Goal: Transaction & Acquisition: Purchase product/service

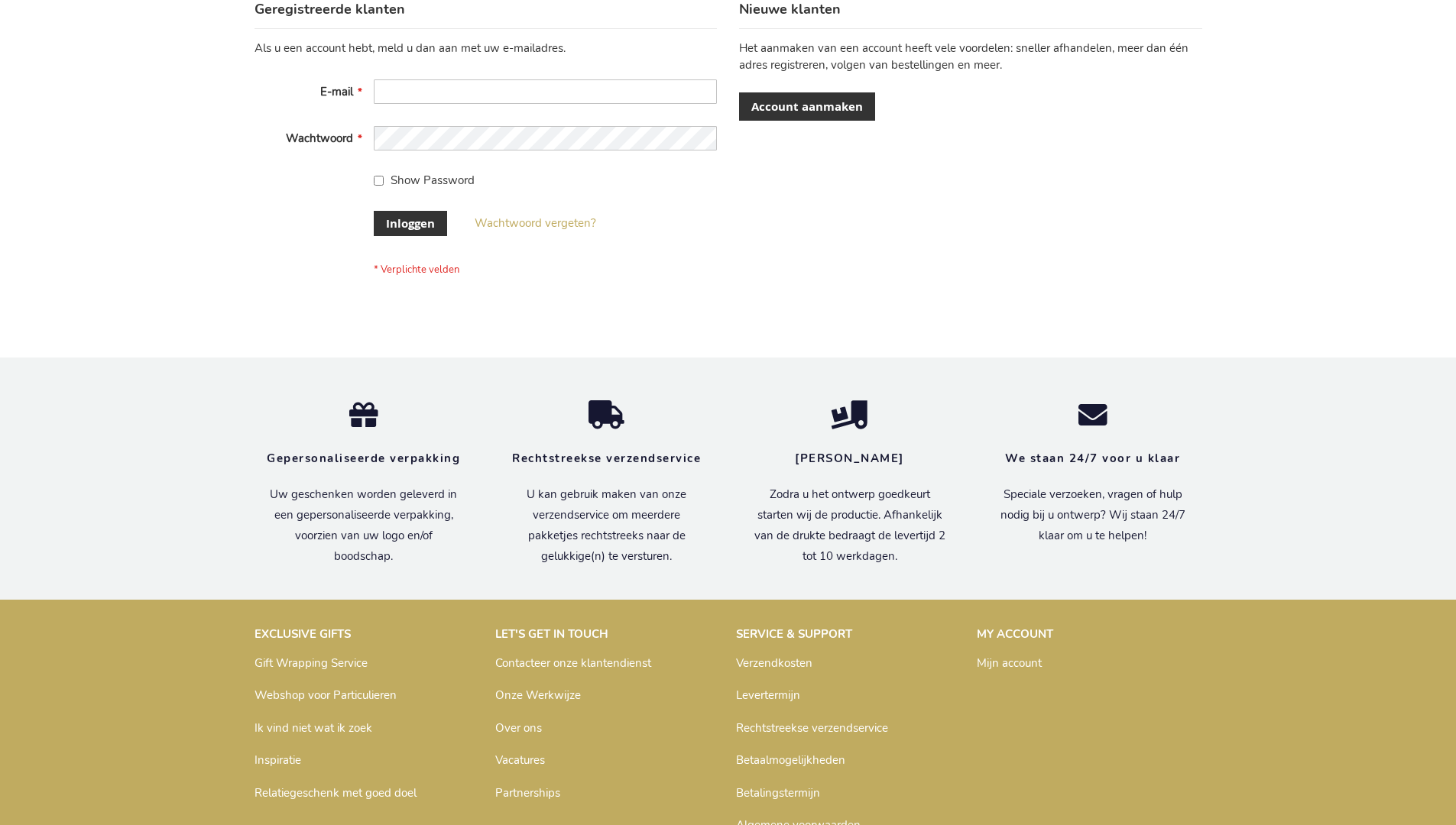
scroll to position [519, 0]
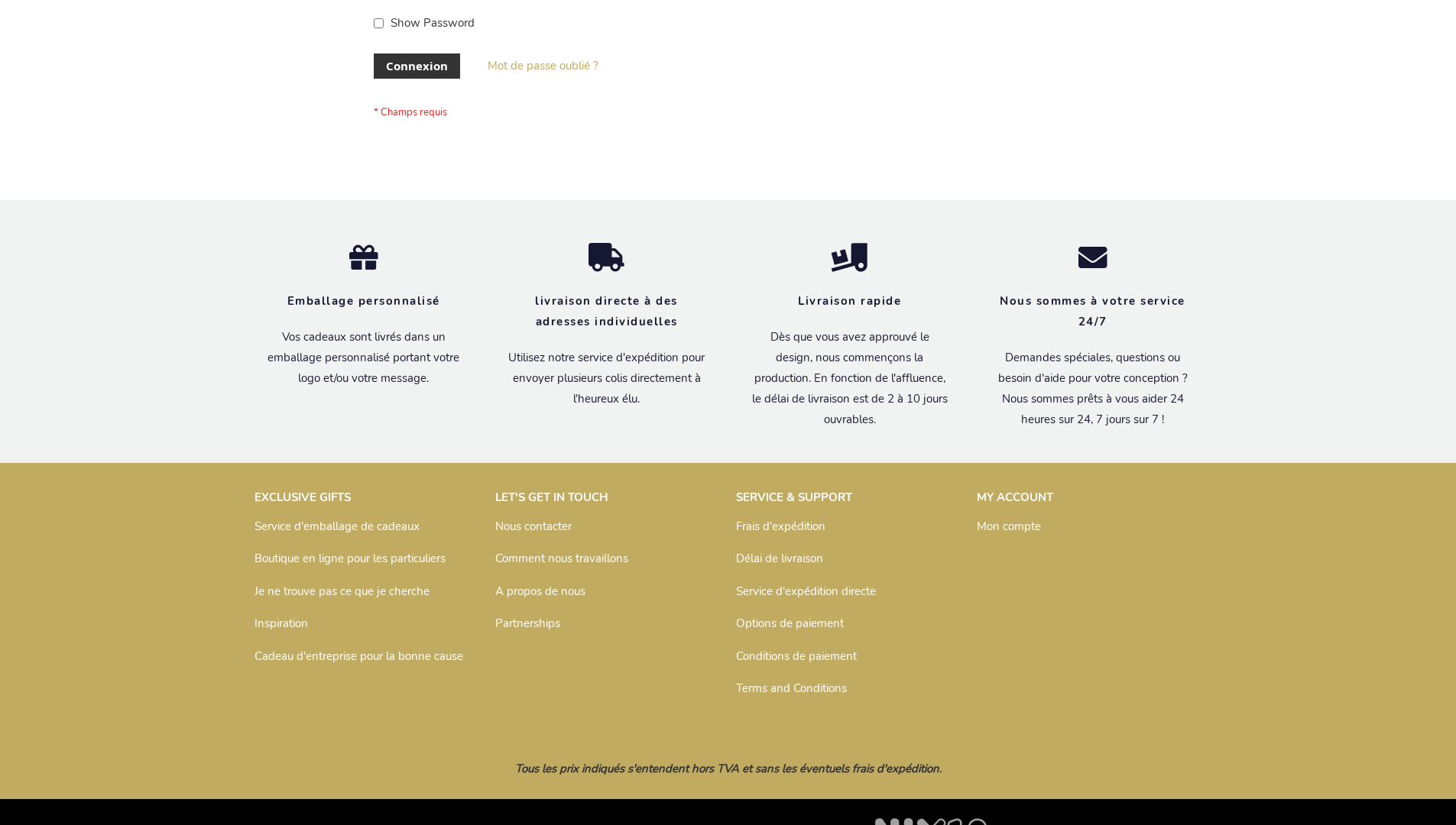
scroll to position [527, 0]
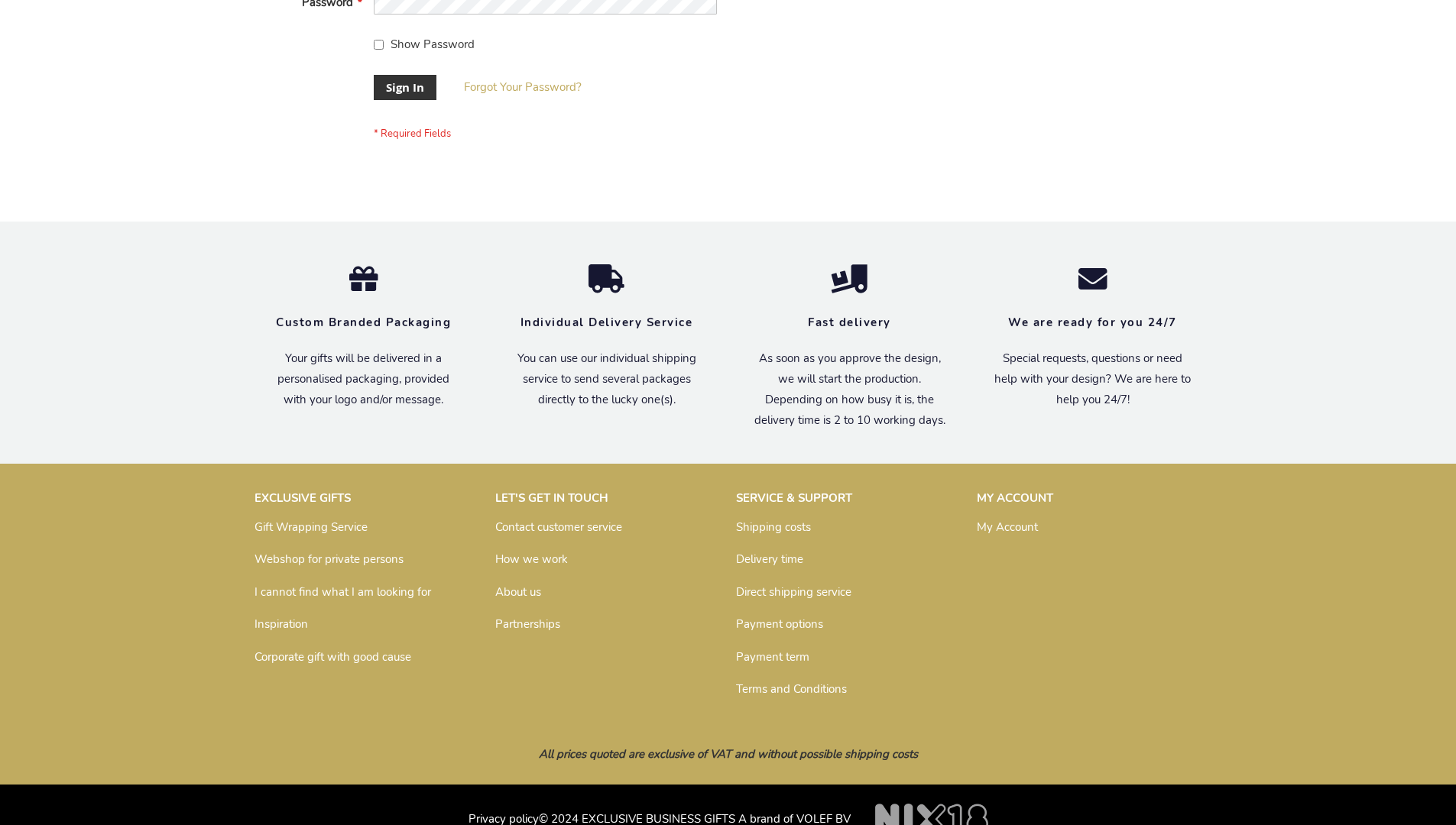
scroll to position [491, 0]
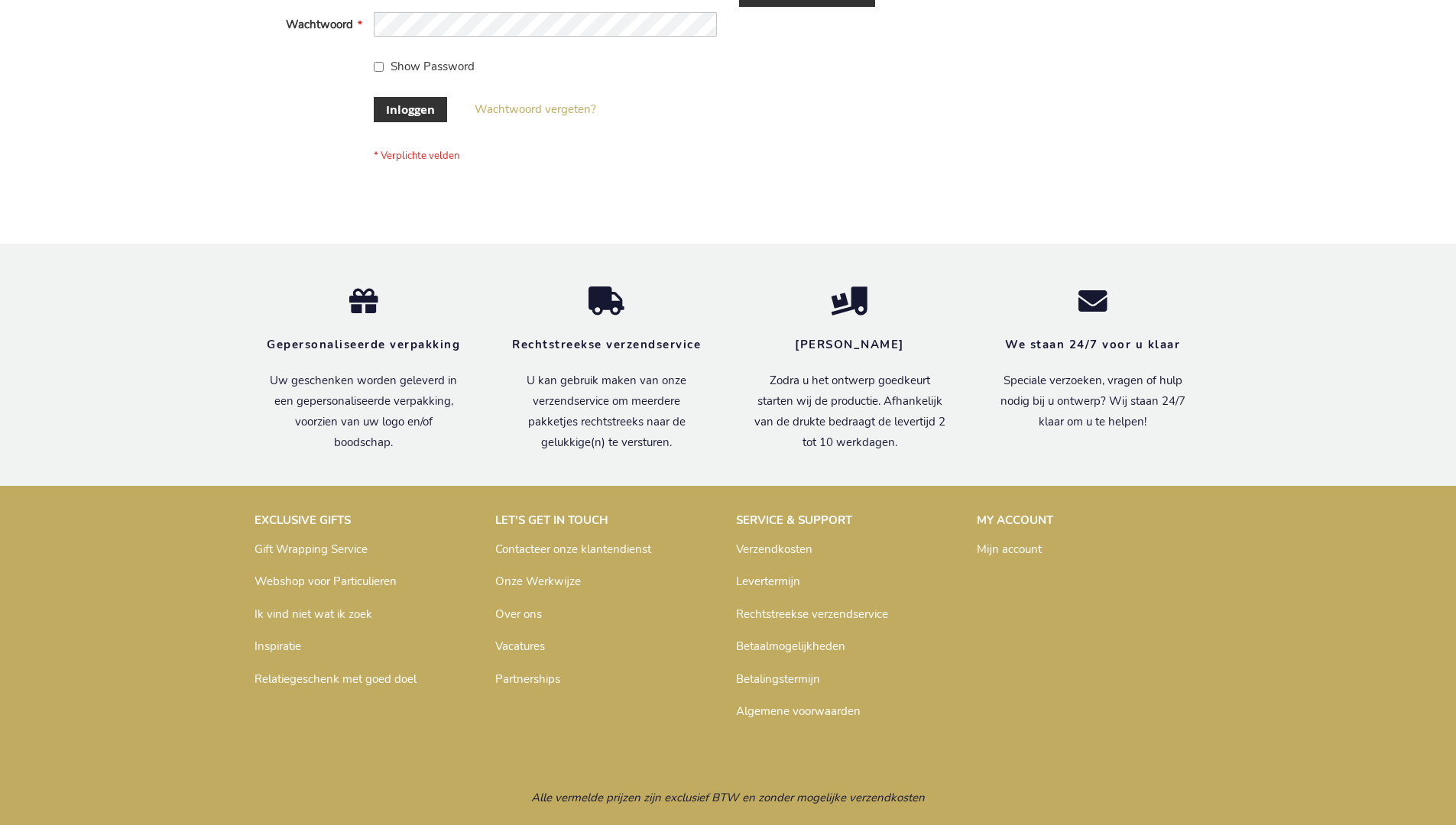
scroll to position [519, 0]
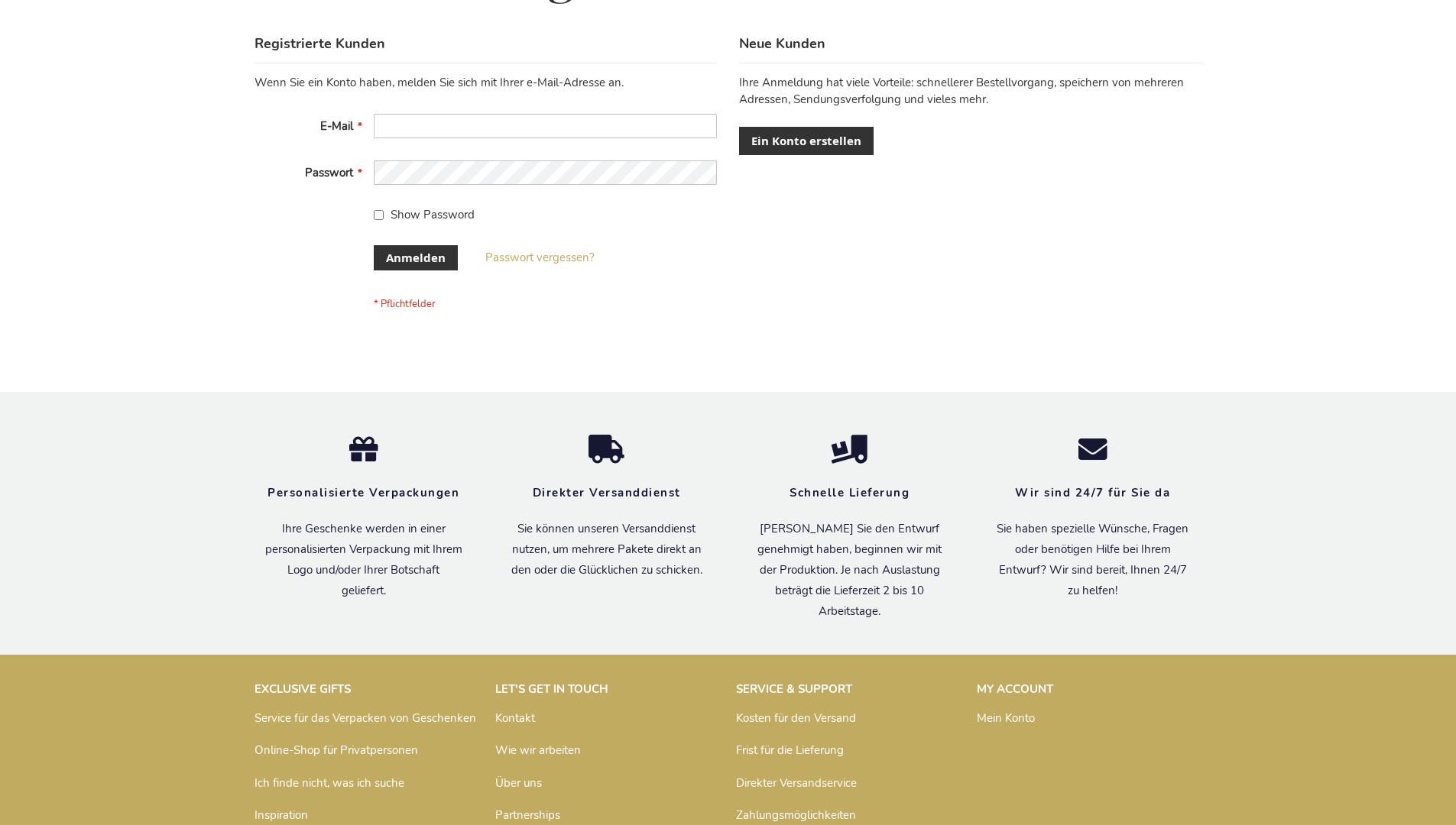
scroll to position [512, 0]
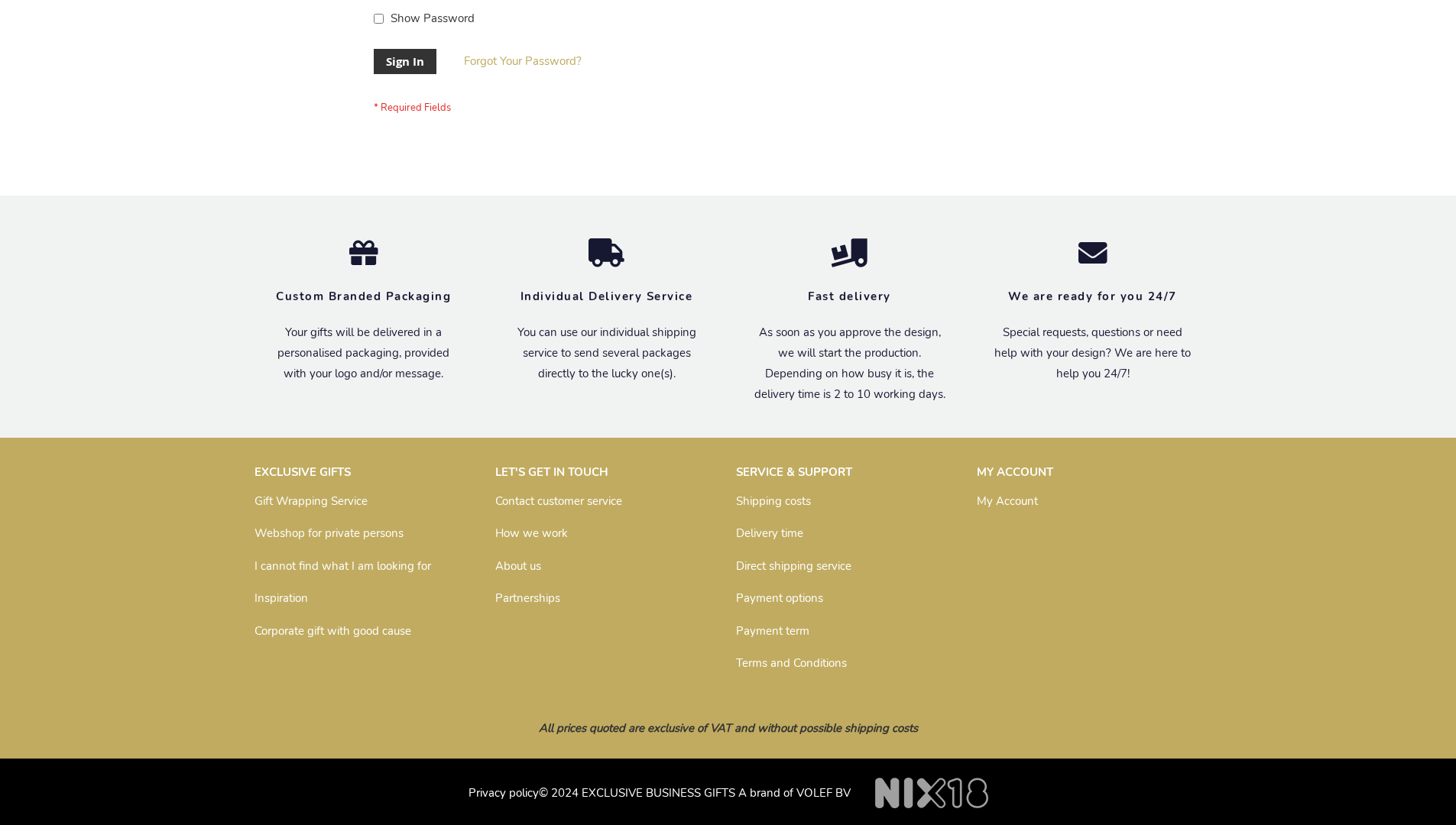
scroll to position [491, 0]
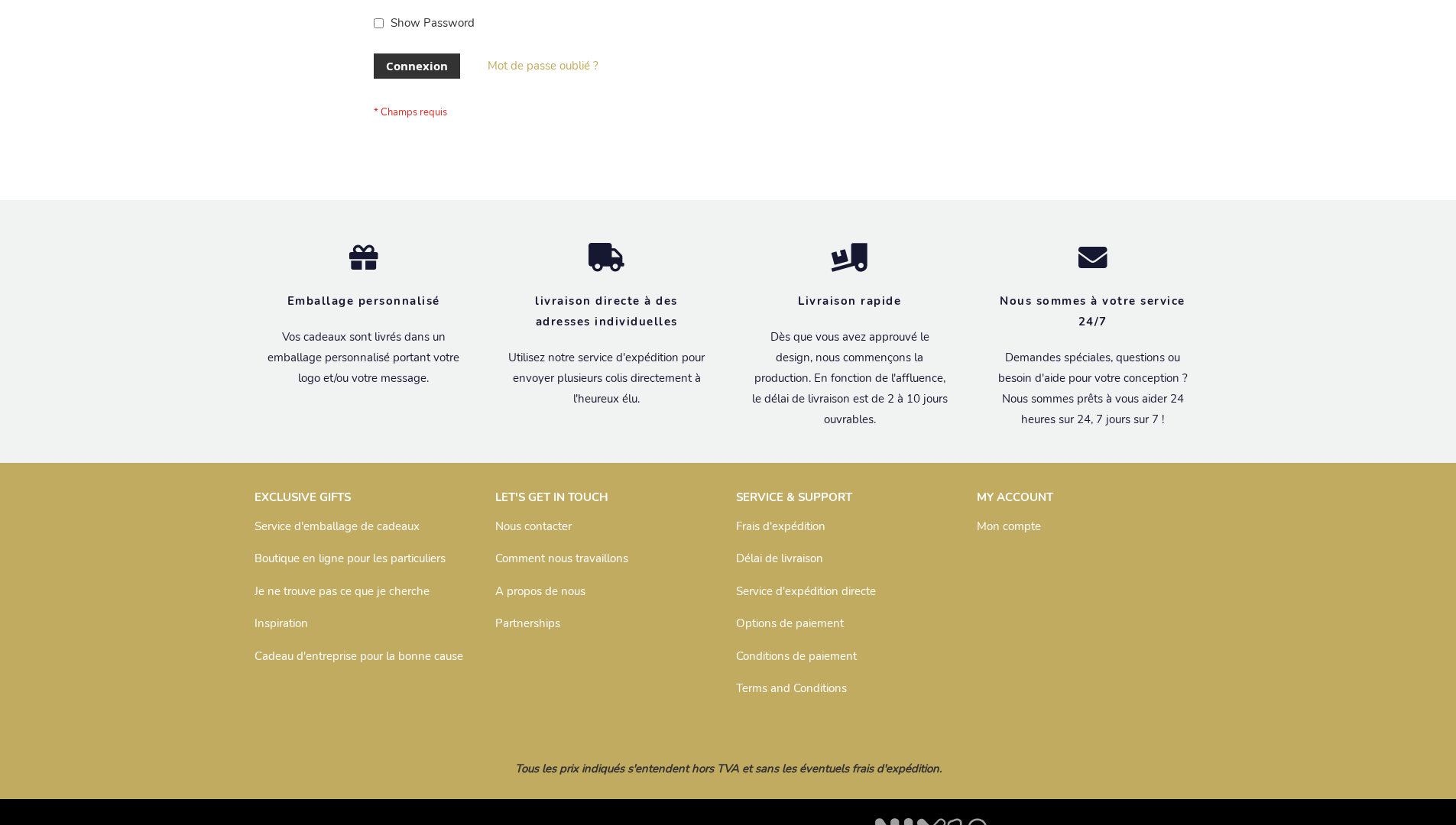
scroll to position [527, 0]
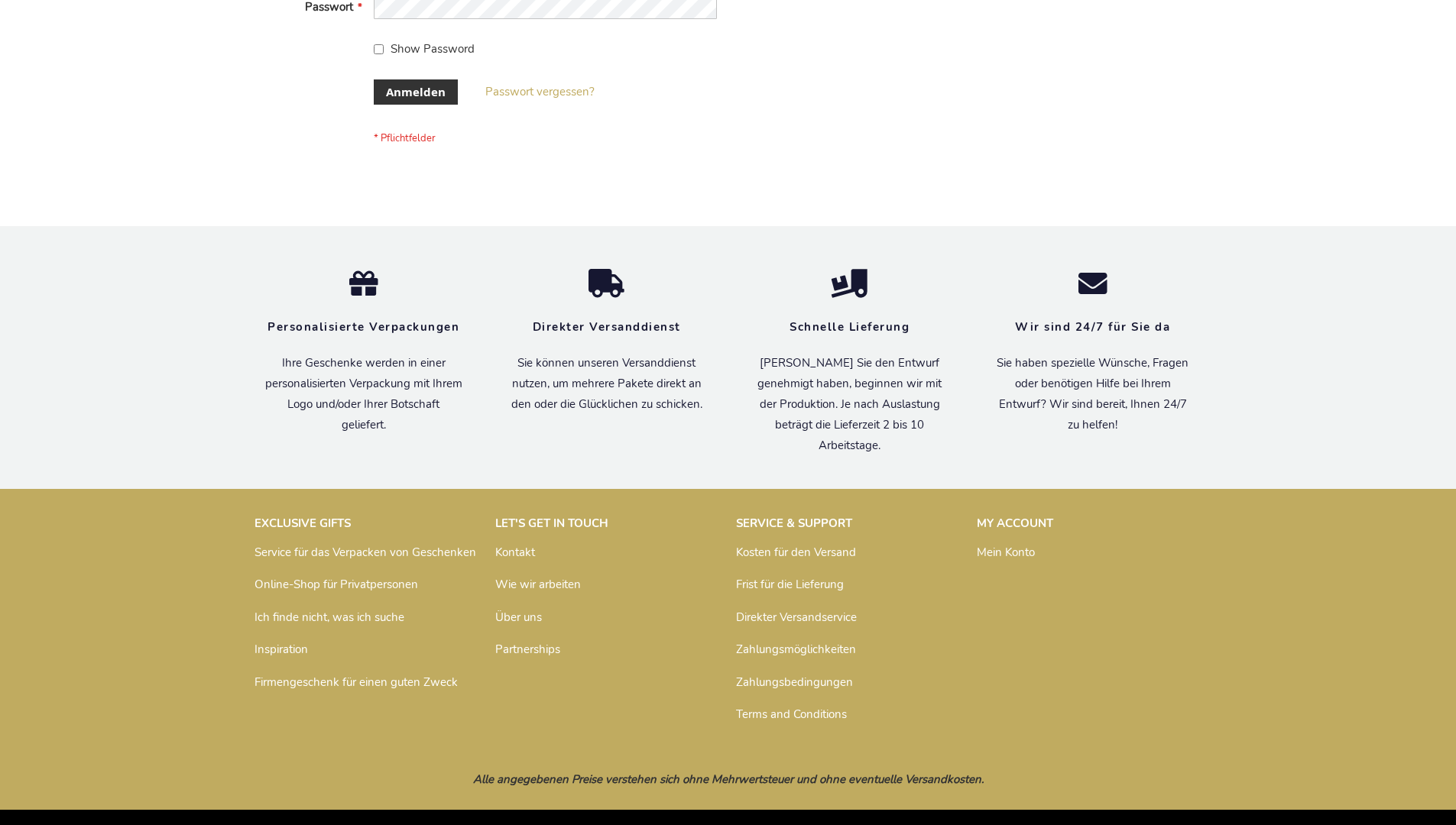
scroll to position [512, 0]
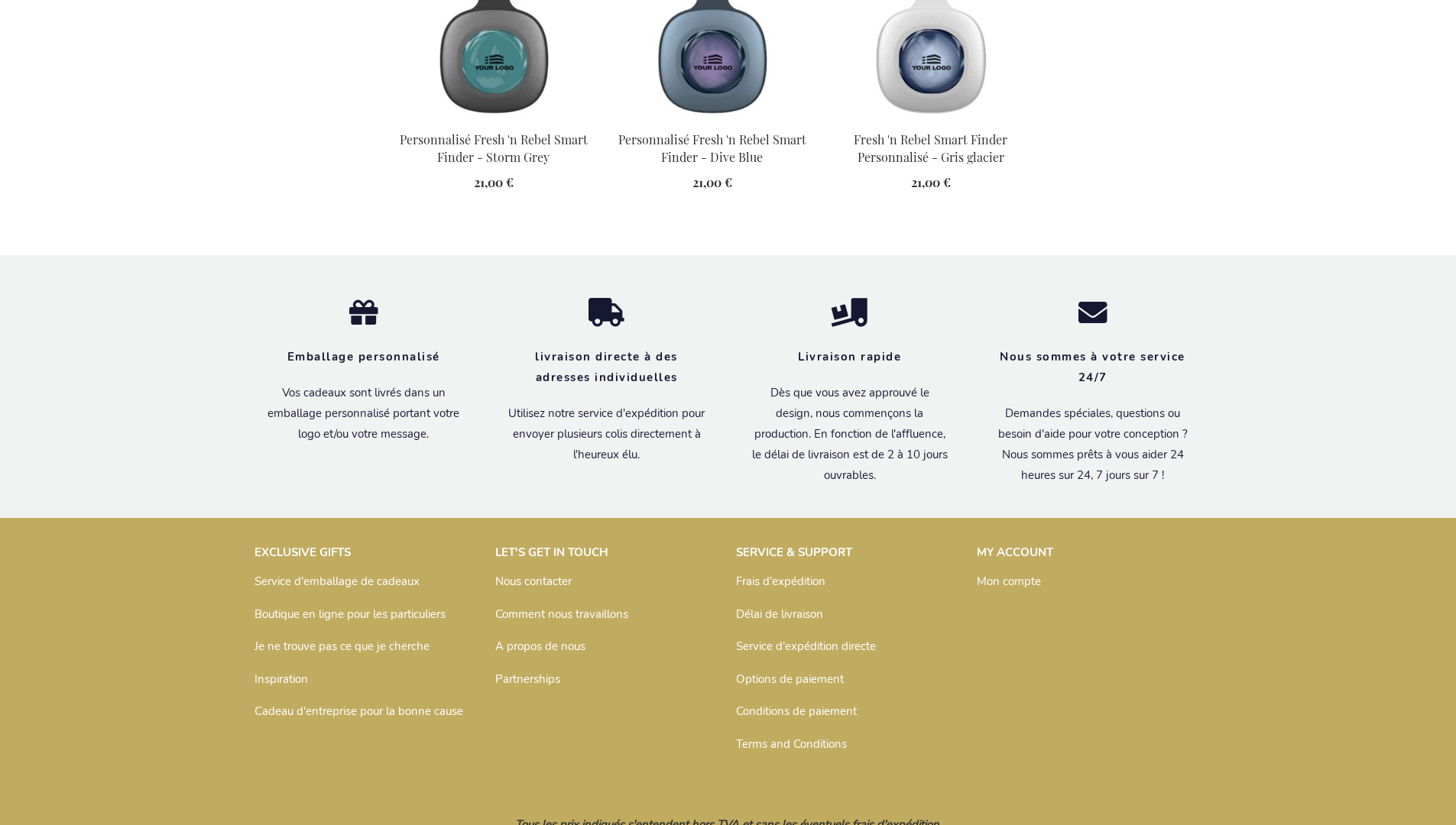
scroll to position [1754, 0]
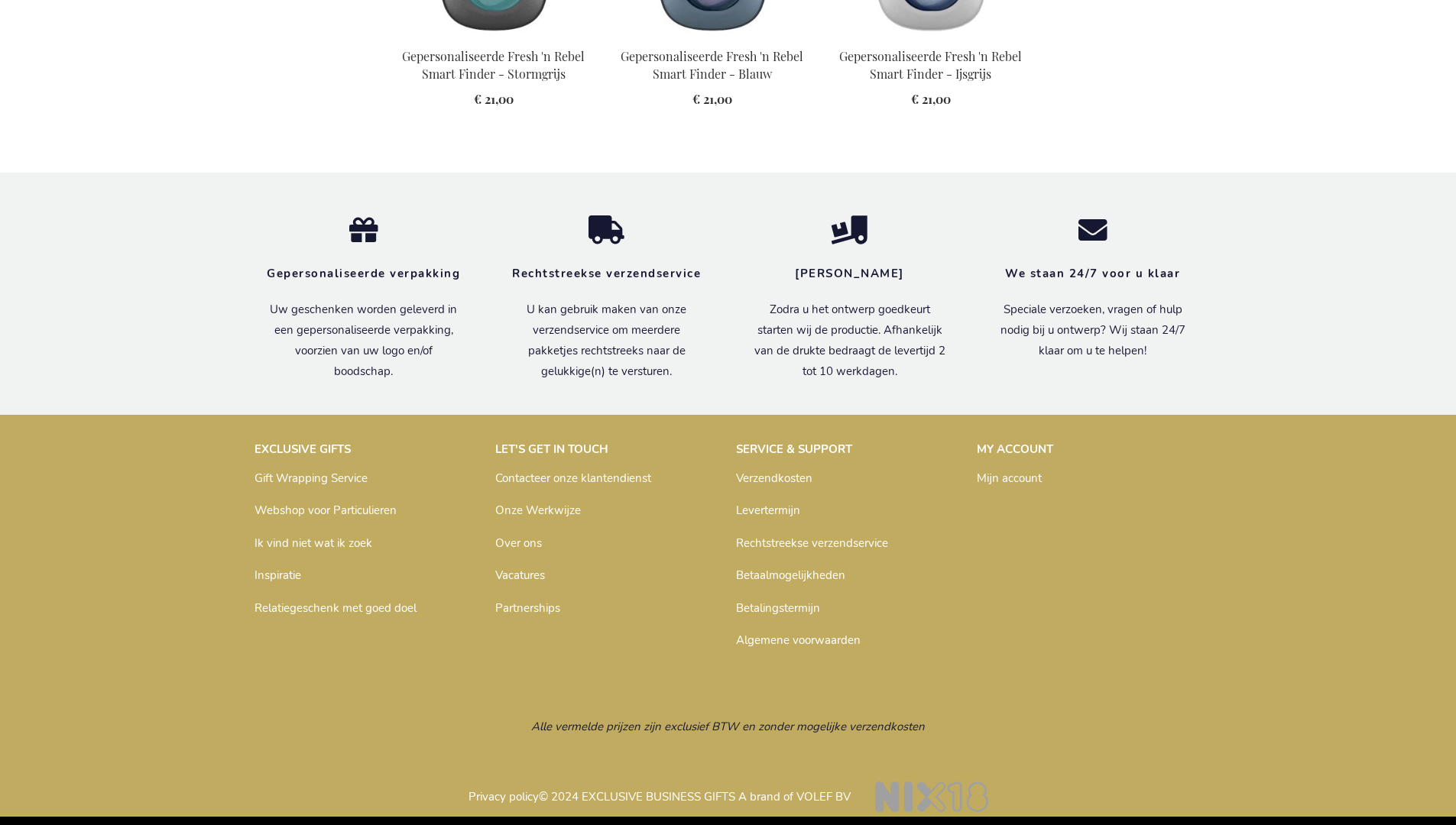
scroll to position [1712, 0]
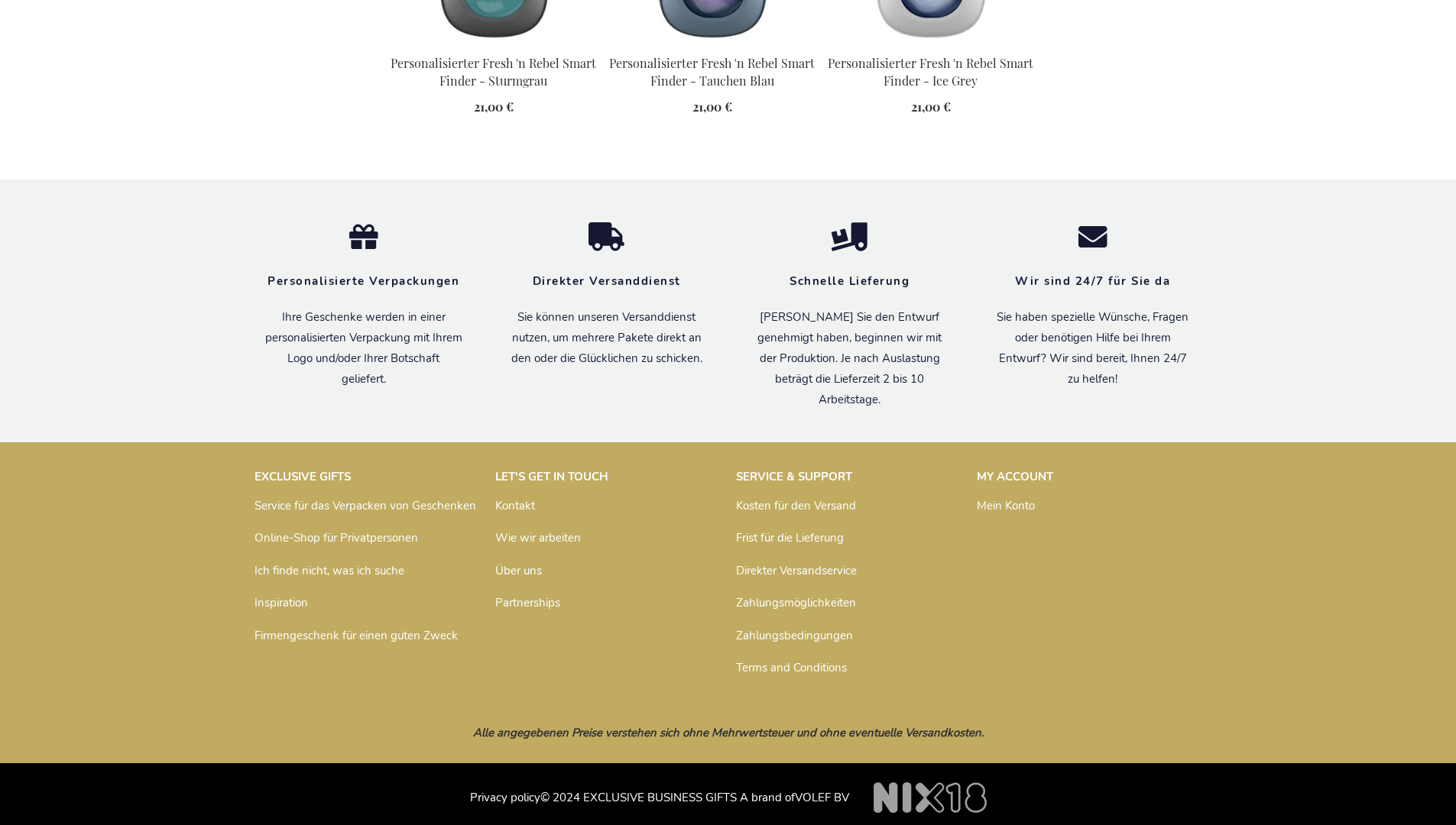
scroll to position [1723, 0]
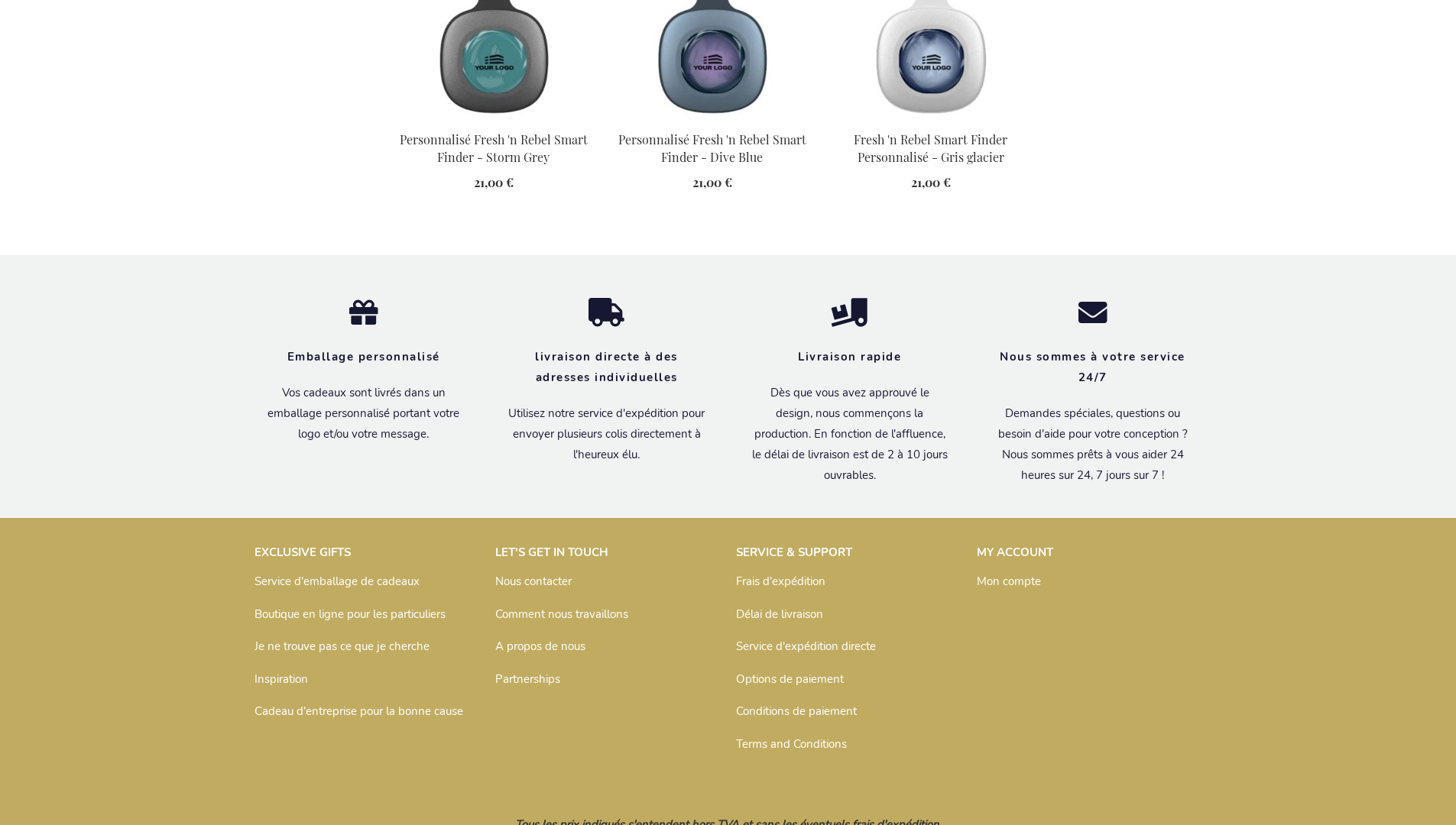
scroll to position [1754, 0]
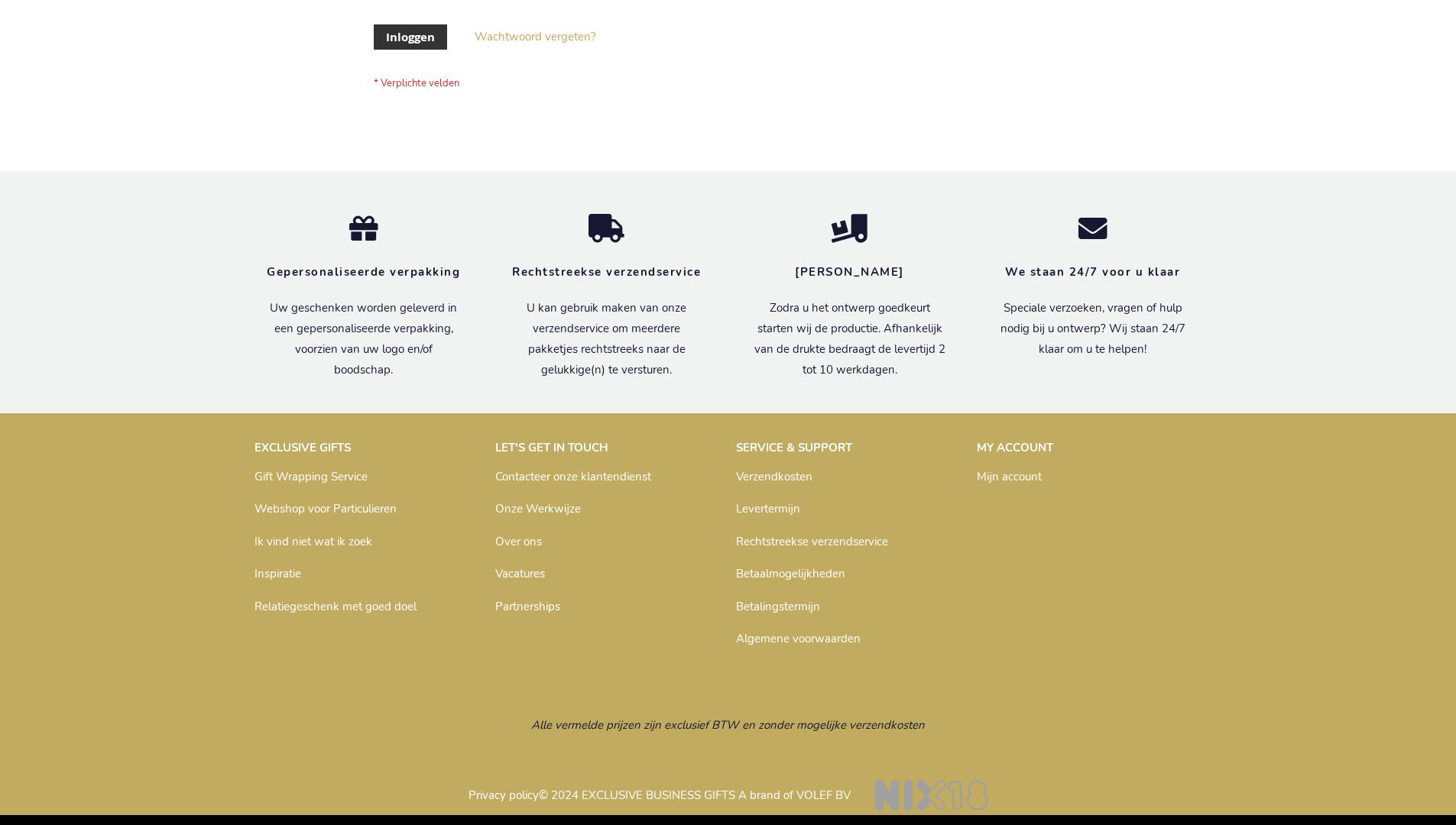
scroll to position [519, 0]
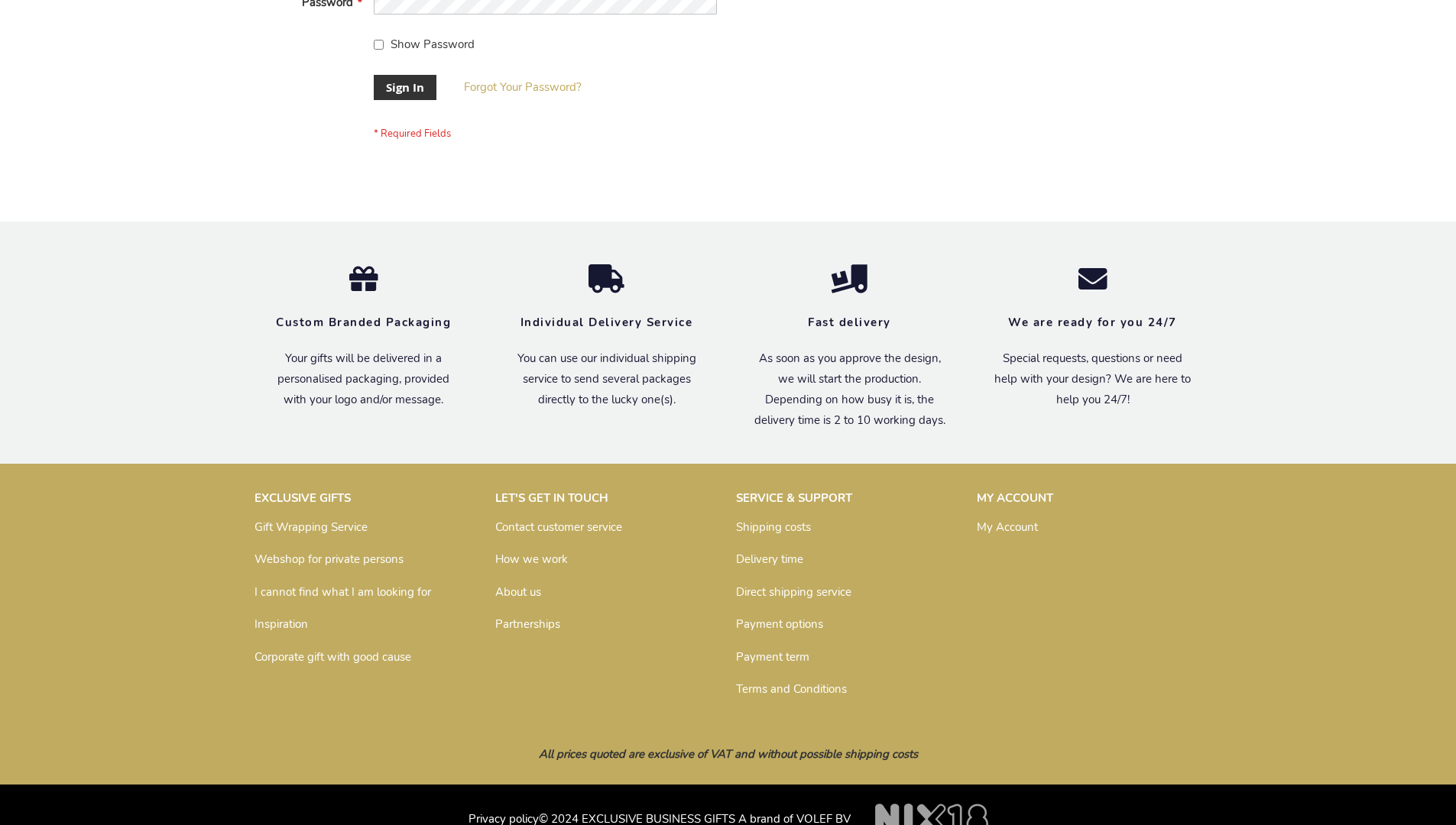
scroll to position [491, 0]
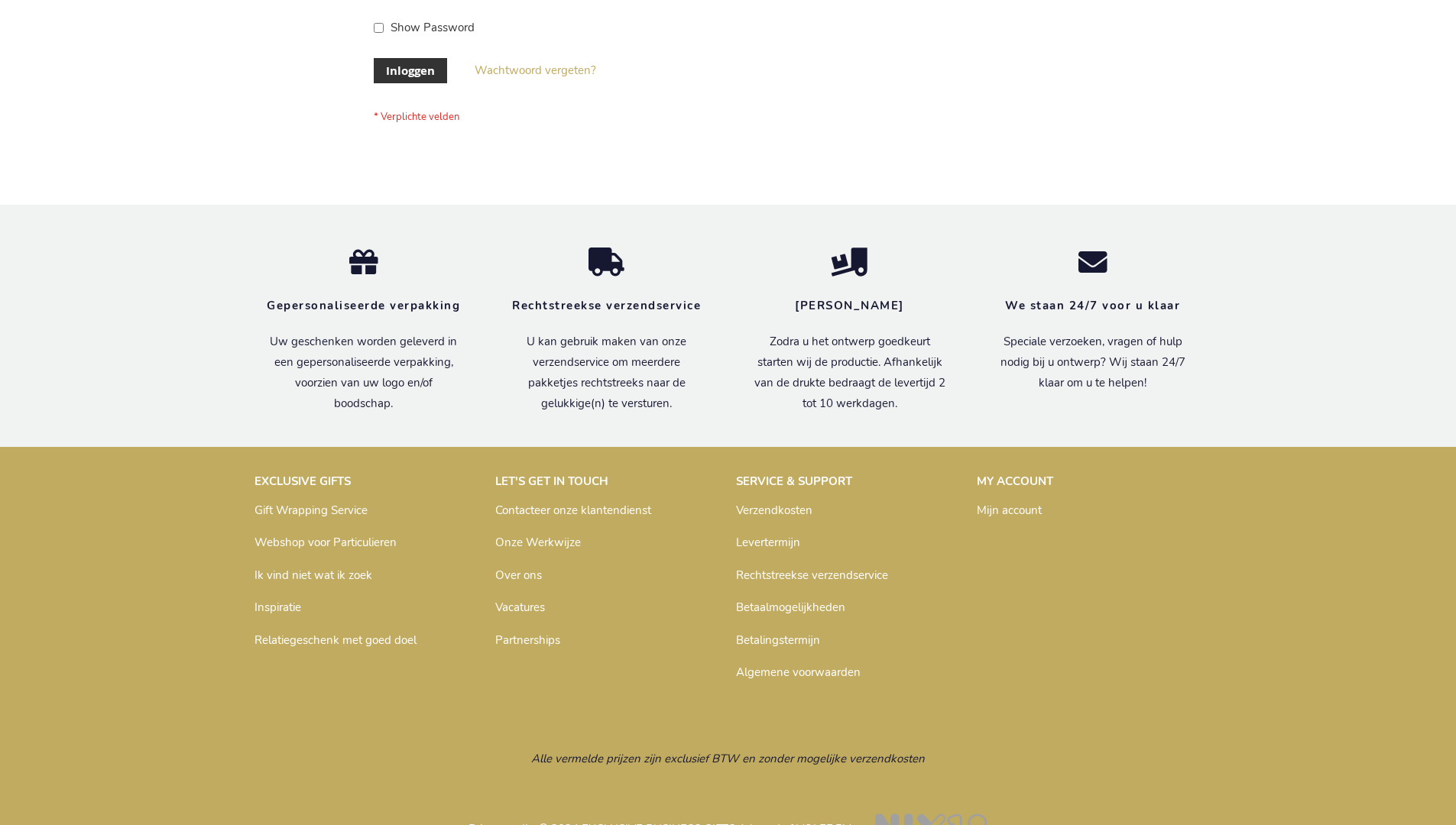
scroll to position [519, 0]
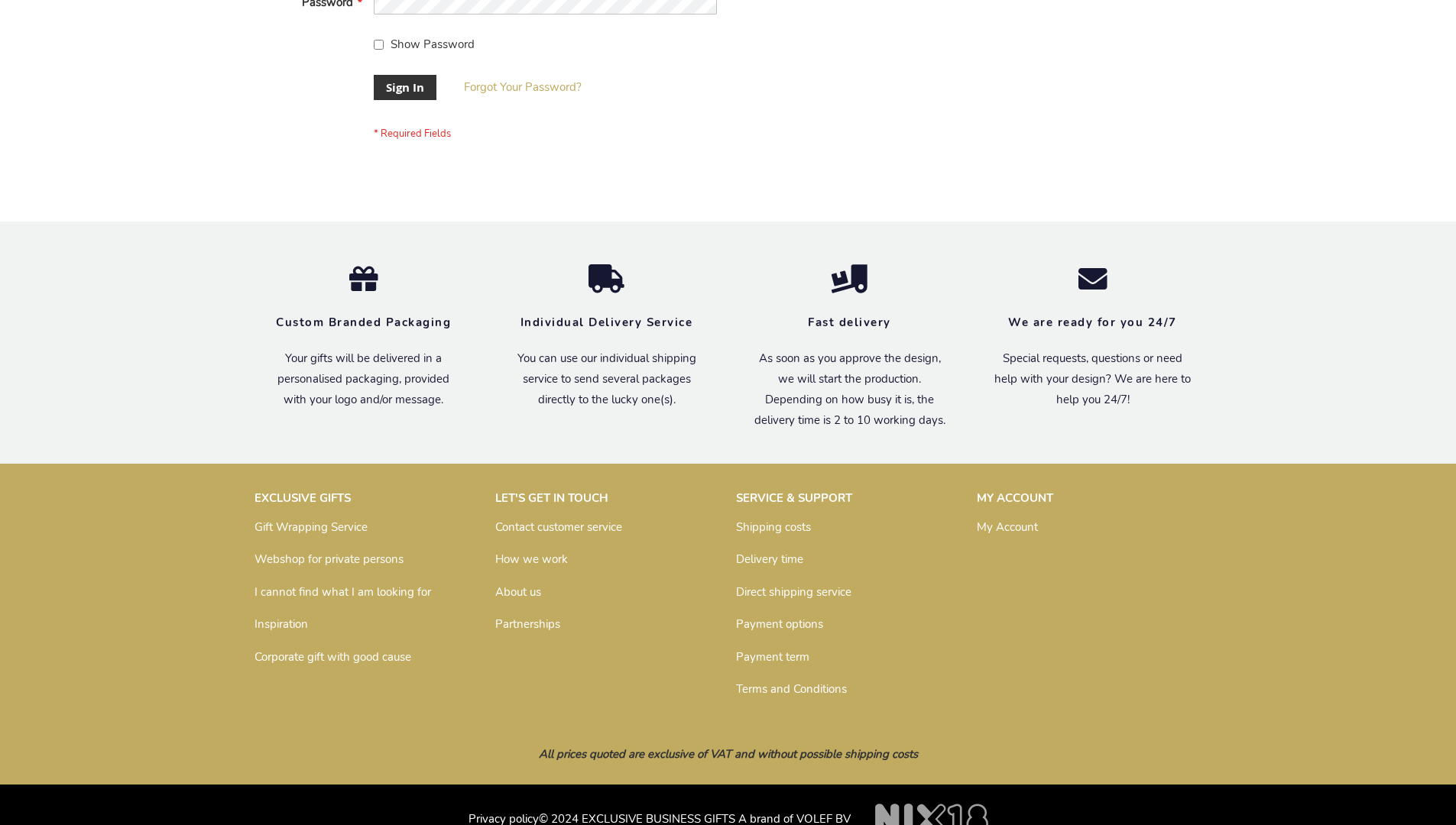
scroll to position [491, 0]
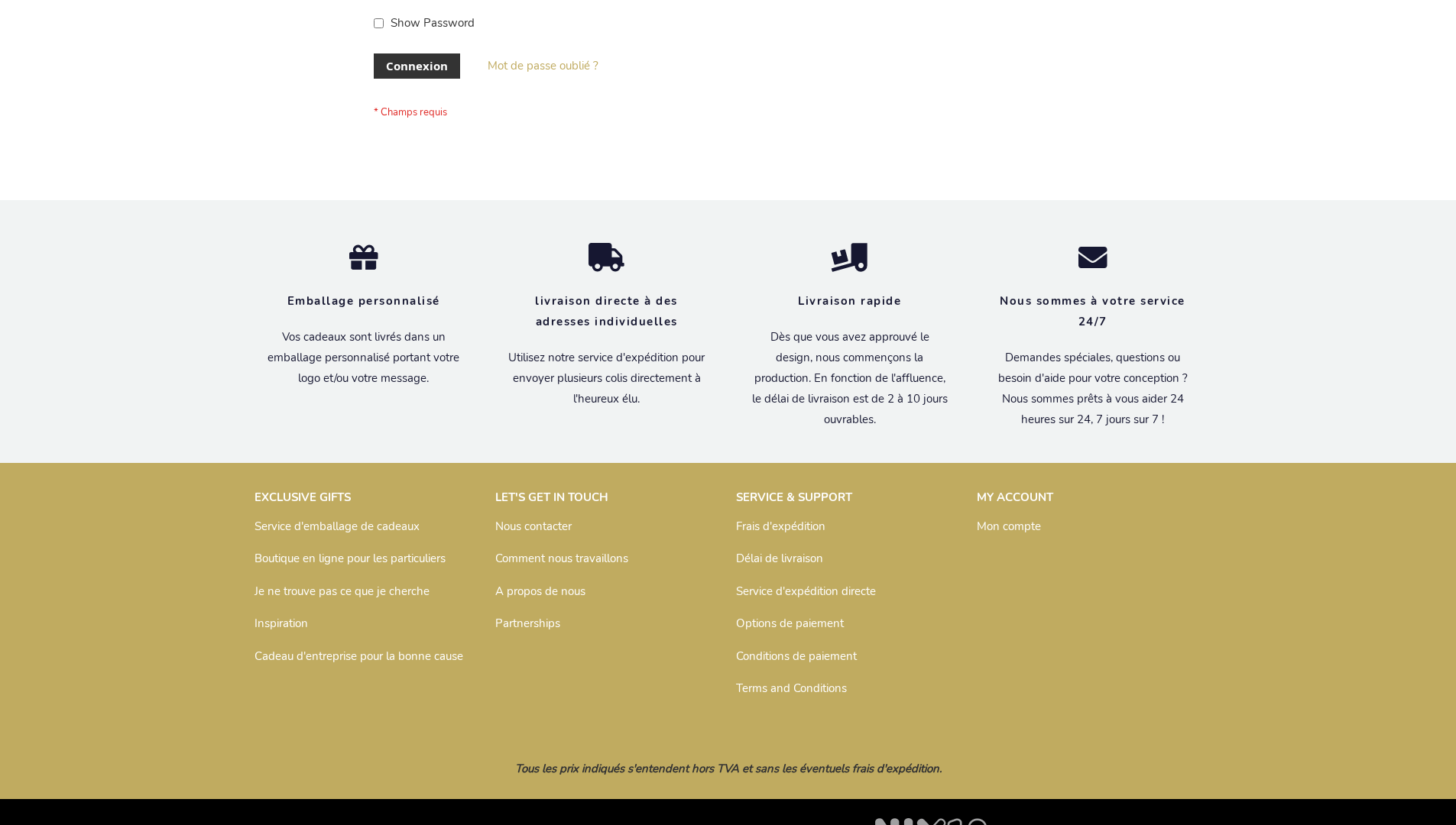
scroll to position [527, 0]
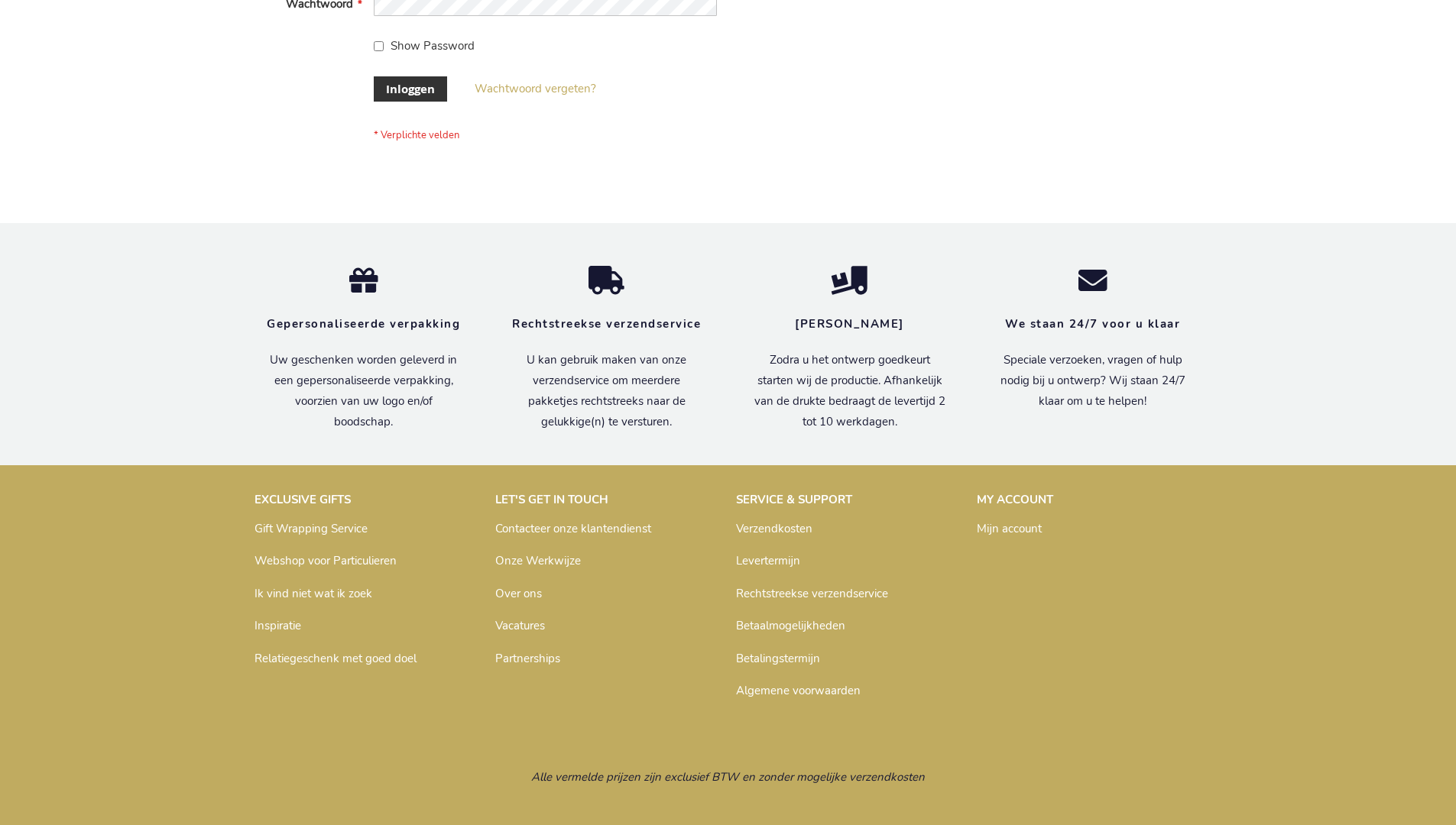
scroll to position [519, 0]
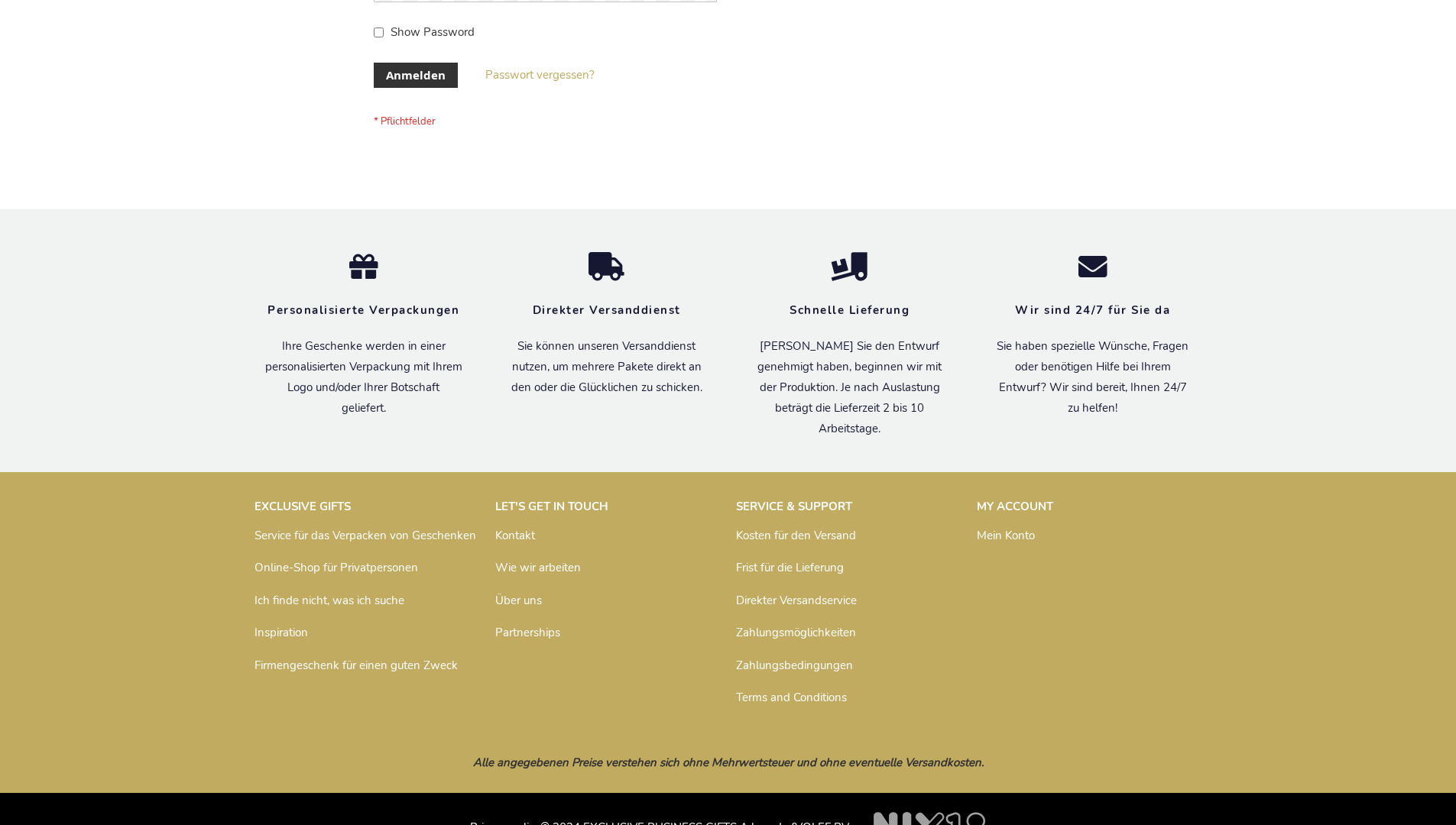
scroll to position [512, 0]
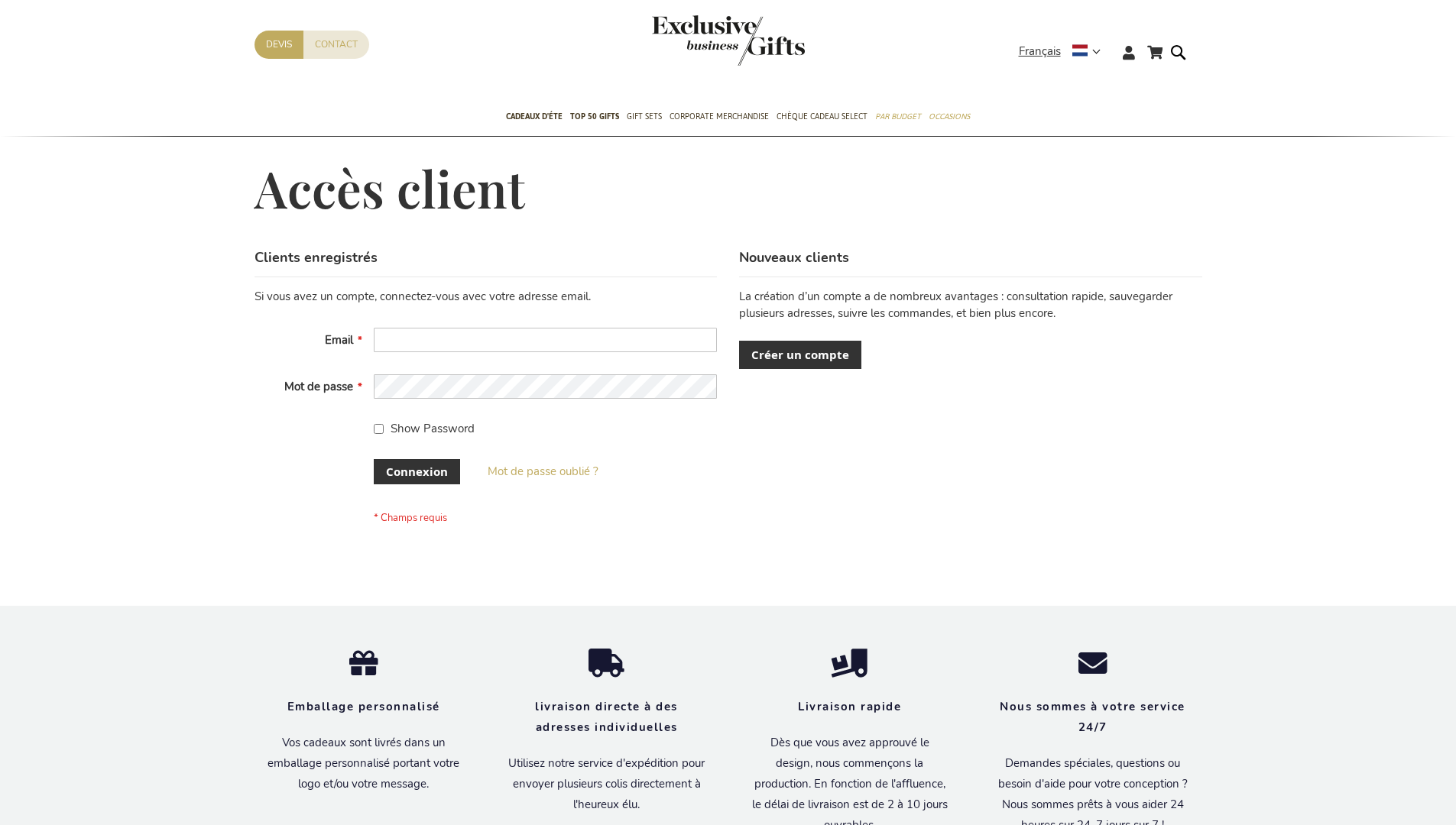
scroll to position [527, 0]
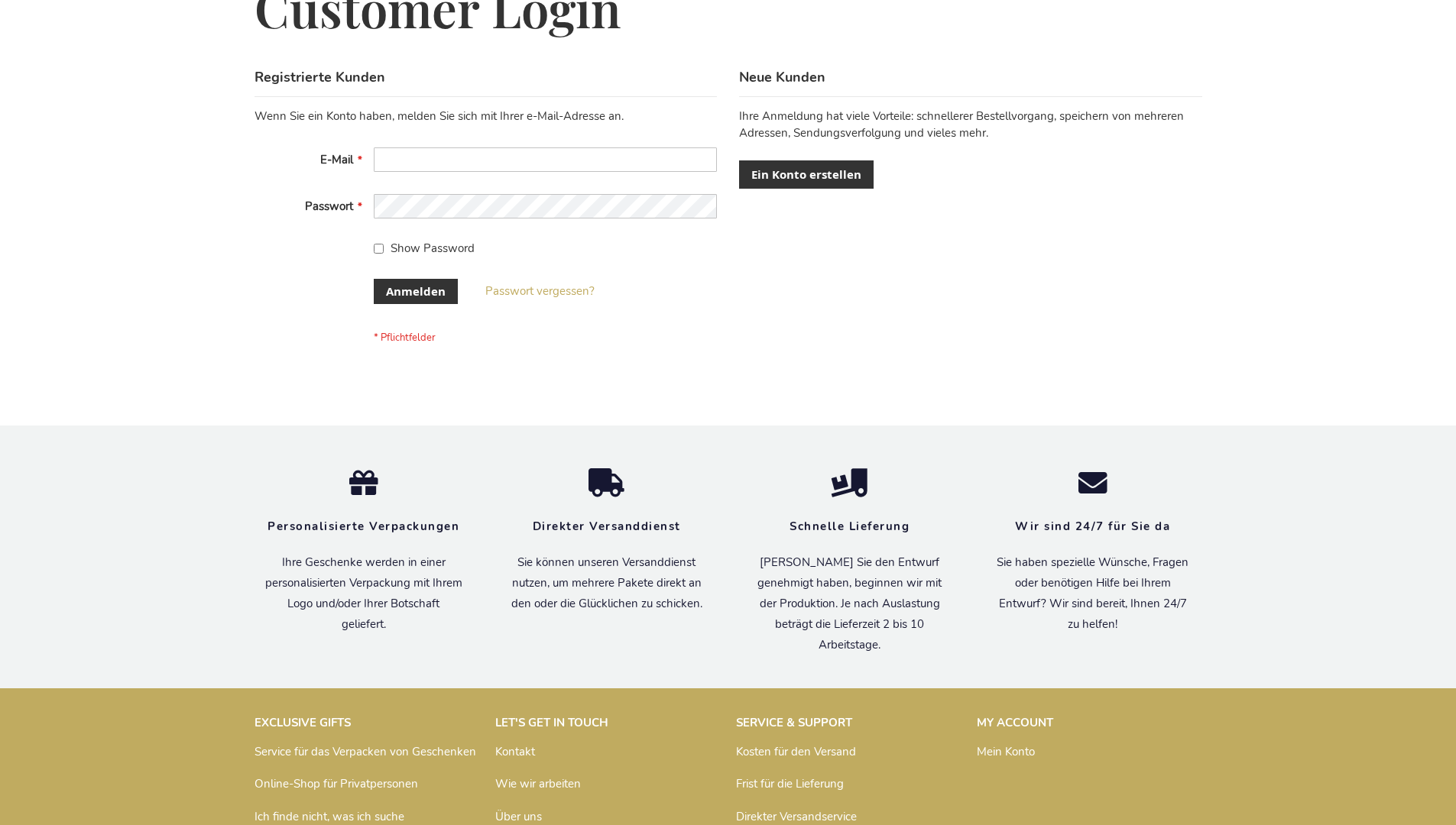
scroll to position [512, 0]
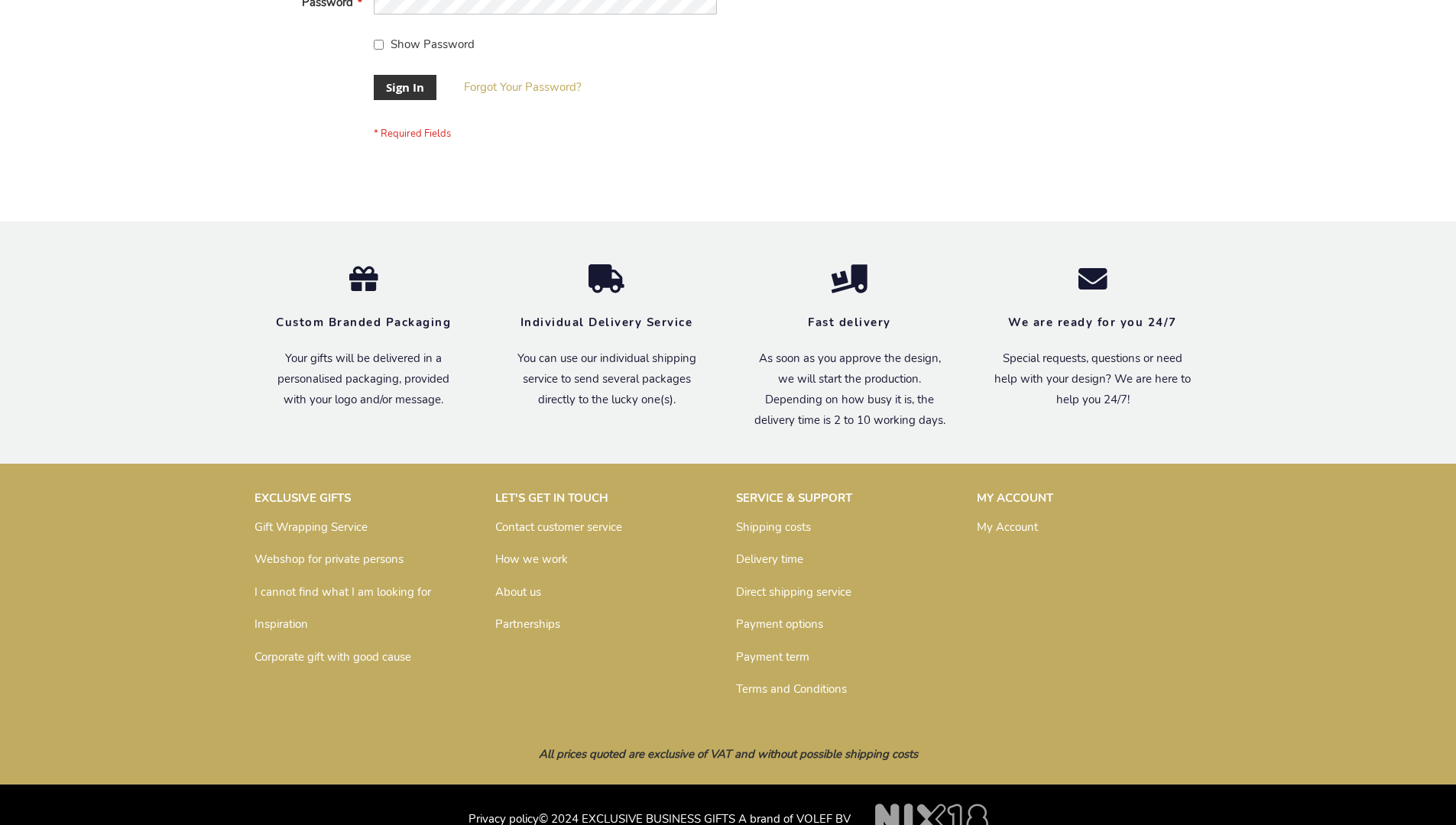
scroll to position [491, 0]
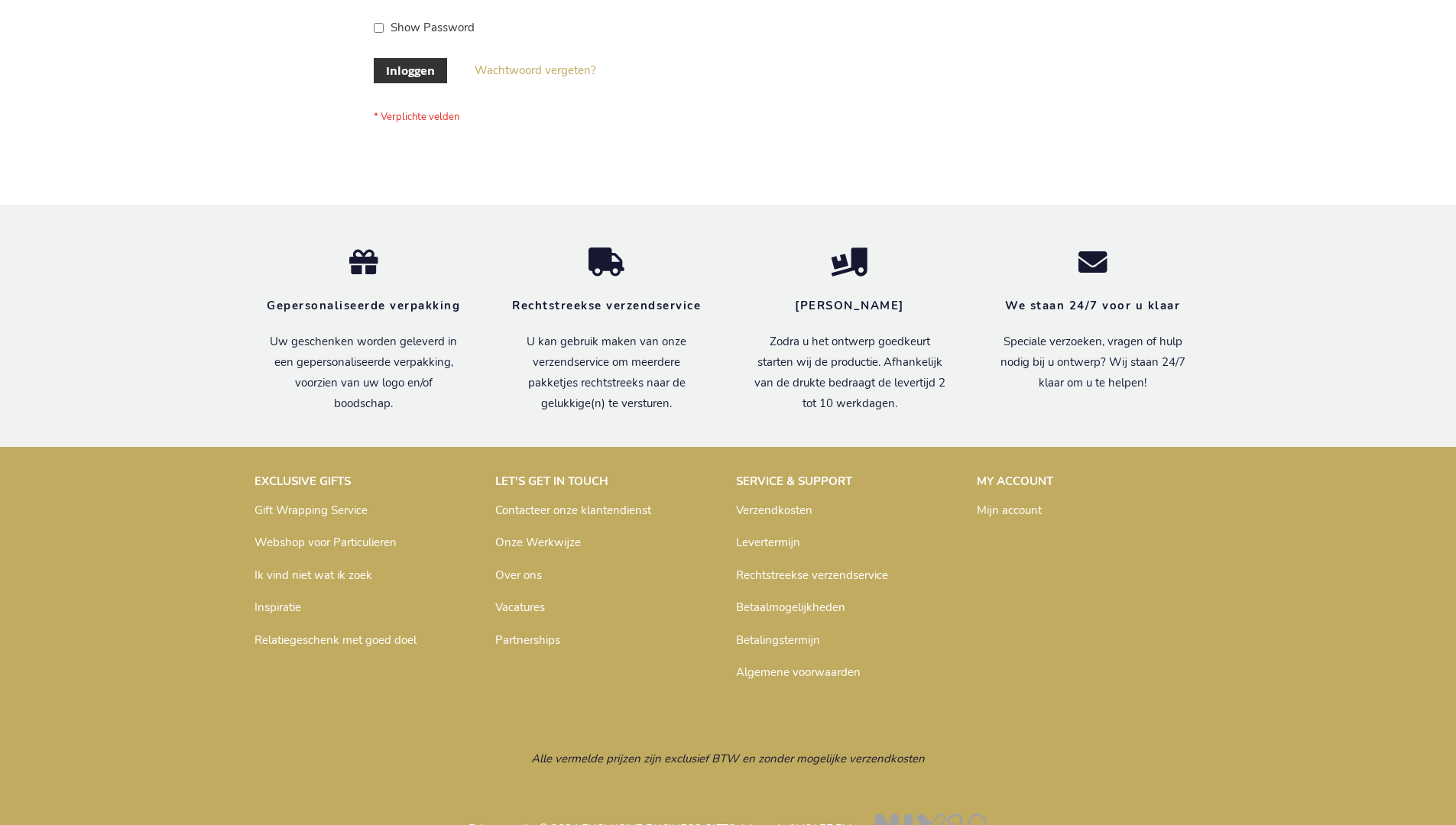
scroll to position [519, 0]
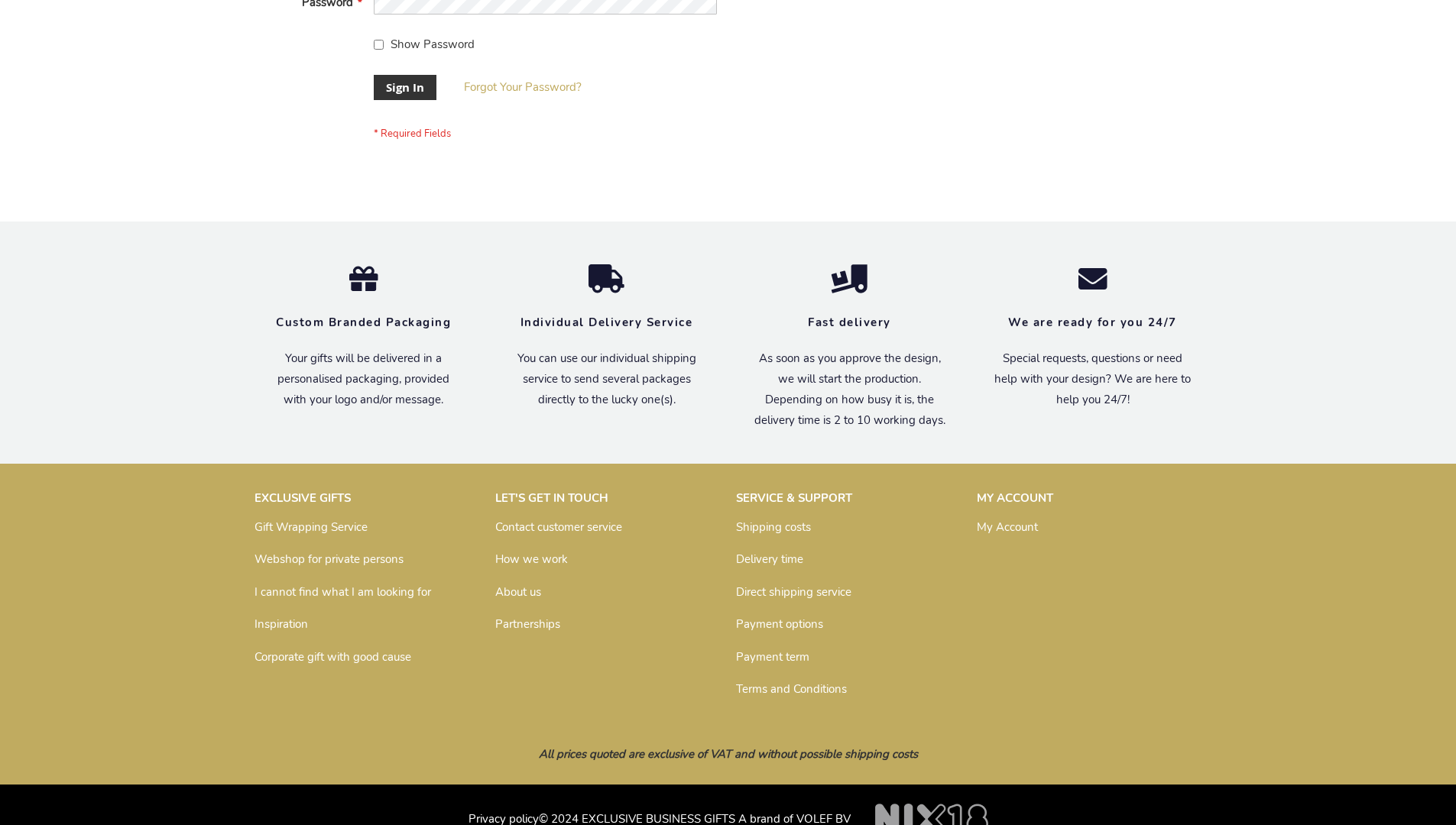
scroll to position [491, 0]
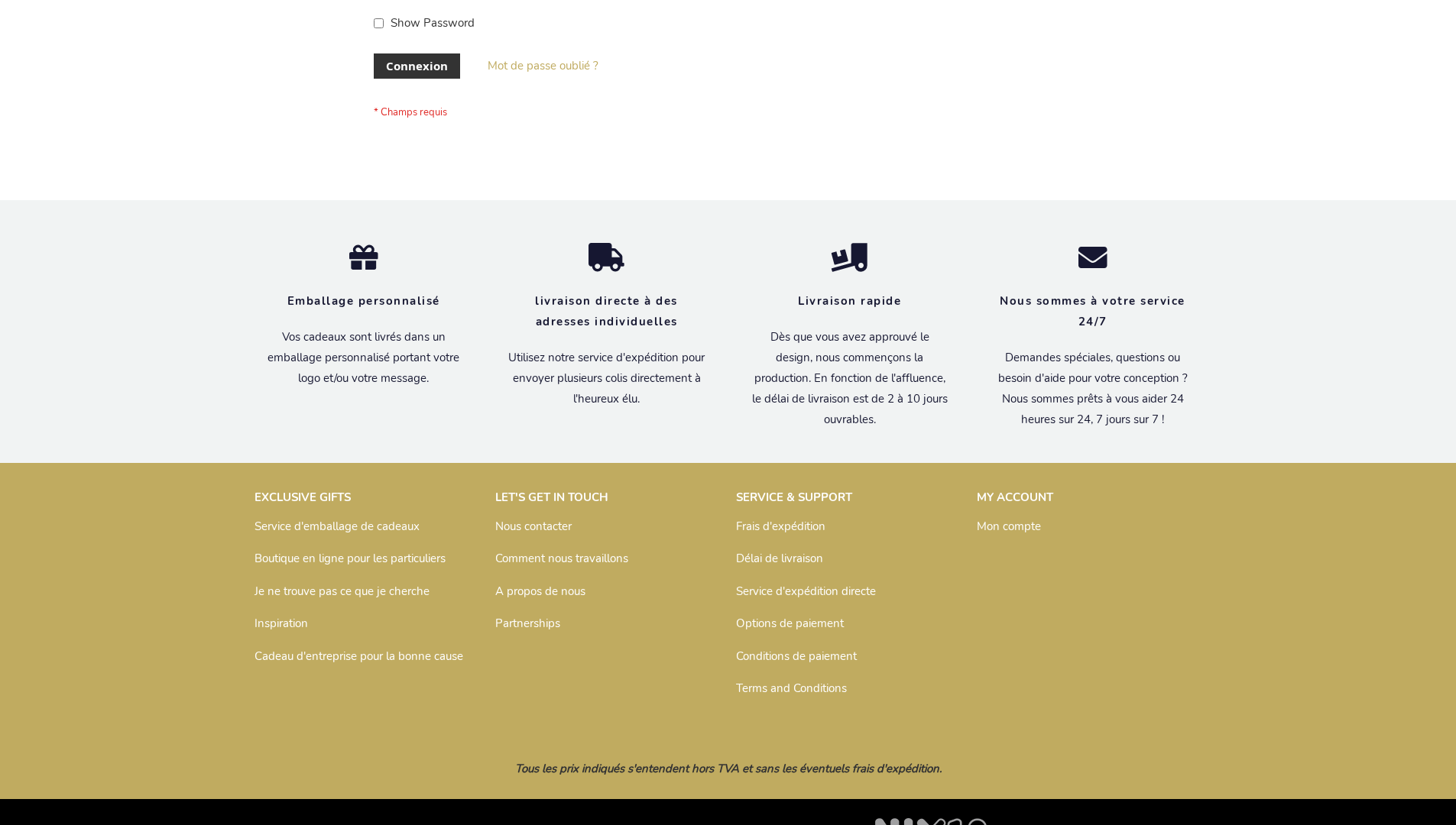
scroll to position [527, 0]
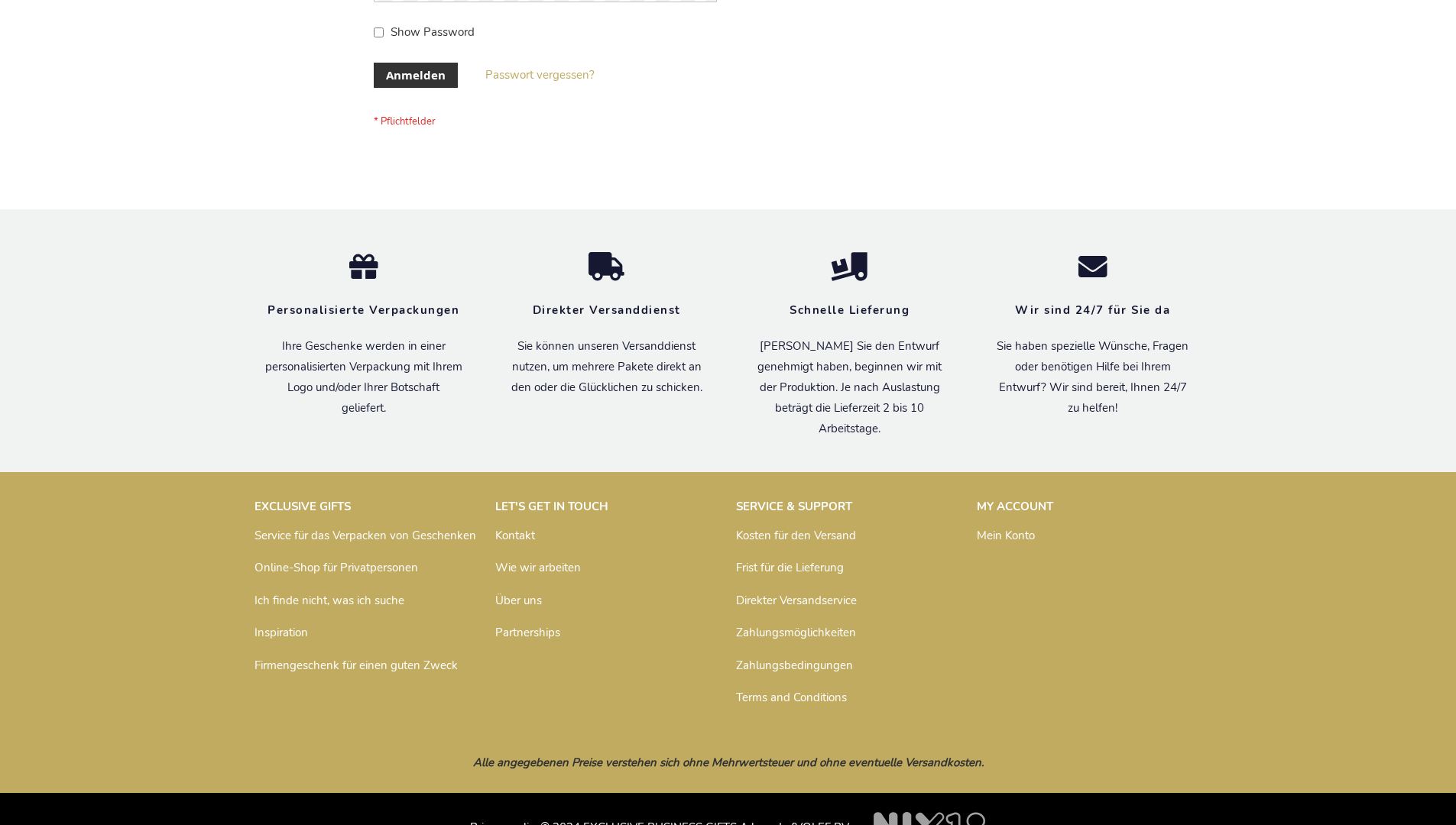
scroll to position [512, 0]
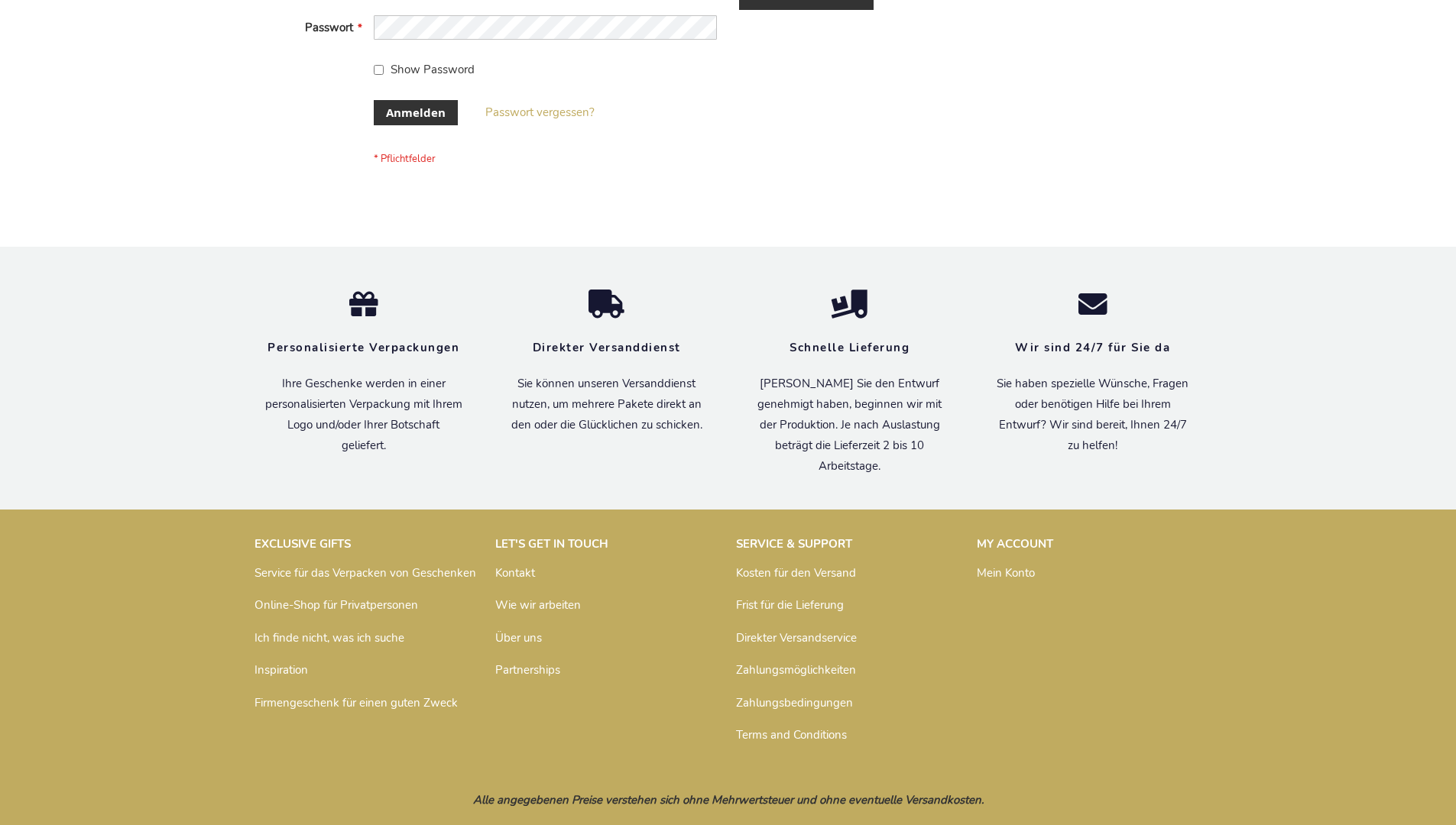
scroll to position [512, 0]
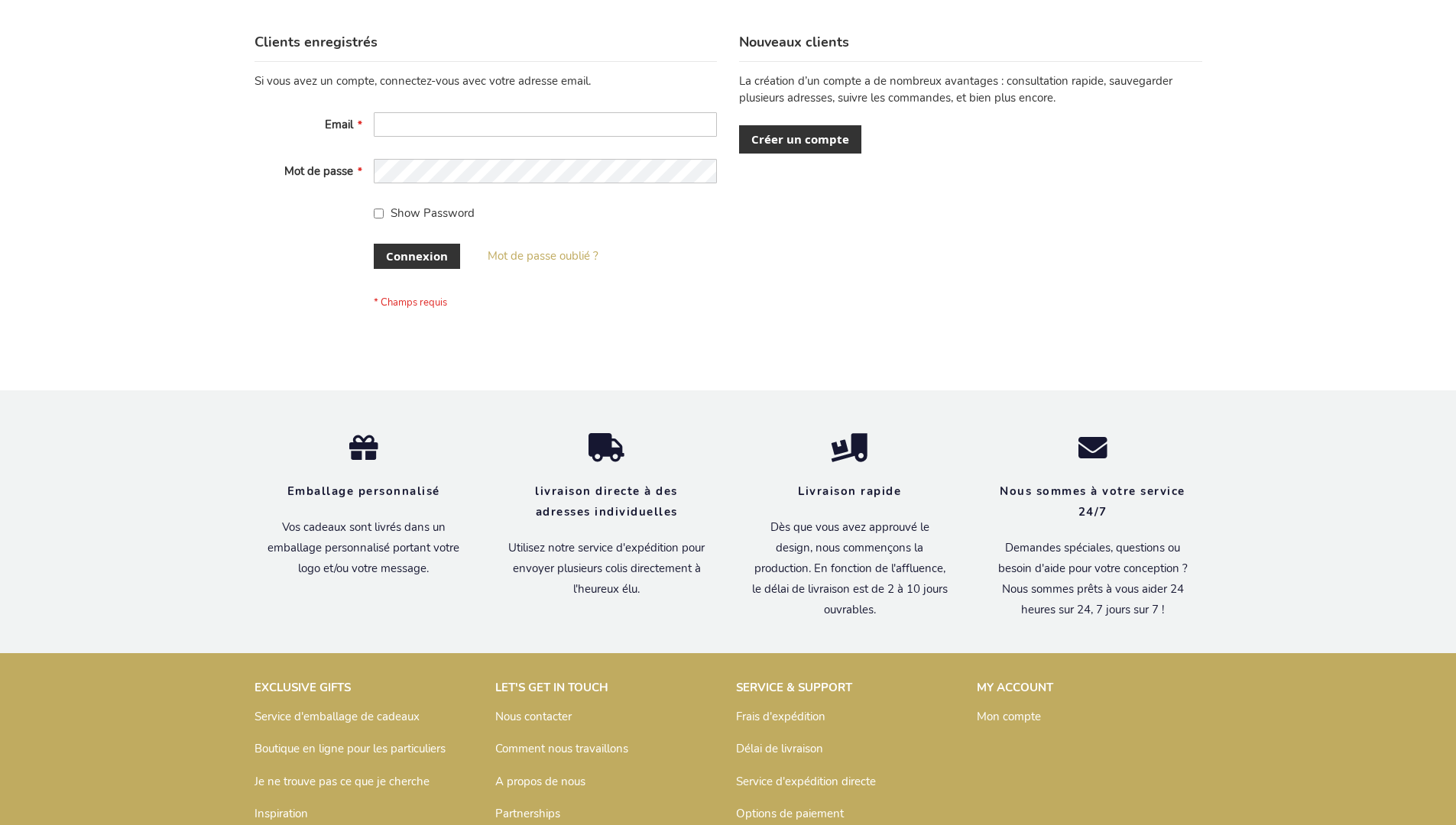
scroll to position [527, 0]
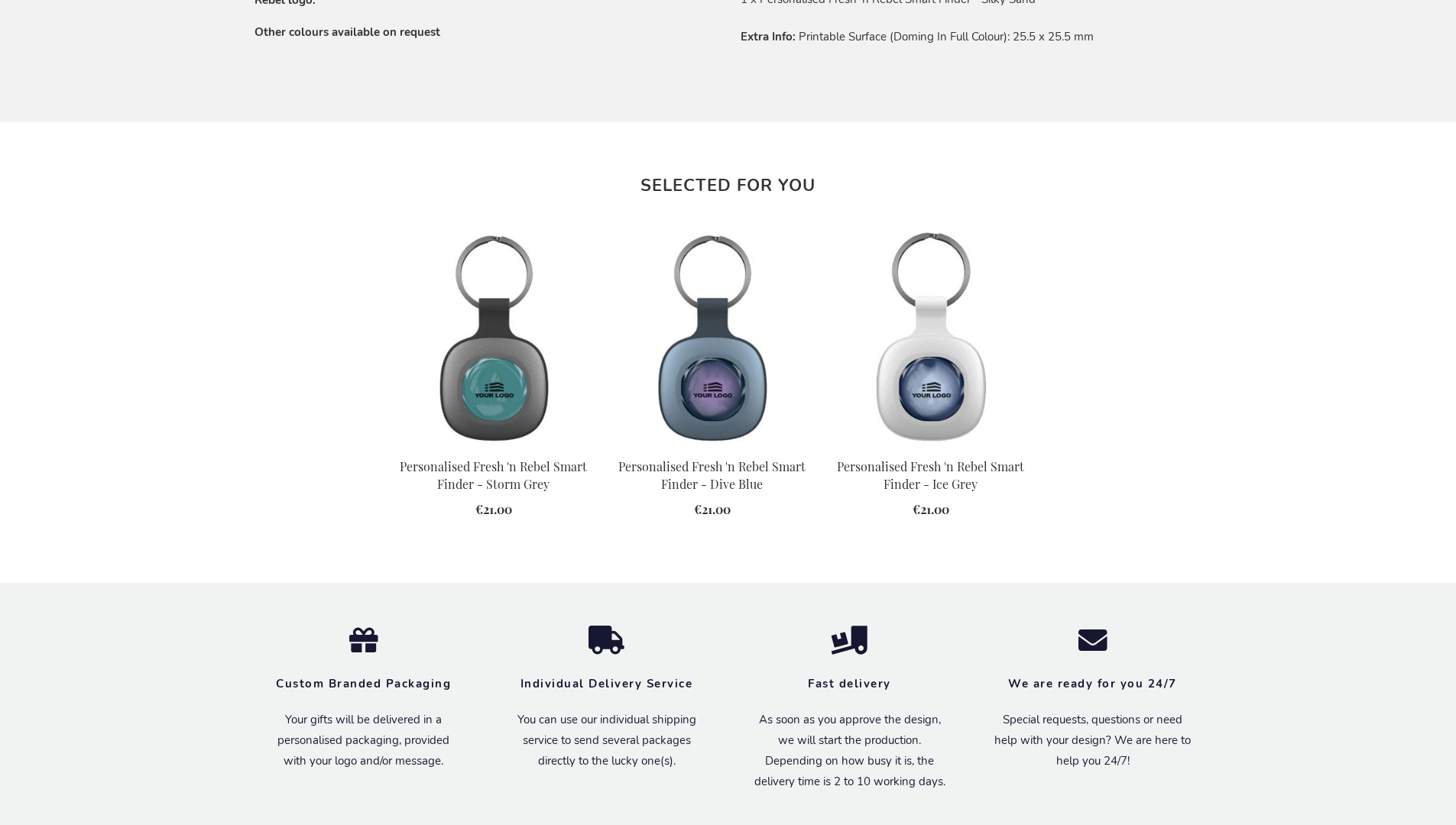
scroll to position [1685, 0]
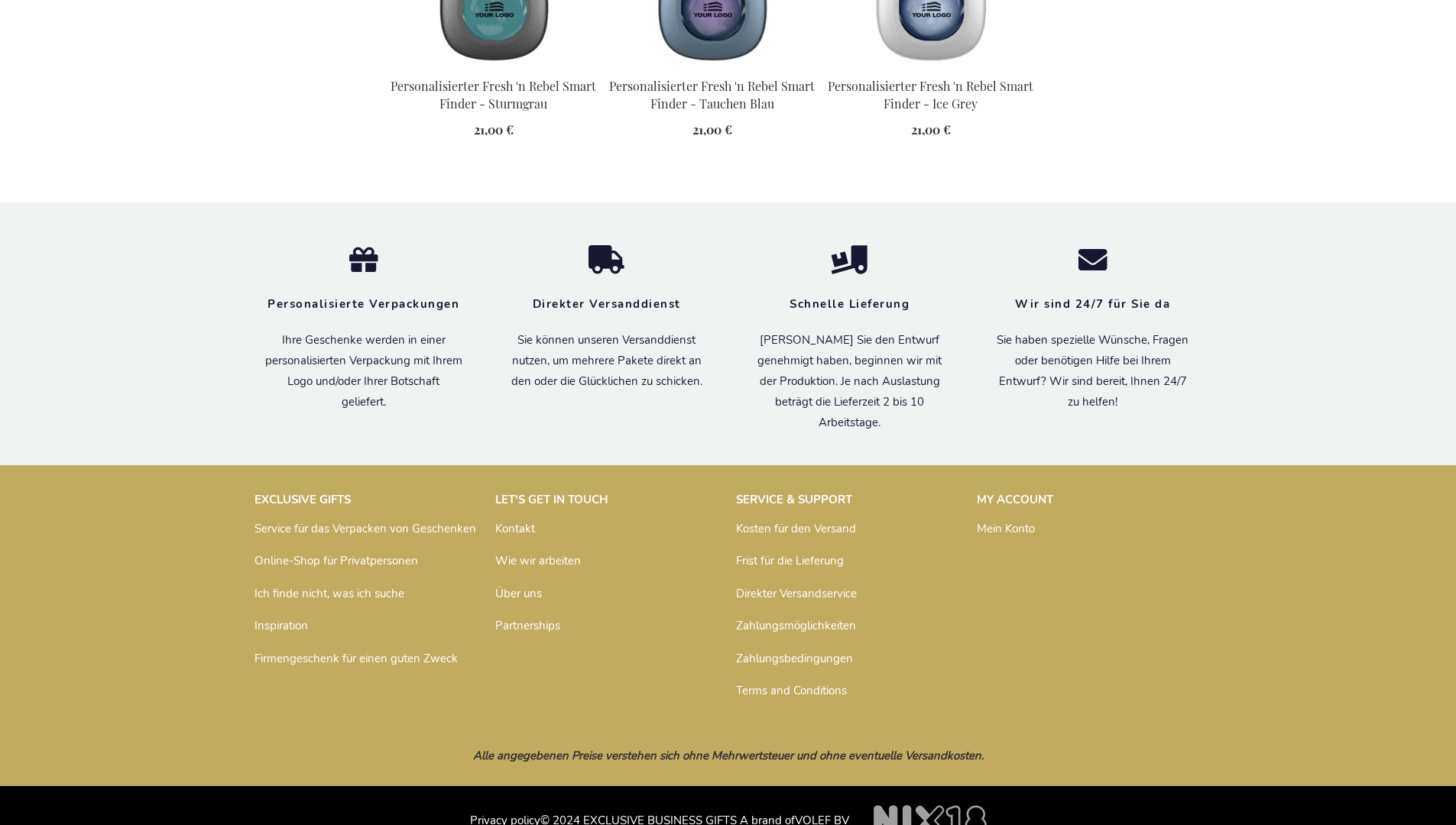
scroll to position [1723, 0]
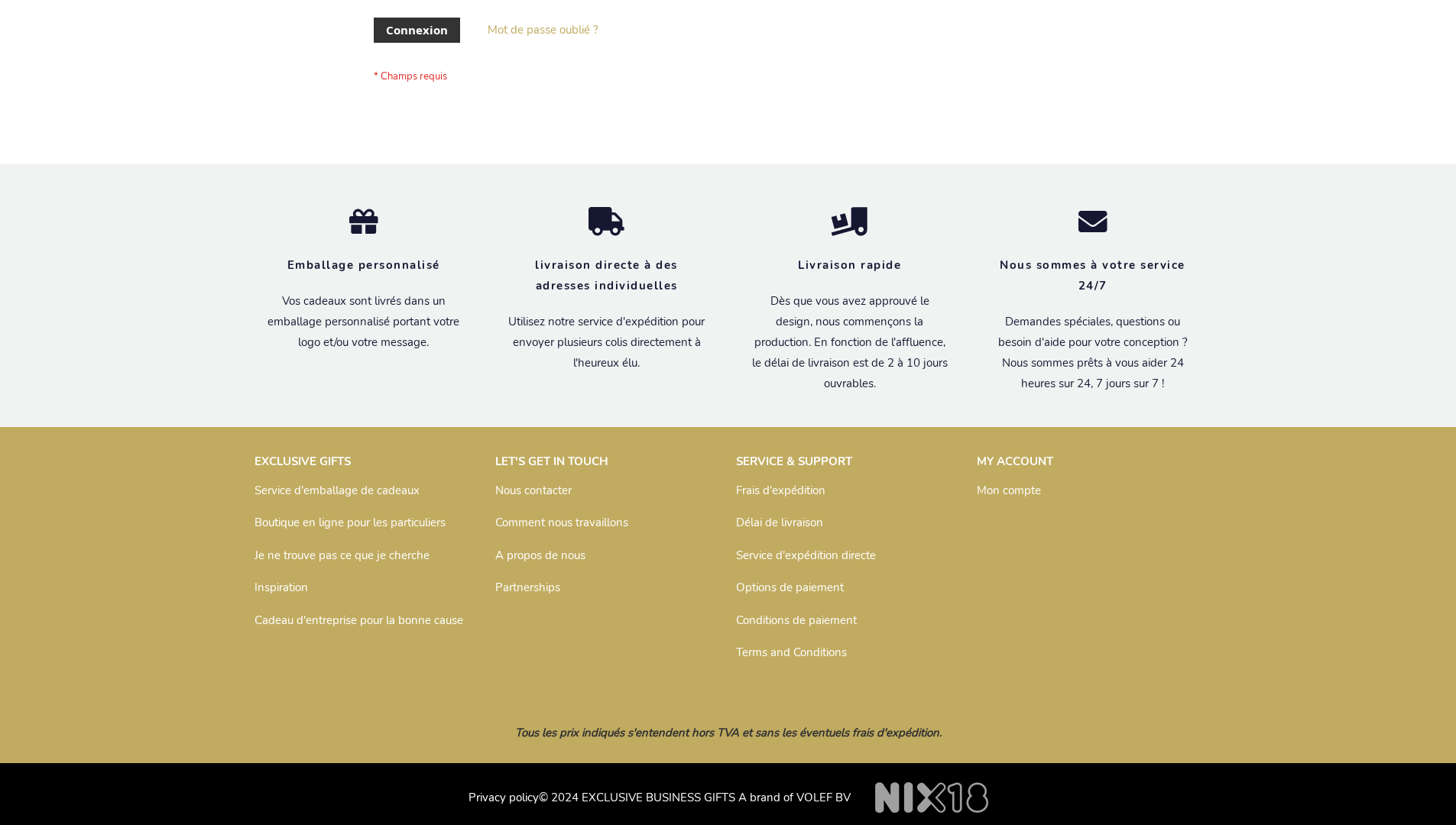
scroll to position [527, 0]
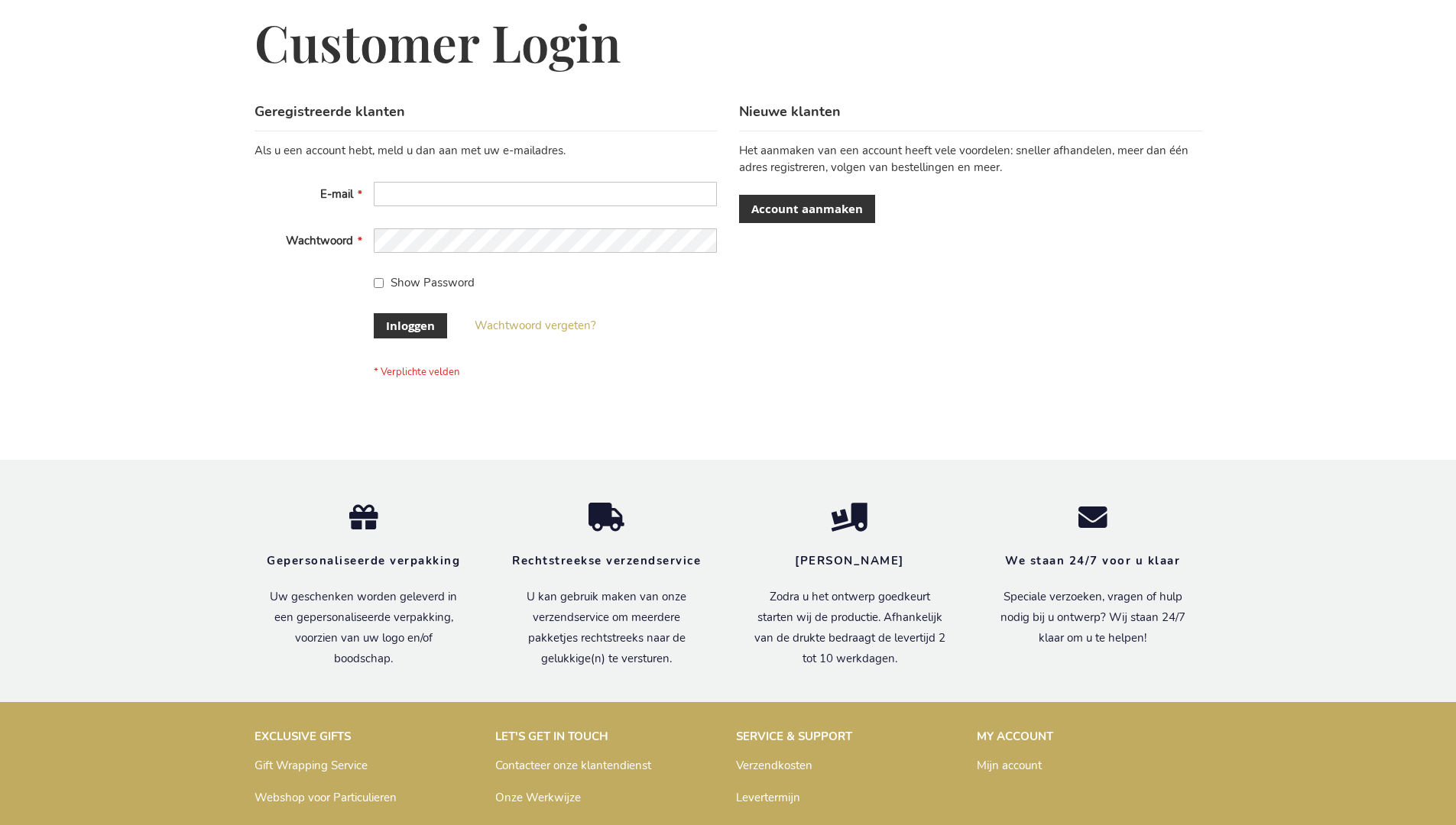
scroll to position [519, 0]
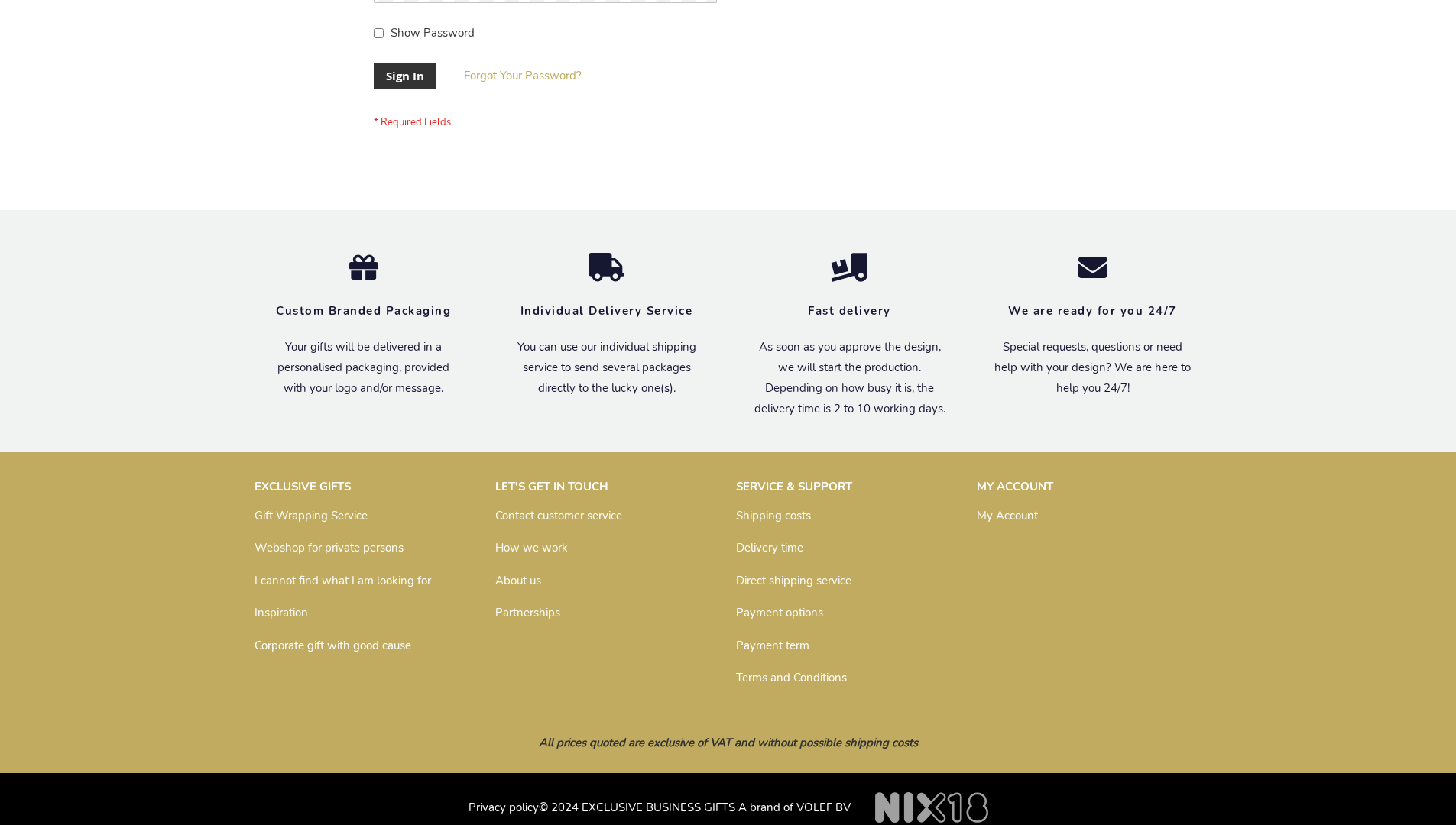
scroll to position [491, 0]
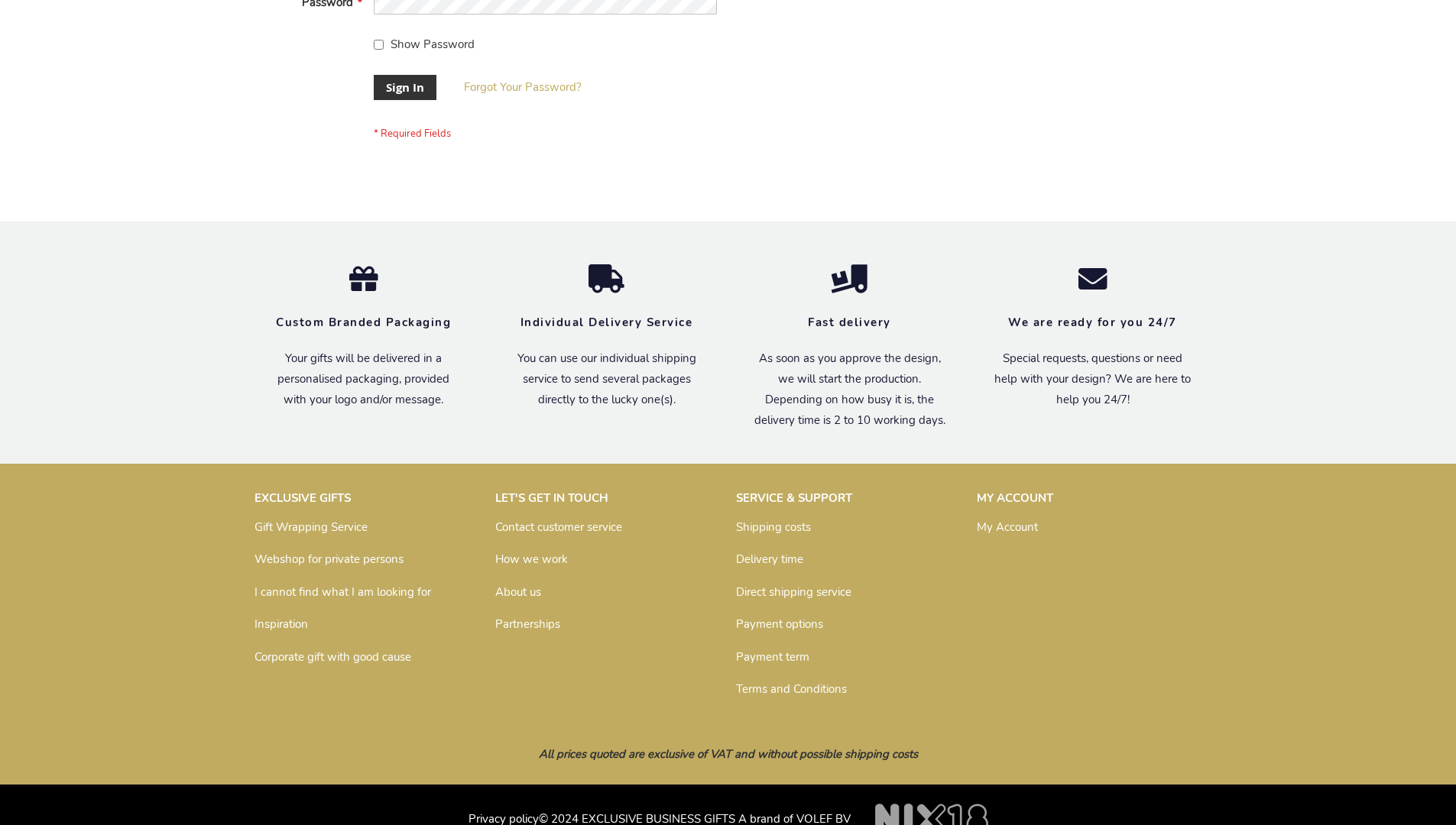
scroll to position [491, 0]
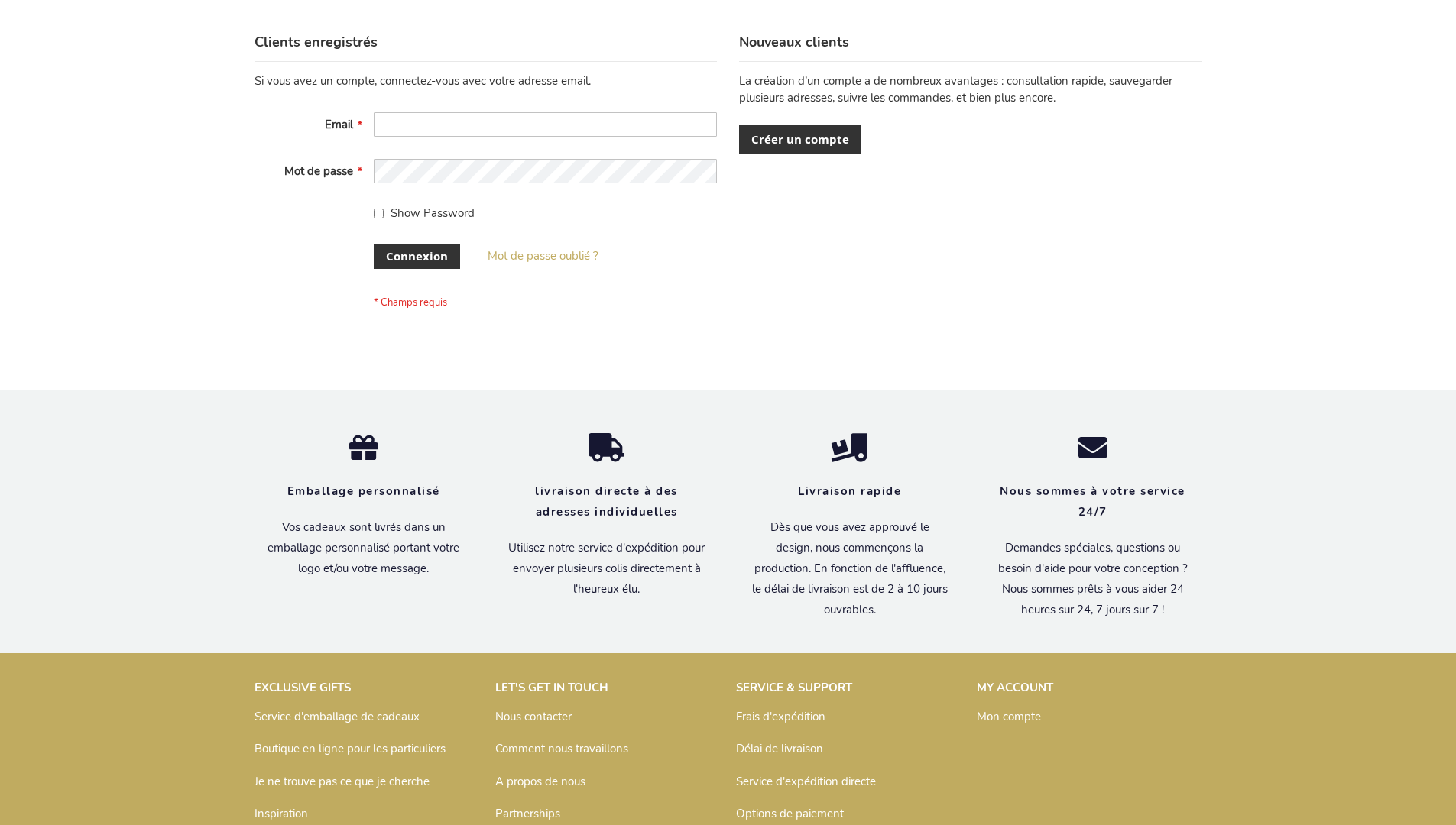
scroll to position [527, 0]
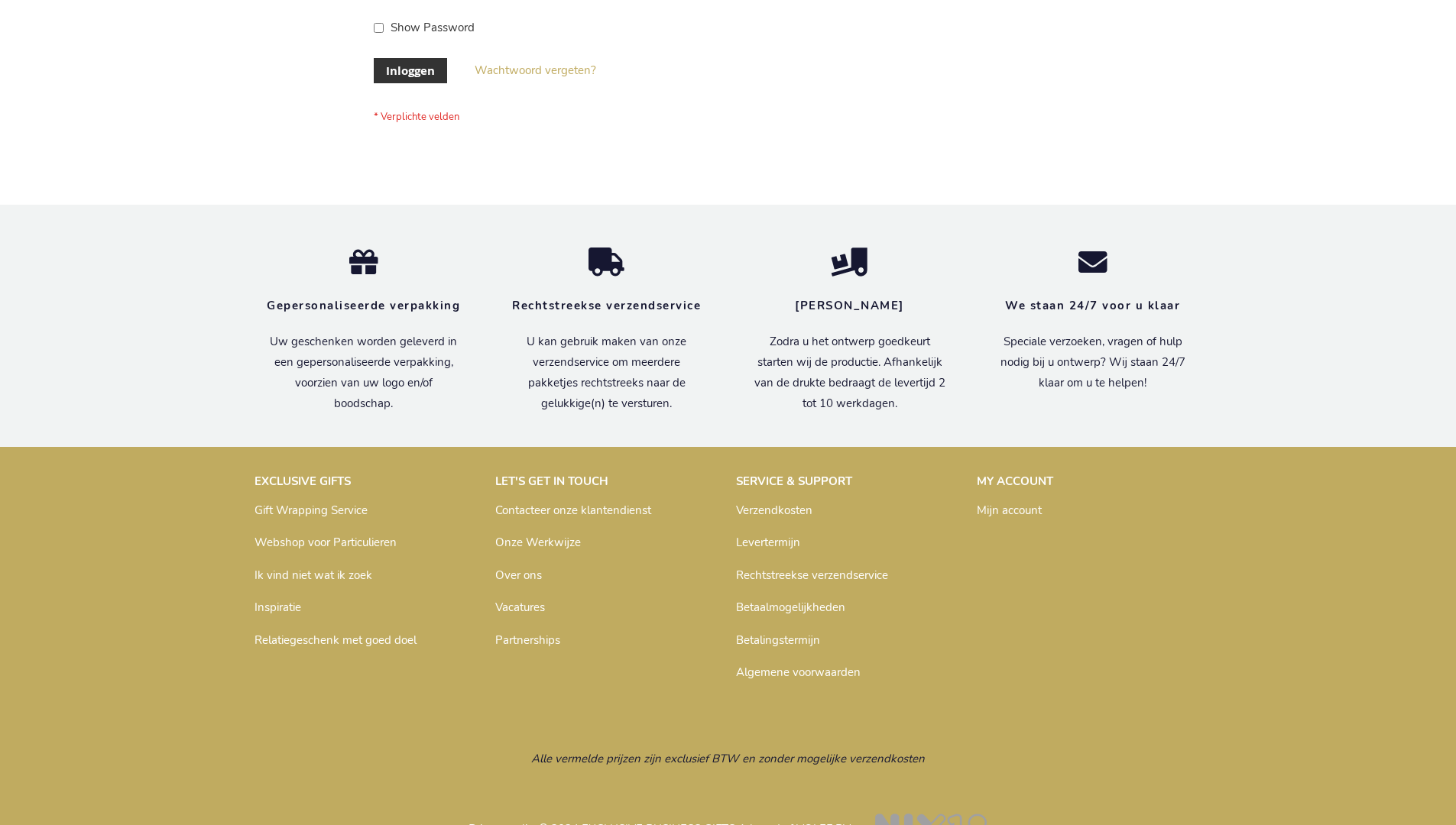
scroll to position [519, 0]
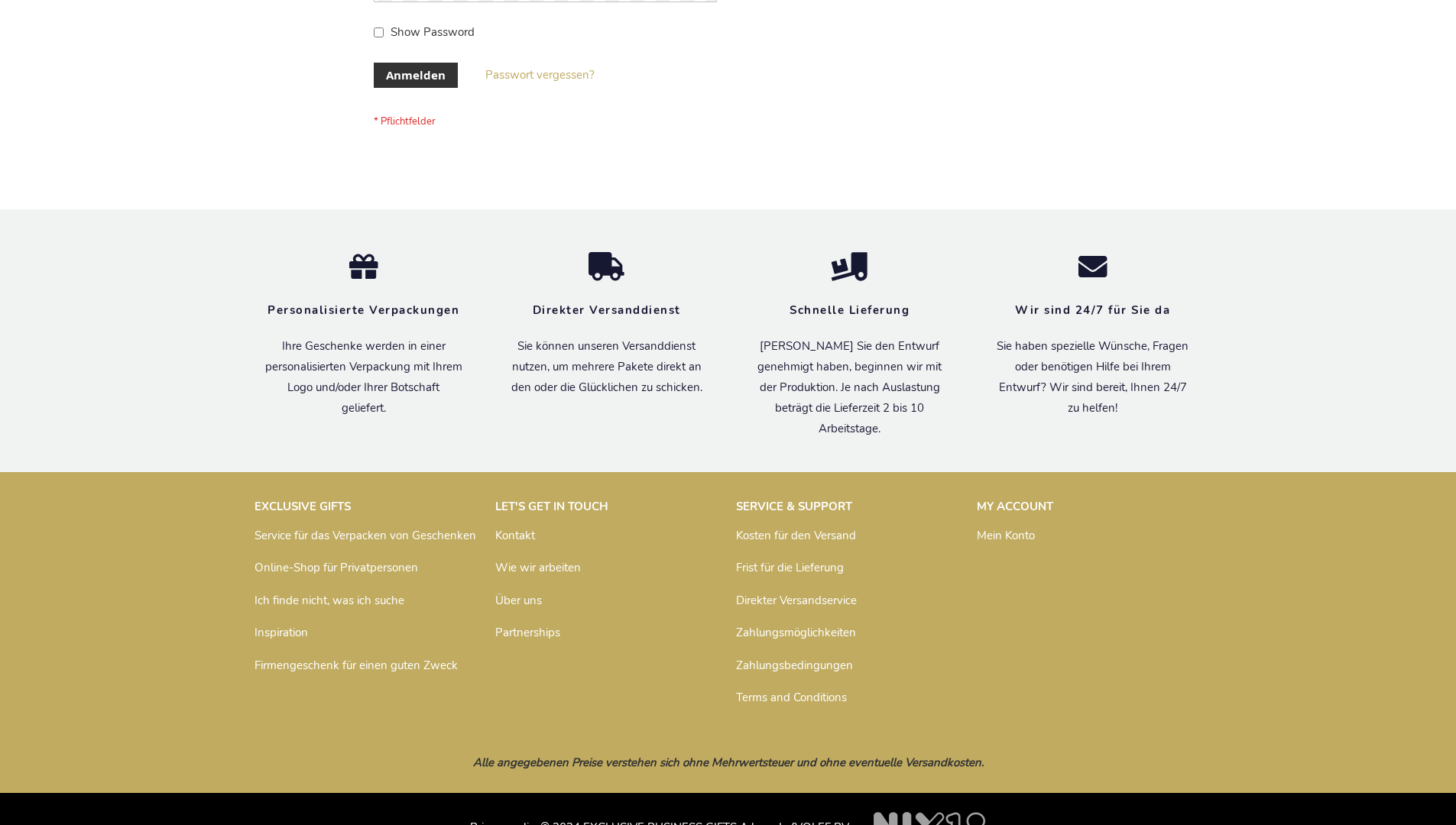
scroll to position [512, 0]
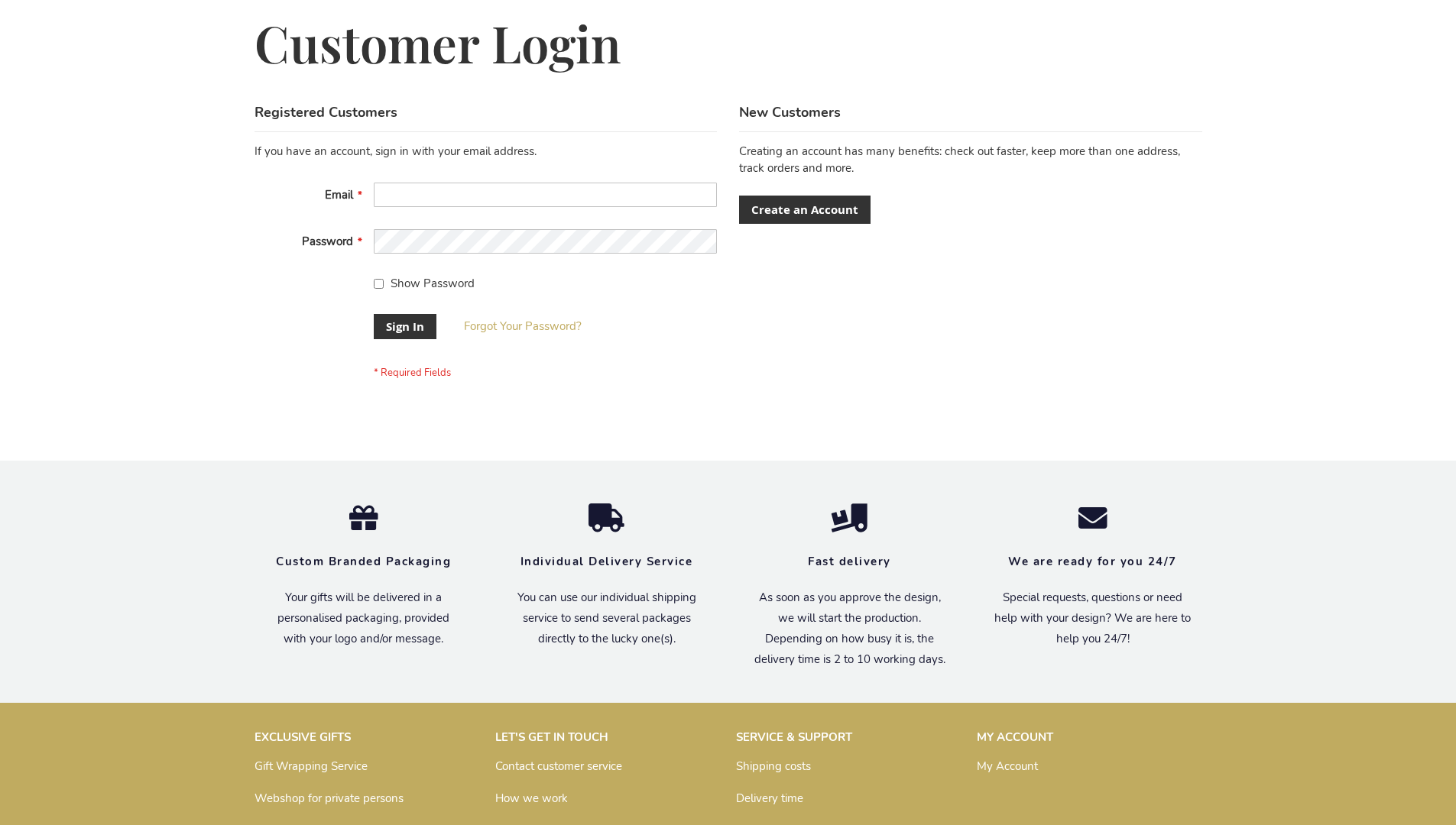
scroll to position [491, 0]
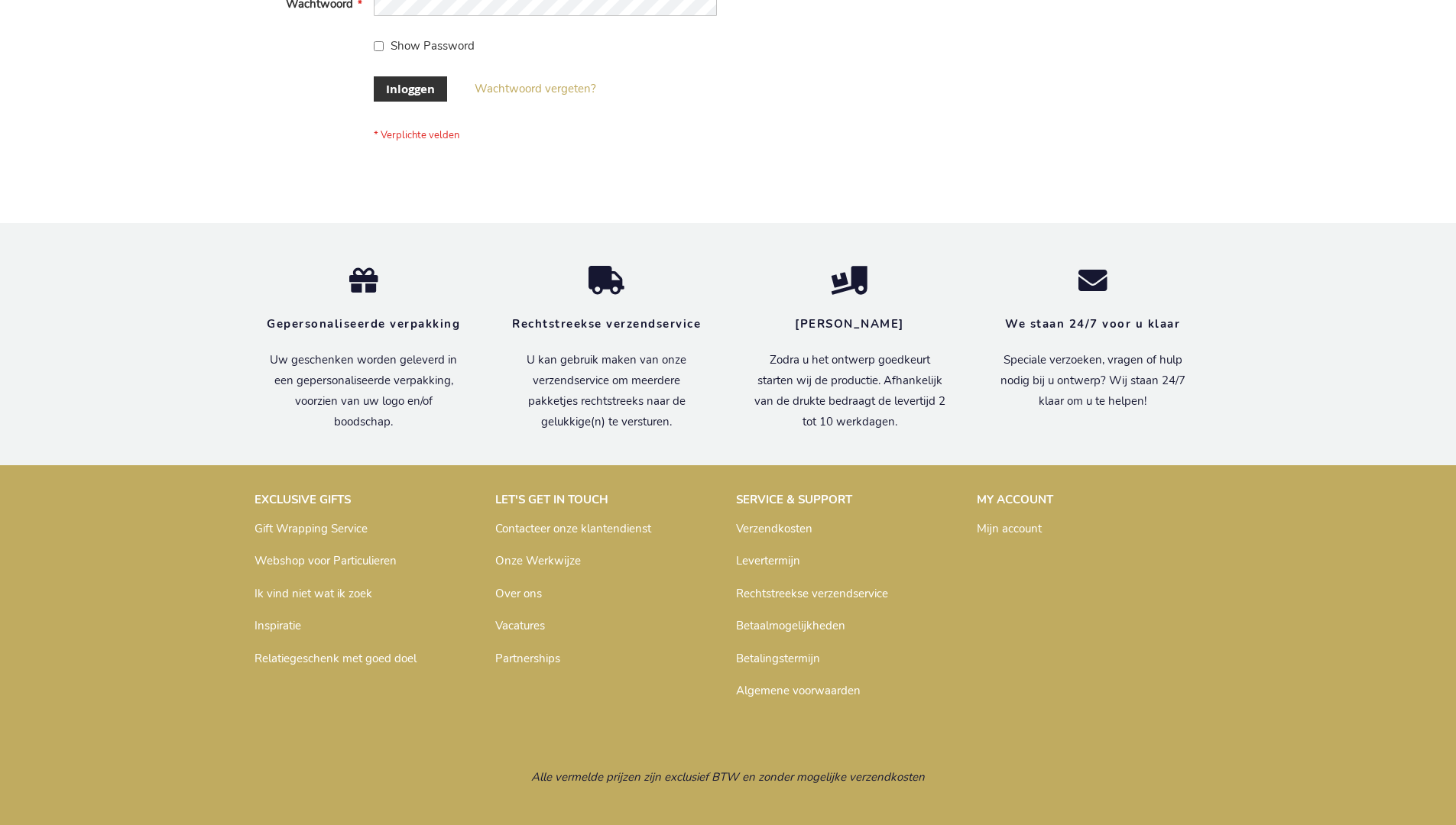
scroll to position [519, 0]
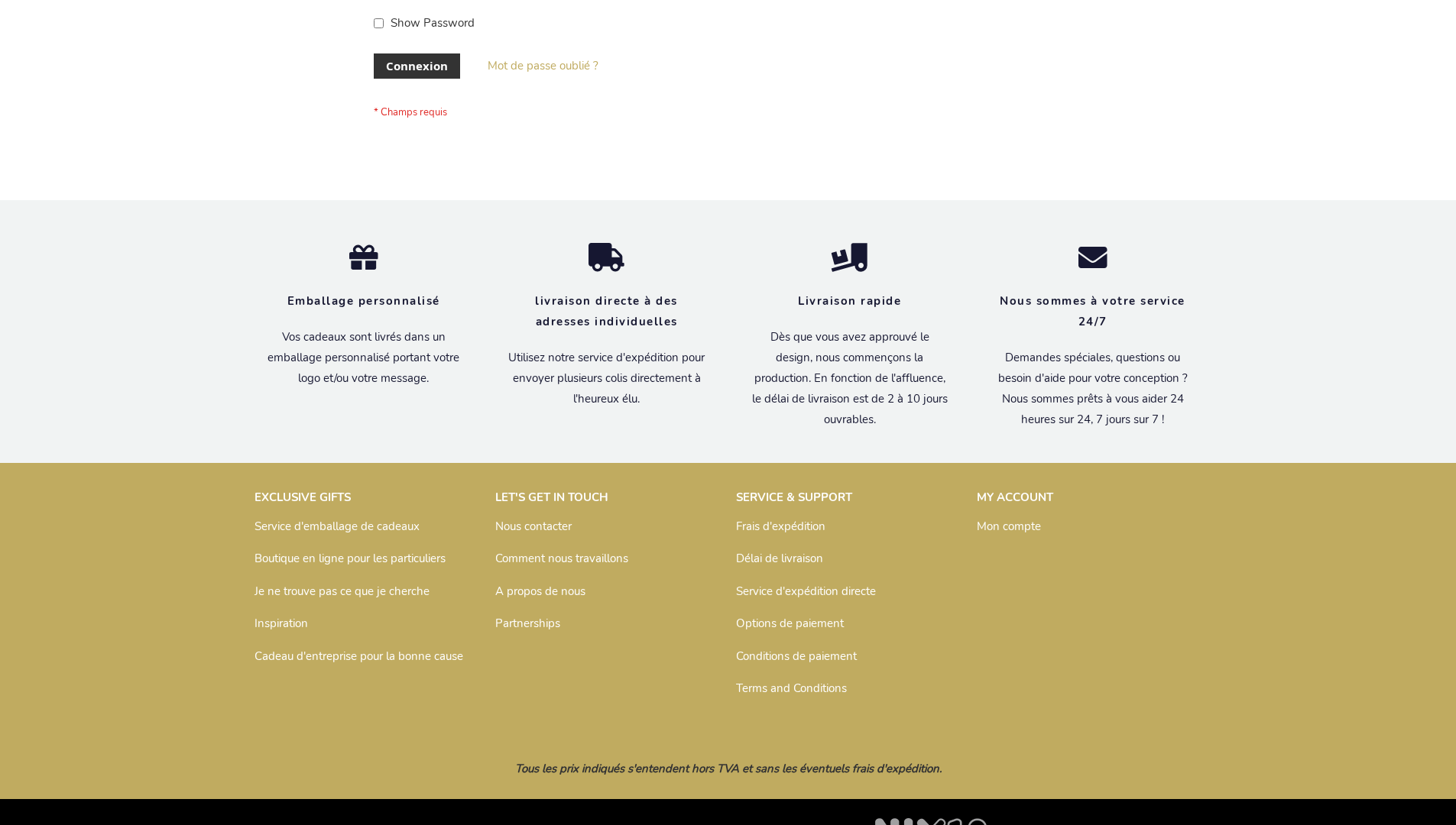
scroll to position [527, 0]
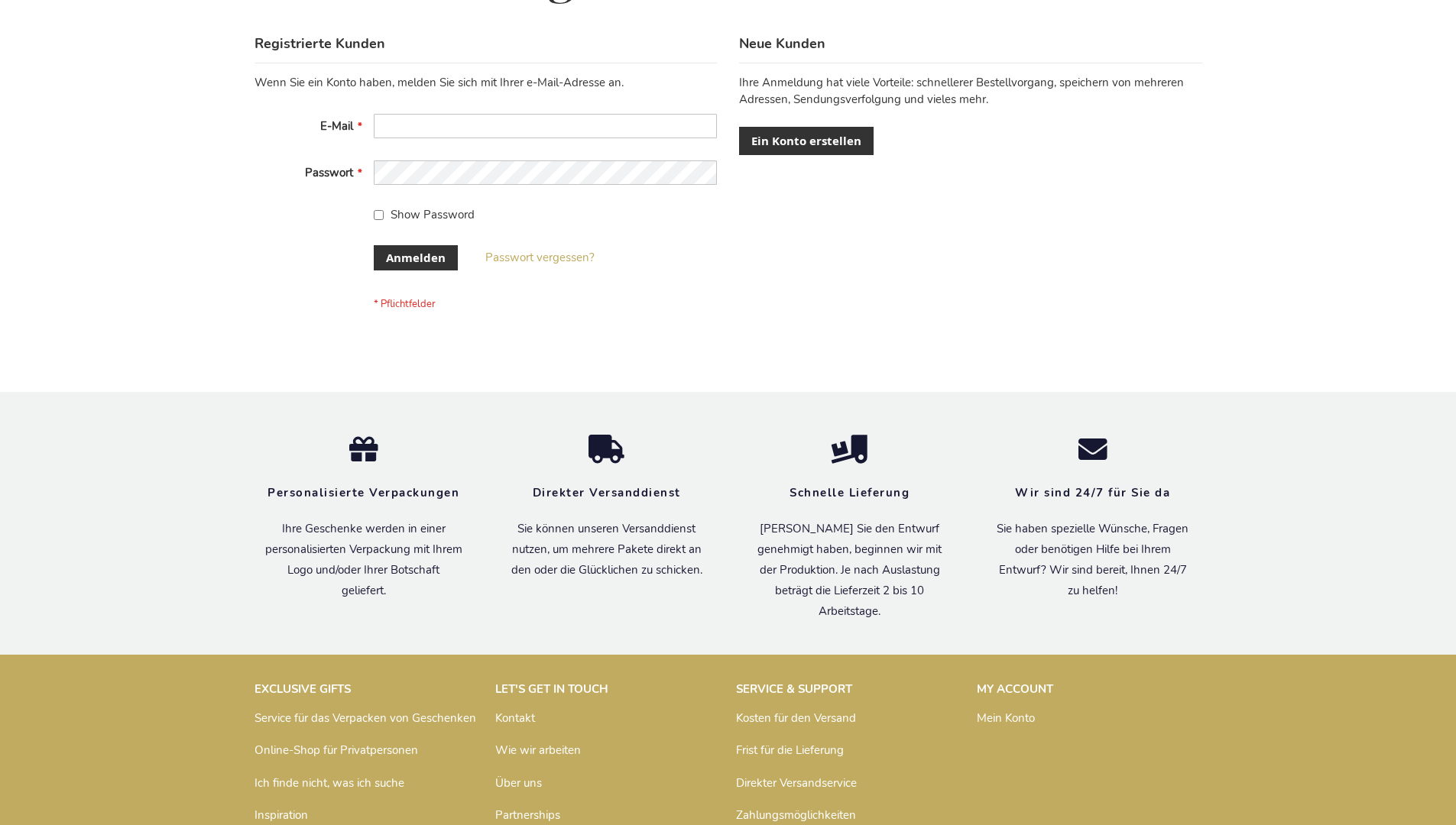
scroll to position [512, 0]
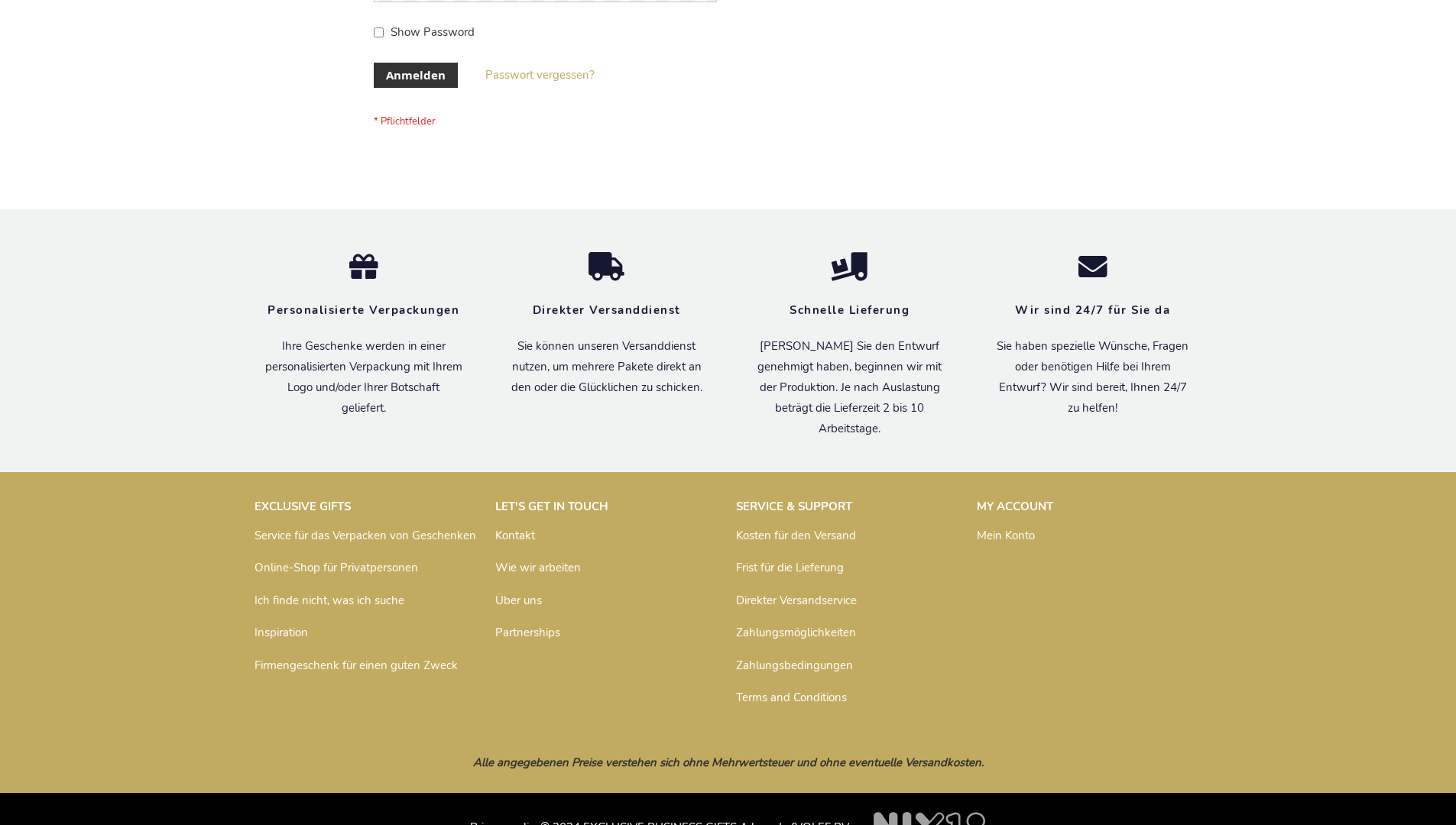
scroll to position [512, 0]
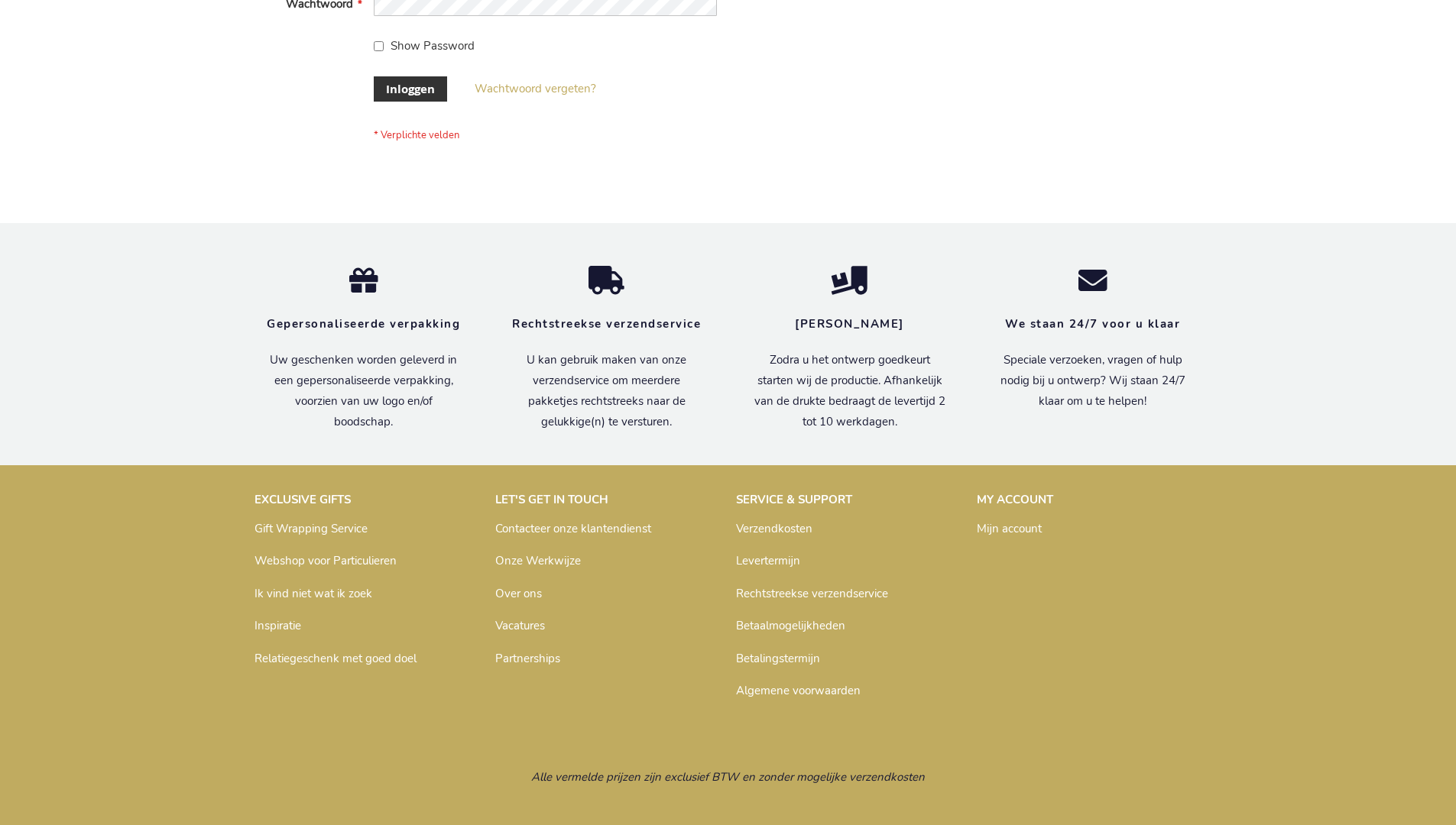
scroll to position [519, 0]
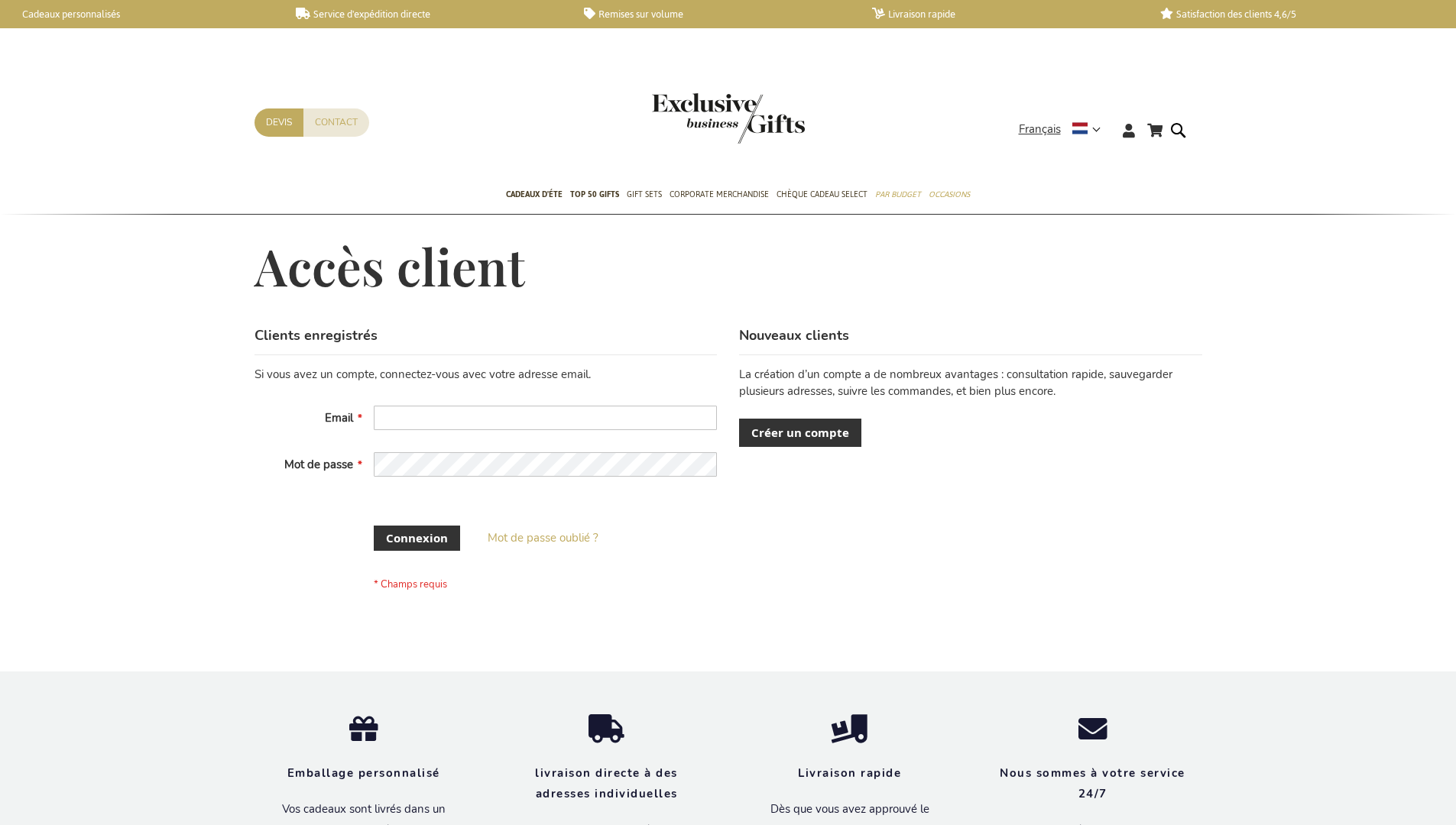
scroll to position [526, 0]
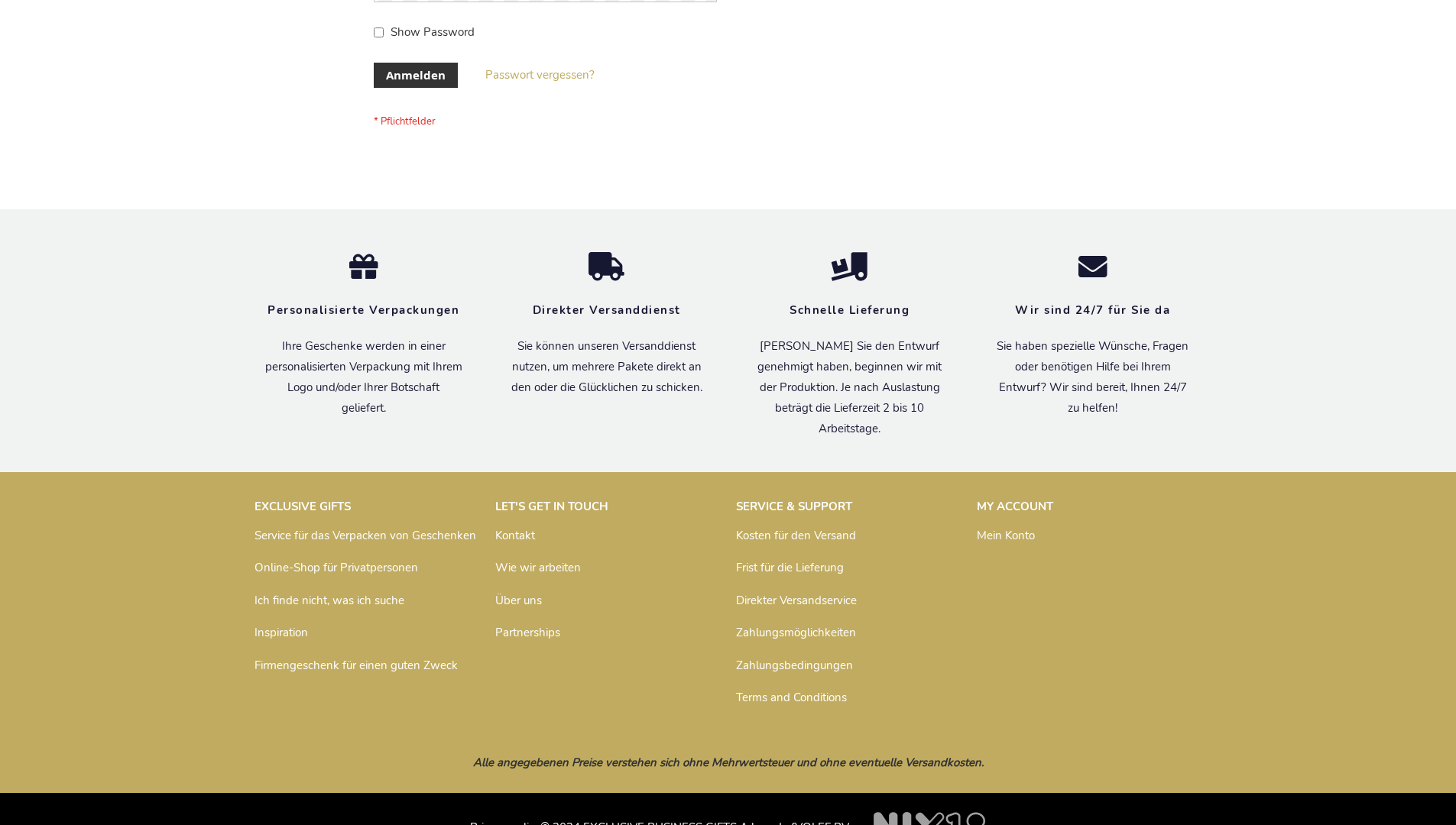
scroll to position [512, 0]
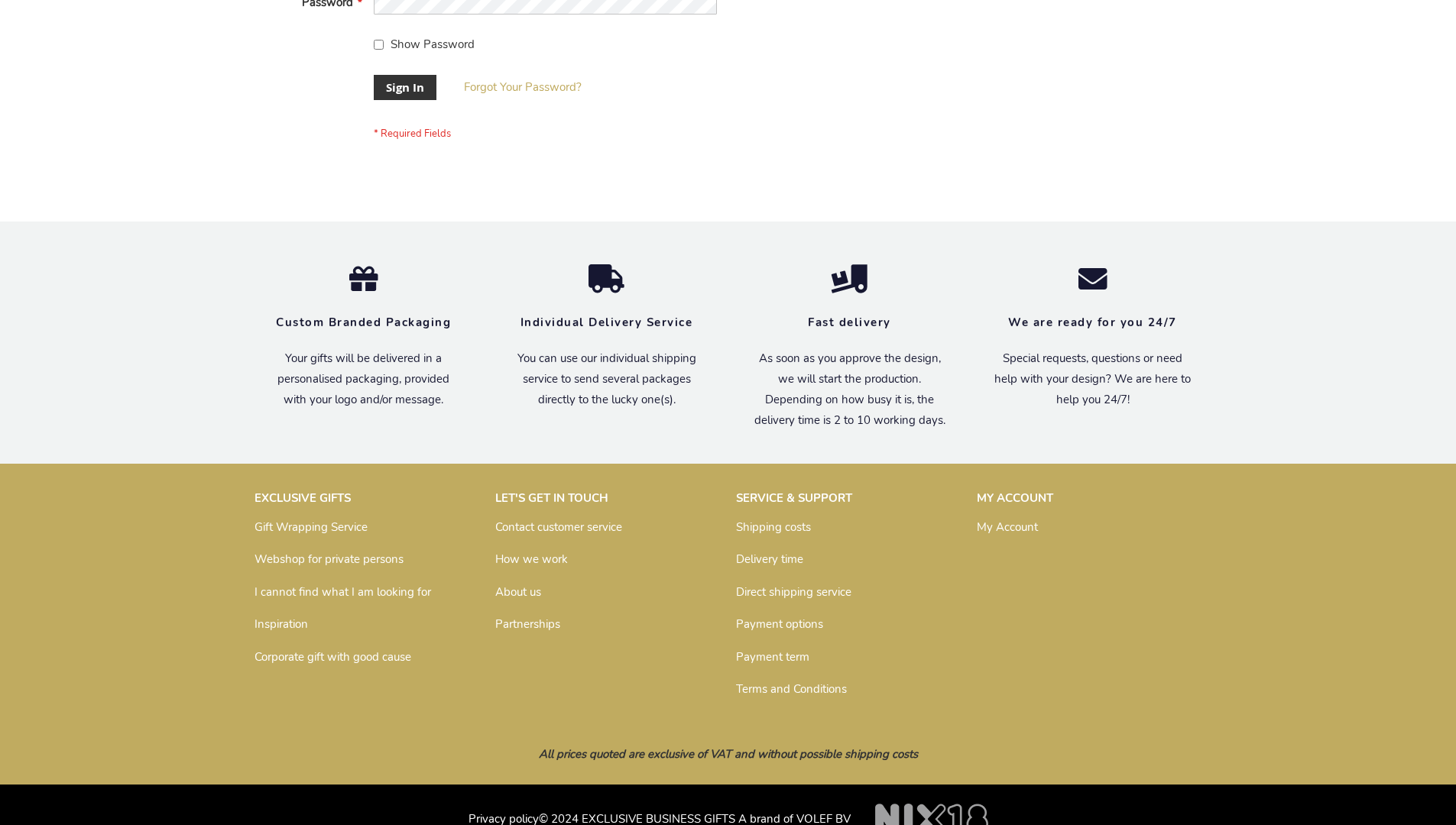
scroll to position [491, 0]
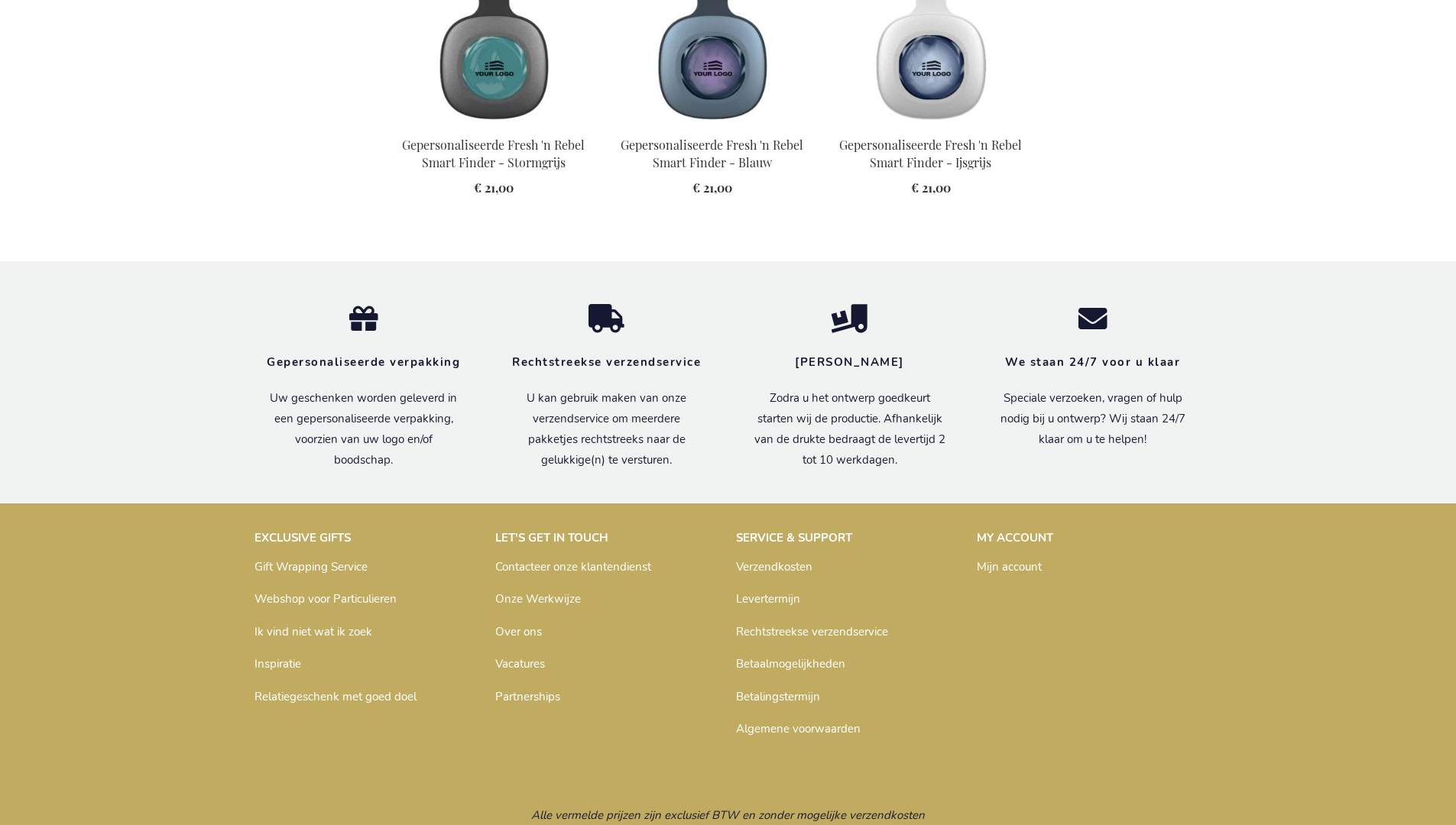
scroll to position [1712, 0]
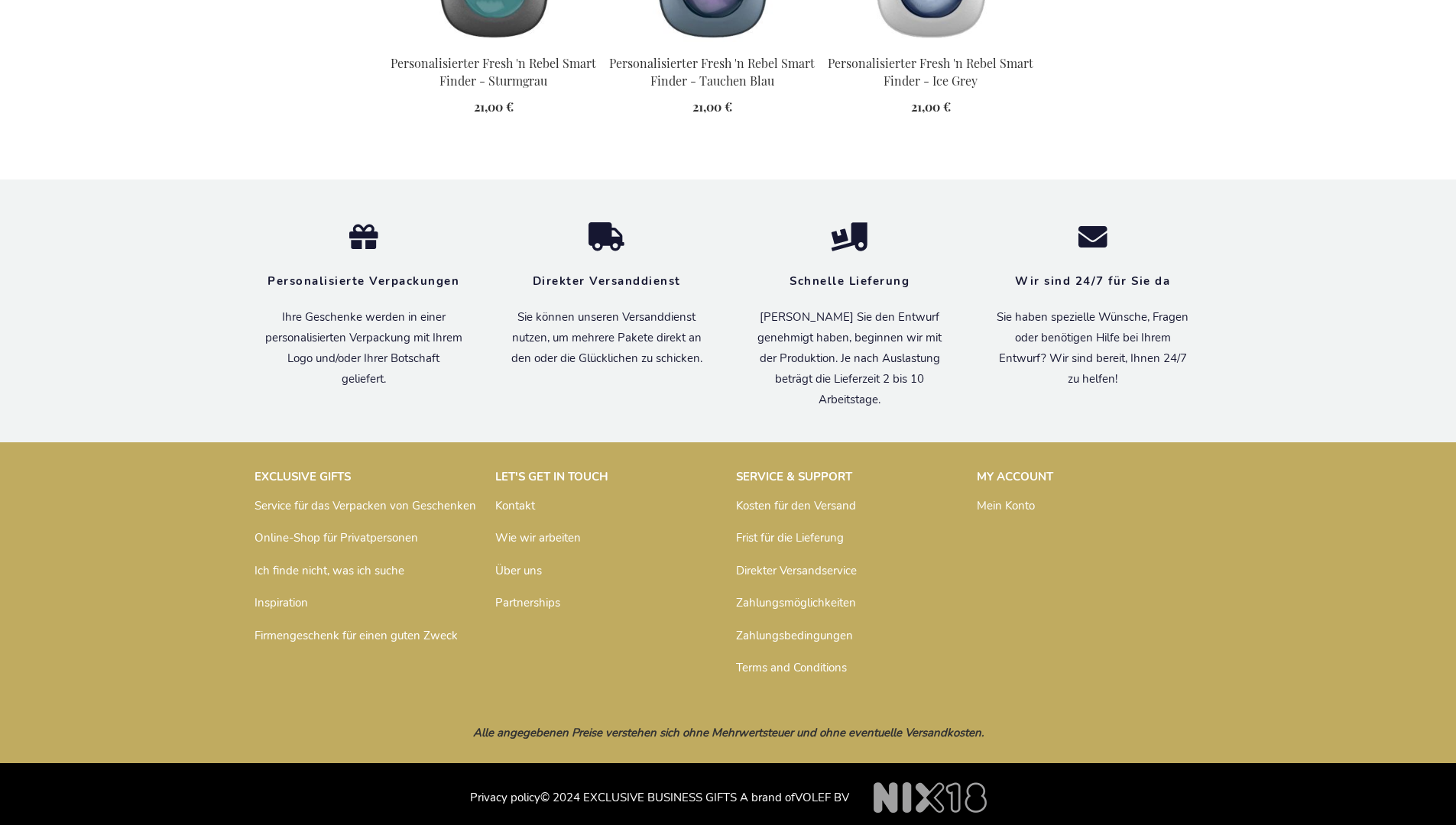
scroll to position [1723, 0]
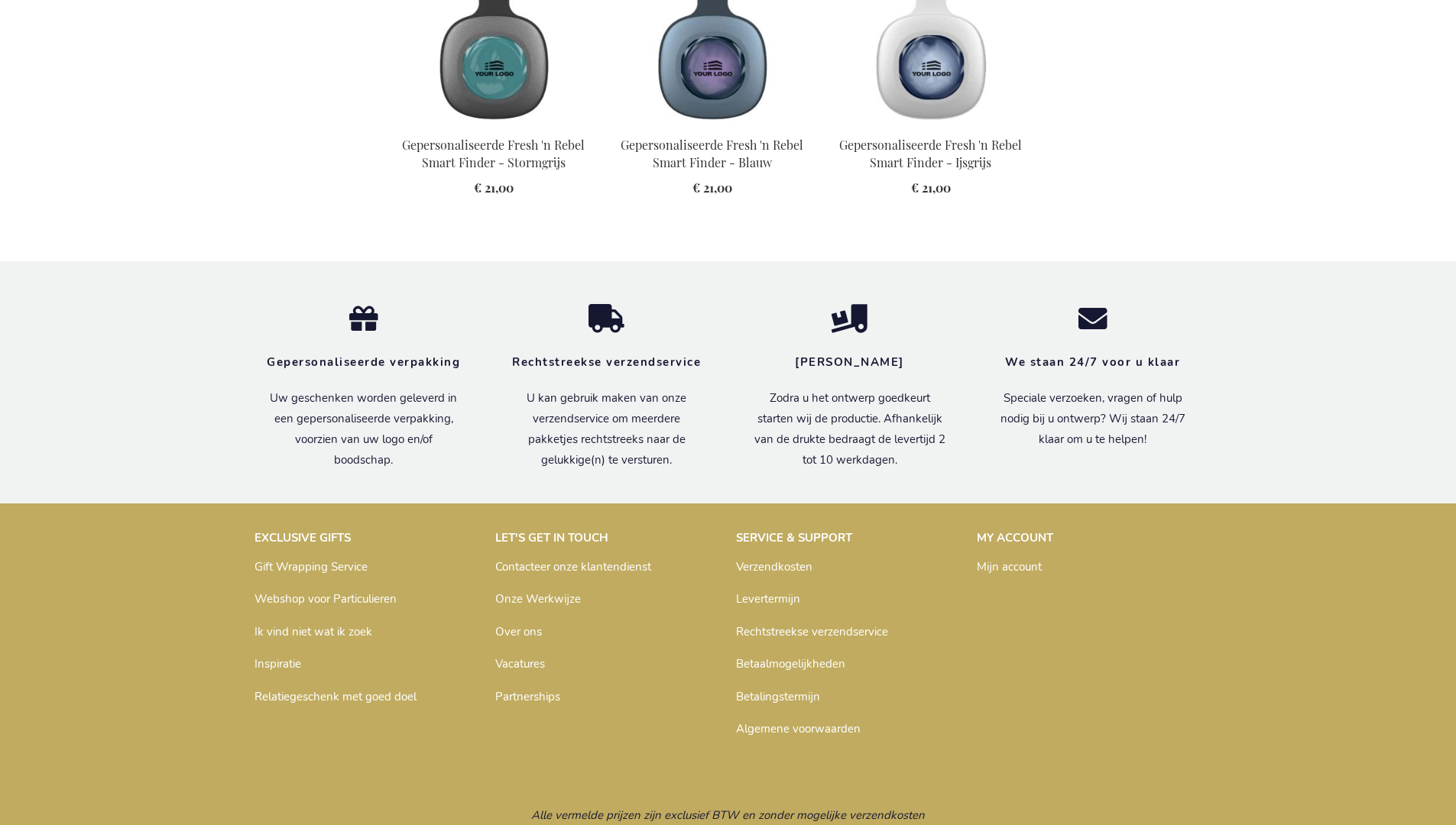
scroll to position [1712, 0]
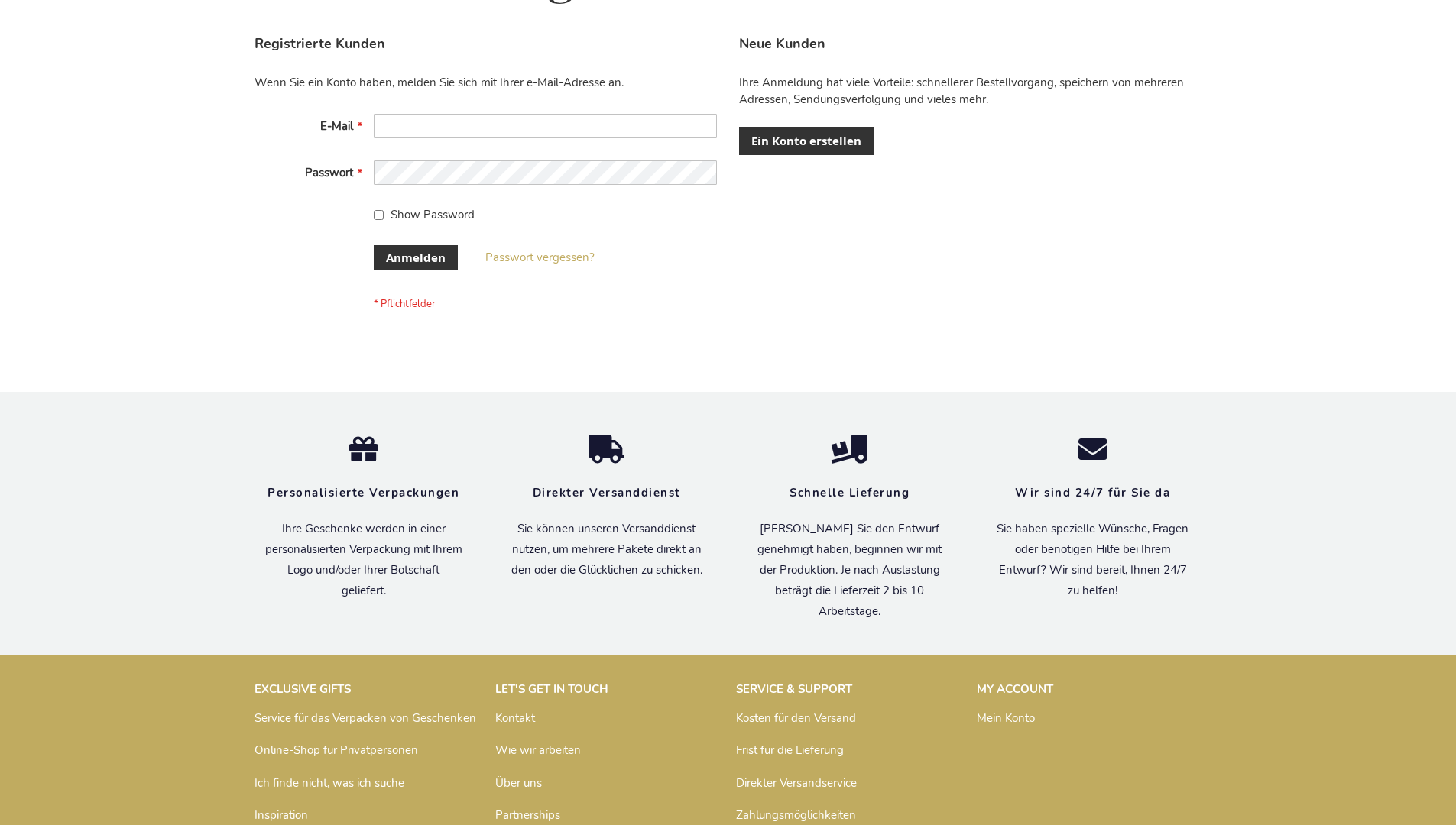
scroll to position [512, 0]
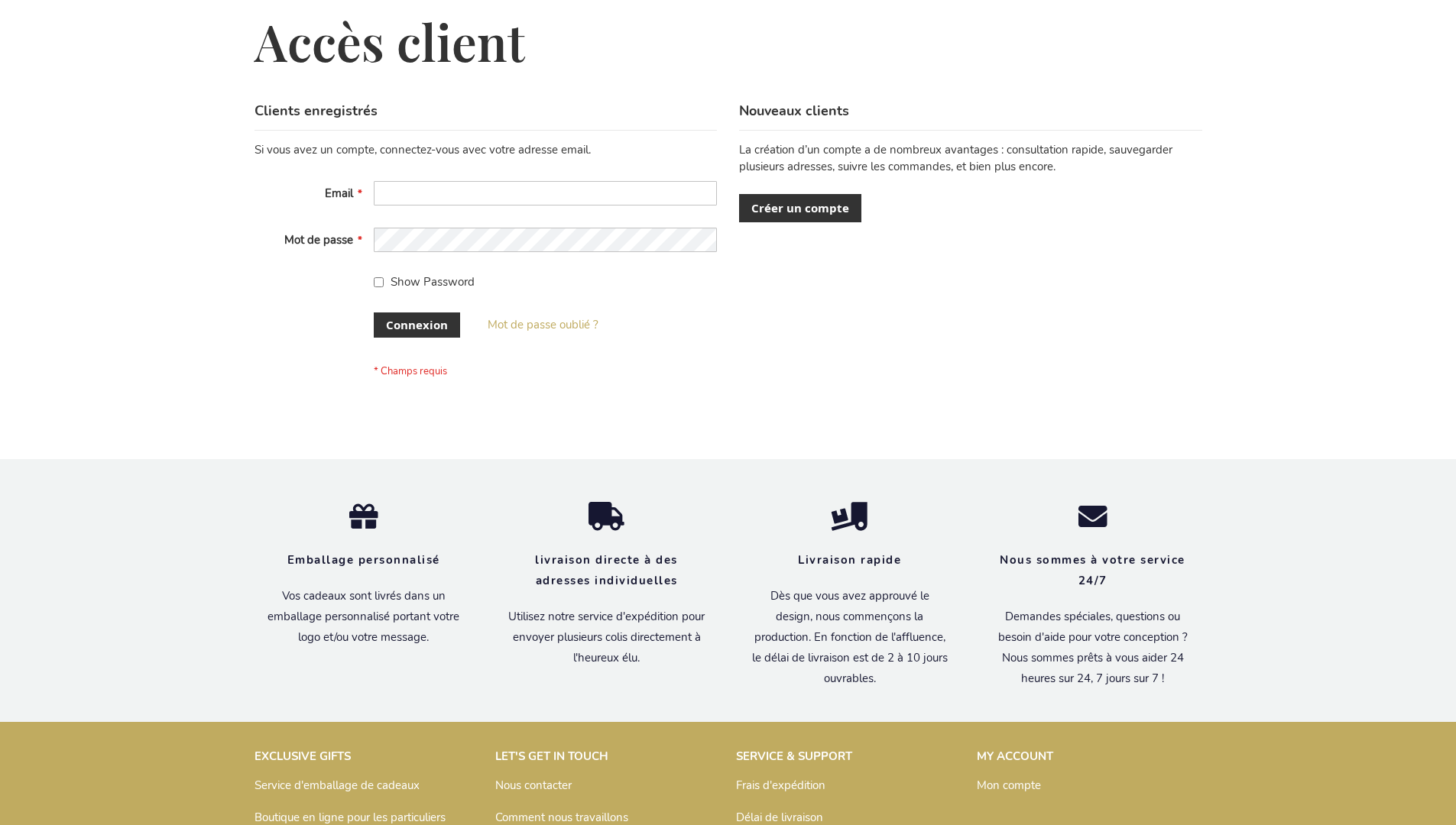
scroll to position [527, 0]
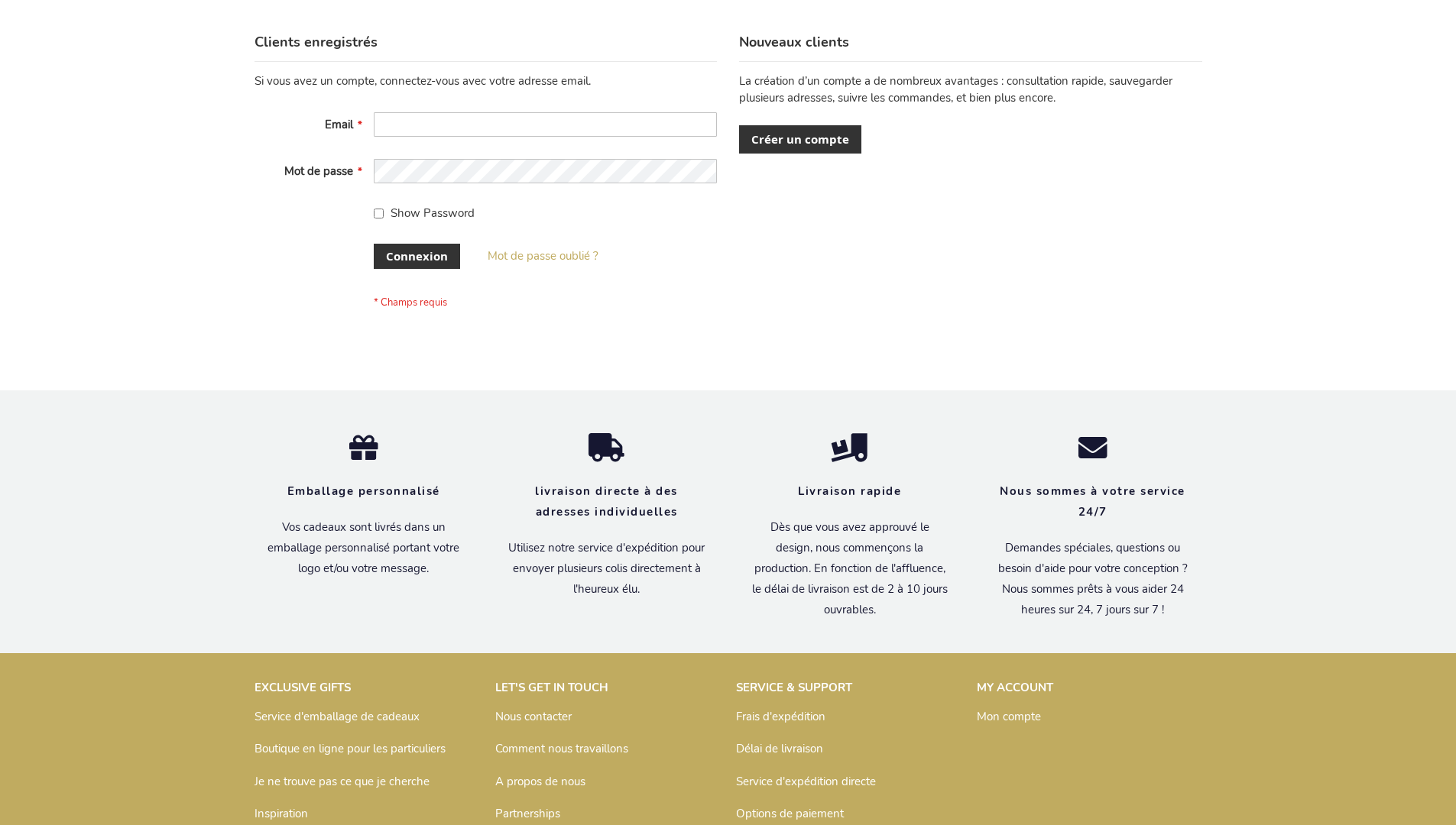
scroll to position [527, 0]
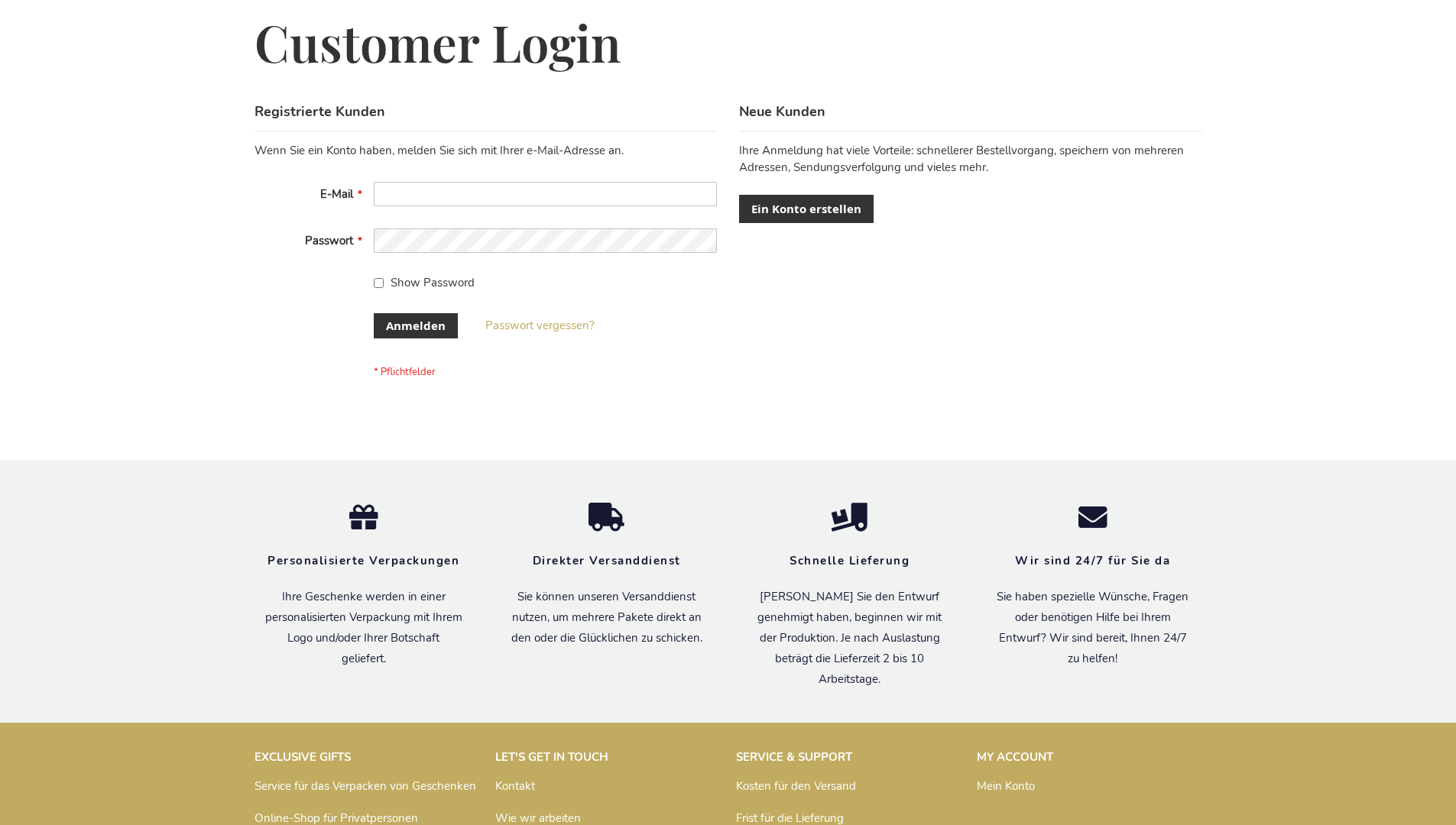
scroll to position [512, 0]
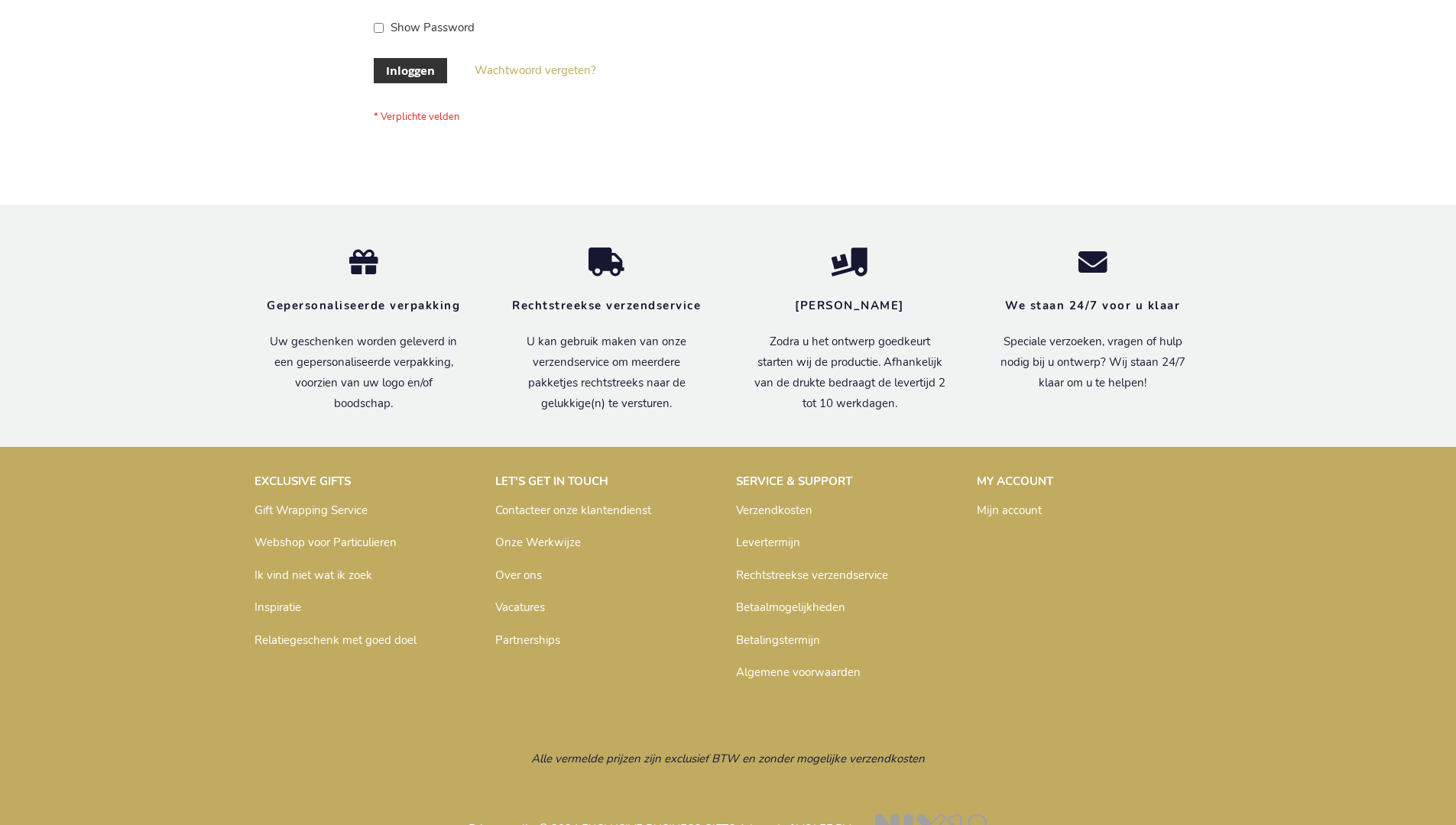
scroll to position [519, 0]
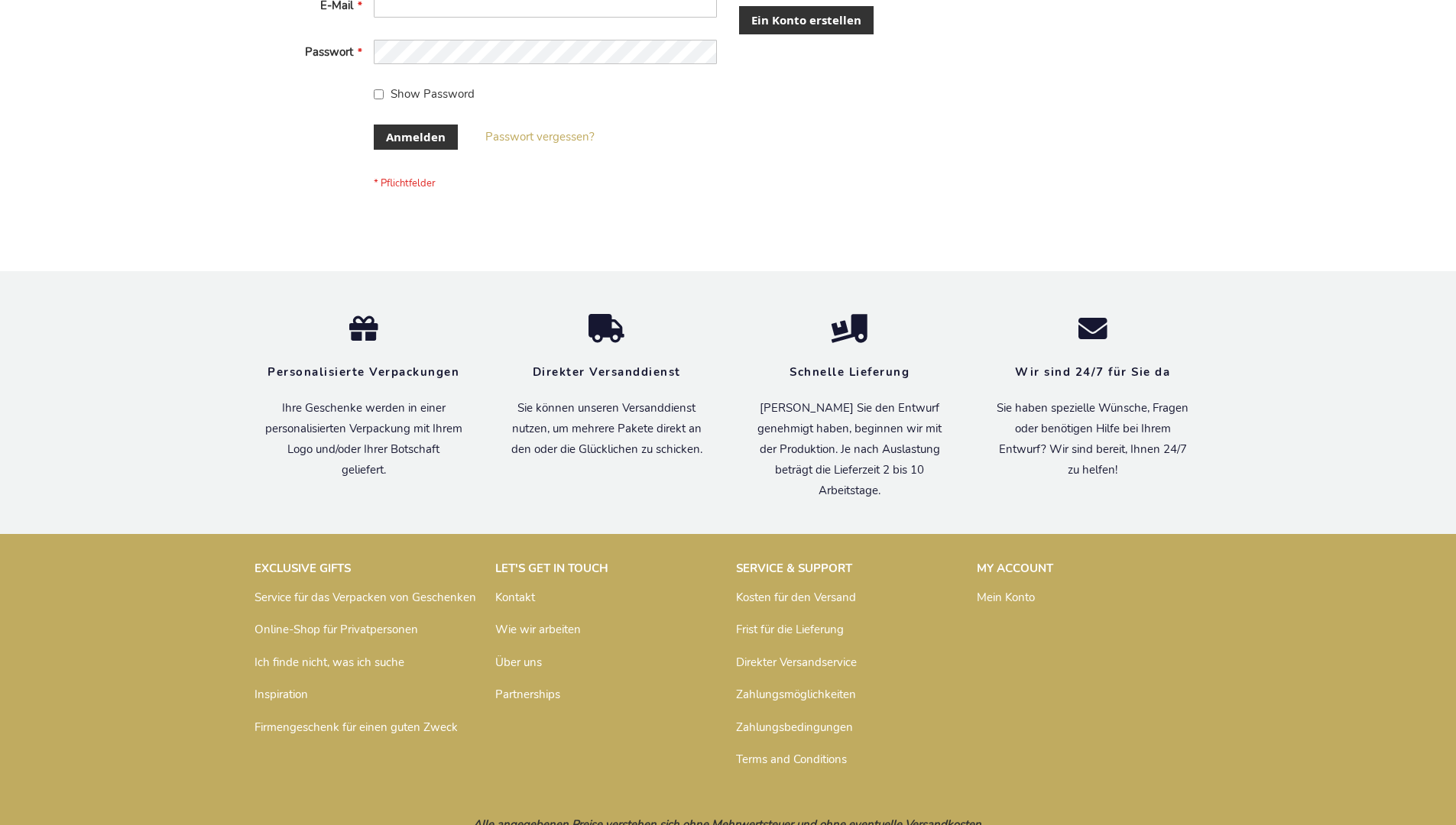
scroll to position [512, 0]
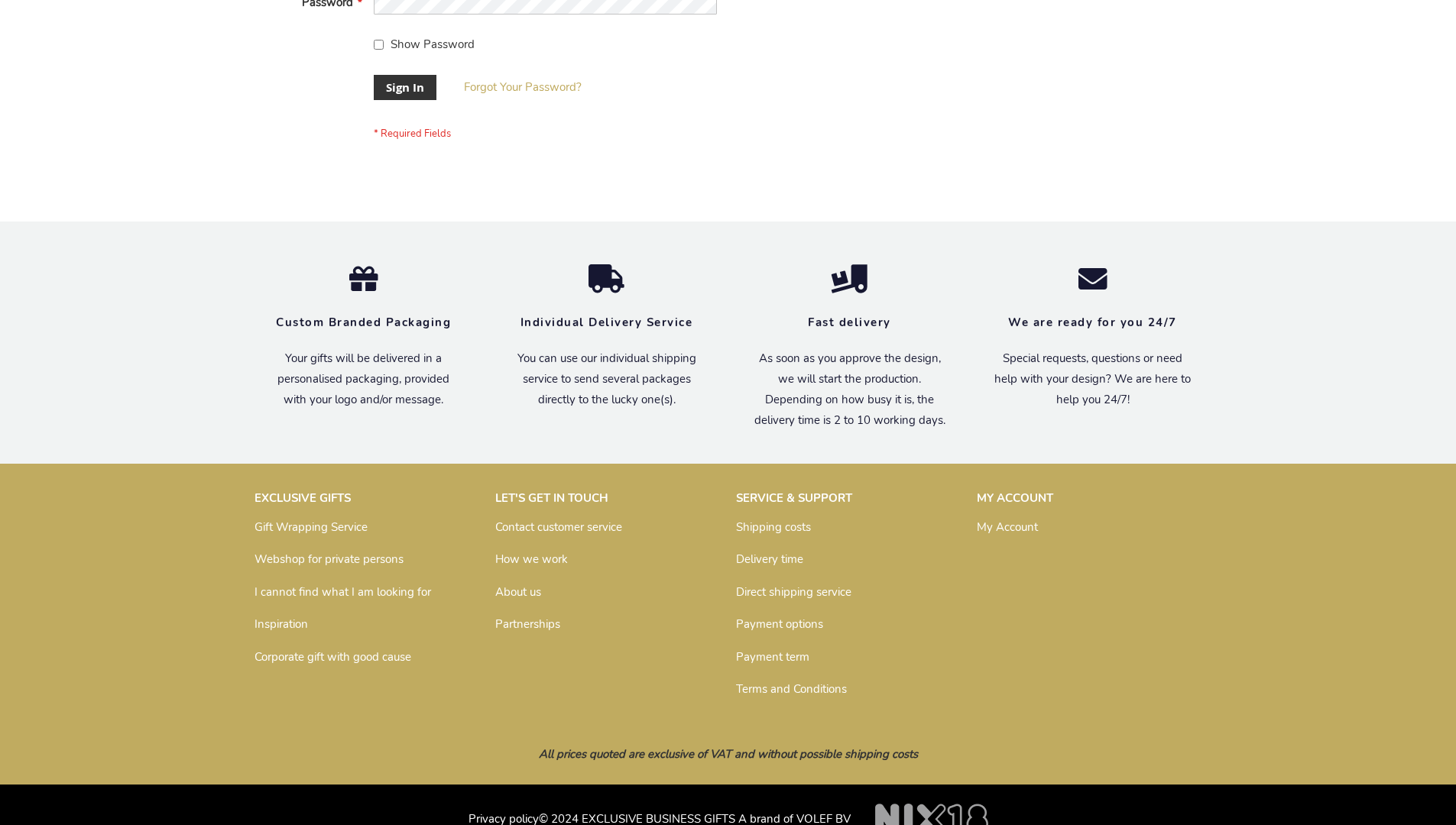
scroll to position [491, 0]
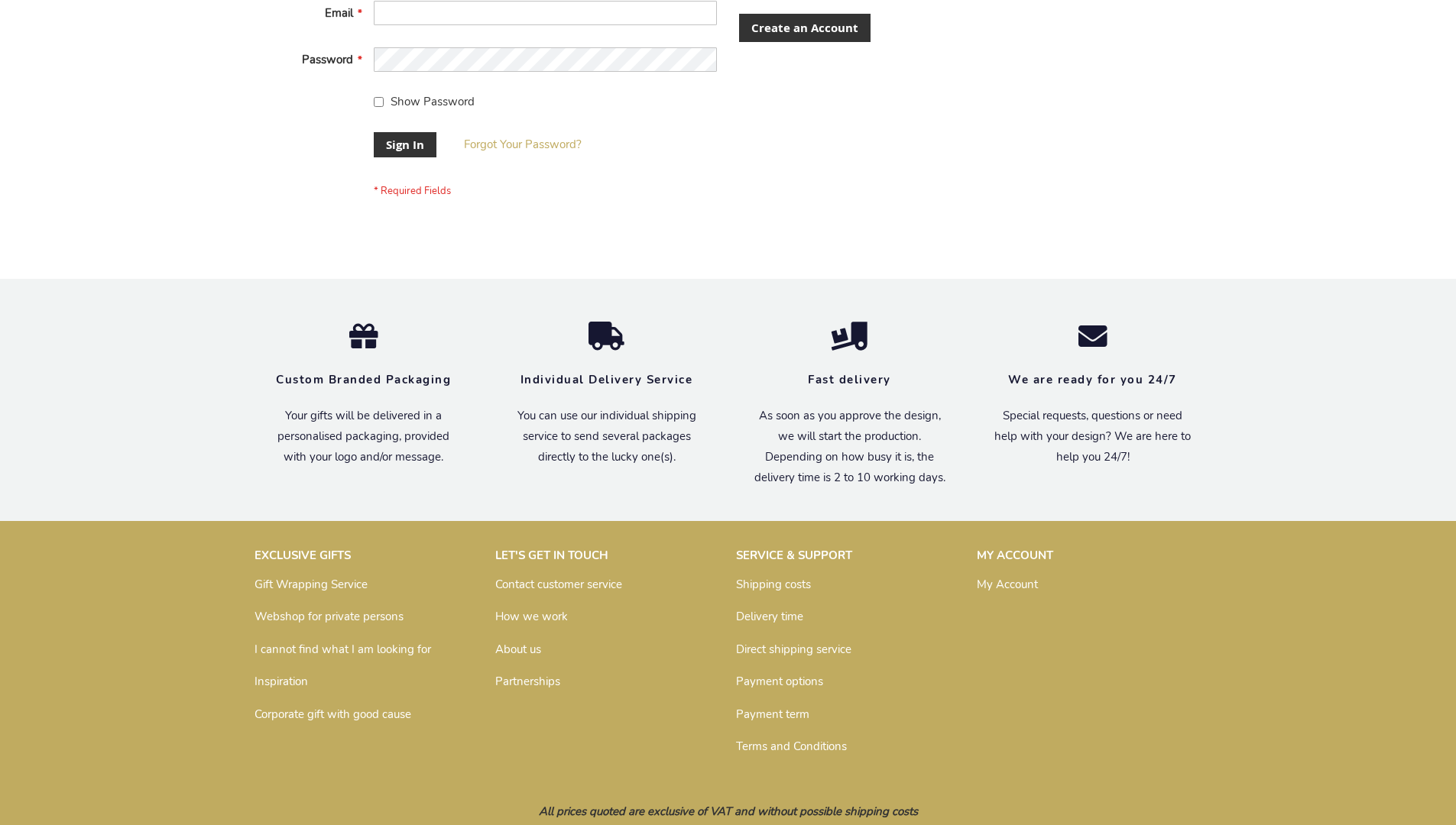
scroll to position [491, 0]
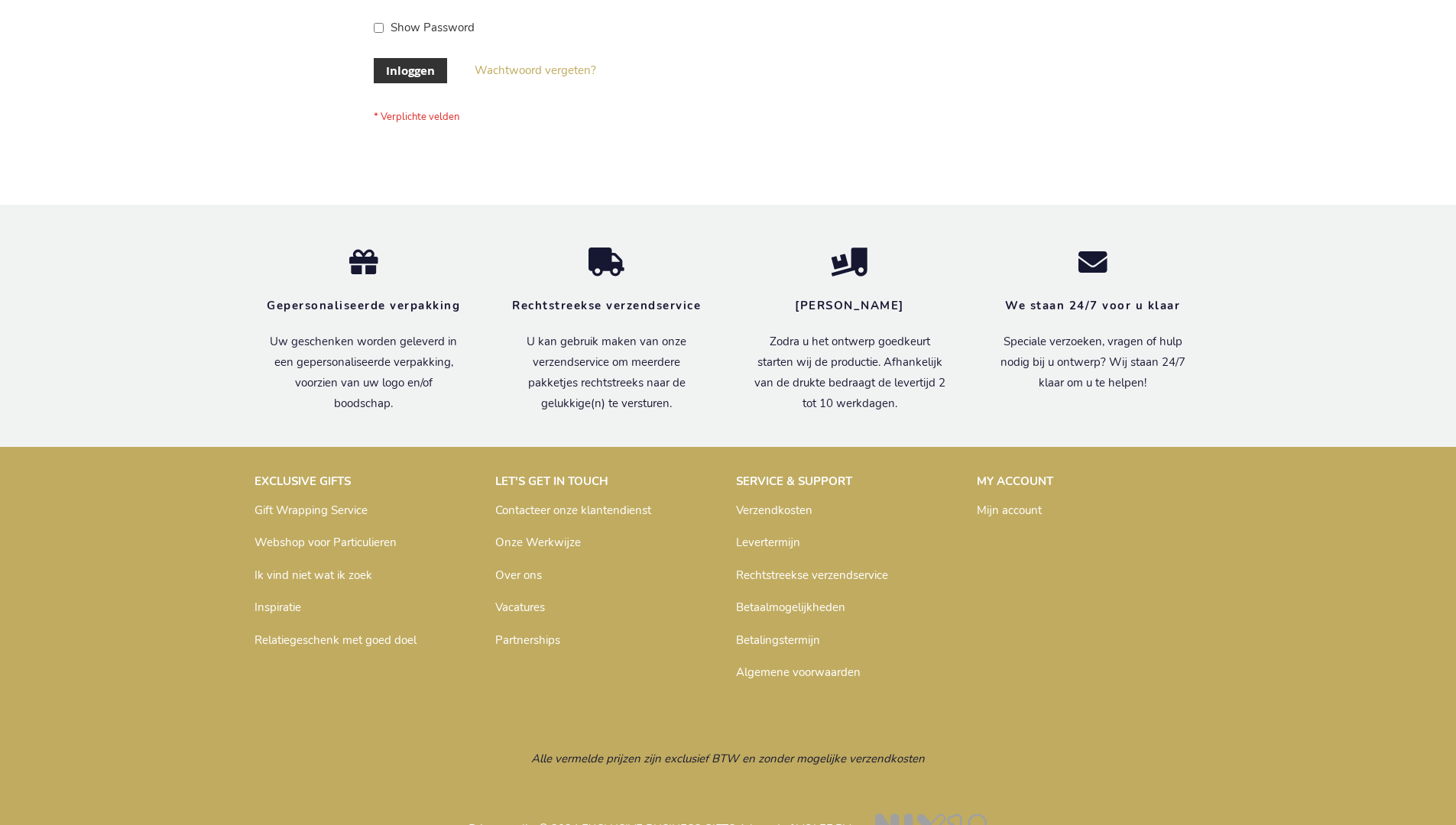
scroll to position [519, 0]
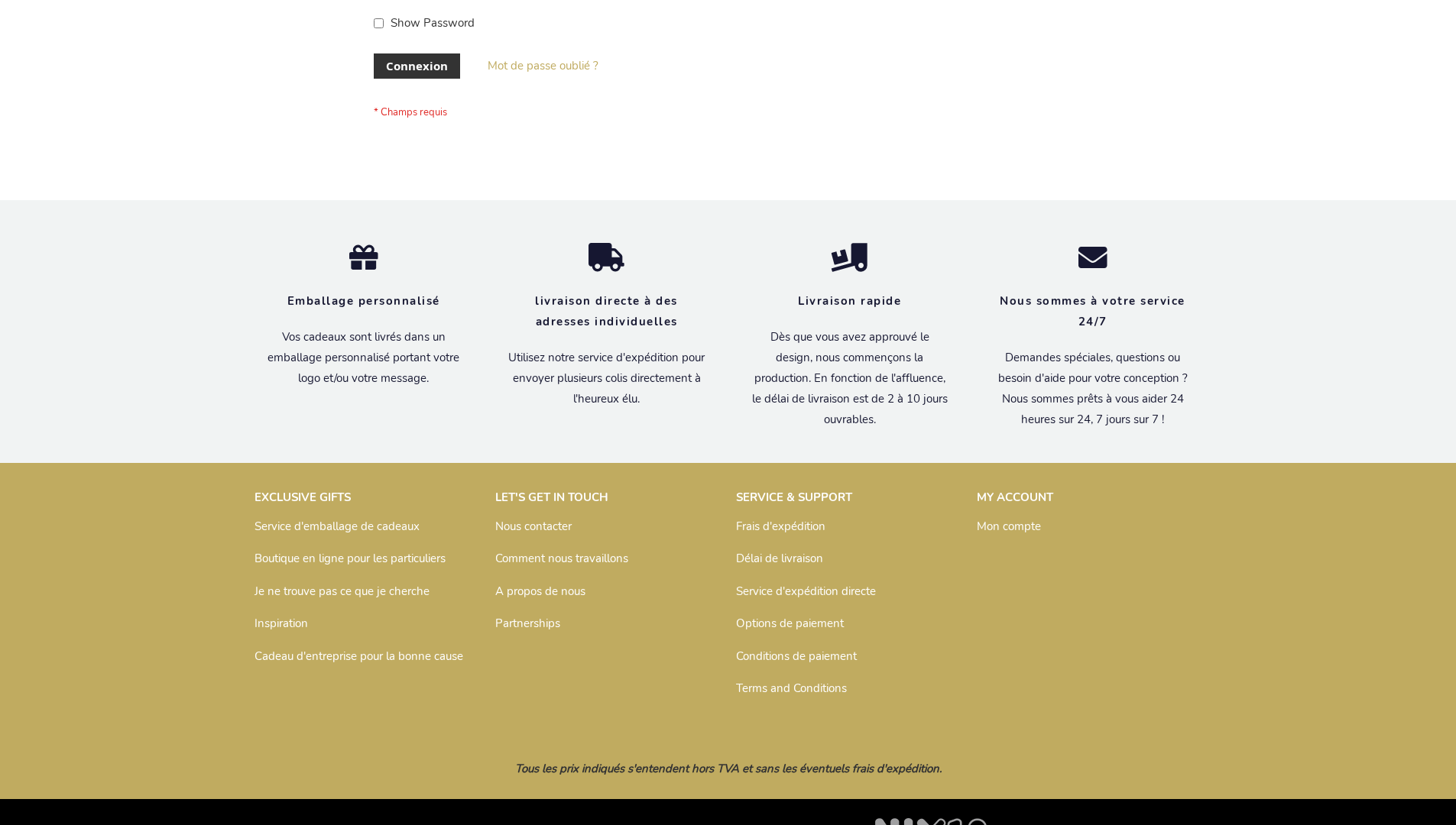
scroll to position [527, 0]
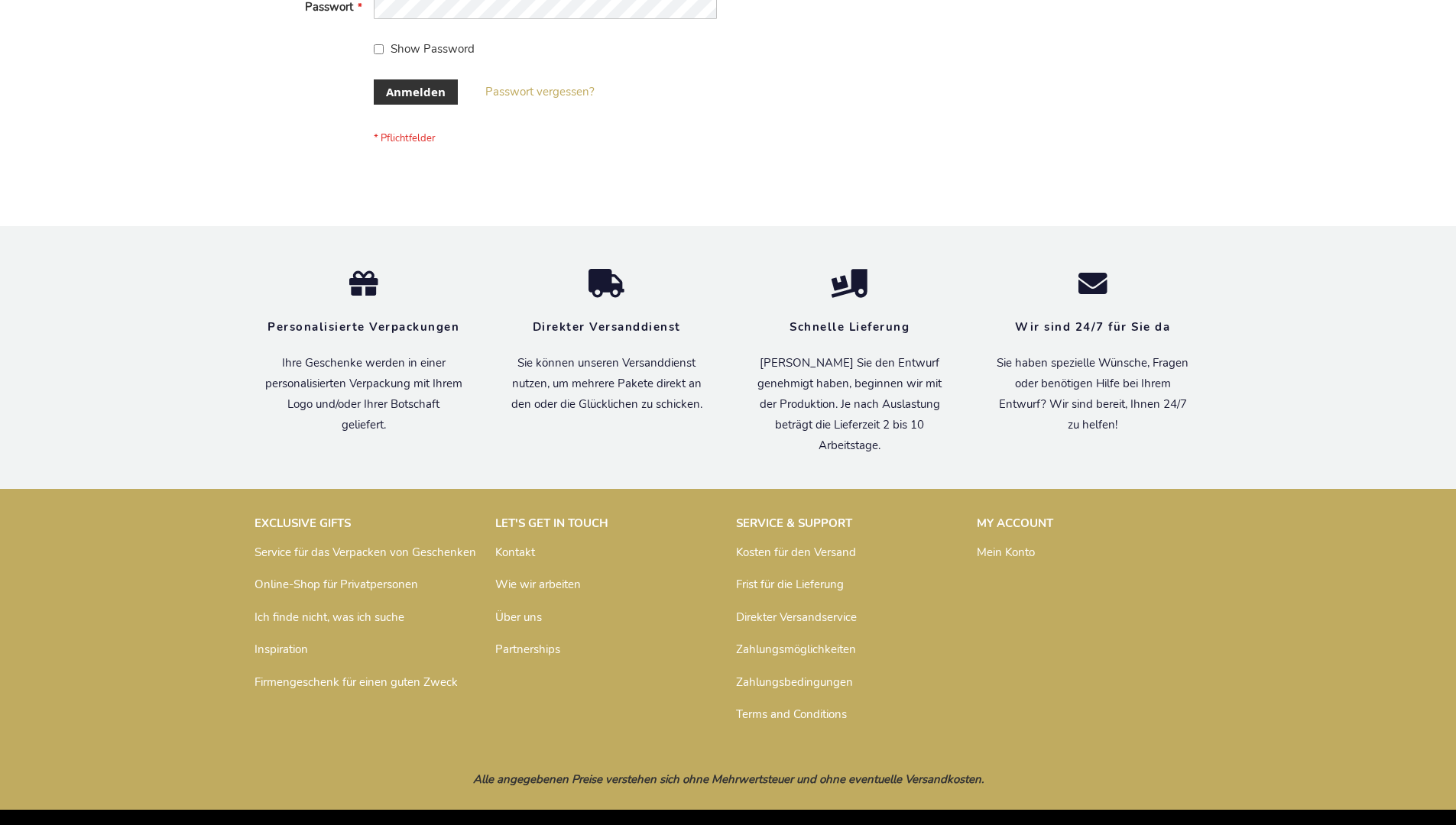
scroll to position [512, 0]
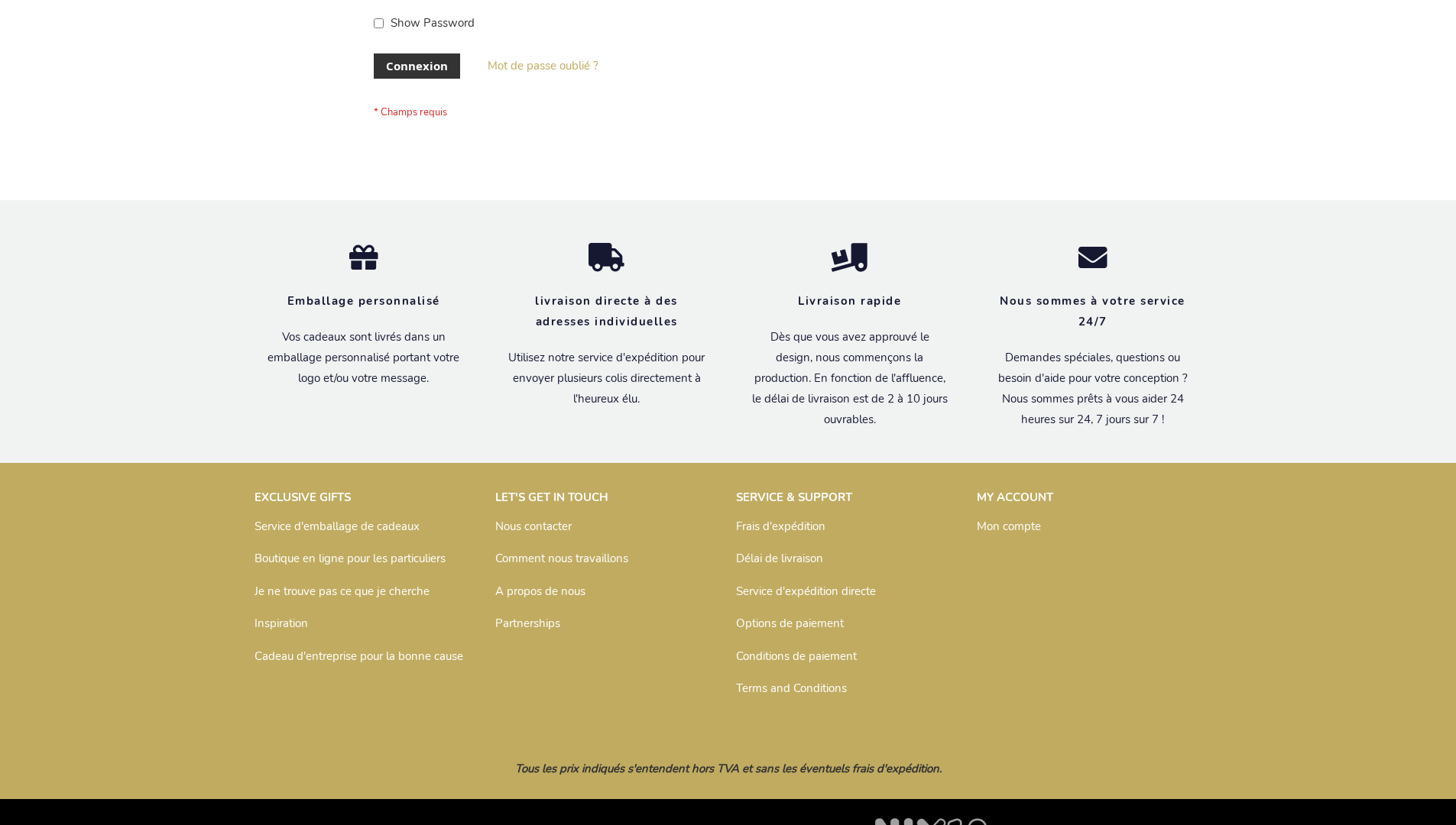
scroll to position [527, 0]
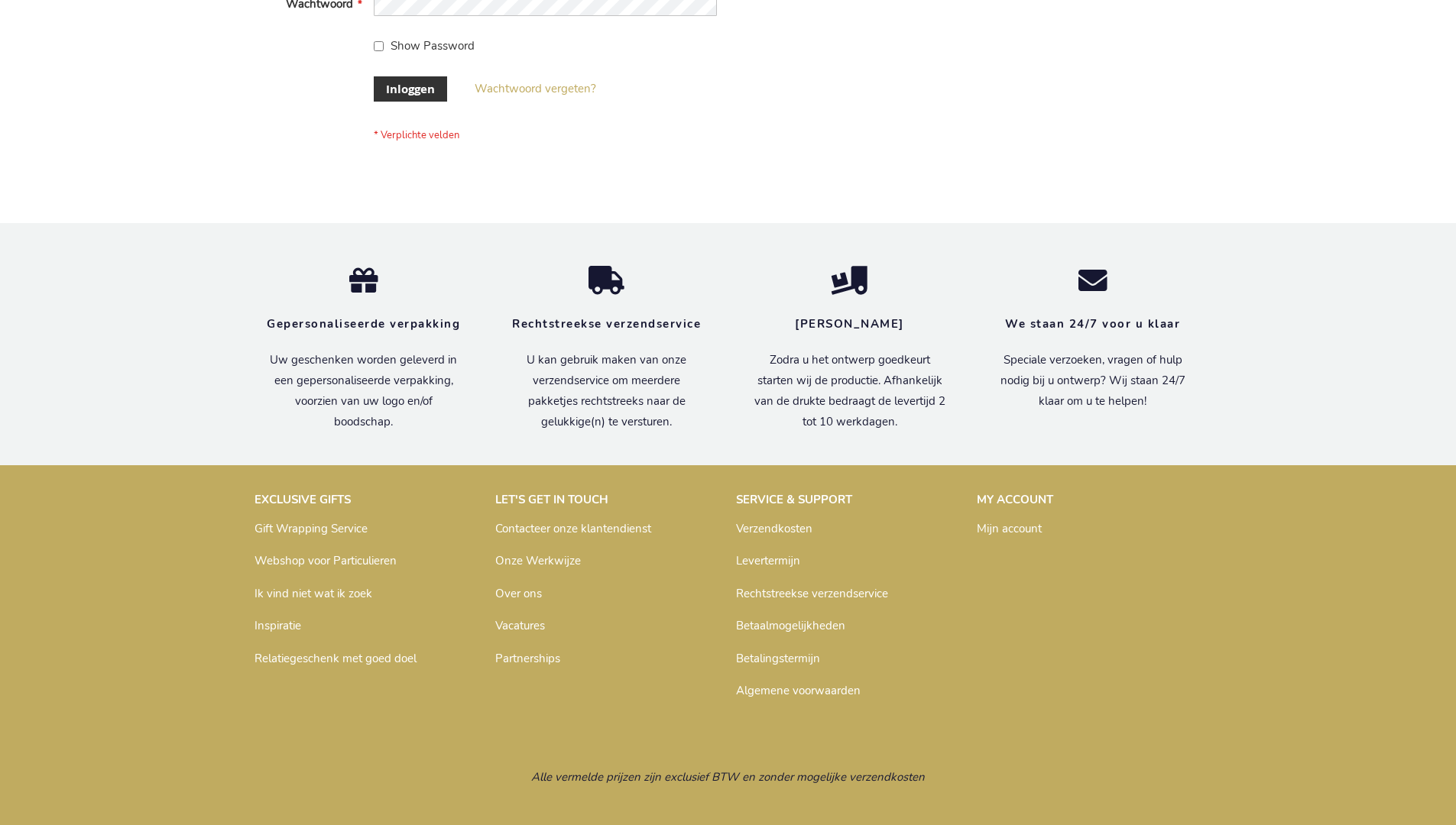
scroll to position [519, 0]
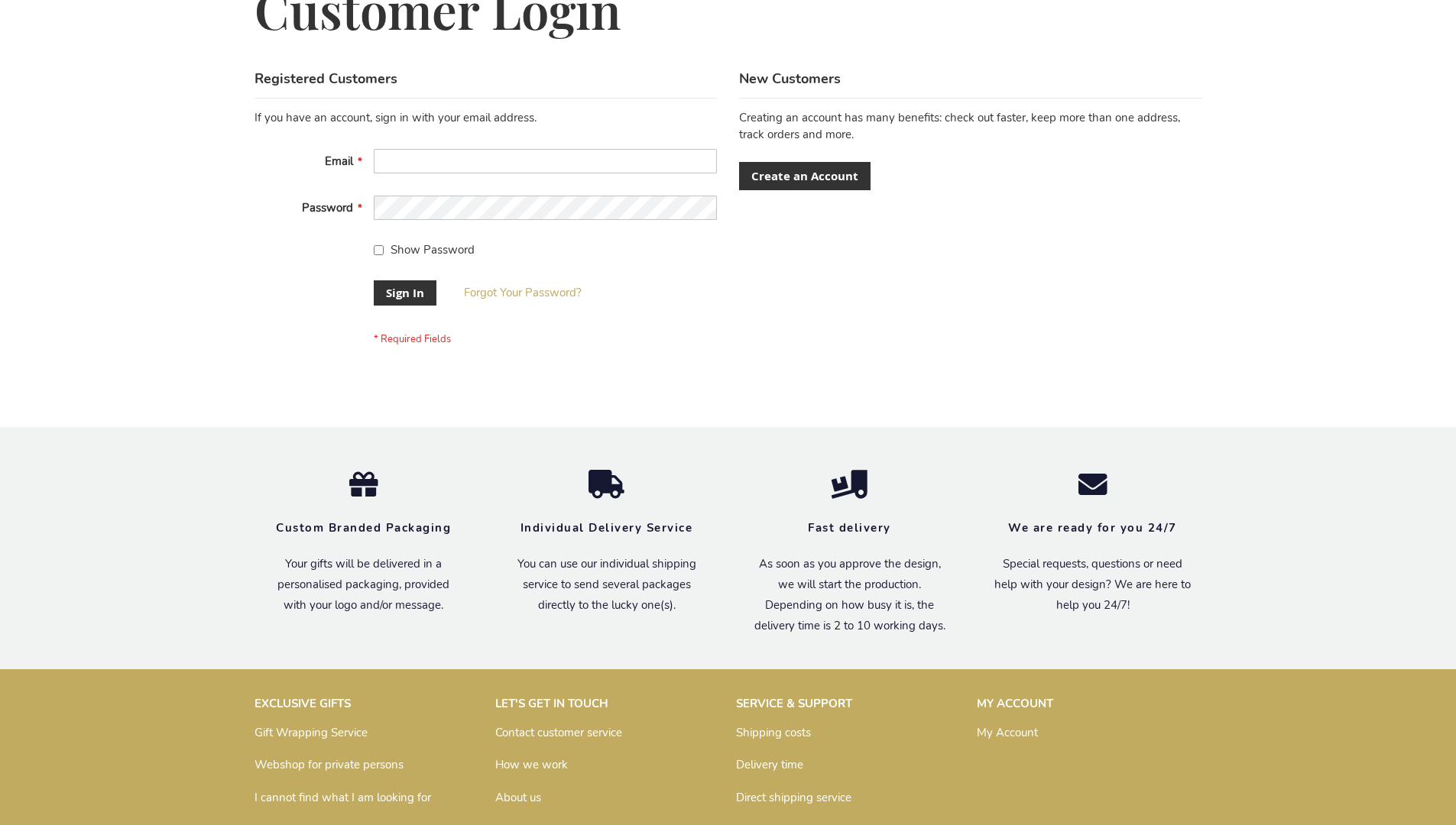
scroll to position [491, 0]
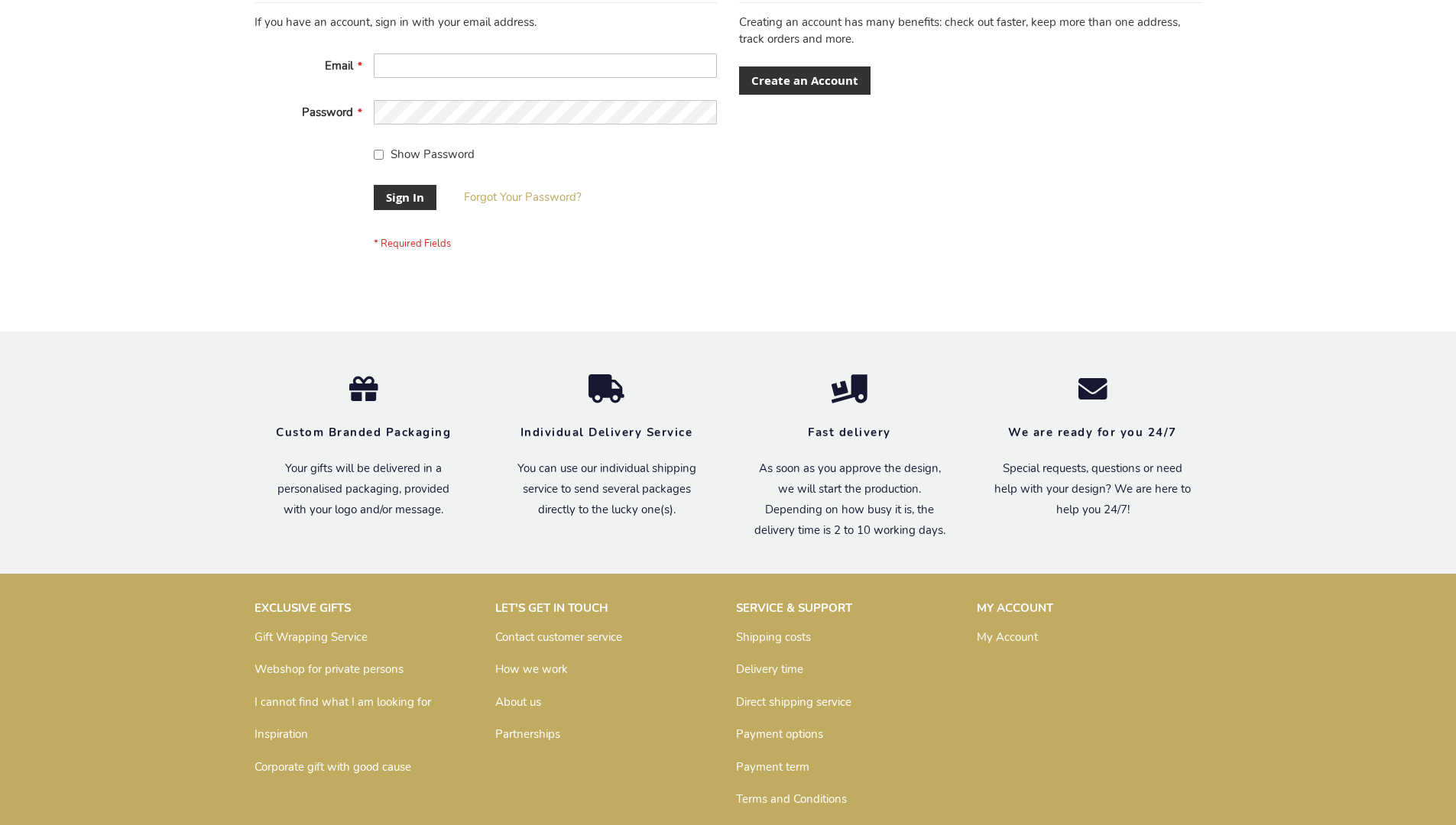
scroll to position [491, 0]
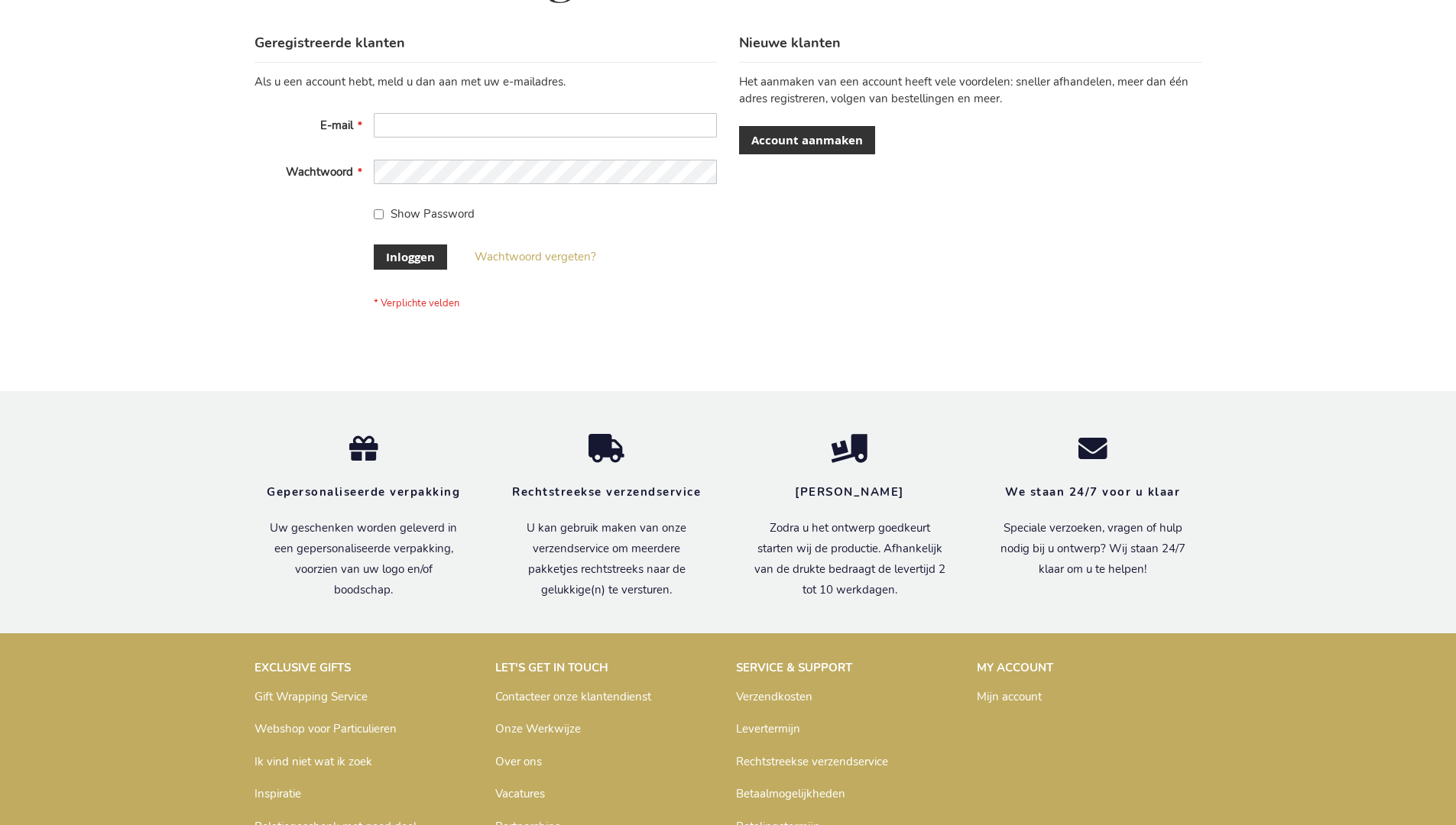
scroll to position [519, 0]
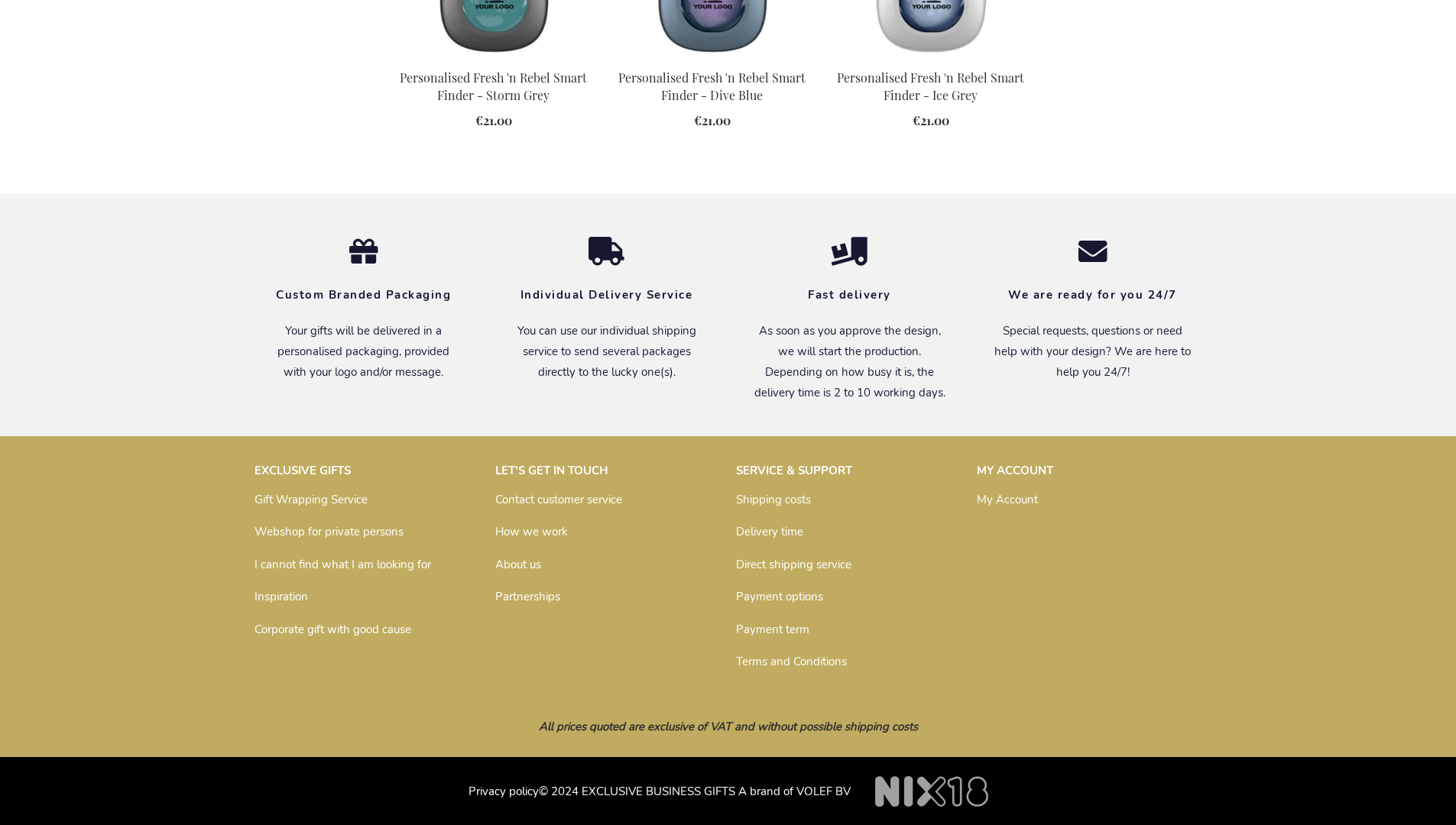
scroll to position [1685, 0]
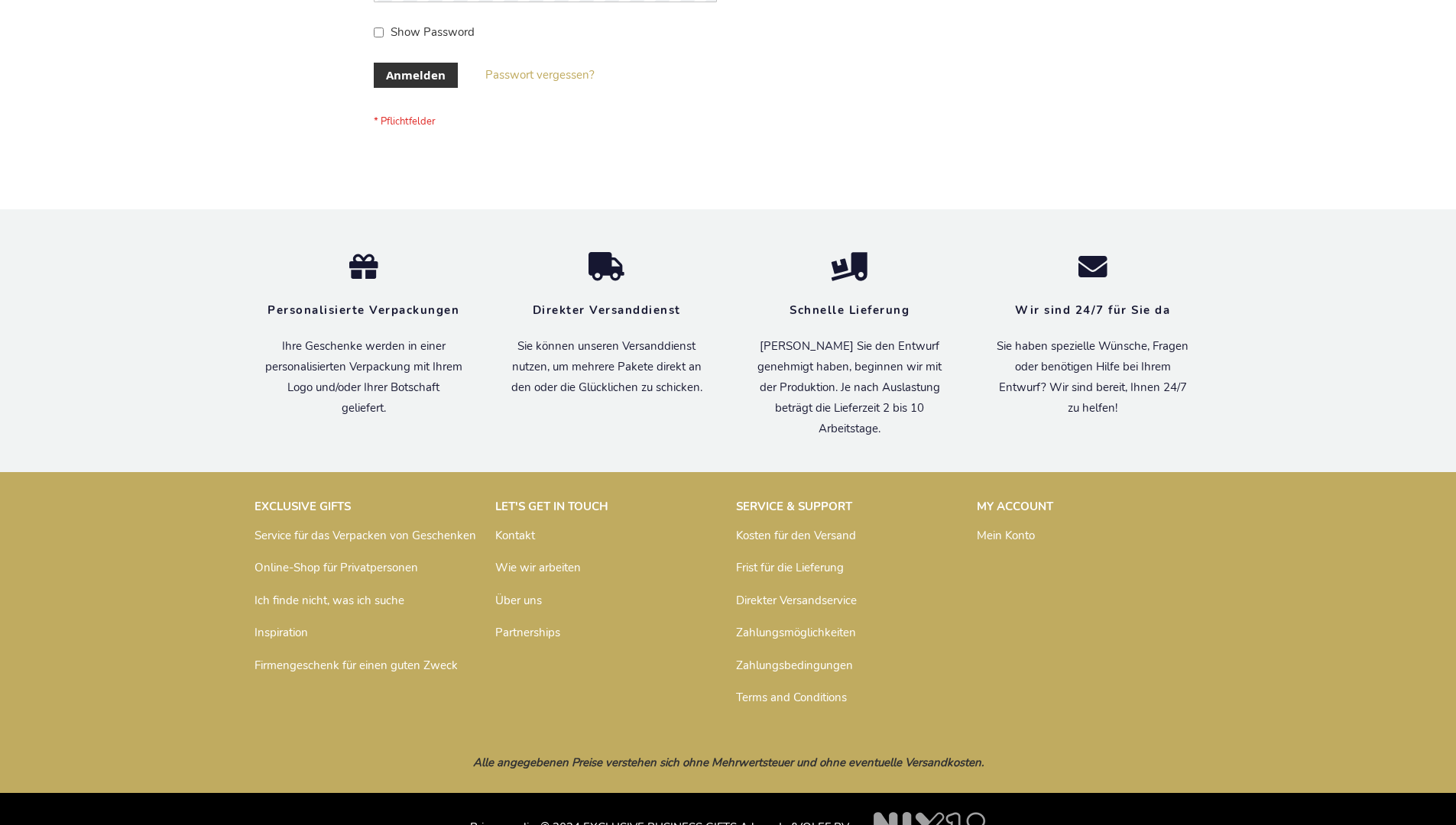
scroll to position [512, 0]
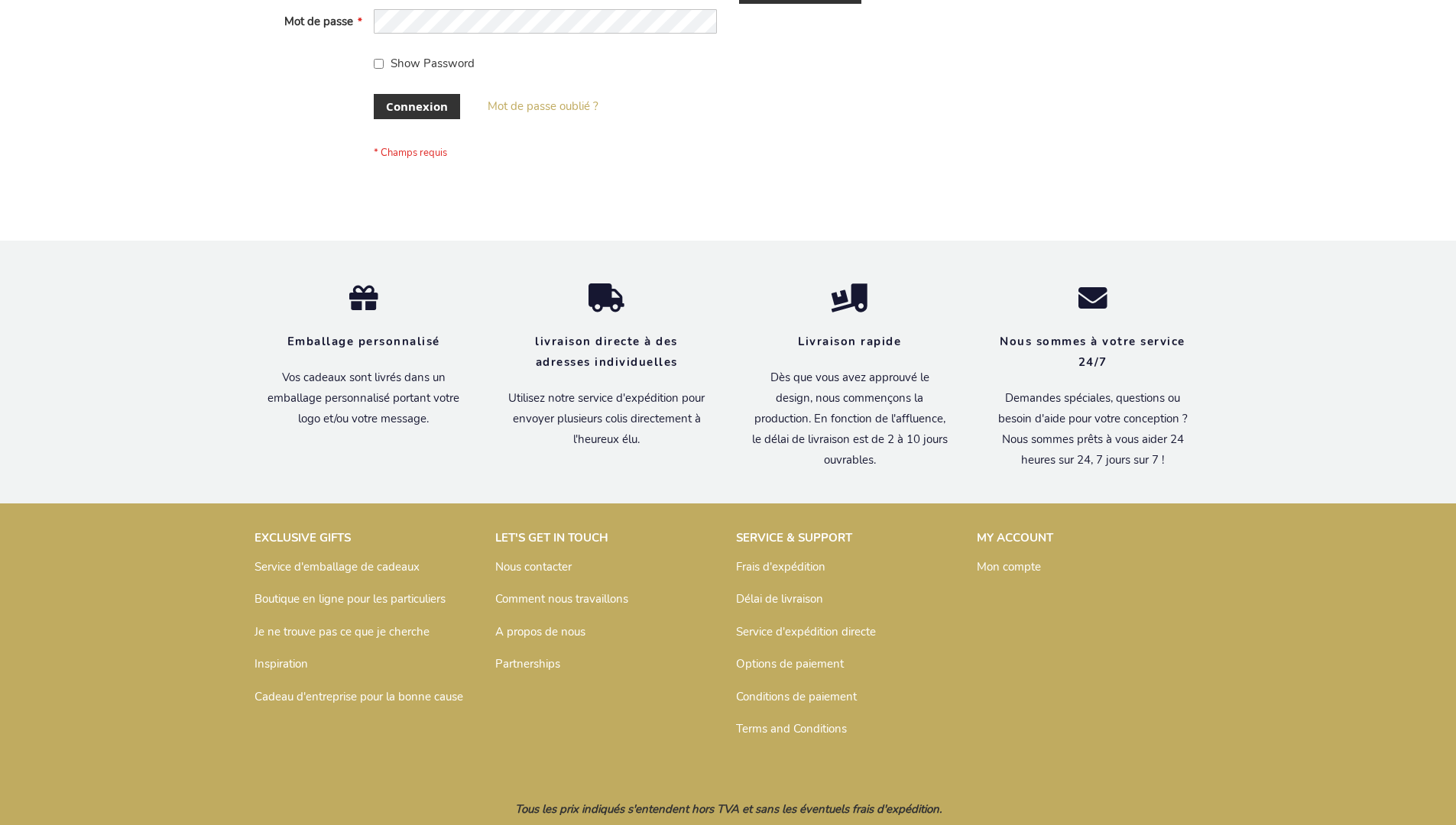
scroll to position [527, 0]
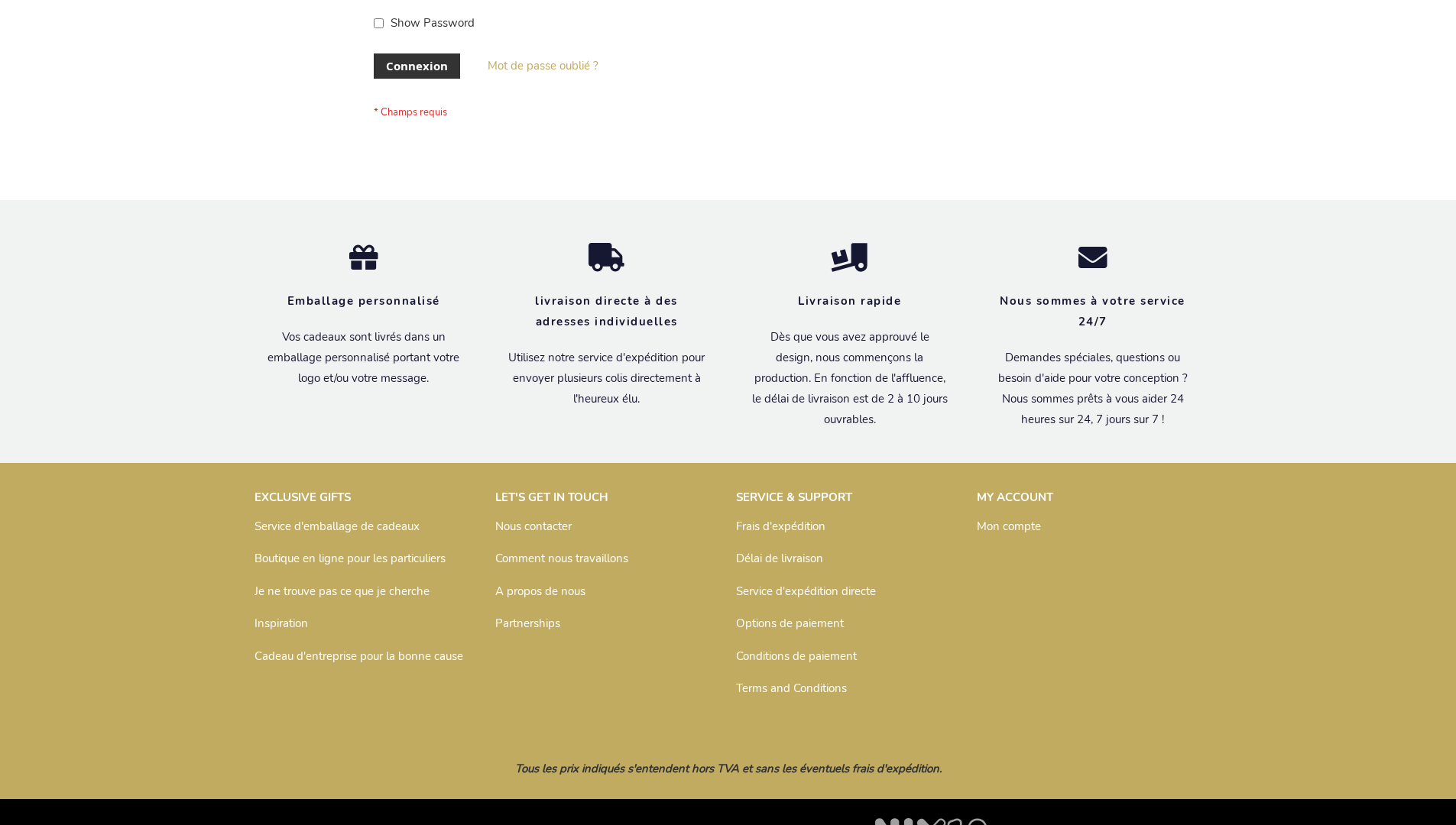
scroll to position [527, 0]
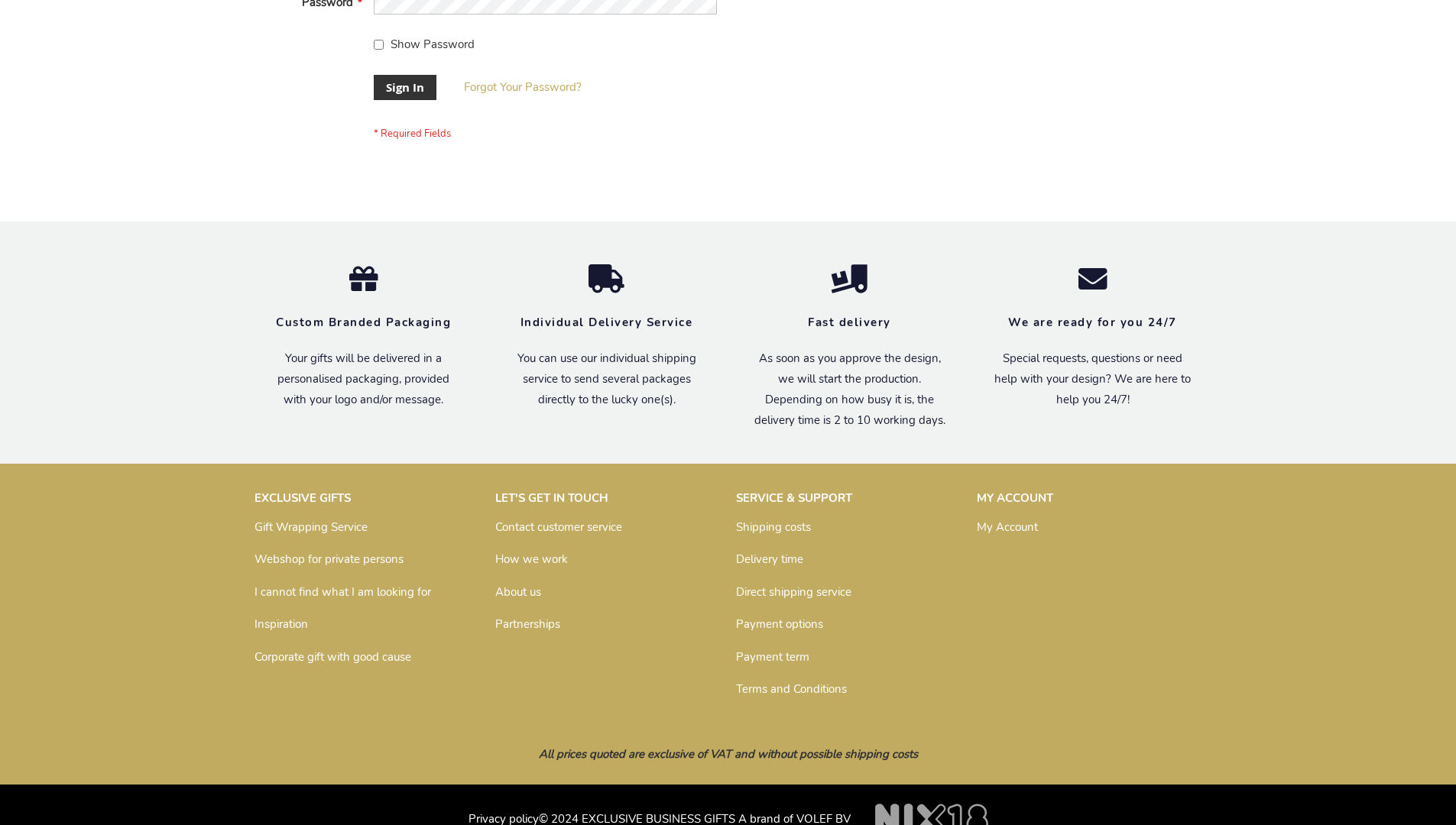
scroll to position [491, 0]
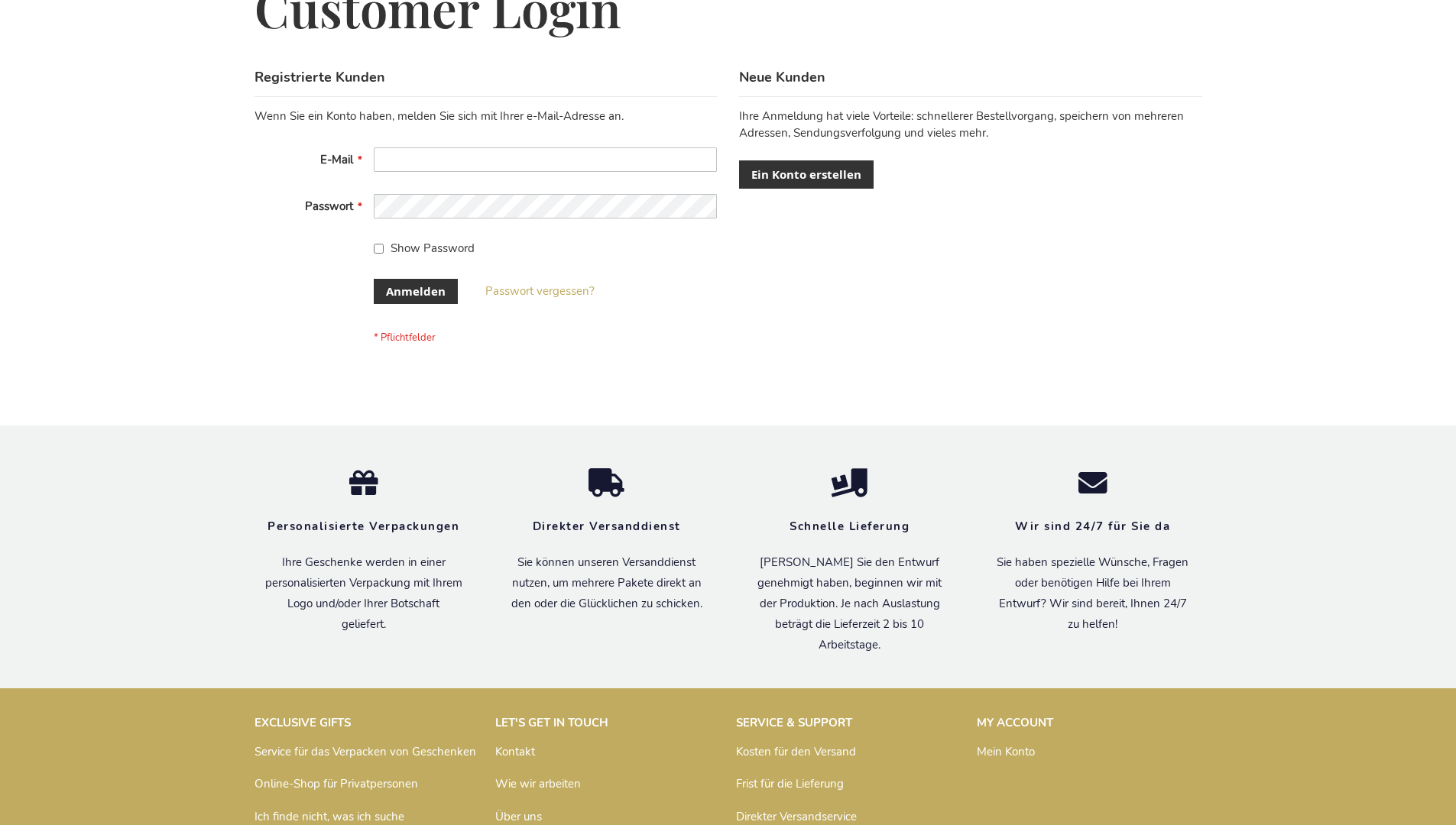
scroll to position [512, 0]
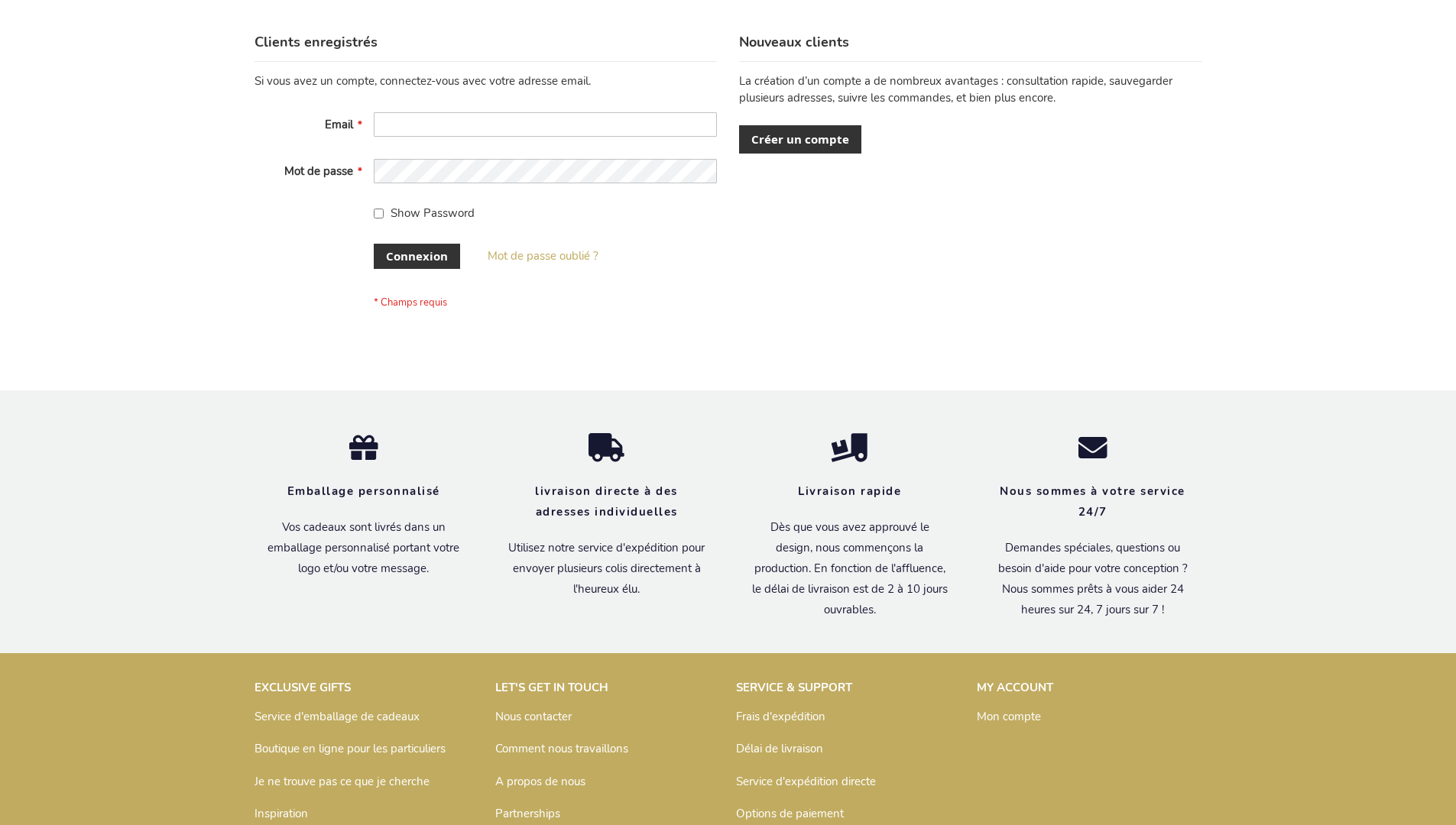
scroll to position [527, 0]
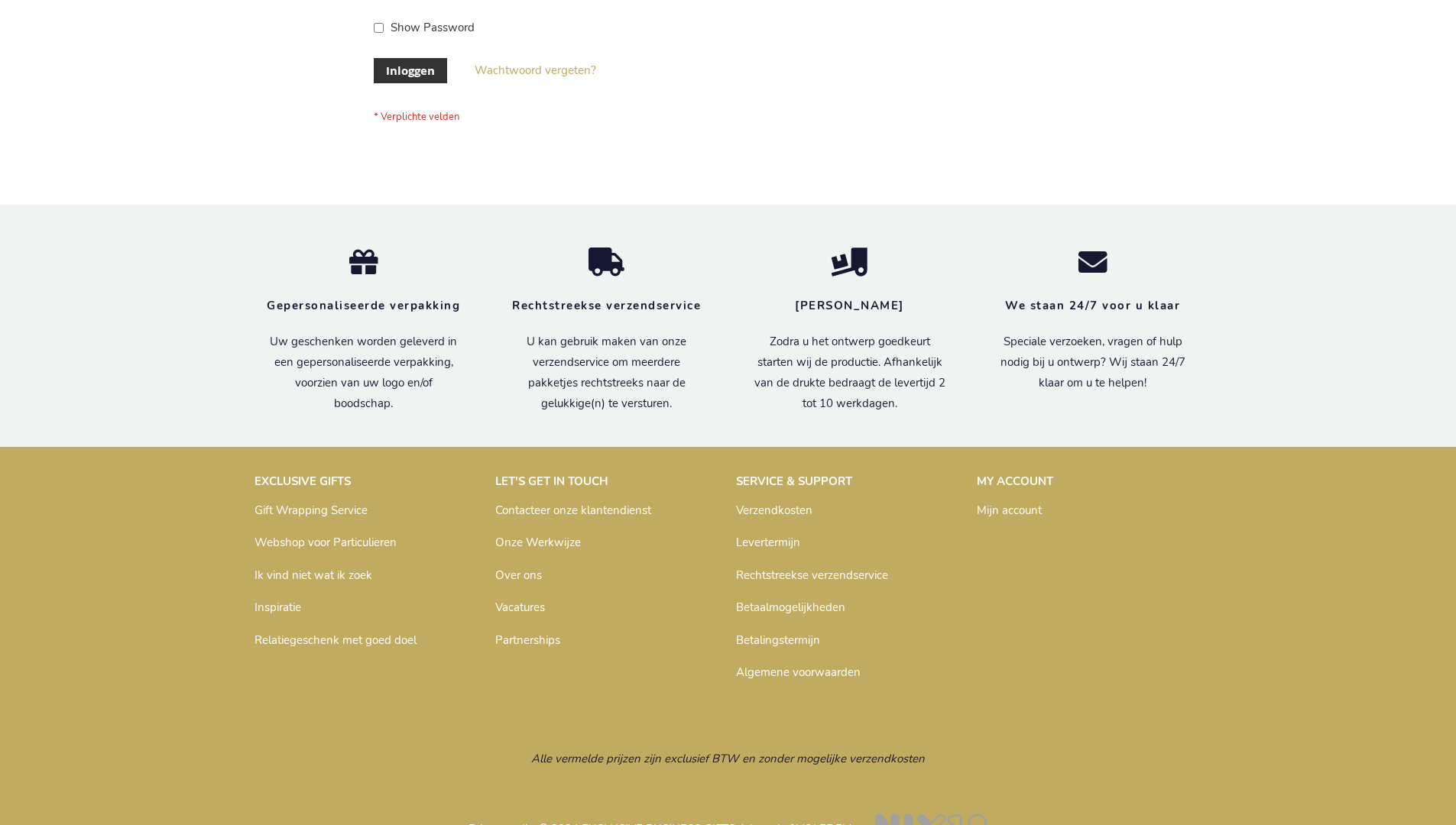
scroll to position [519, 0]
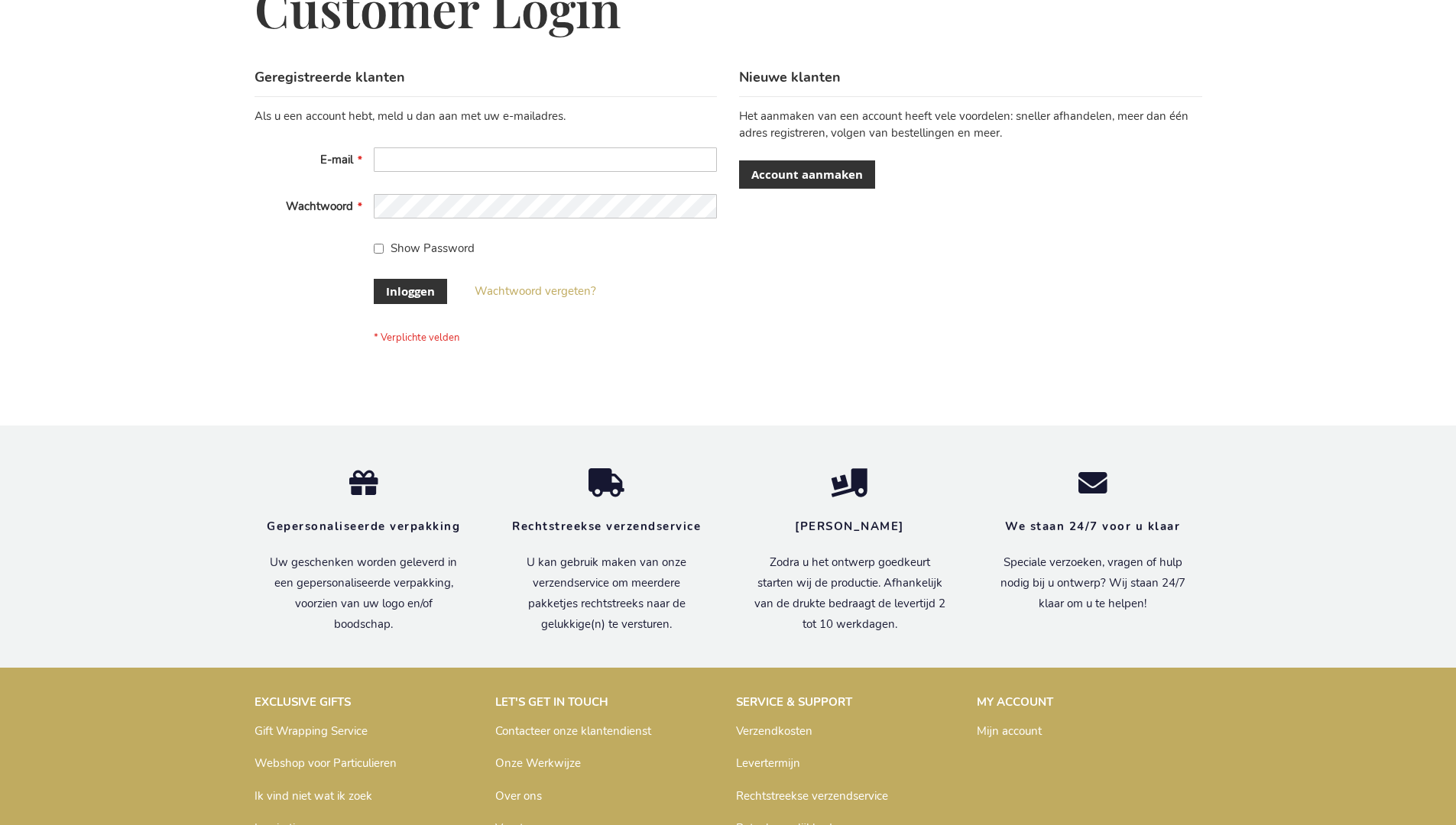
scroll to position [519, 0]
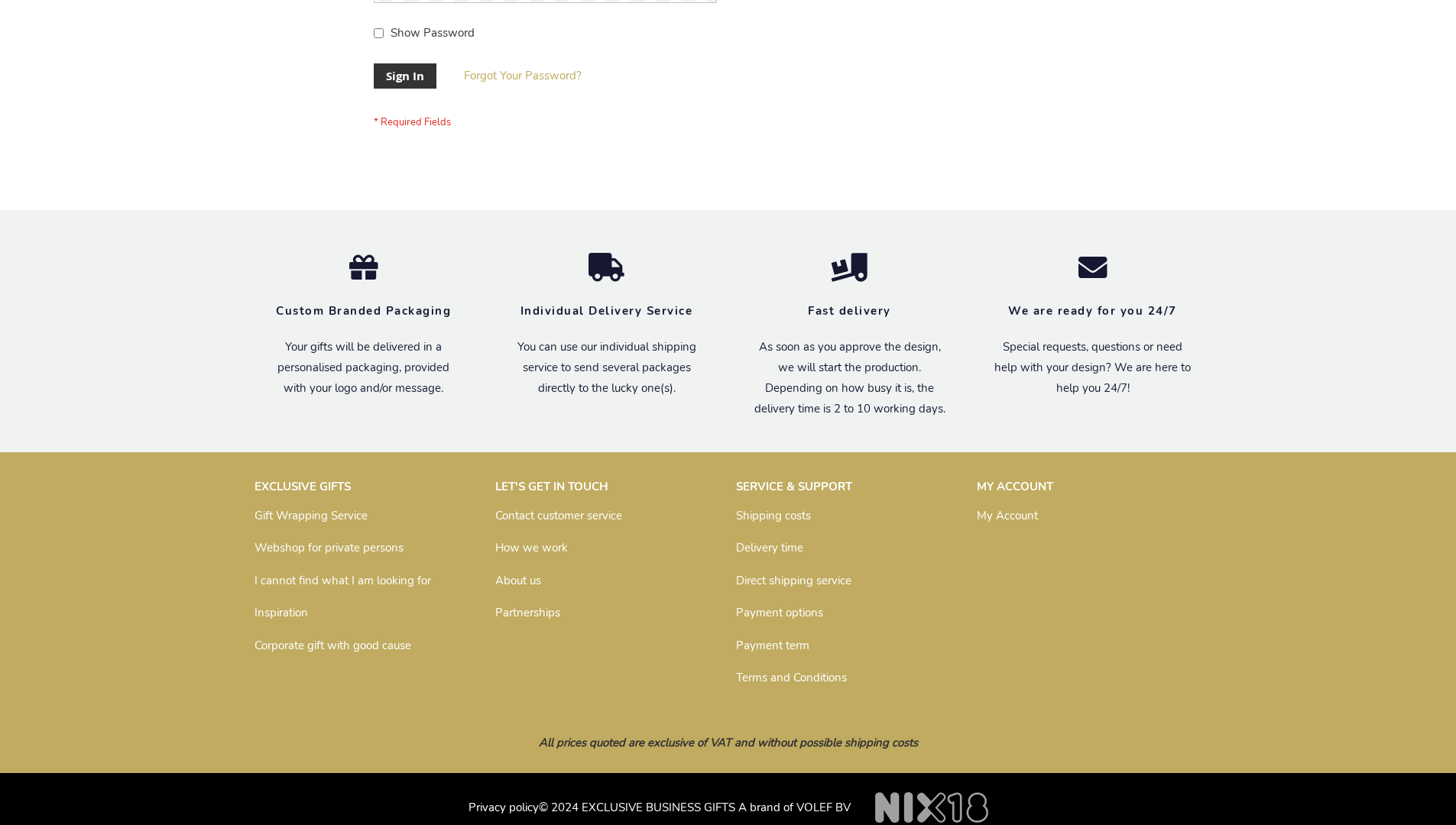
scroll to position [491, 0]
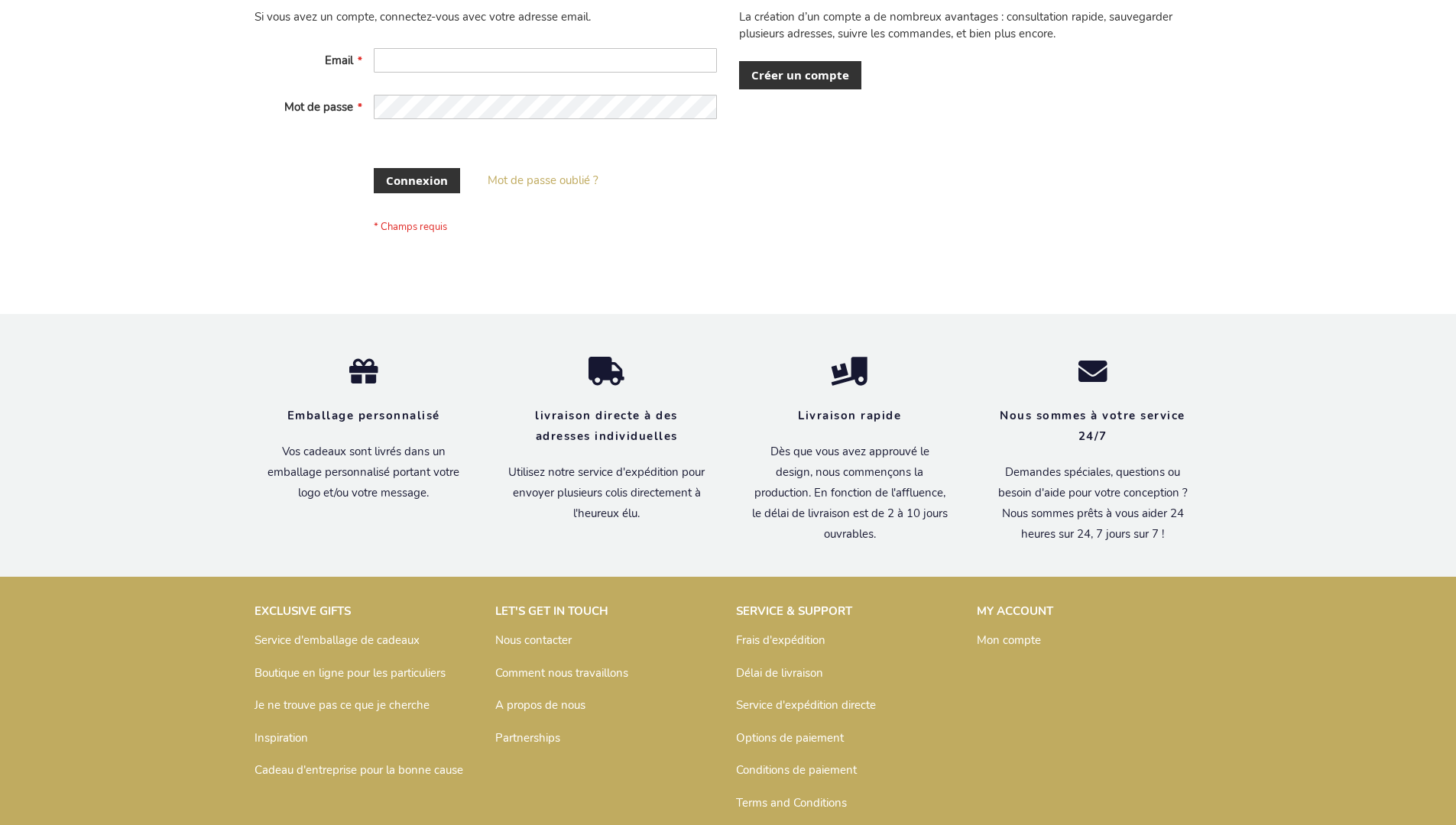
scroll to position [526, 0]
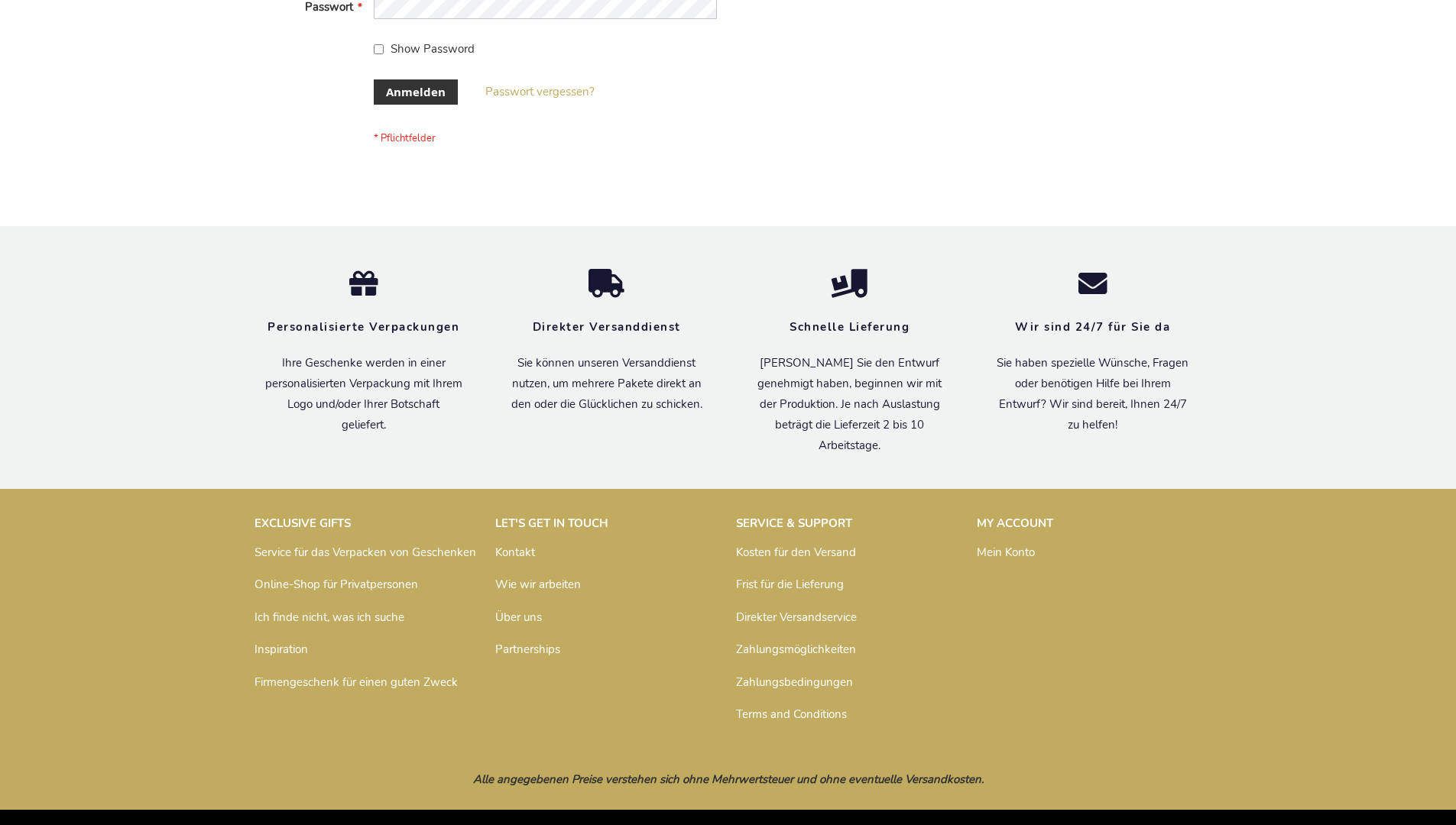
scroll to position [512, 0]
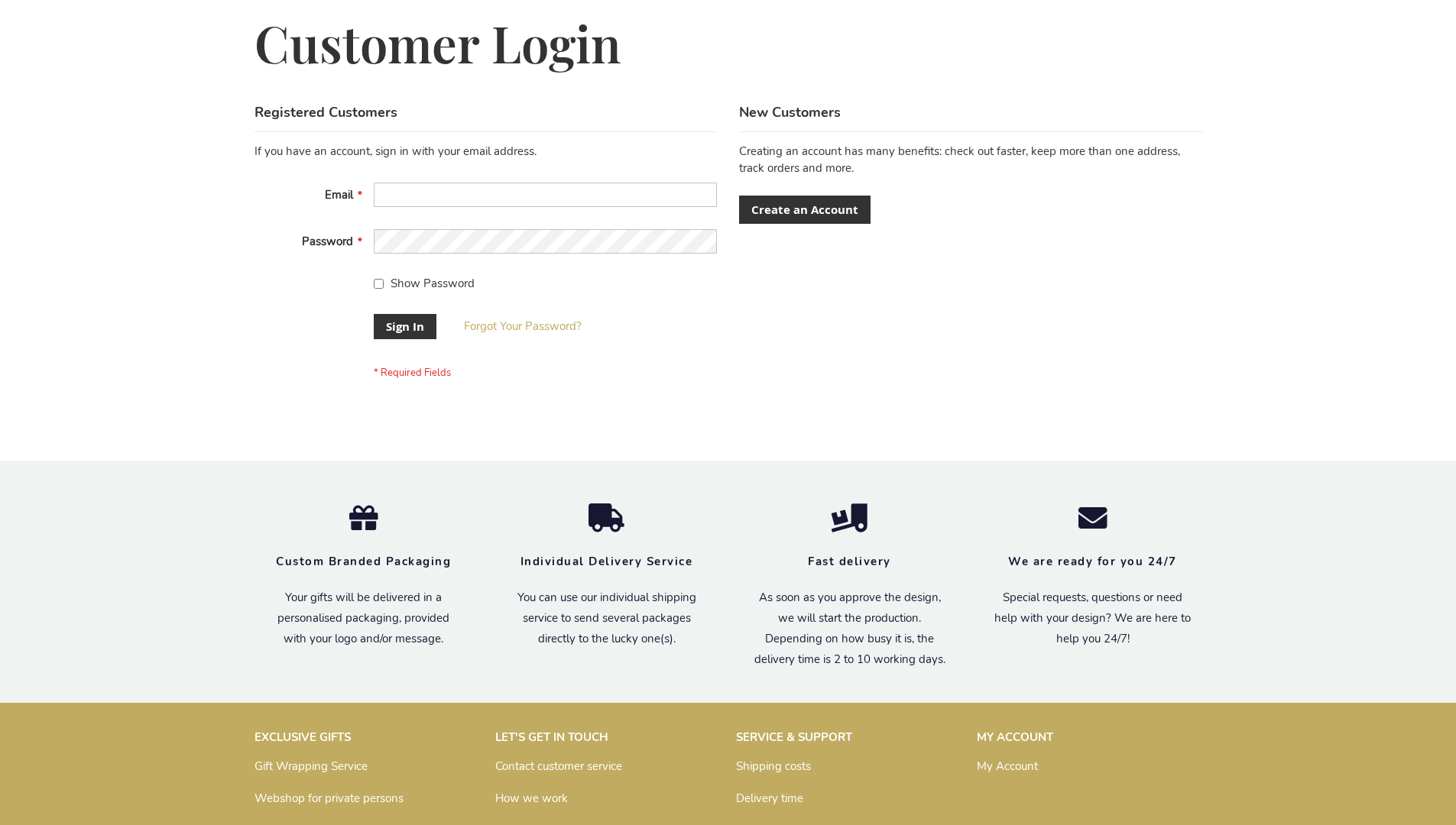
scroll to position [491, 0]
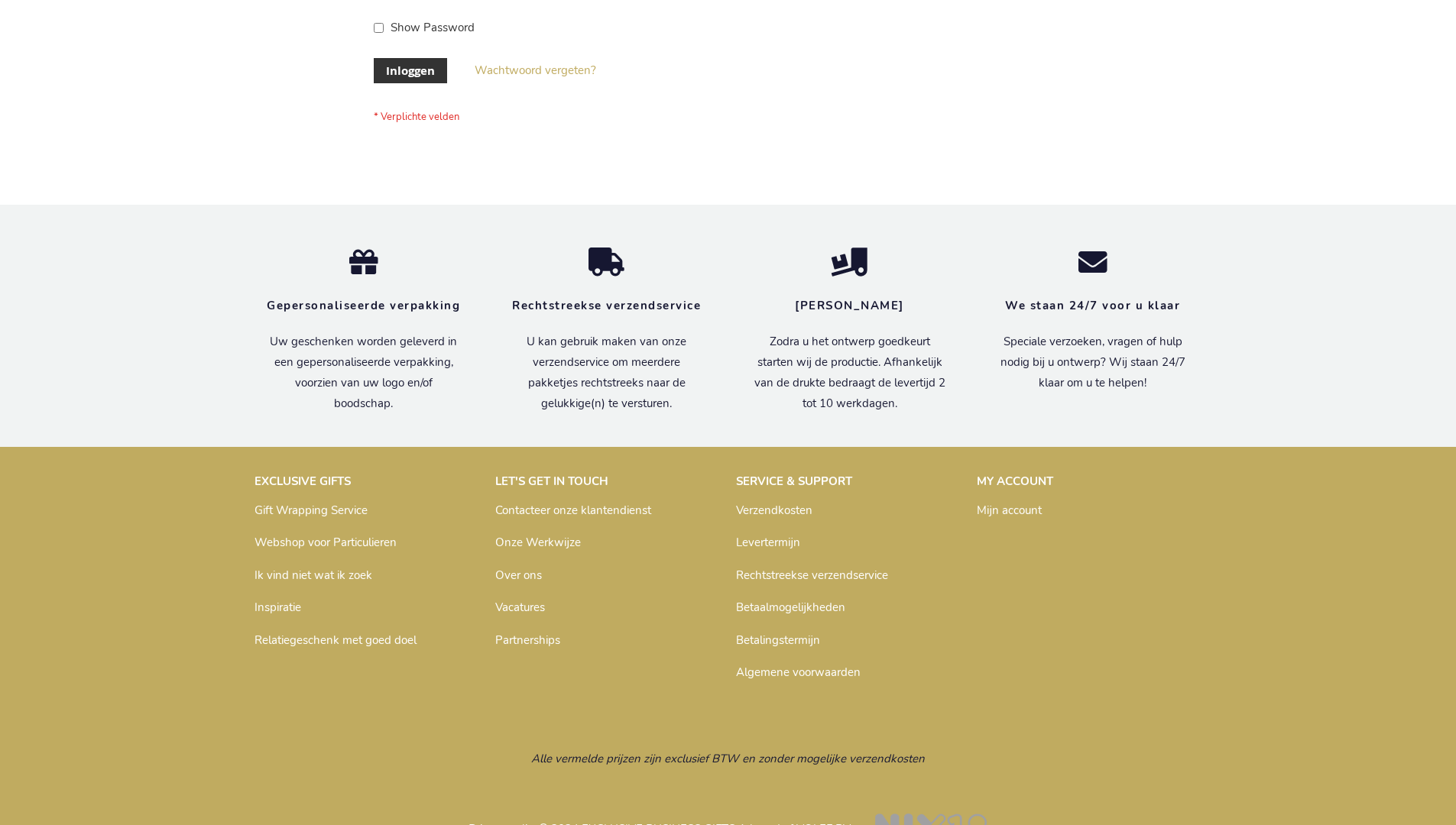
scroll to position [519, 0]
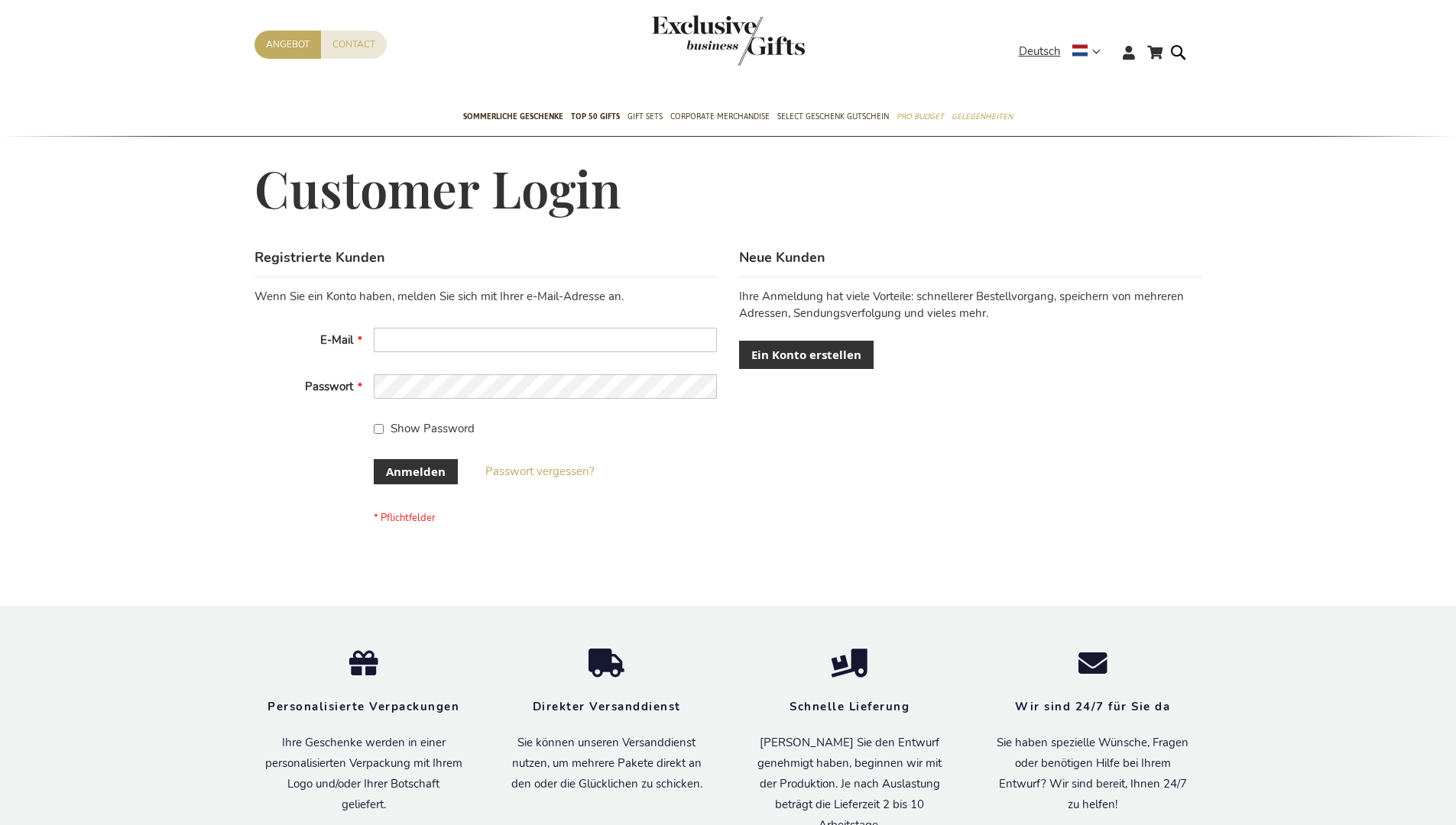
scroll to position [512, 0]
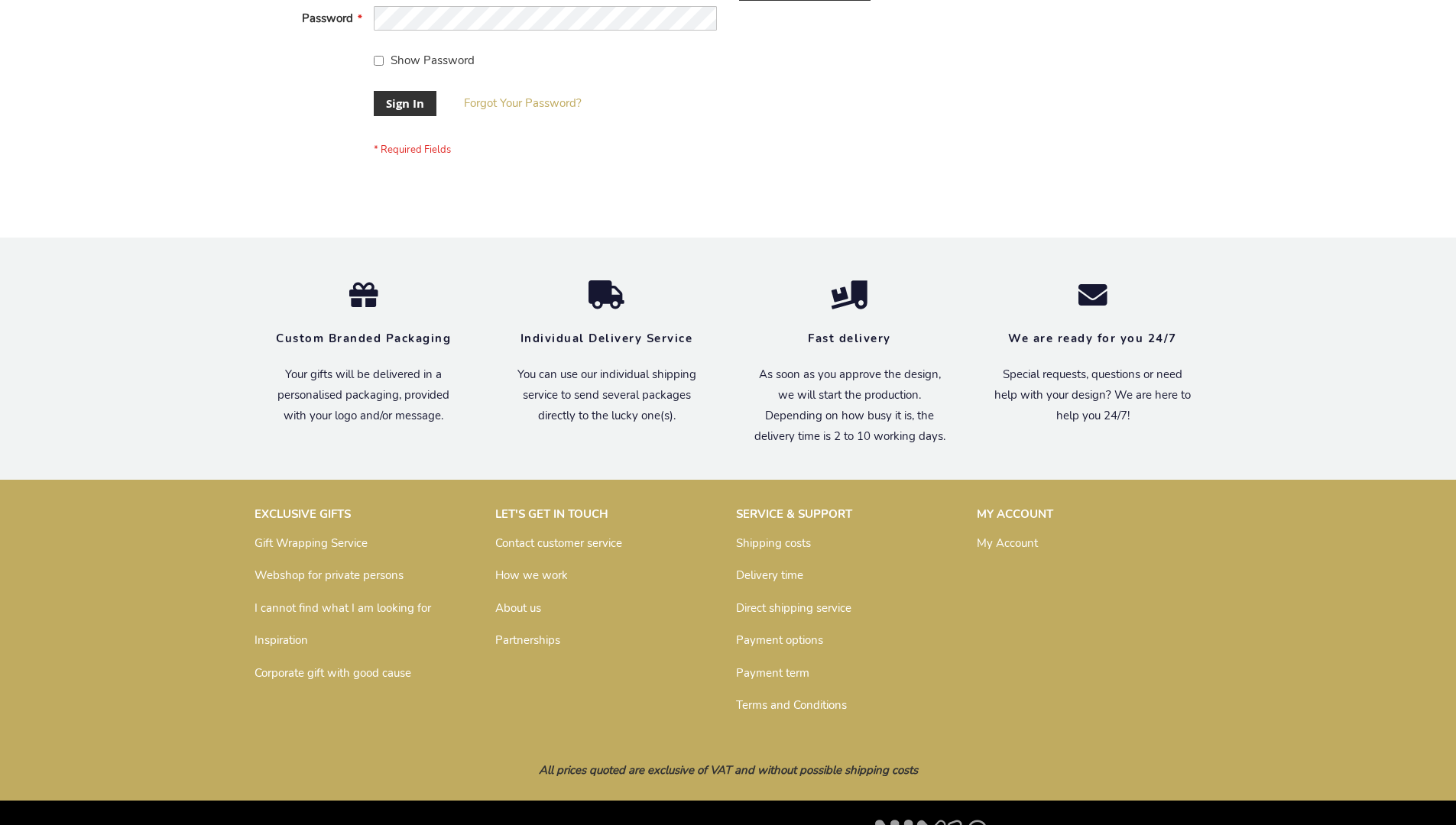
scroll to position [491, 0]
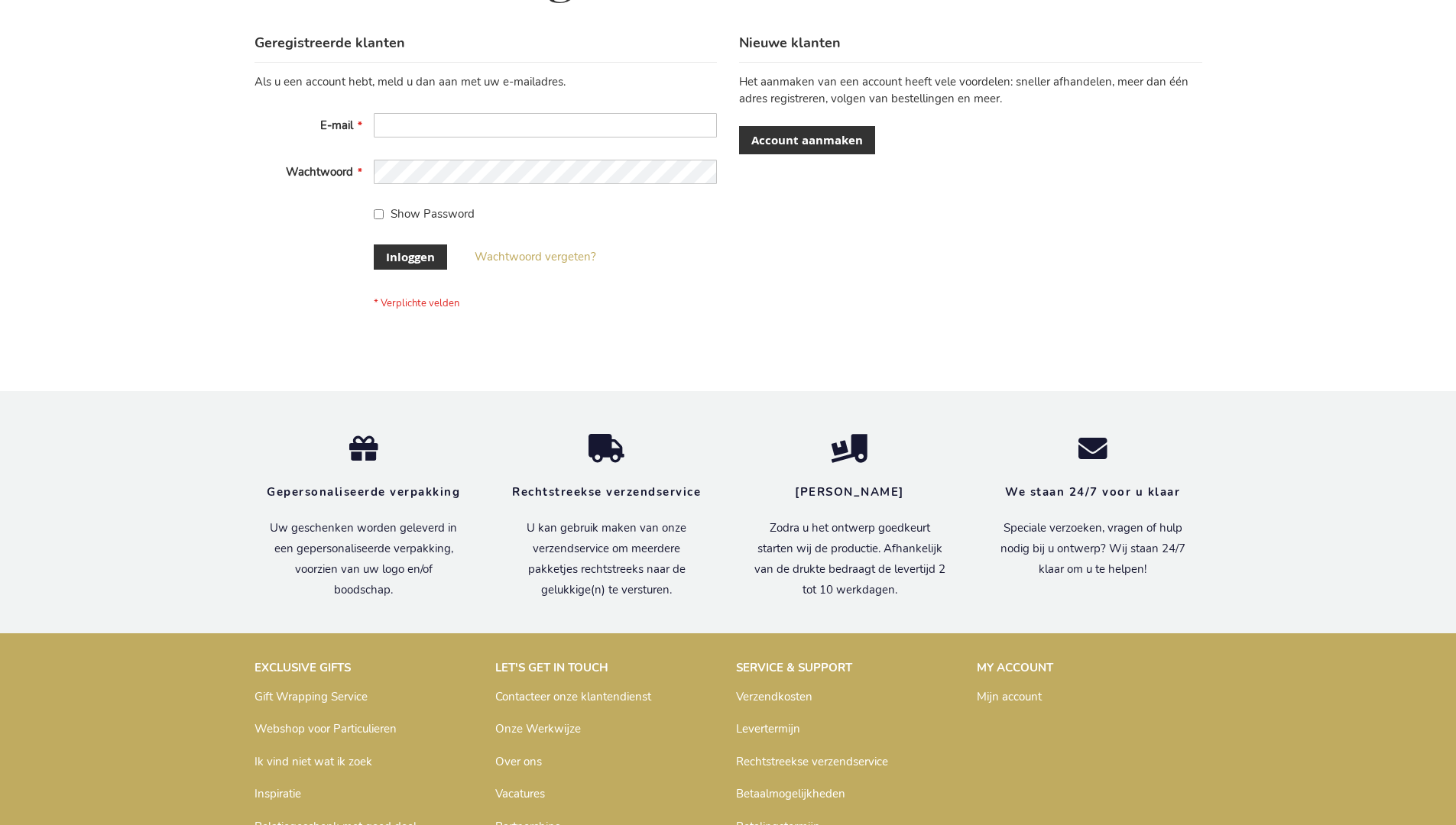
scroll to position [519, 0]
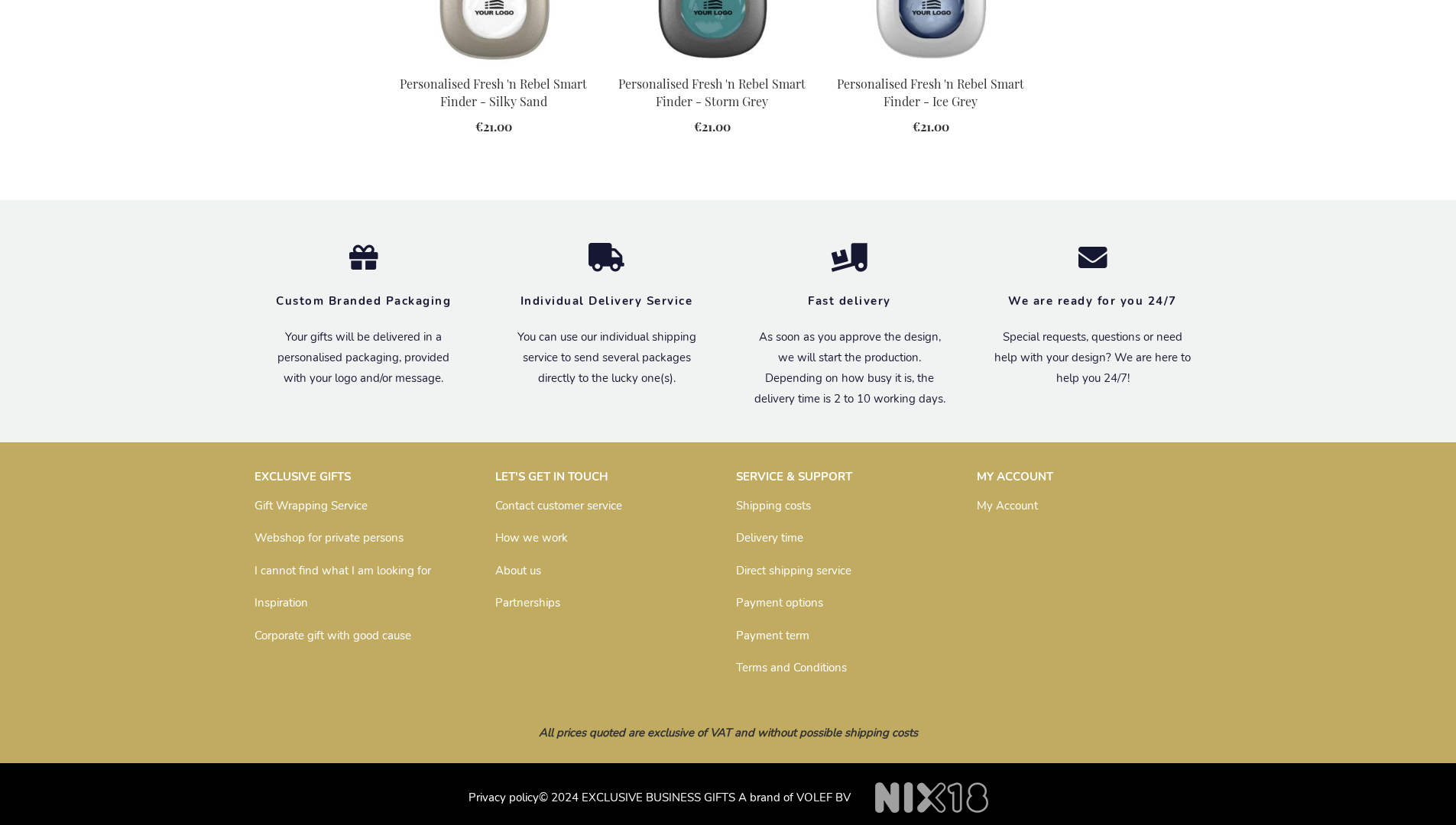
scroll to position [1685, 0]
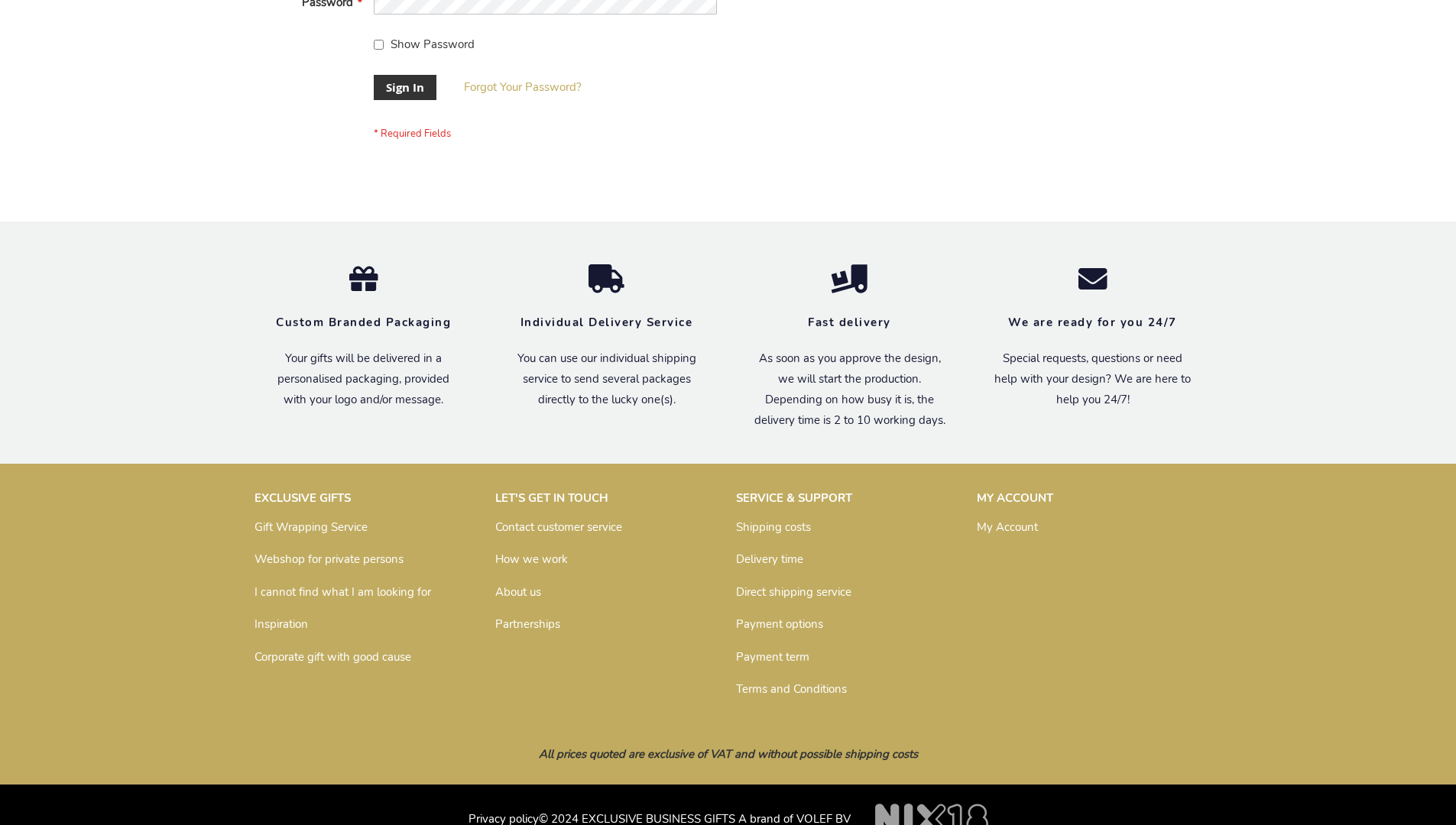
scroll to position [491, 0]
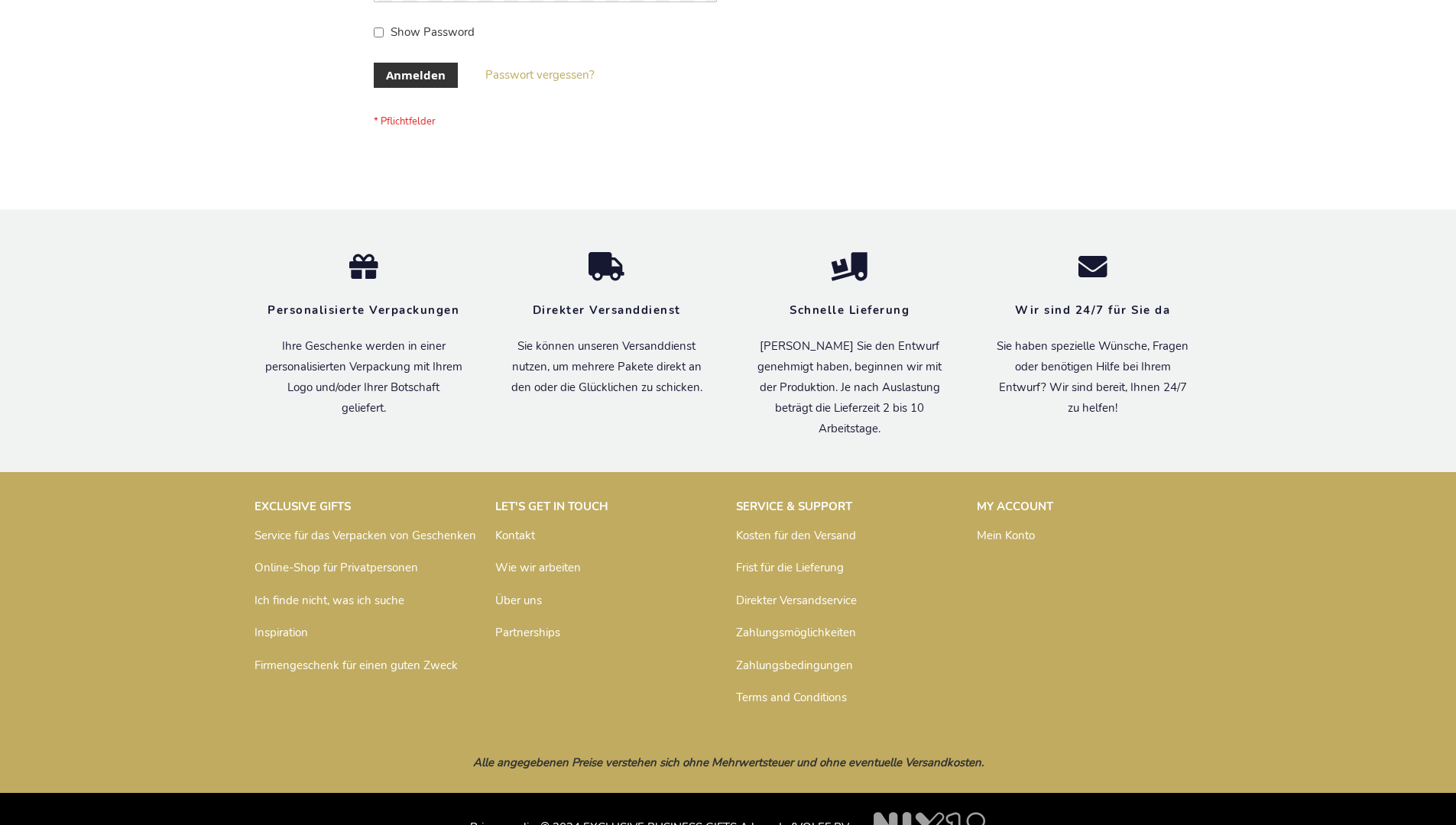
scroll to position [512, 0]
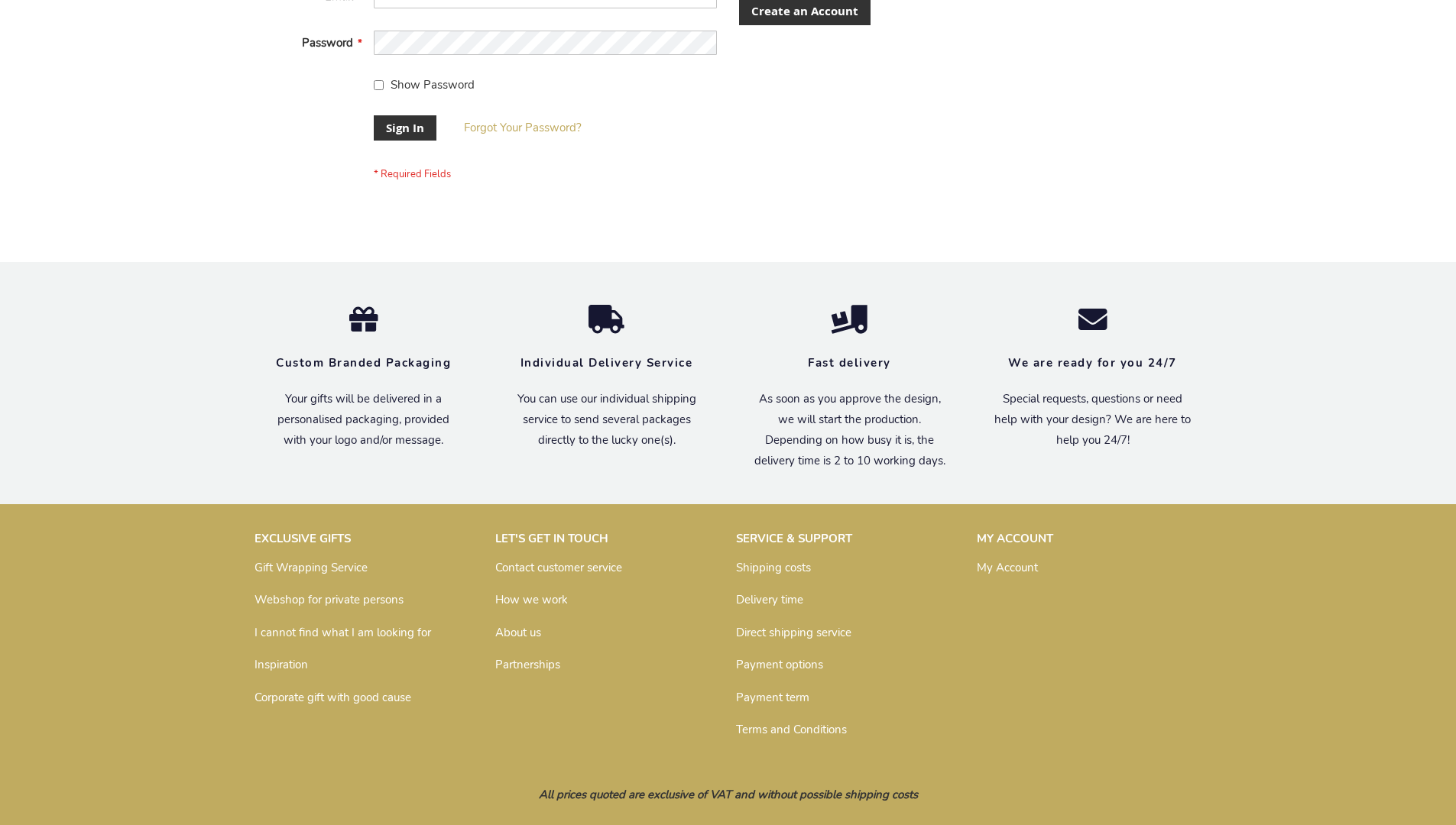
scroll to position [479, 0]
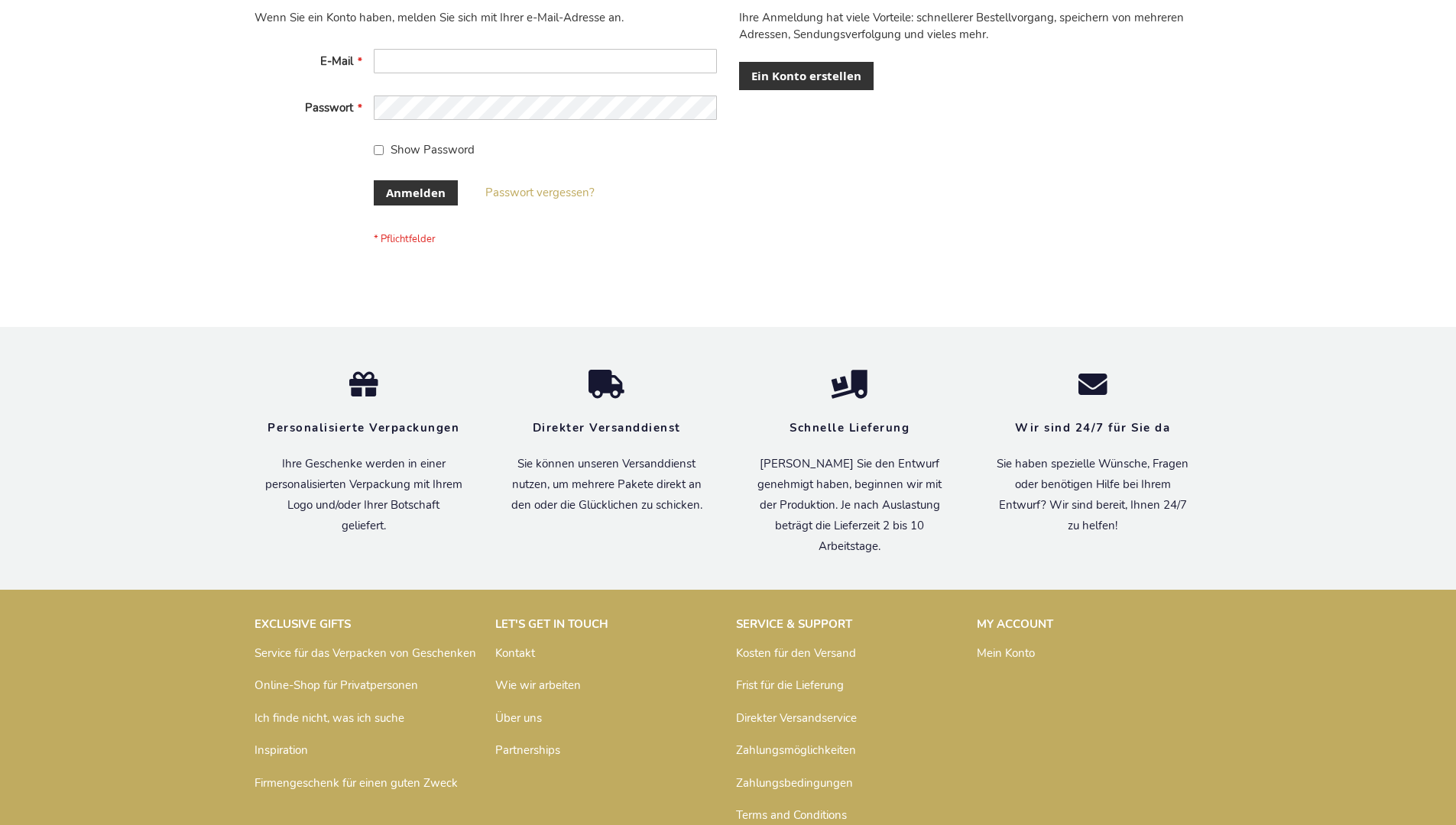
scroll to position [512, 0]
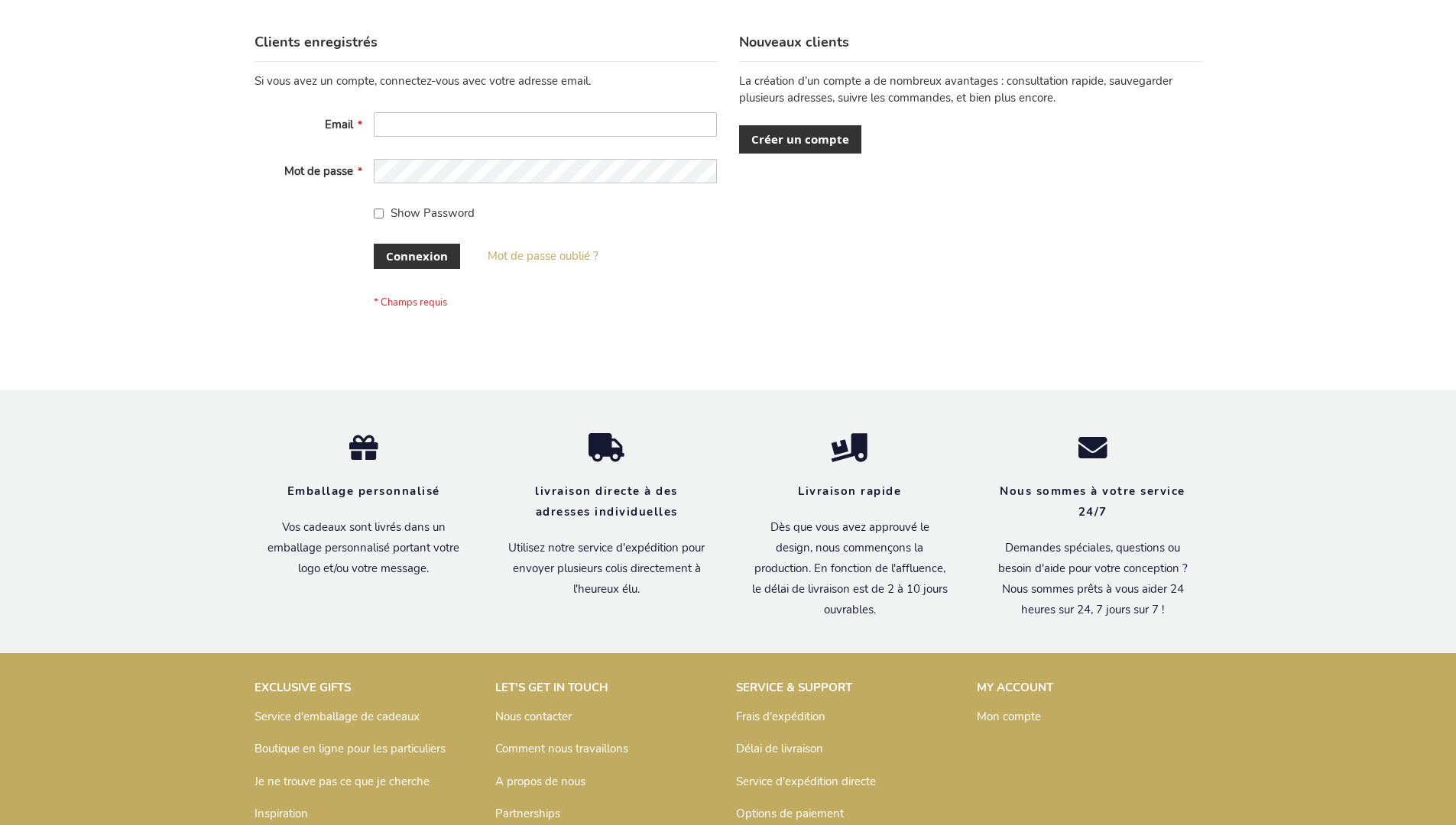
scroll to position [527, 0]
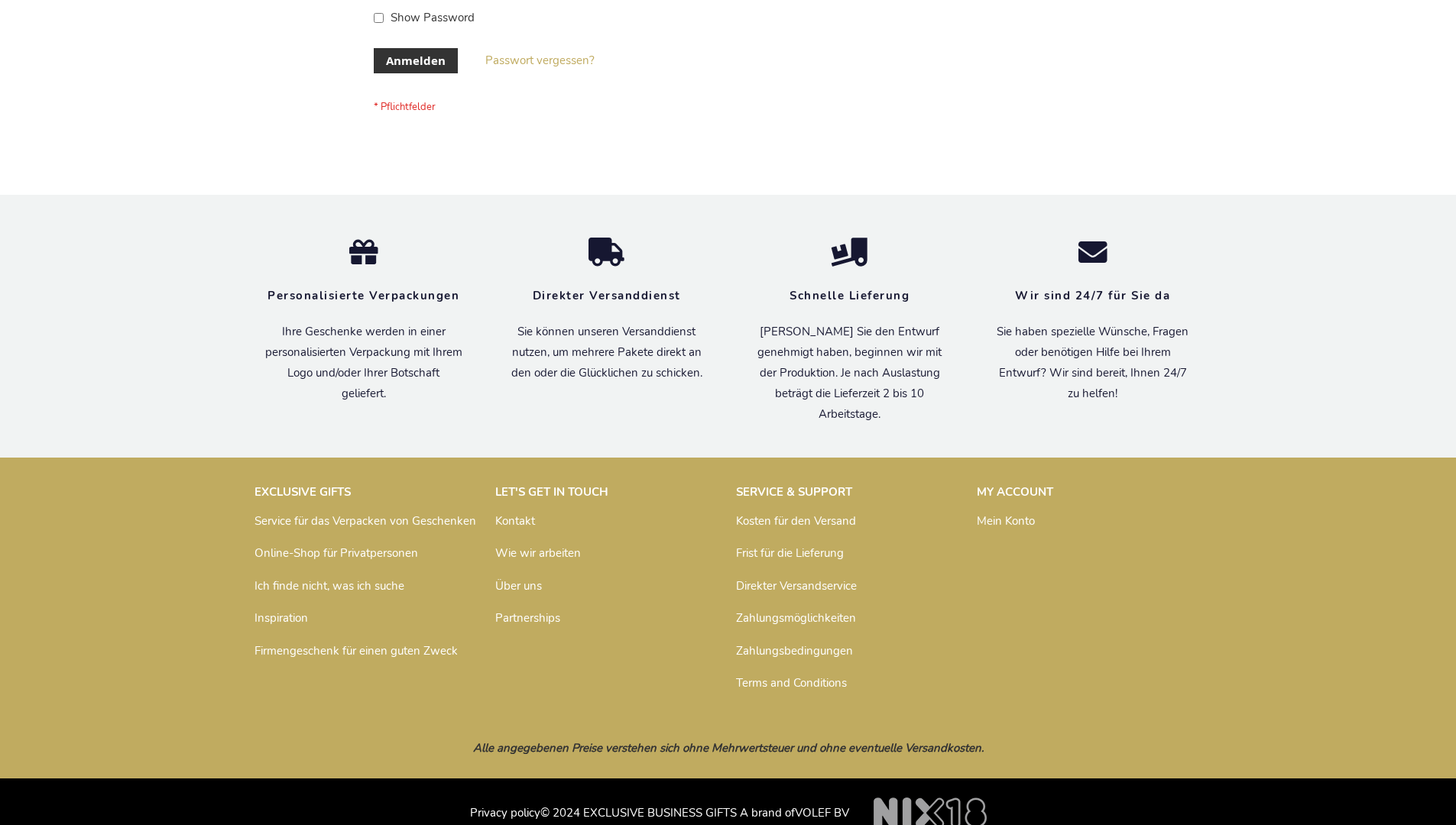
scroll to position [512, 0]
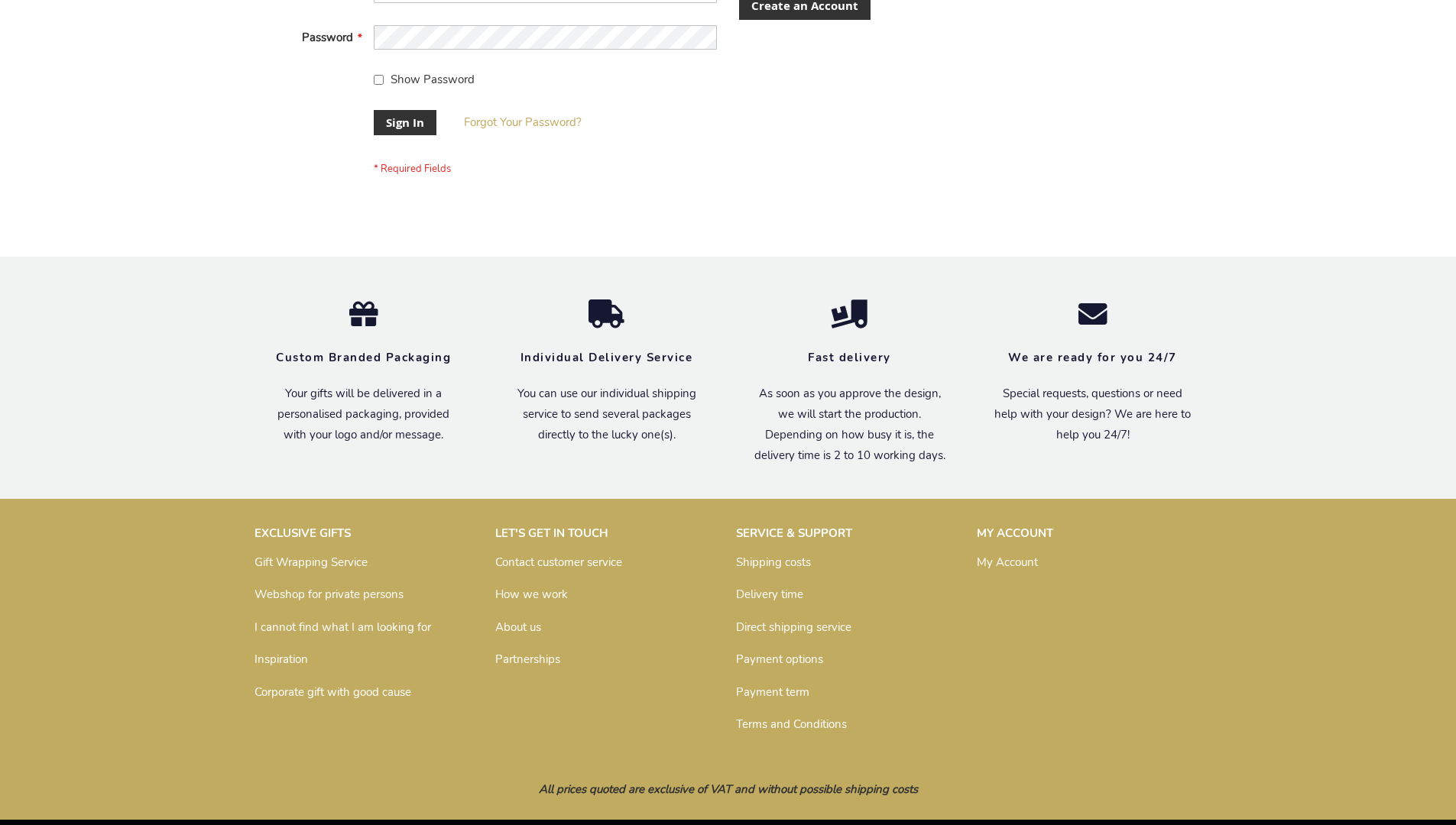
scroll to position [491, 0]
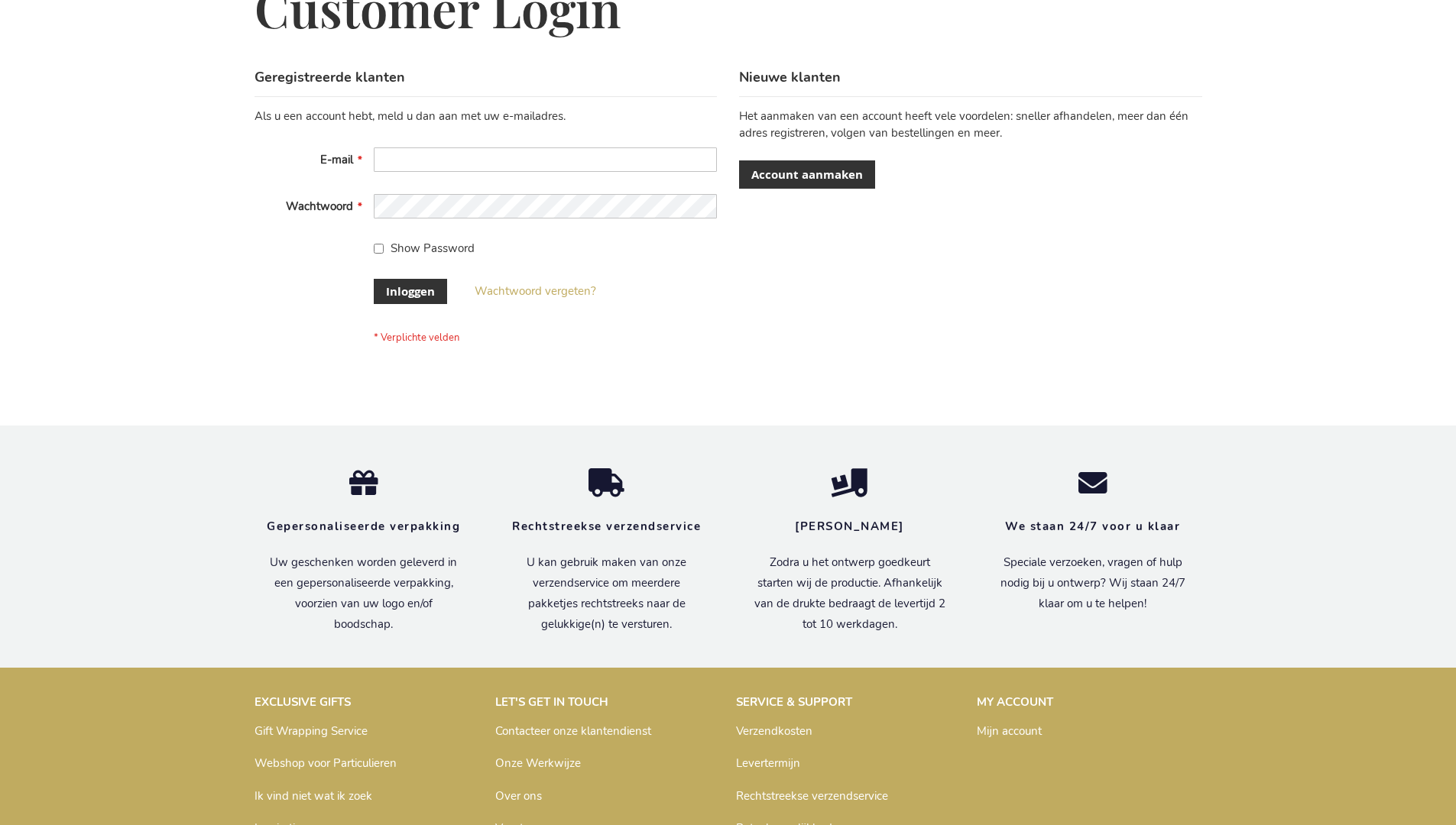
scroll to position [519, 0]
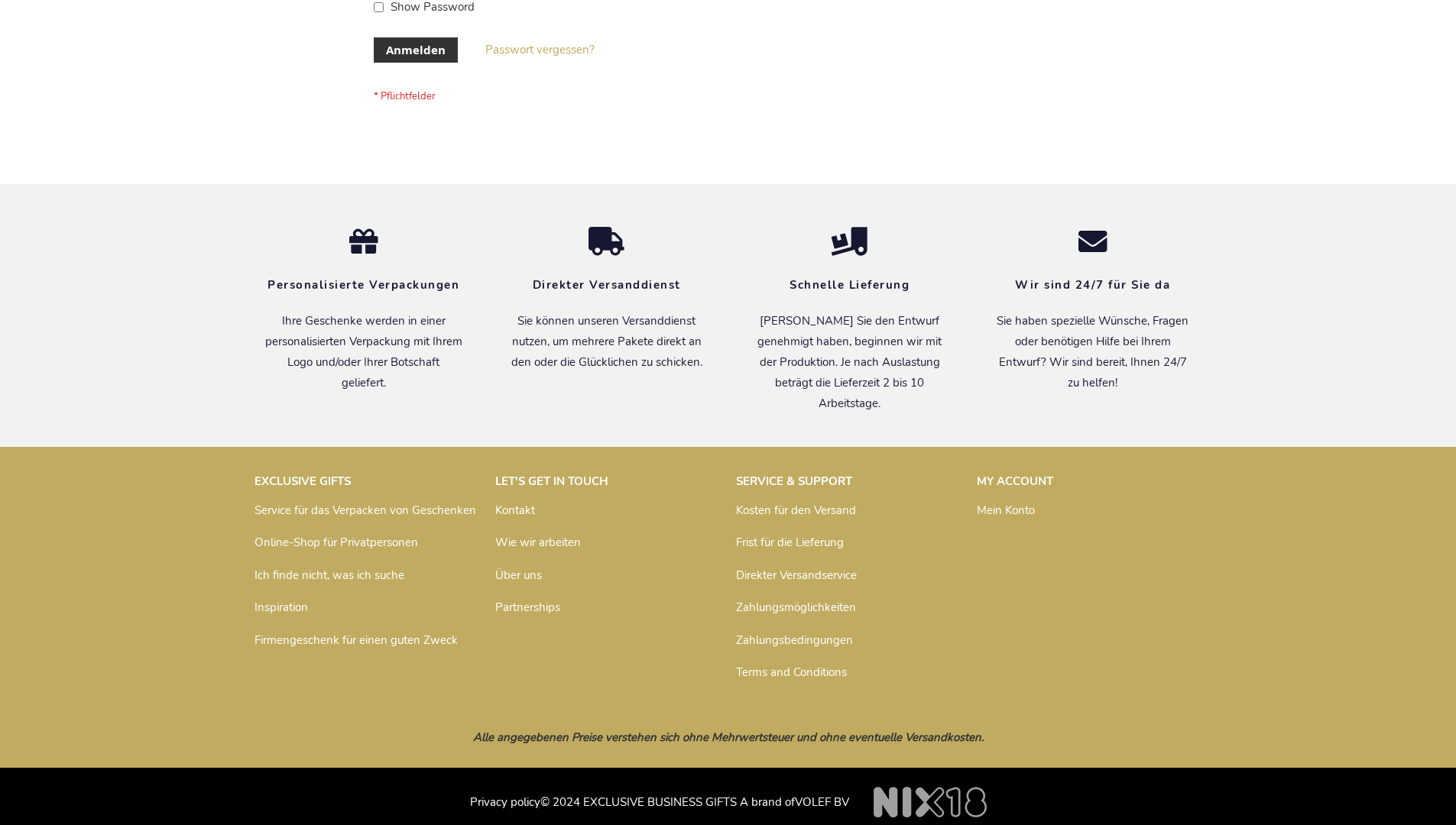
scroll to position [512, 0]
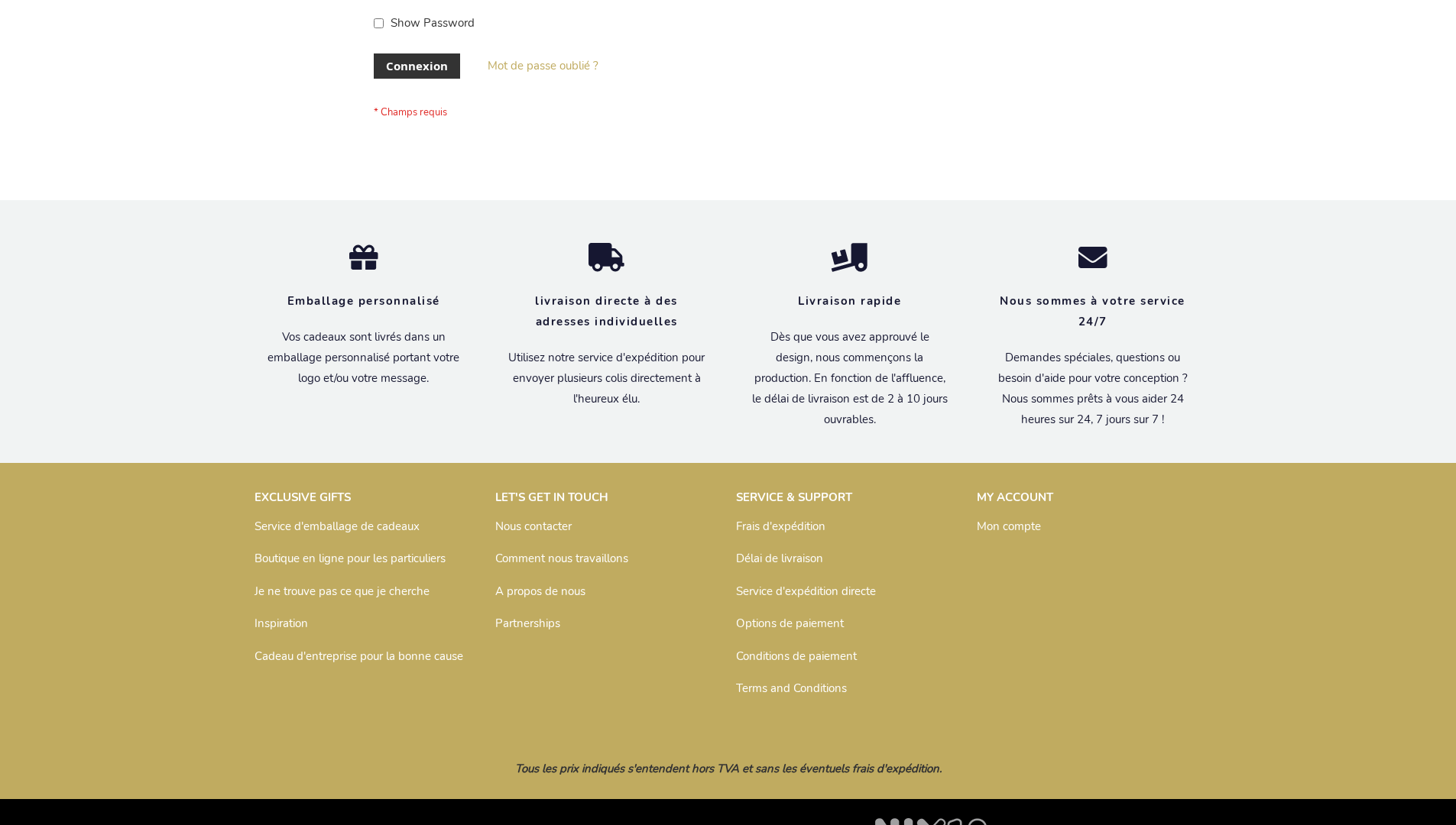
scroll to position [527, 0]
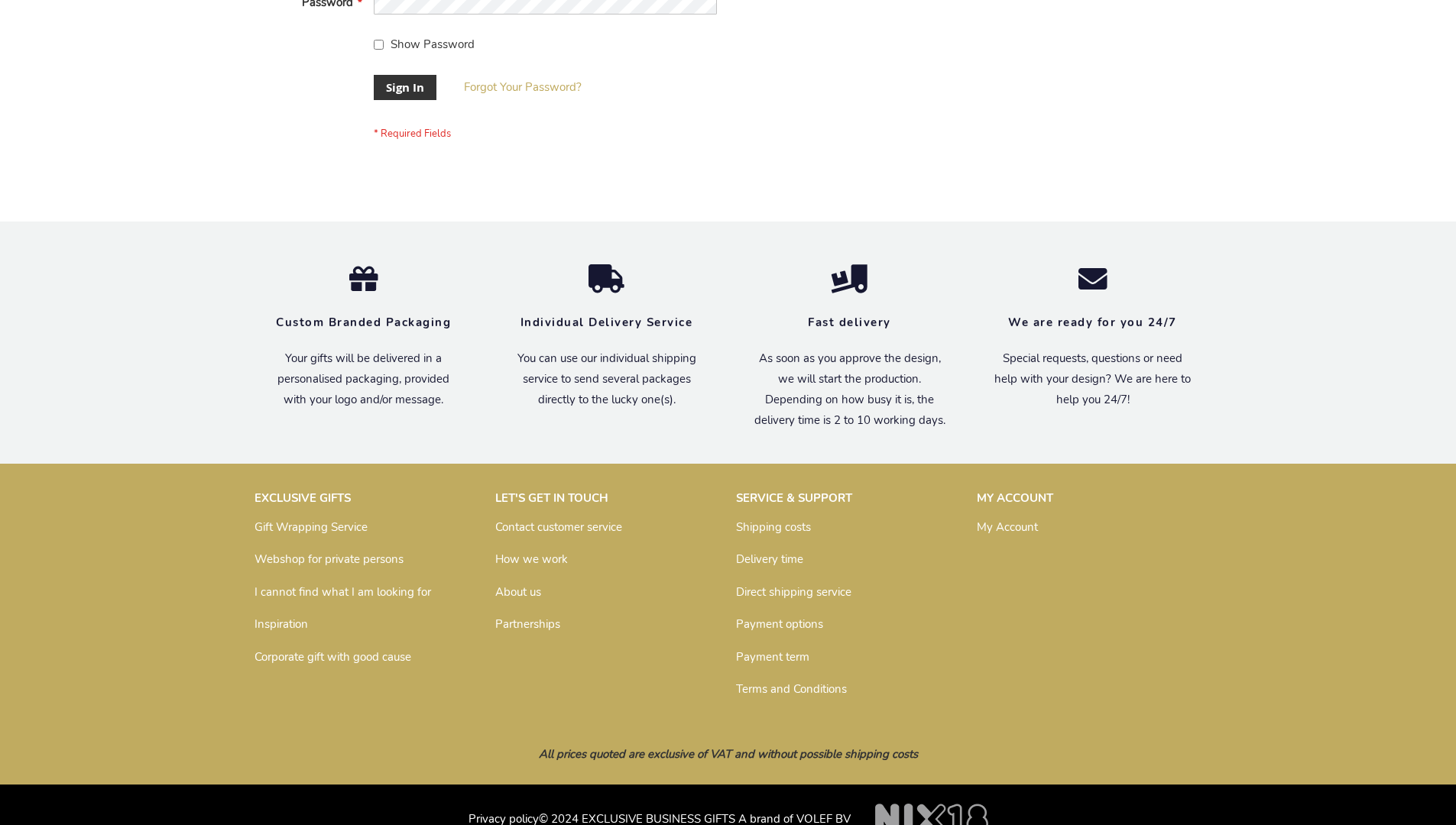
scroll to position [491, 0]
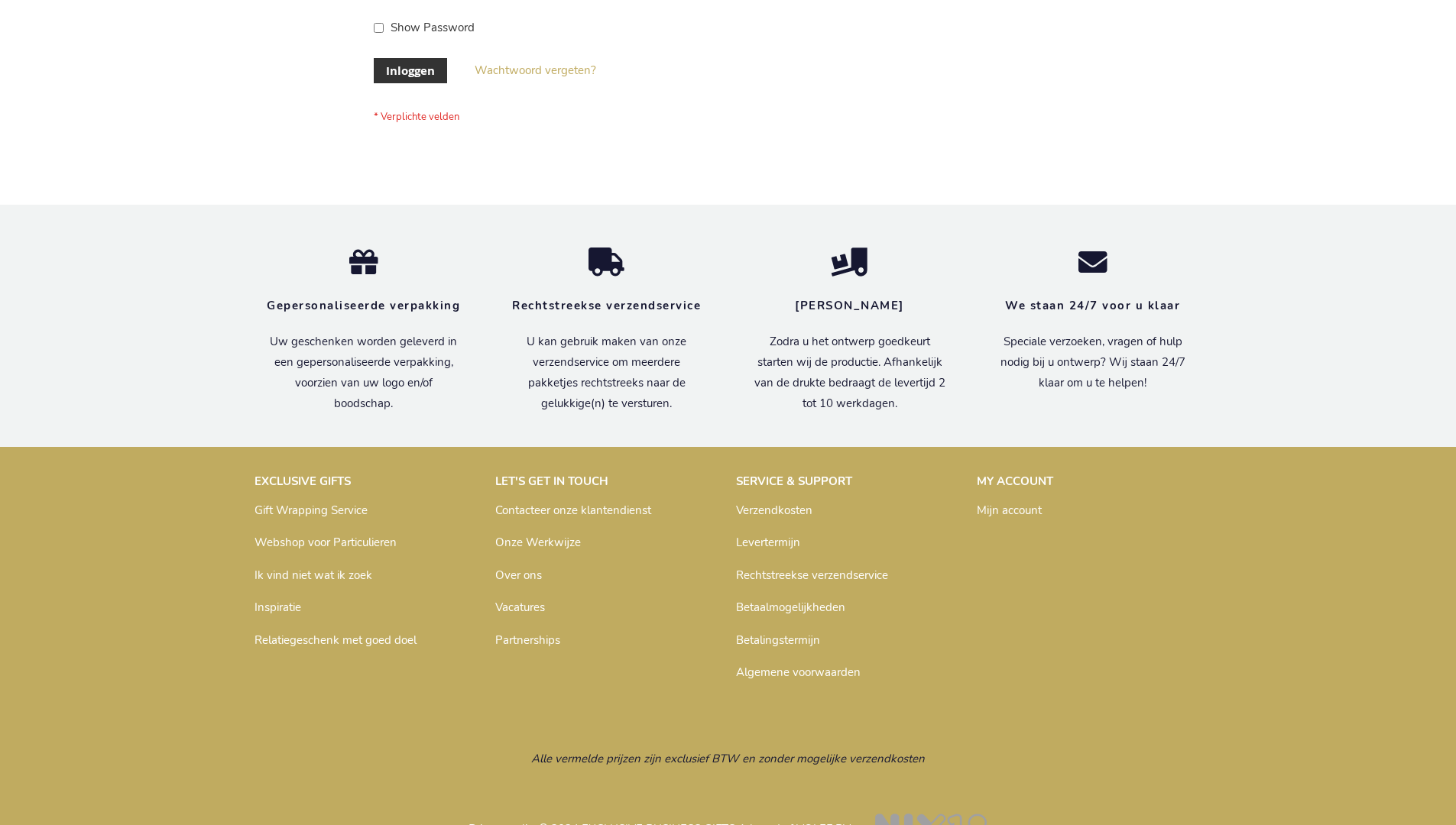
scroll to position [519, 0]
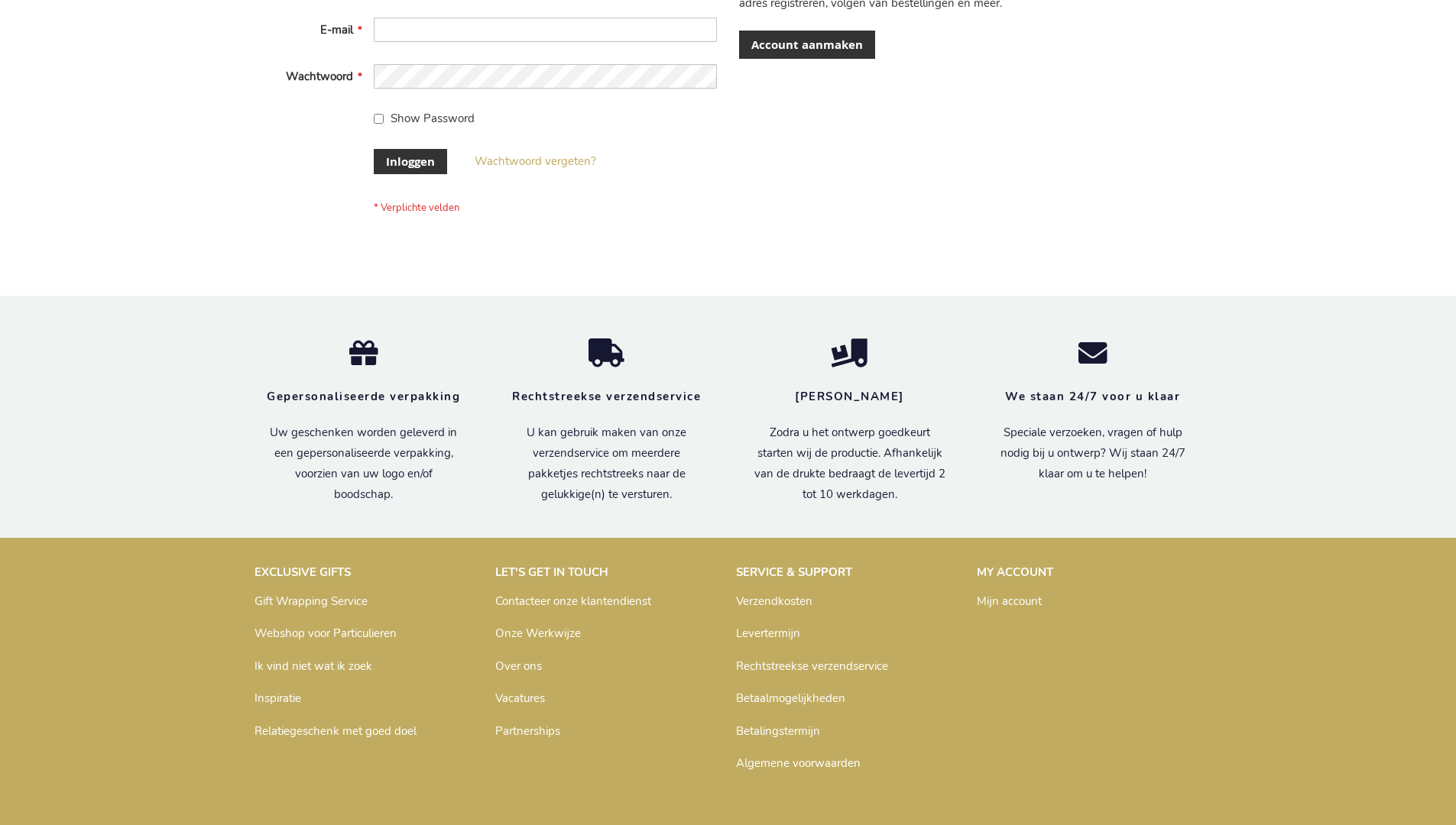
scroll to position [519, 0]
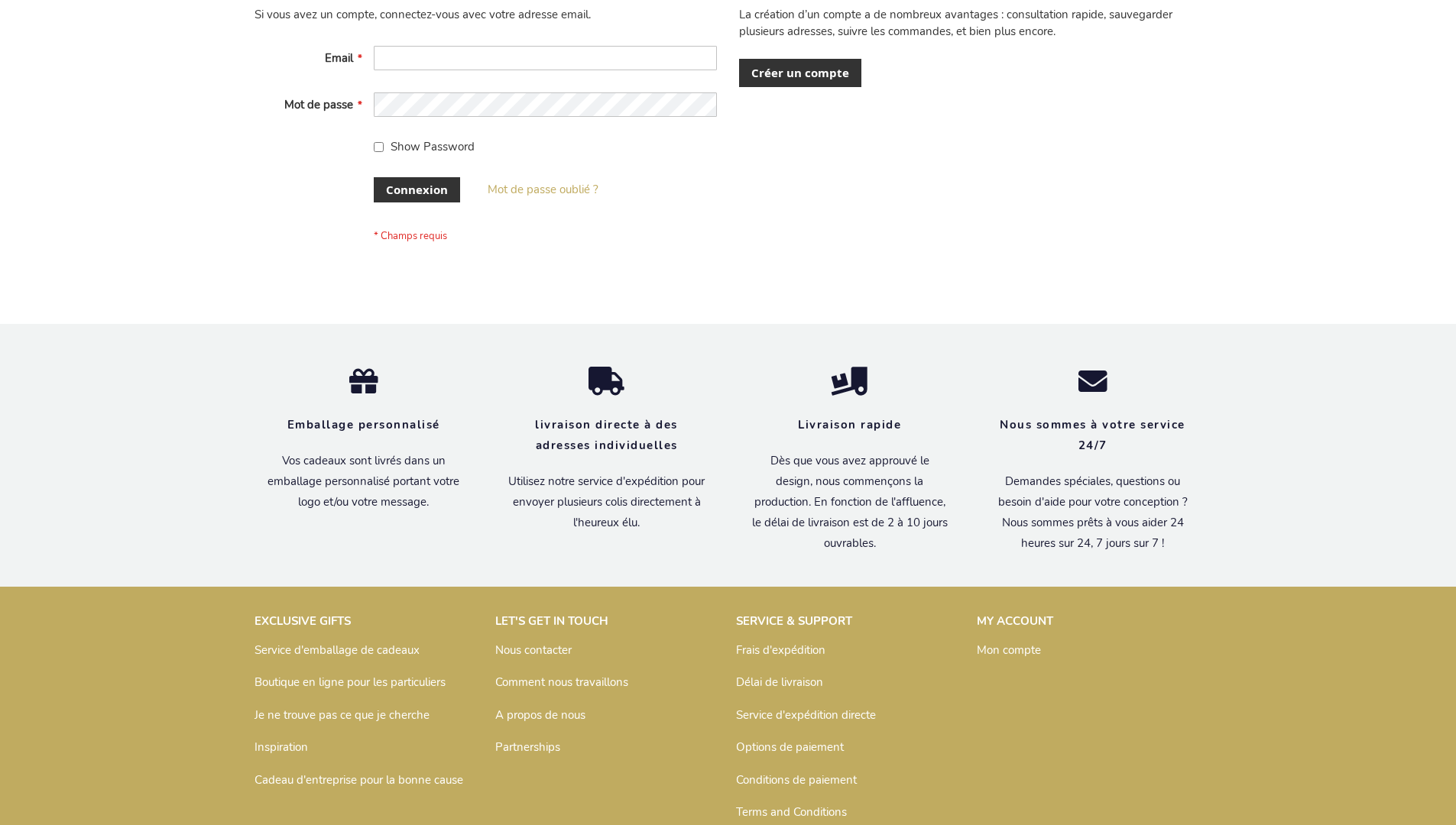
scroll to position [527, 0]
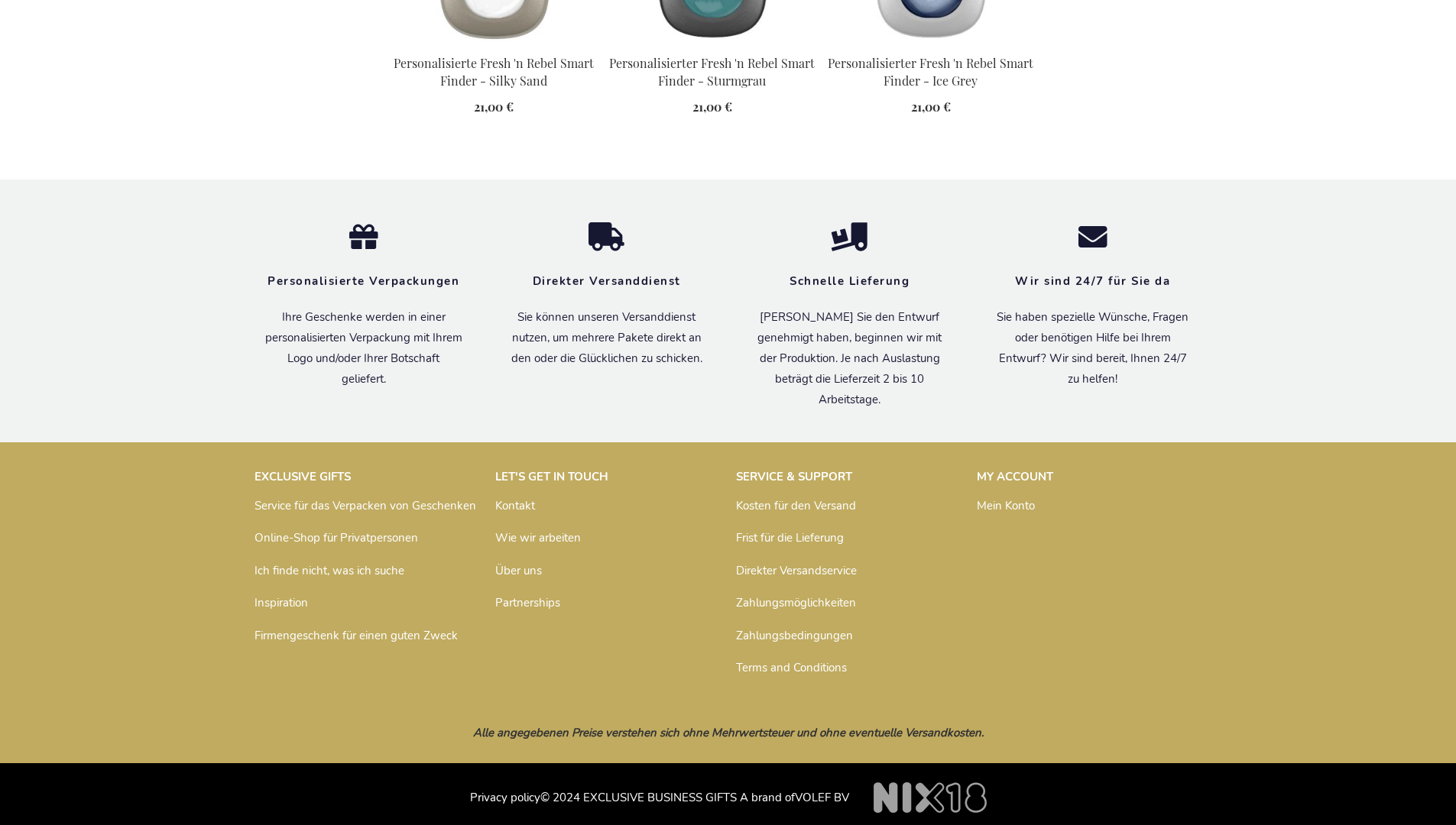
scroll to position [1723, 0]
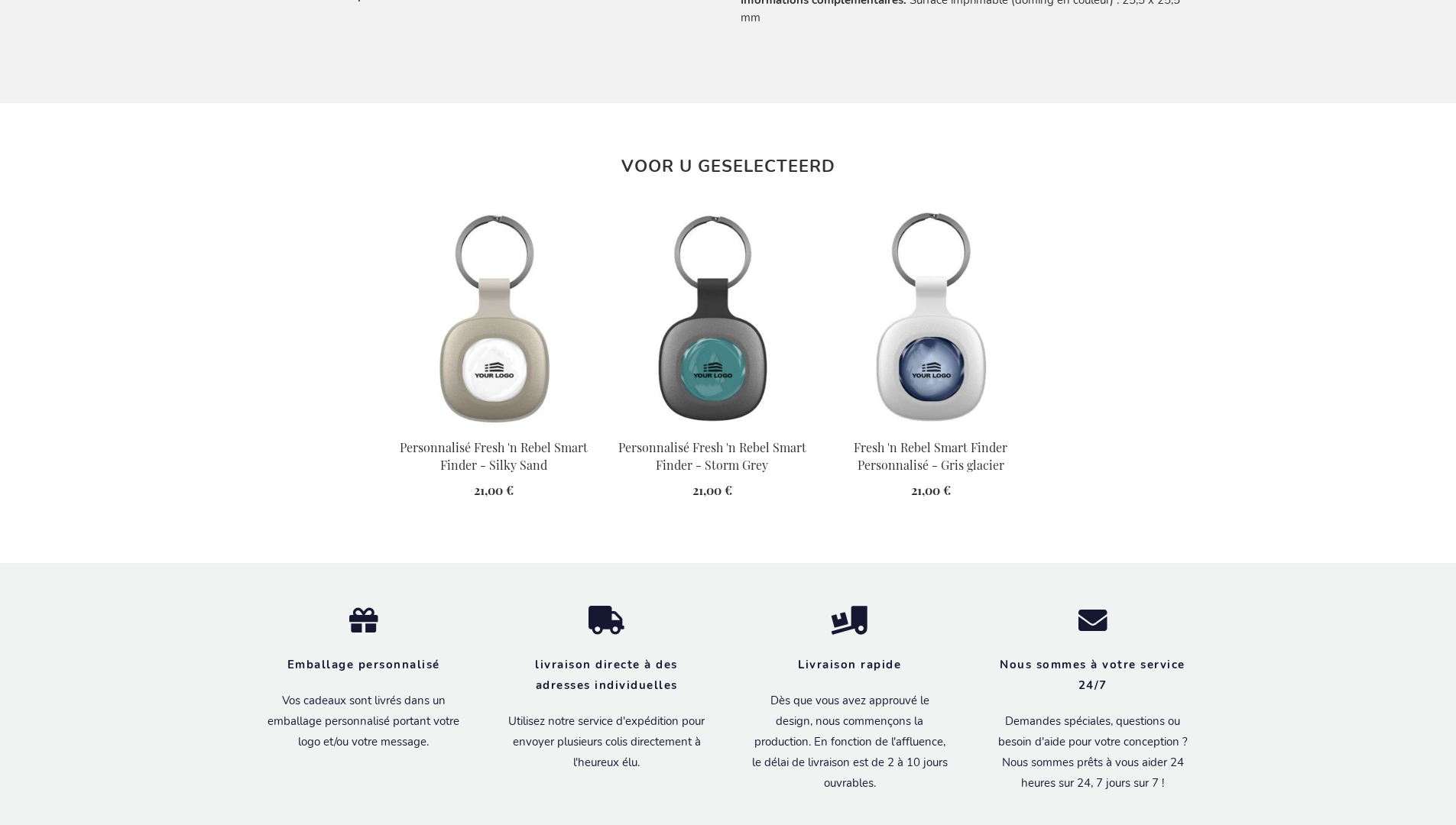
scroll to position [1754, 0]
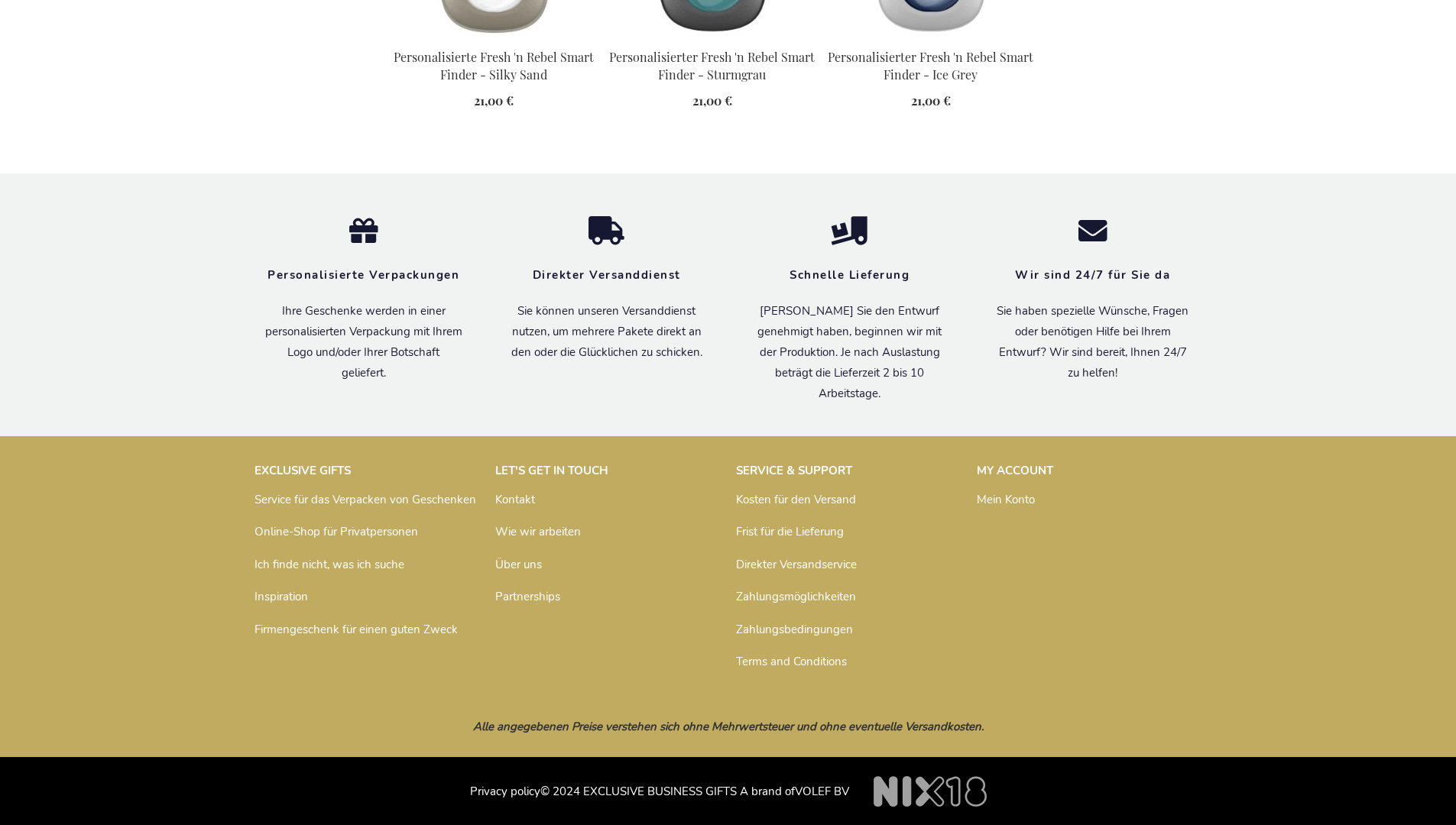
scroll to position [1723, 0]
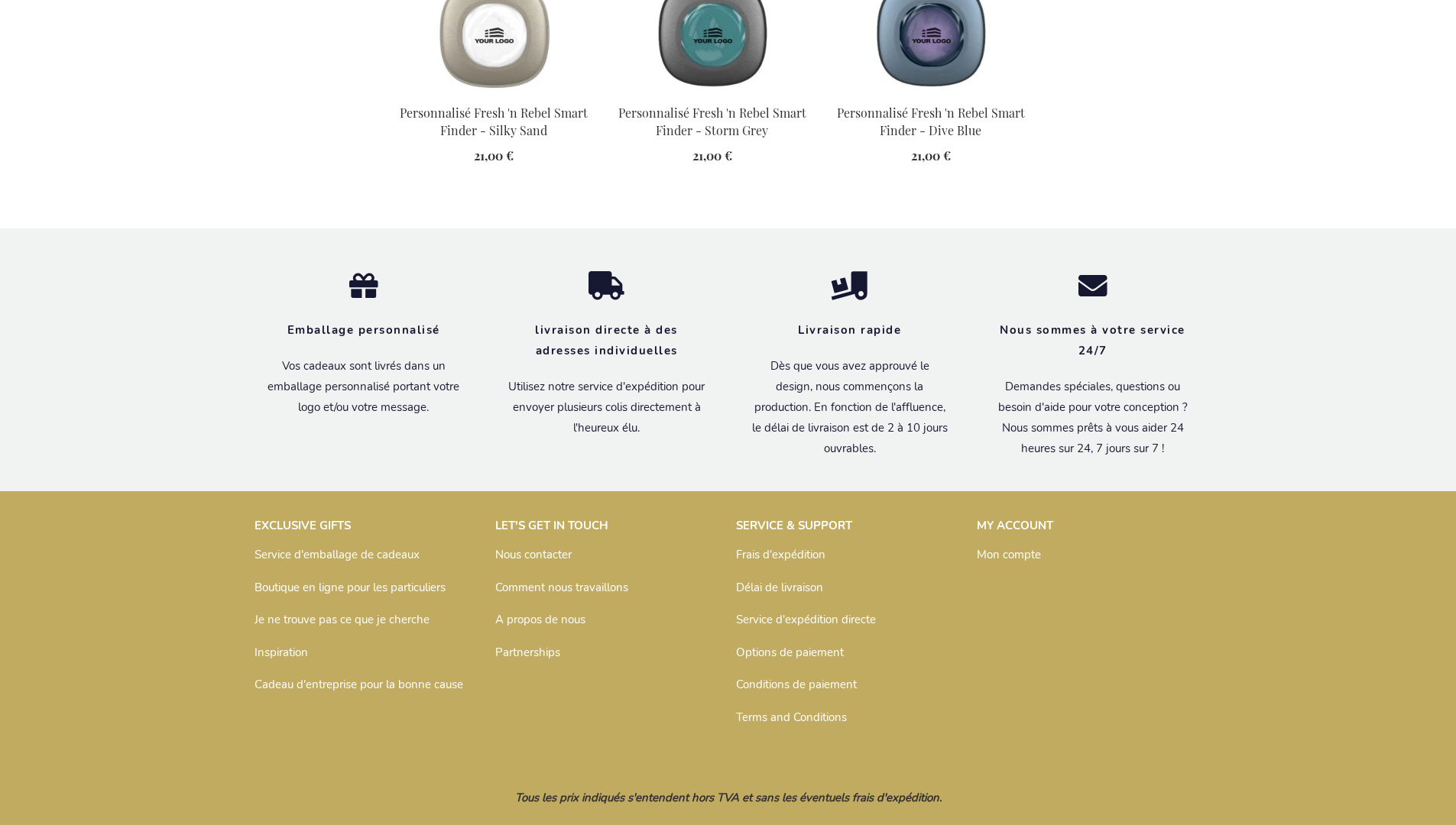
scroll to position [1754, 0]
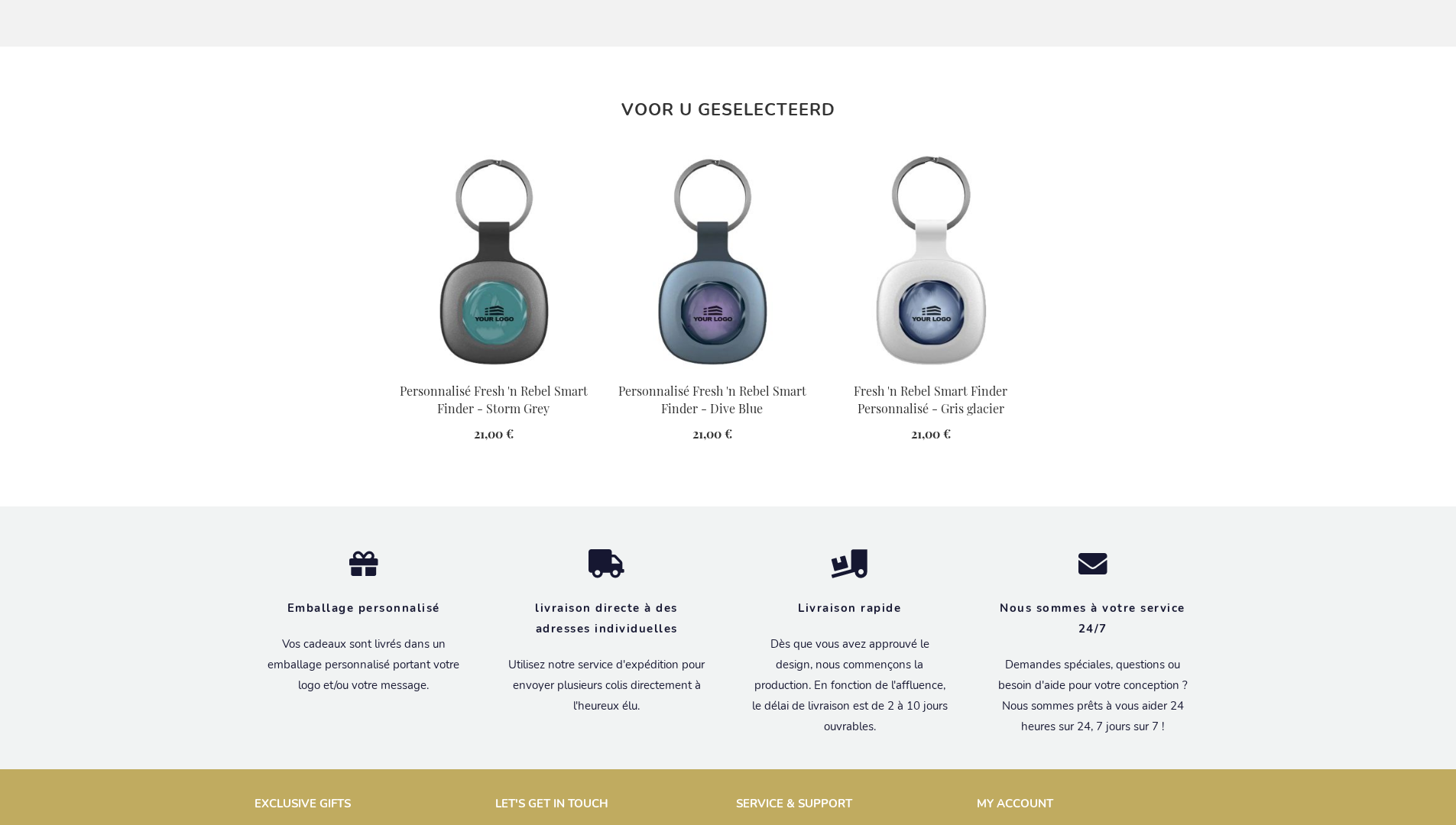
scroll to position [1754, 0]
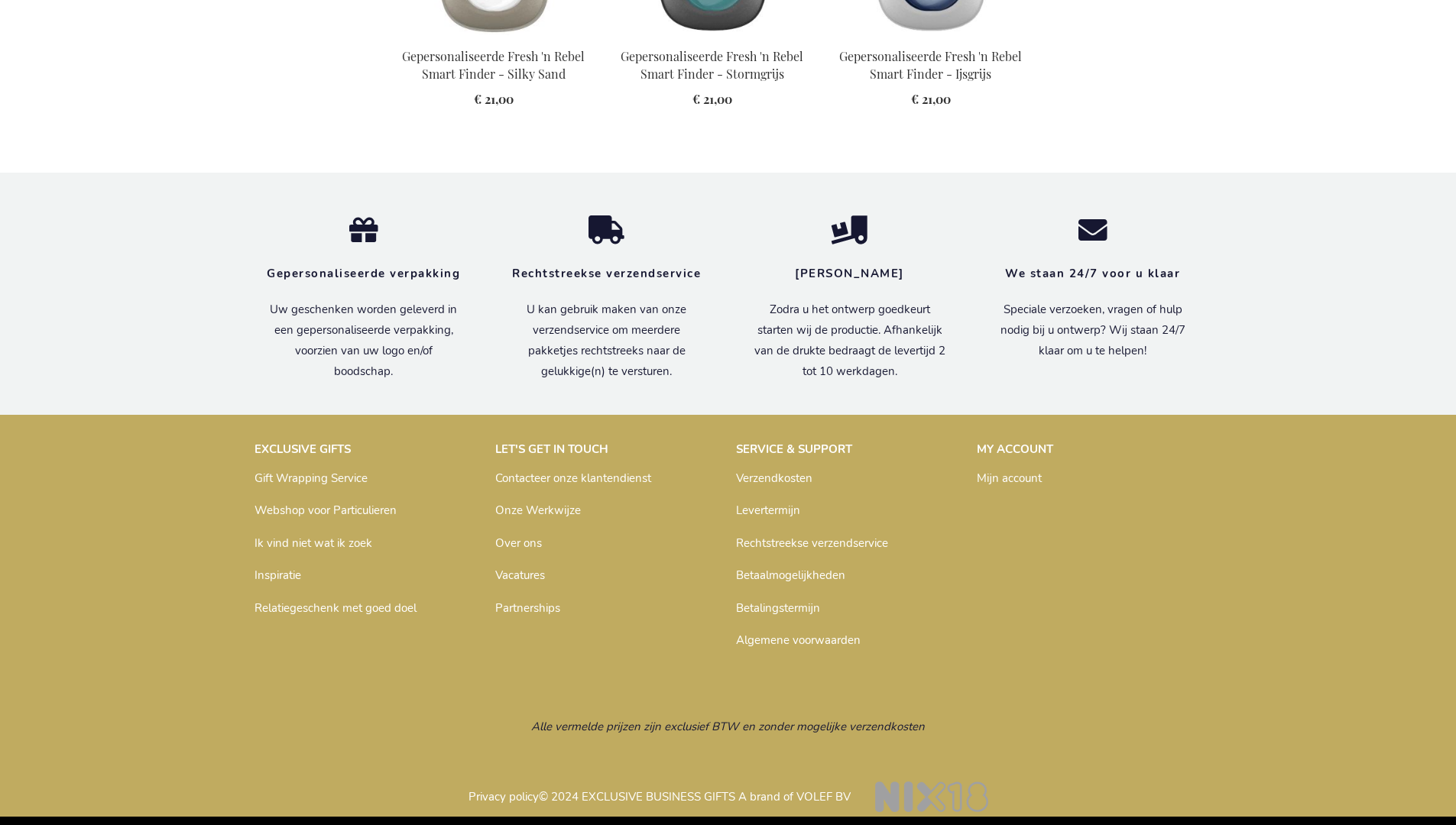
scroll to position [1712, 0]
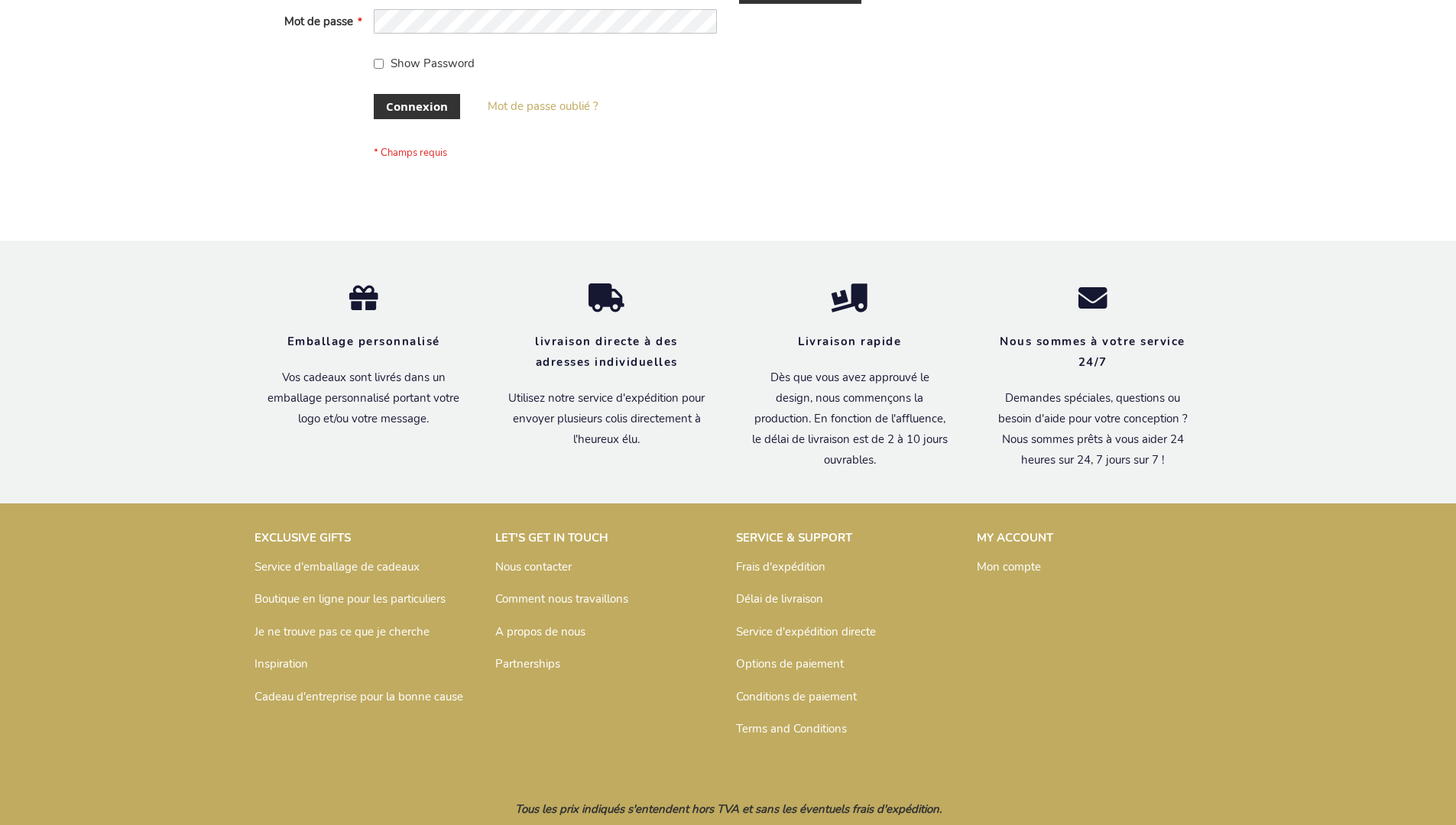
scroll to position [527, 0]
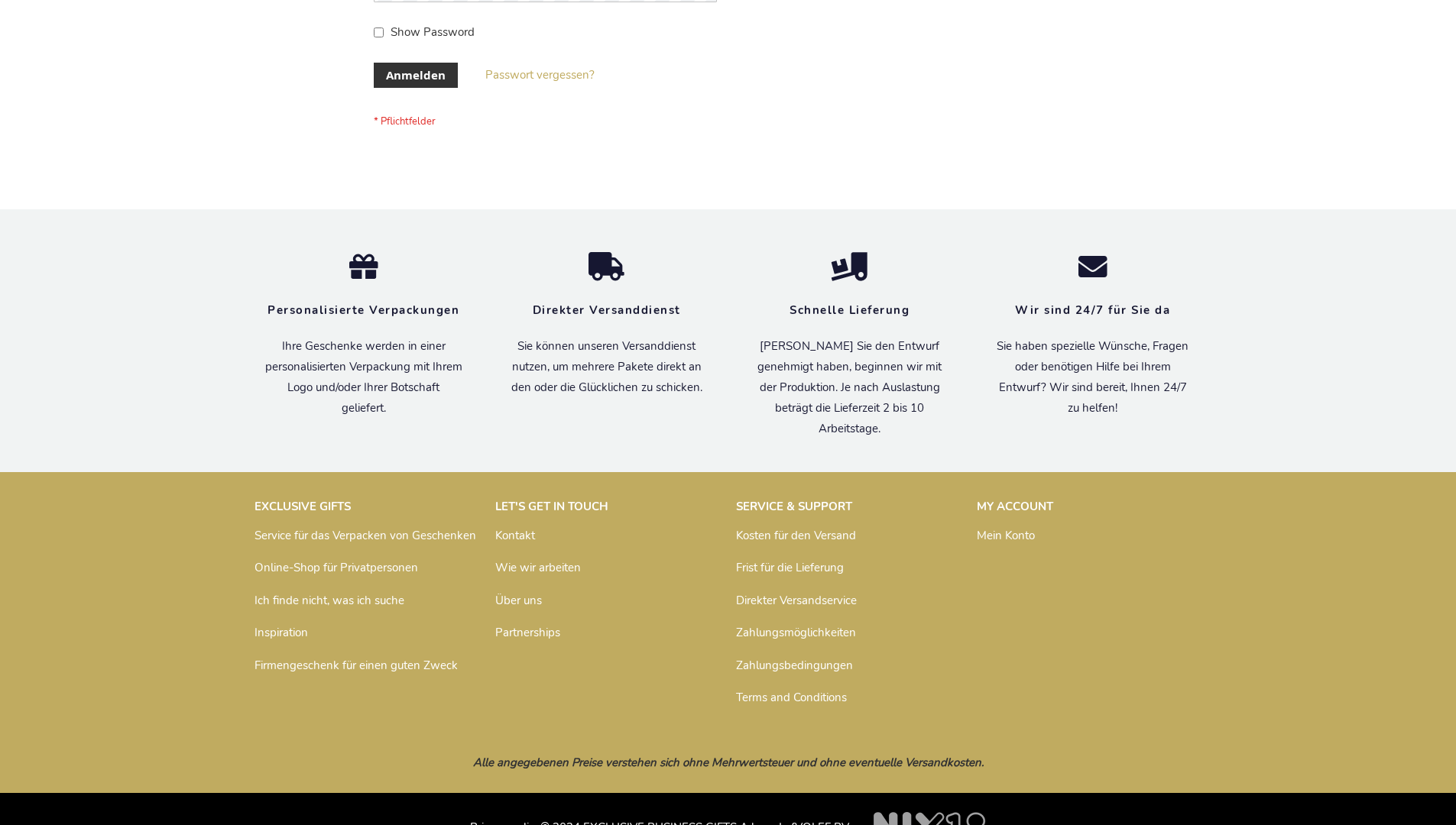
scroll to position [512, 0]
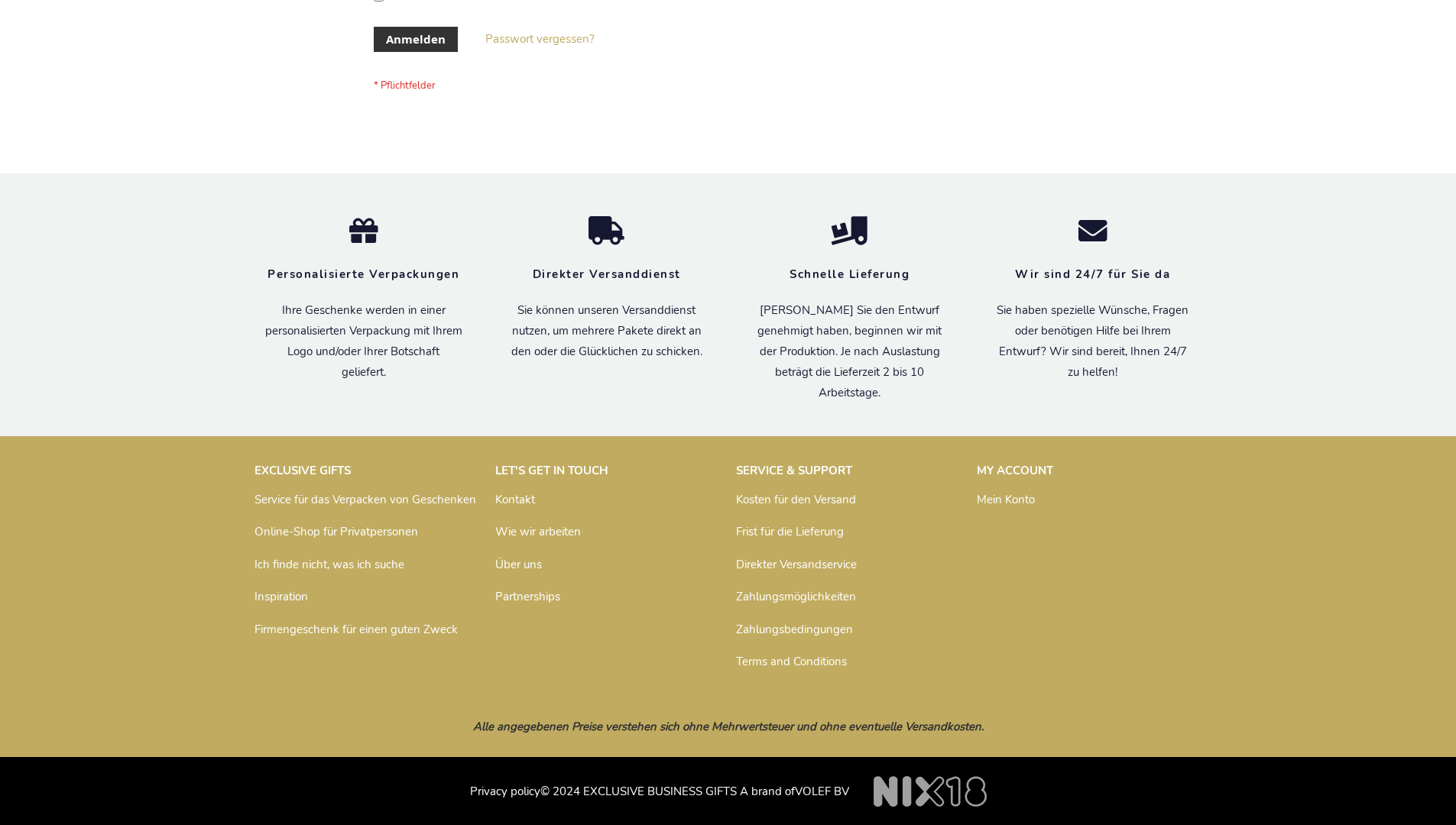
scroll to position [512, 0]
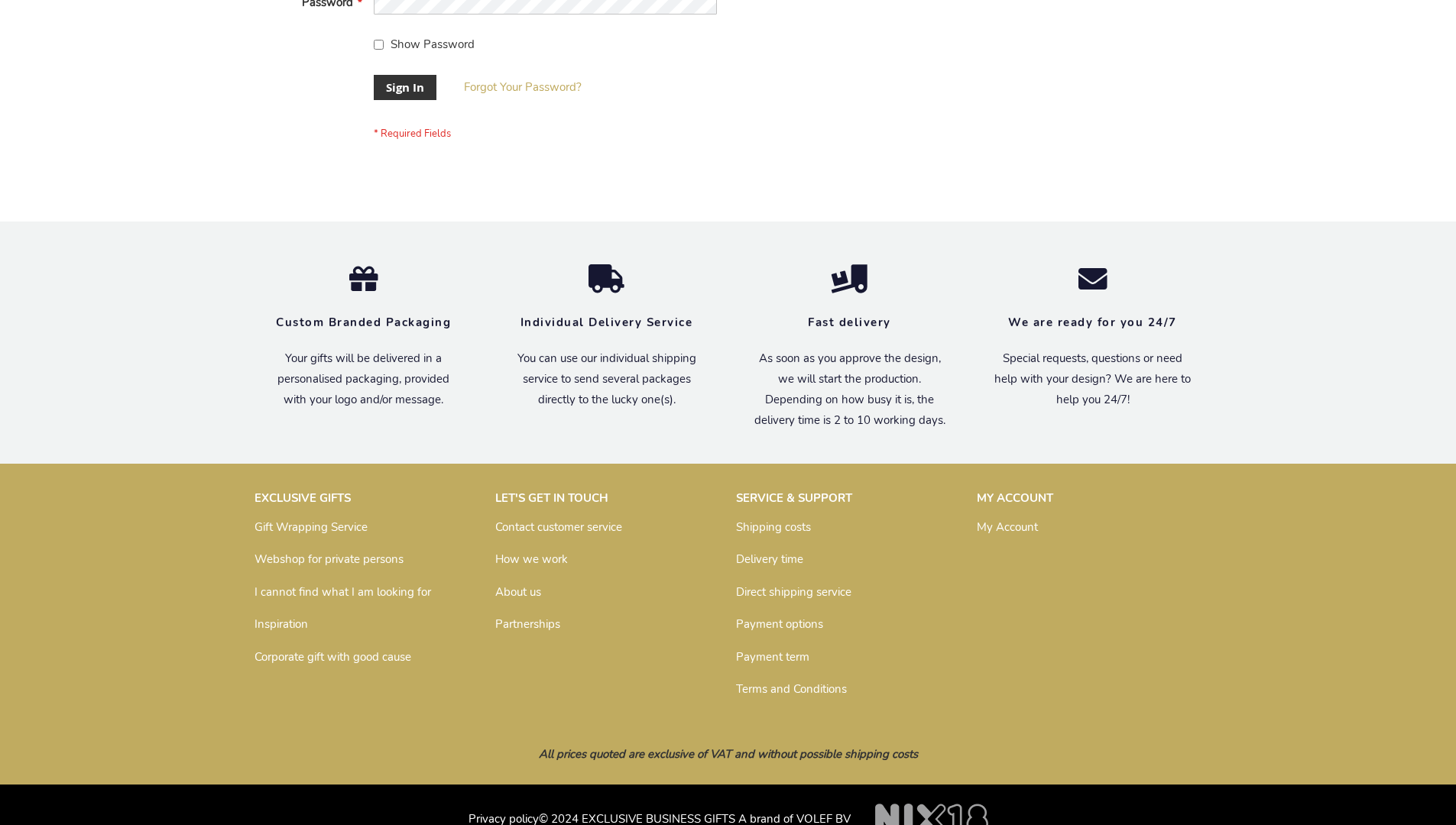
scroll to position [491, 0]
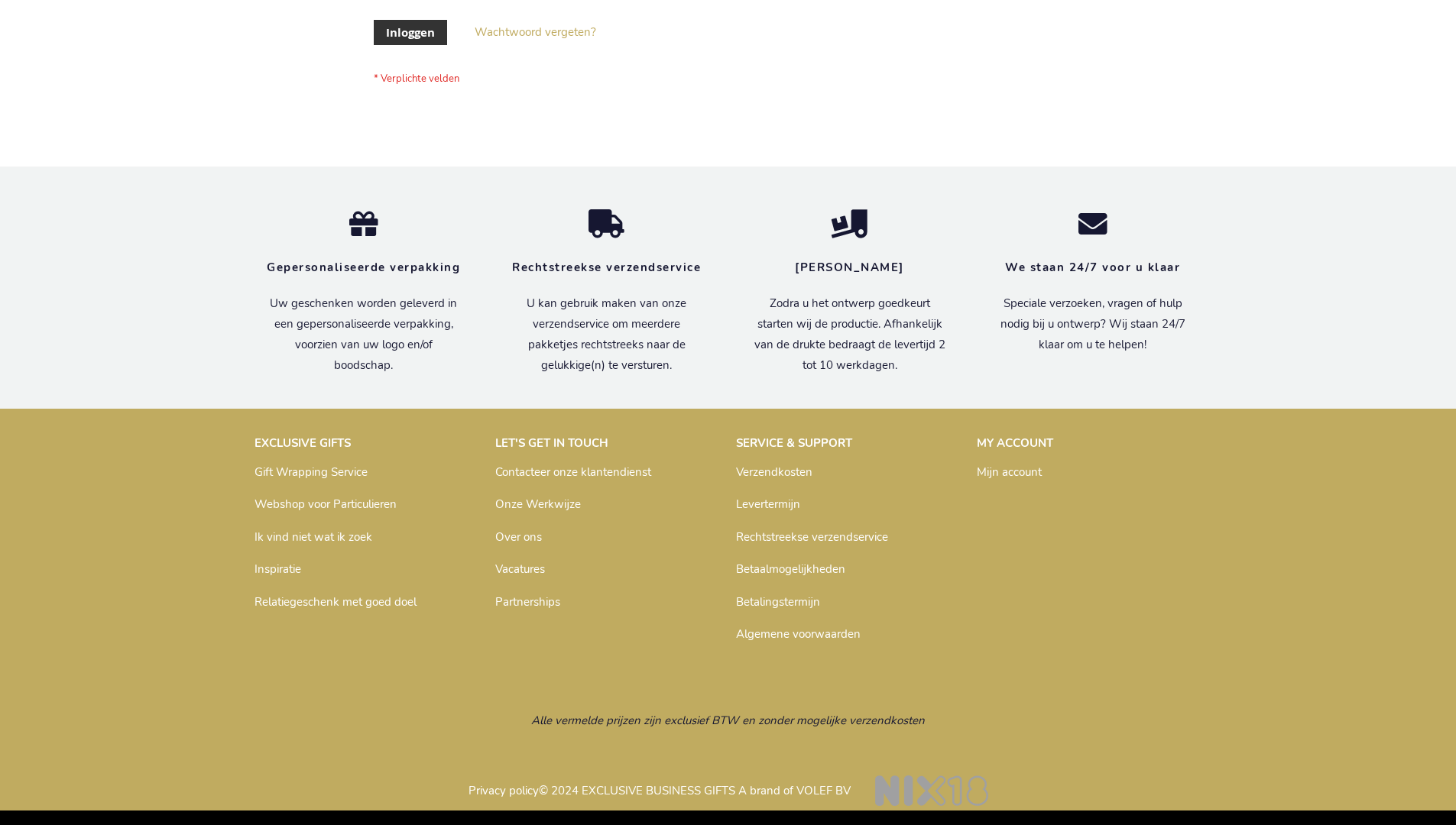
scroll to position [519, 0]
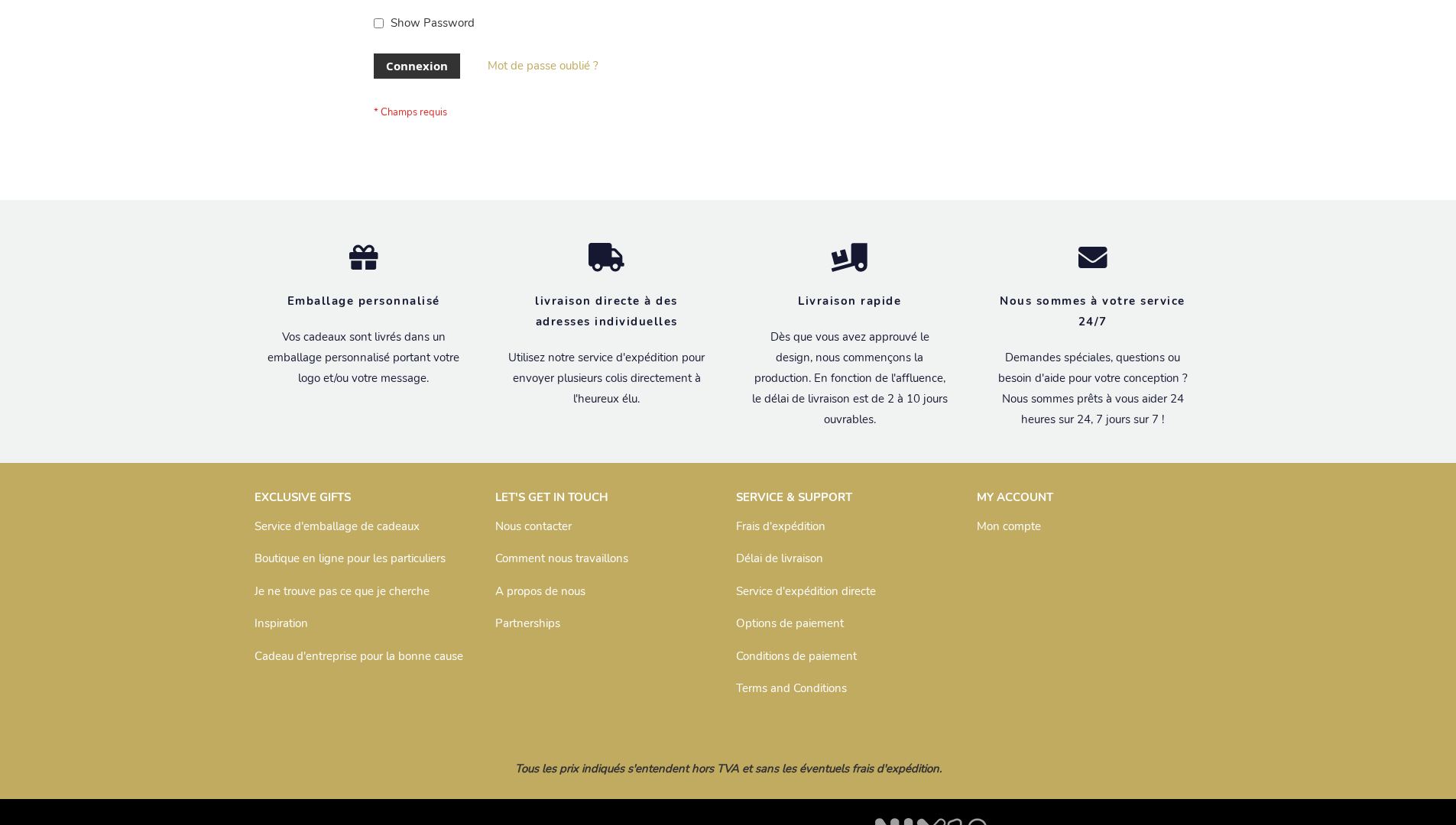
scroll to position [527, 0]
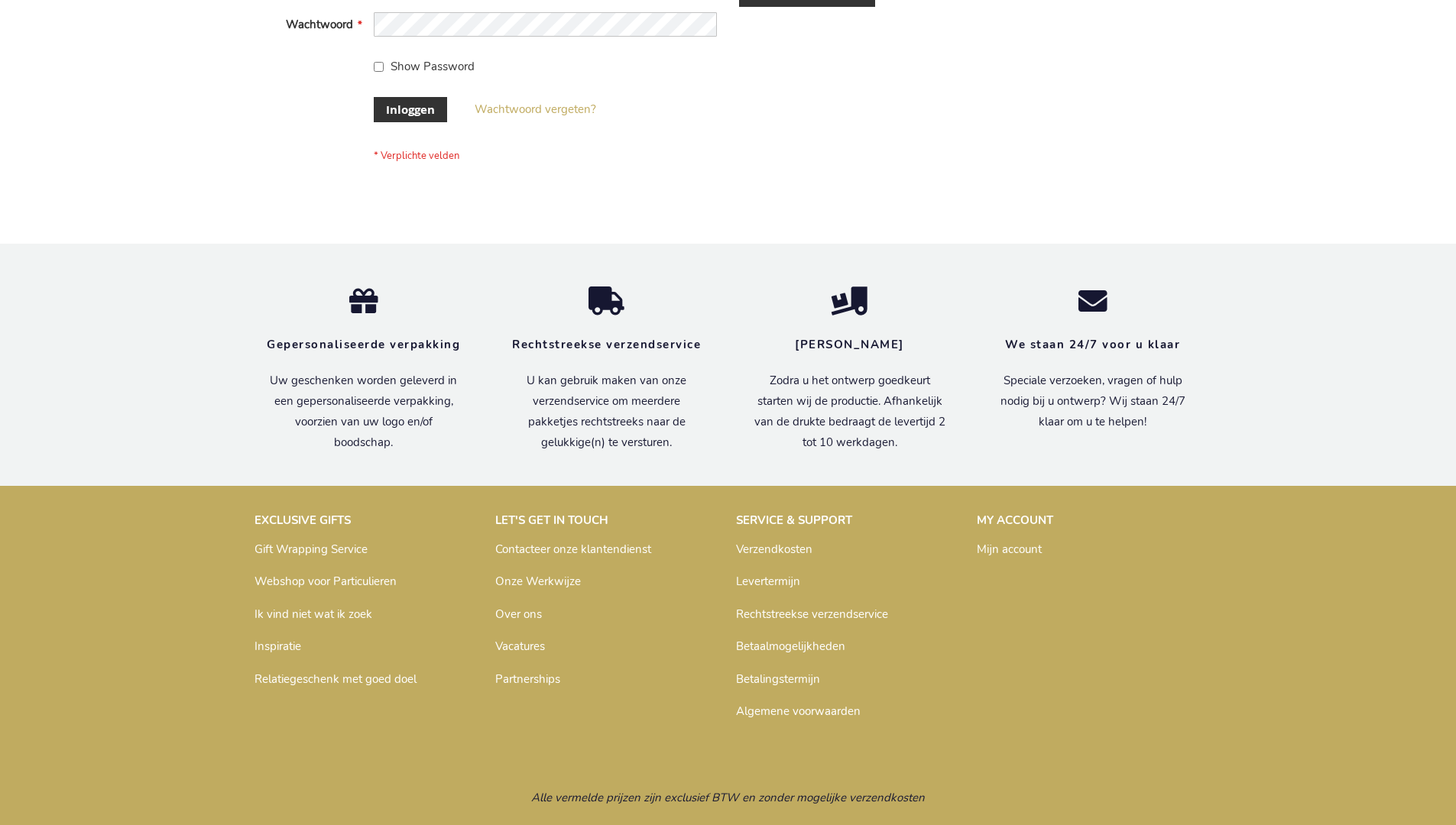
scroll to position [519, 0]
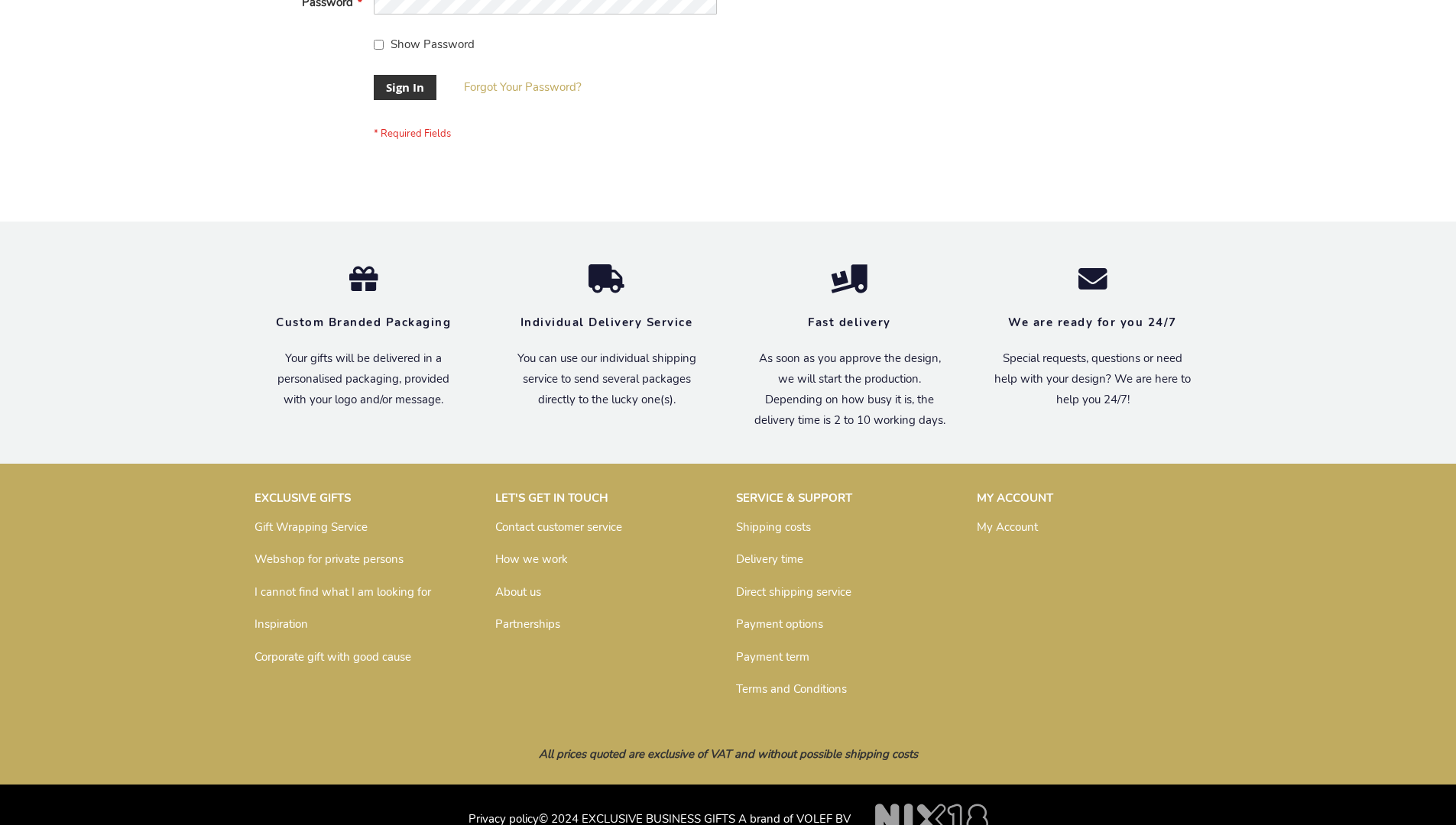
scroll to position [491, 0]
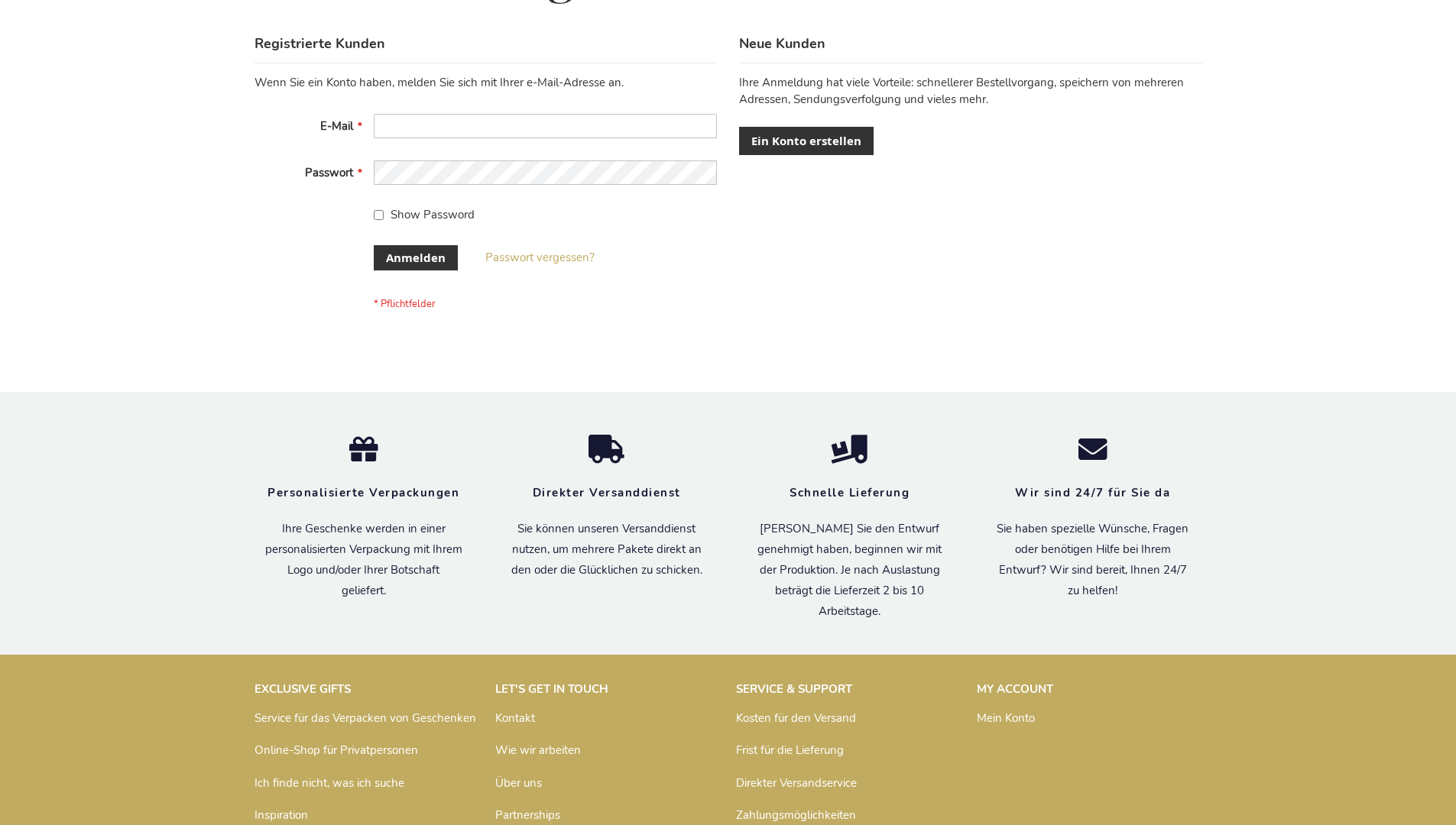
scroll to position [512, 0]
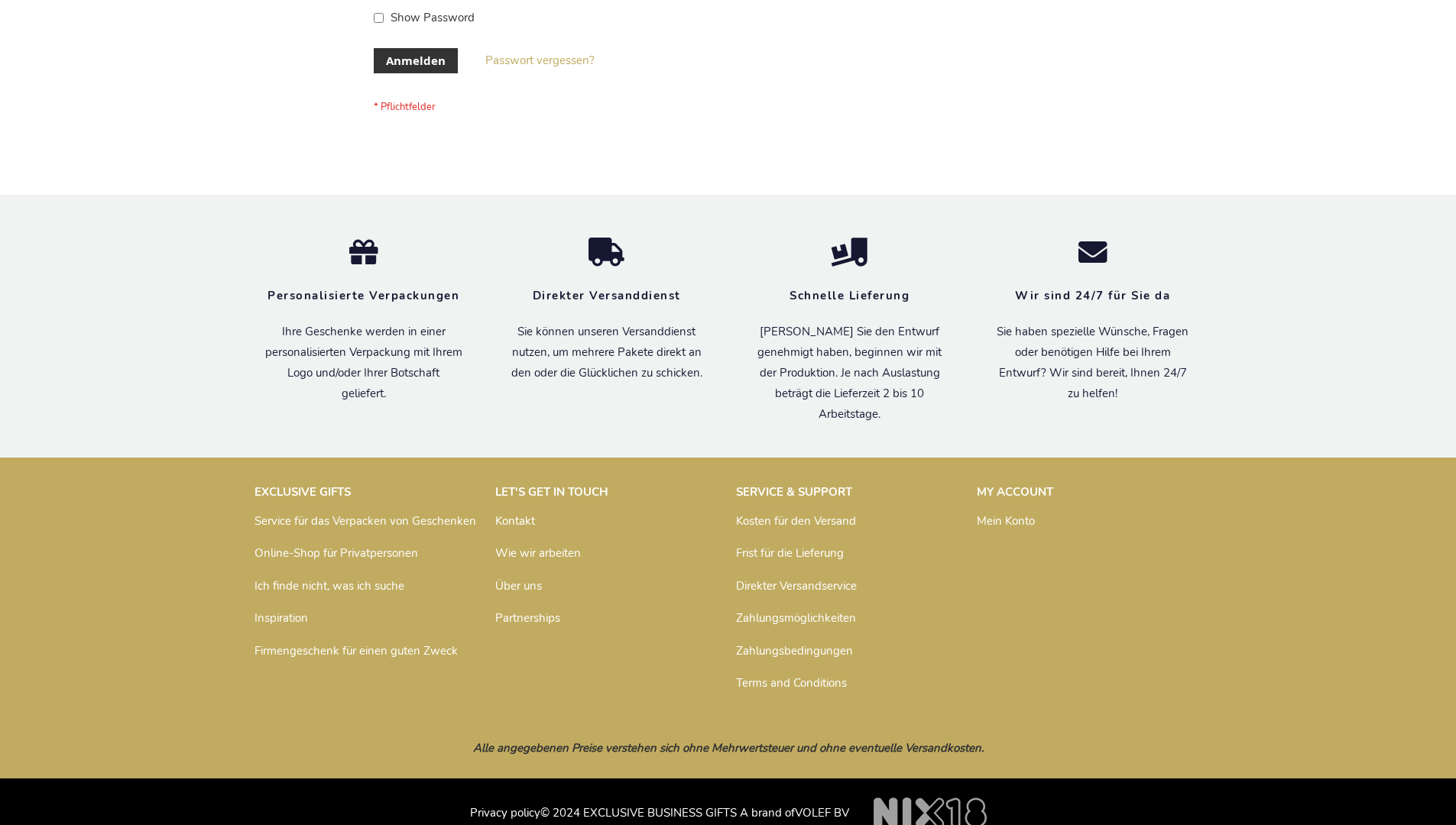
scroll to position [512, 0]
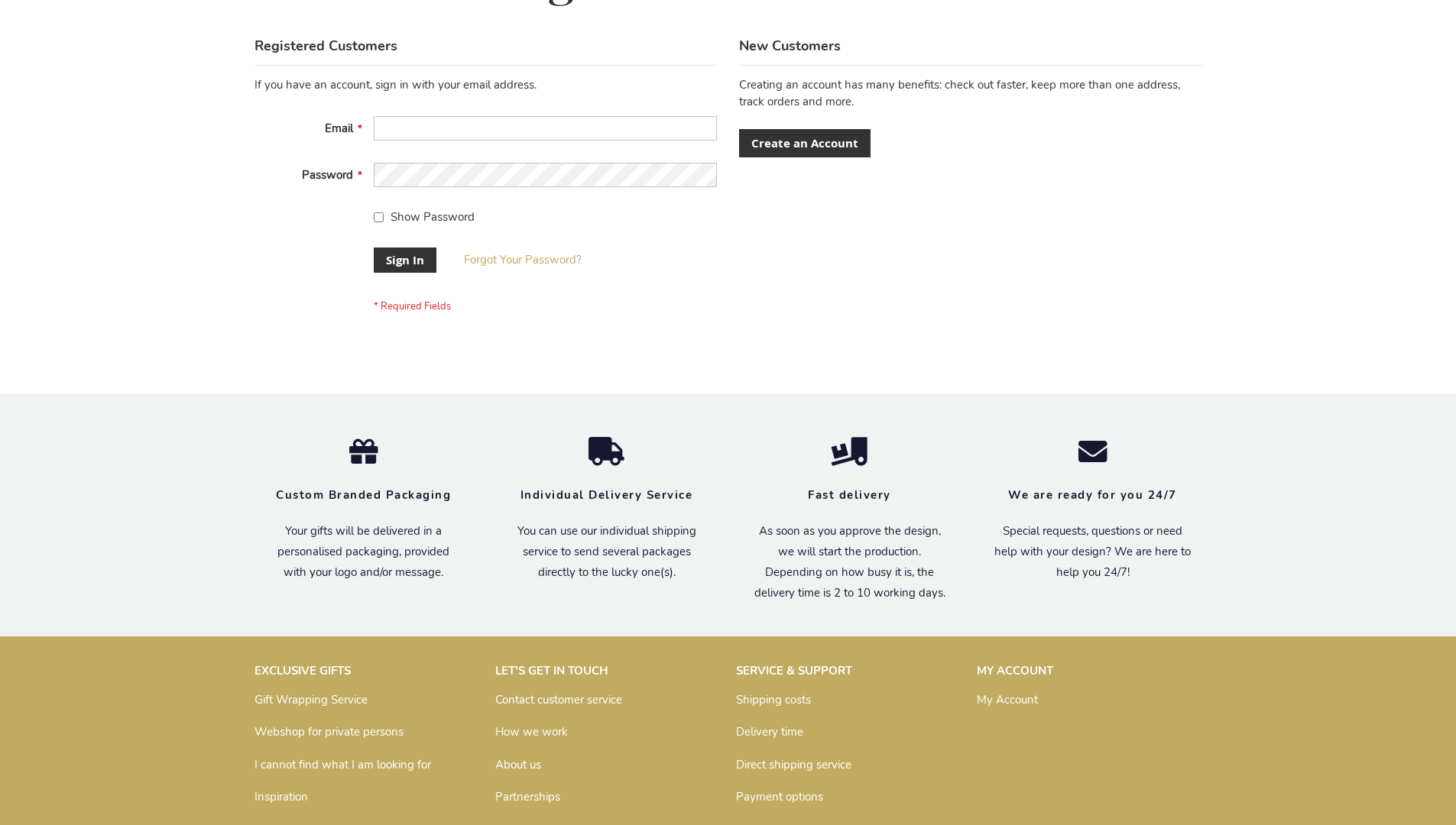
scroll to position [491, 0]
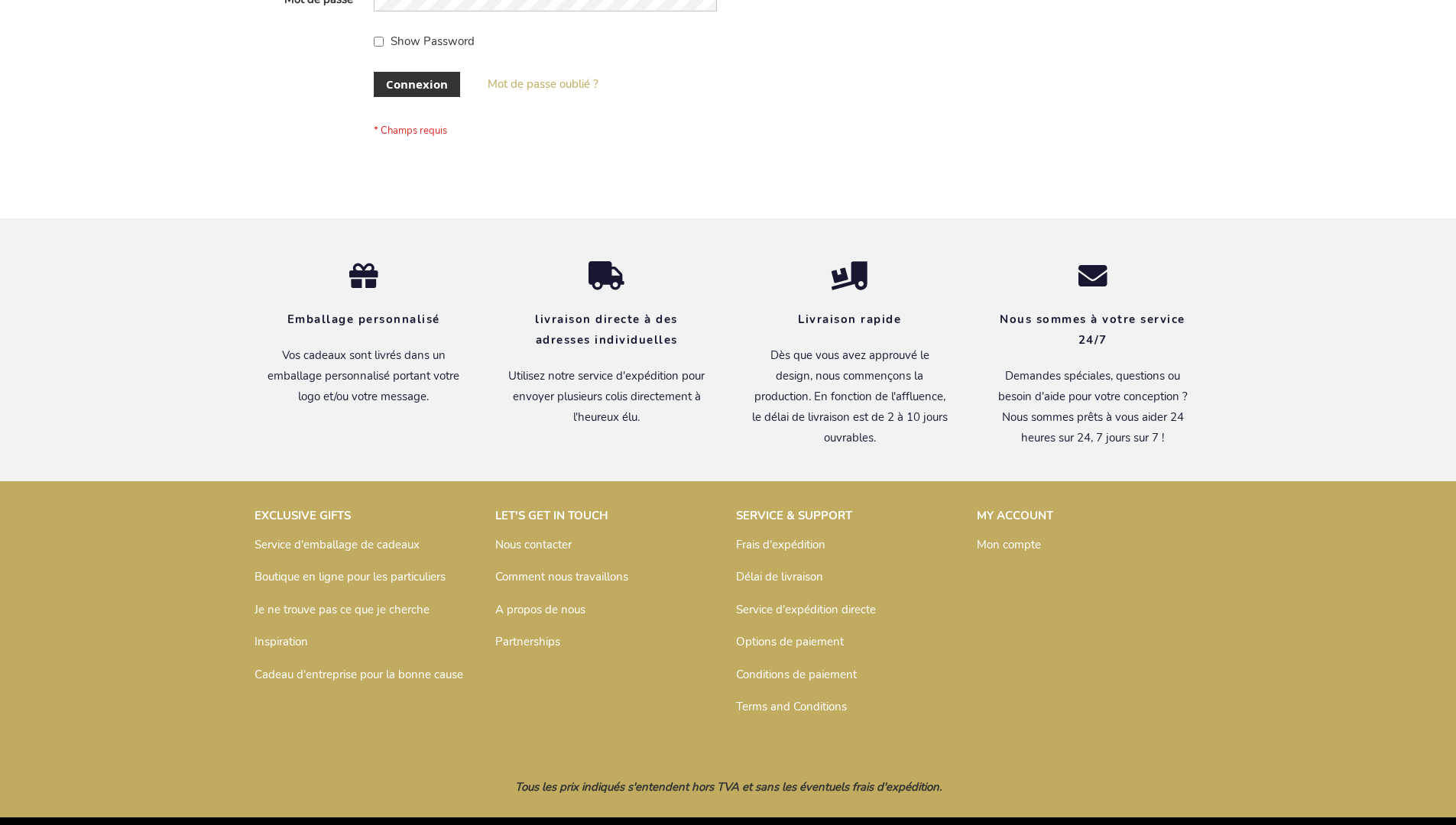
scroll to position [527, 0]
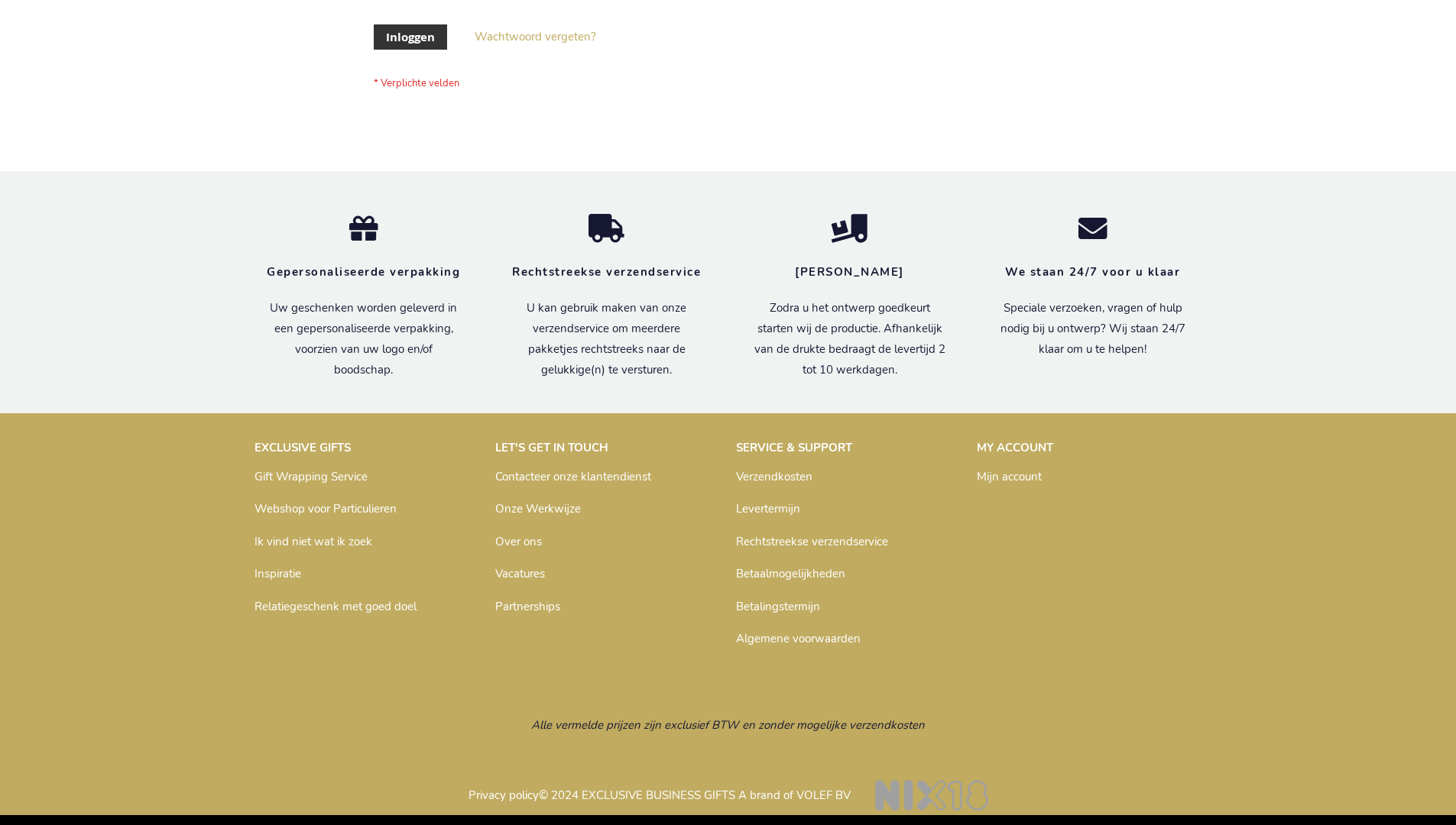
scroll to position [519, 0]
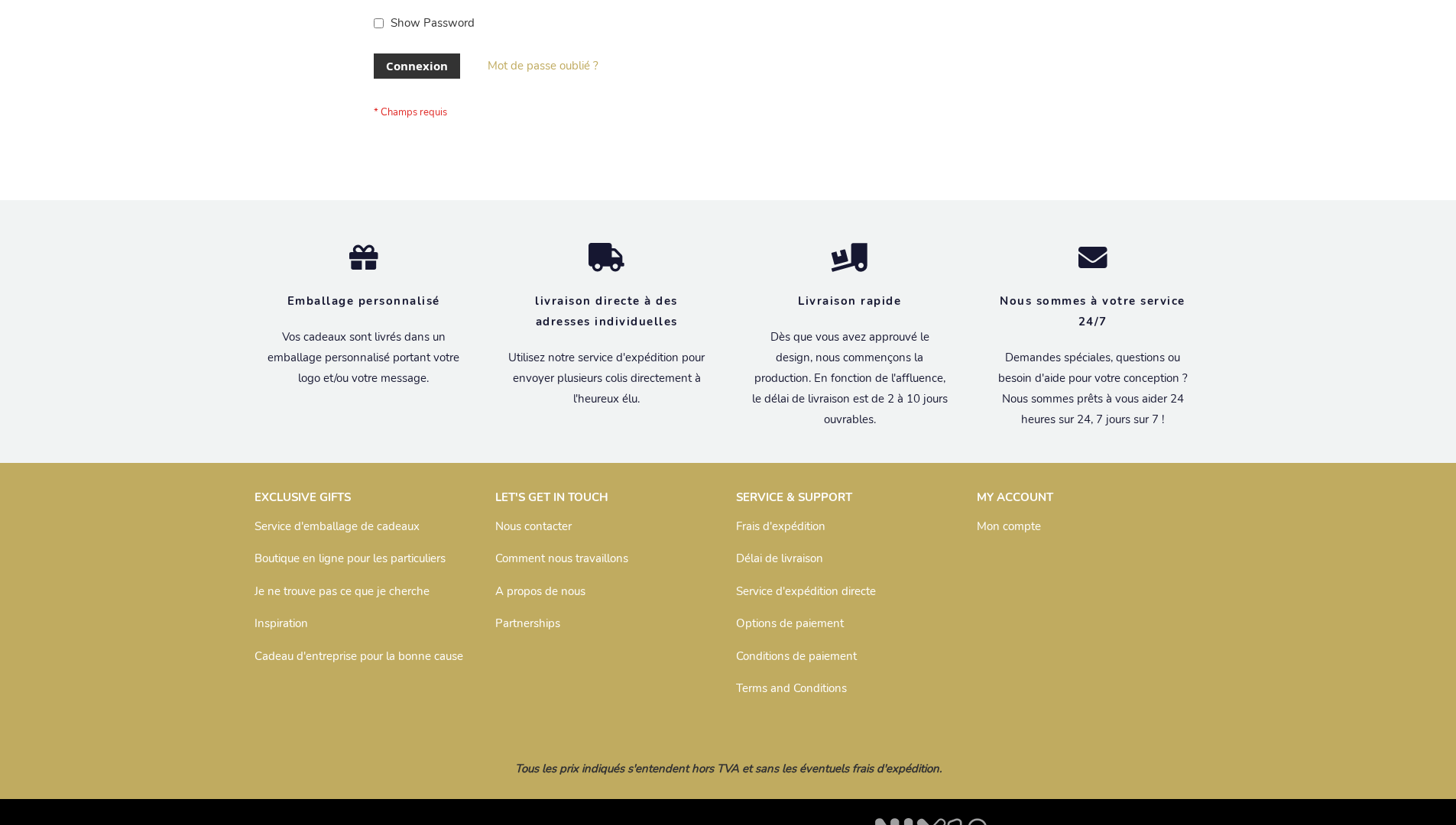
scroll to position [527, 0]
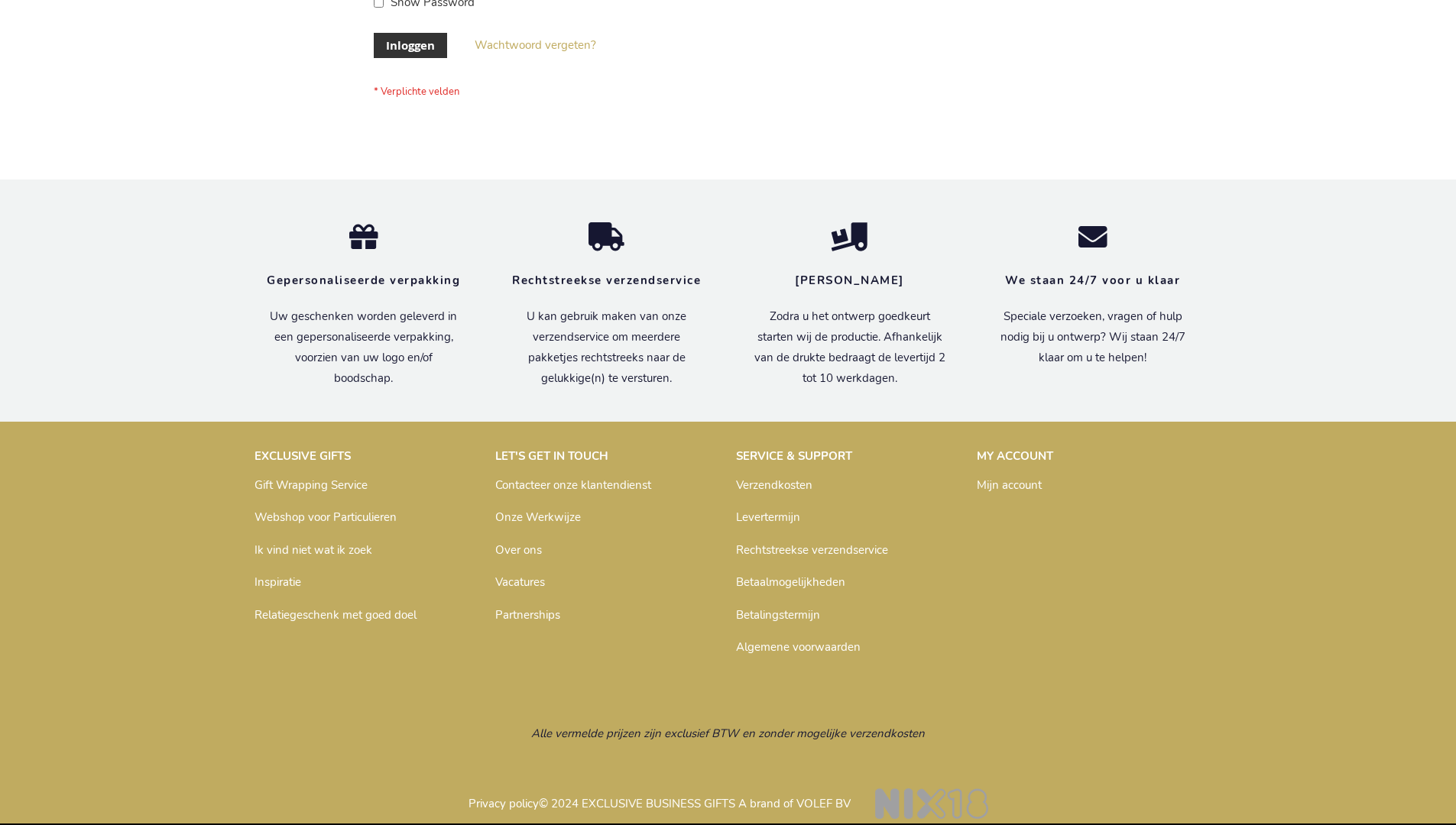
scroll to position [519, 0]
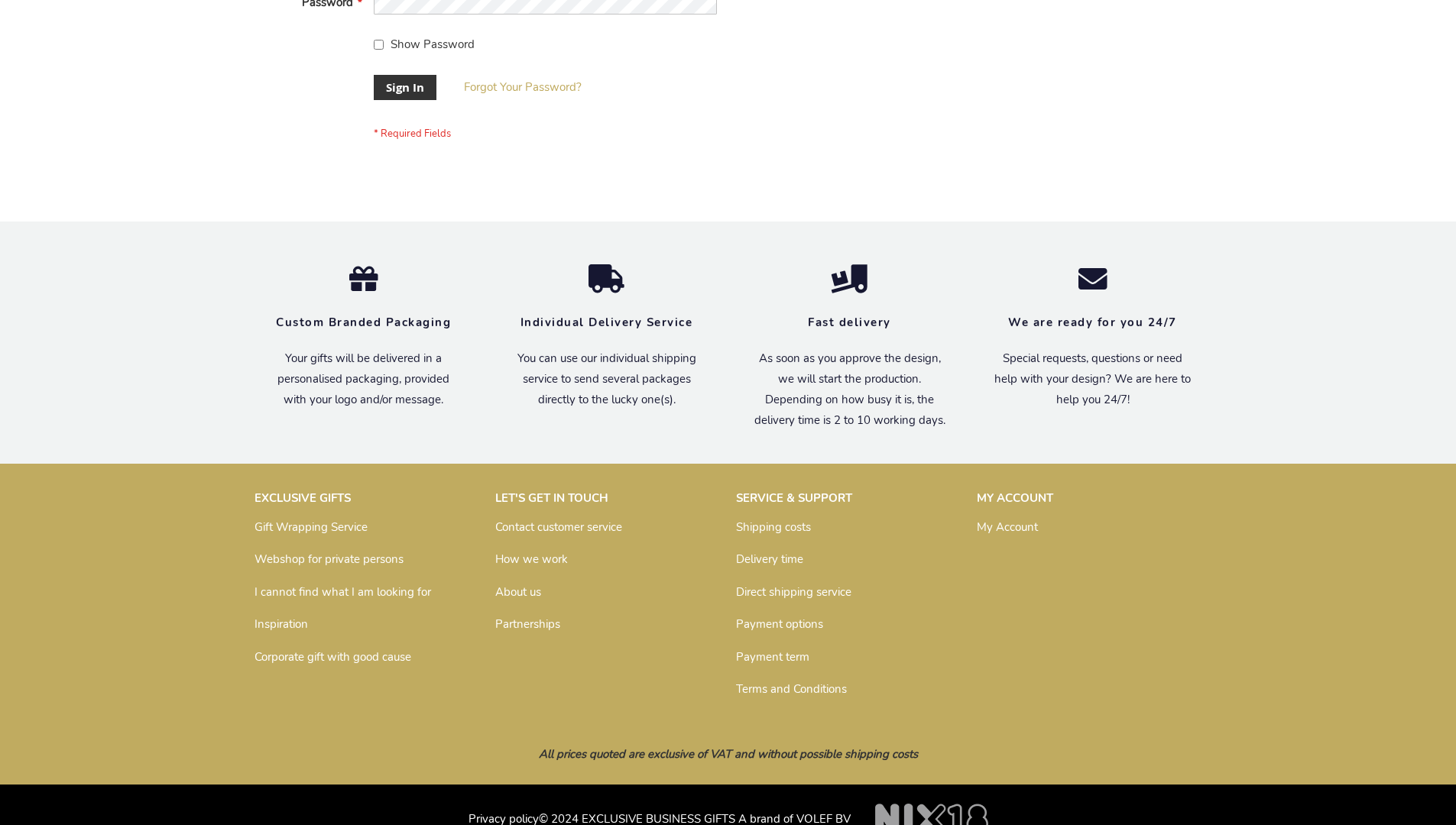
scroll to position [491, 0]
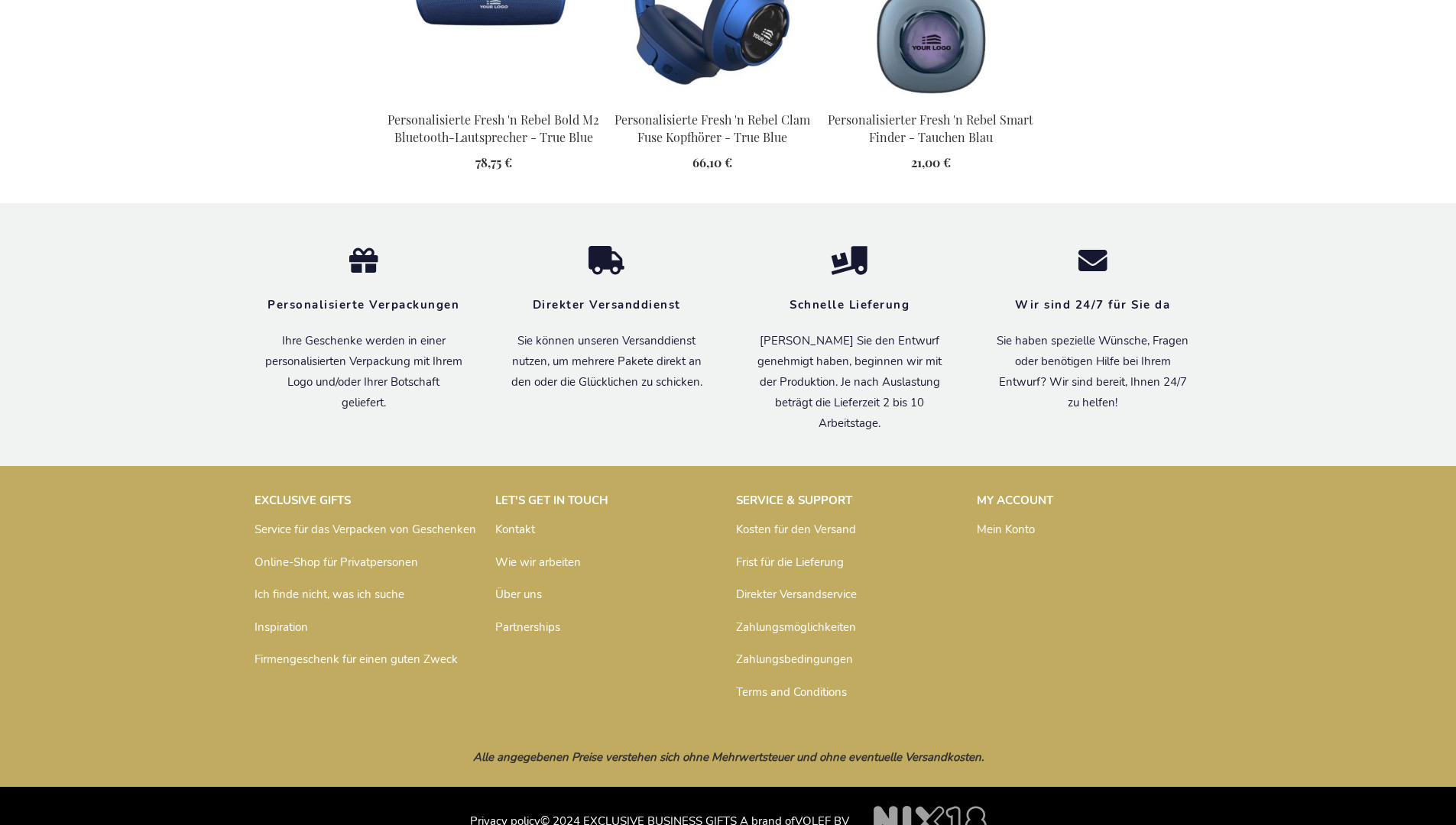
scroll to position [1758, 0]
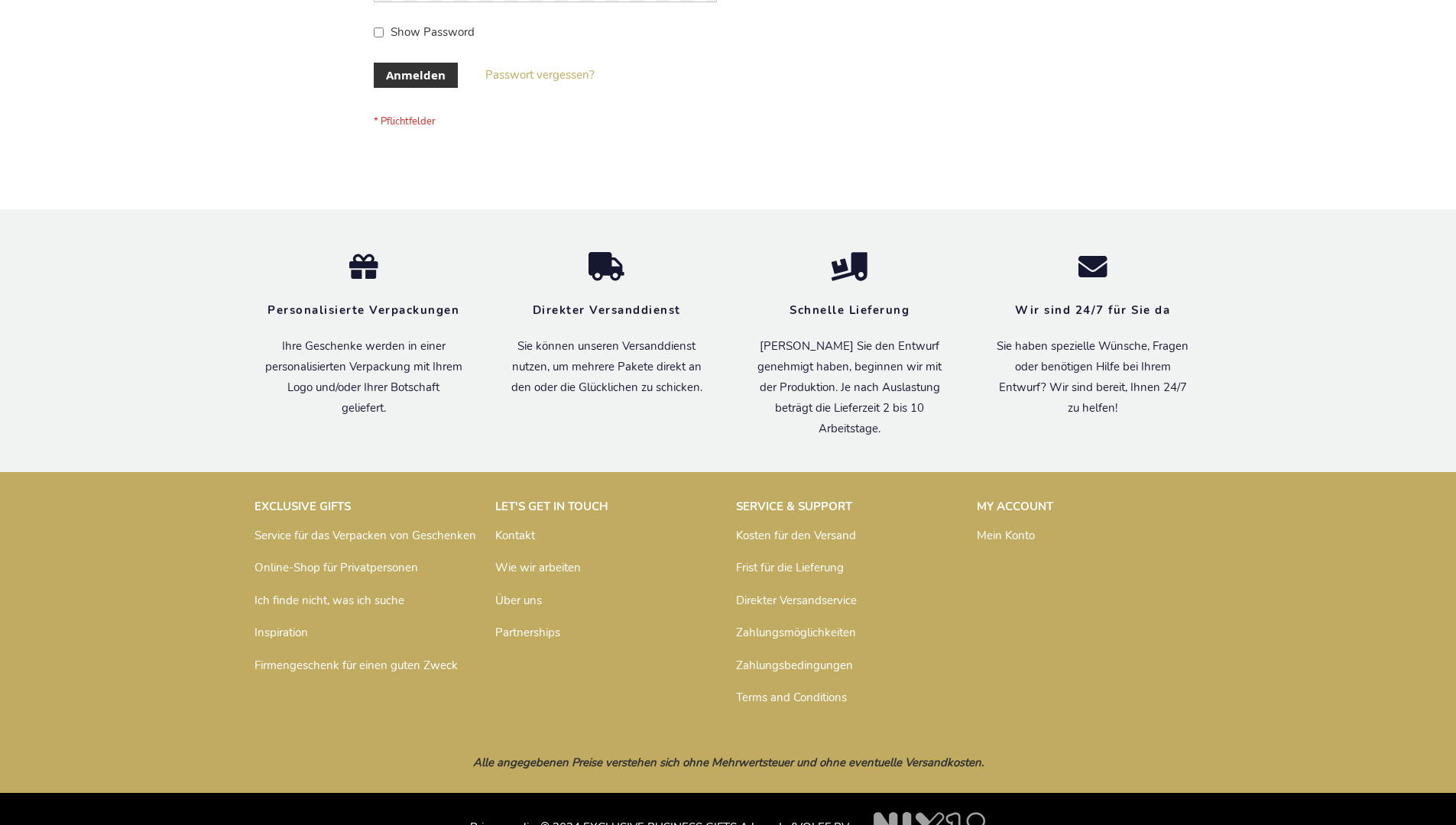
scroll to position [512, 0]
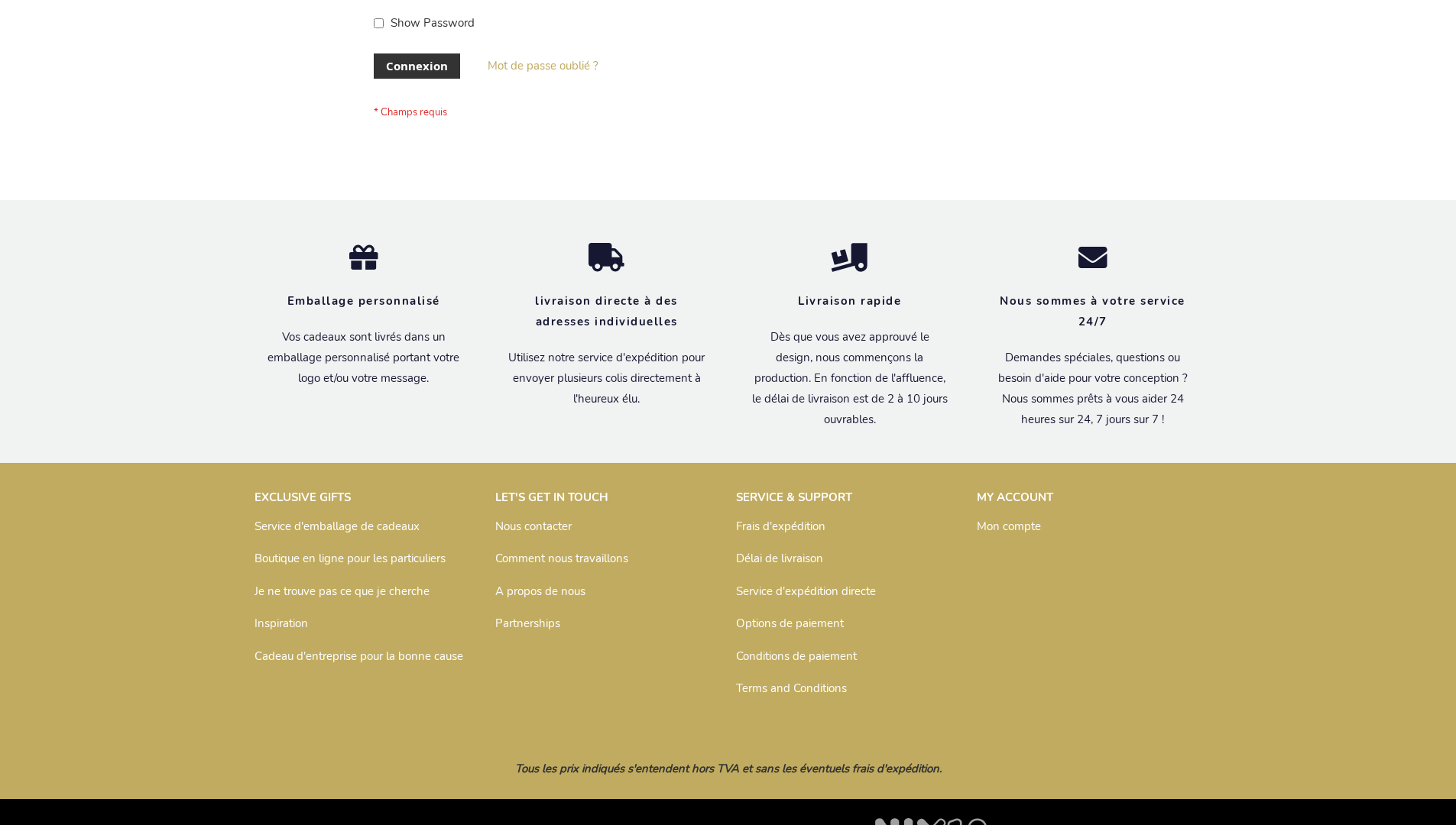
scroll to position [527, 0]
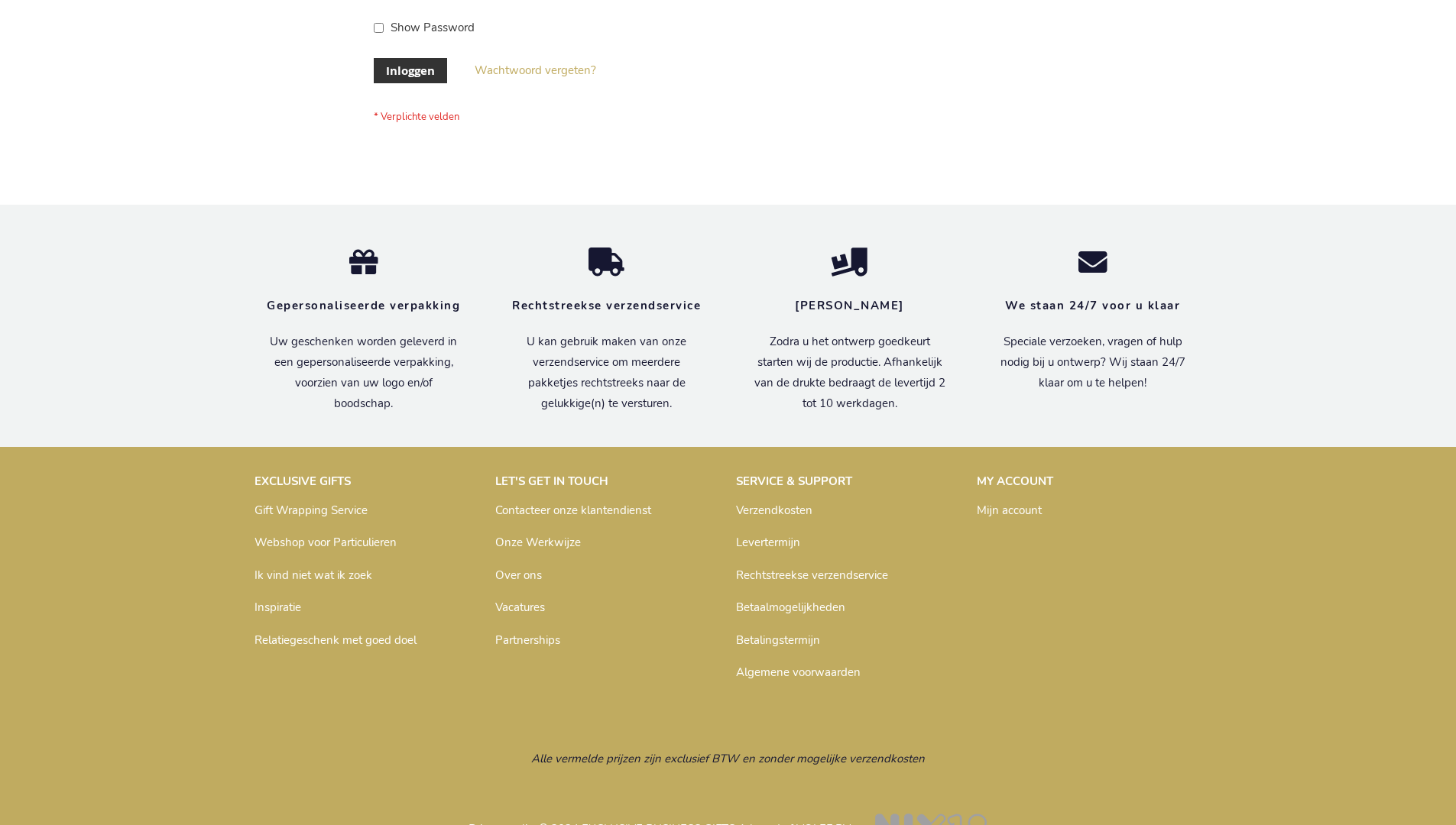
scroll to position [519, 0]
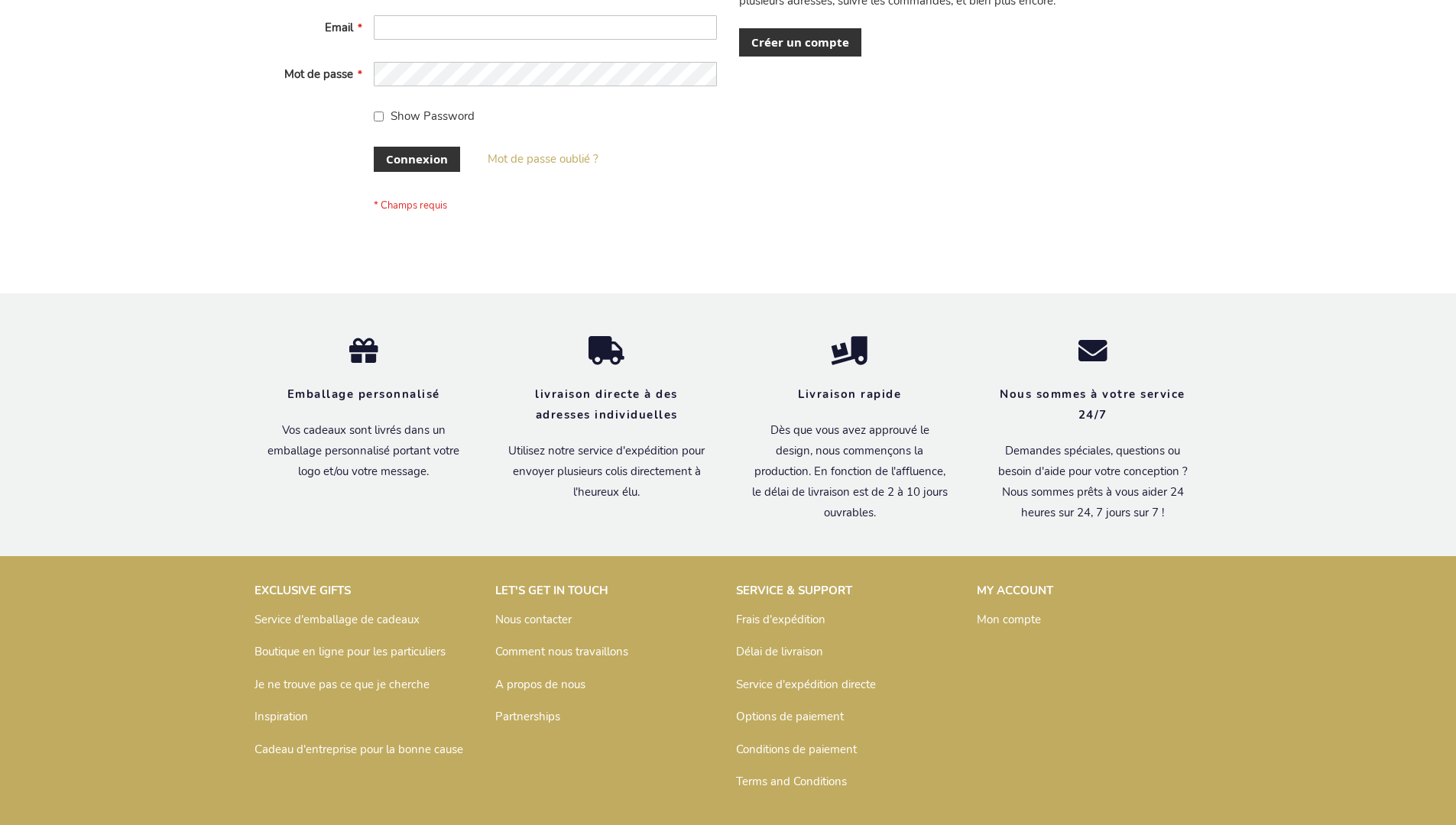
scroll to position [527, 0]
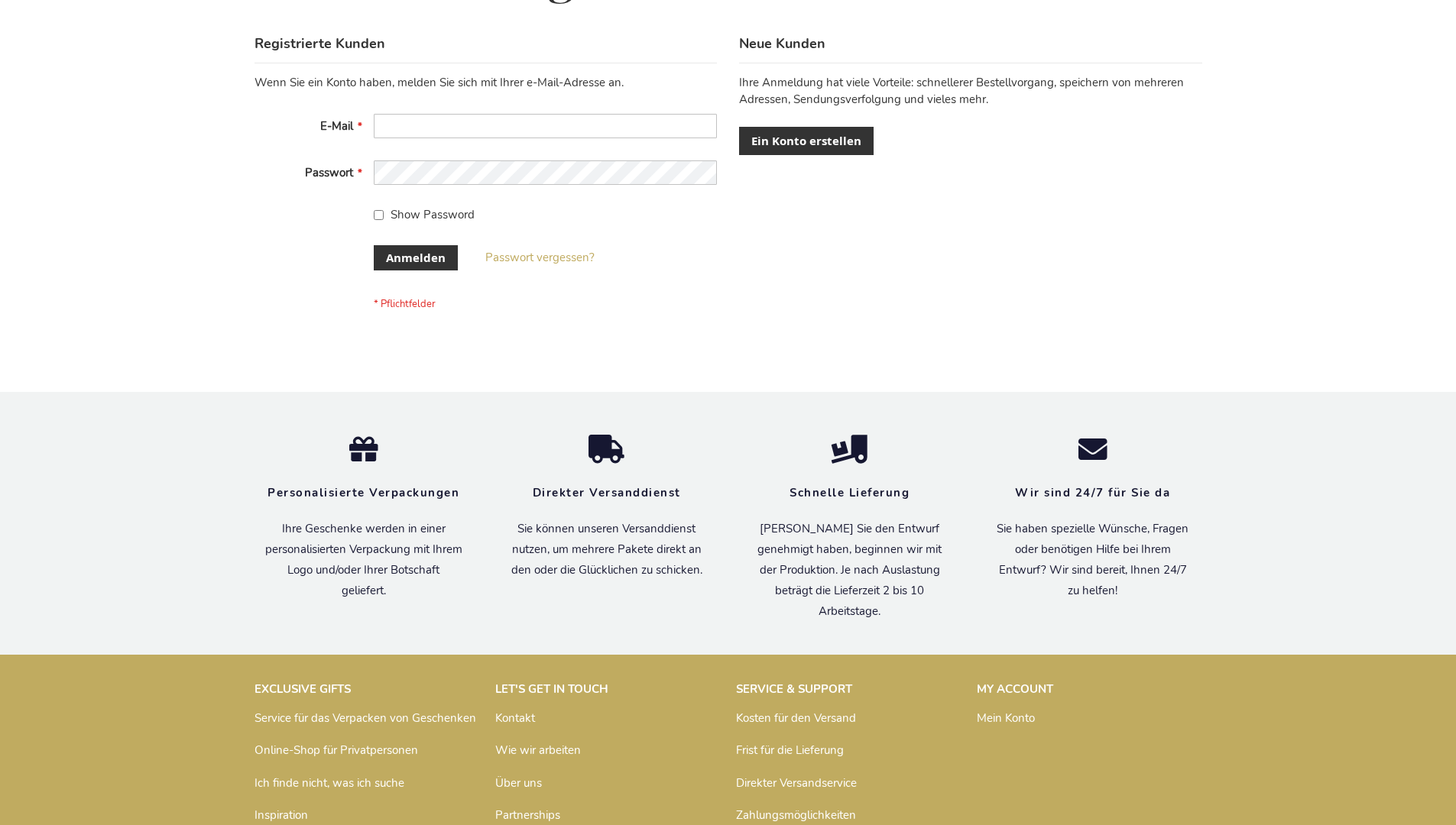
scroll to position [512, 0]
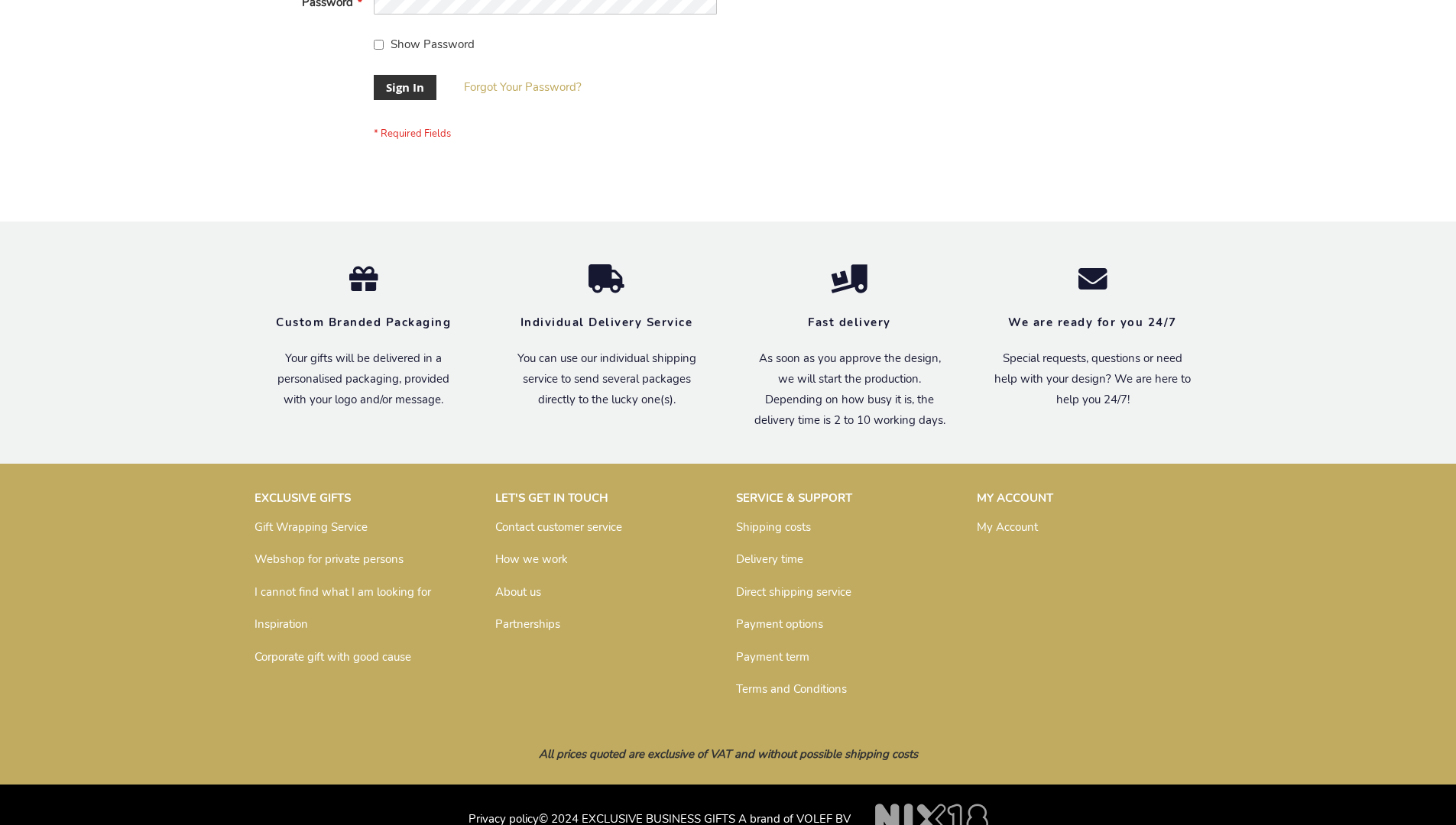
scroll to position [491, 0]
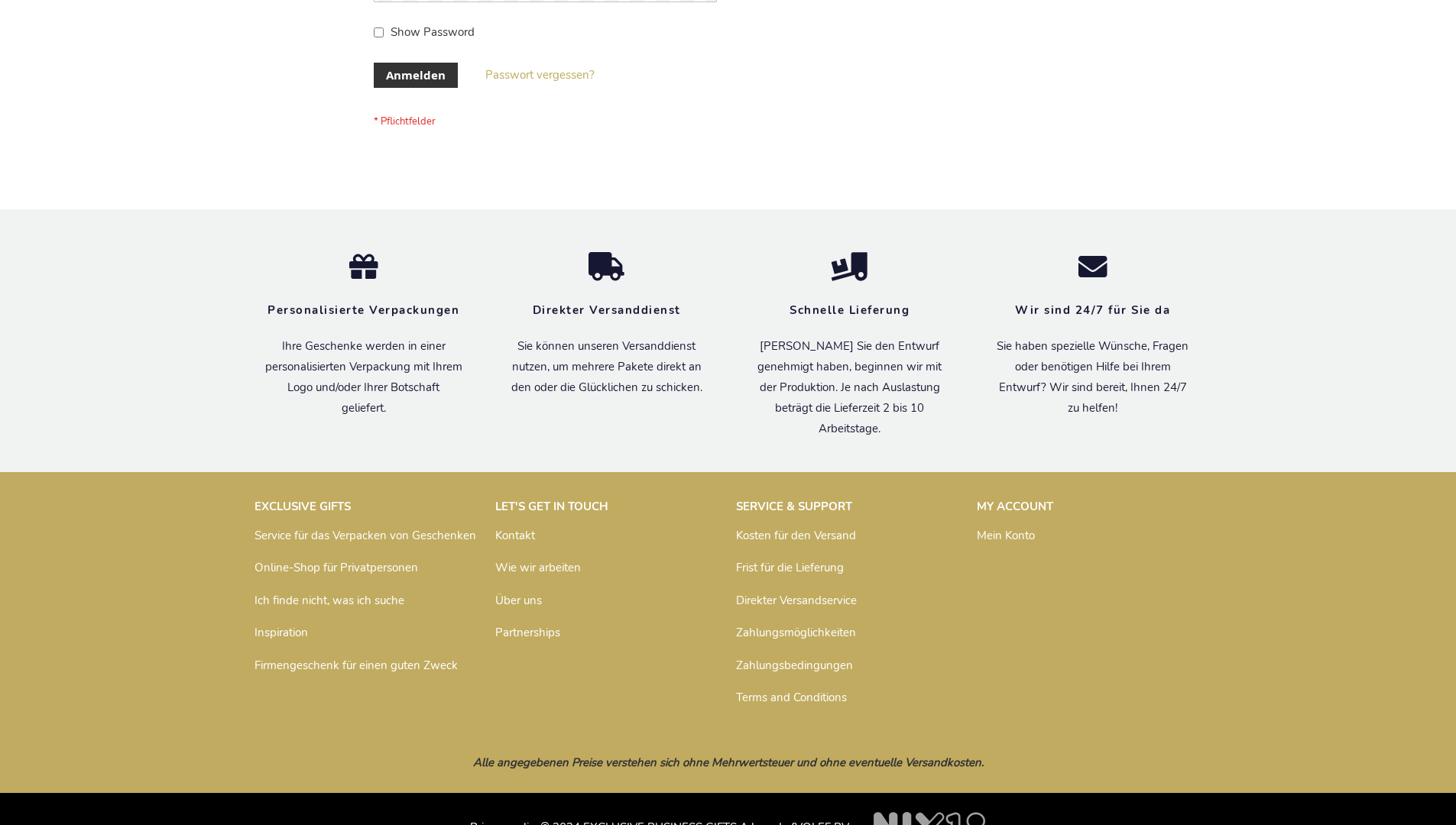
scroll to position [512, 0]
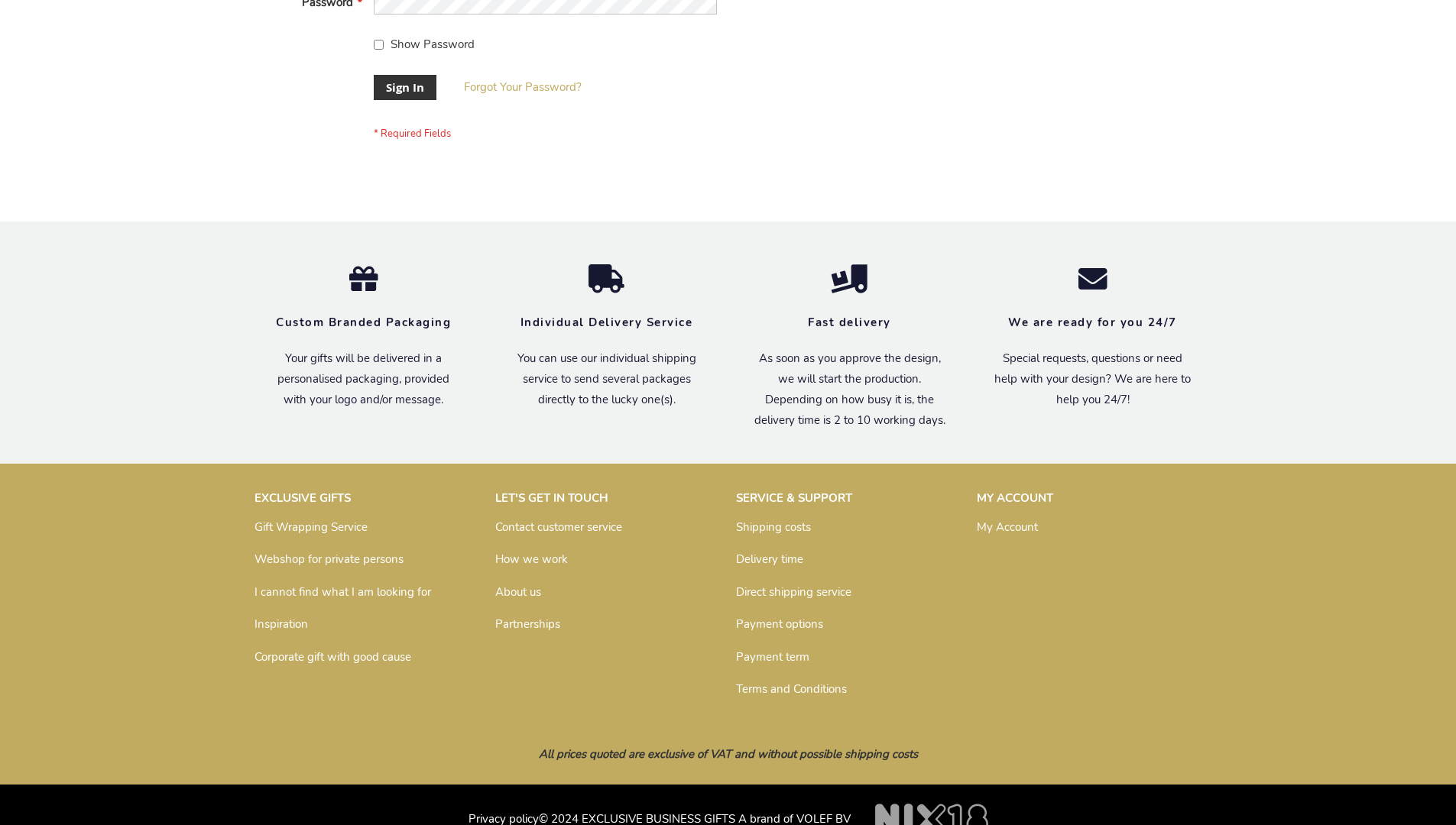
scroll to position [491, 0]
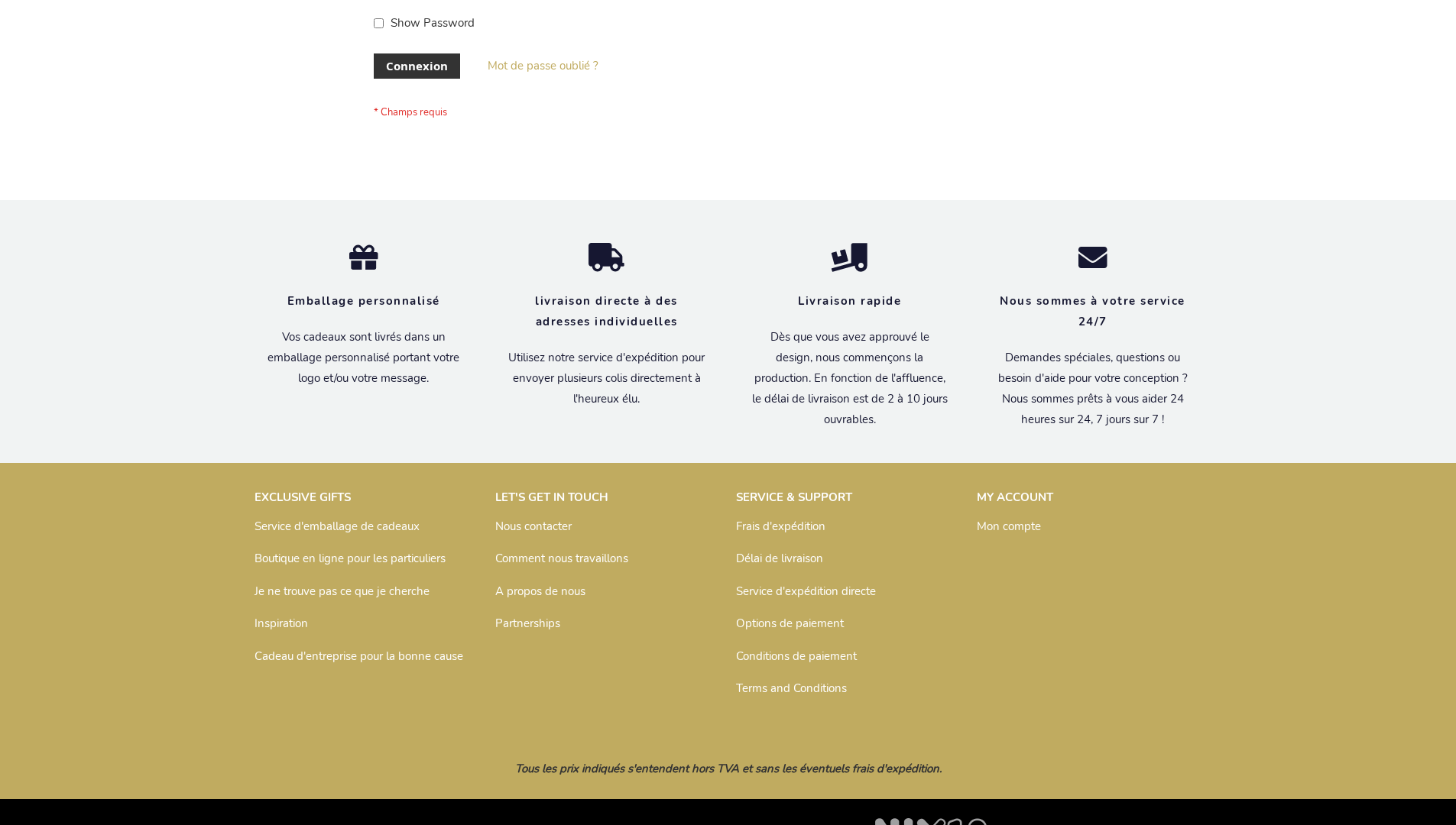
scroll to position [527, 0]
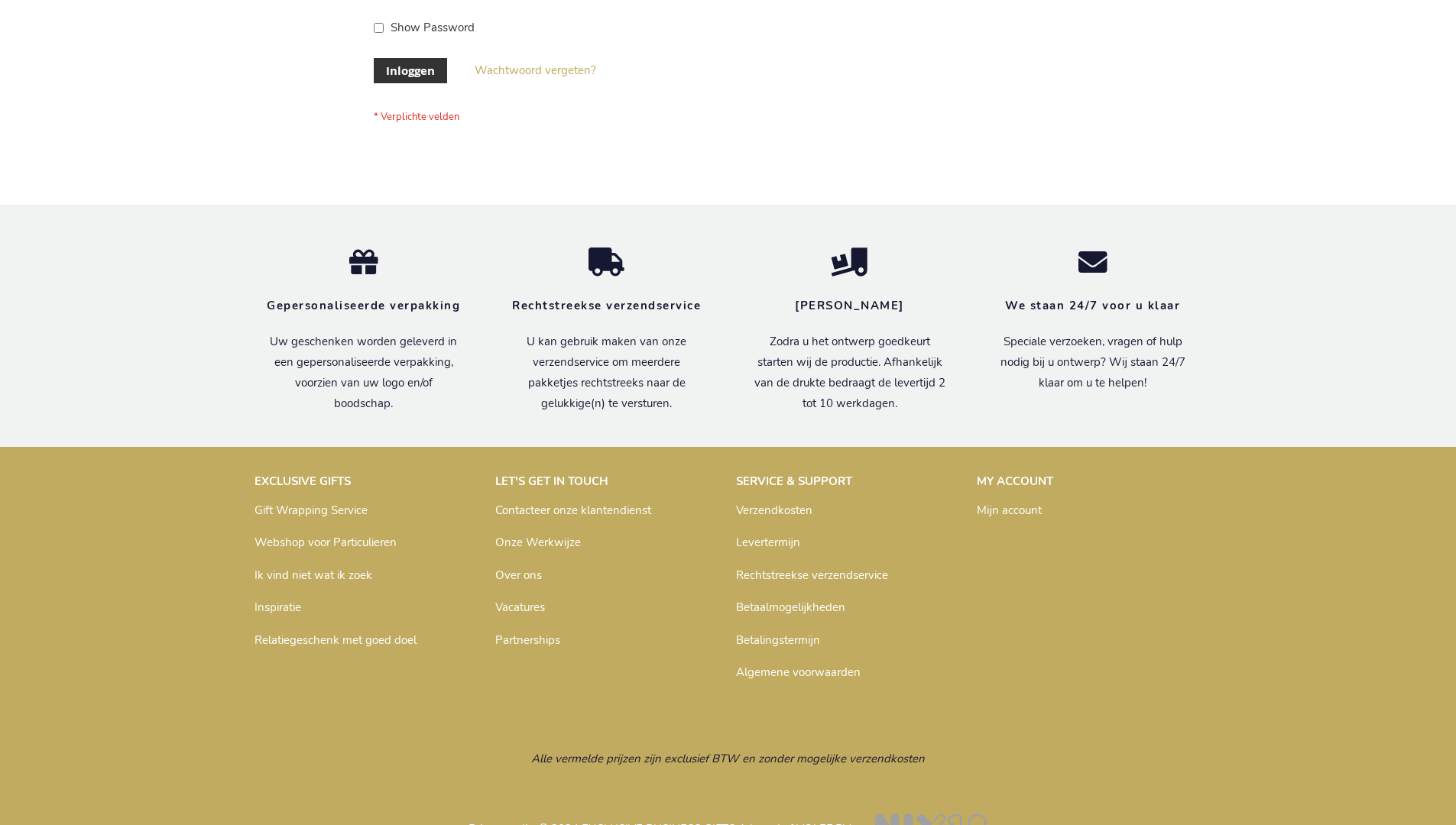
scroll to position [519, 0]
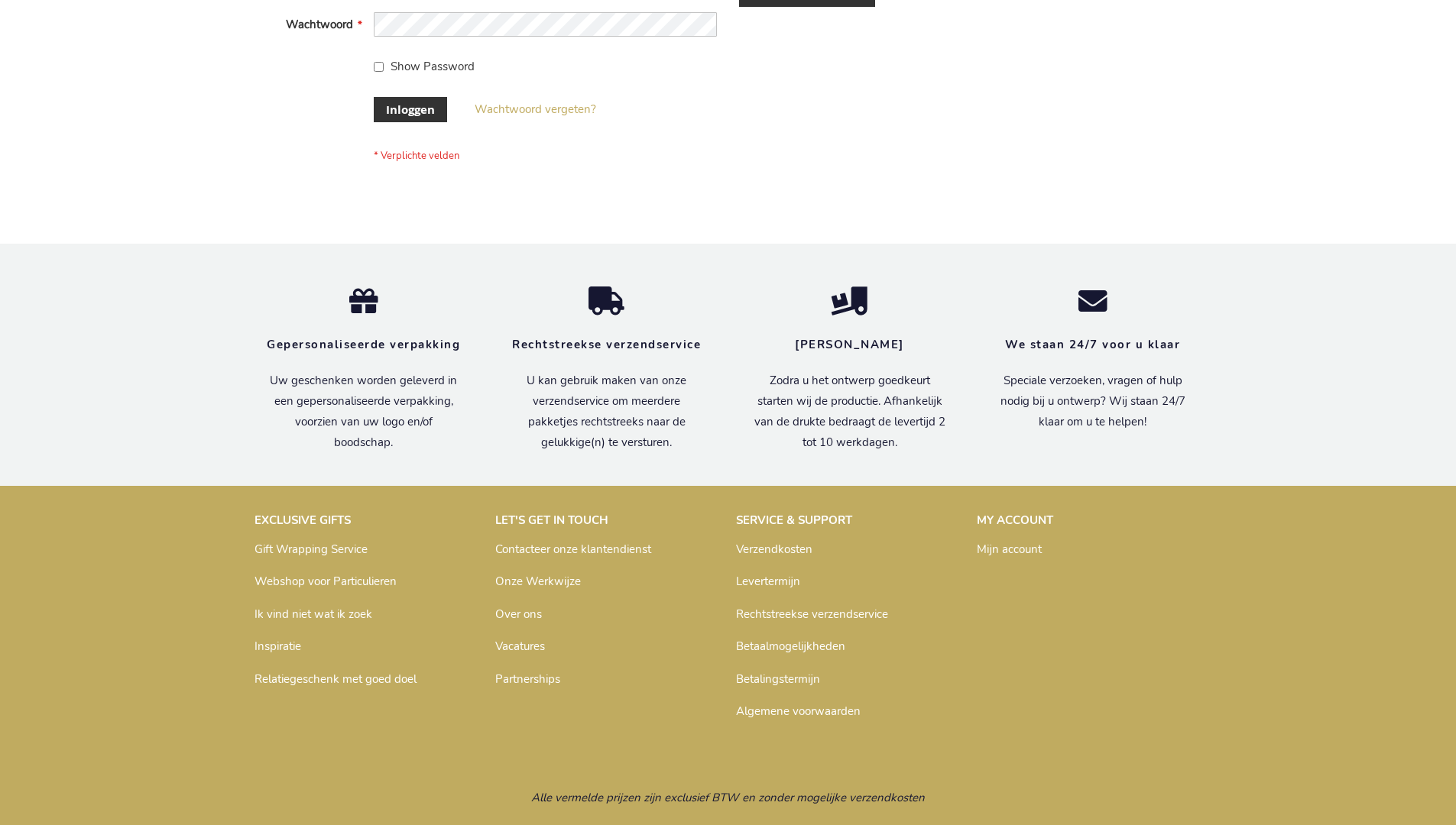
scroll to position [519, 0]
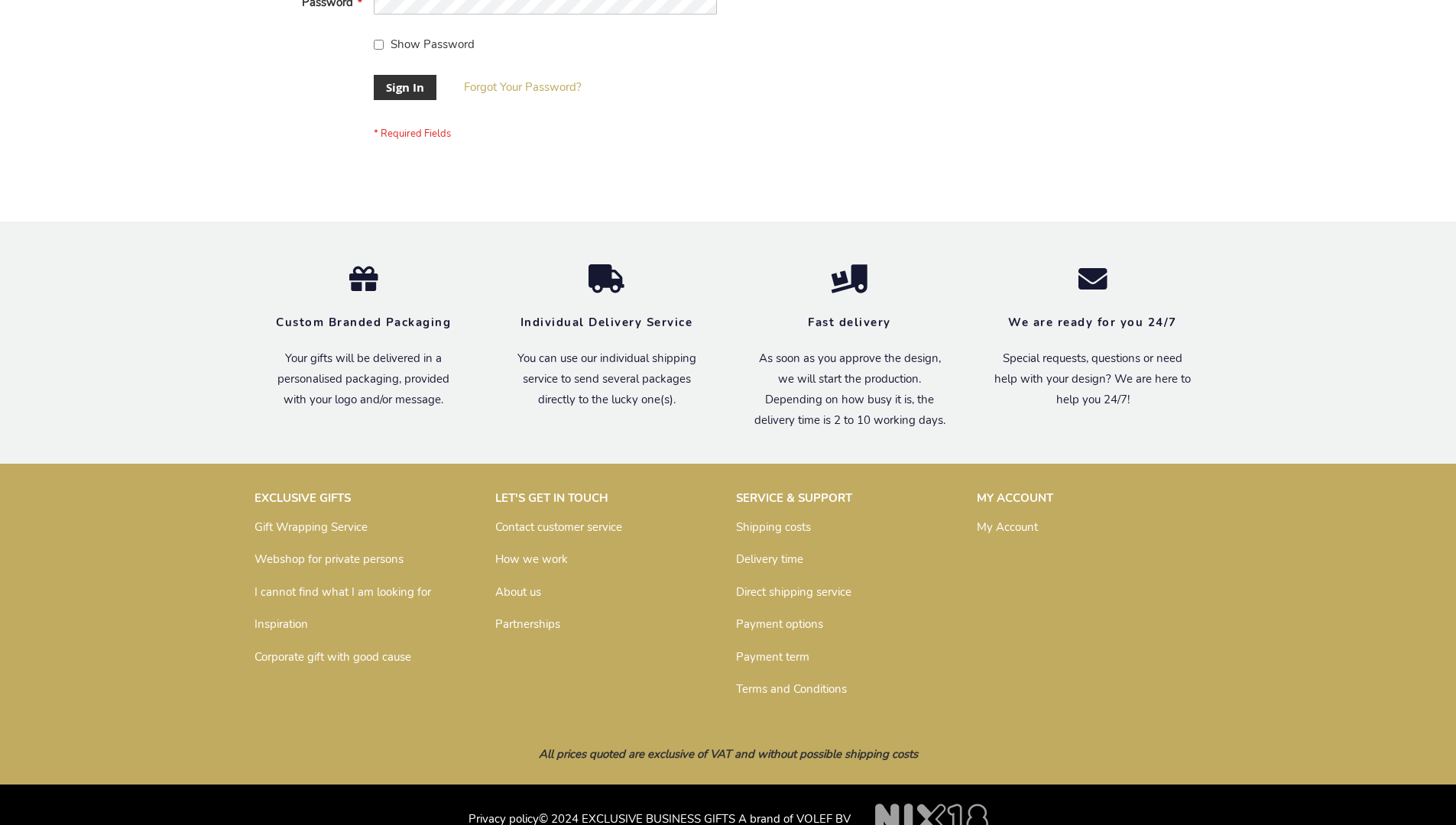
scroll to position [491, 0]
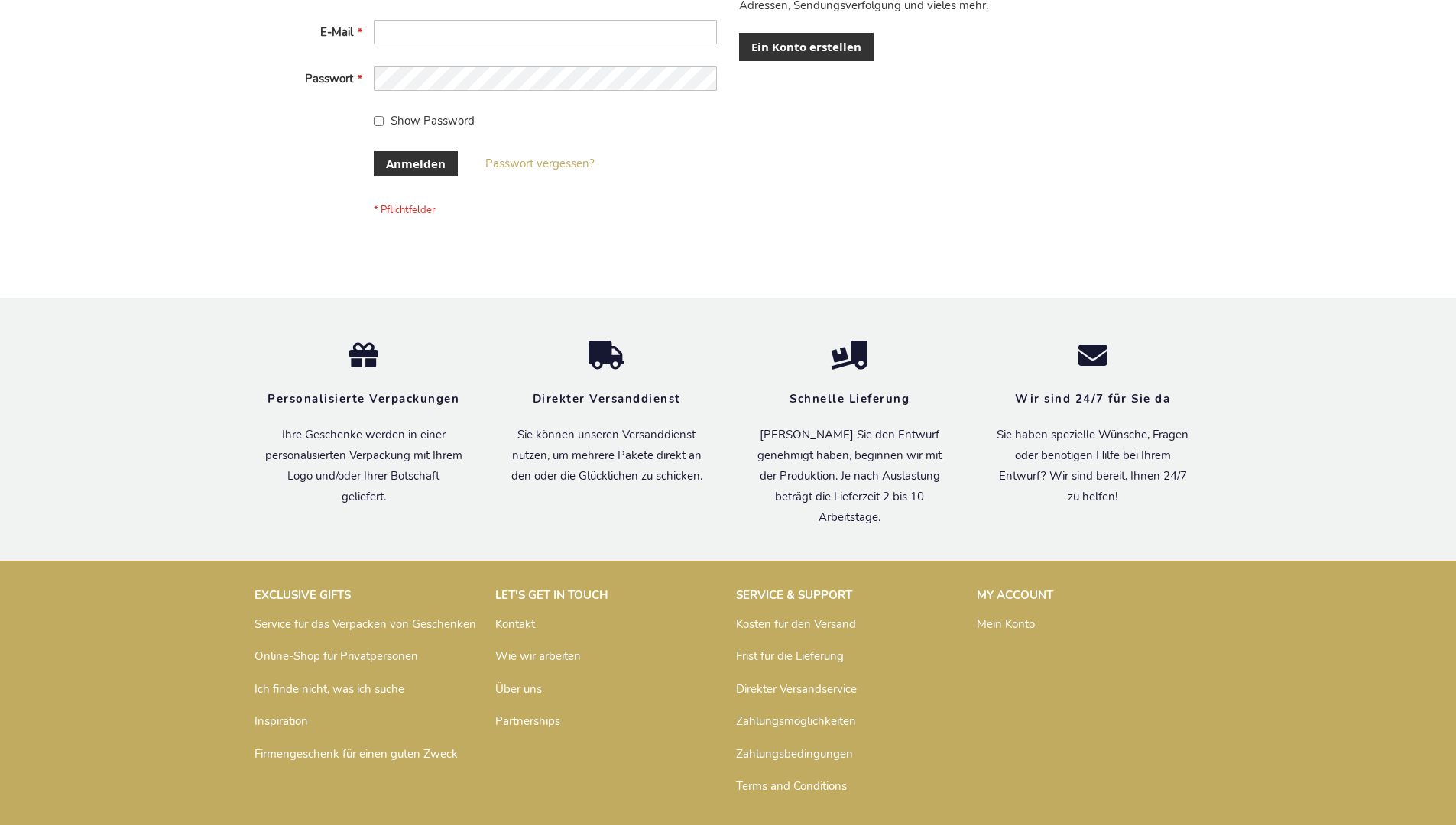
scroll to position [512, 0]
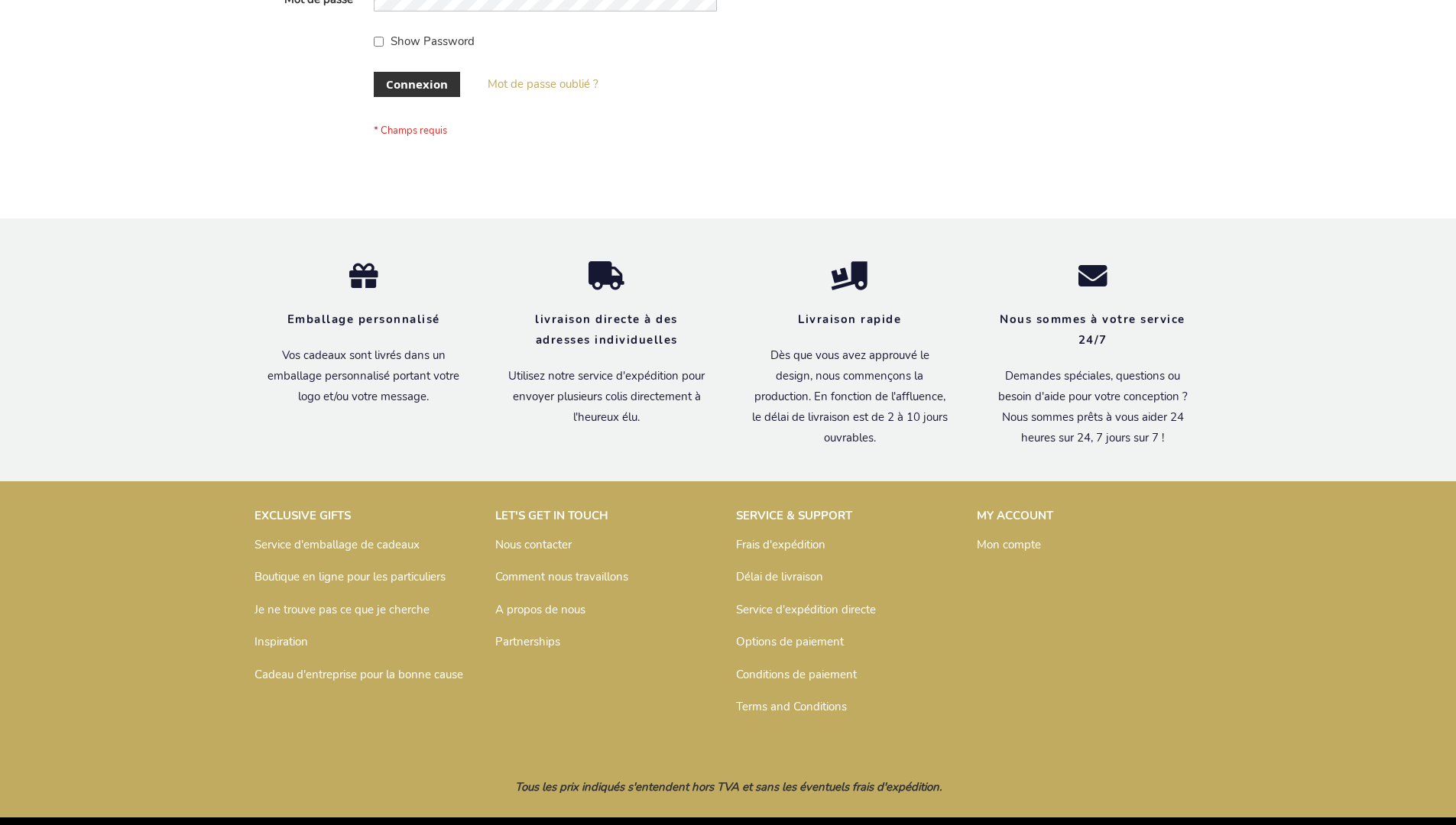
scroll to position [527, 0]
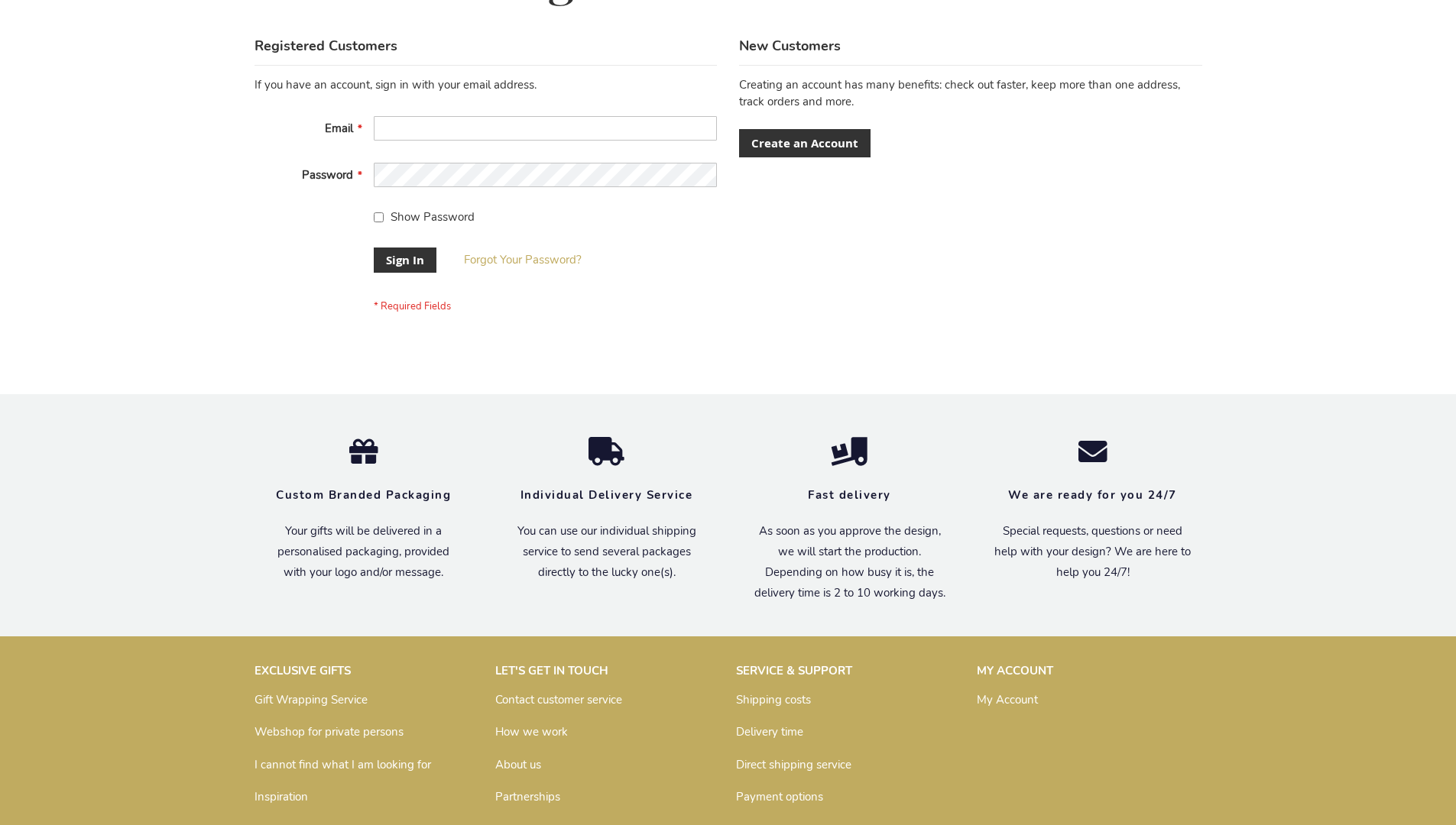
scroll to position [491, 0]
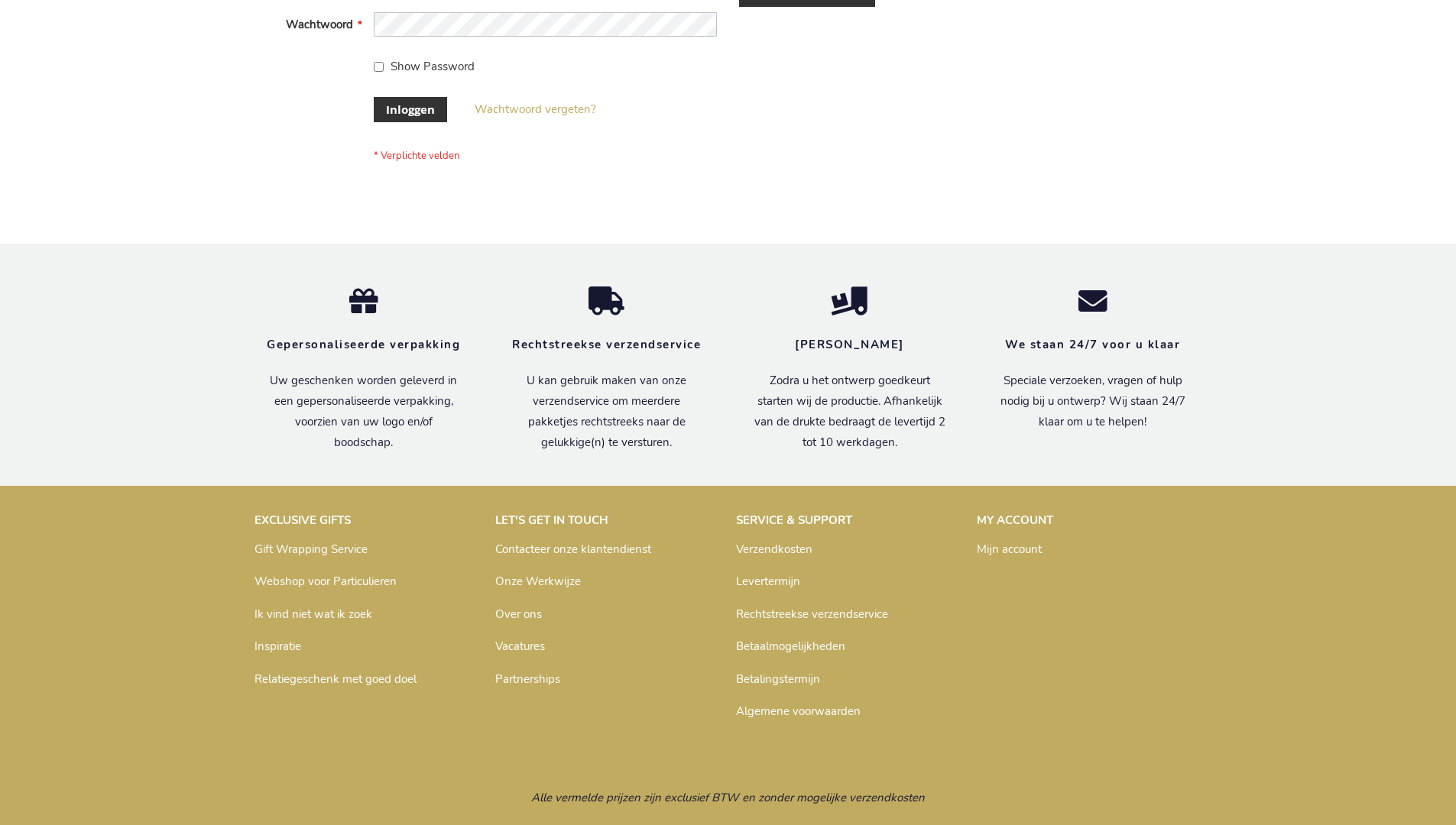
scroll to position [519, 0]
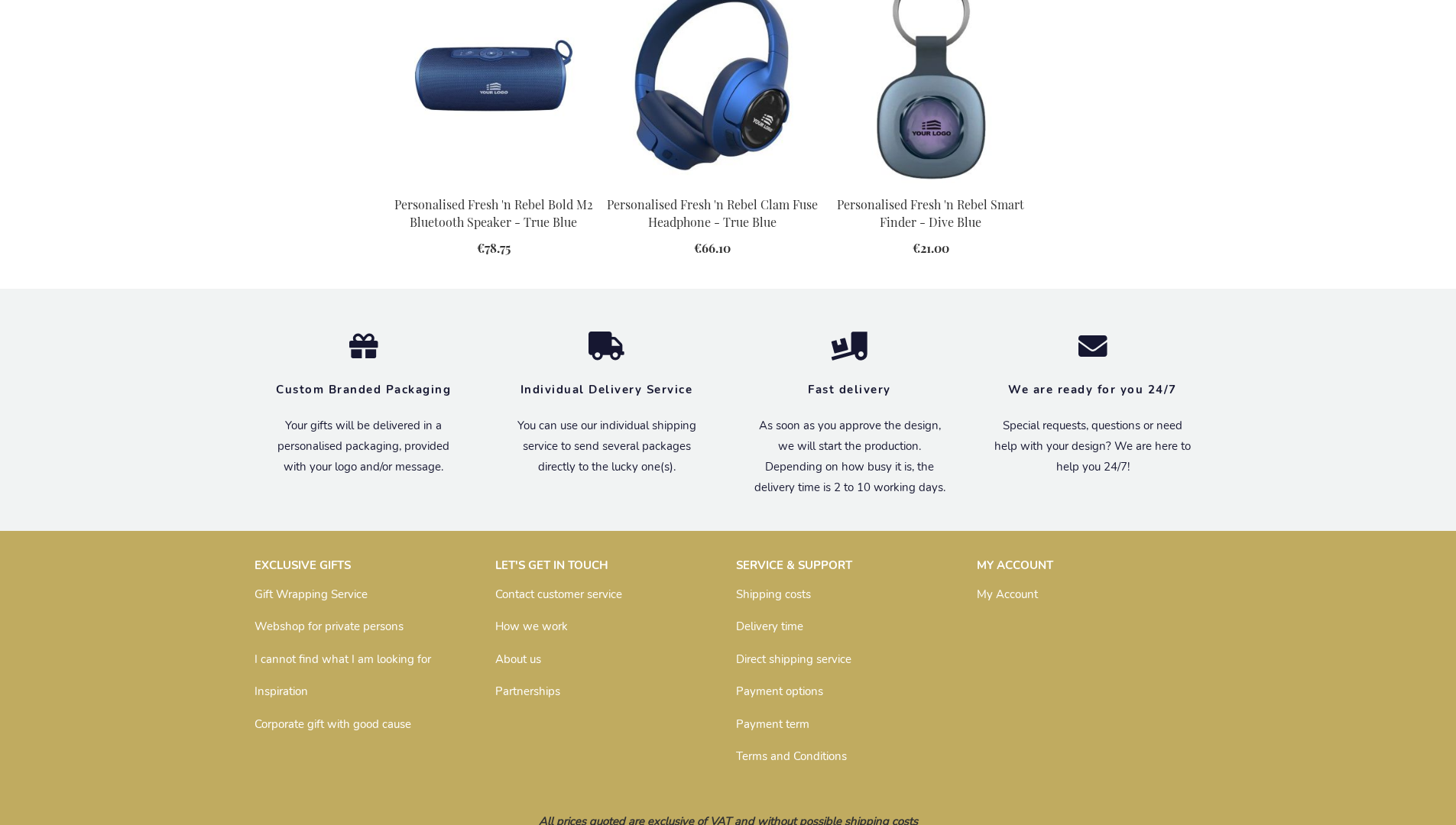
scroll to position [1721, 0]
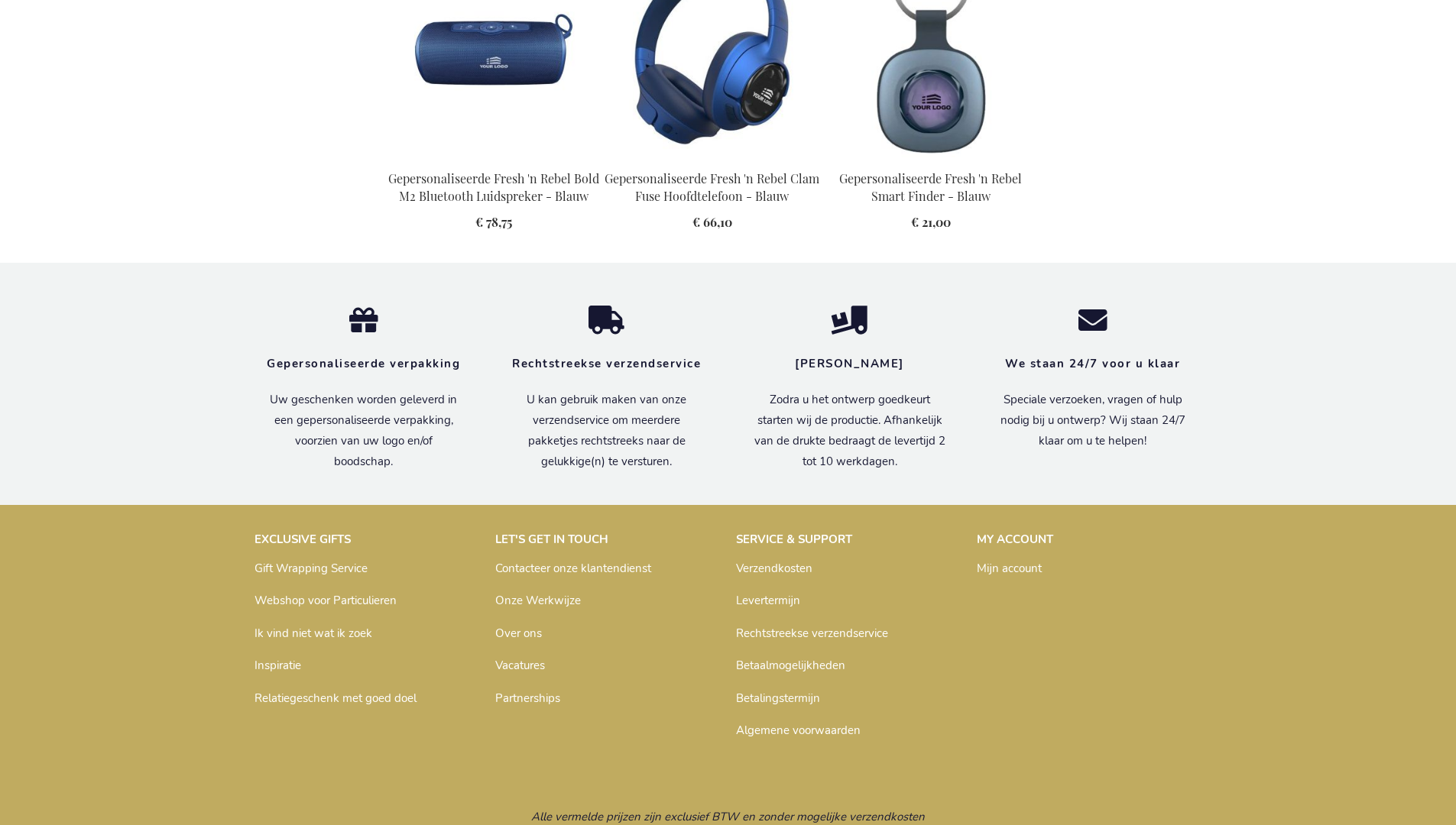
scroll to position [1748, 0]
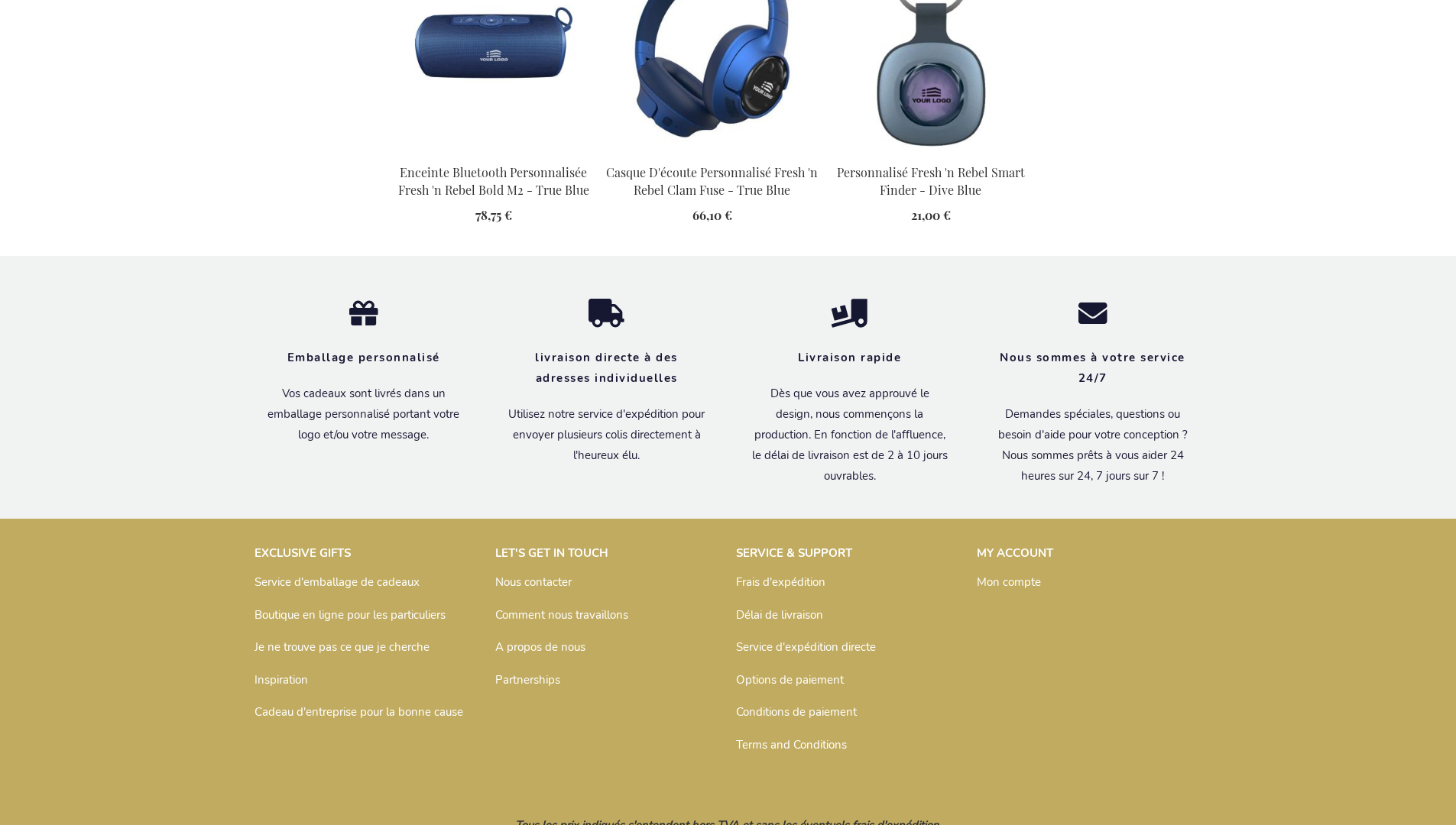
scroll to position [1773, 0]
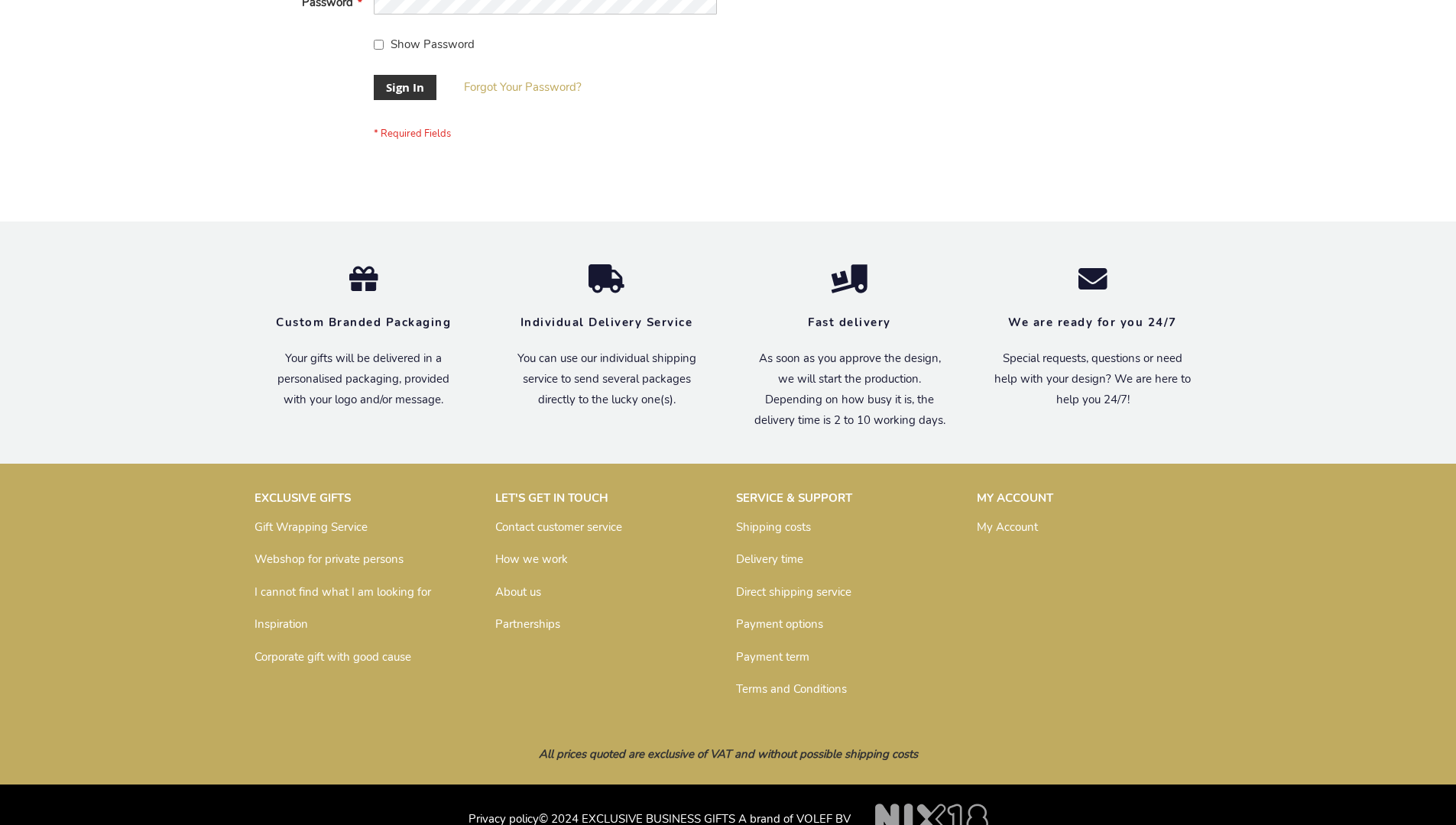
scroll to position [491, 0]
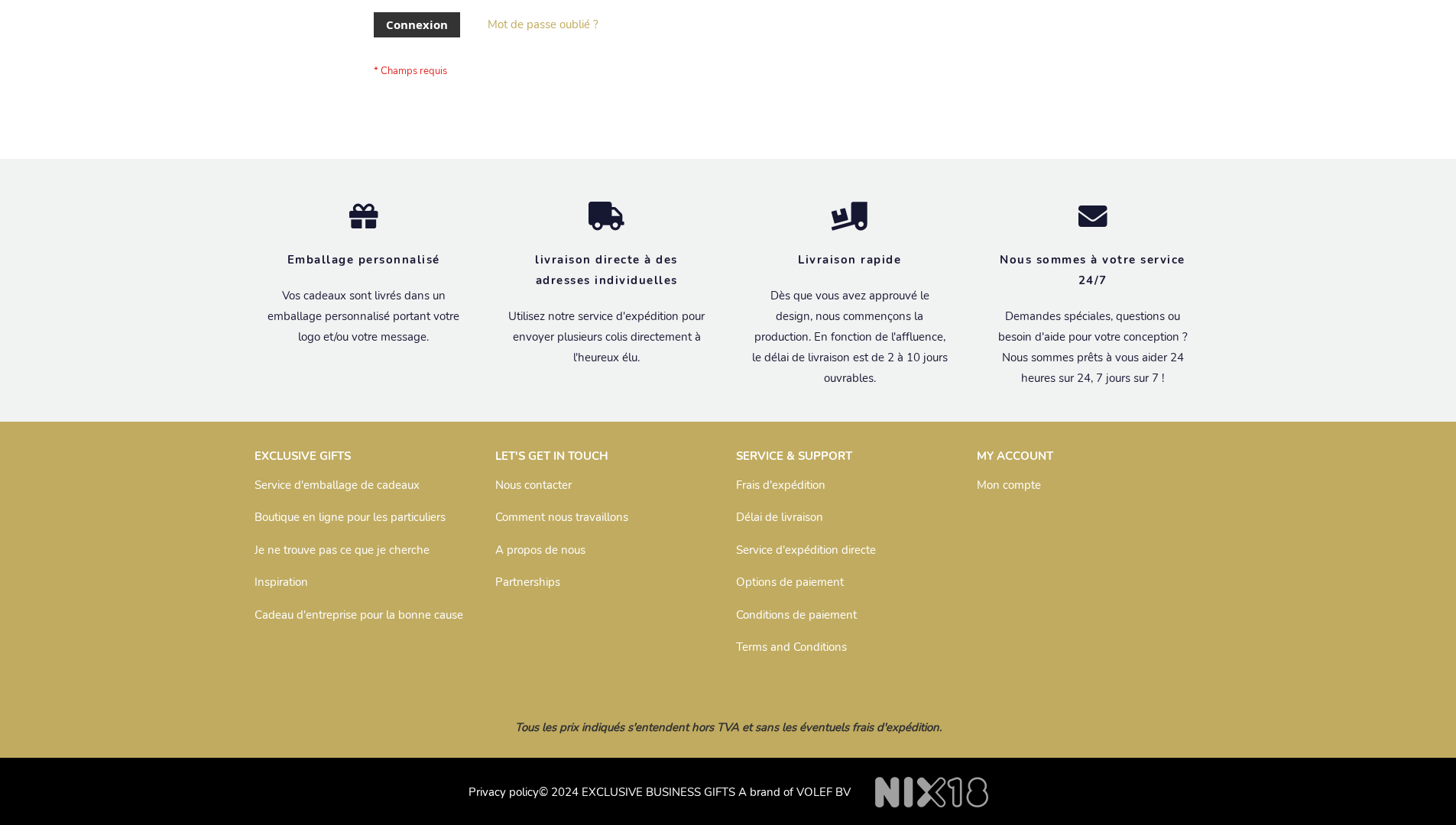
scroll to position [527, 0]
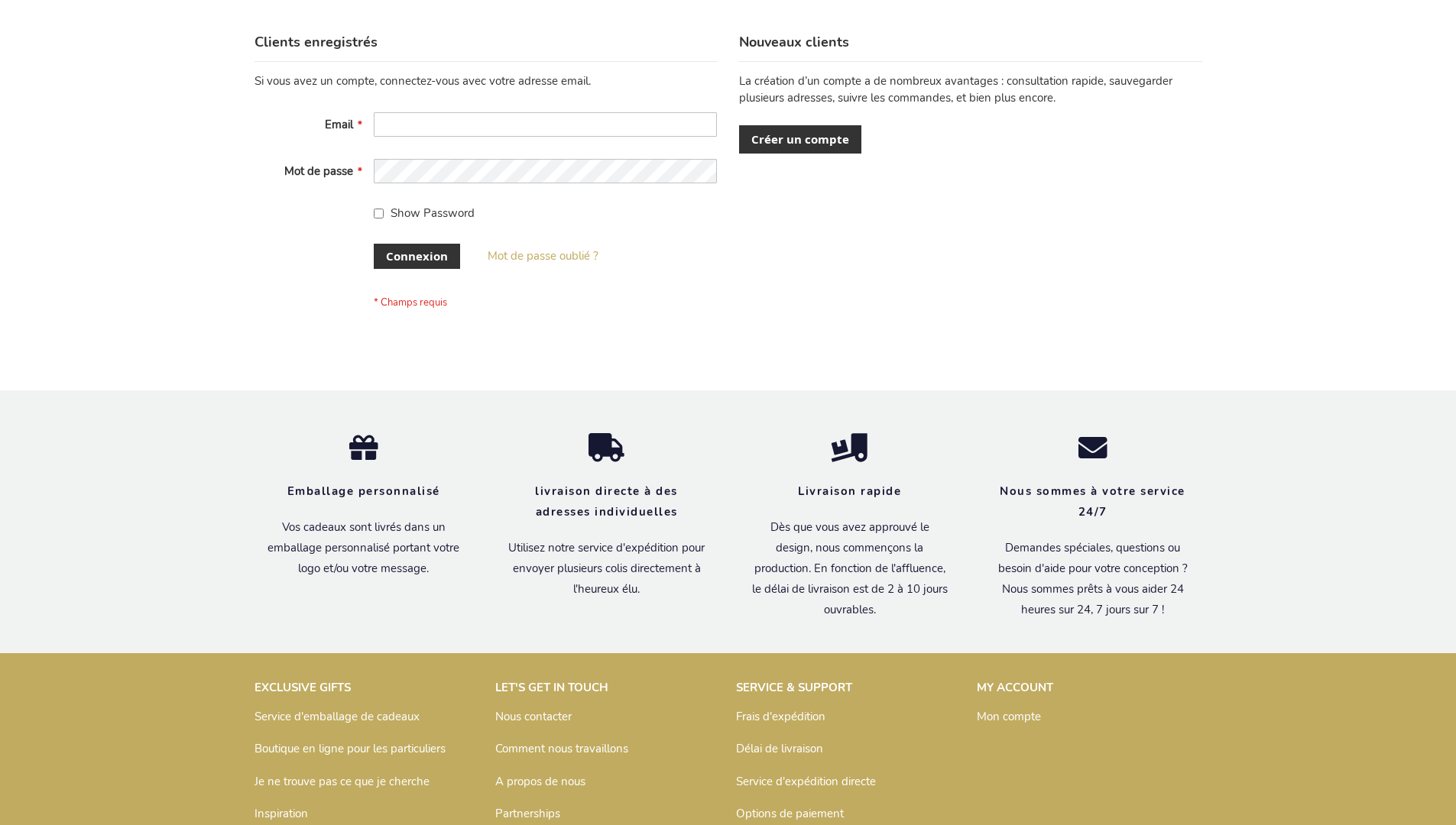
scroll to position [527, 0]
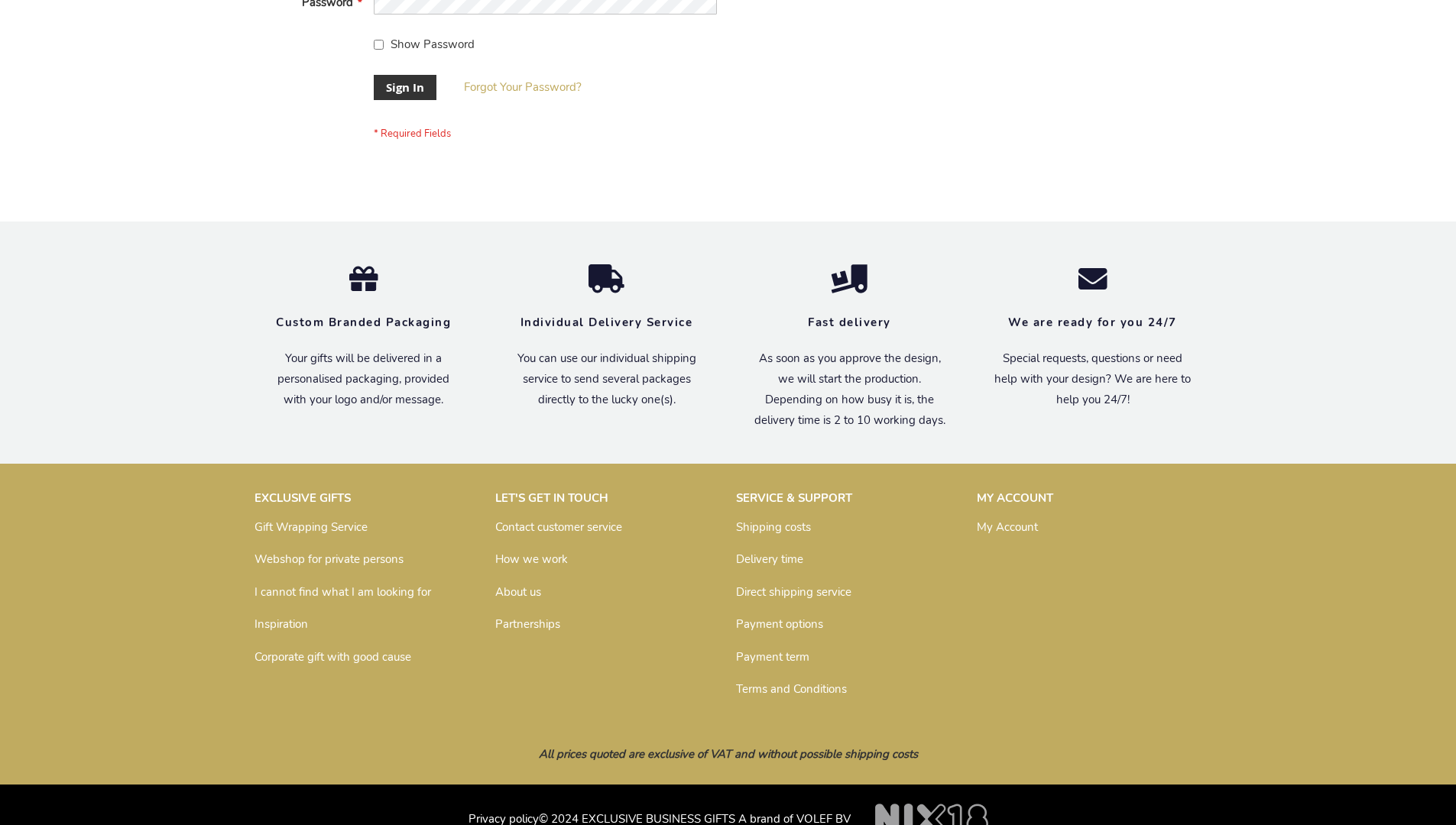
scroll to position [491, 0]
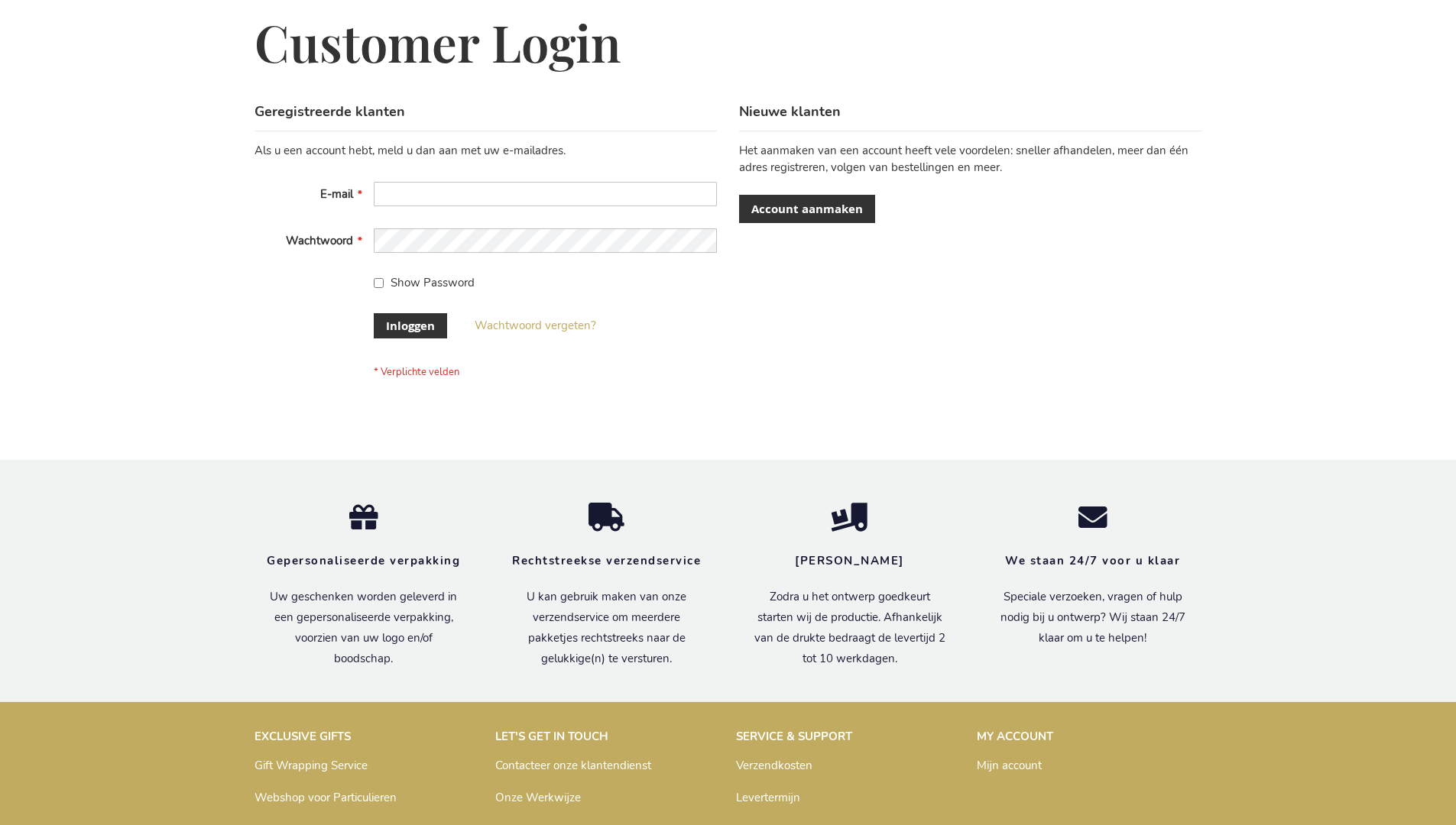
scroll to position [519, 0]
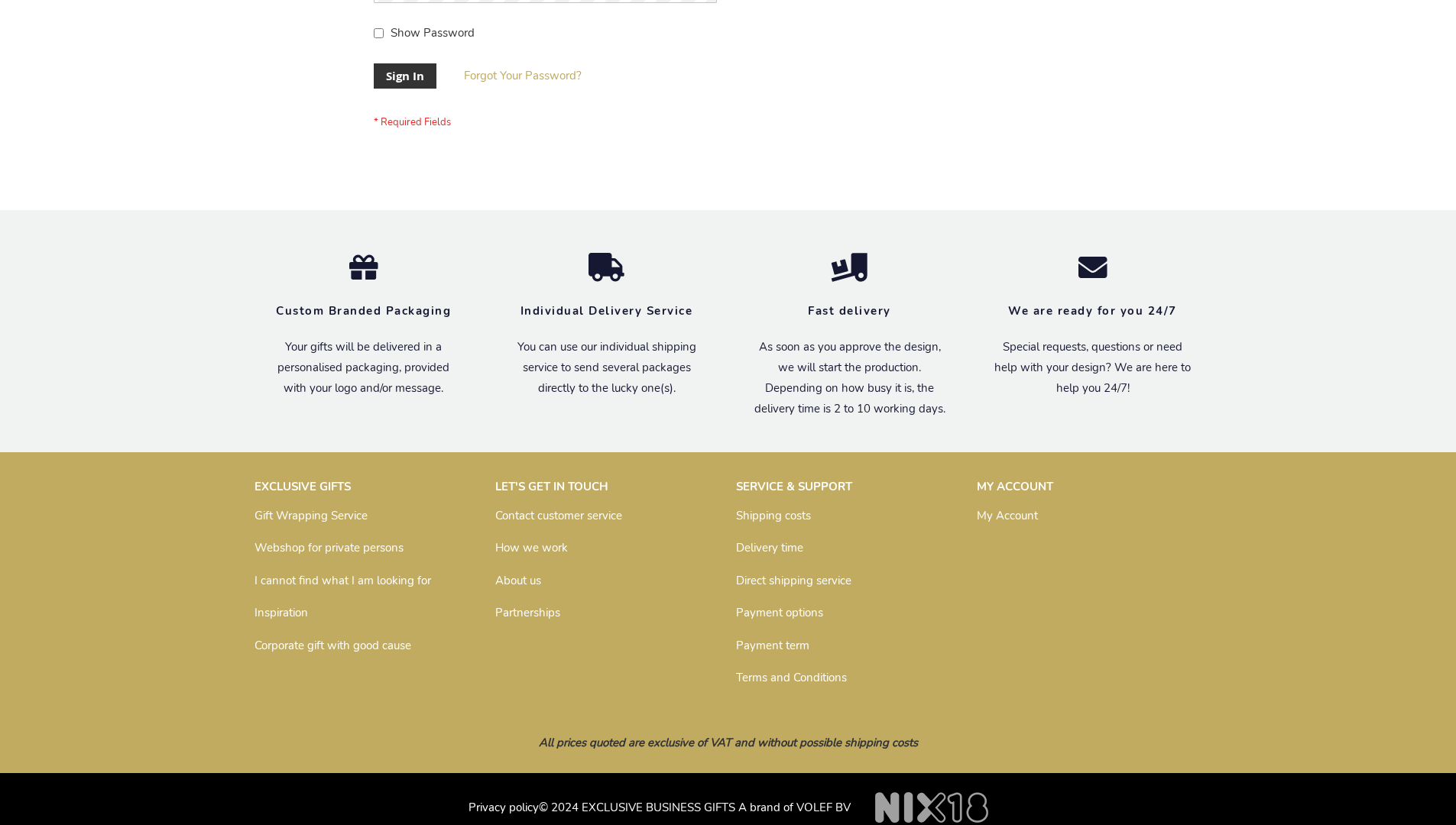
scroll to position [491, 0]
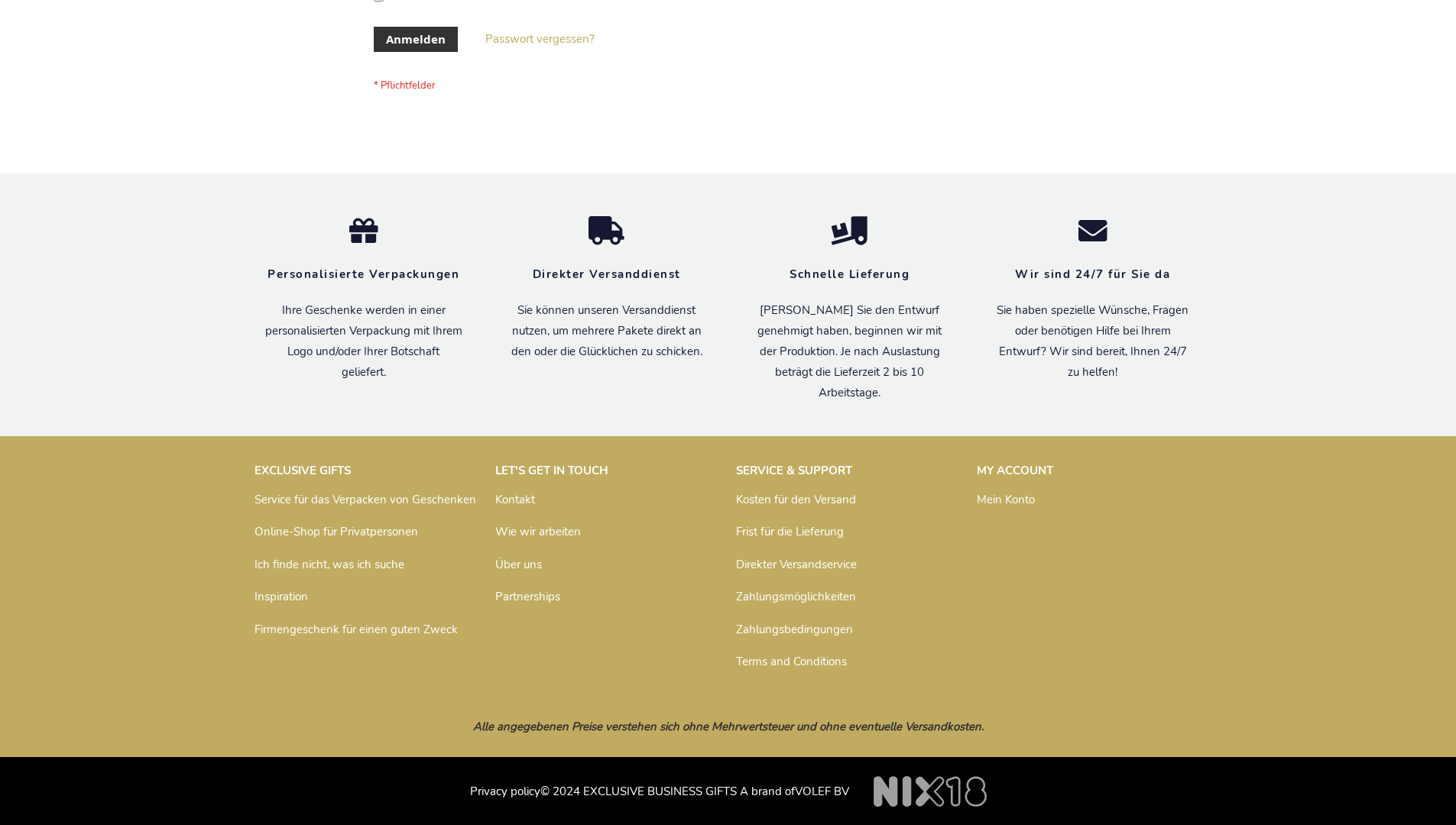
scroll to position [512, 0]
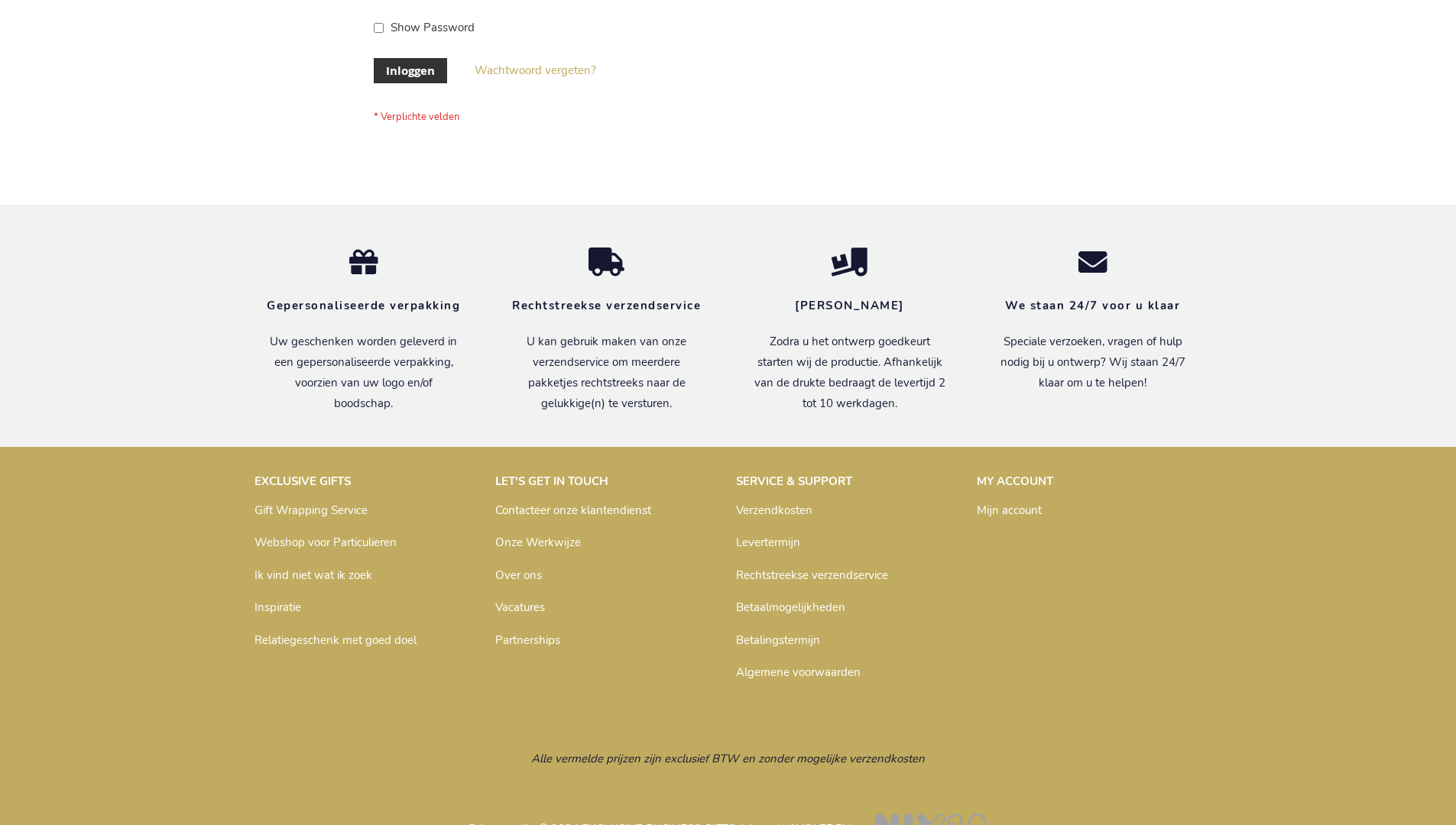
scroll to position [519, 0]
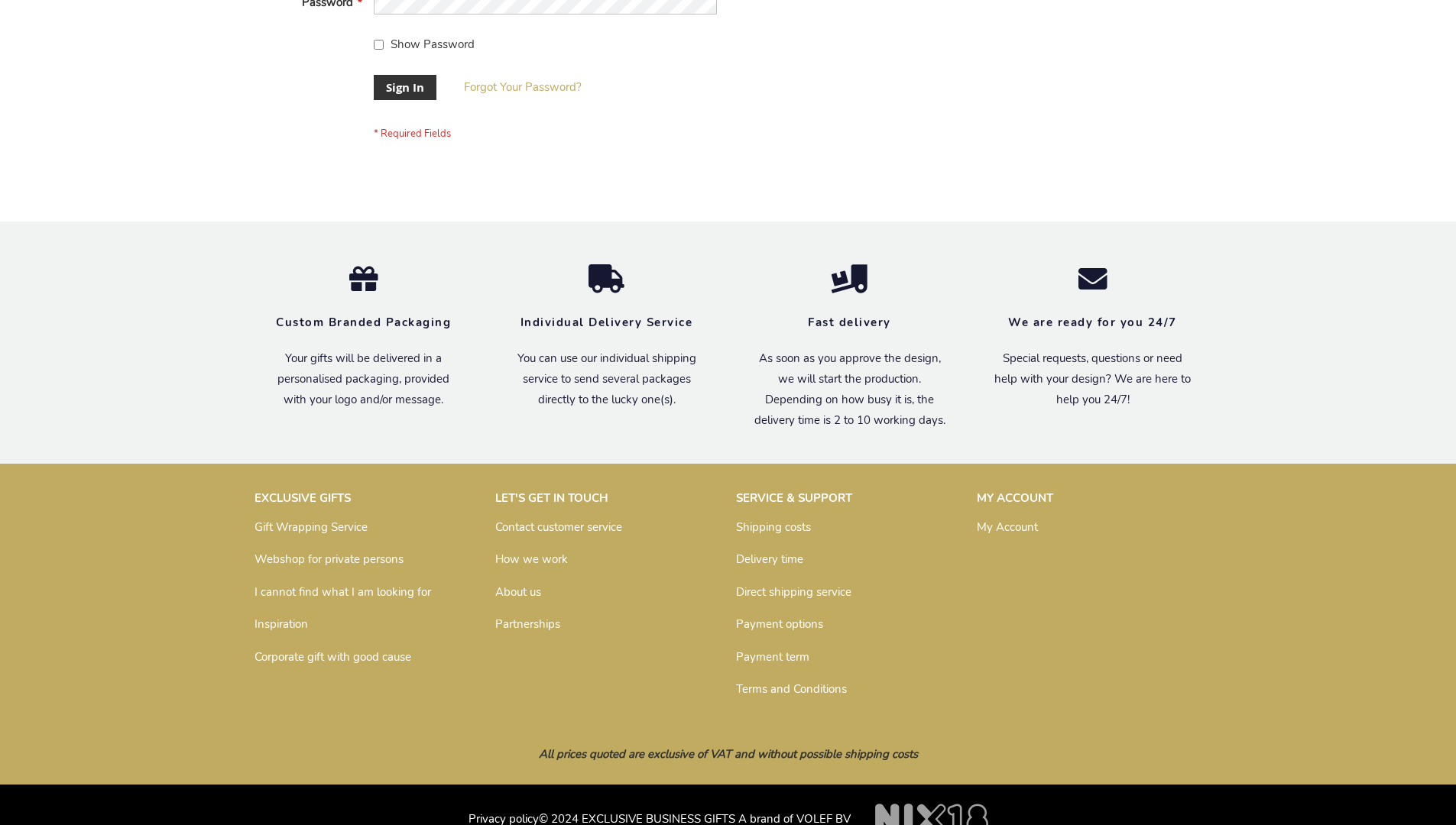
scroll to position [491, 0]
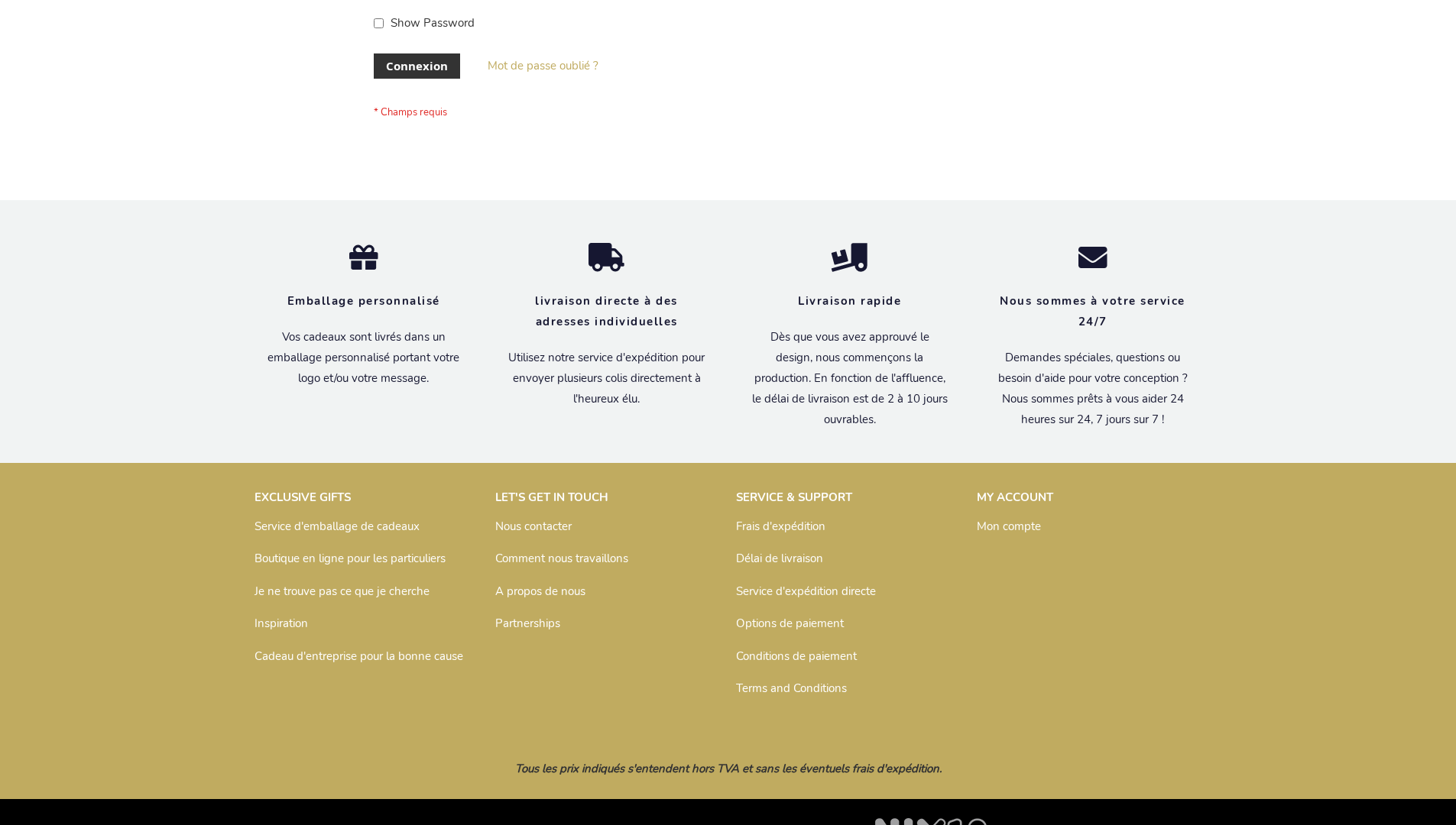
scroll to position [527, 0]
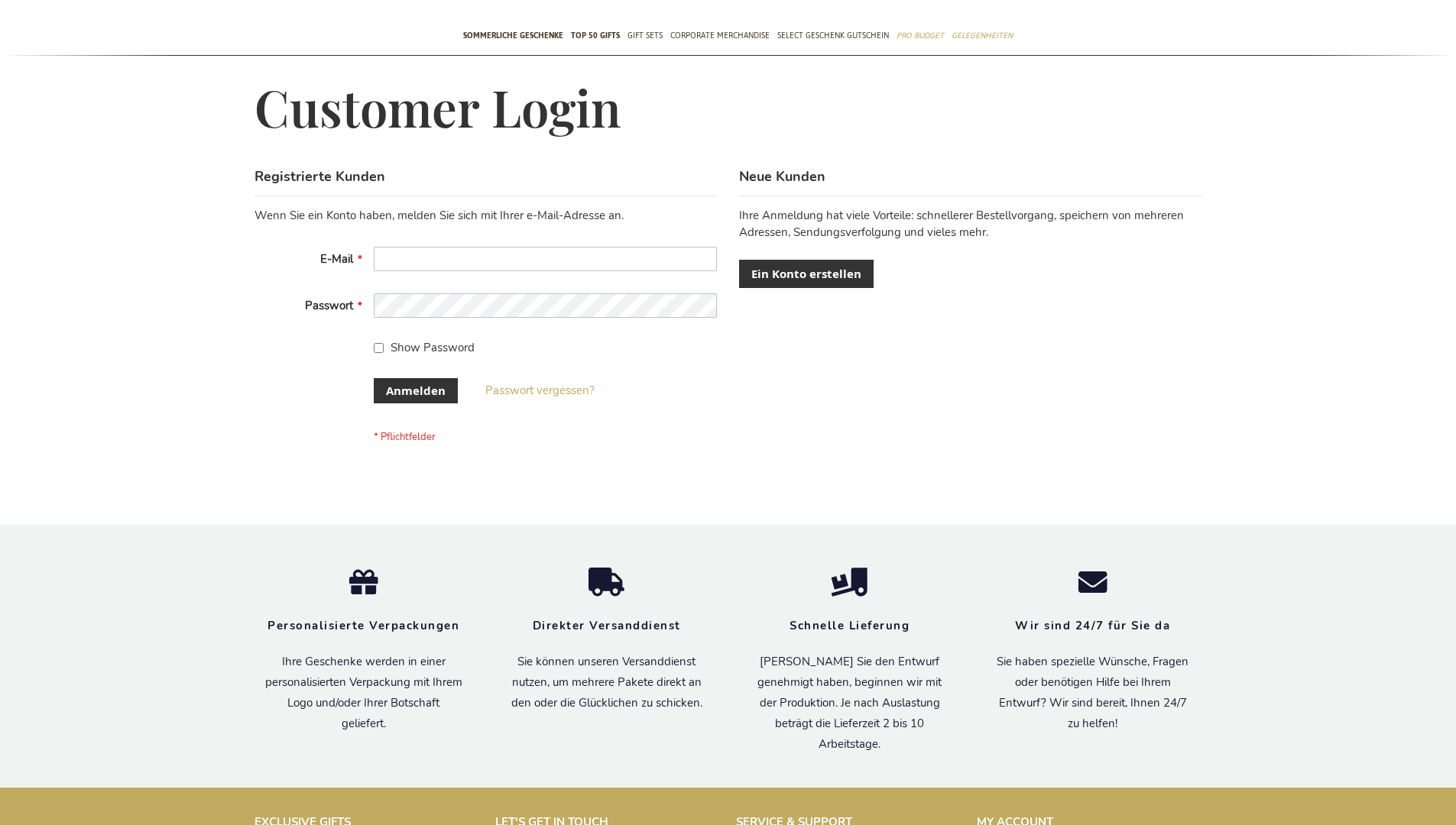
scroll to position [512, 0]
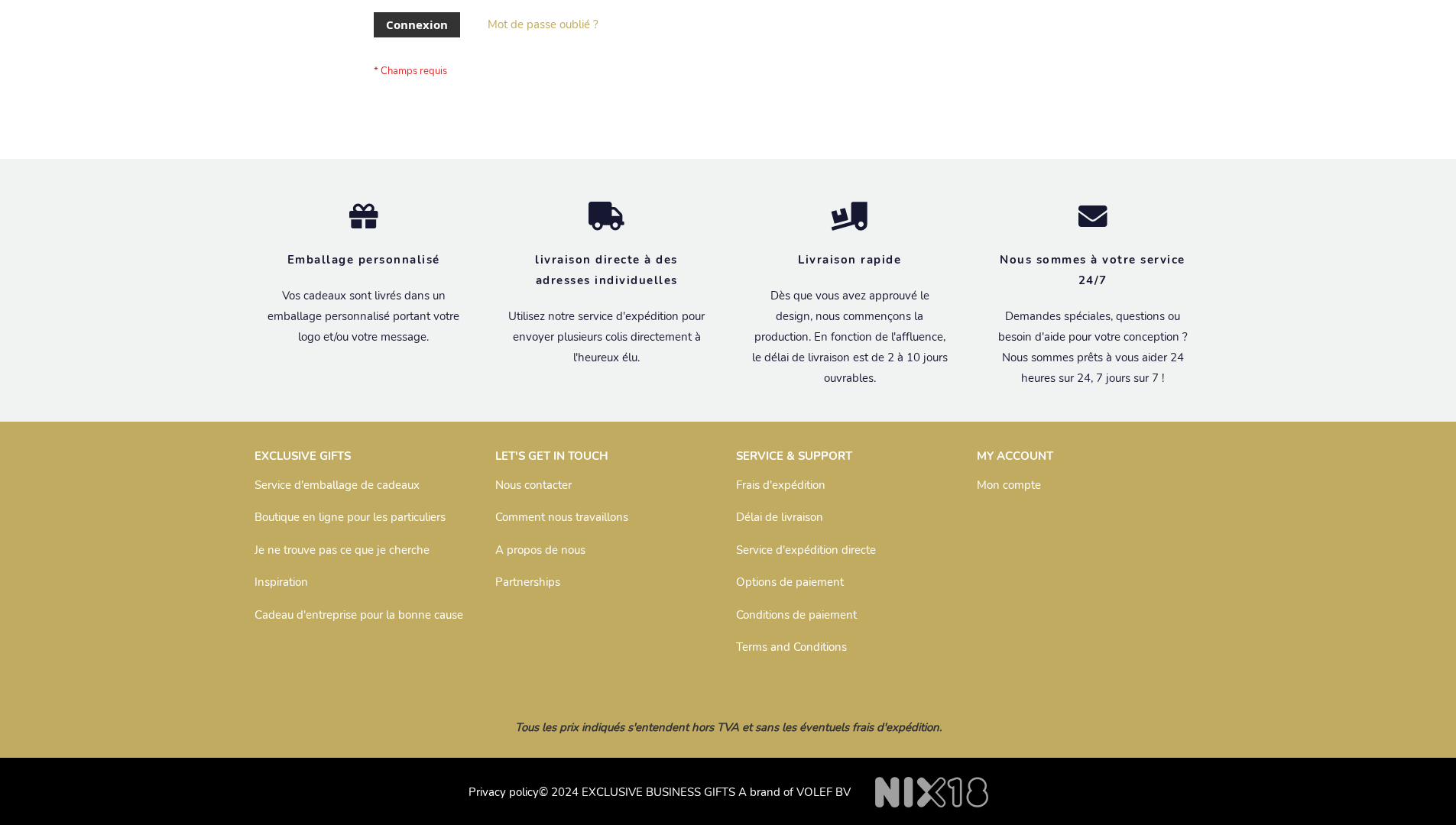
scroll to position [527, 0]
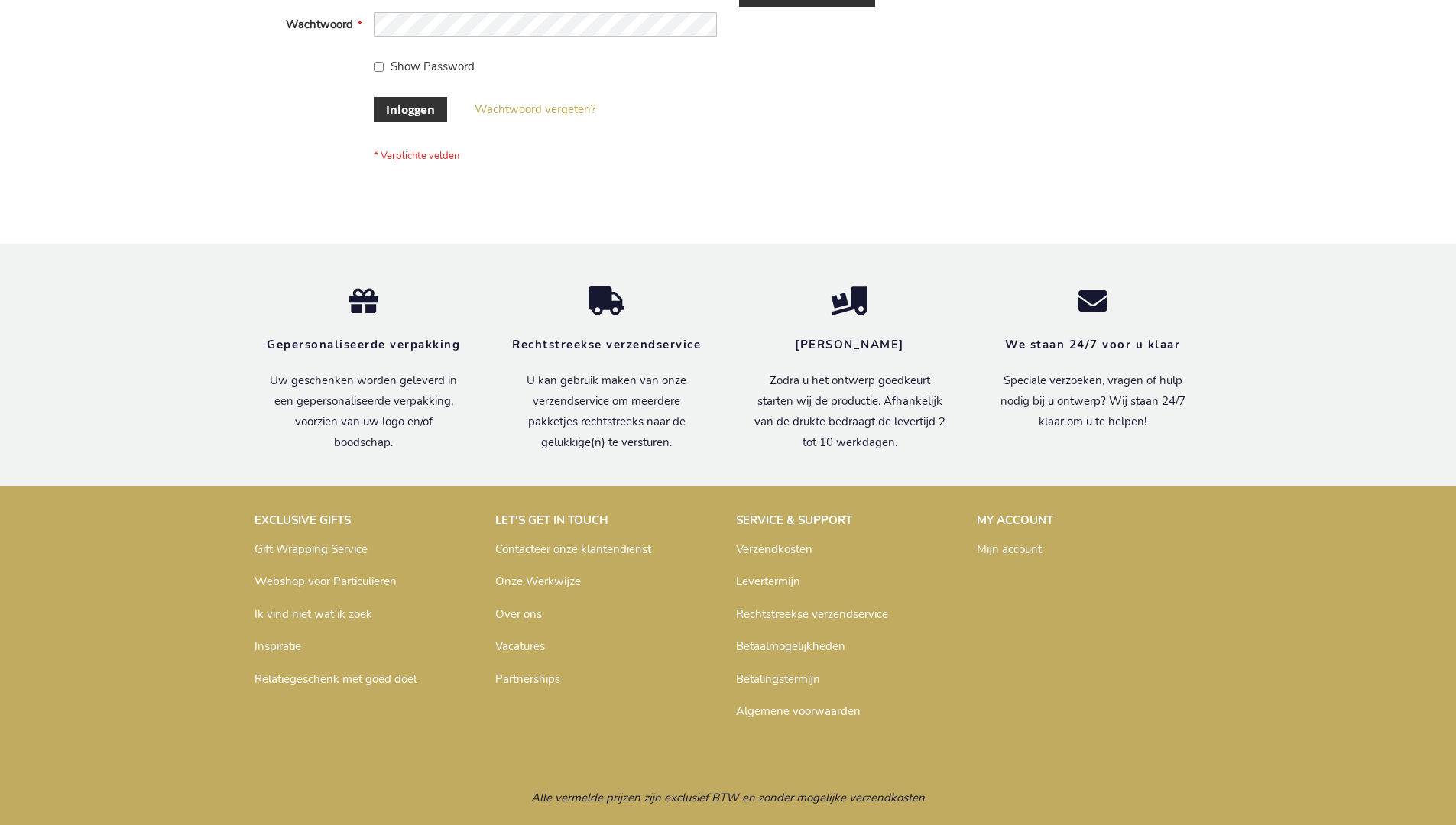
scroll to position [519, 0]
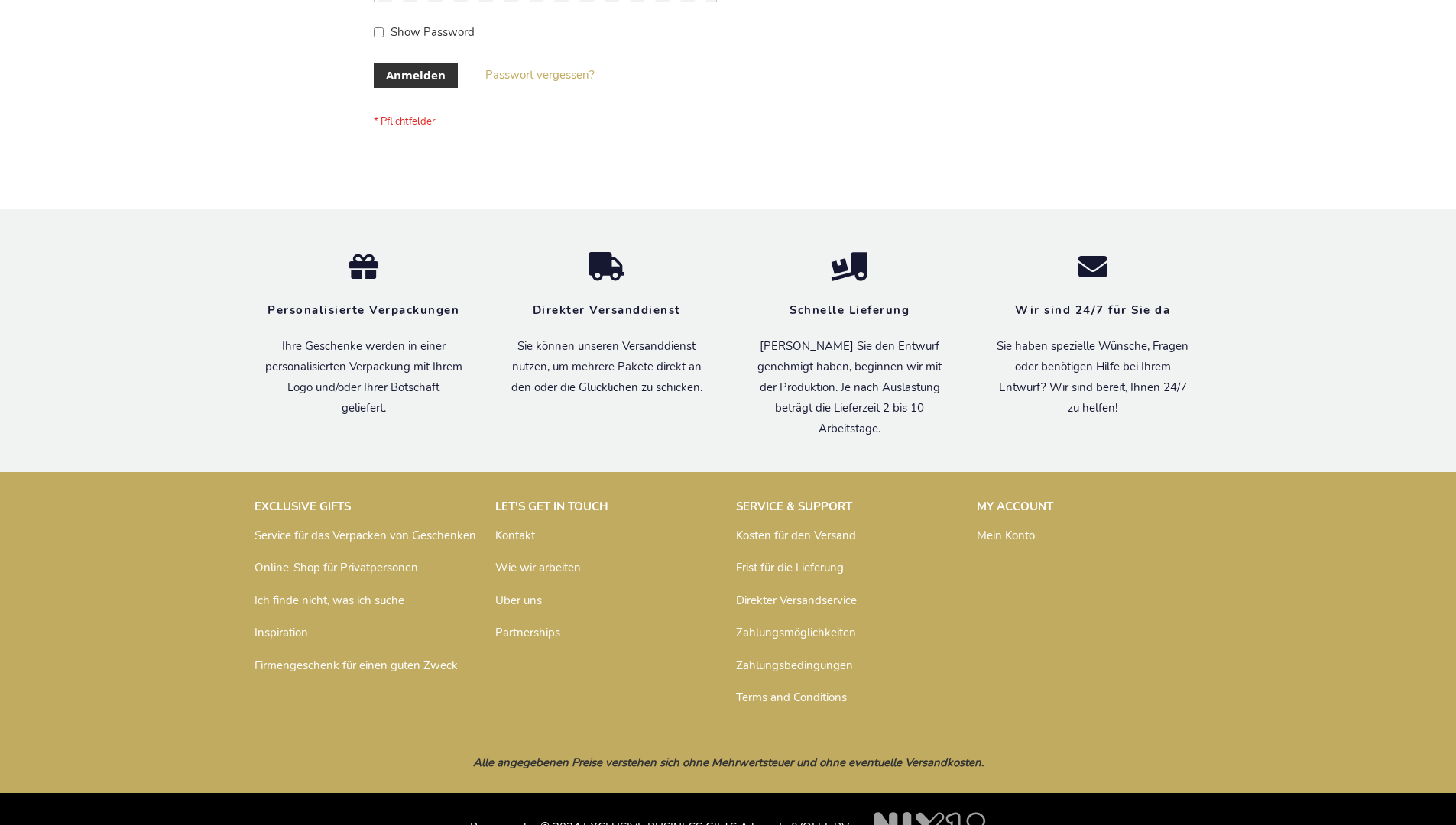
scroll to position [512, 0]
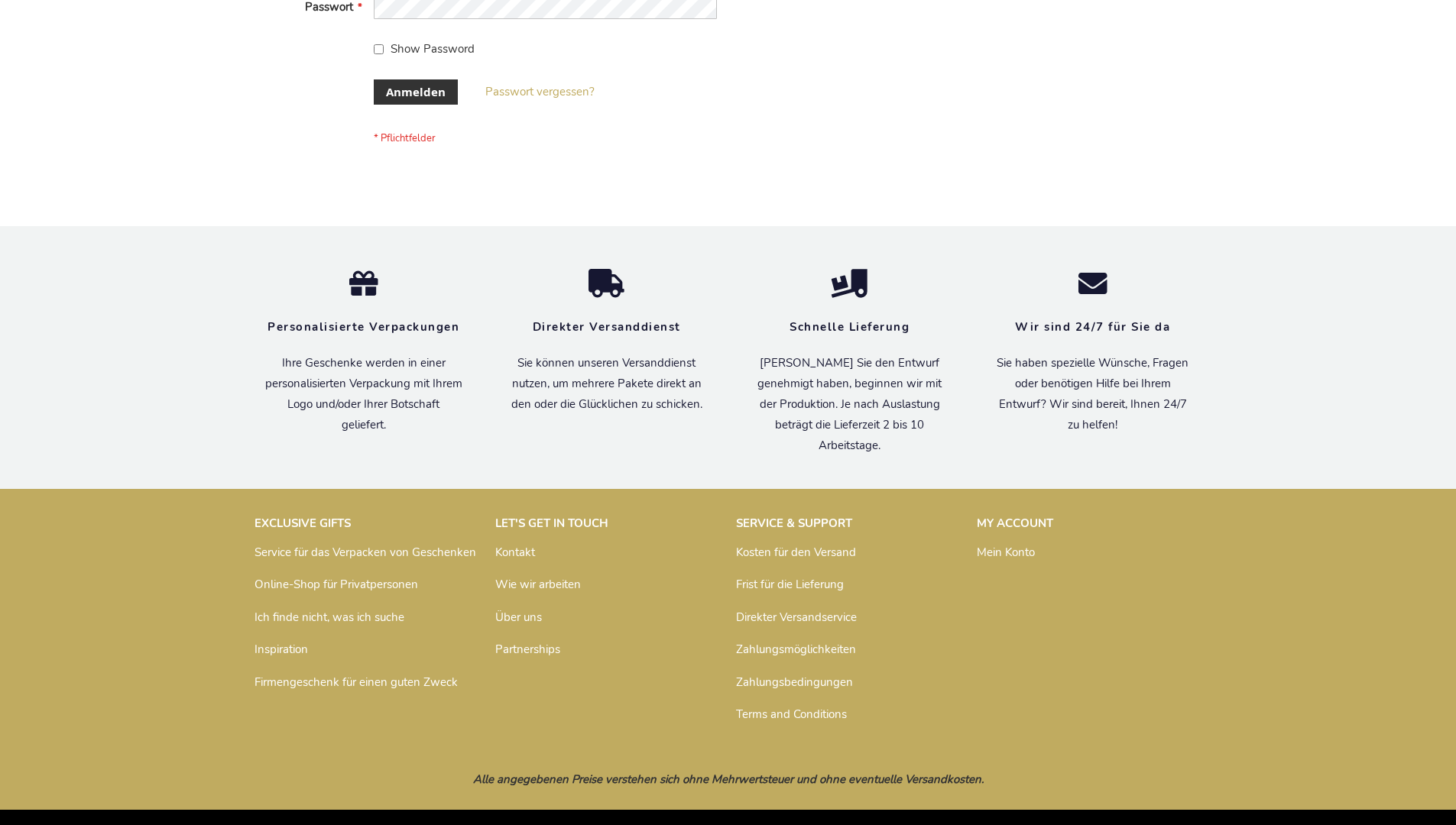
scroll to position [512, 0]
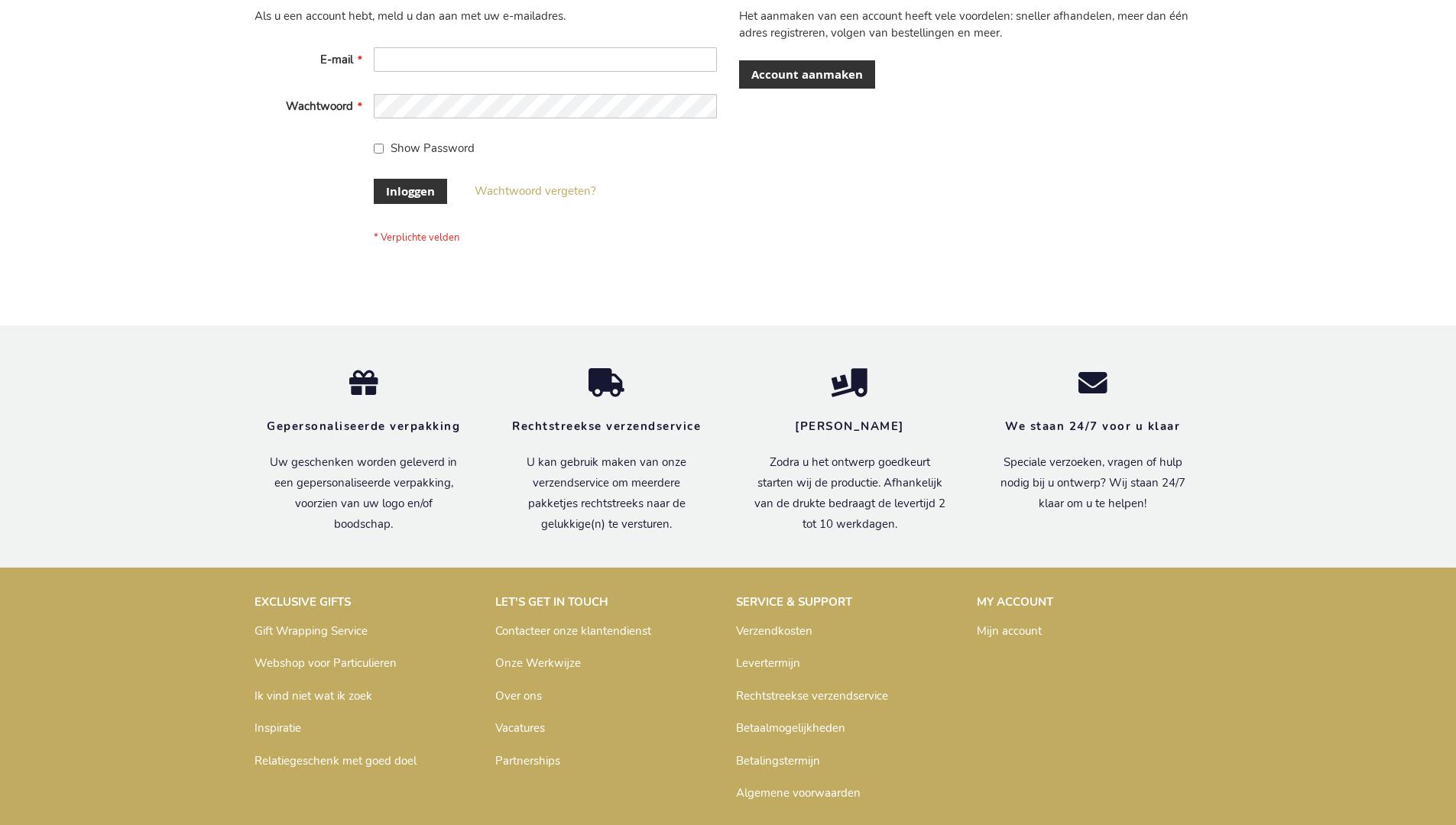
scroll to position [519, 0]
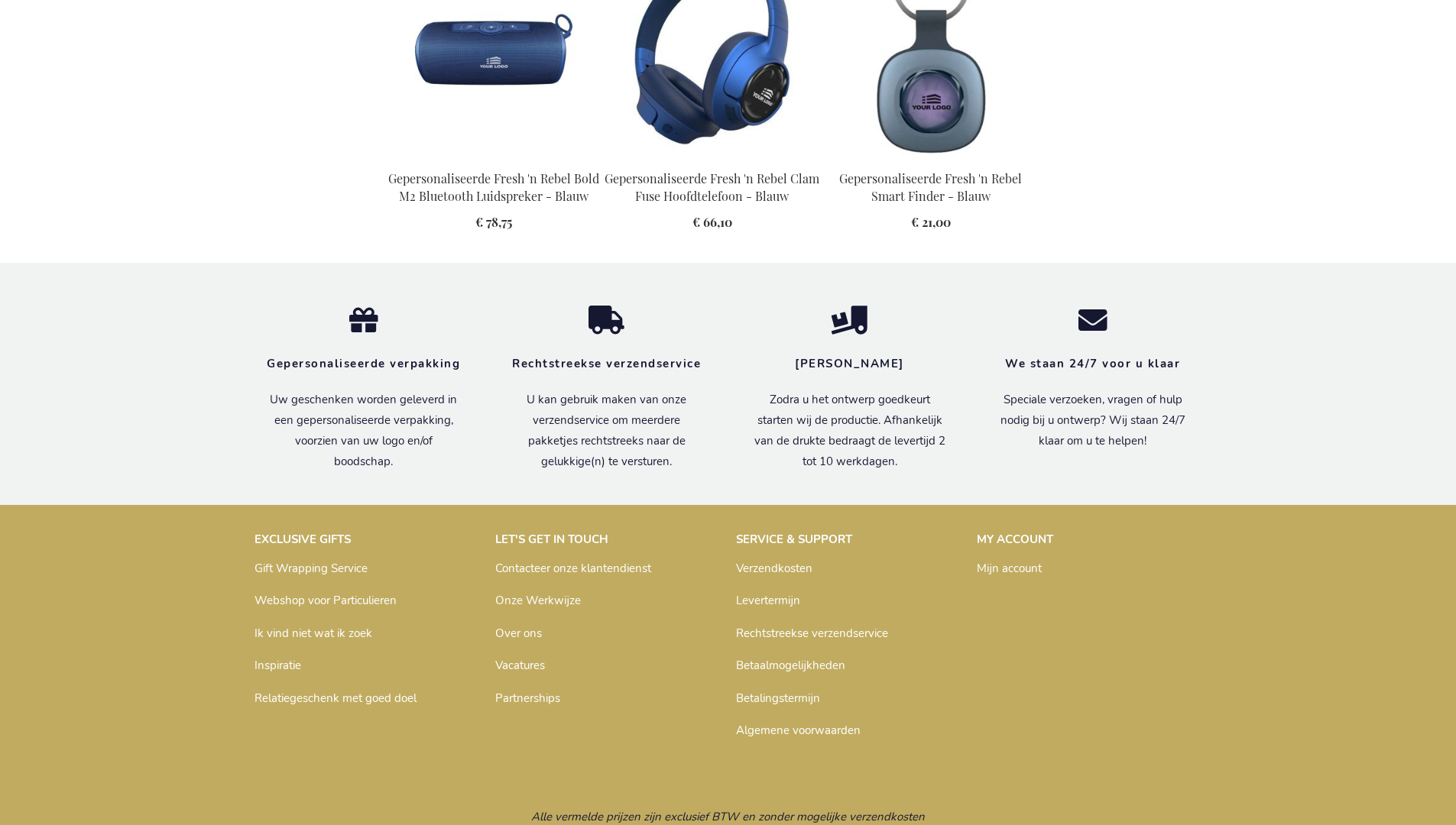
scroll to position [1748, 0]
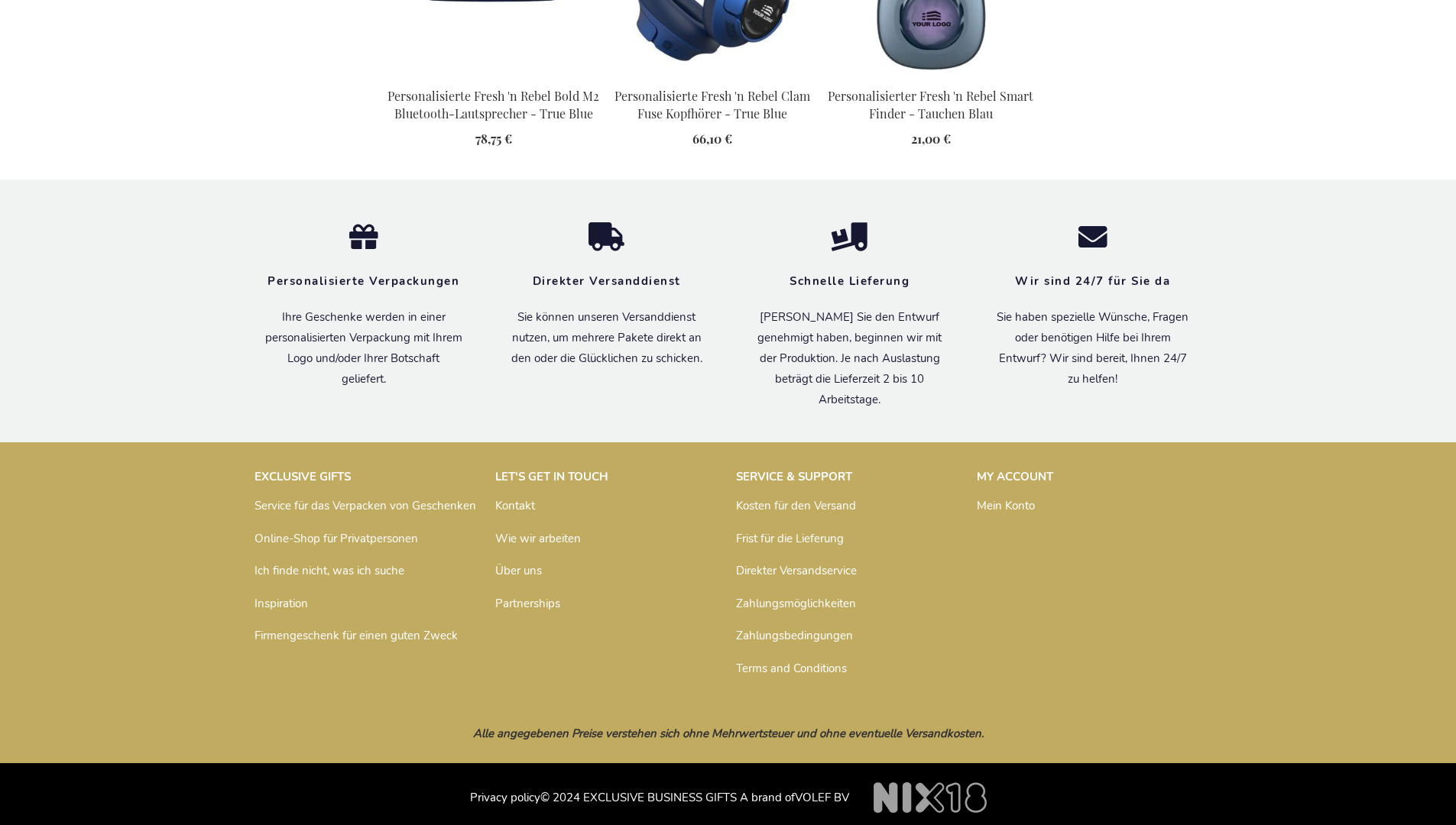
scroll to position [1758, 0]
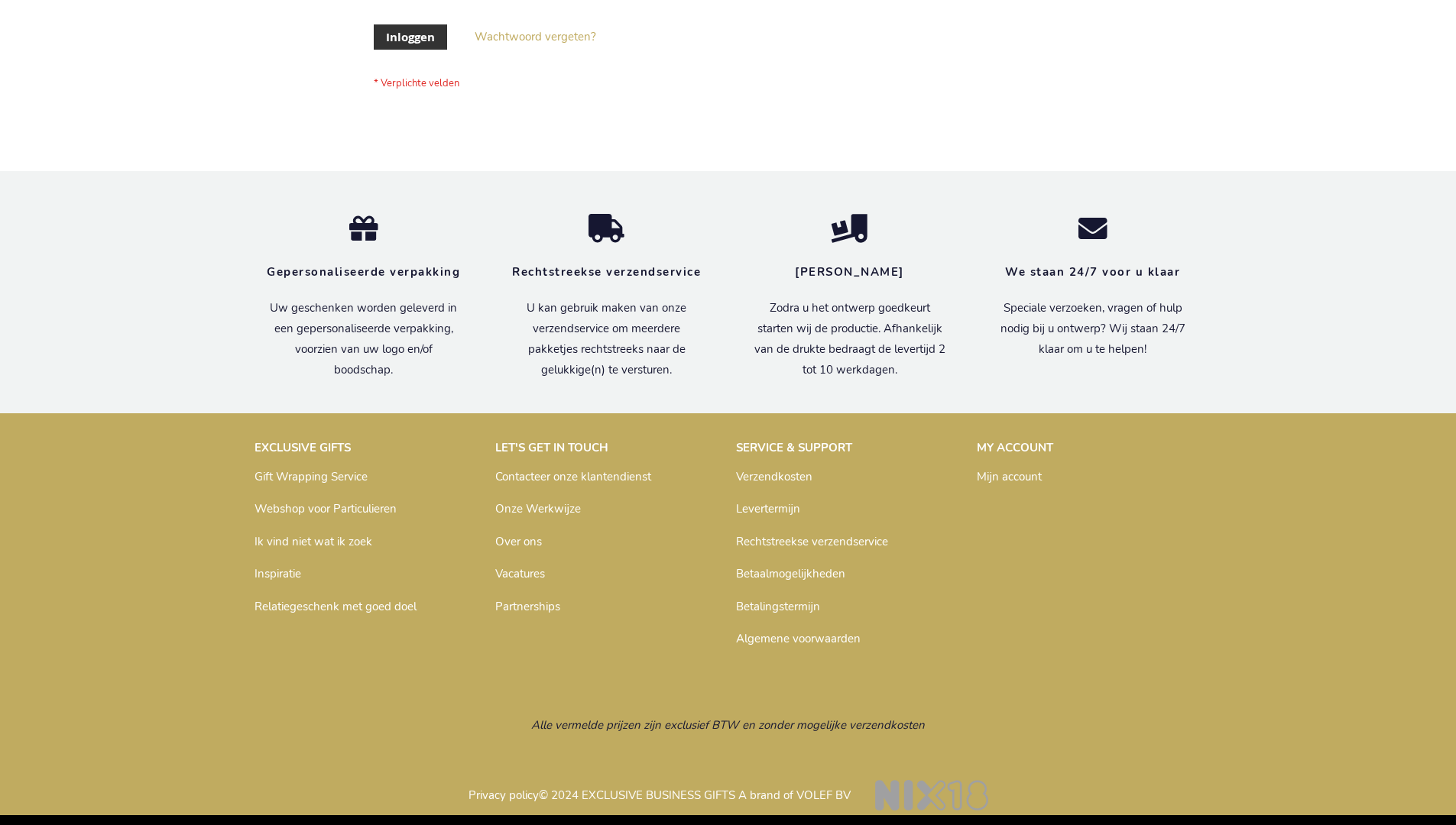
scroll to position [519, 0]
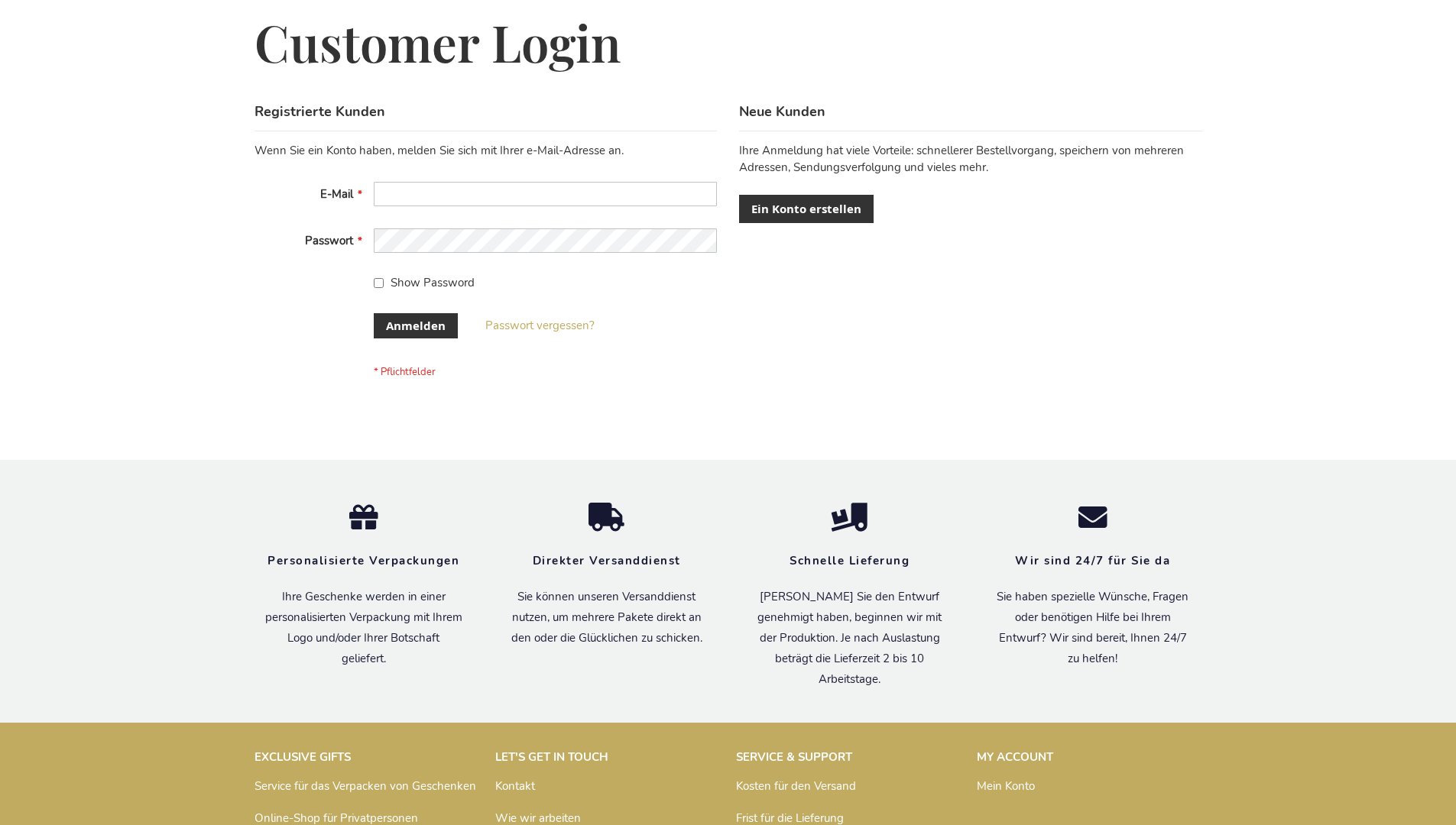
scroll to position [512, 0]
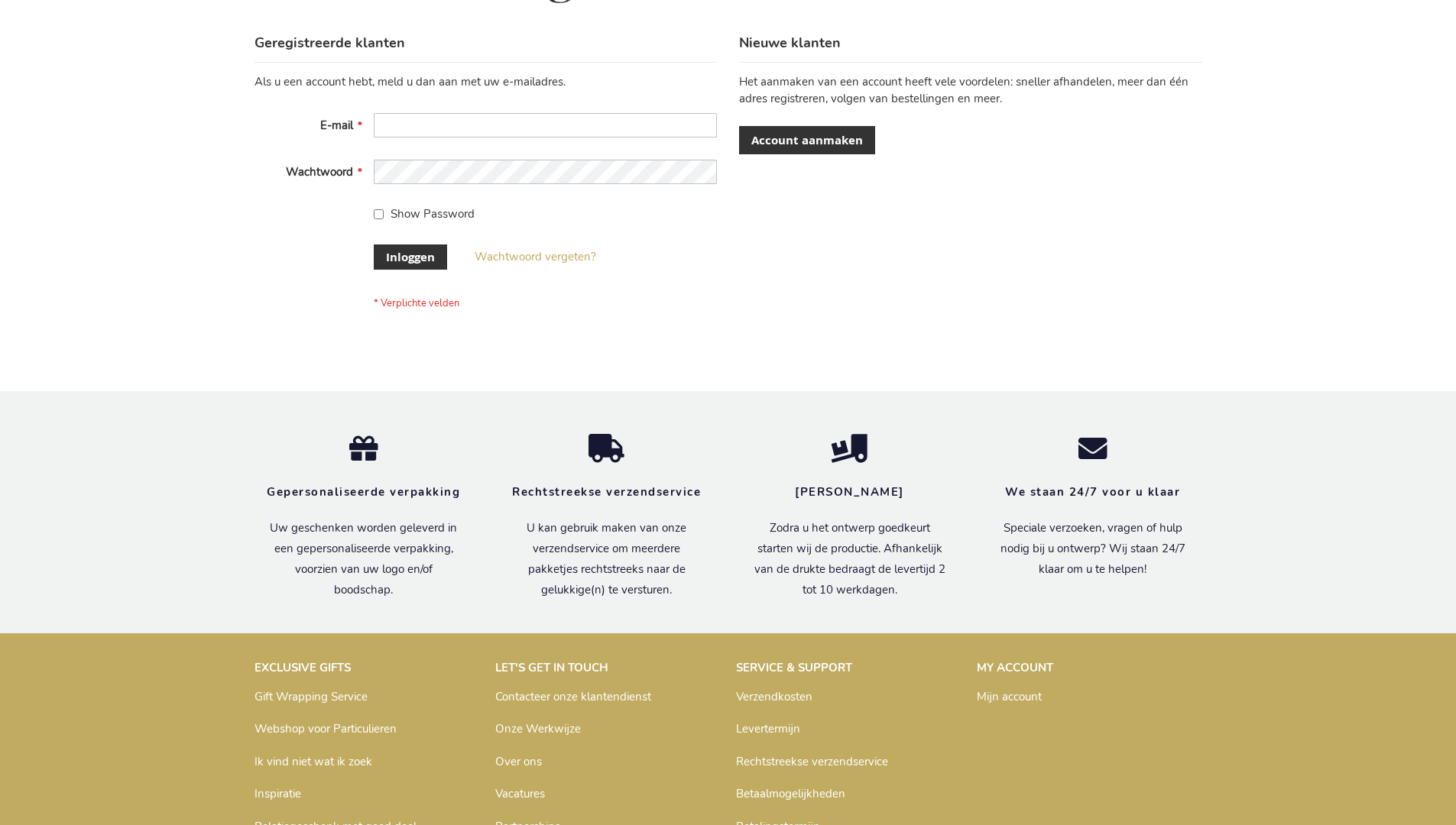
scroll to position [519, 0]
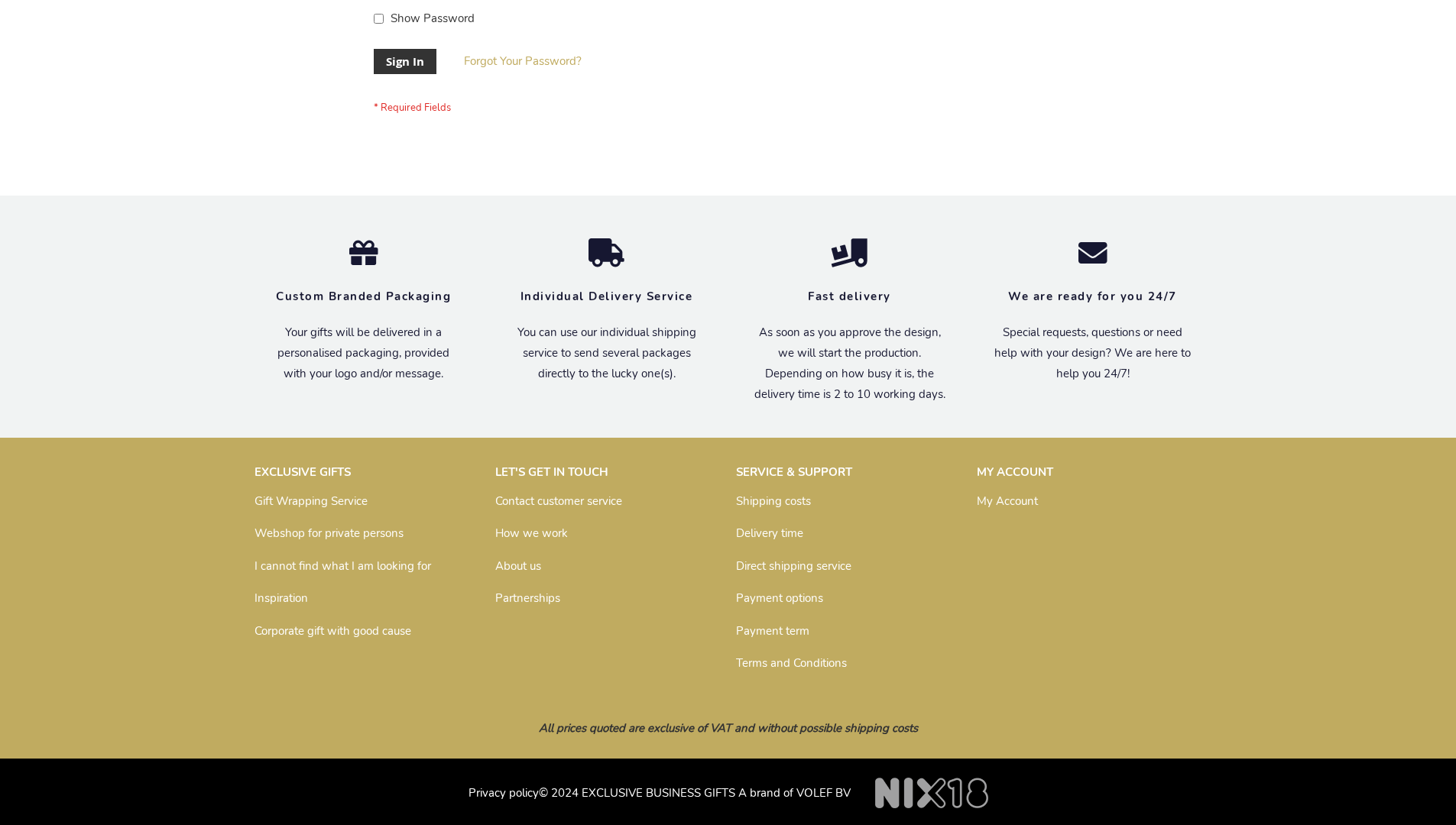
scroll to position [491, 0]
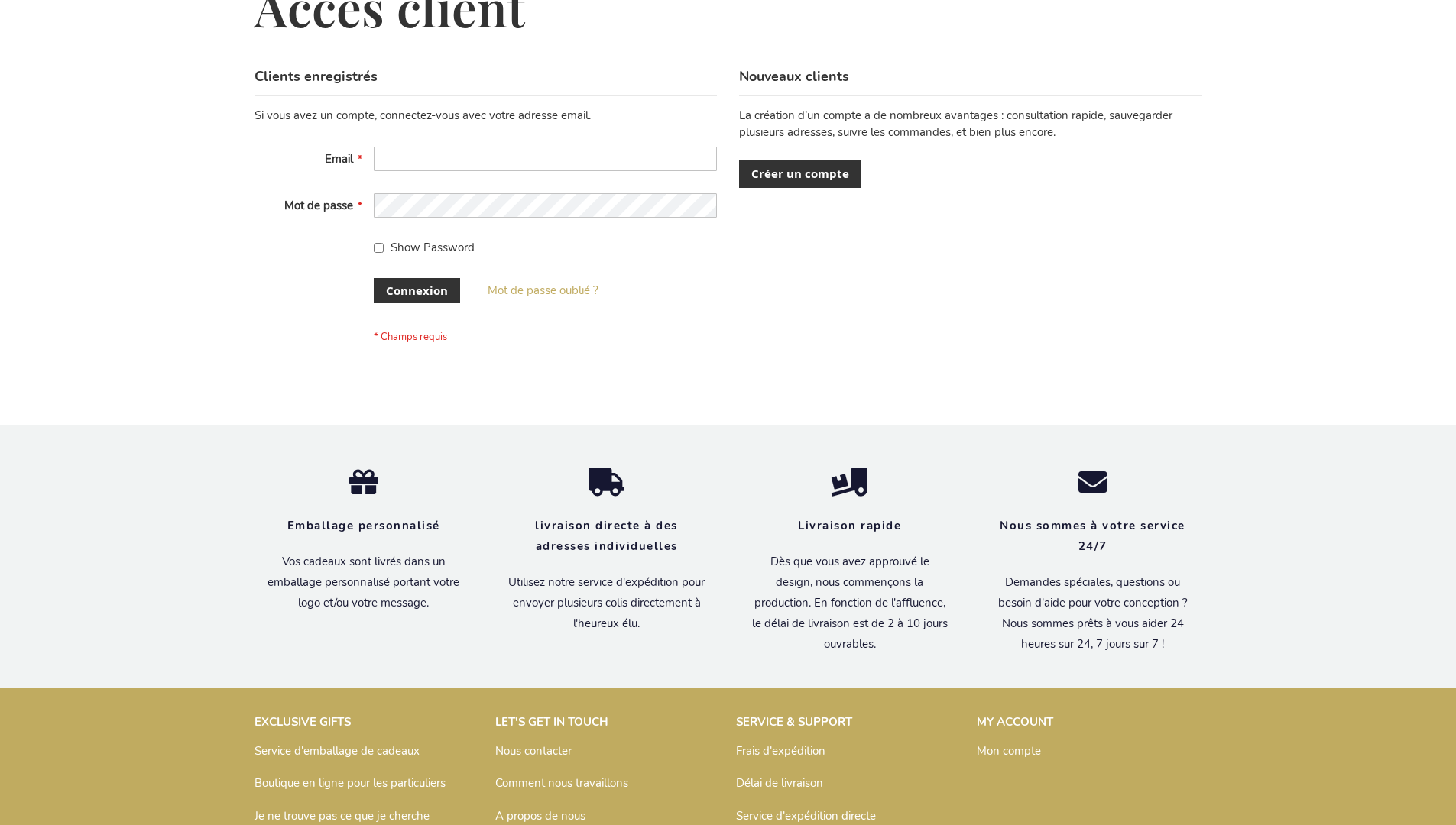
scroll to position [527, 0]
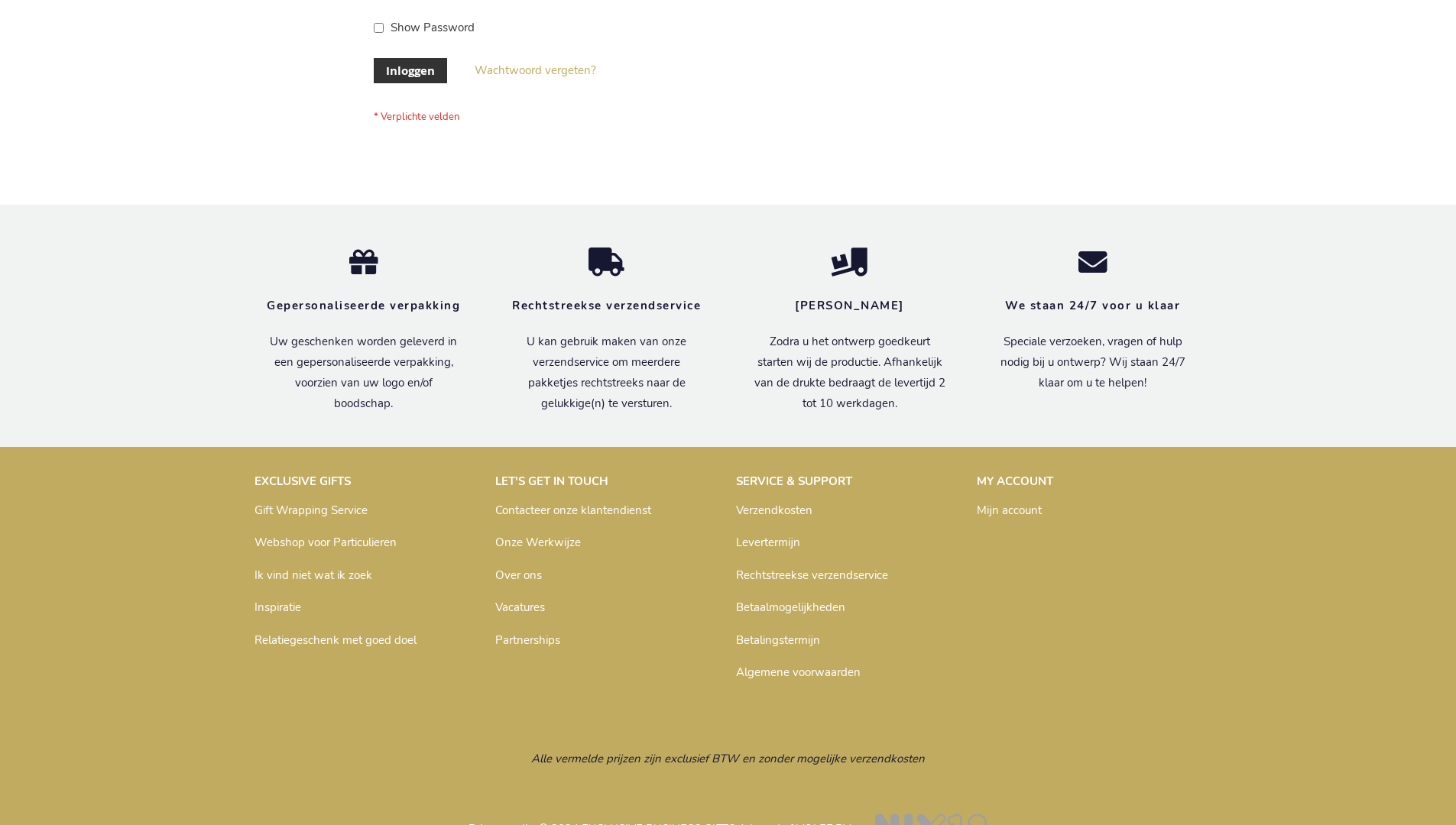
scroll to position [519, 0]
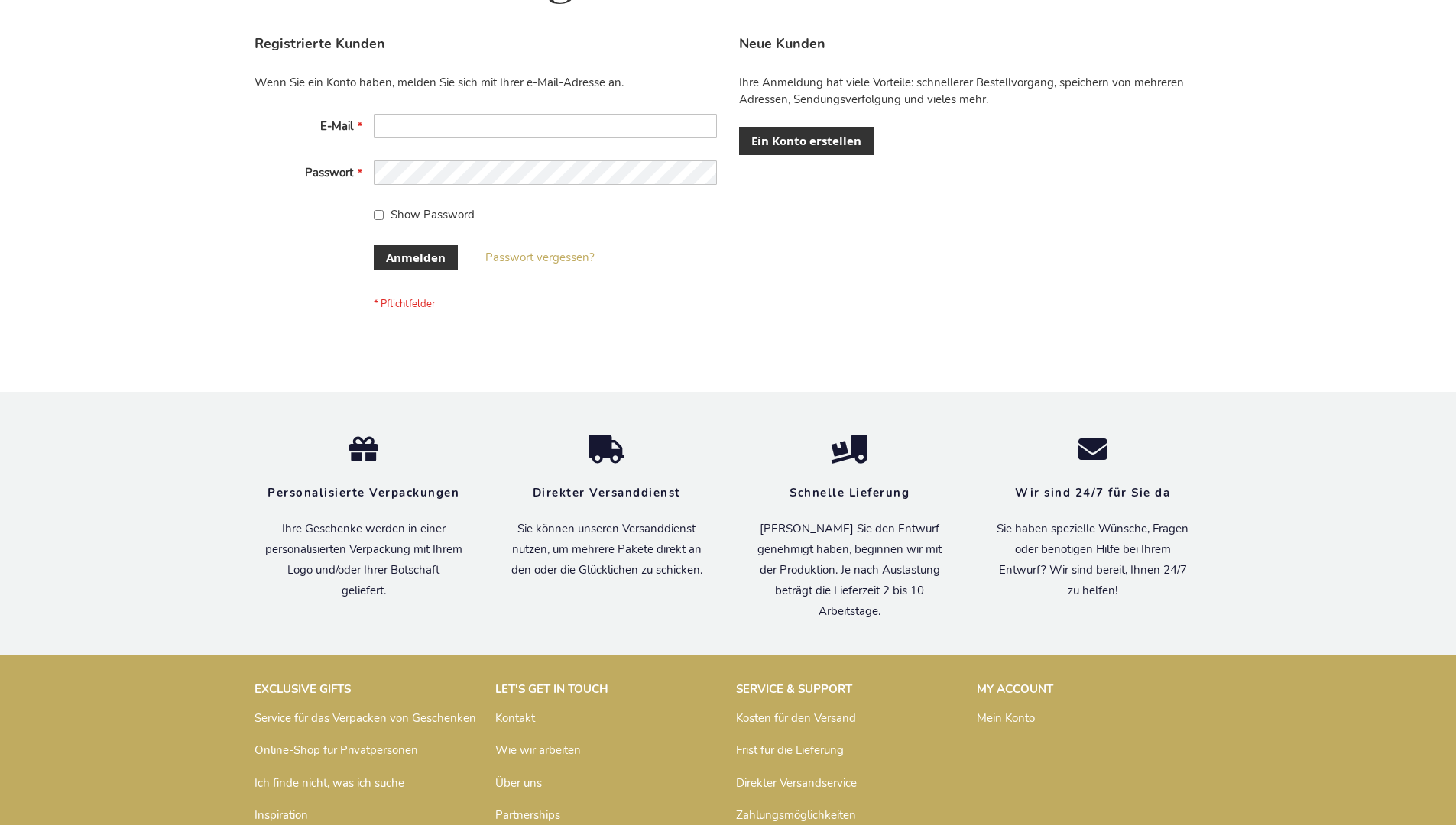
scroll to position [512, 0]
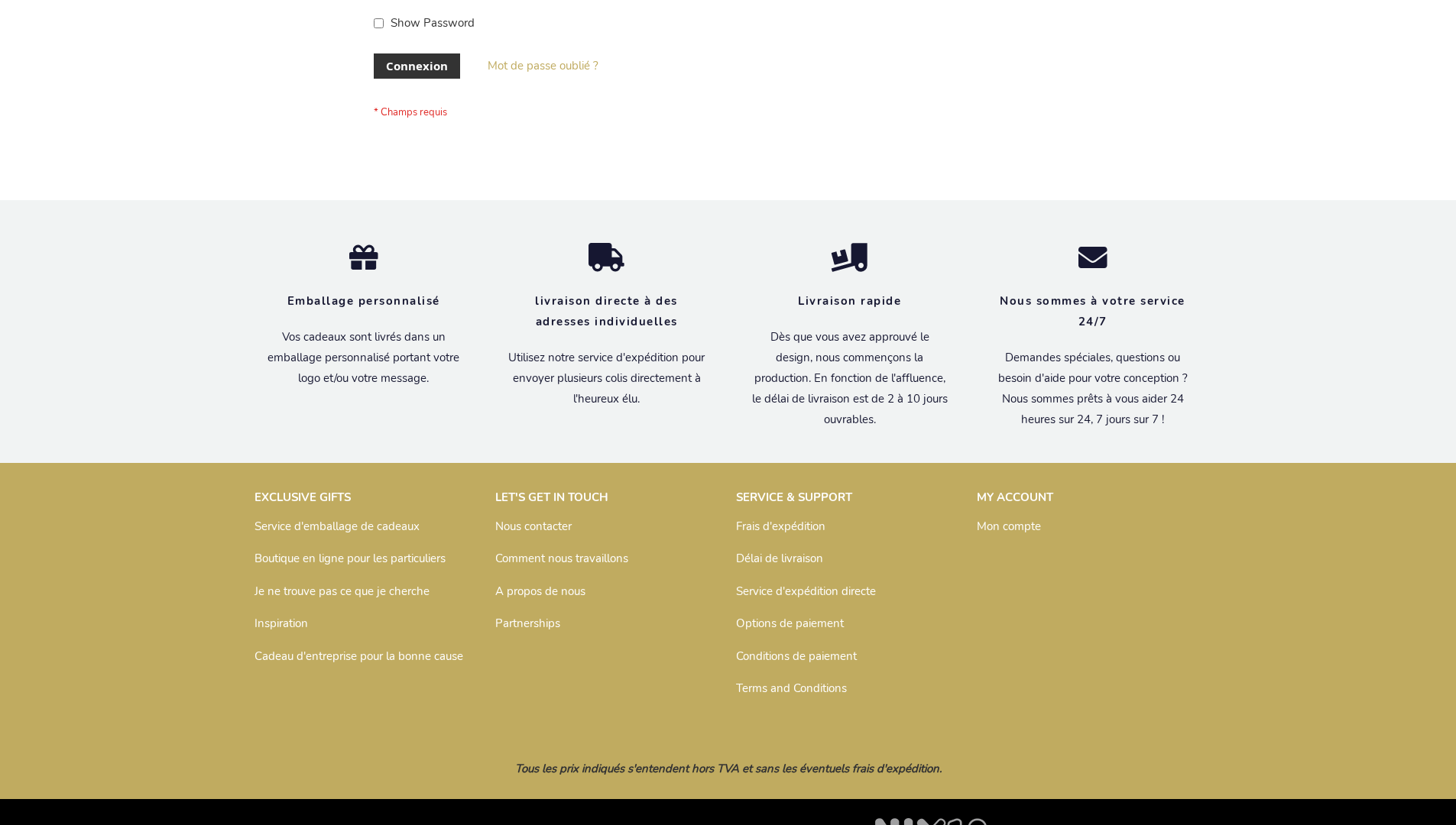
scroll to position [527, 0]
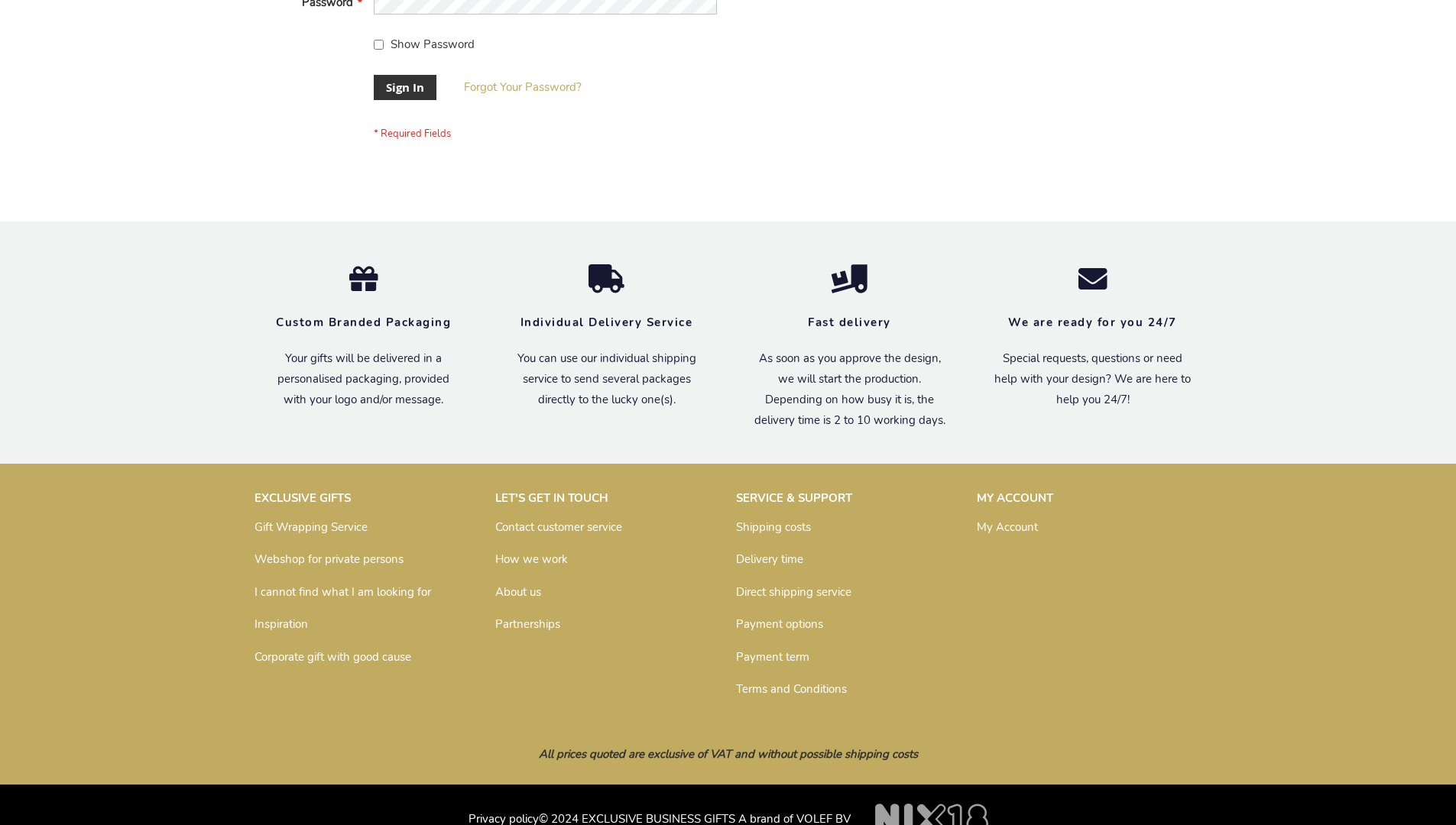
scroll to position [491, 0]
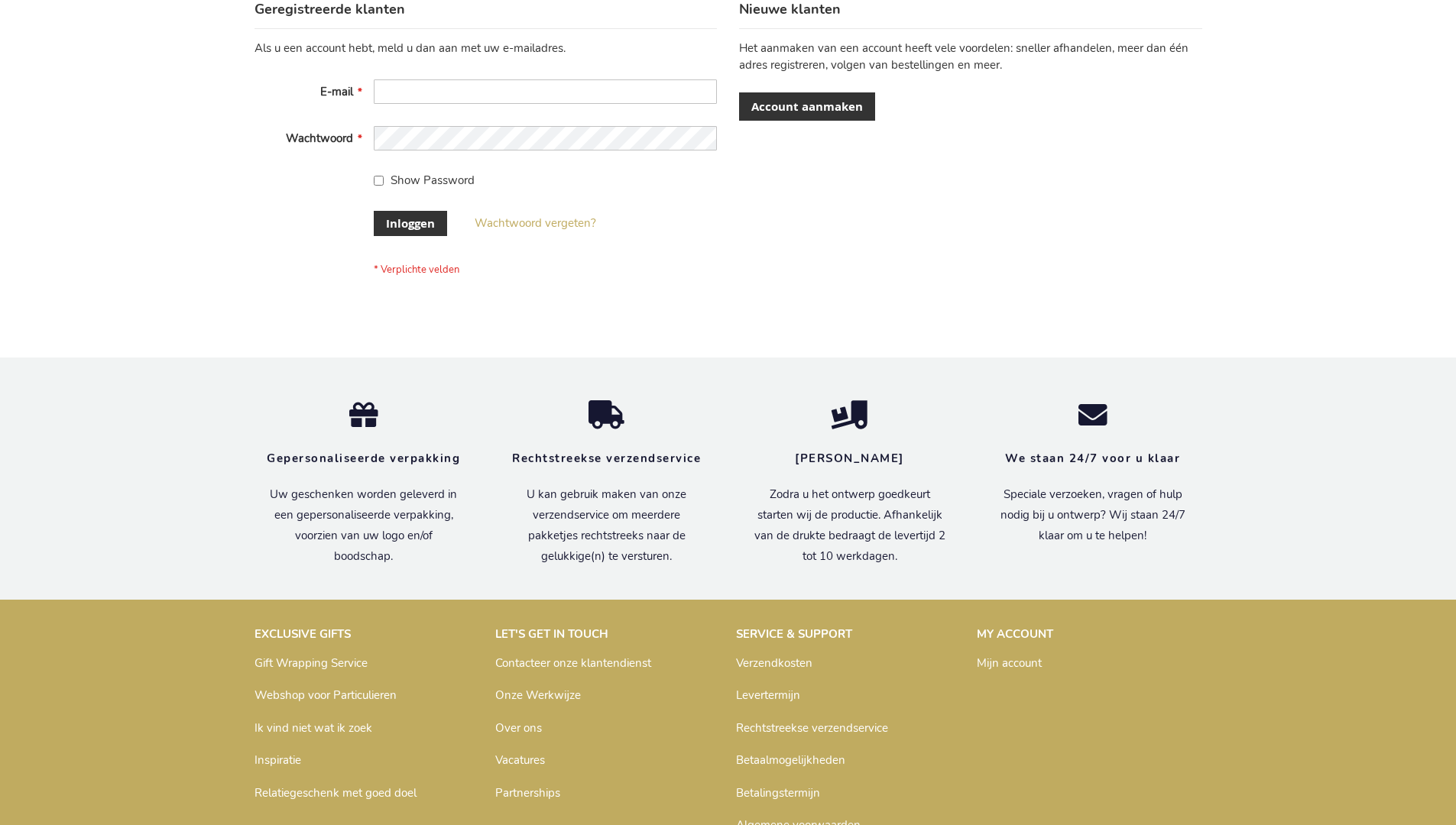
scroll to position [519, 0]
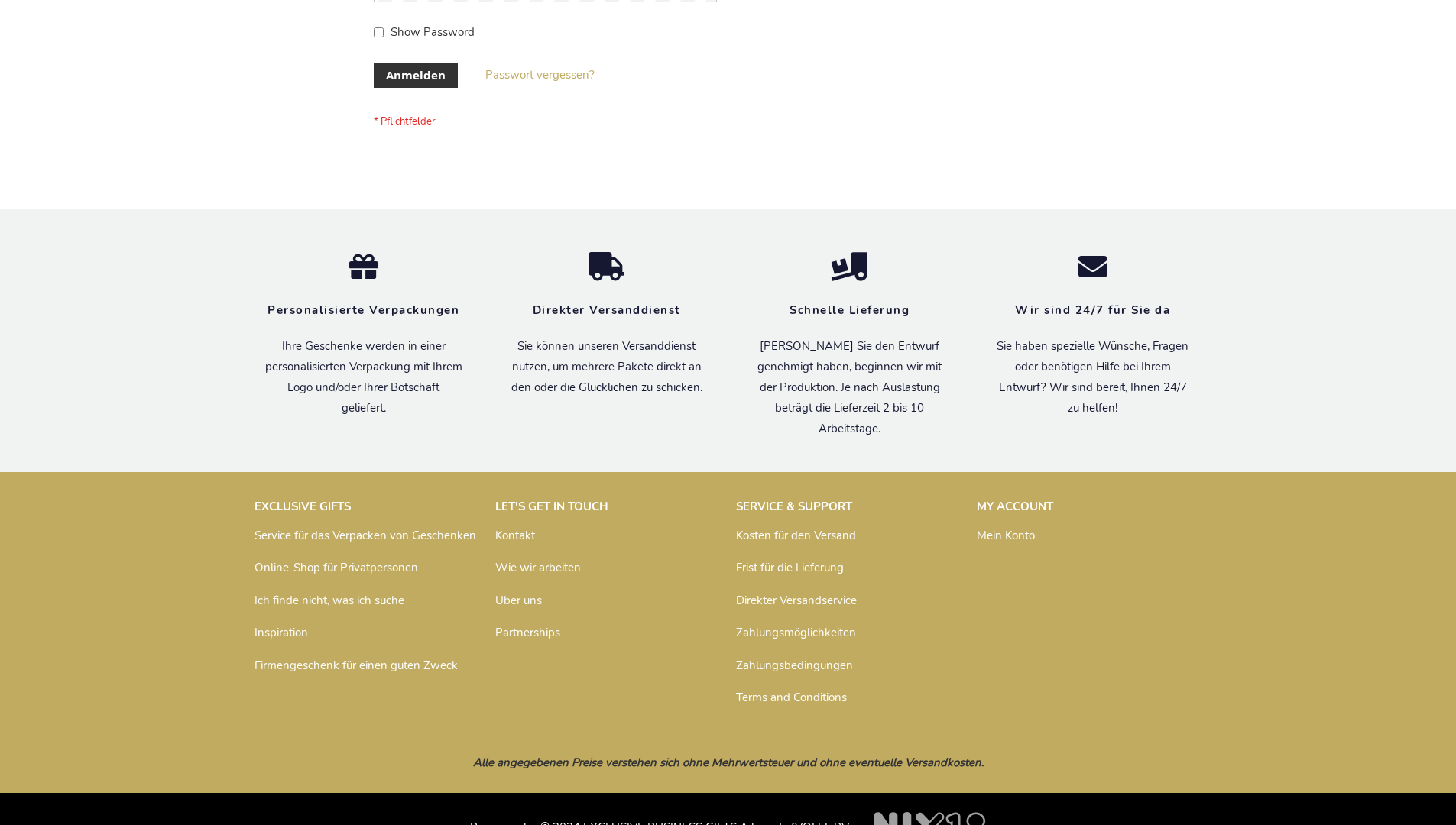
scroll to position [512, 0]
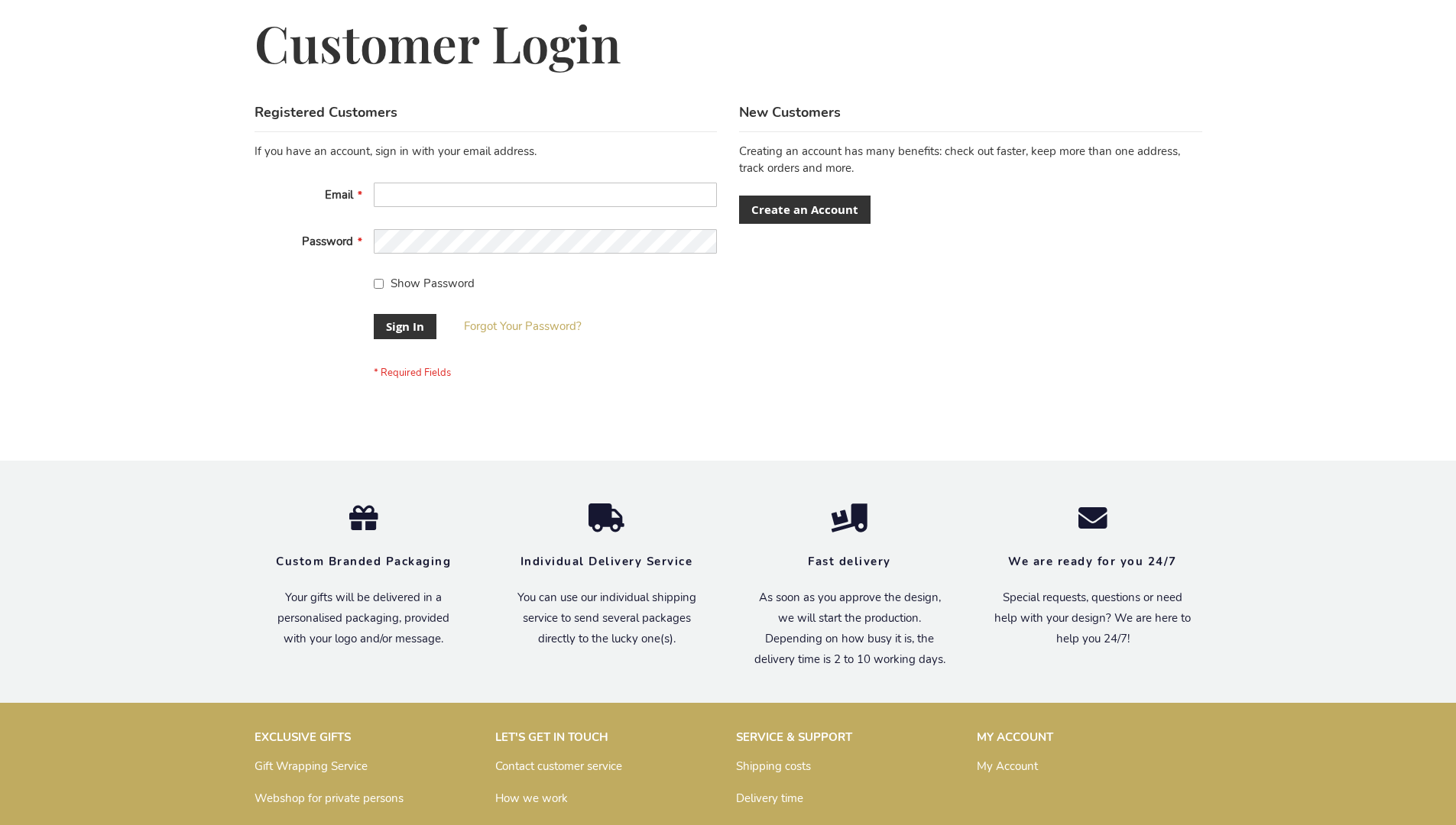
scroll to position [491, 0]
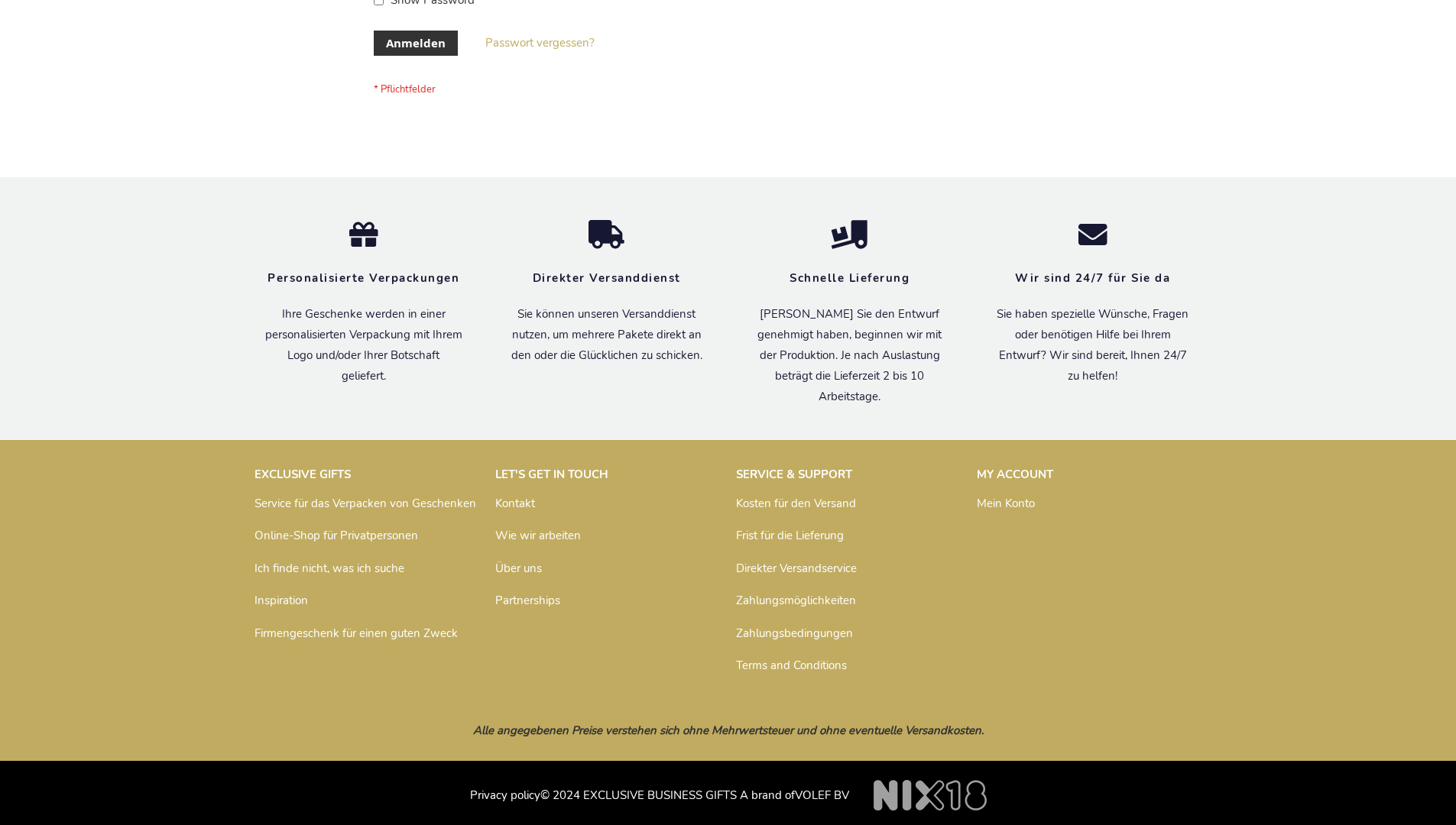
scroll to position [512, 0]
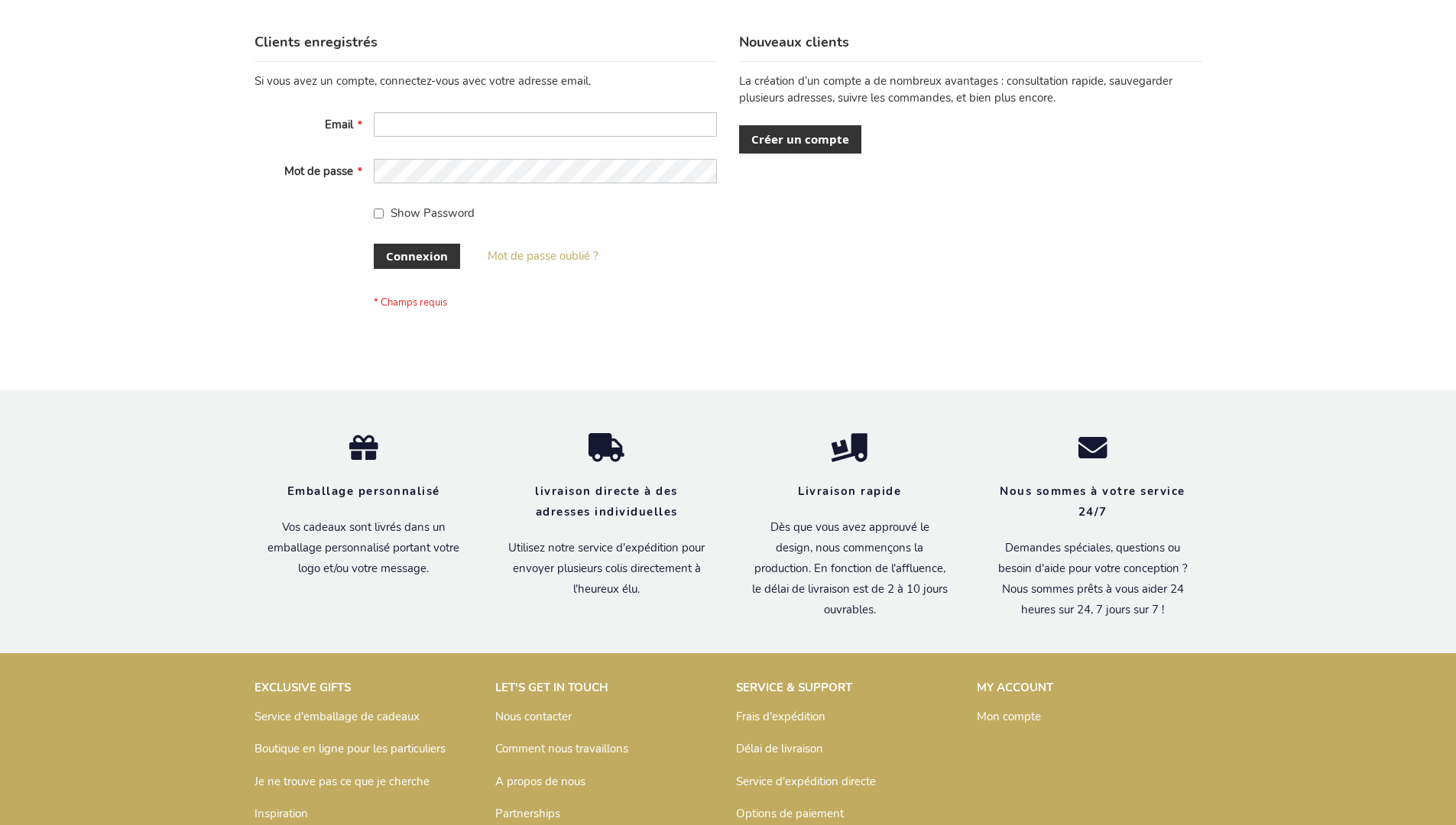
scroll to position [527, 0]
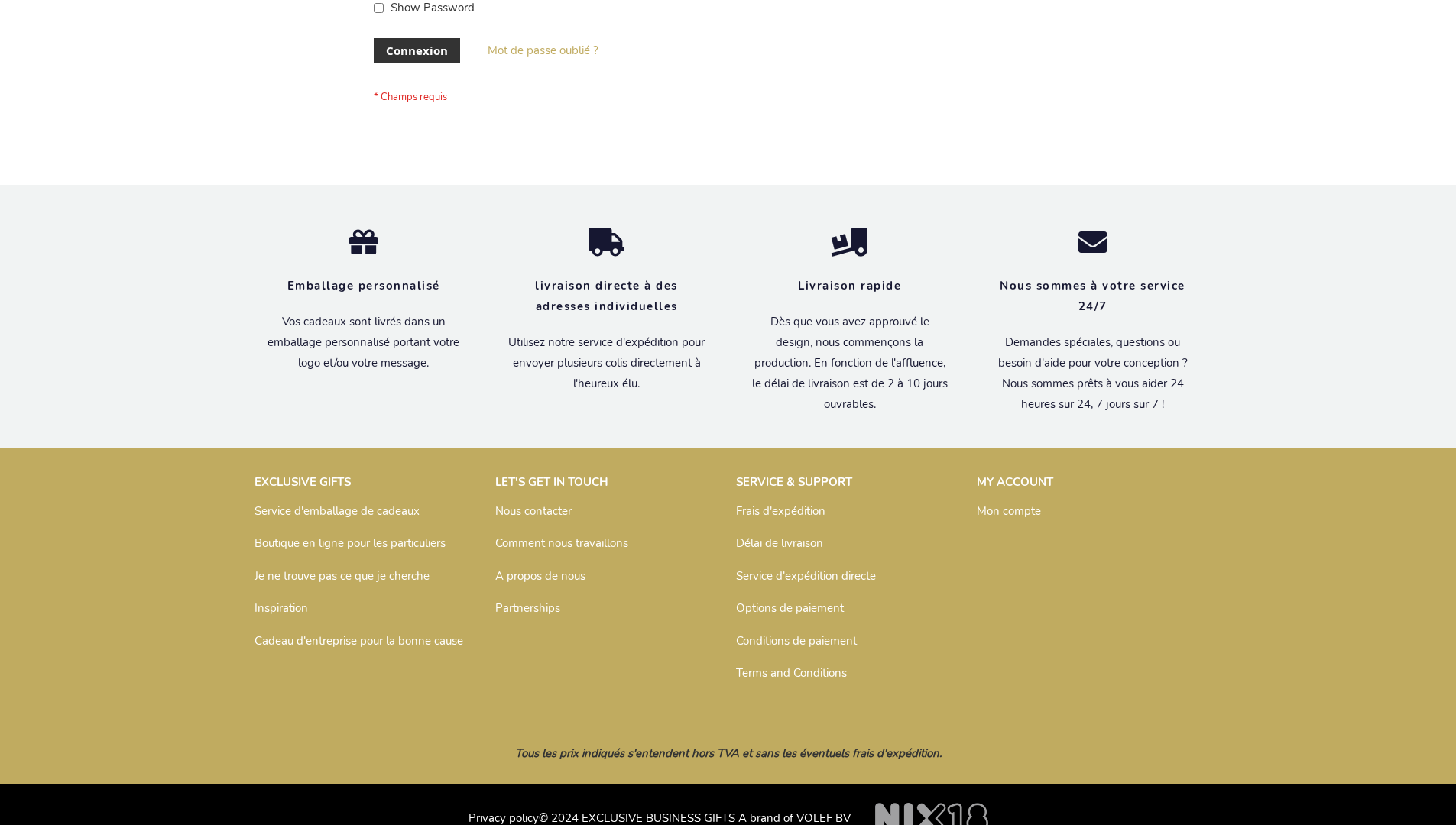
scroll to position [527, 0]
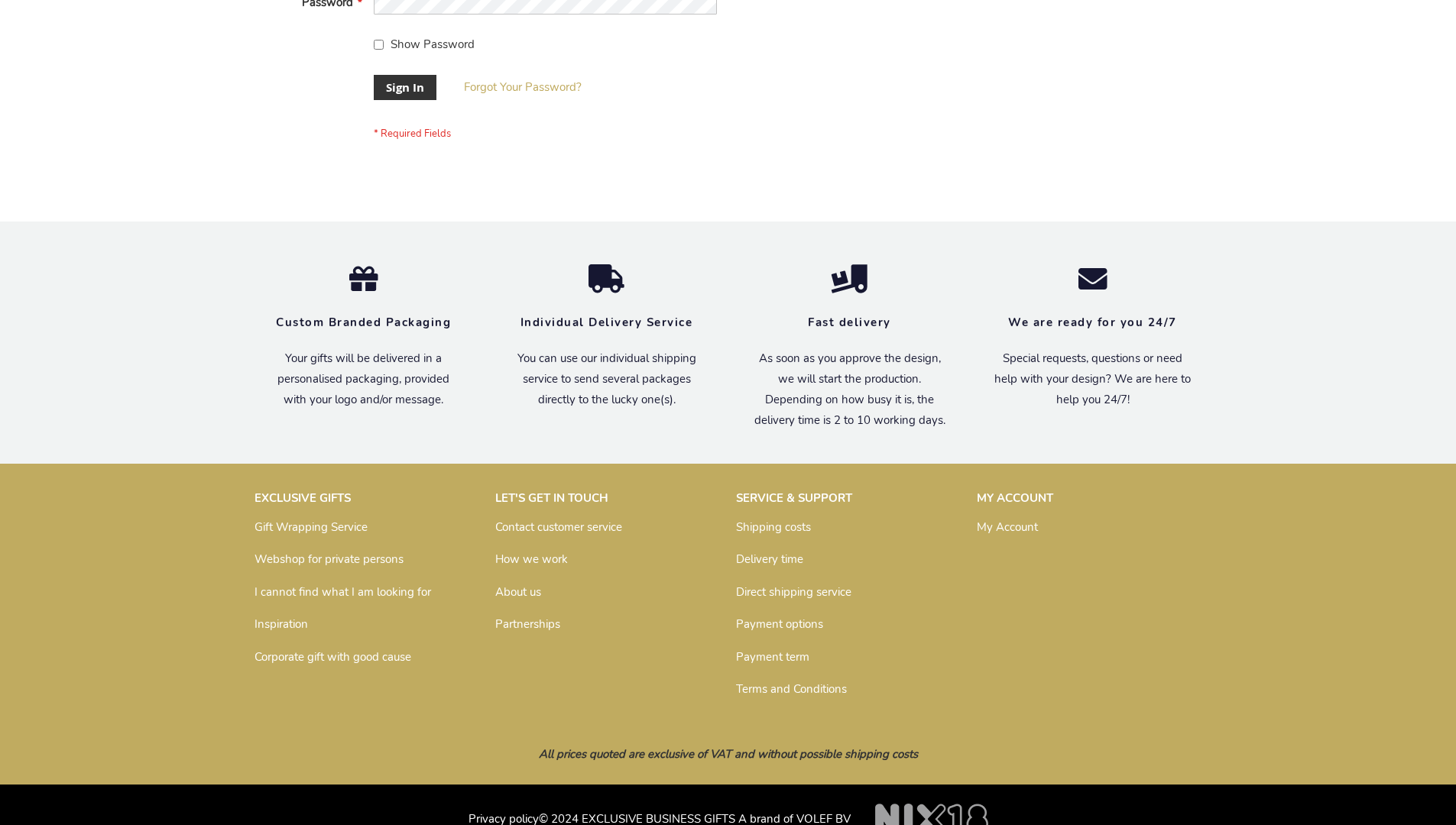
scroll to position [491, 0]
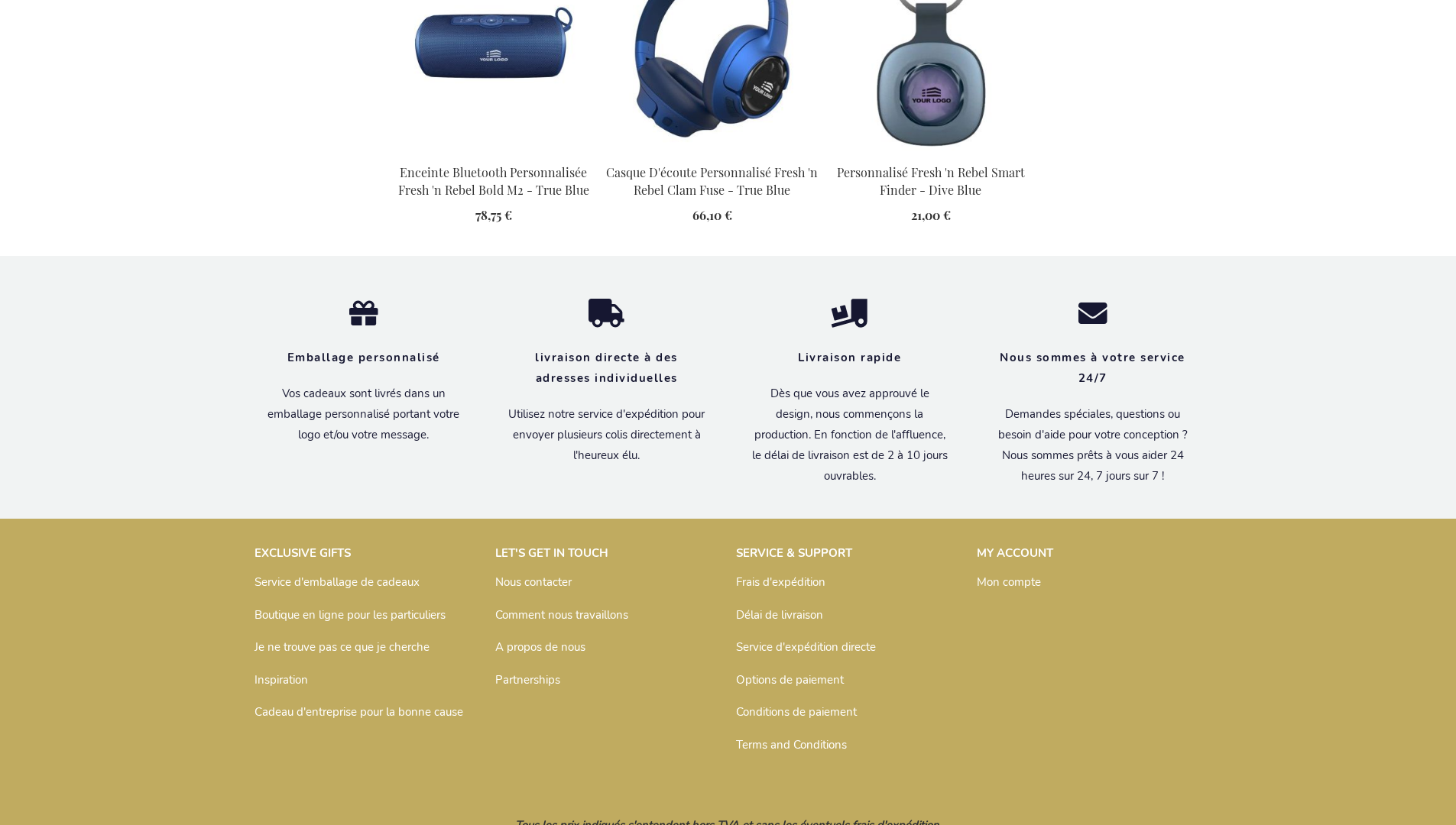
scroll to position [1773, 0]
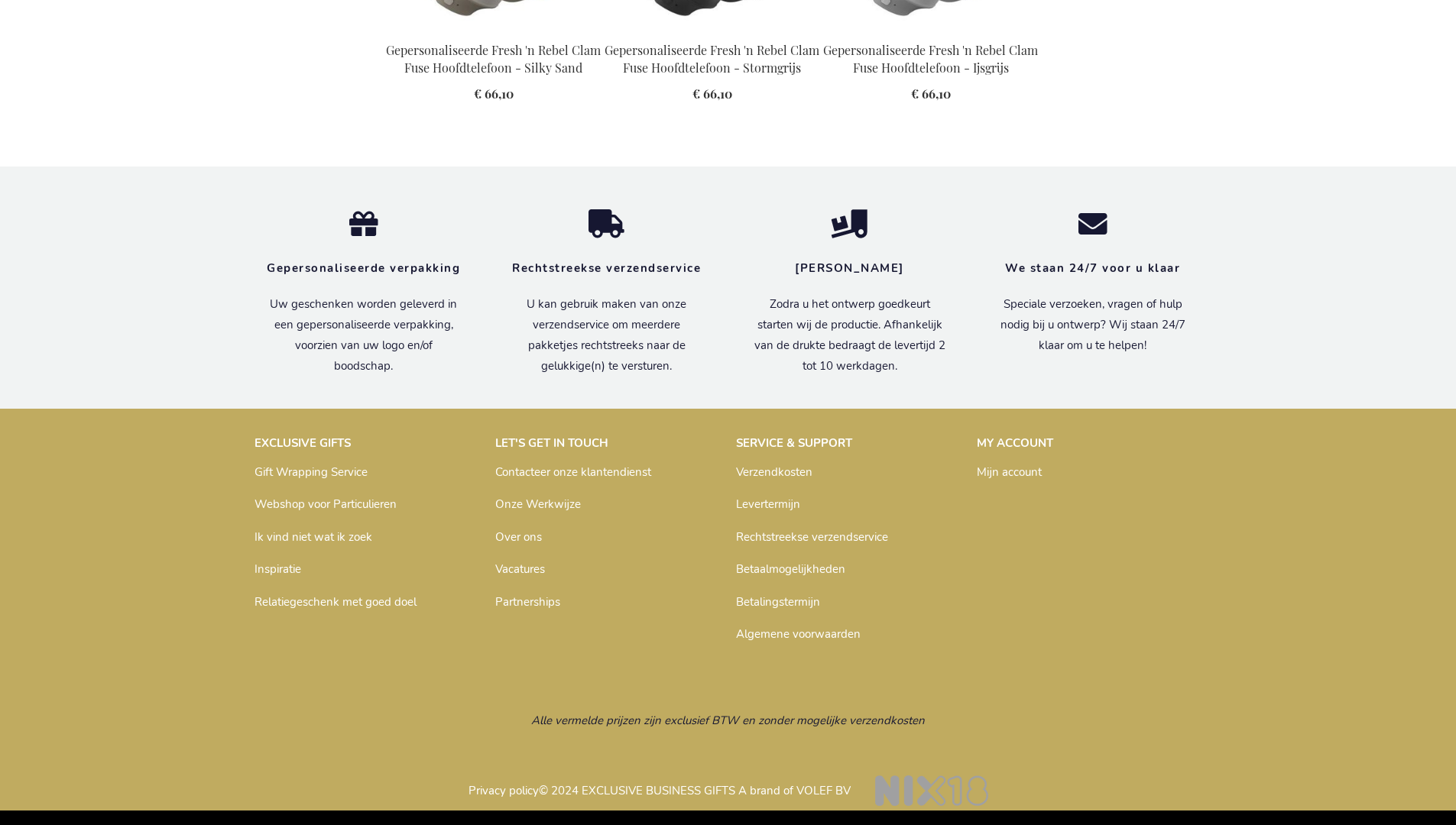
scroll to position [1712, 0]
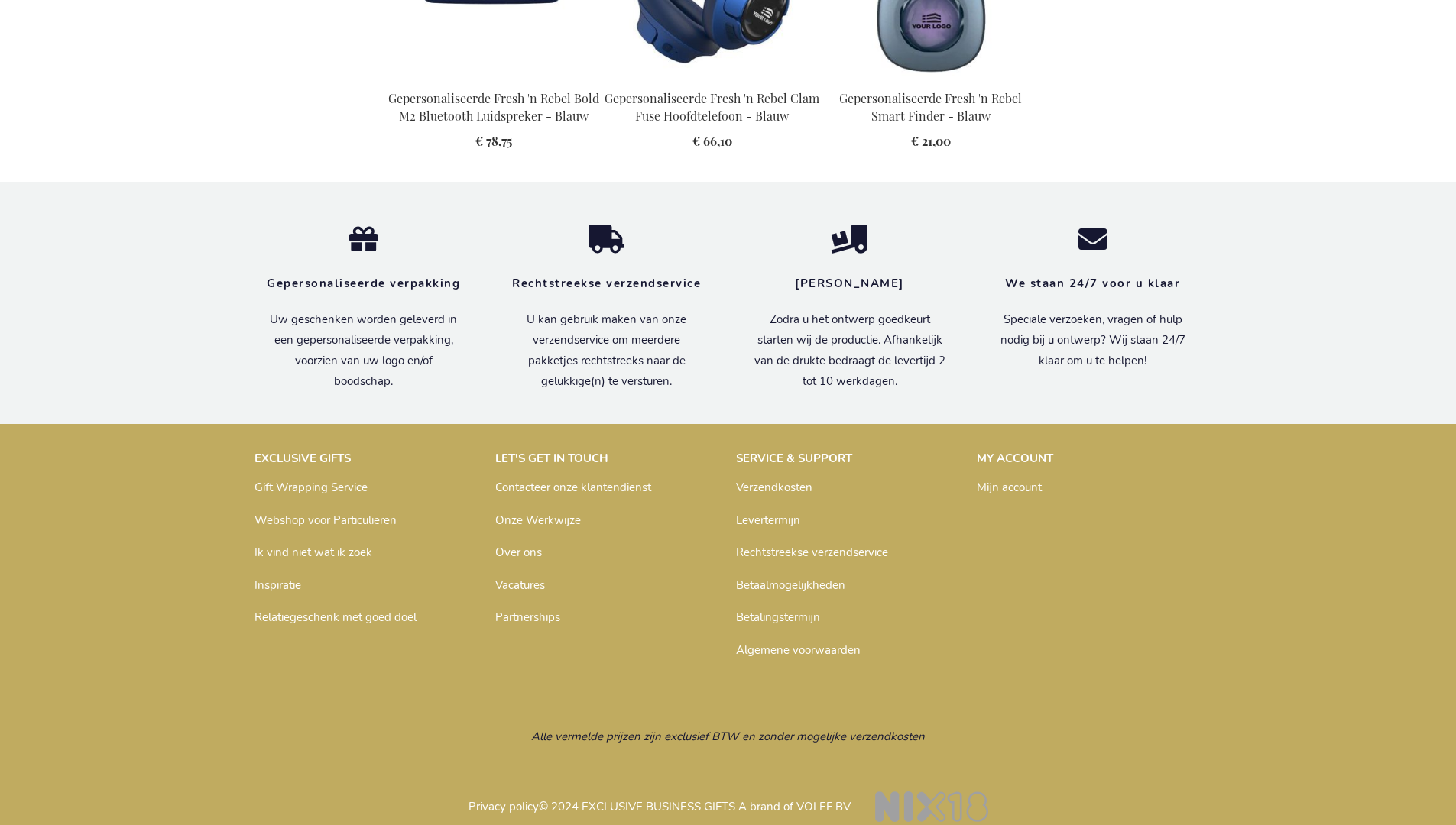
scroll to position [1732, 0]
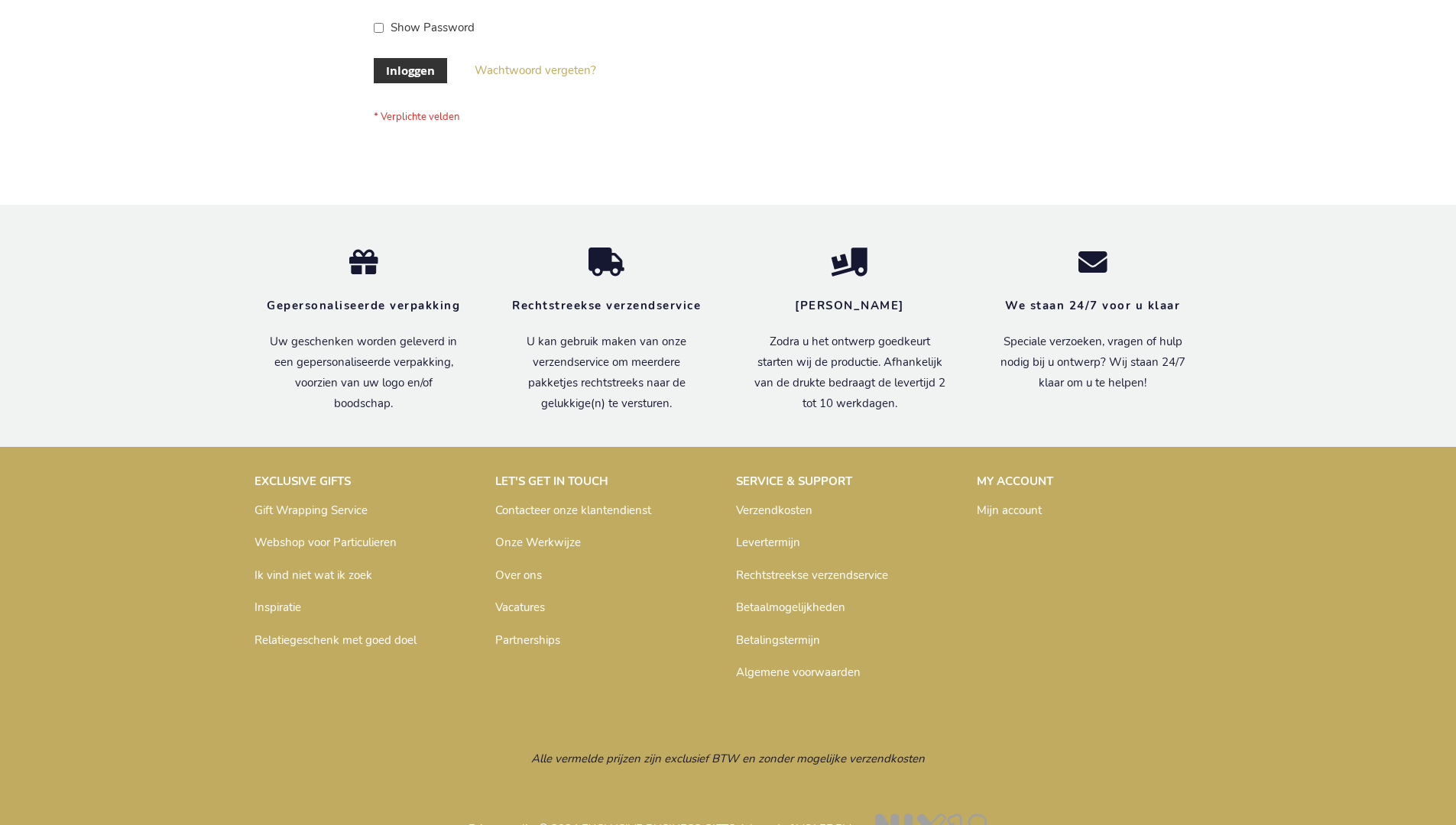
scroll to position [519, 0]
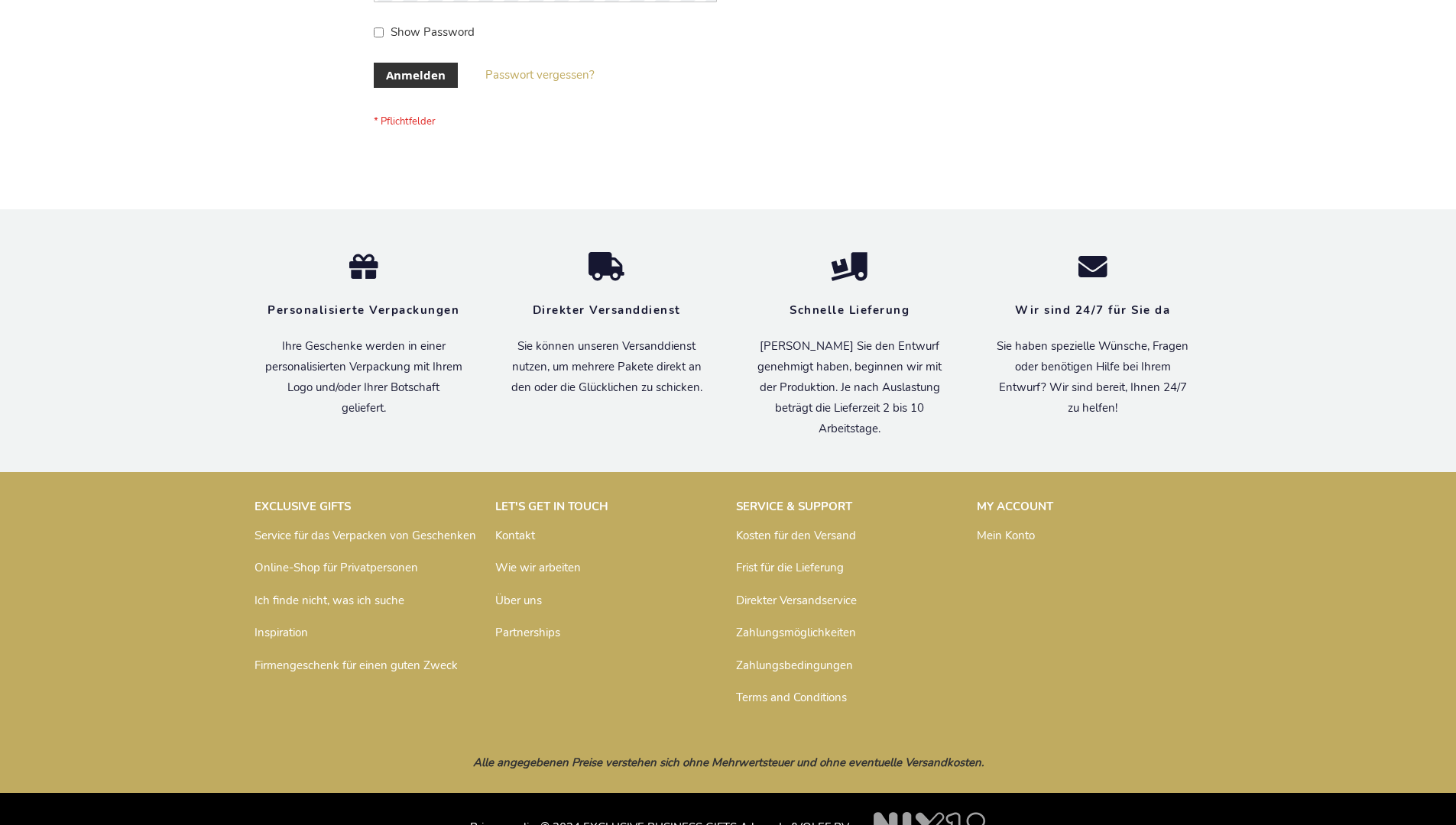
scroll to position [512, 0]
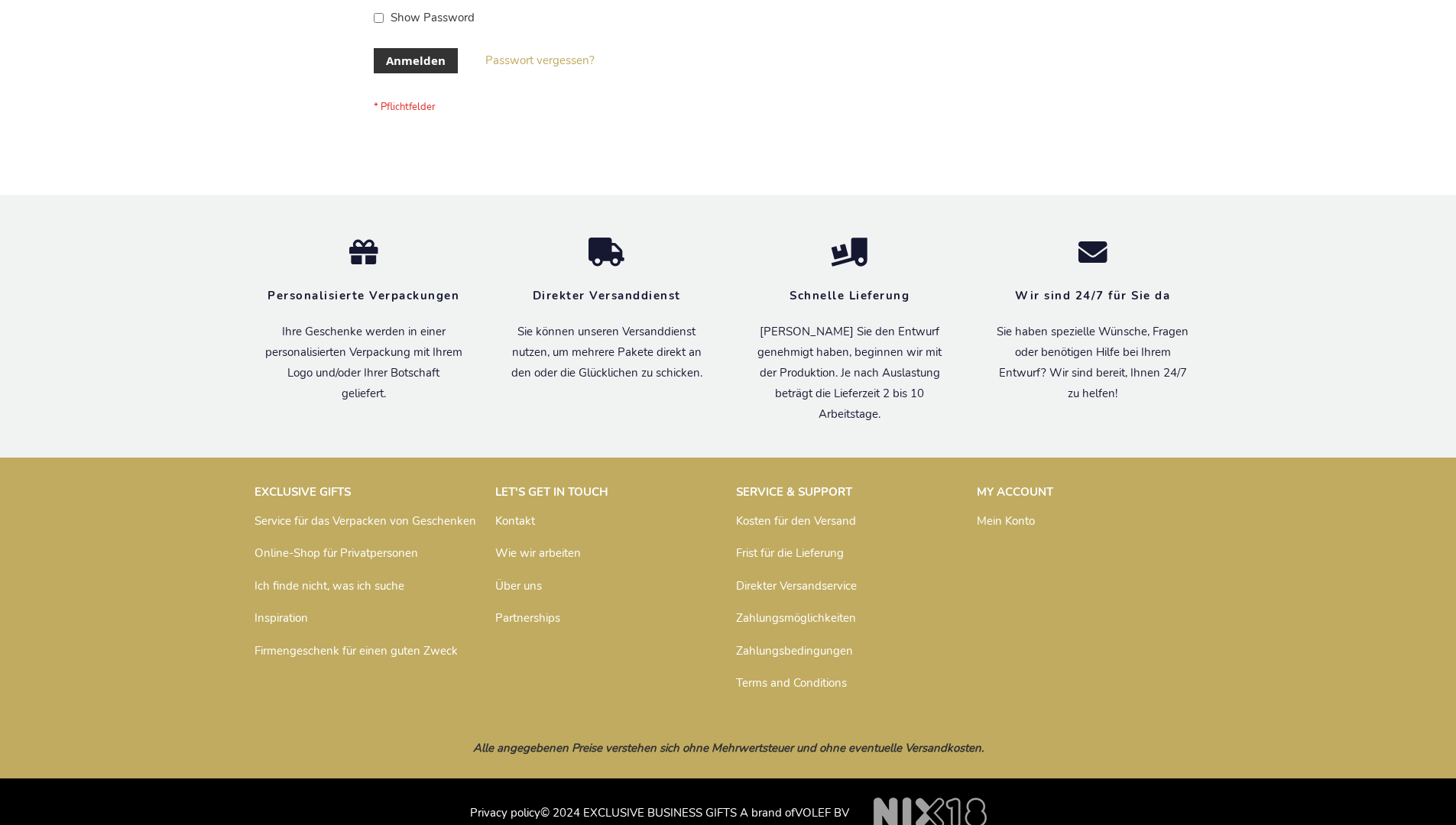
scroll to position [512, 0]
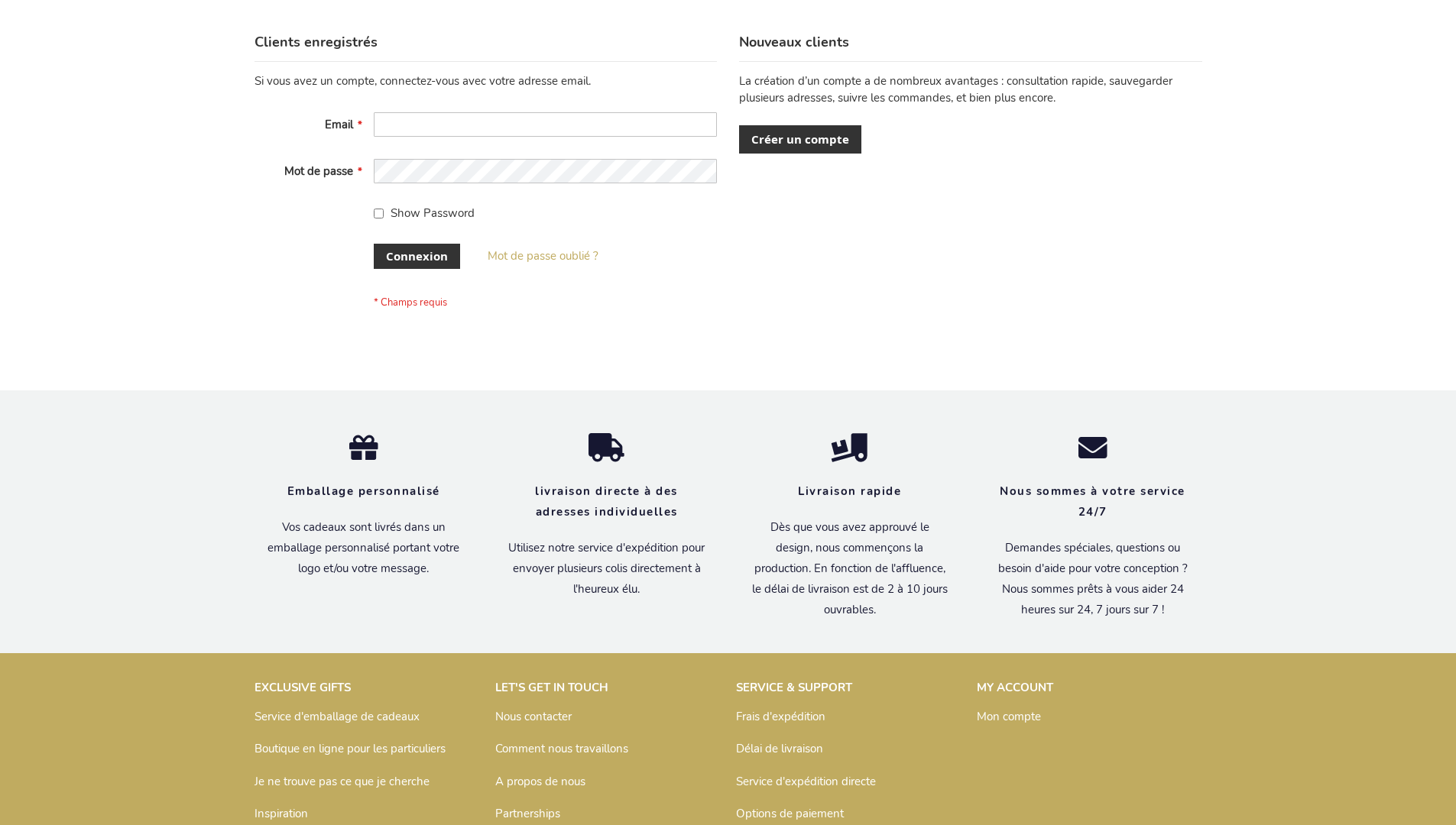
scroll to position [527, 0]
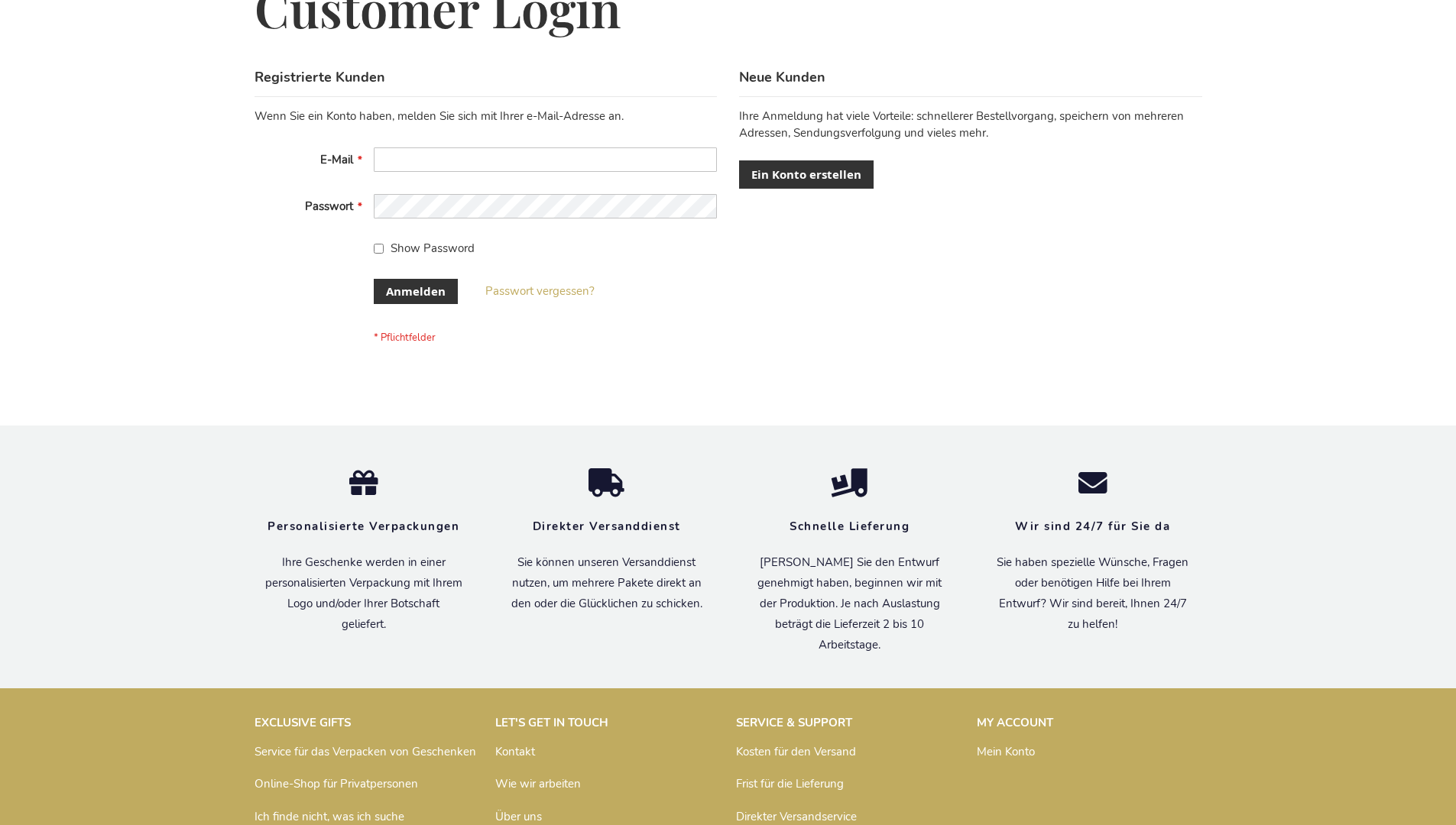
scroll to position [512, 0]
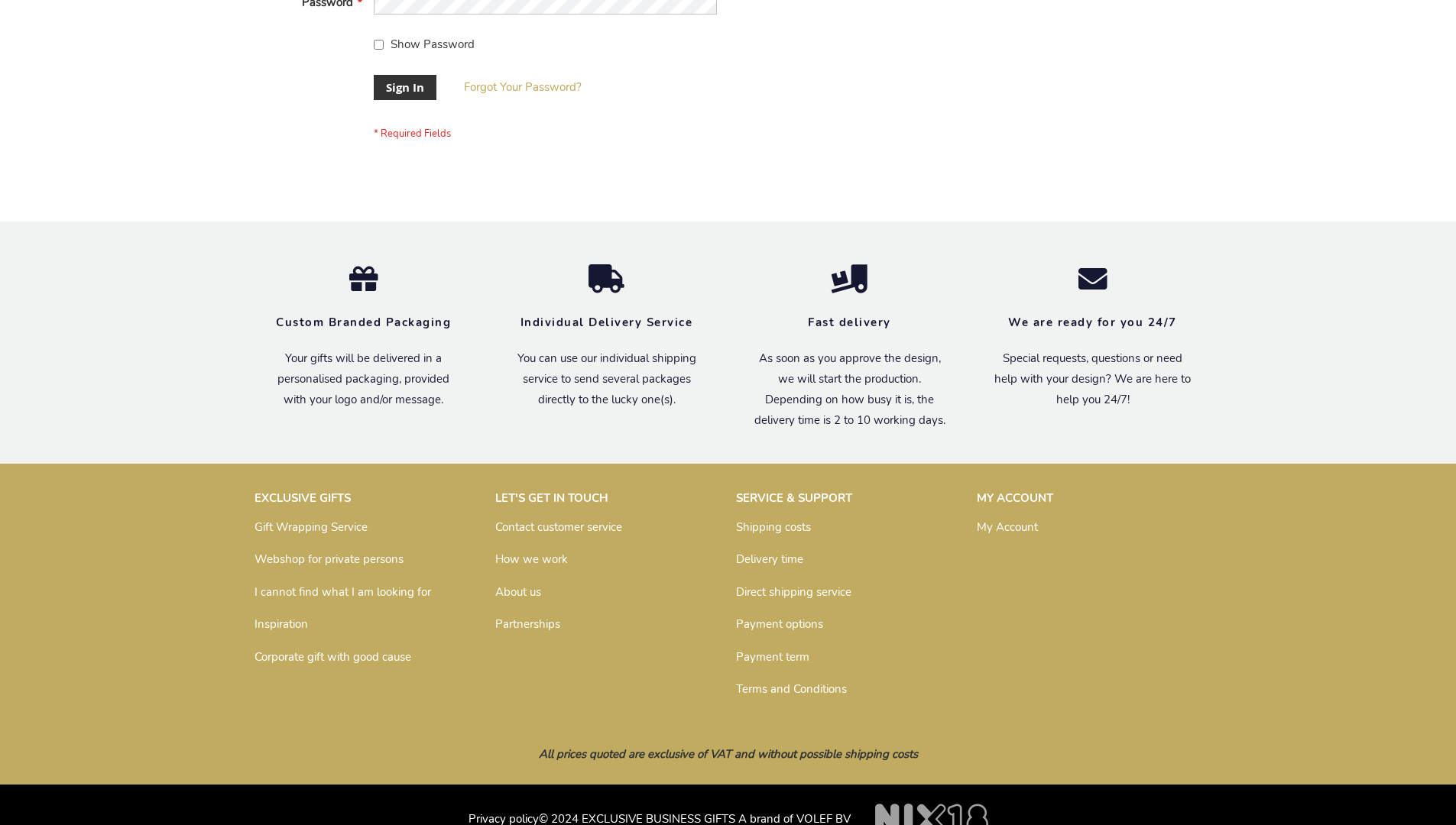
scroll to position [491, 0]
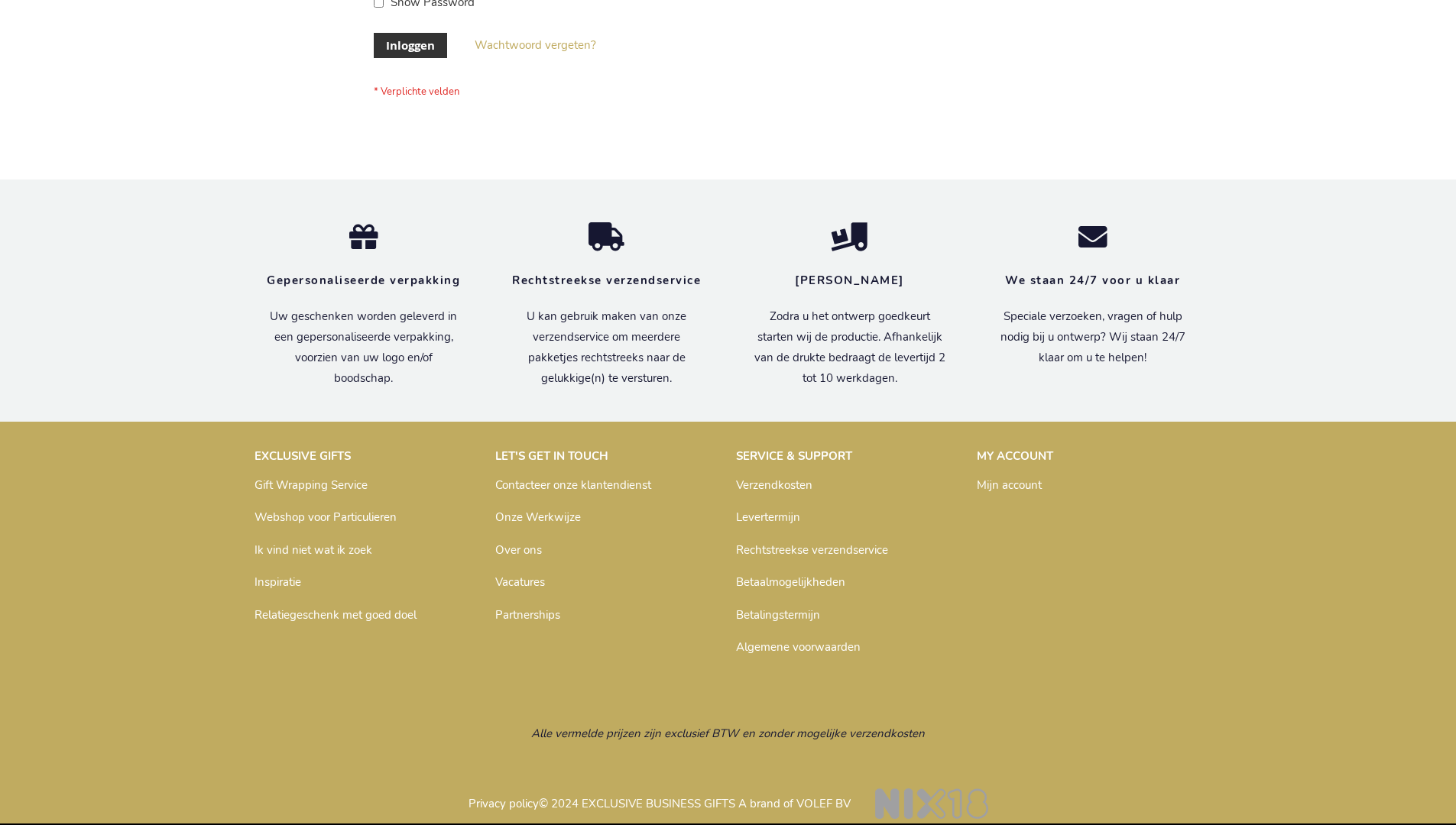
scroll to position [519, 0]
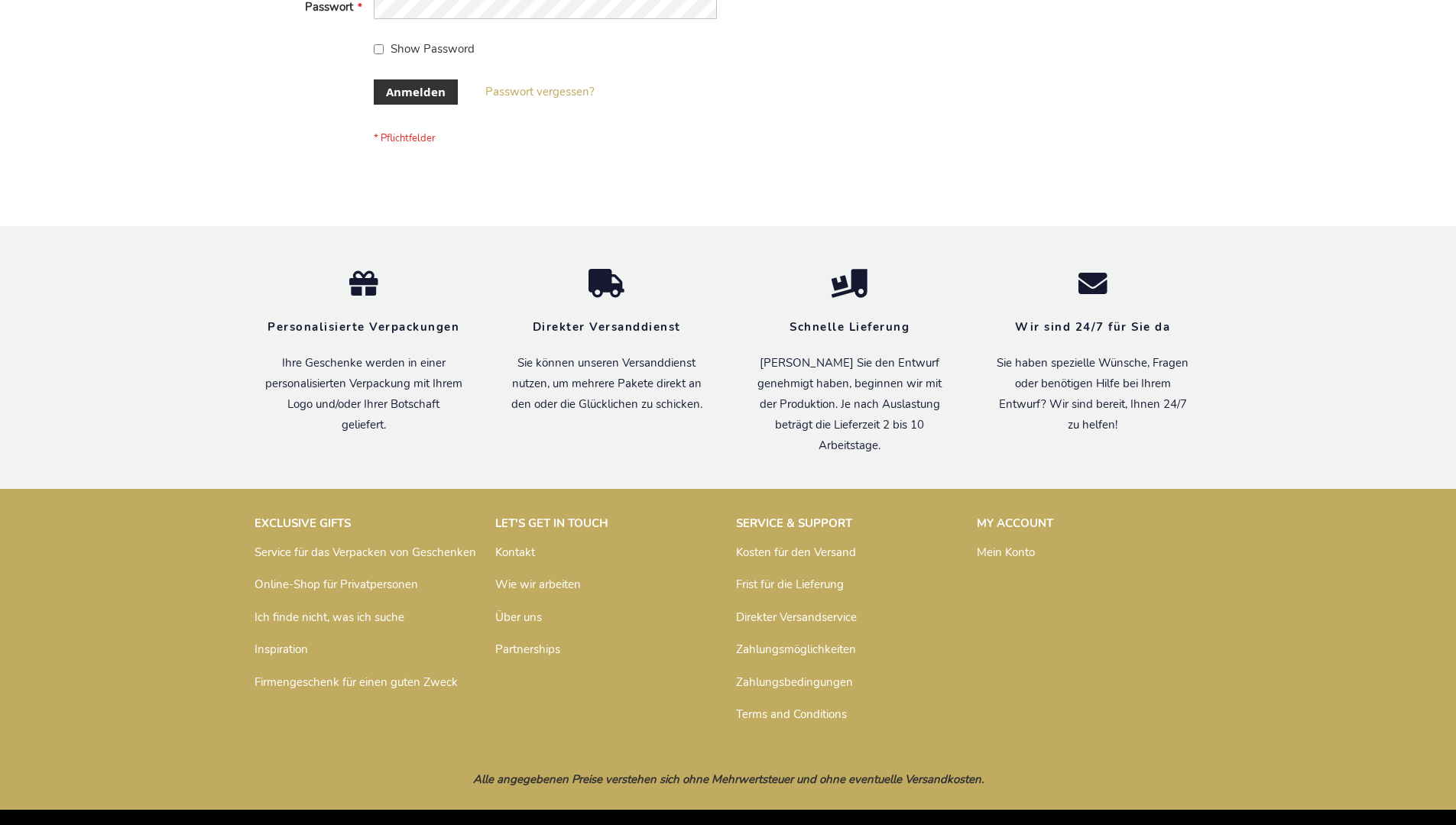
scroll to position [512, 0]
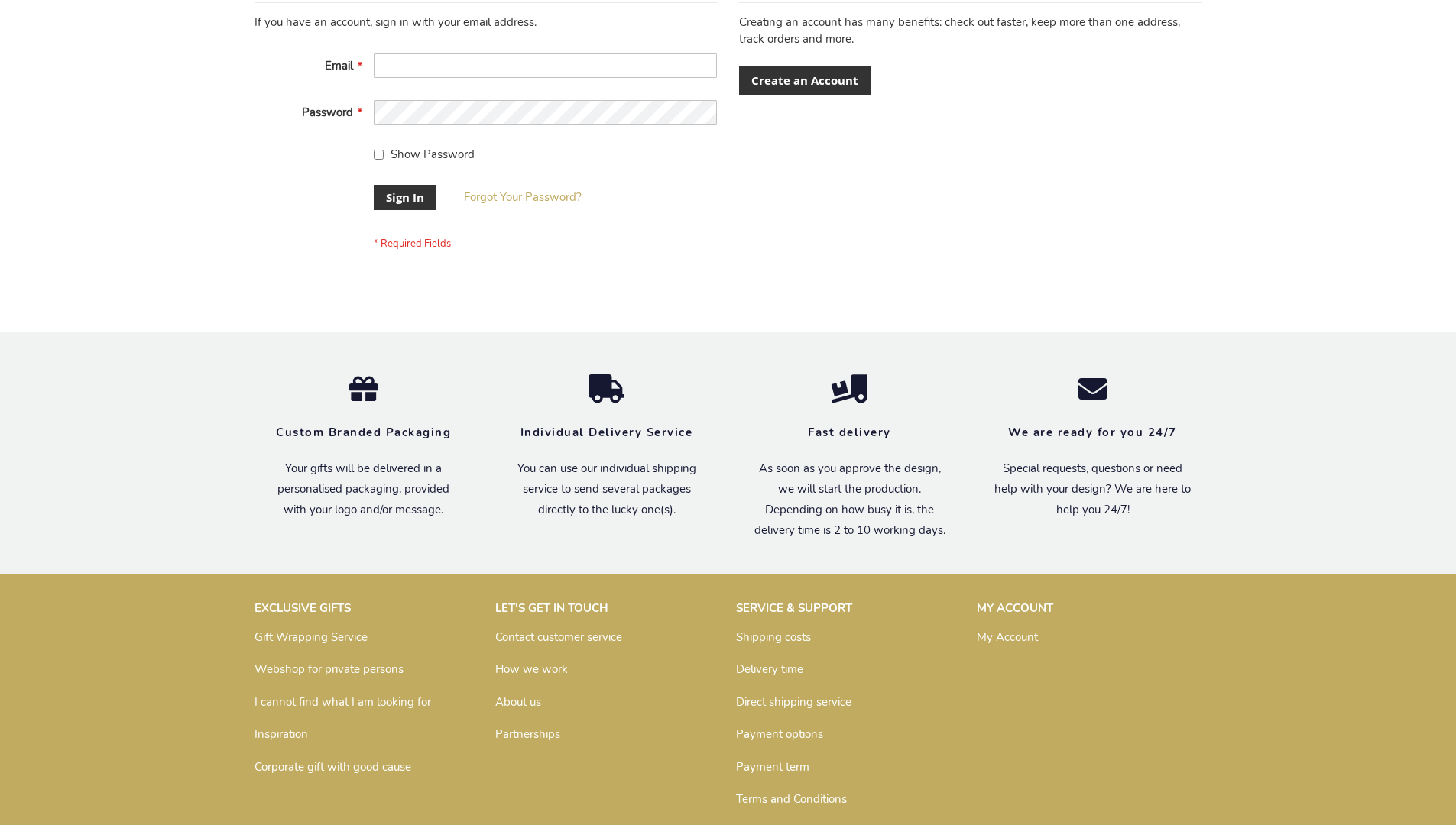
scroll to position [491, 0]
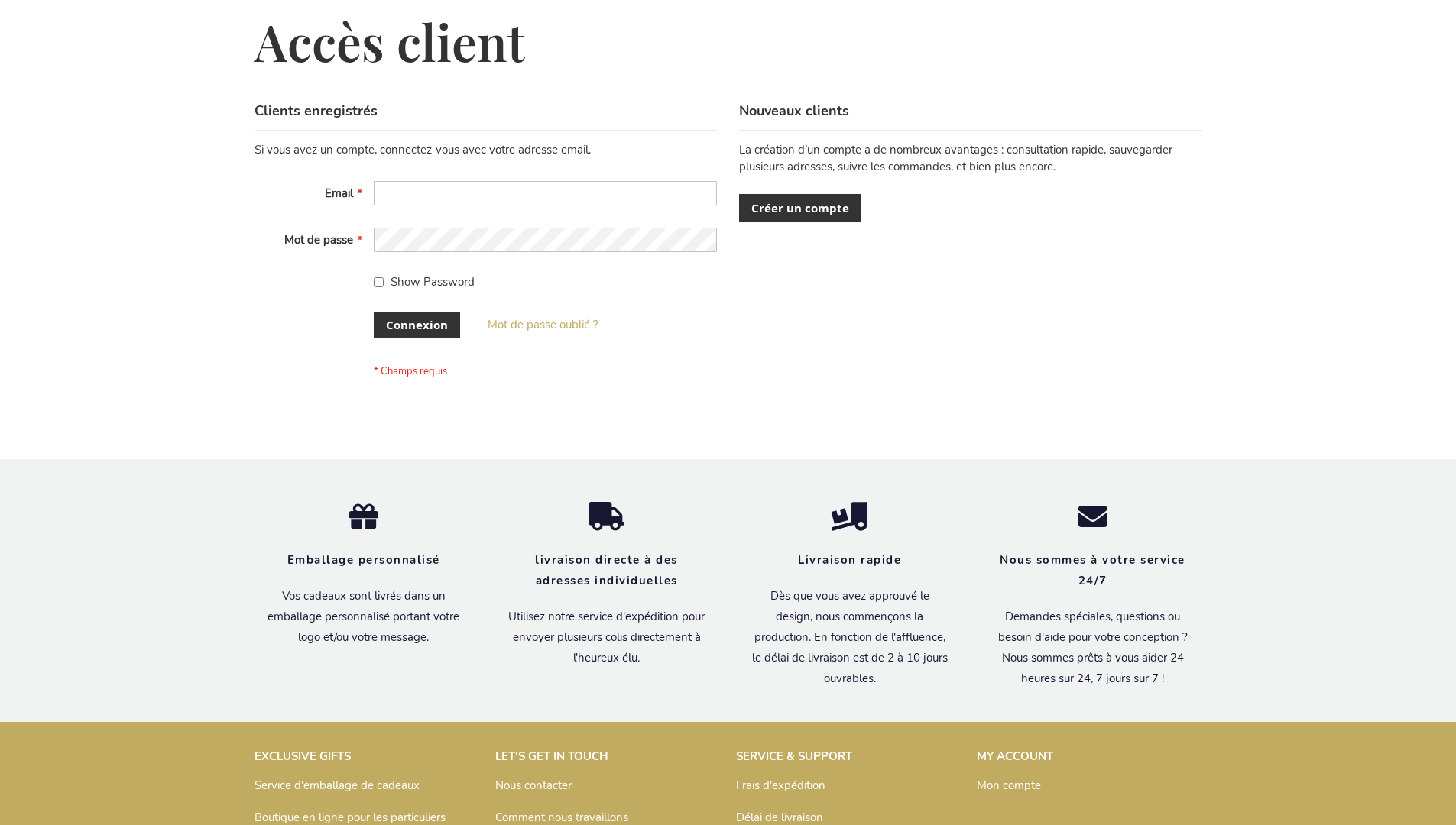
scroll to position [527, 0]
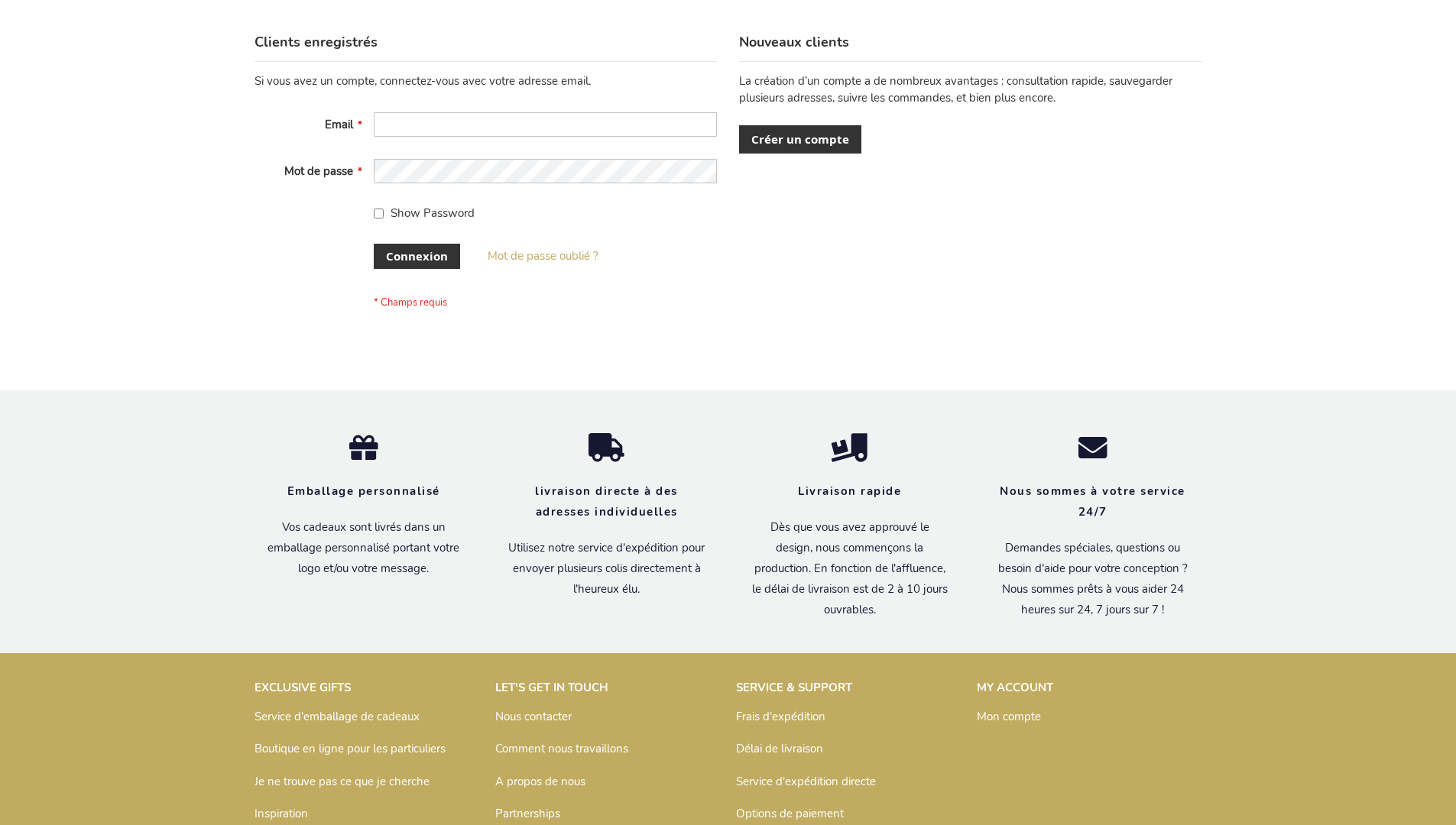
scroll to position [527, 0]
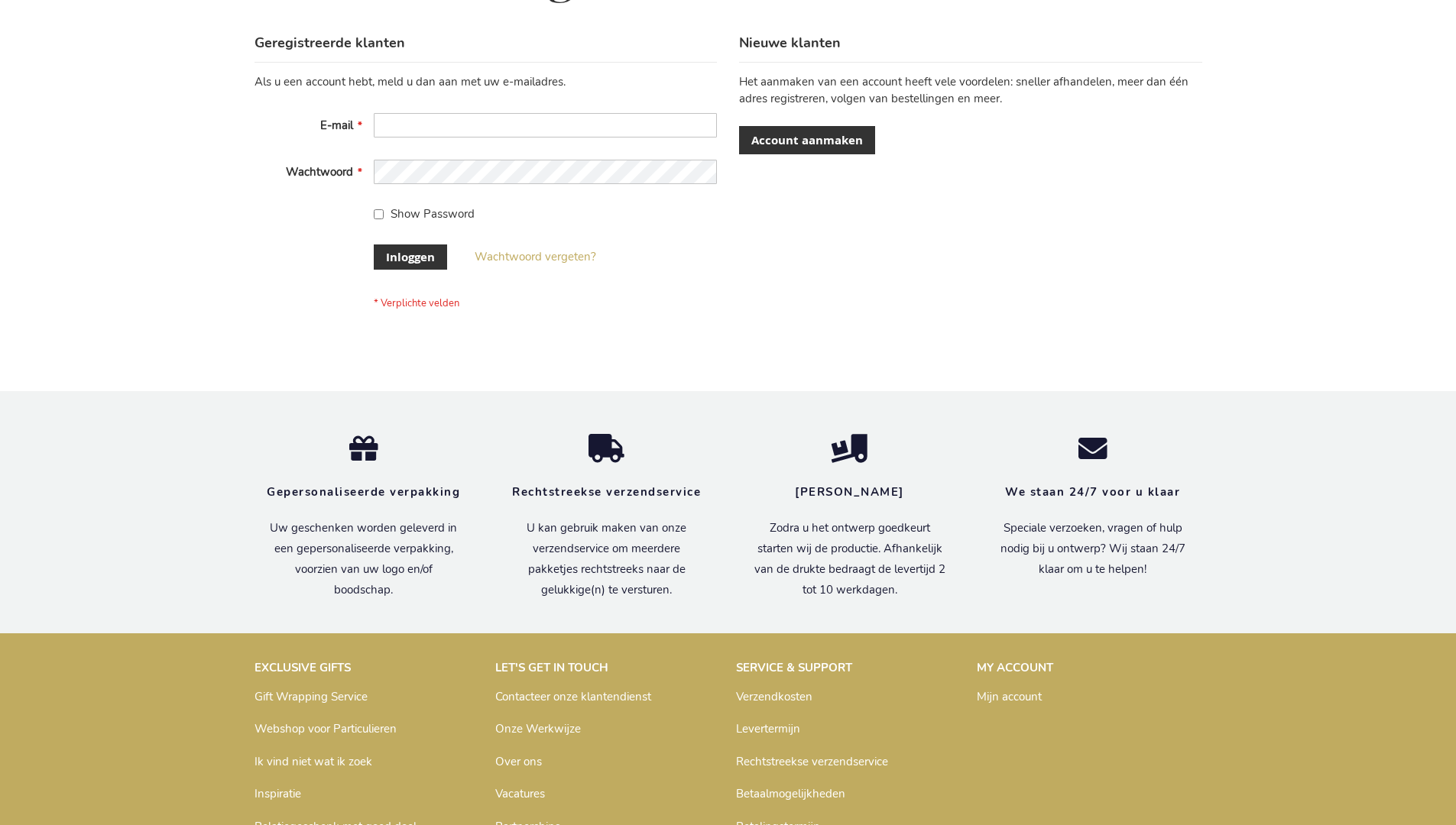
scroll to position [519, 0]
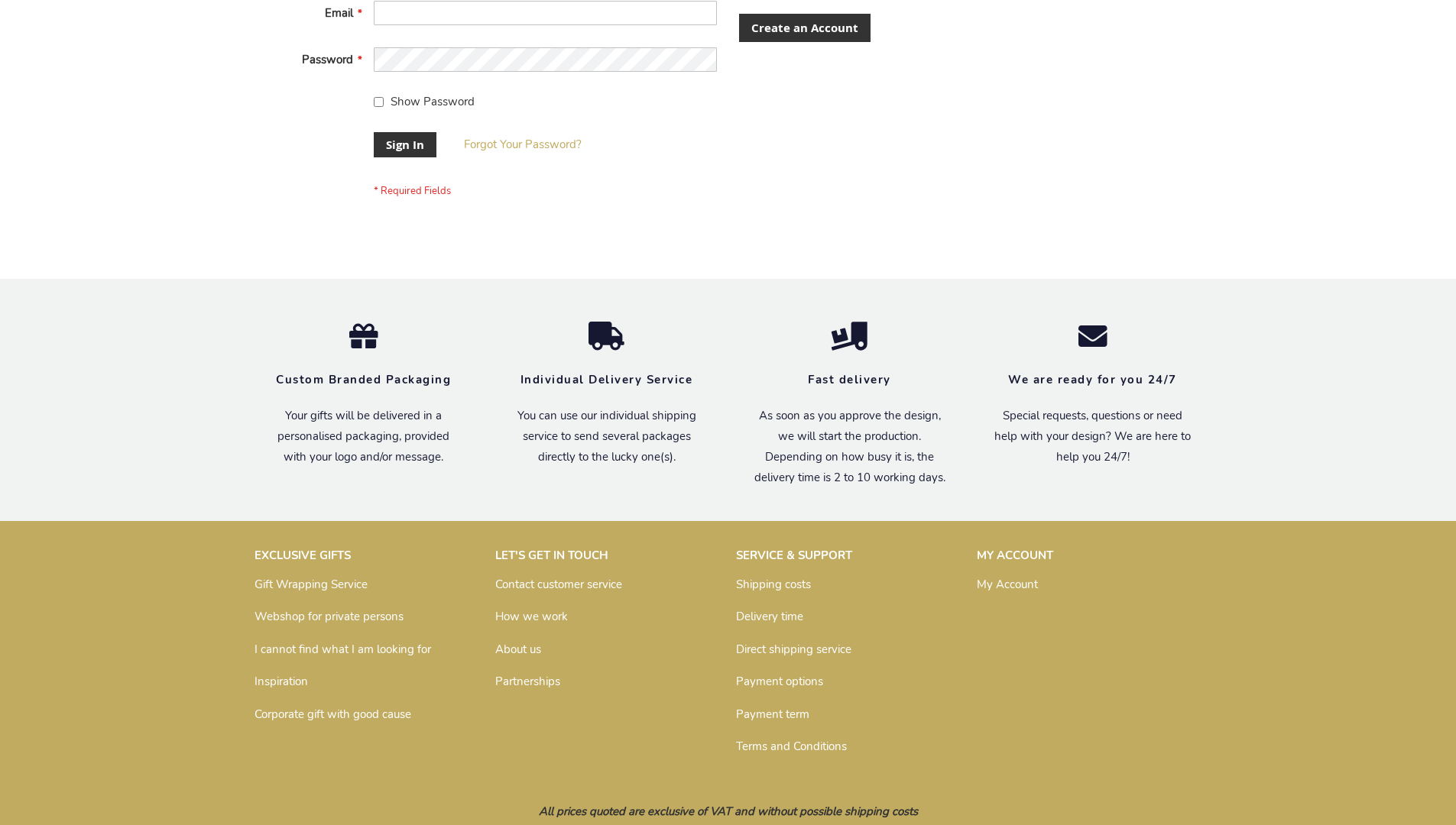
scroll to position [491, 0]
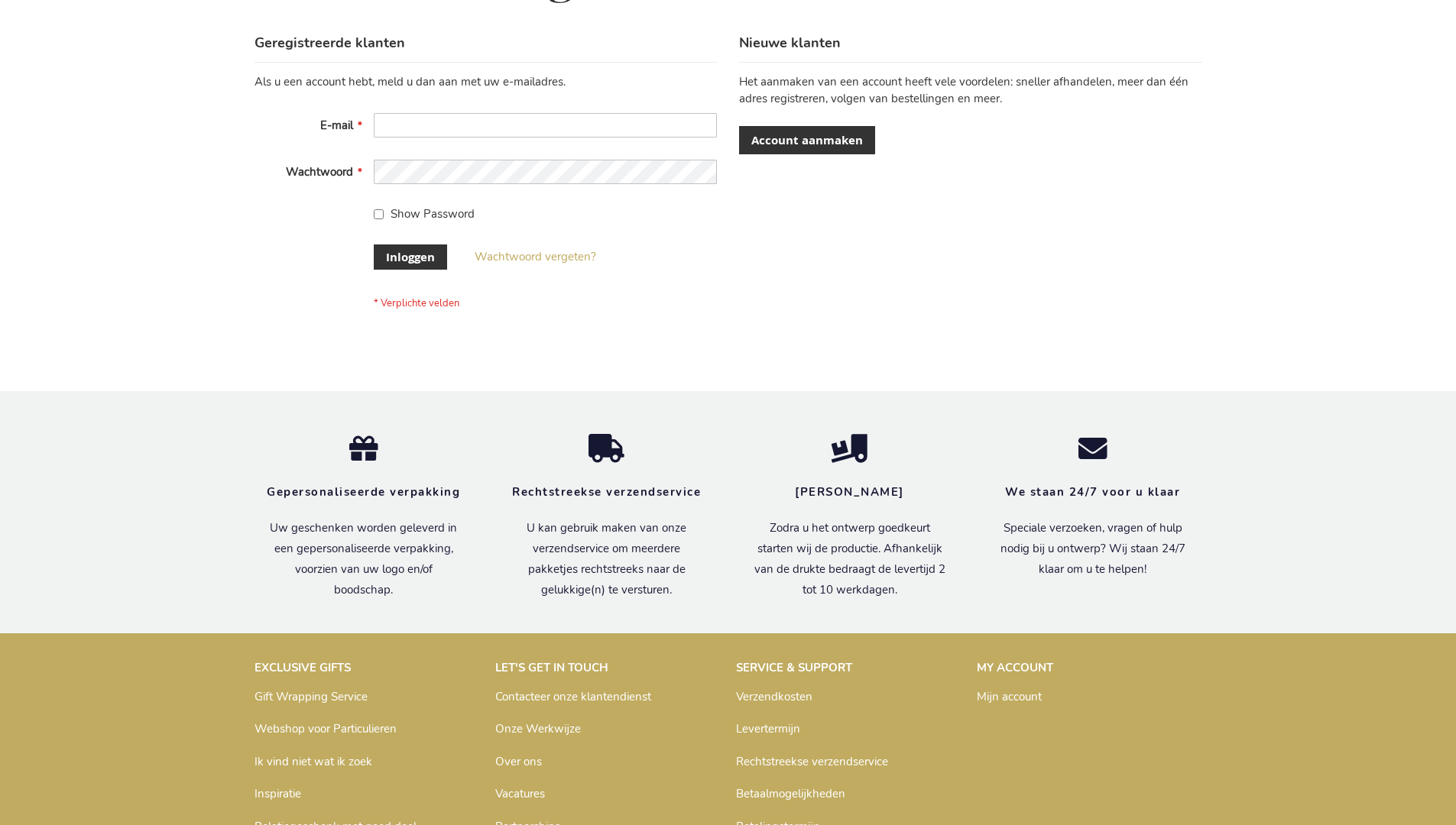
scroll to position [519, 0]
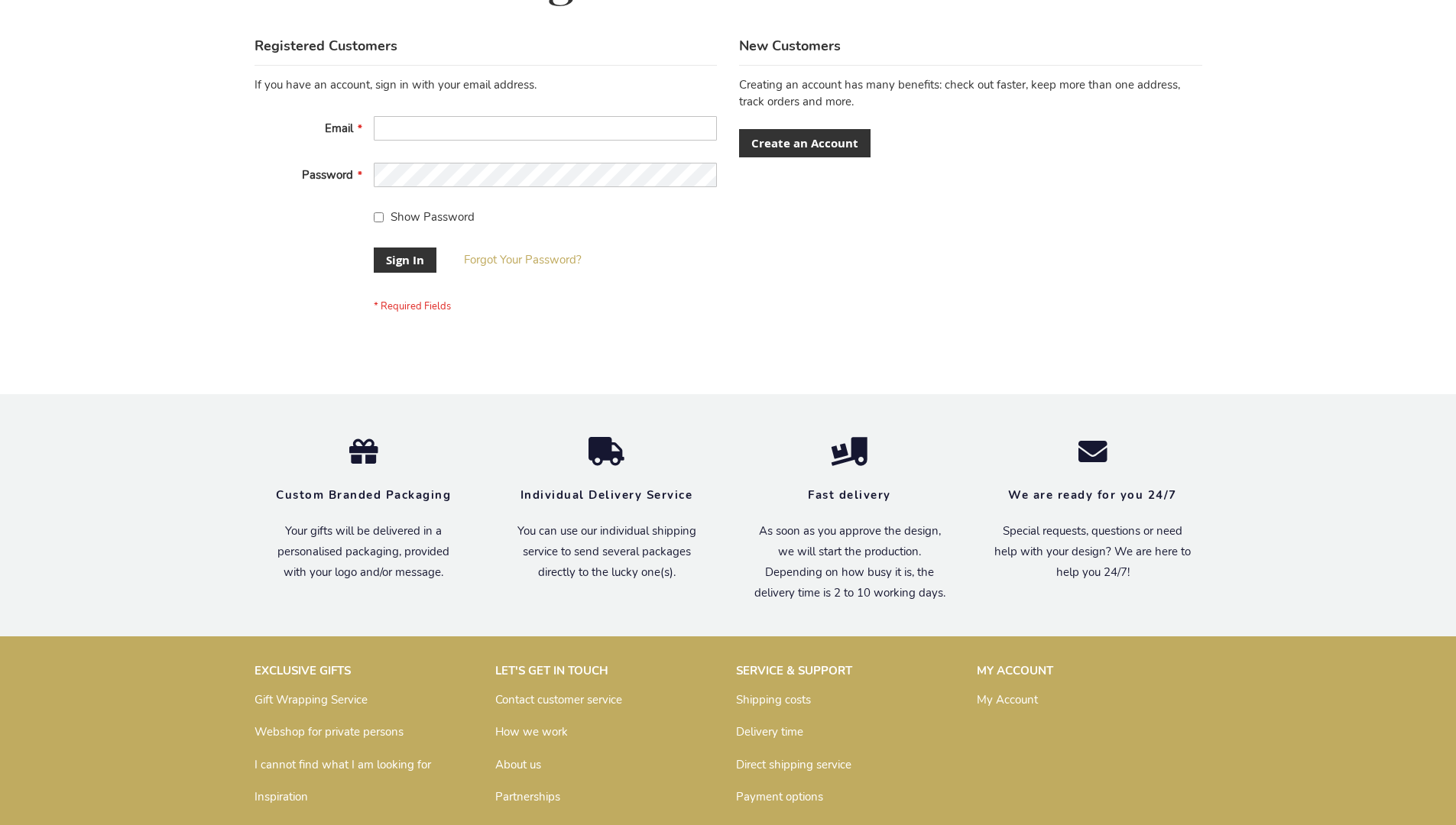
scroll to position [491, 0]
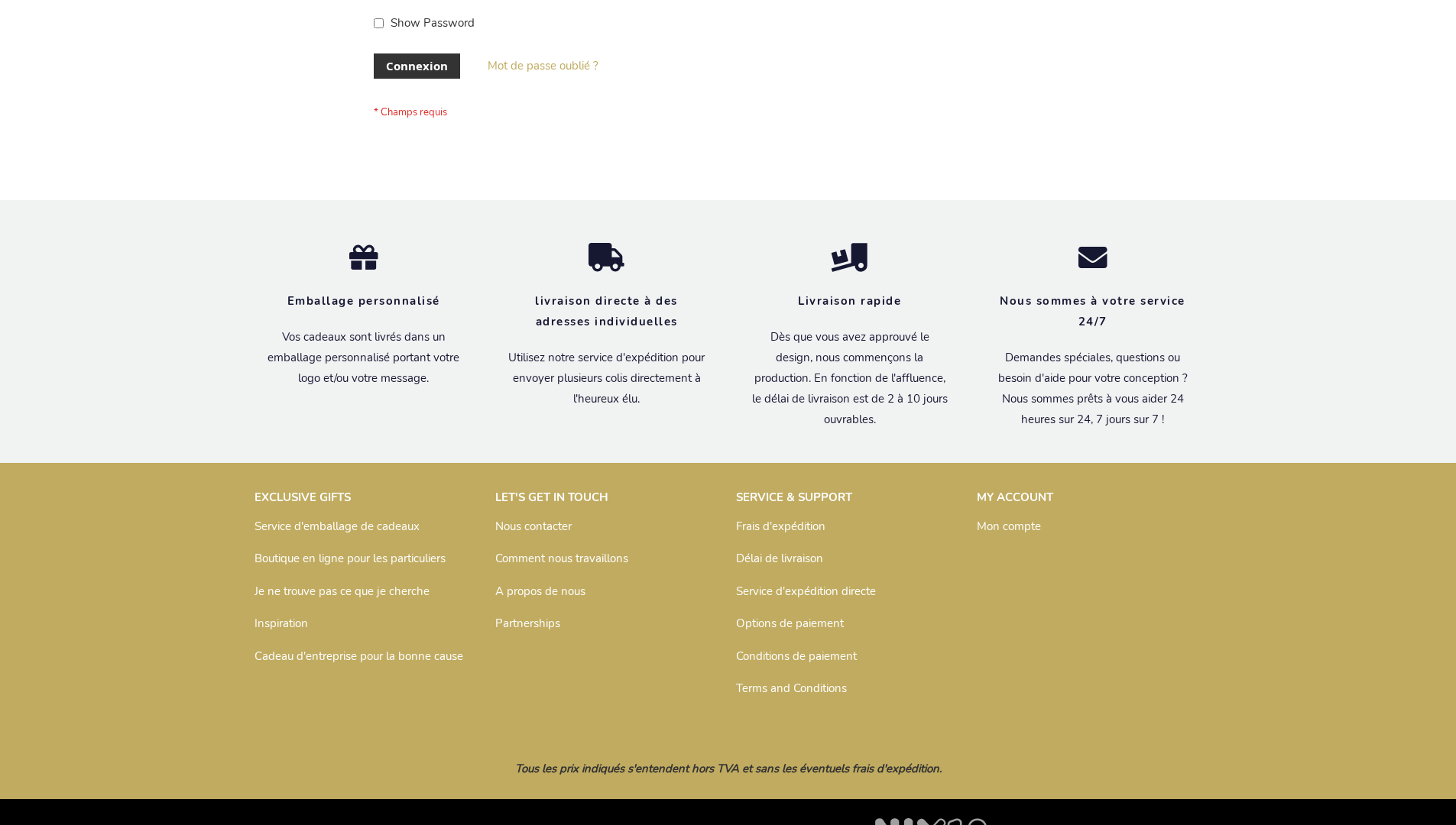
scroll to position [527, 0]
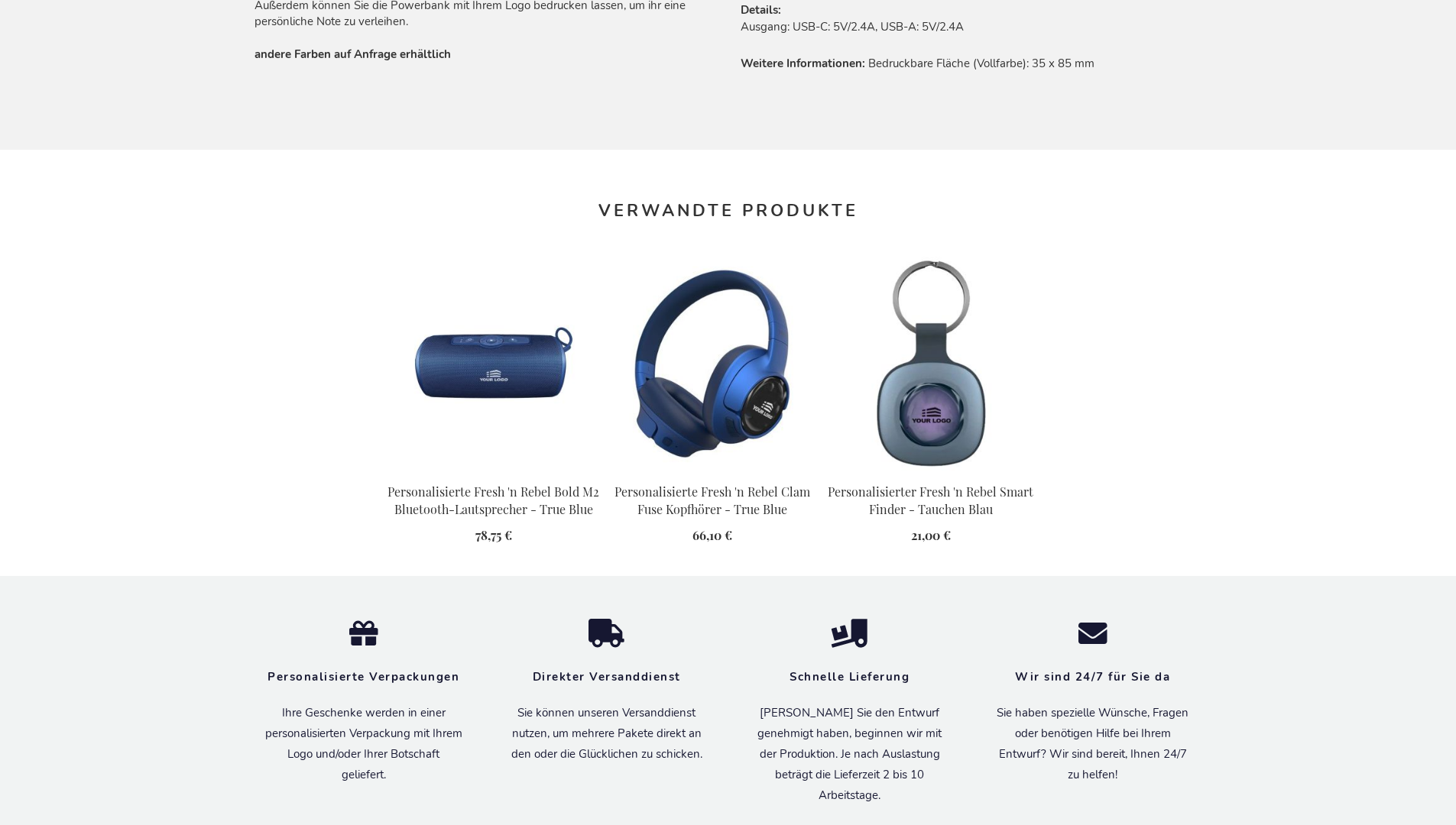
scroll to position [1742, 0]
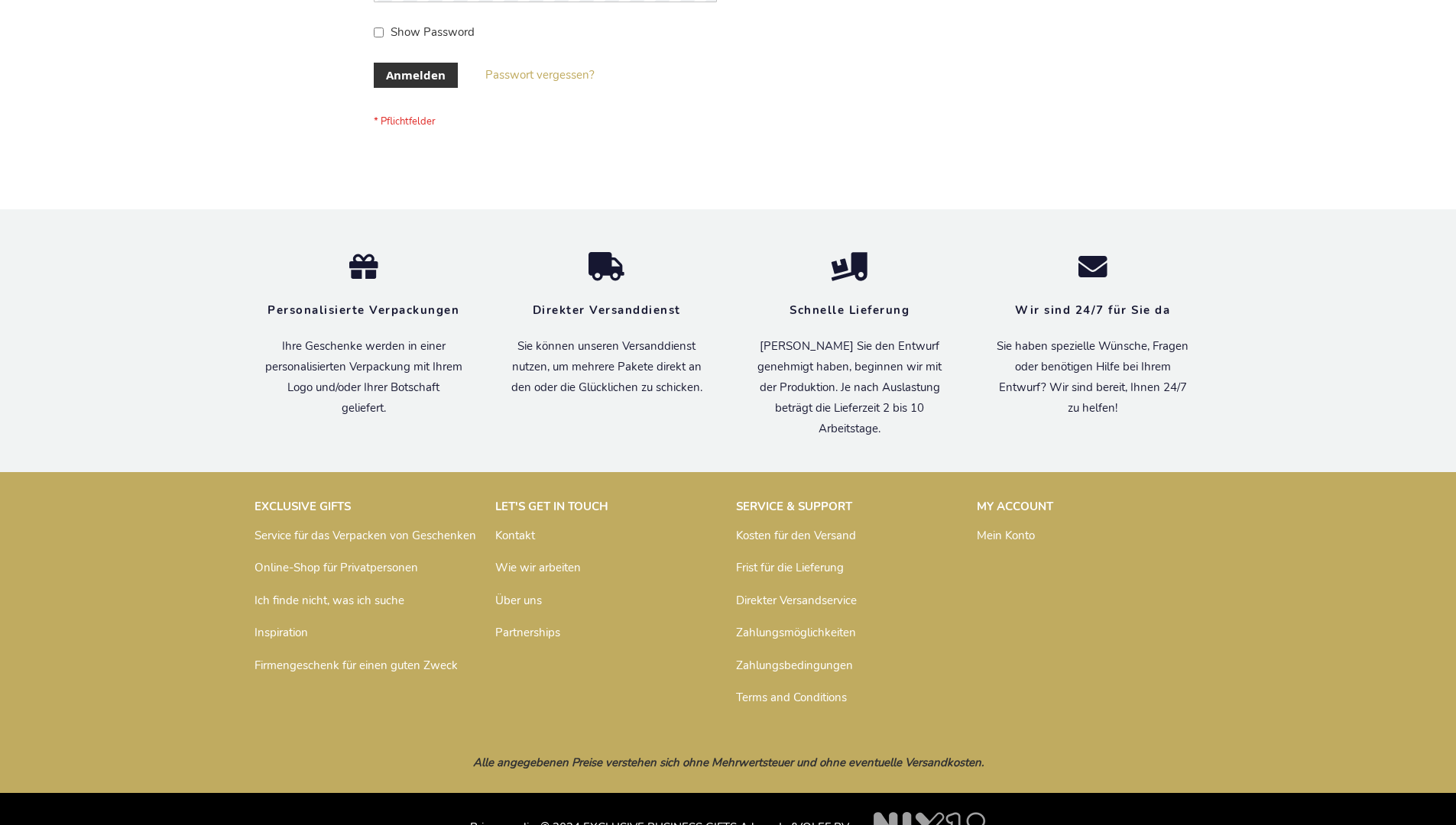
scroll to position [512, 0]
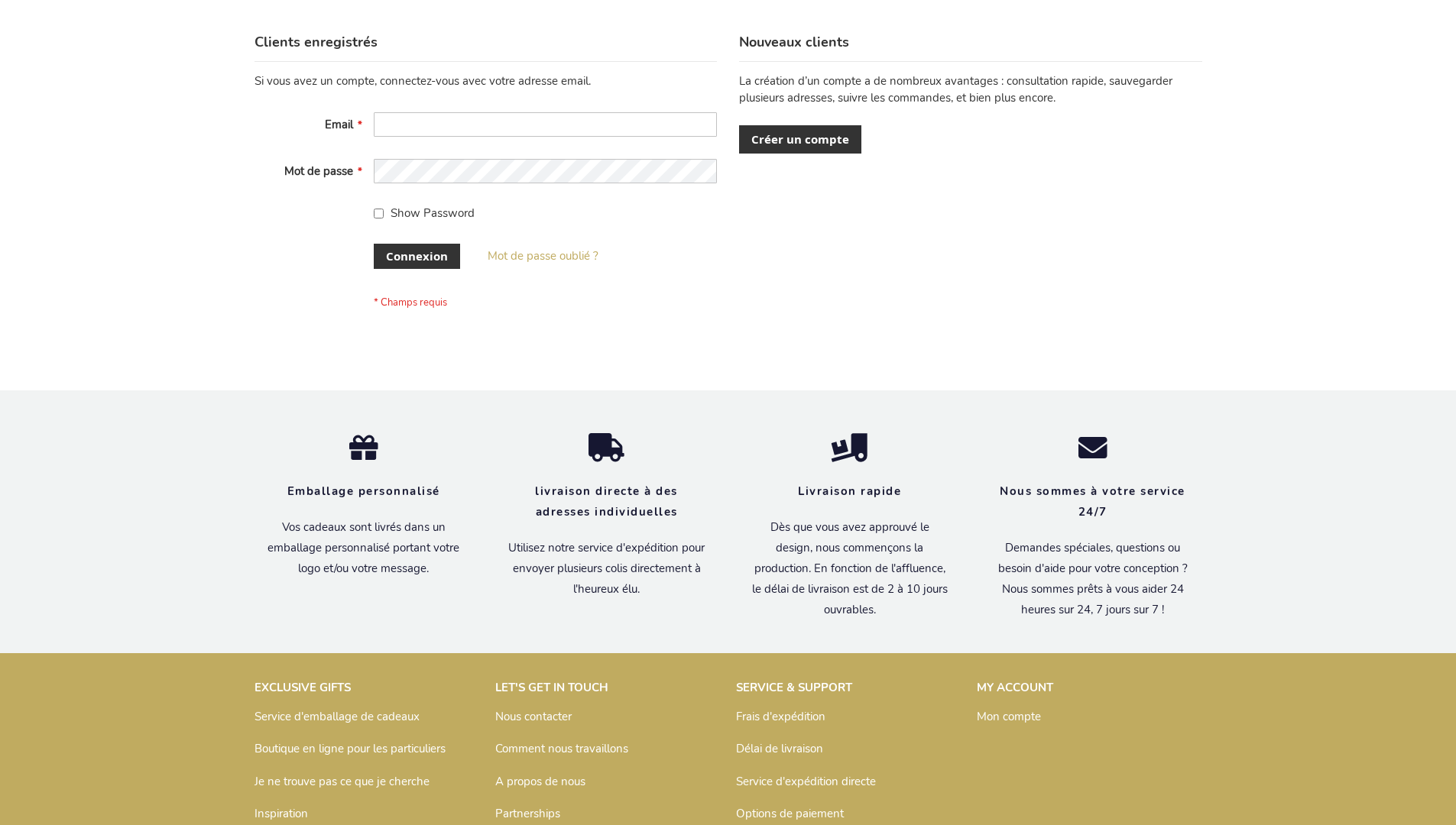
scroll to position [527, 0]
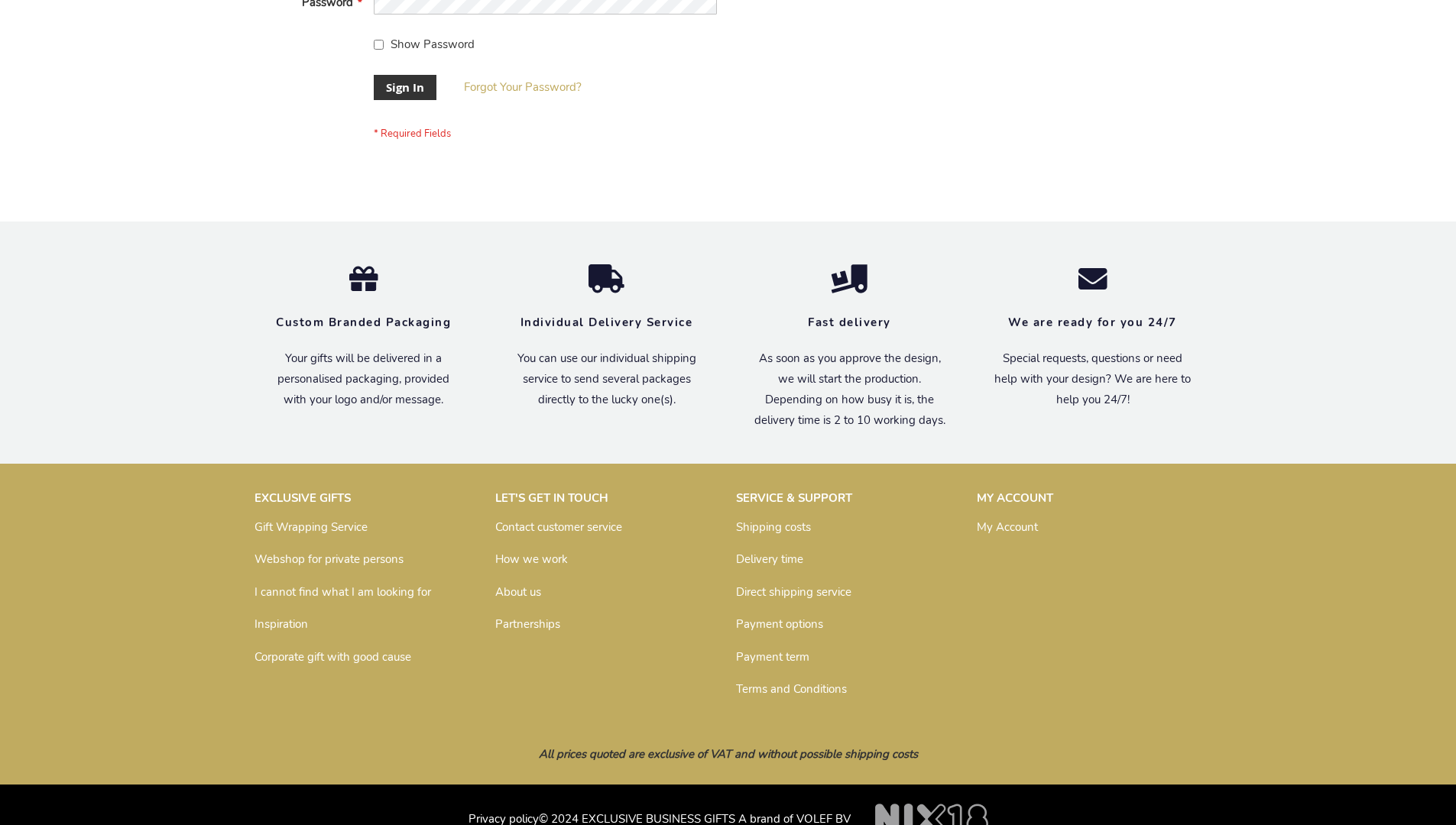
scroll to position [491, 0]
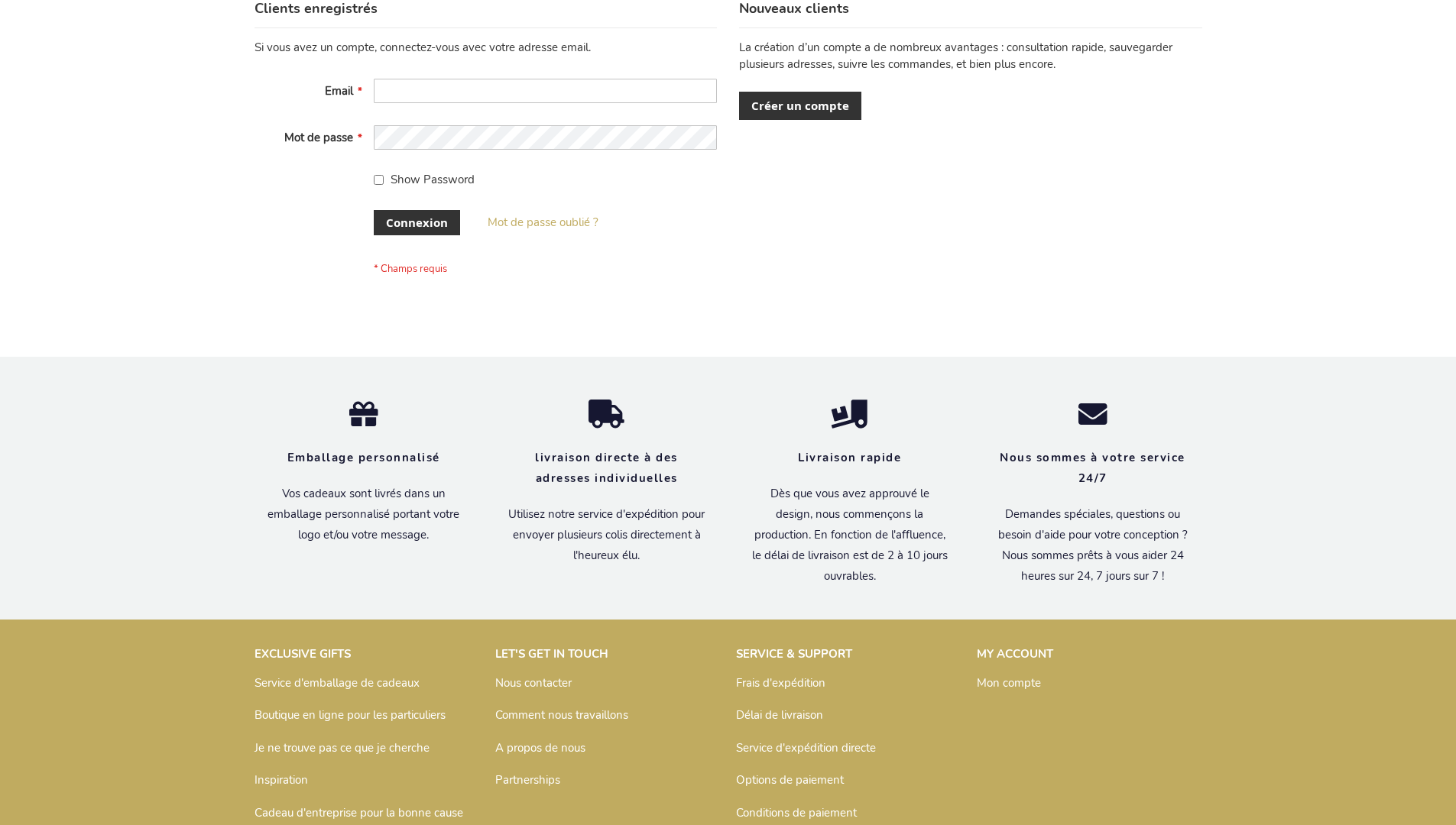
scroll to position [527, 0]
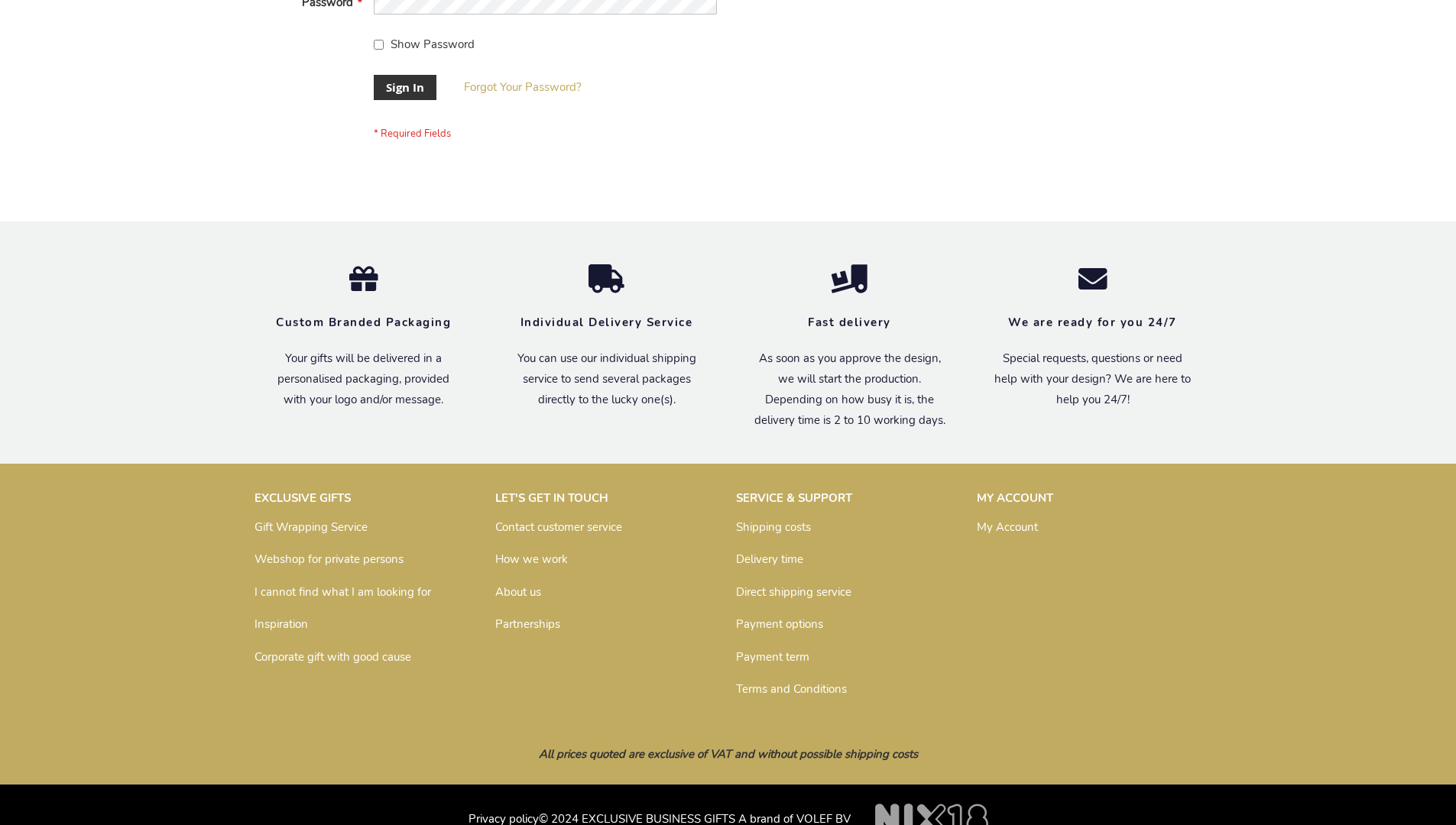
scroll to position [491, 0]
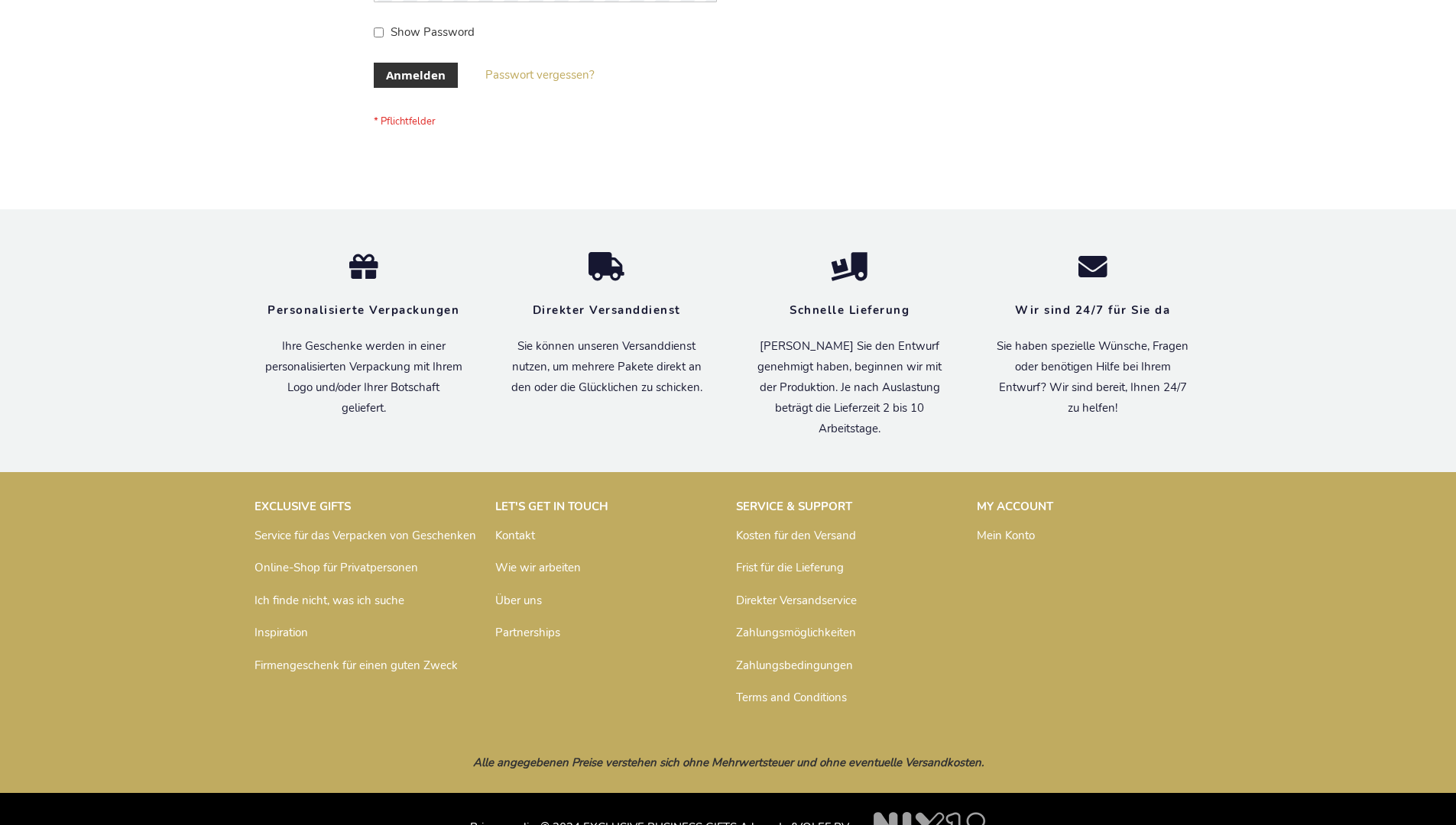
scroll to position [512, 0]
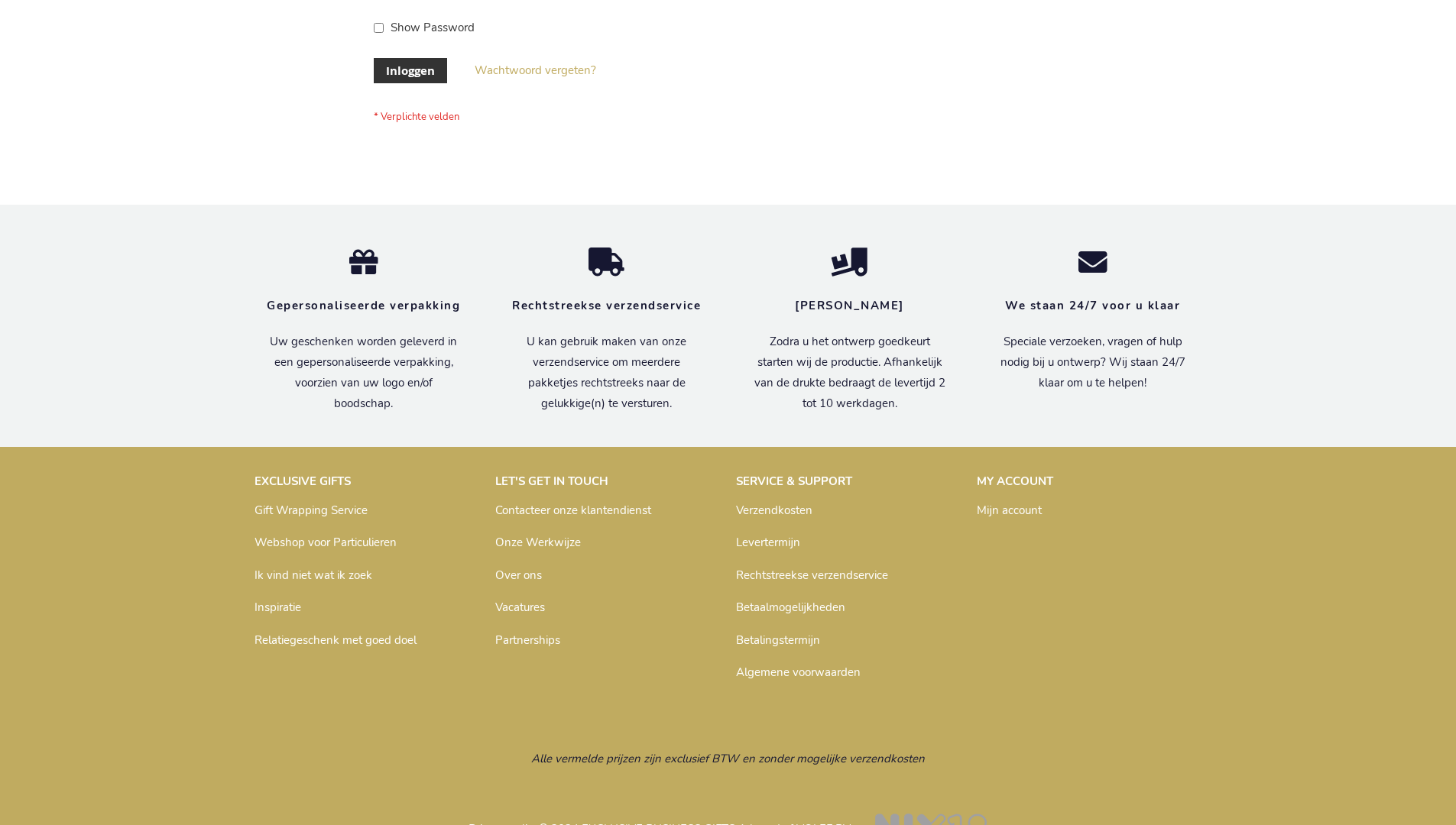
scroll to position [519, 0]
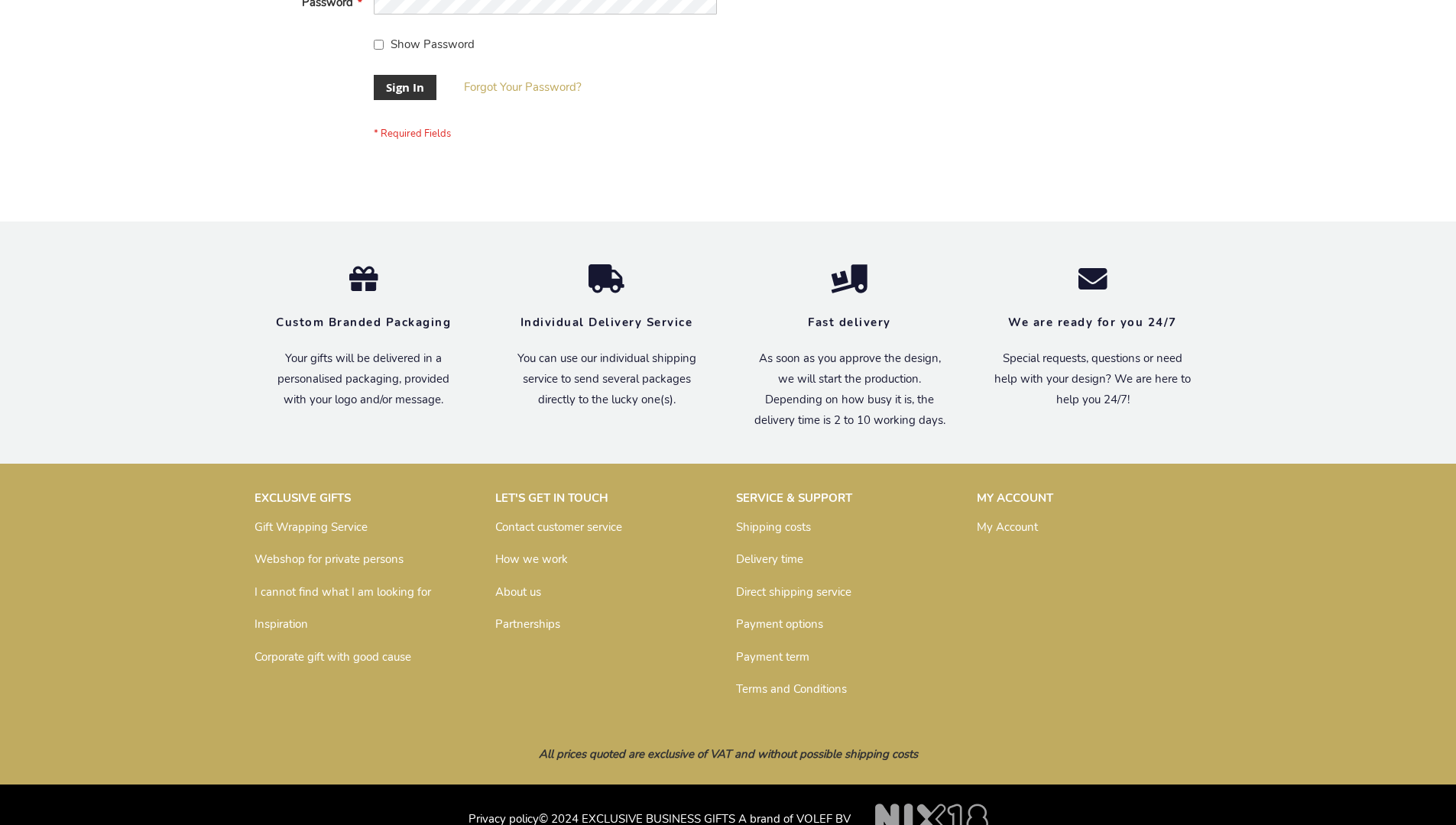
scroll to position [491, 0]
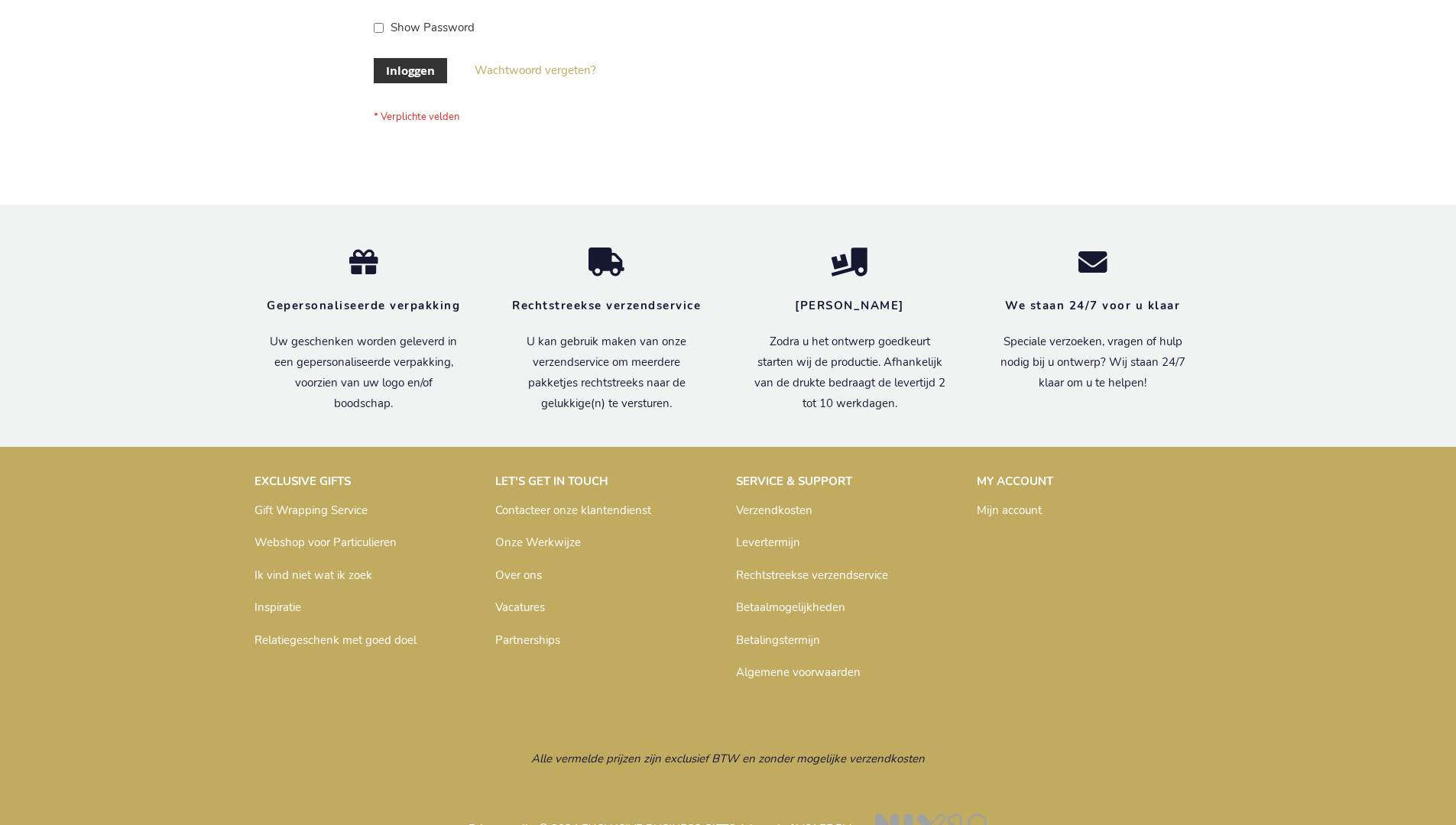
scroll to position [519, 0]
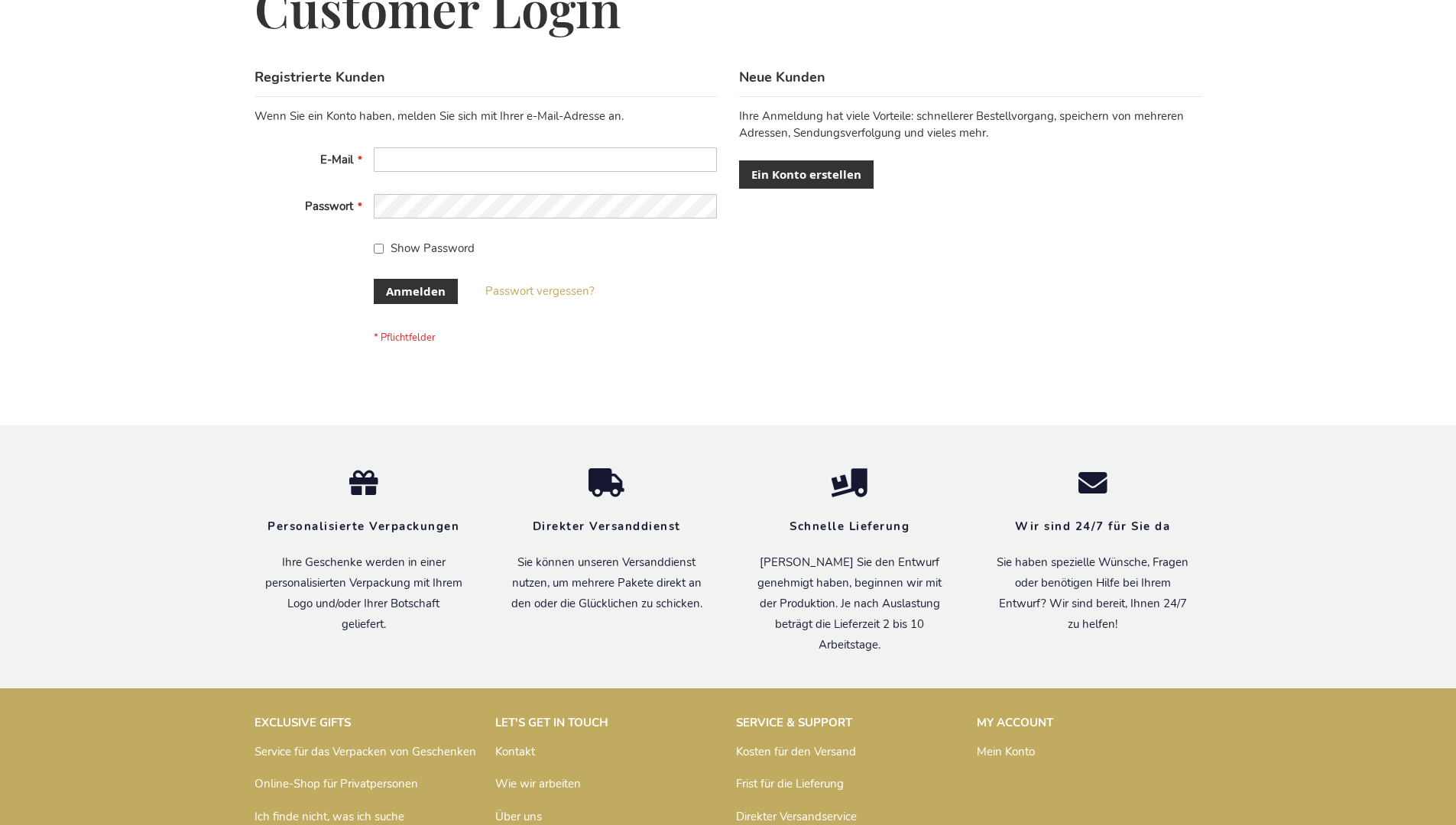
scroll to position [512, 0]
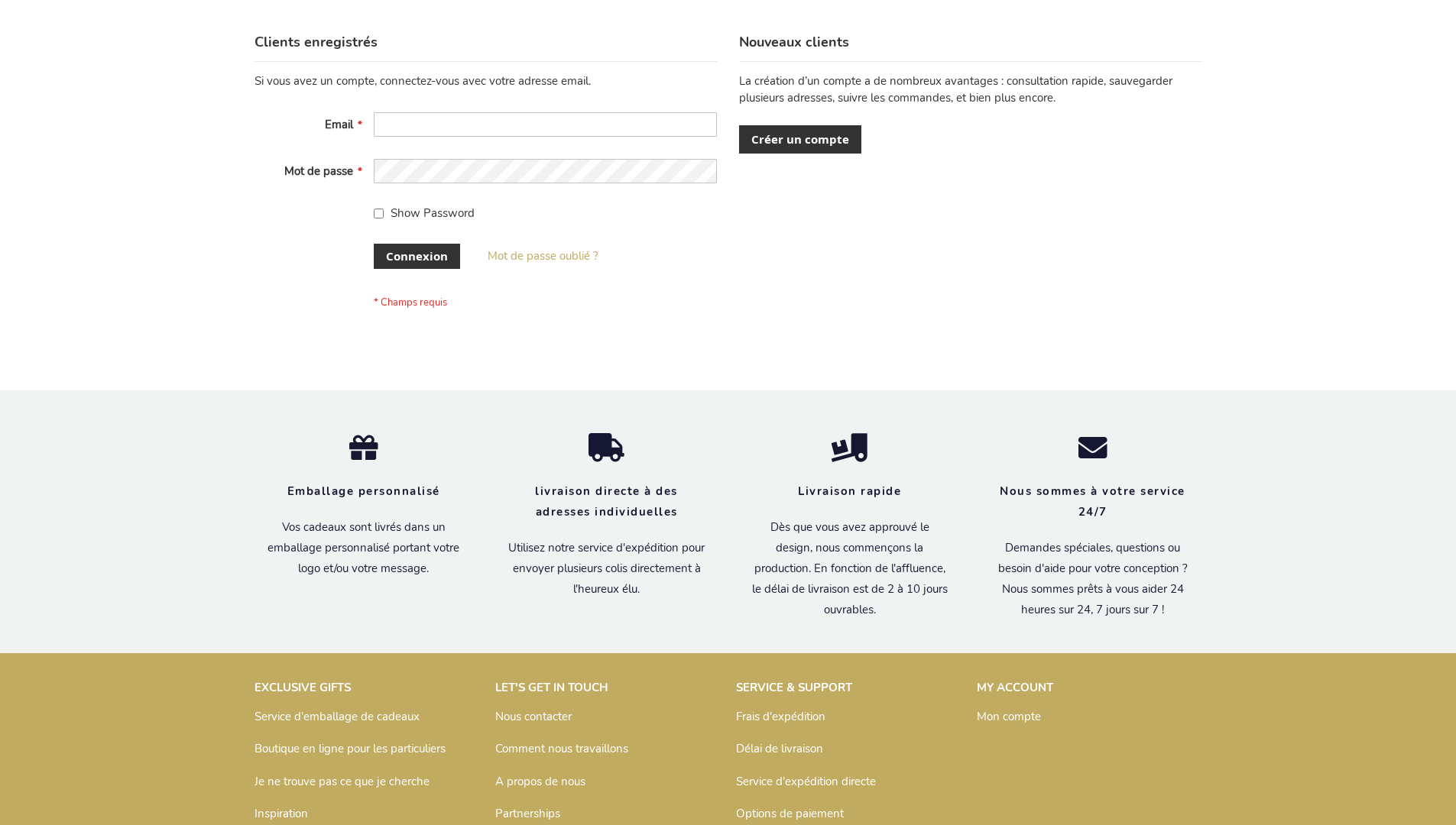
scroll to position [527, 0]
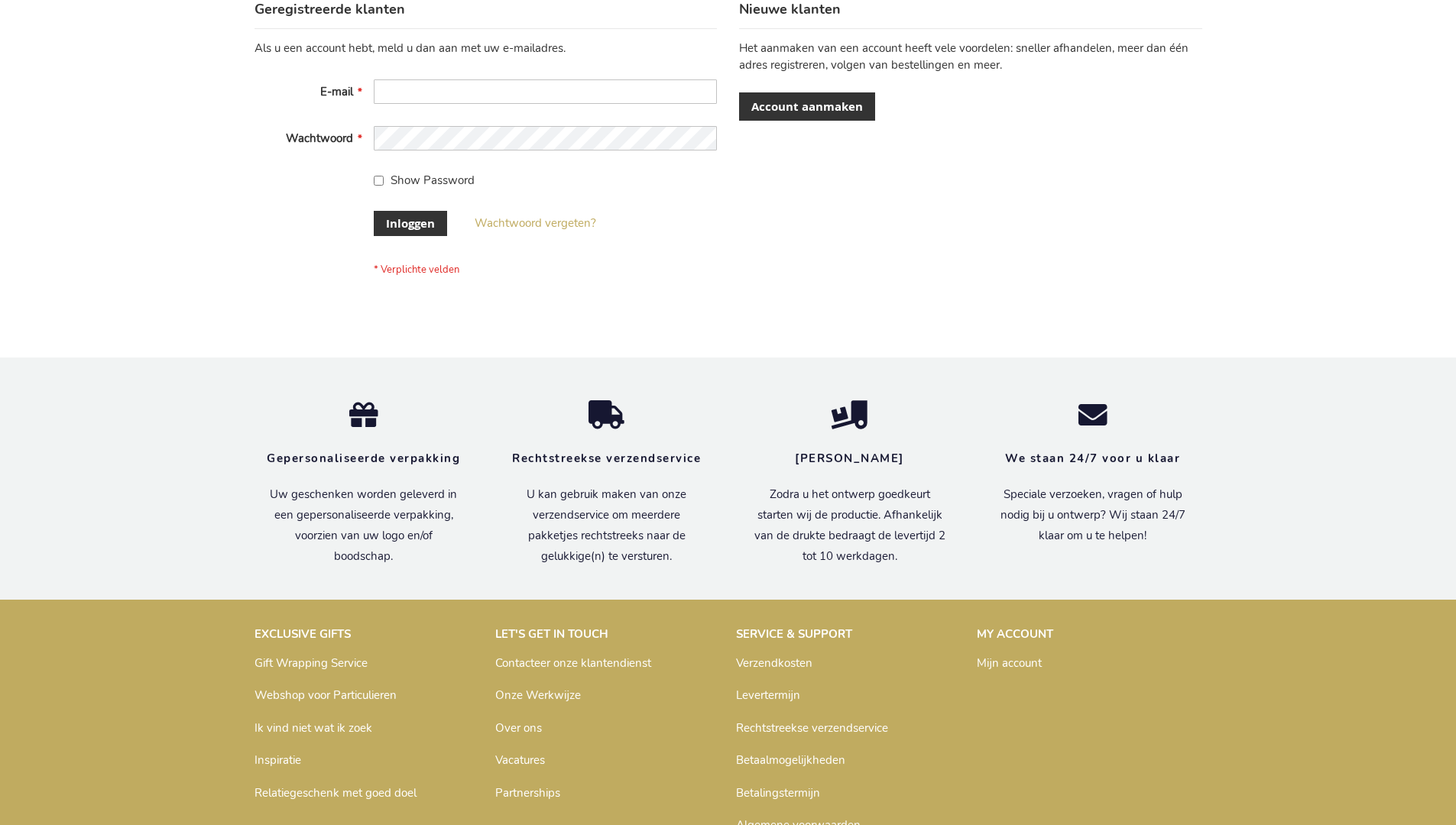
scroll to position [519, 0]
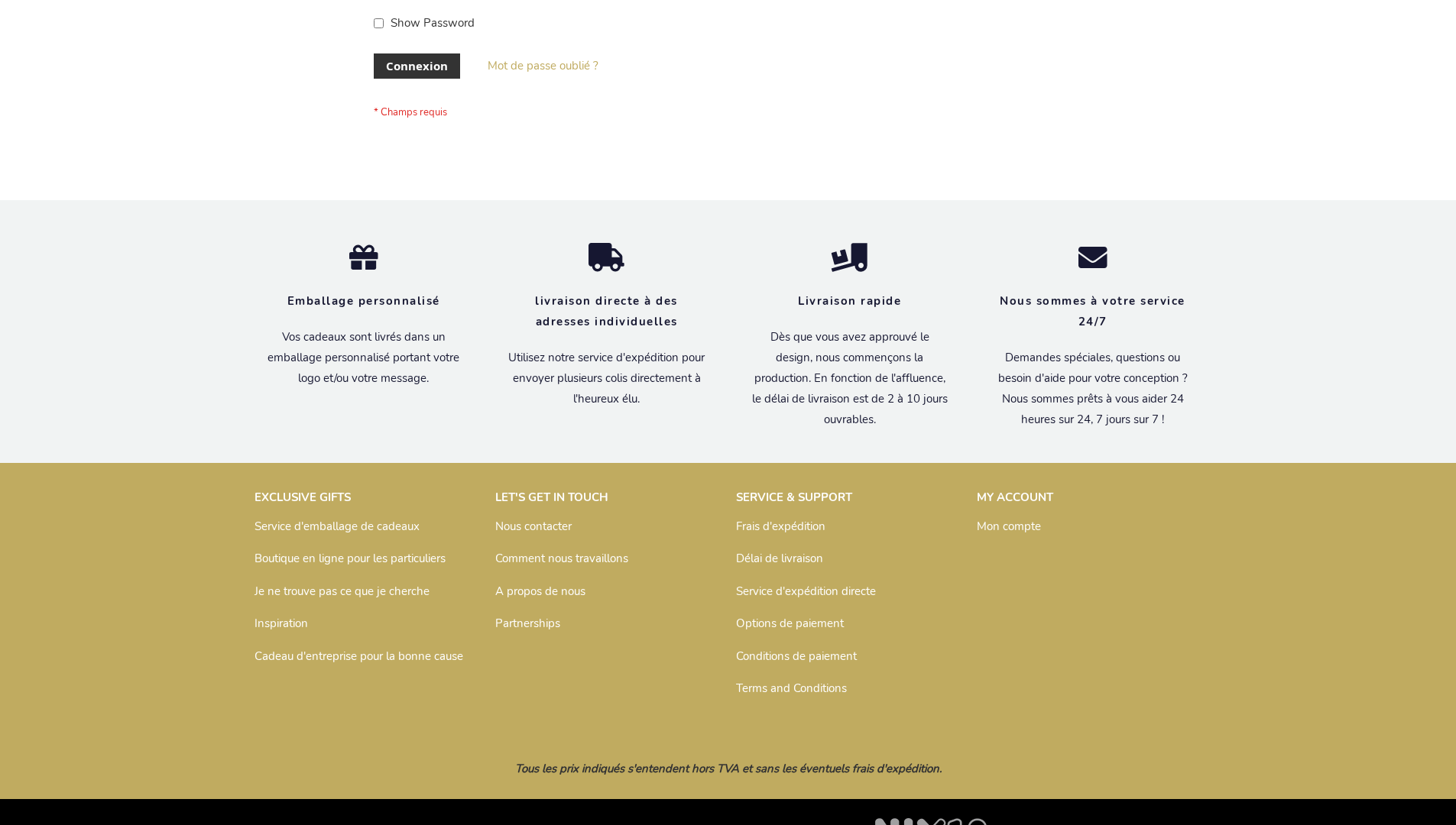
scroll to position [527, 0]
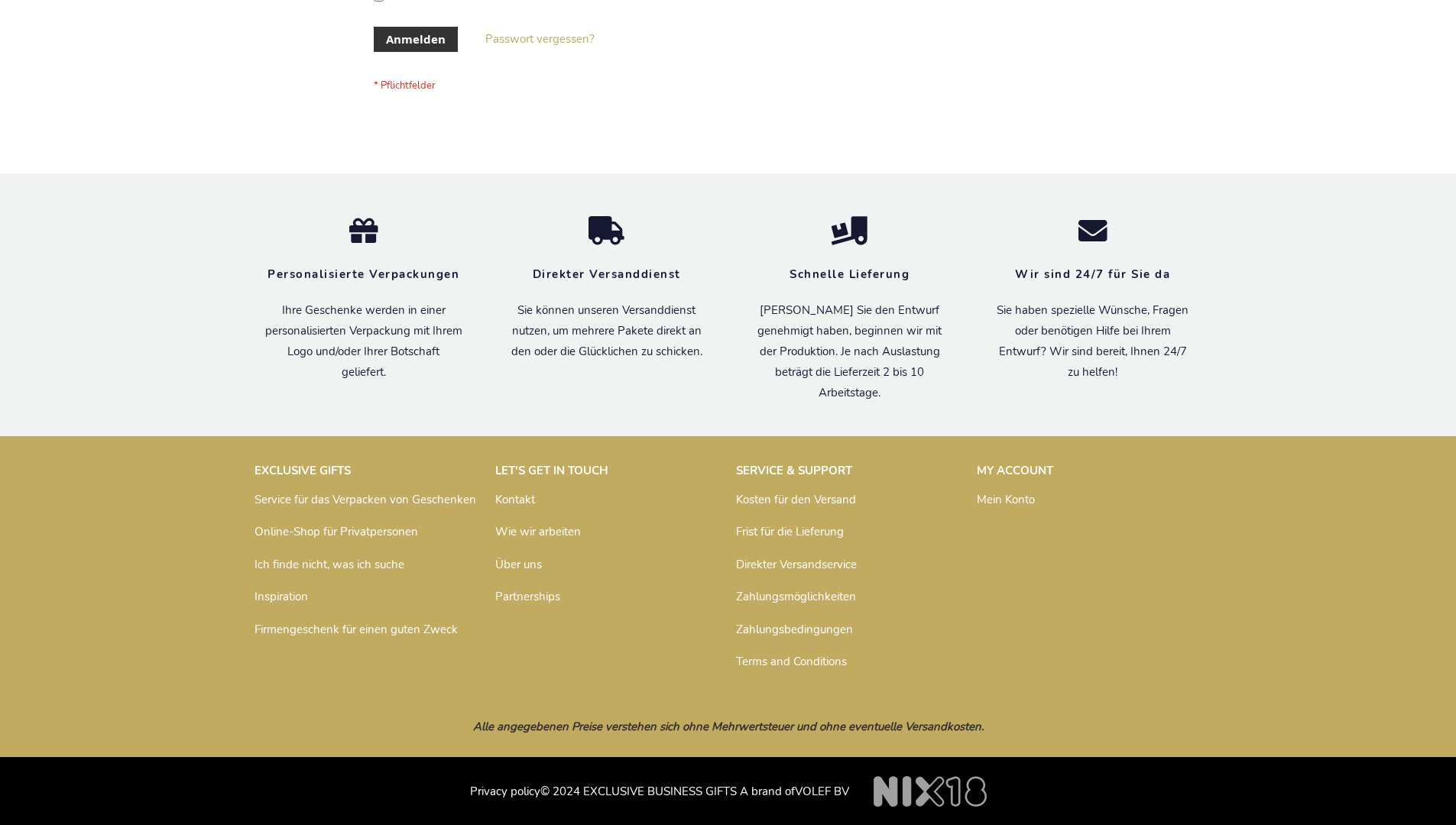
scroll to position [512, 0]
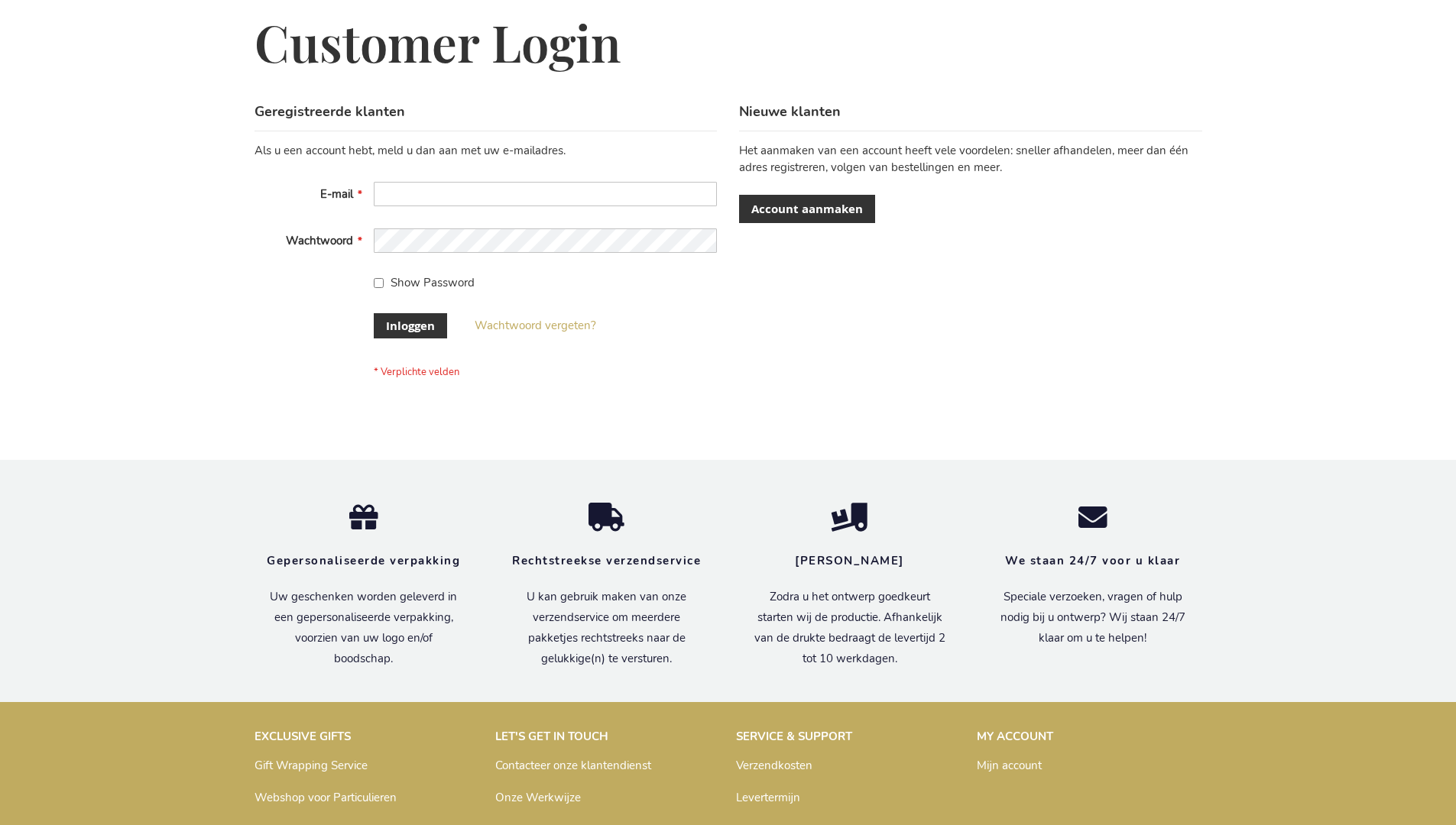
scroll to position [519, 0]
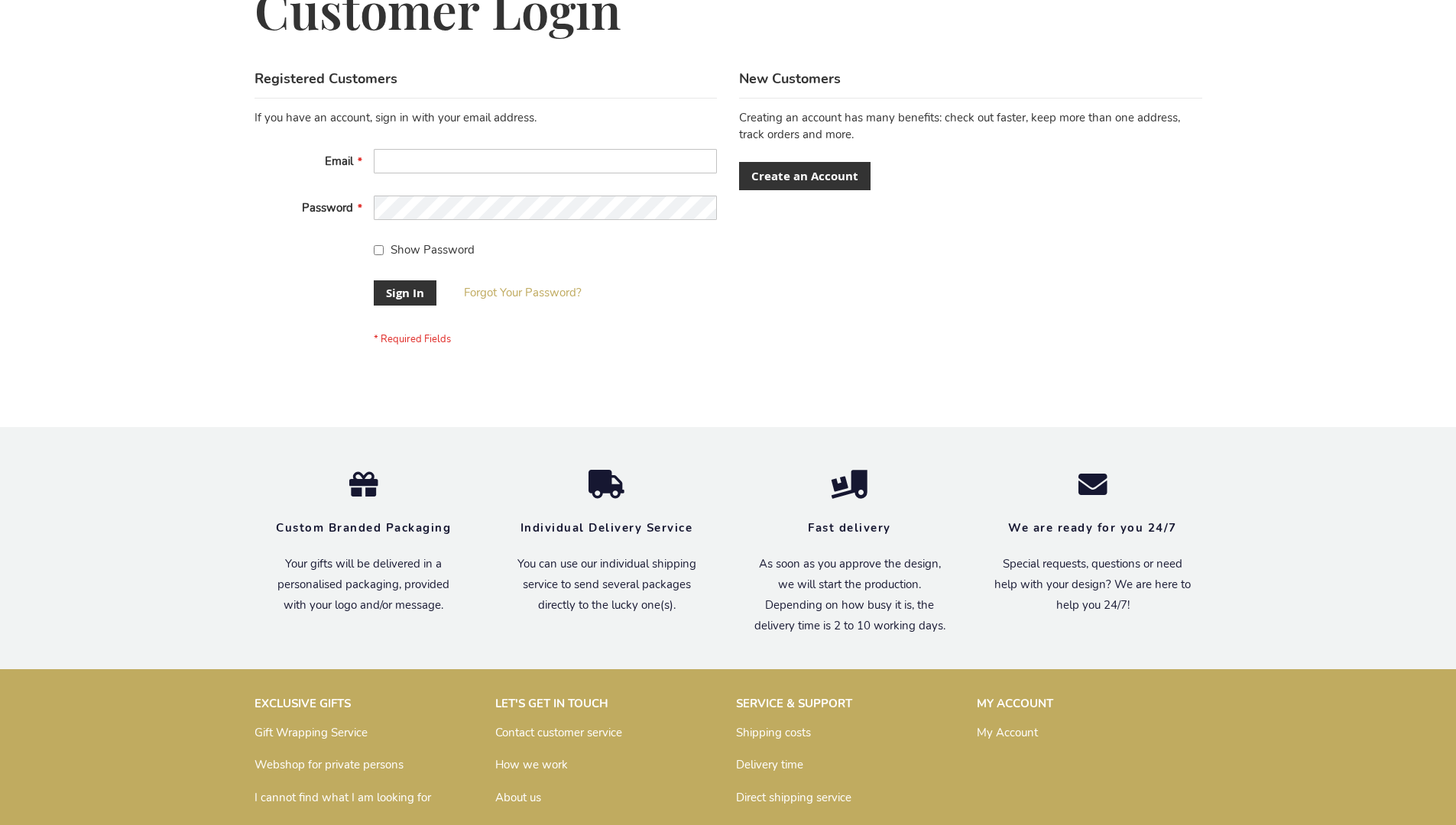
scroll to position [491, 0]
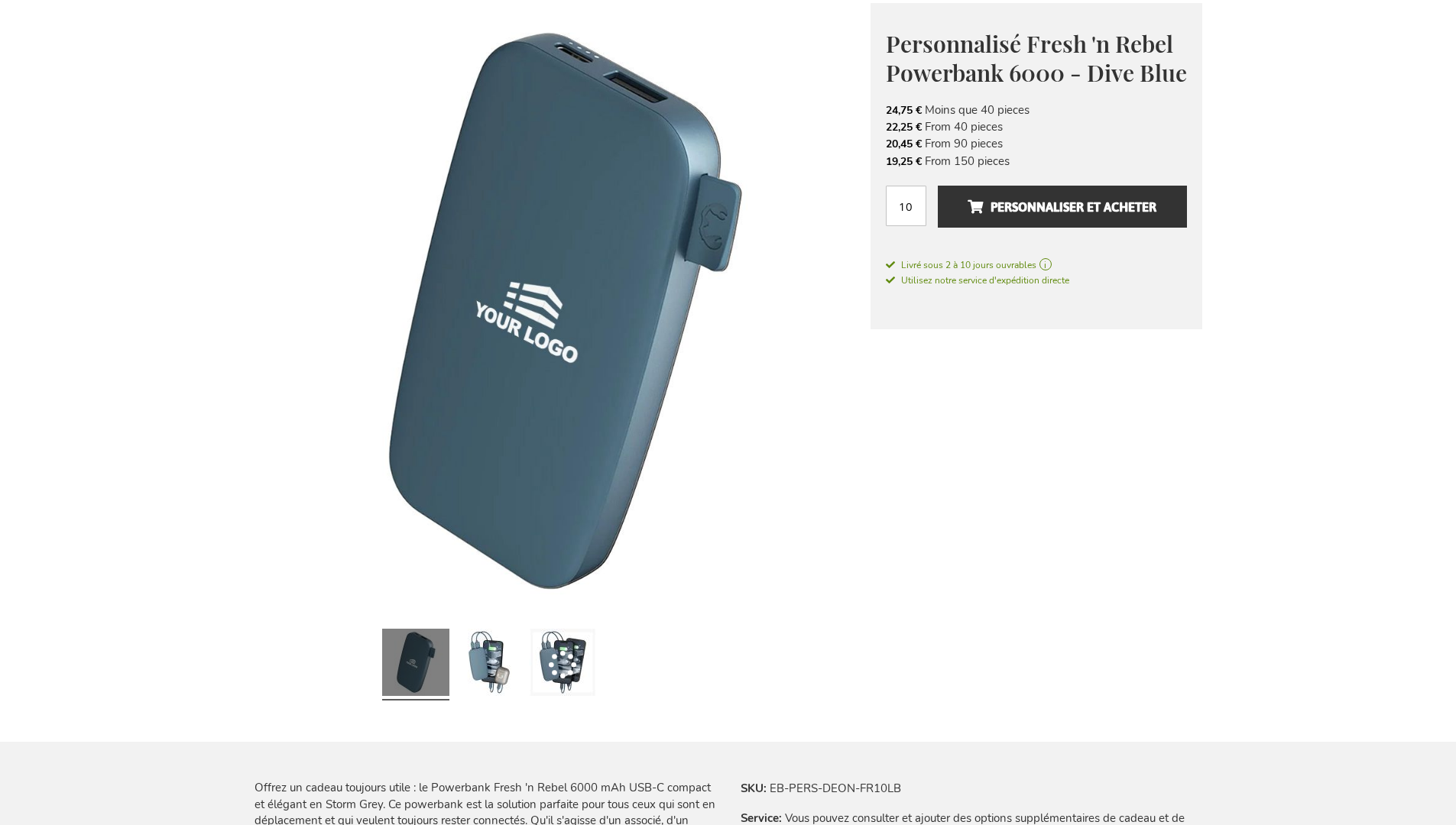
scroll to position [1749, 0]
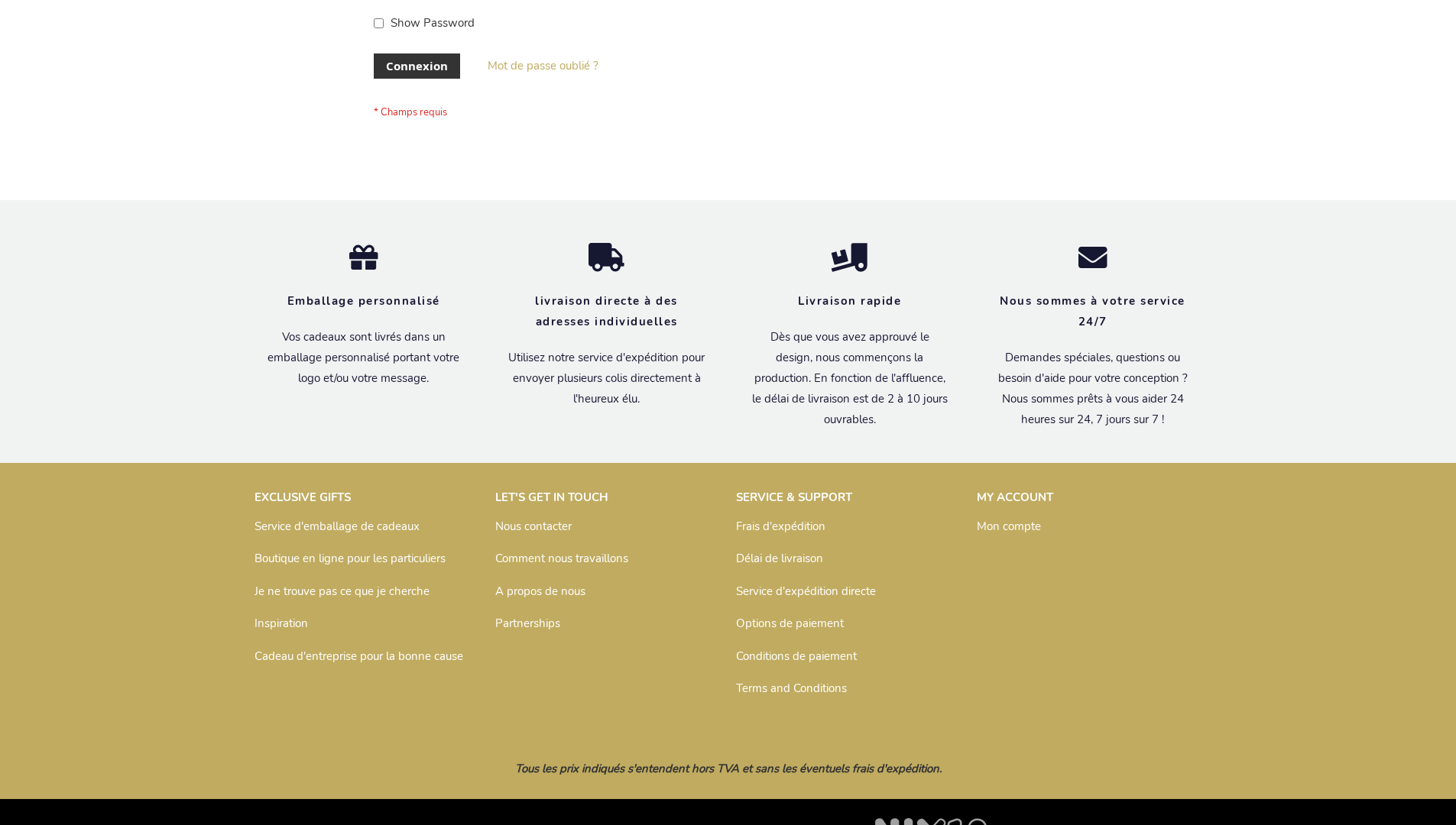
scroll to position [527, 0]
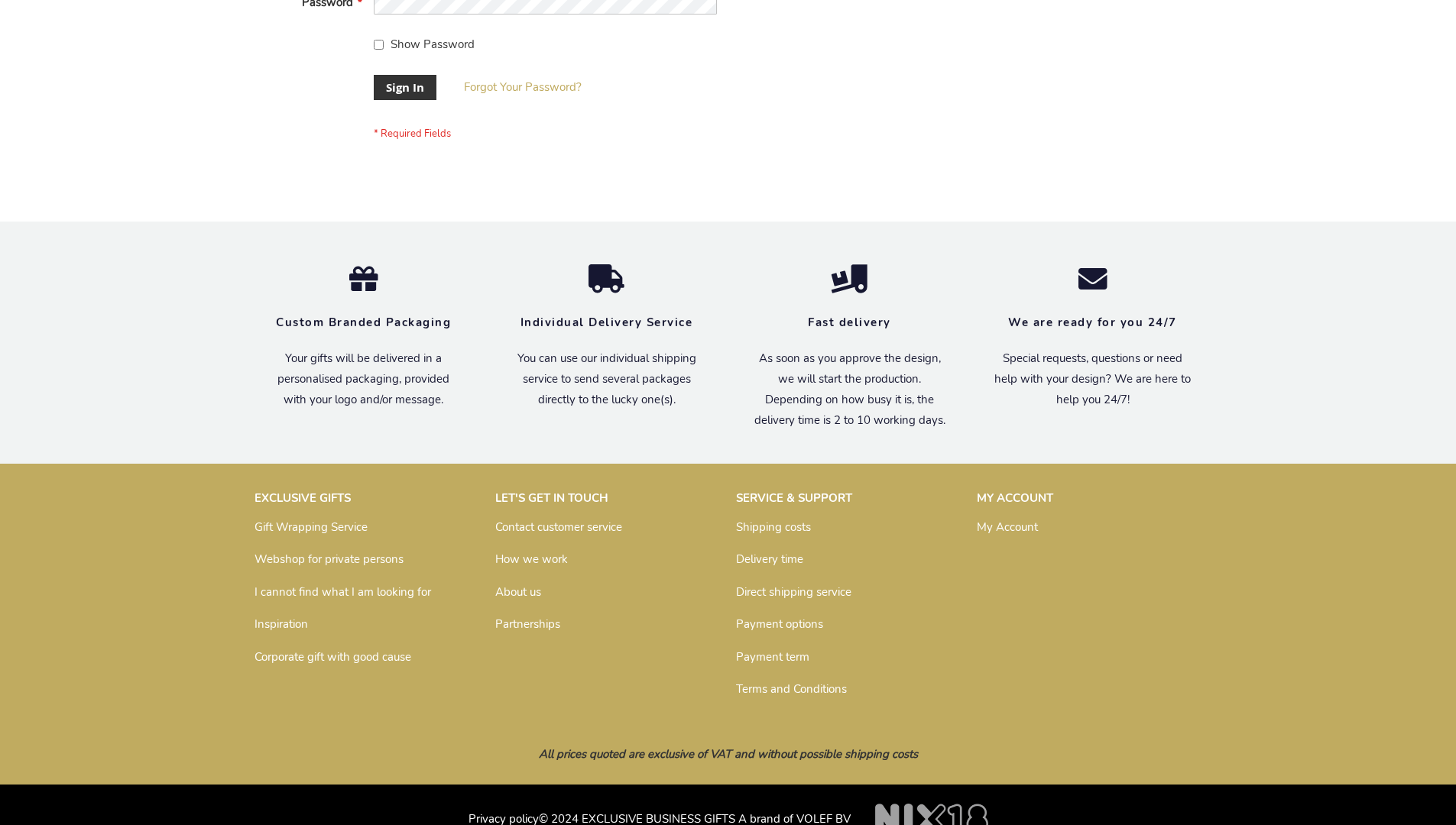
scroll to position [491, 0]
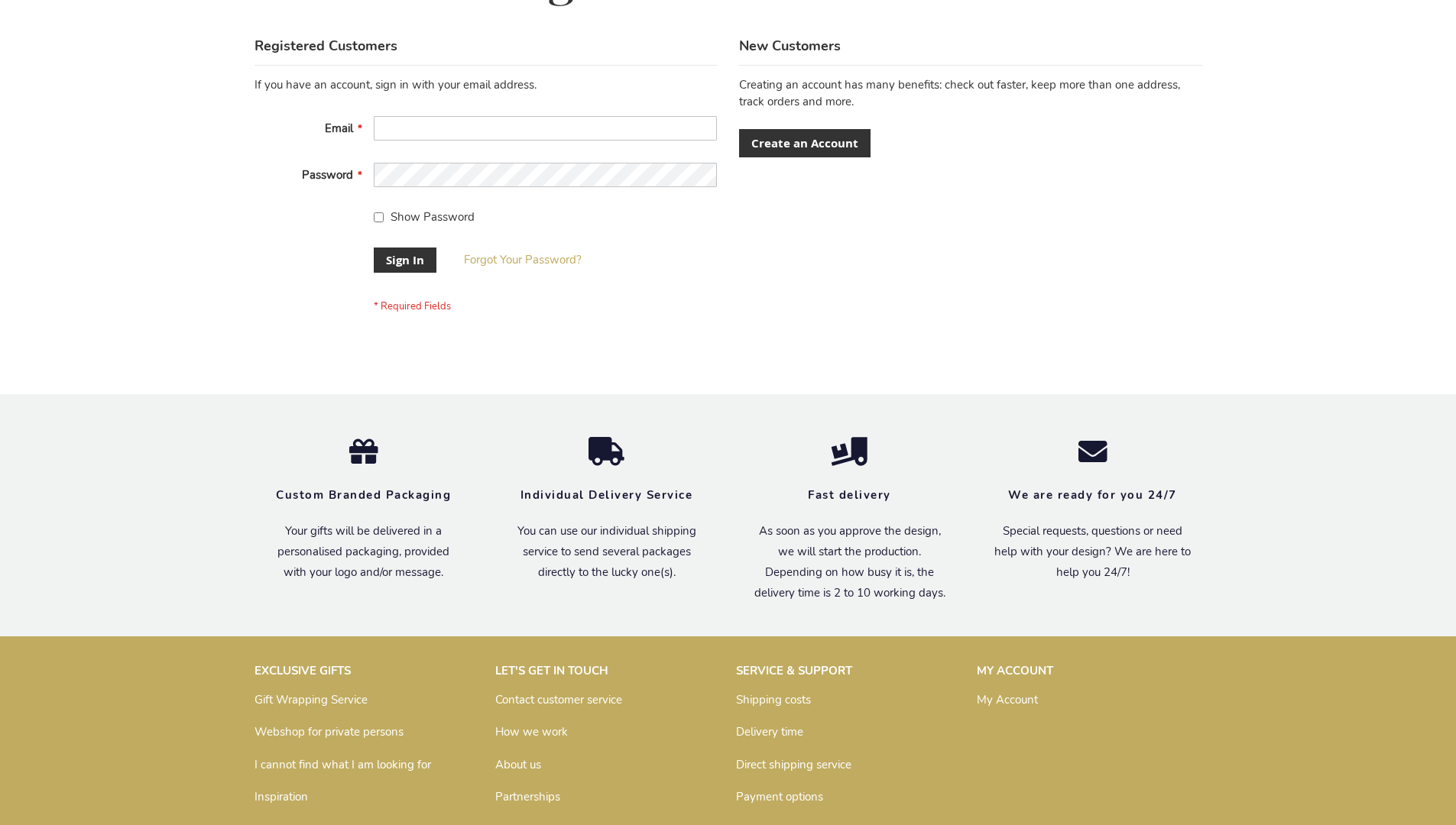
scroll to position [491, 0]
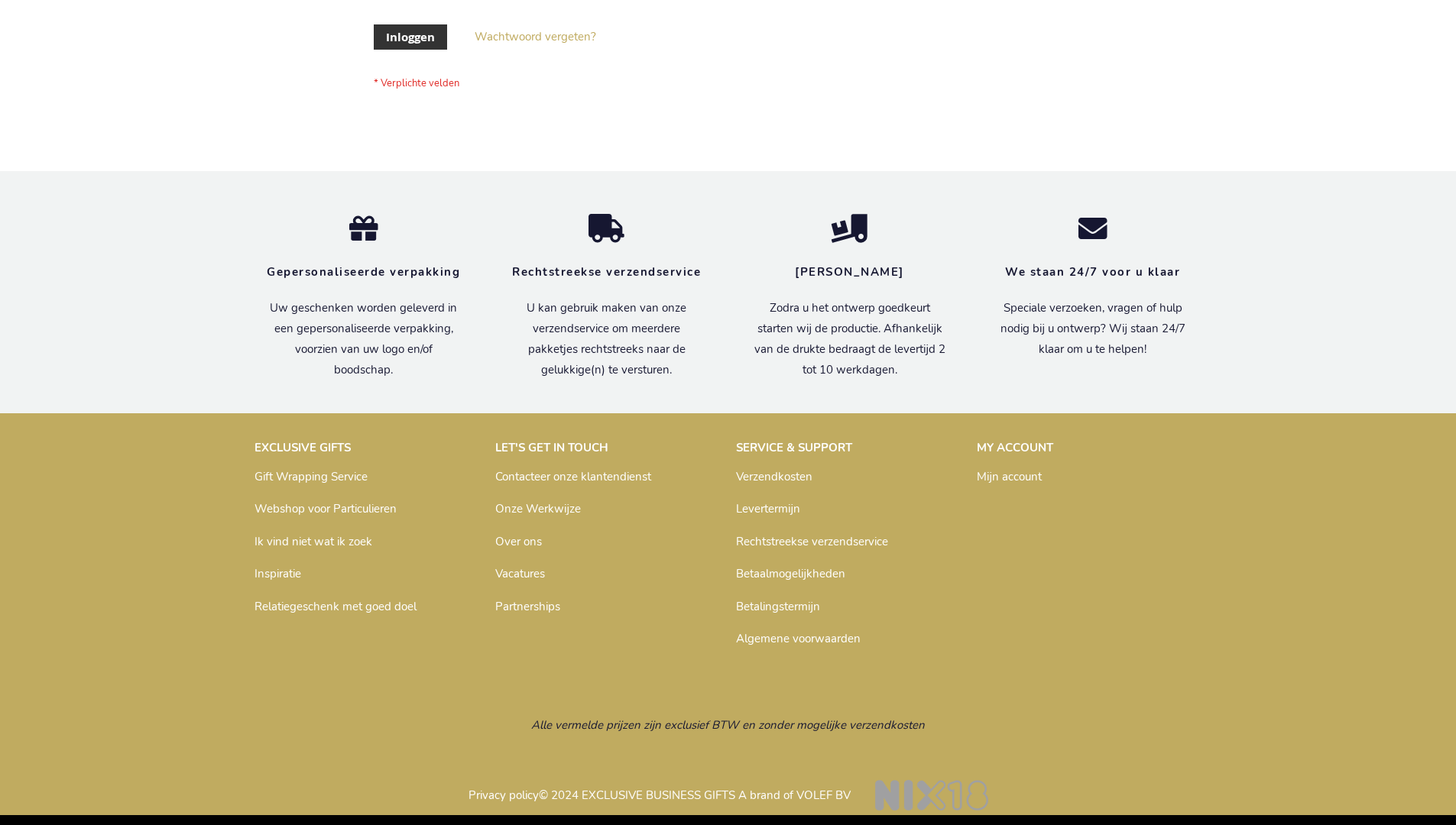
scroll to position [519, 0]
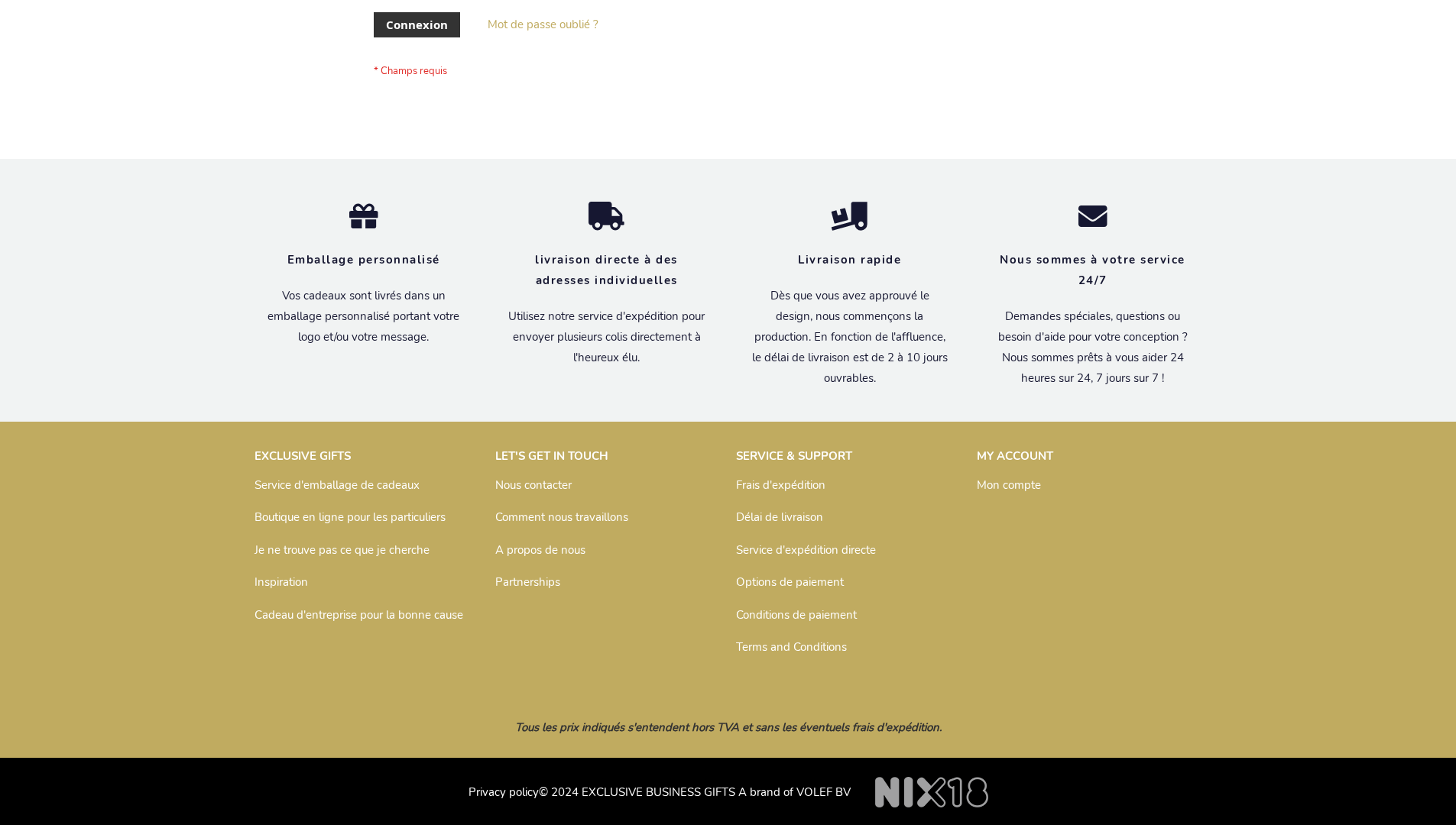
scroll to position [527, 0]
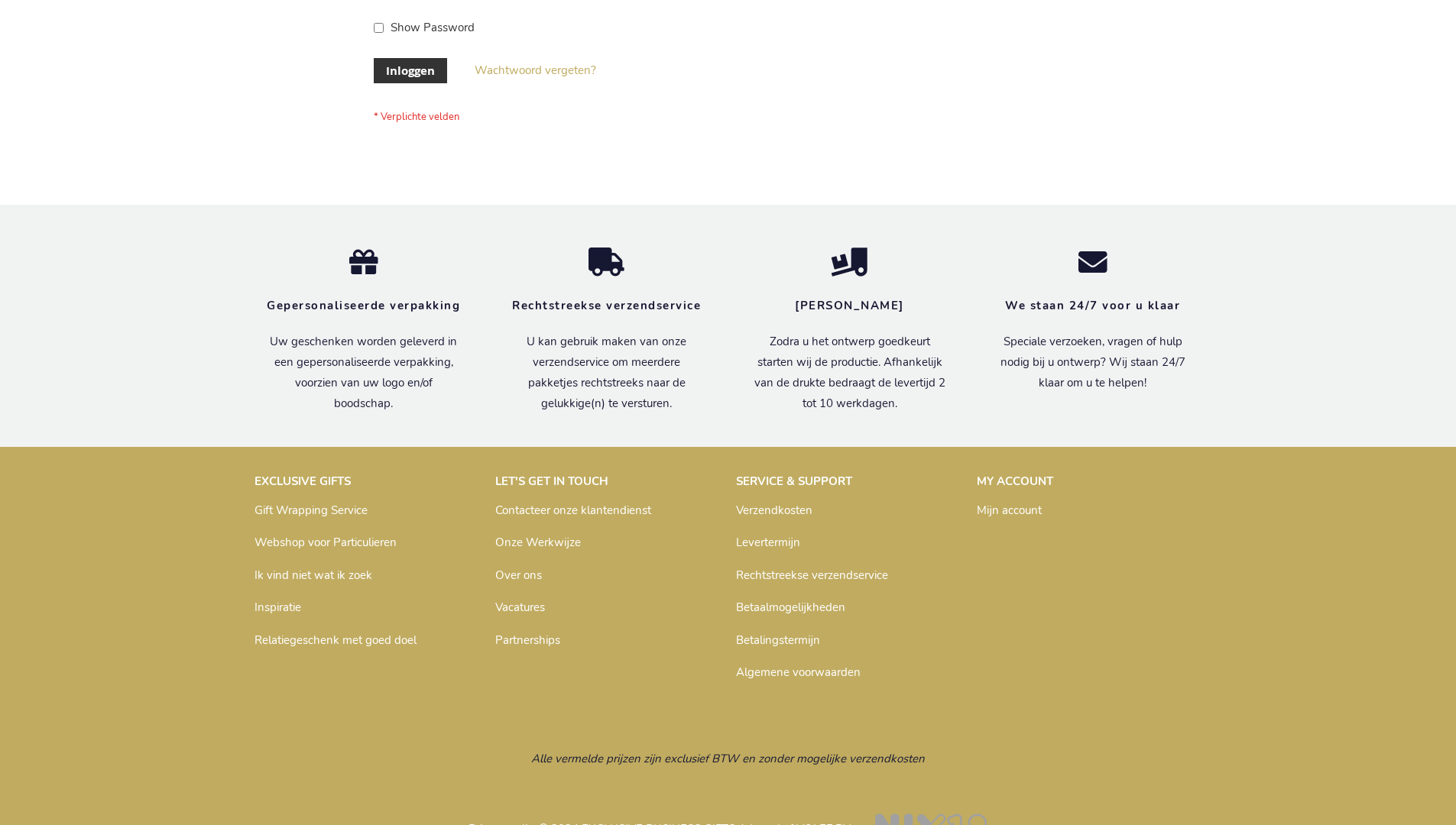
scroll to position [519, 0]
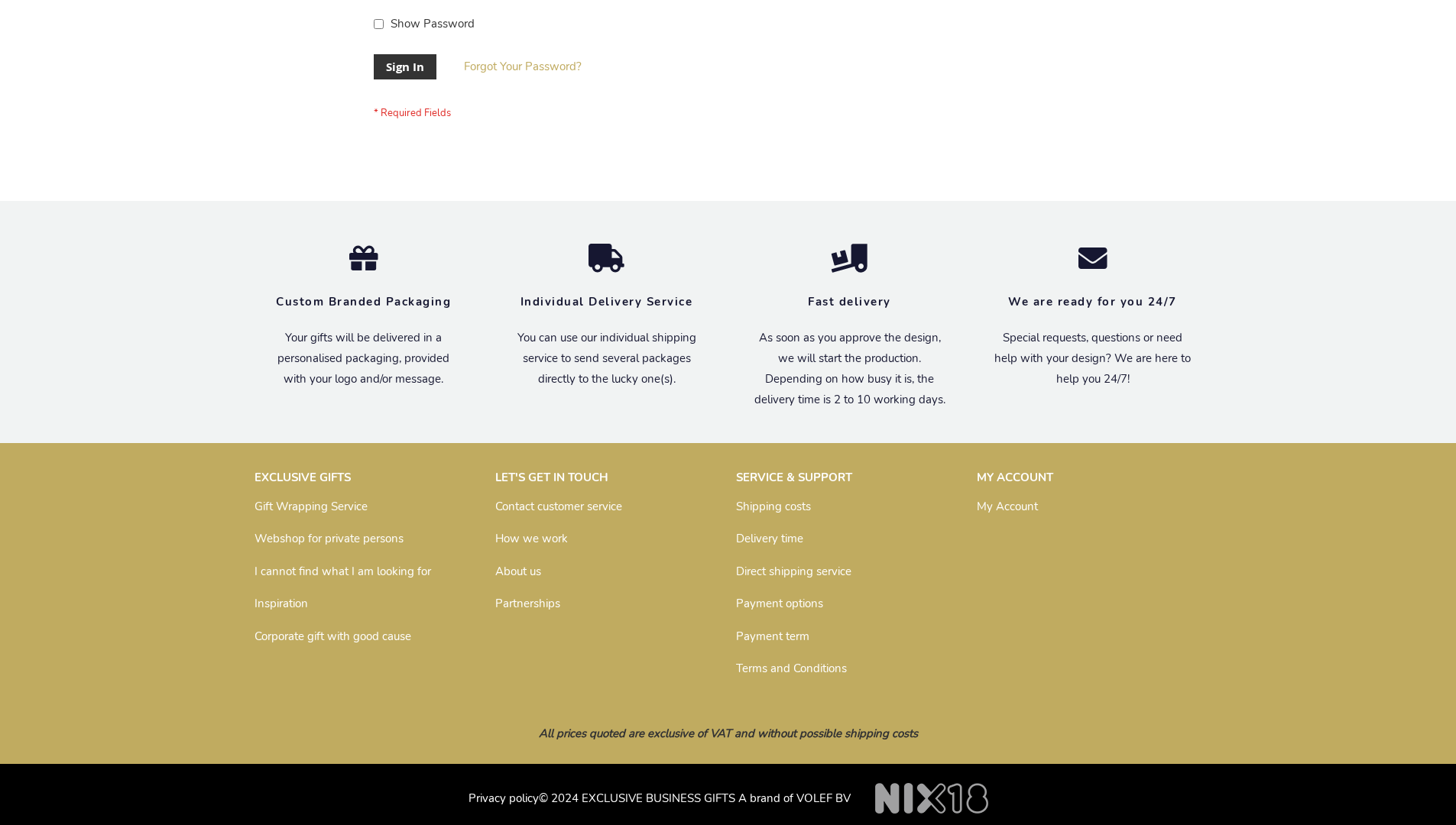
scroll to position [491, 0]
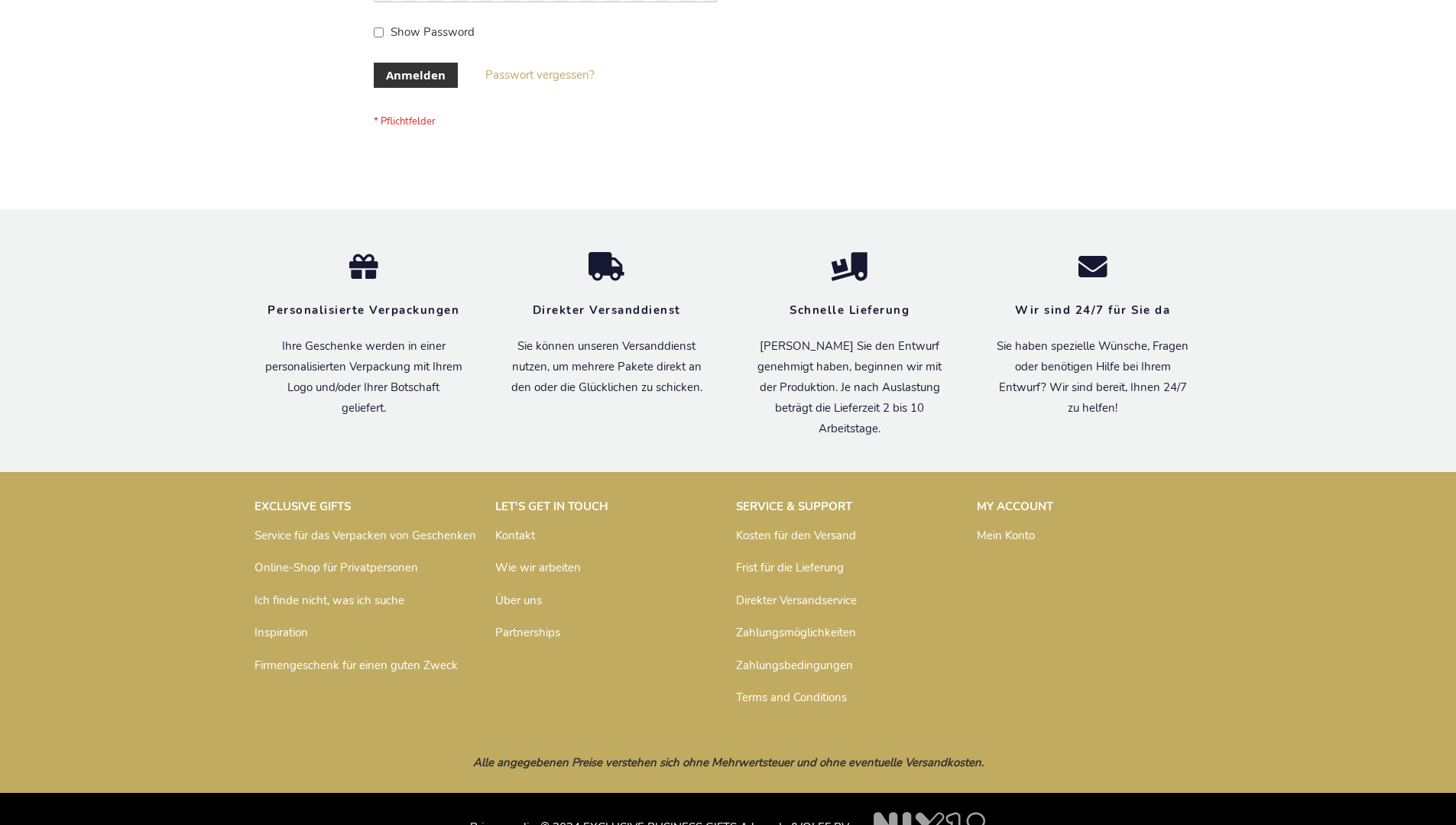
scroll to position [512, 0]
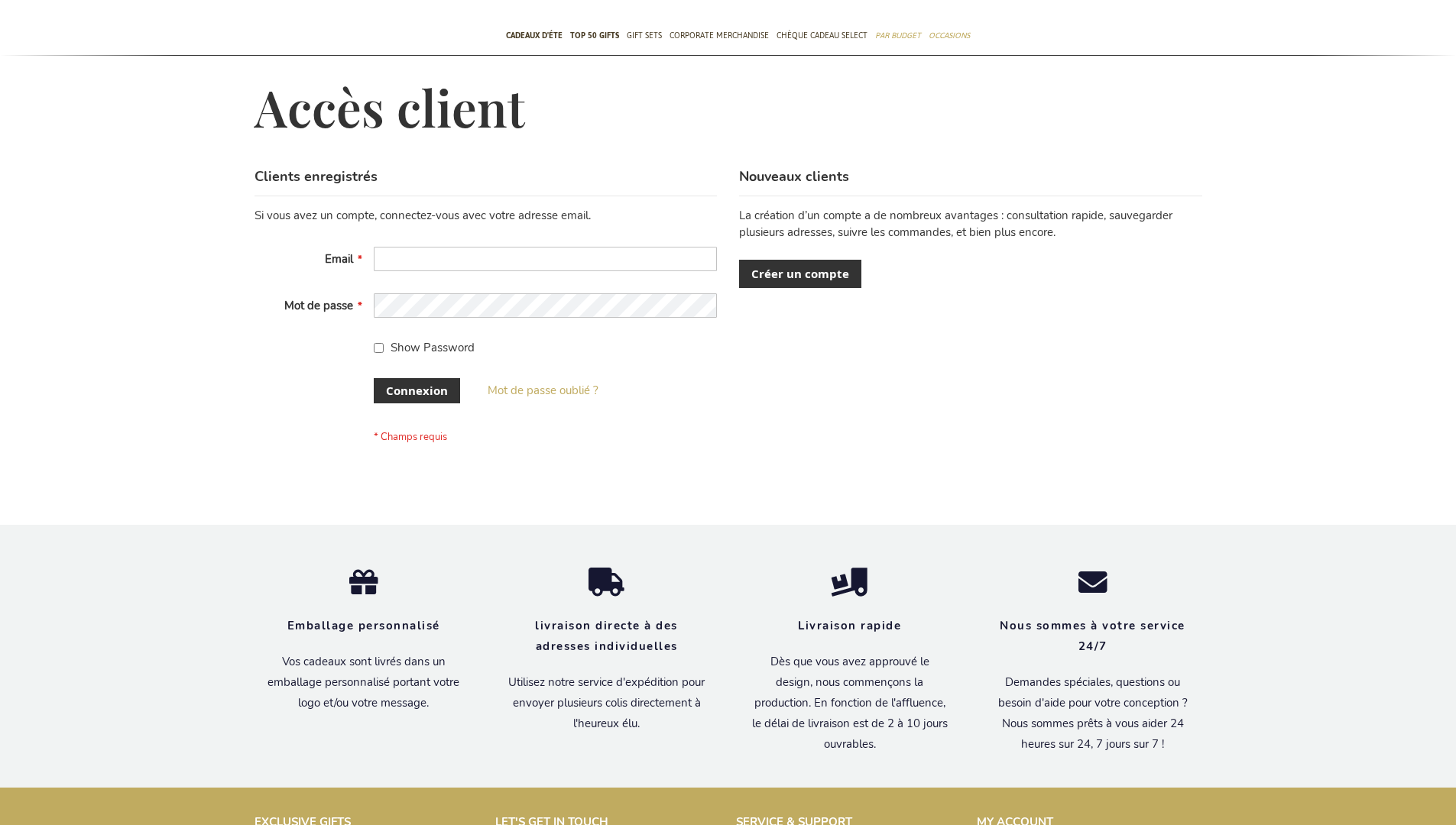
scroll to position [527, 0]
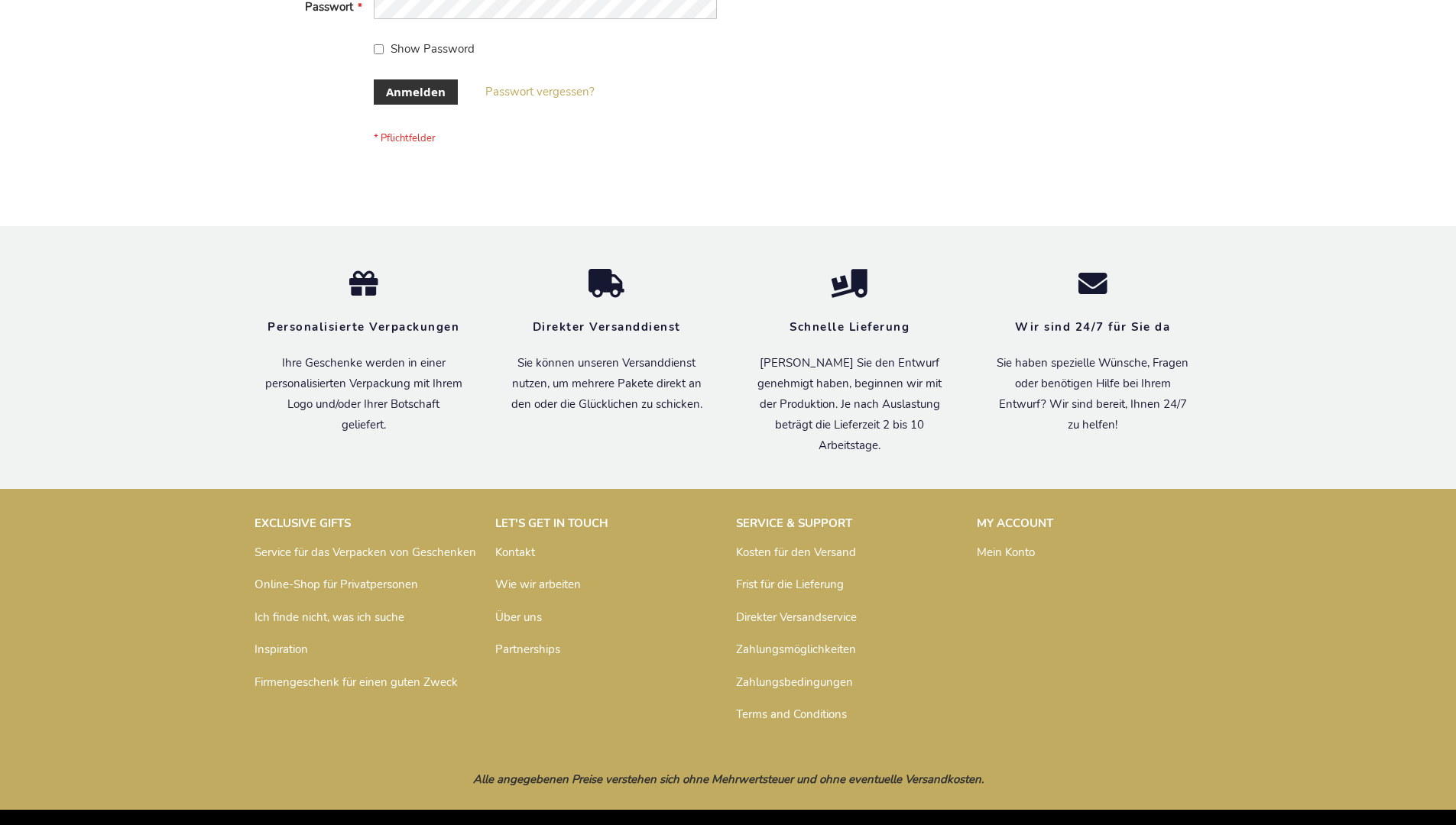
scroll to position [512, 0]
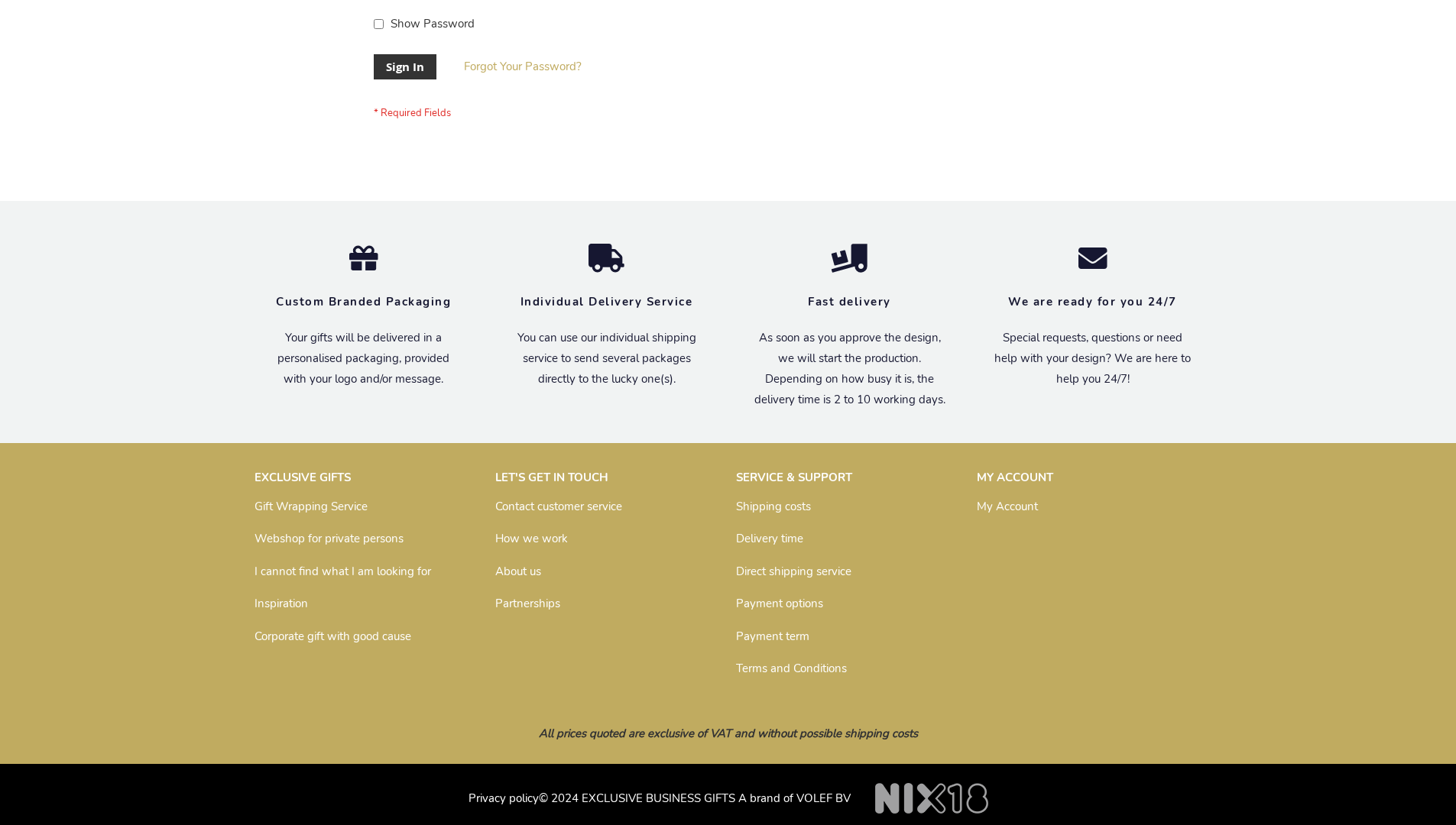
scroll to position [491, 0]
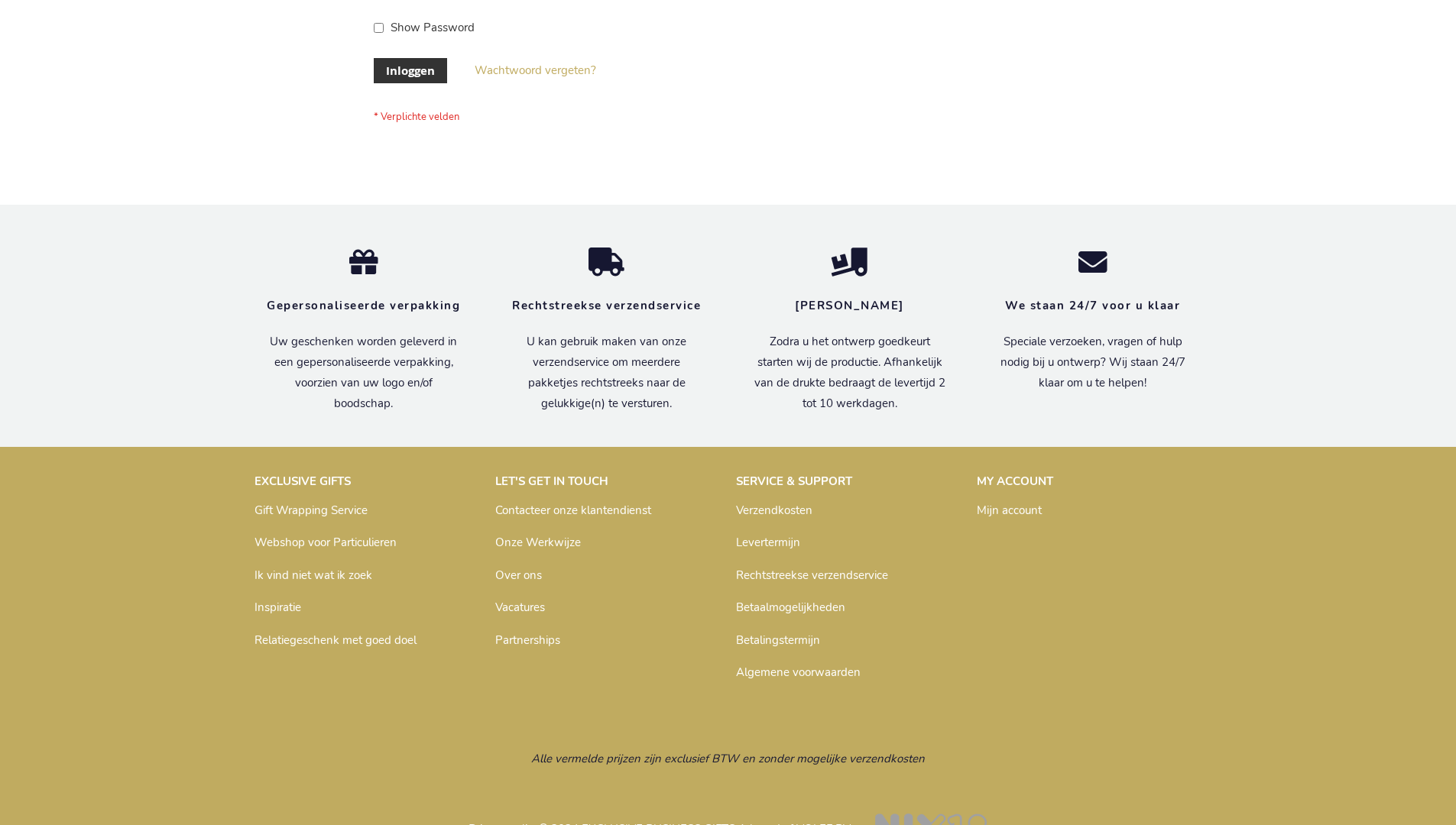
scroll to position [519, 0]
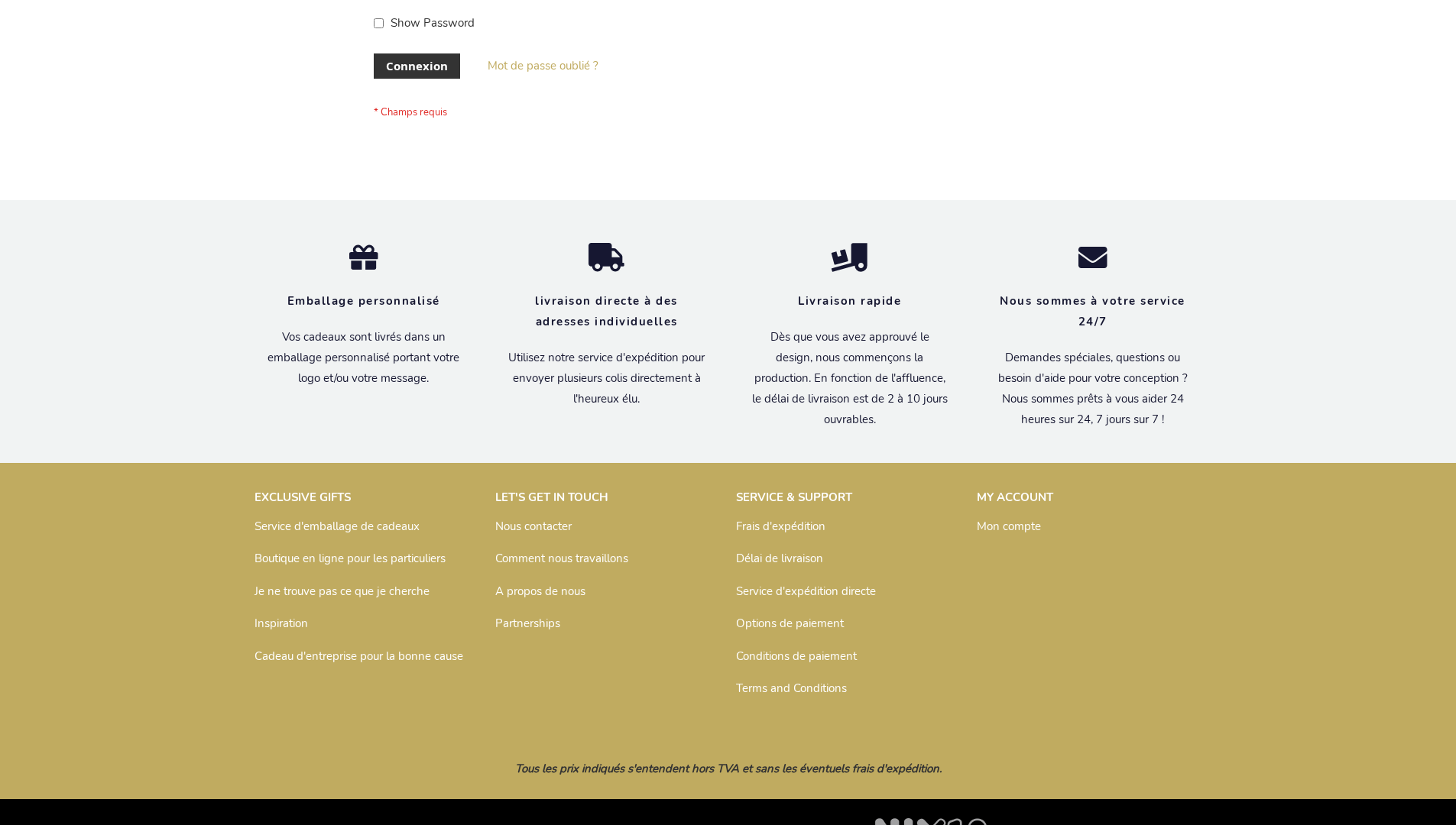
scroll to position [527, 0]
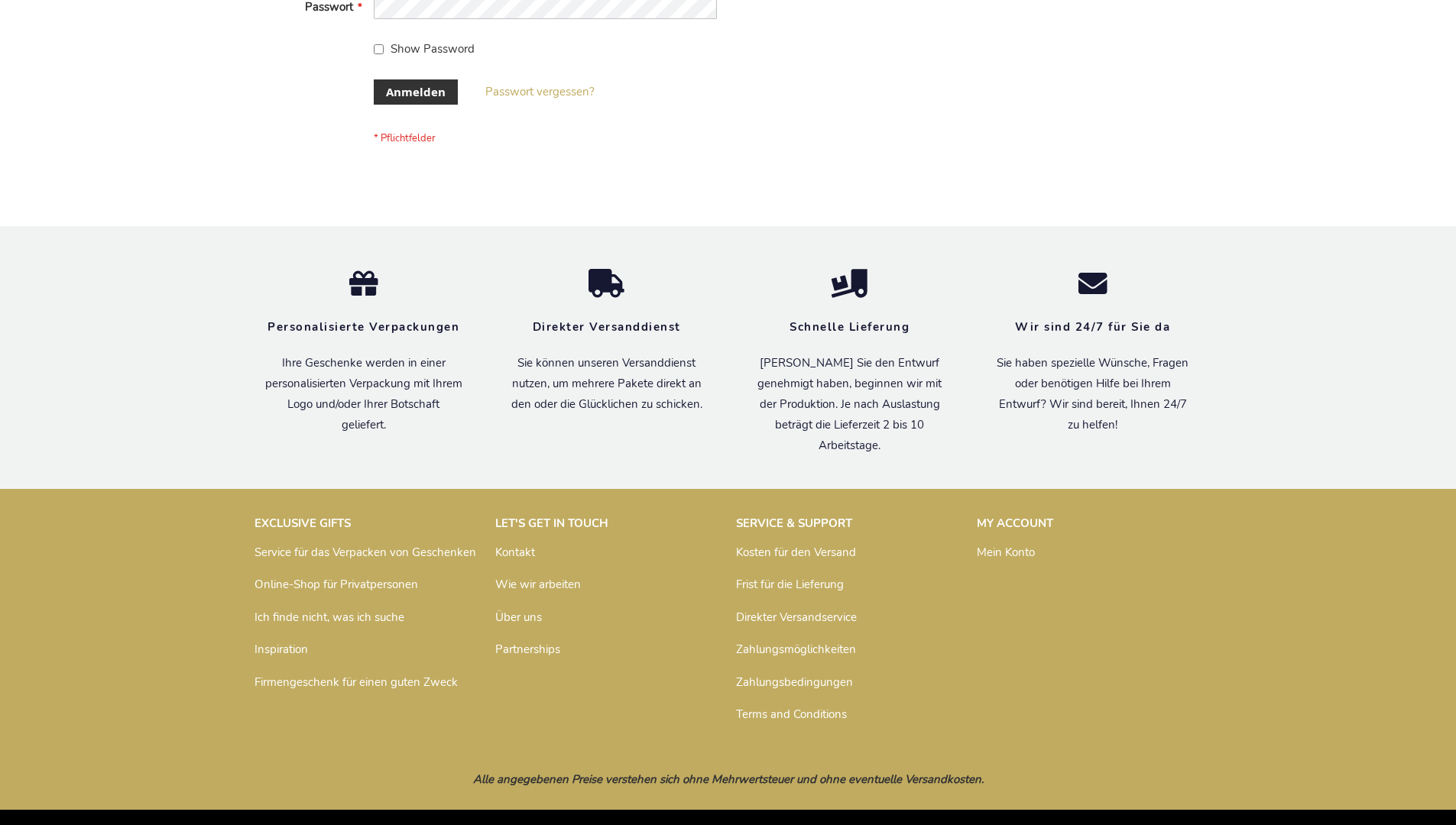
scroll to position [512, 0]
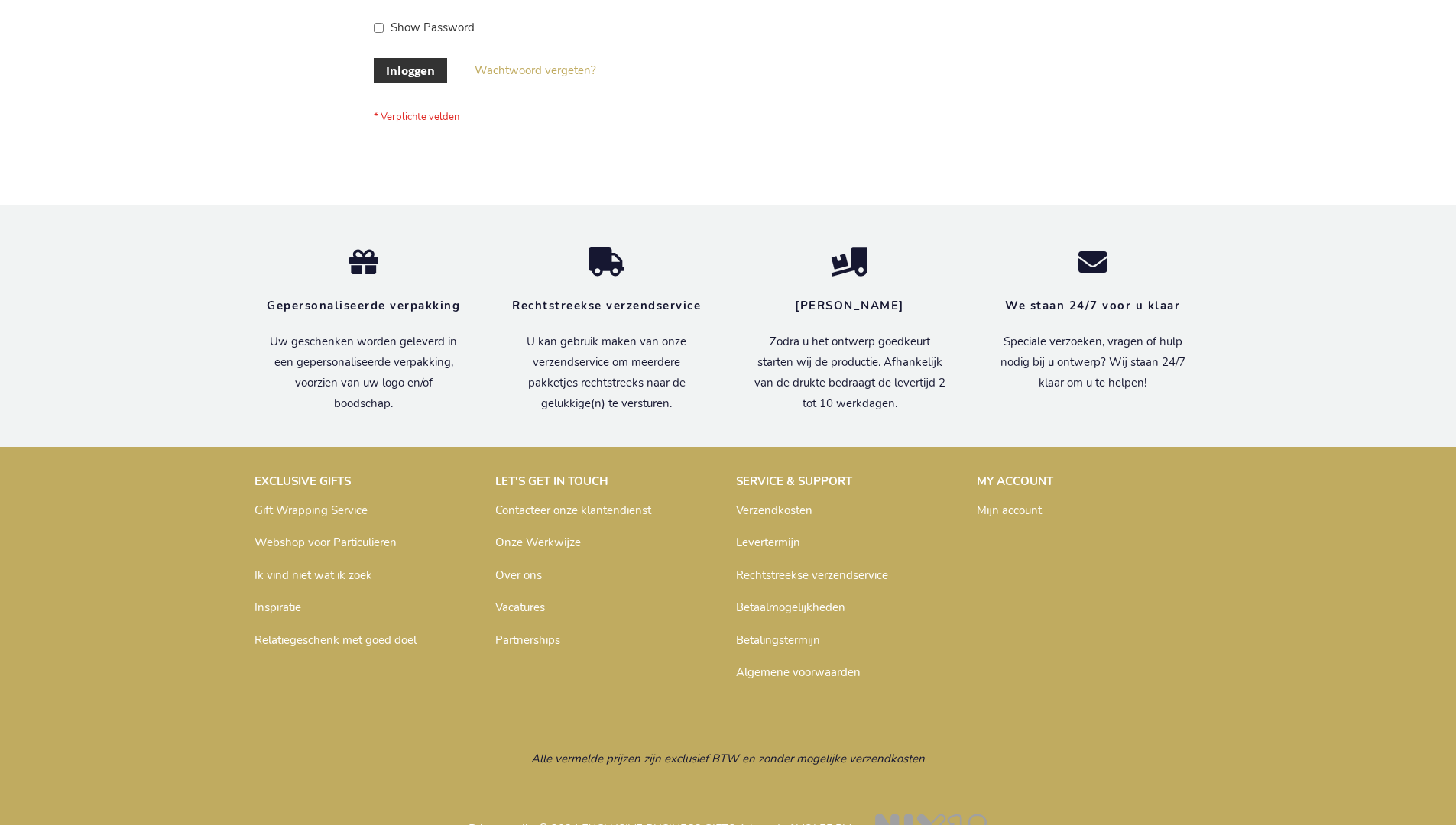
scroll to position [519, 0]
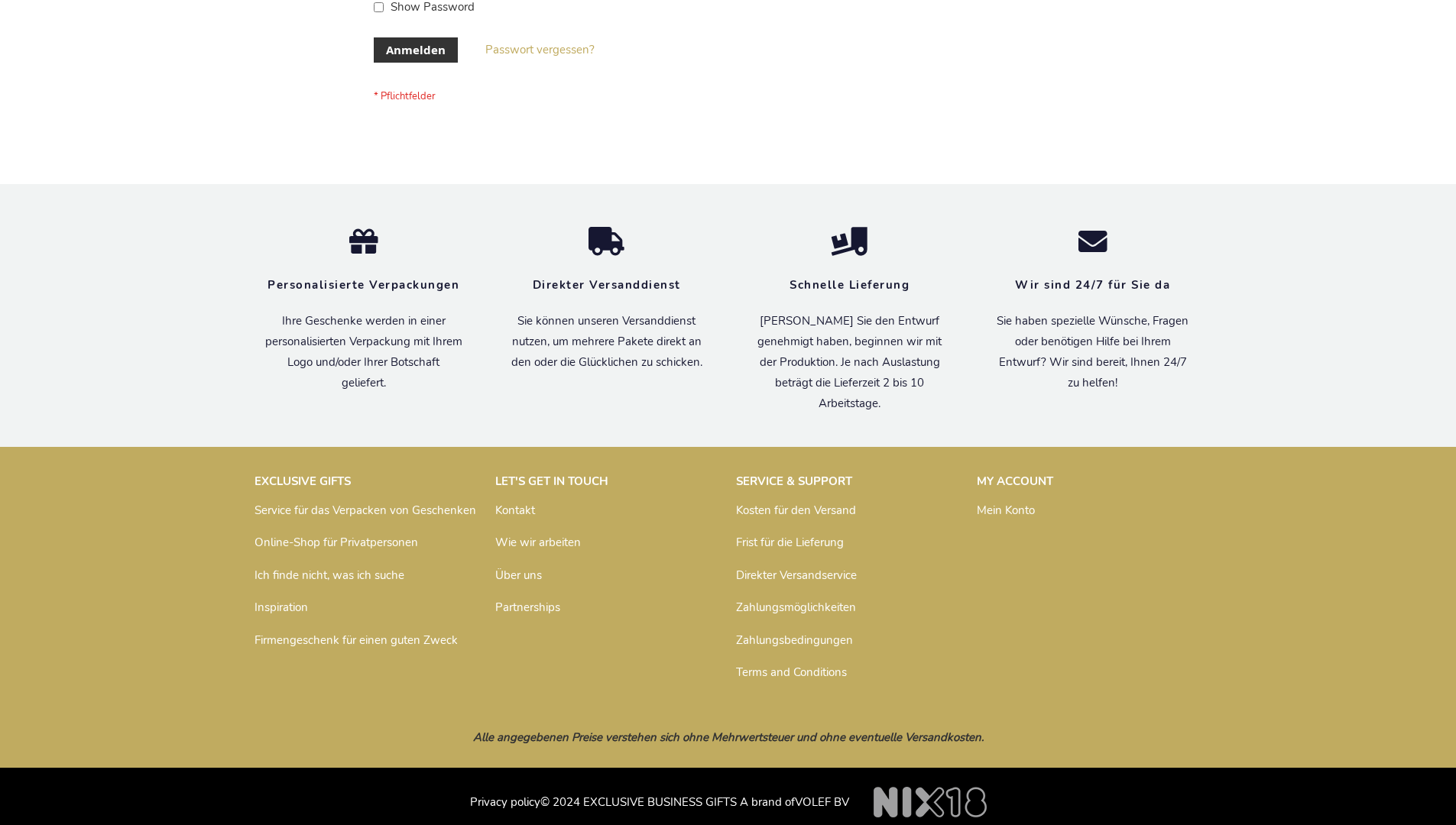
scroll to position [512, 0]
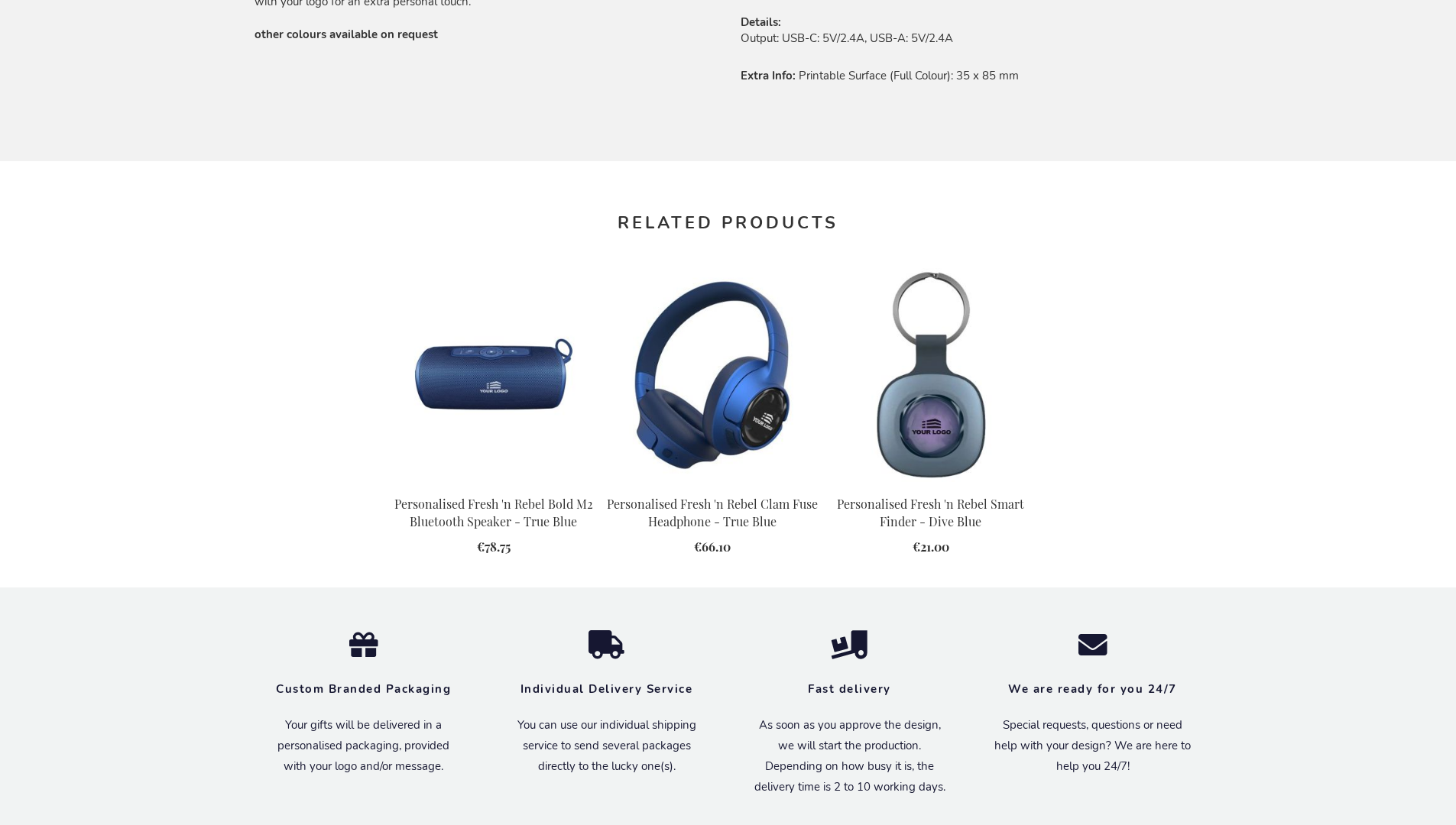
scroll to position [1704, 0]
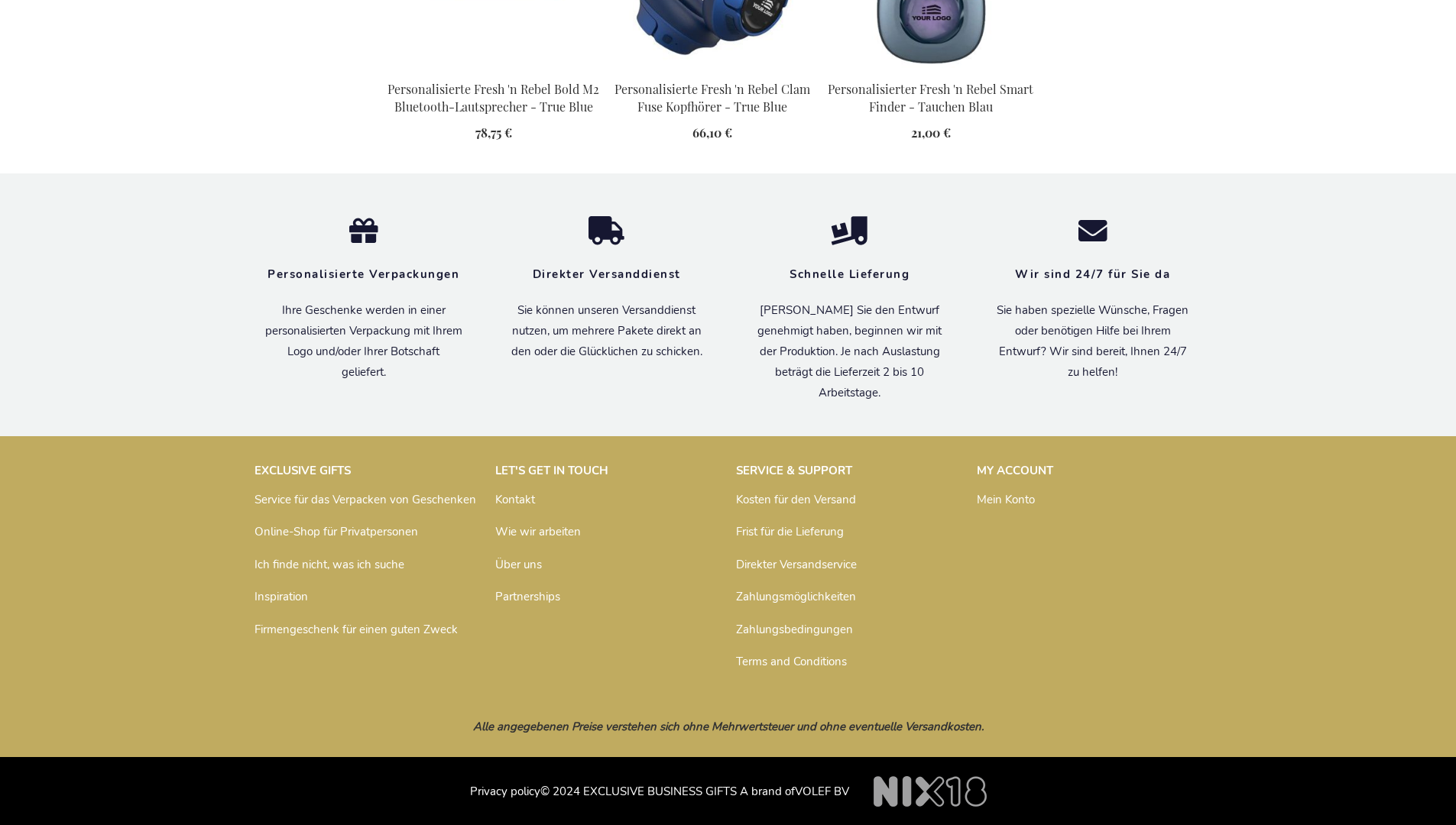
scroll to position [1742, 0]
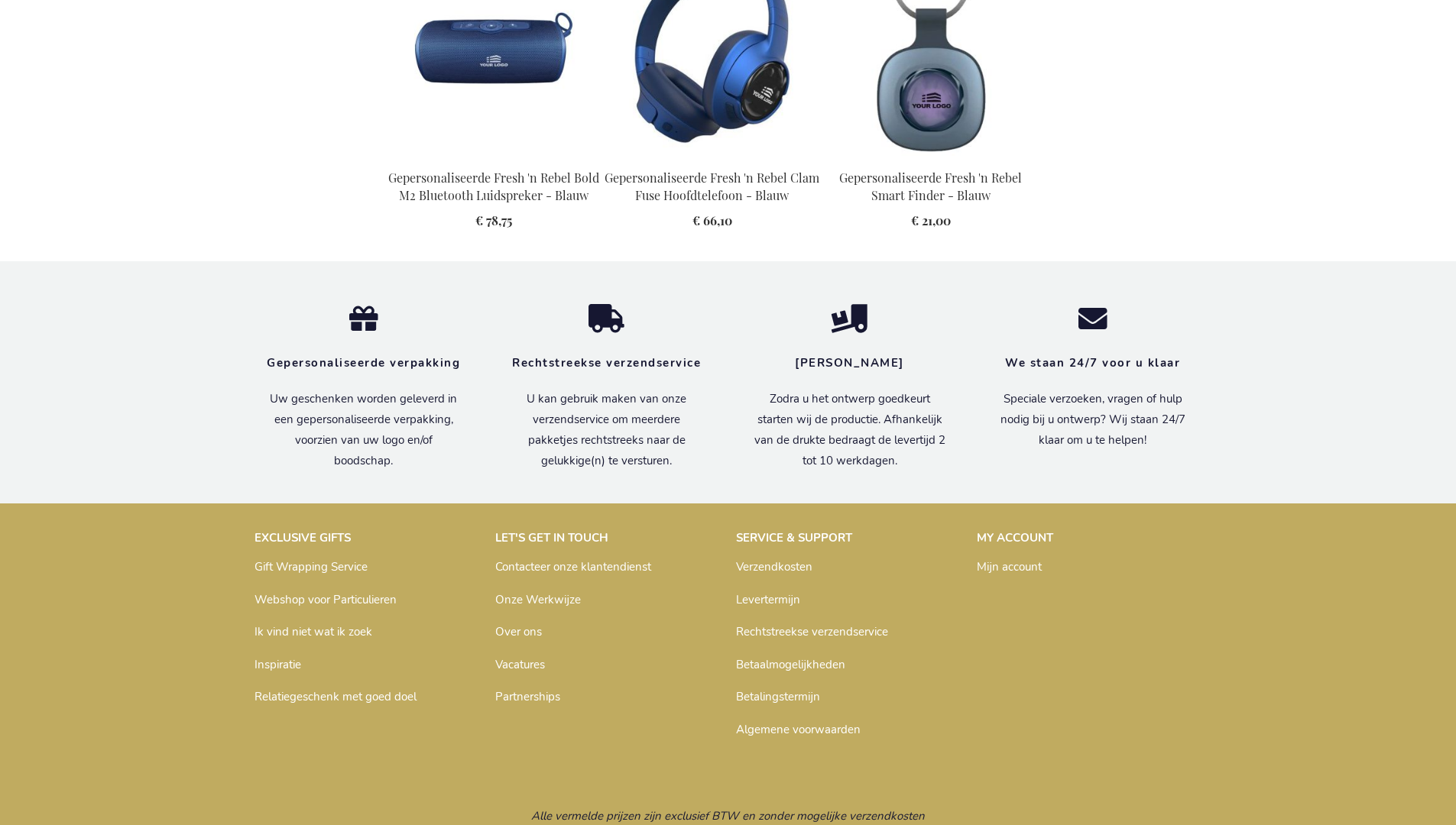
scroll to position [1732, 0]
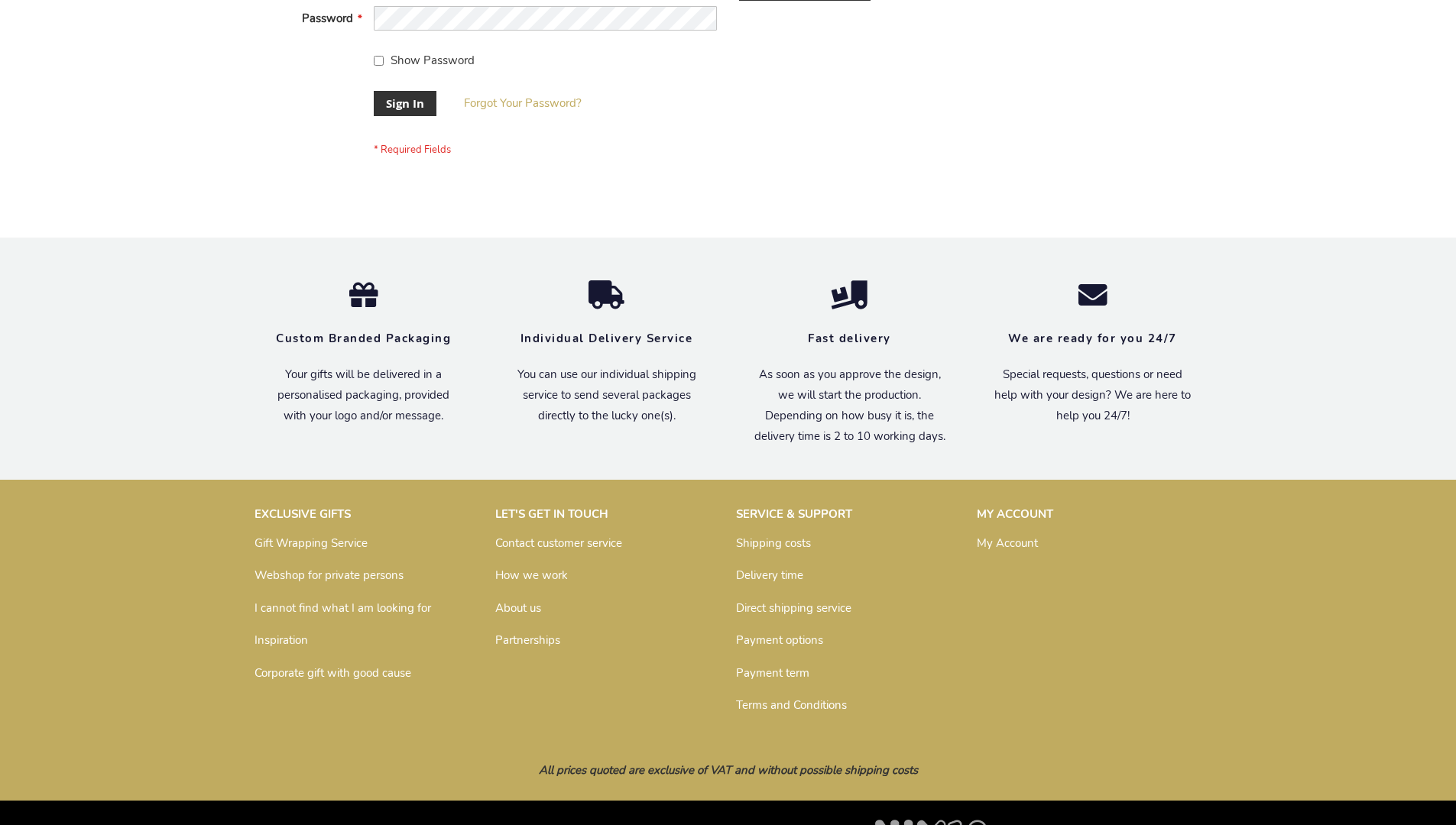
scroll to position [491, 0]
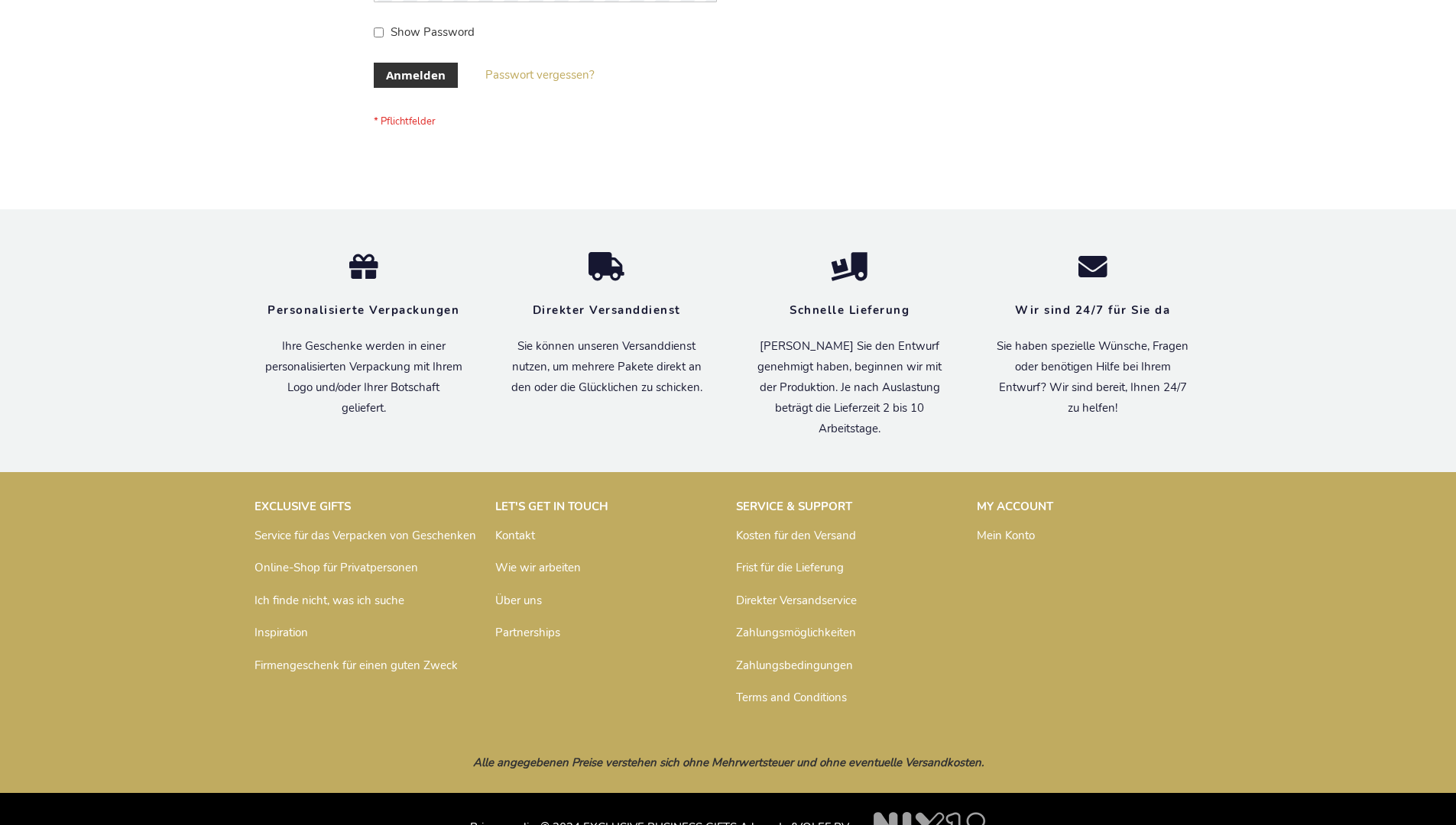
scroll to position [512, 0]
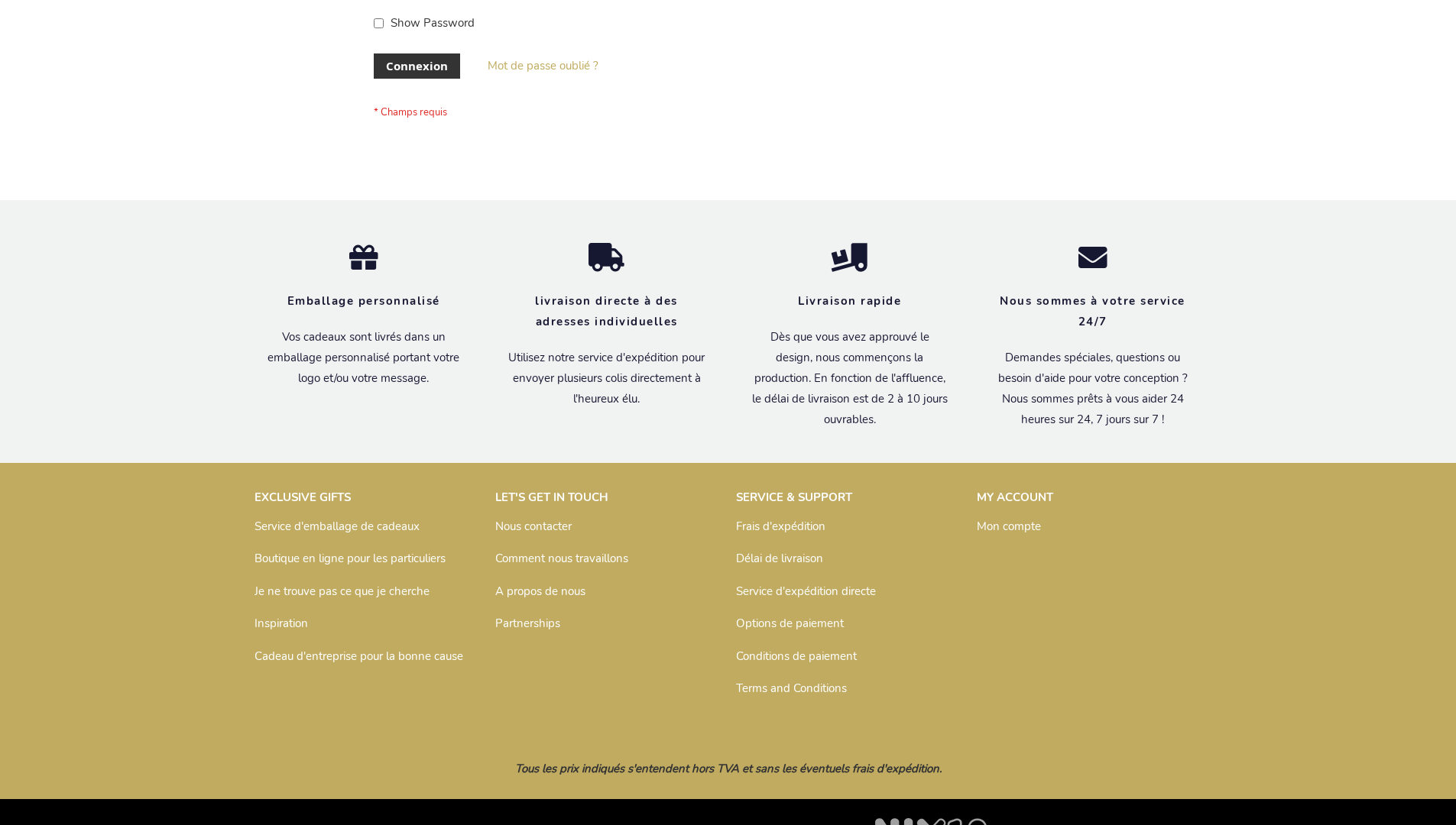
scroll to position [527, 0]
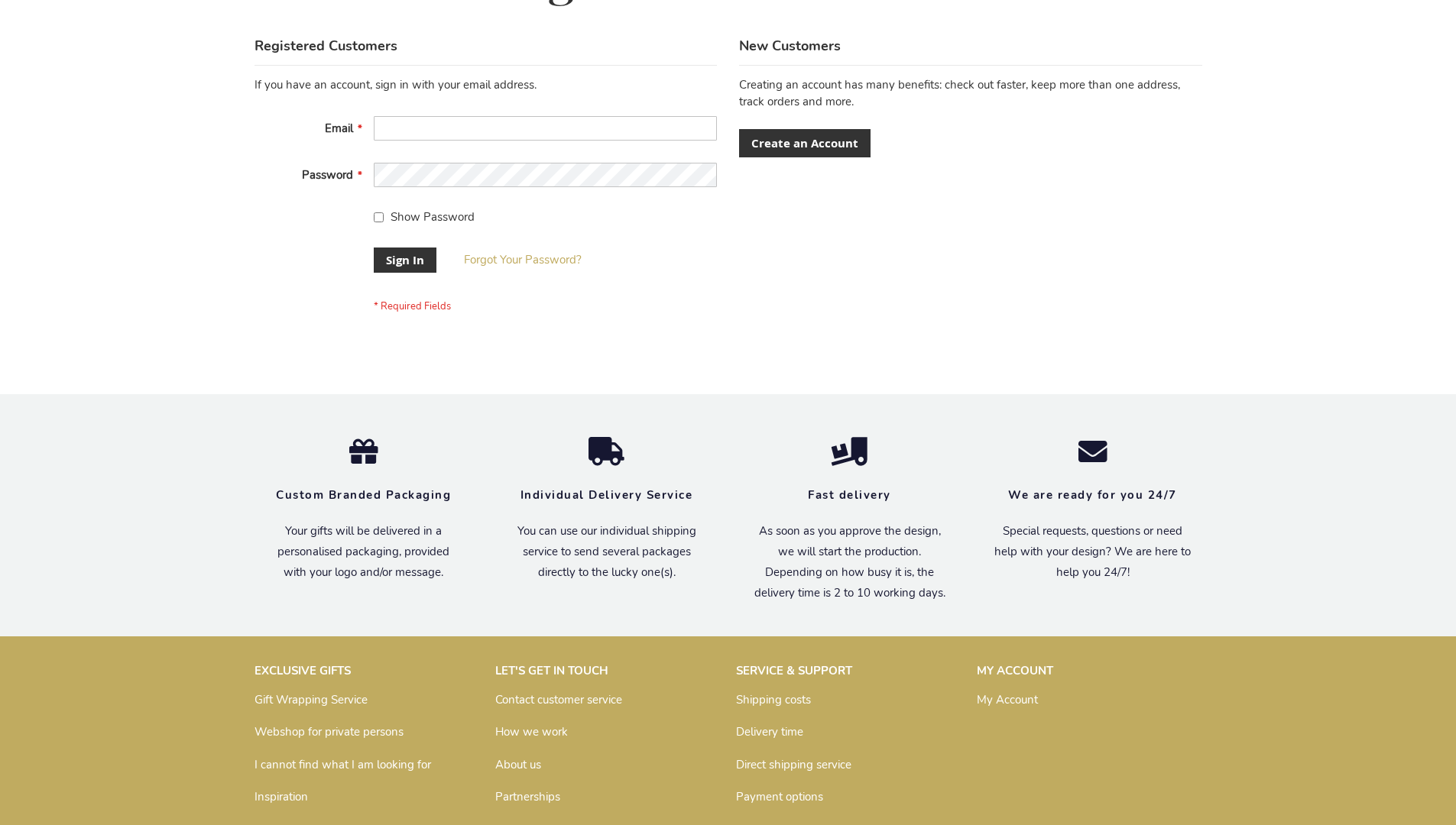
scroll to position [491, 0]
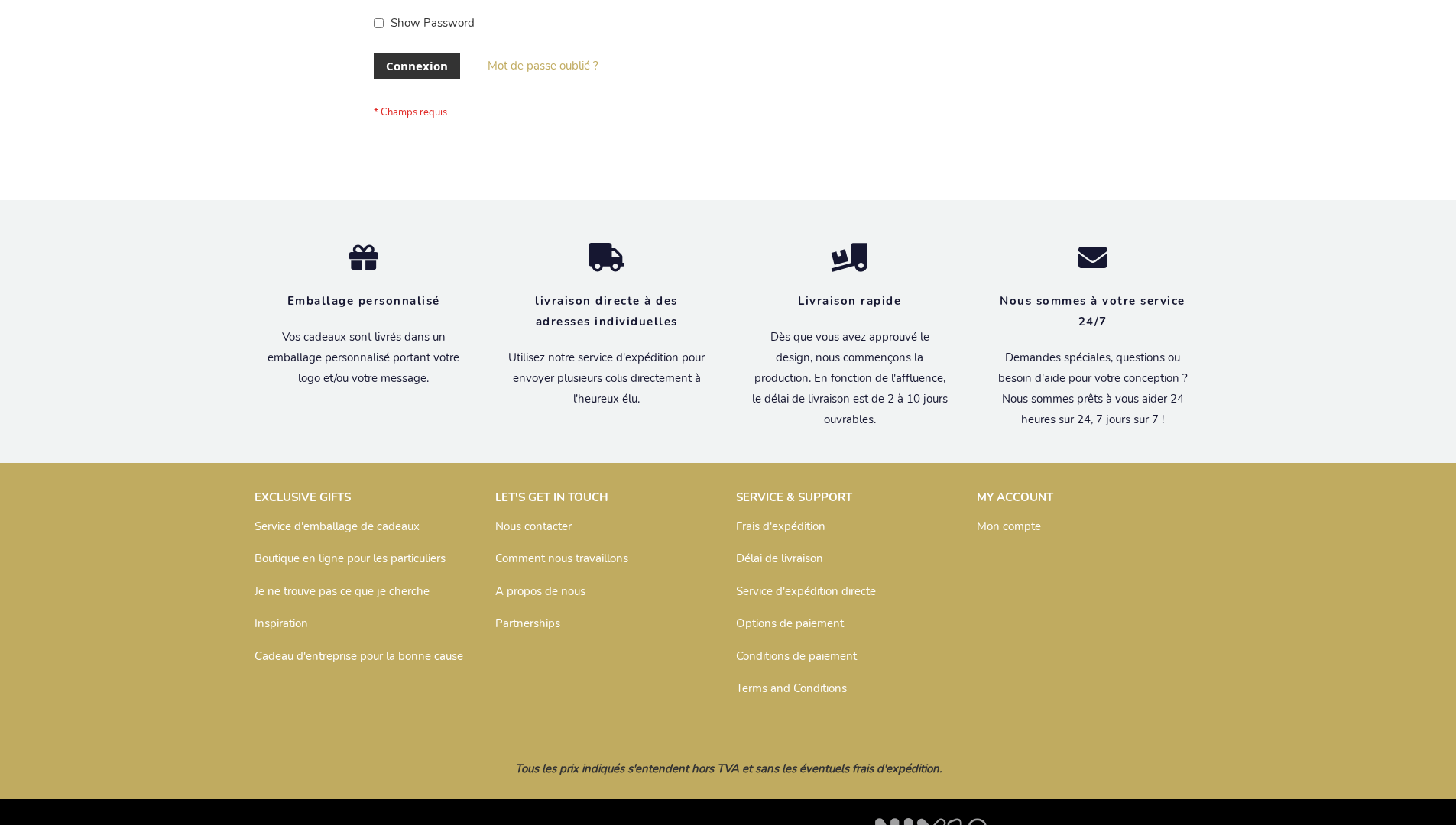
scroll to position [527, 0]
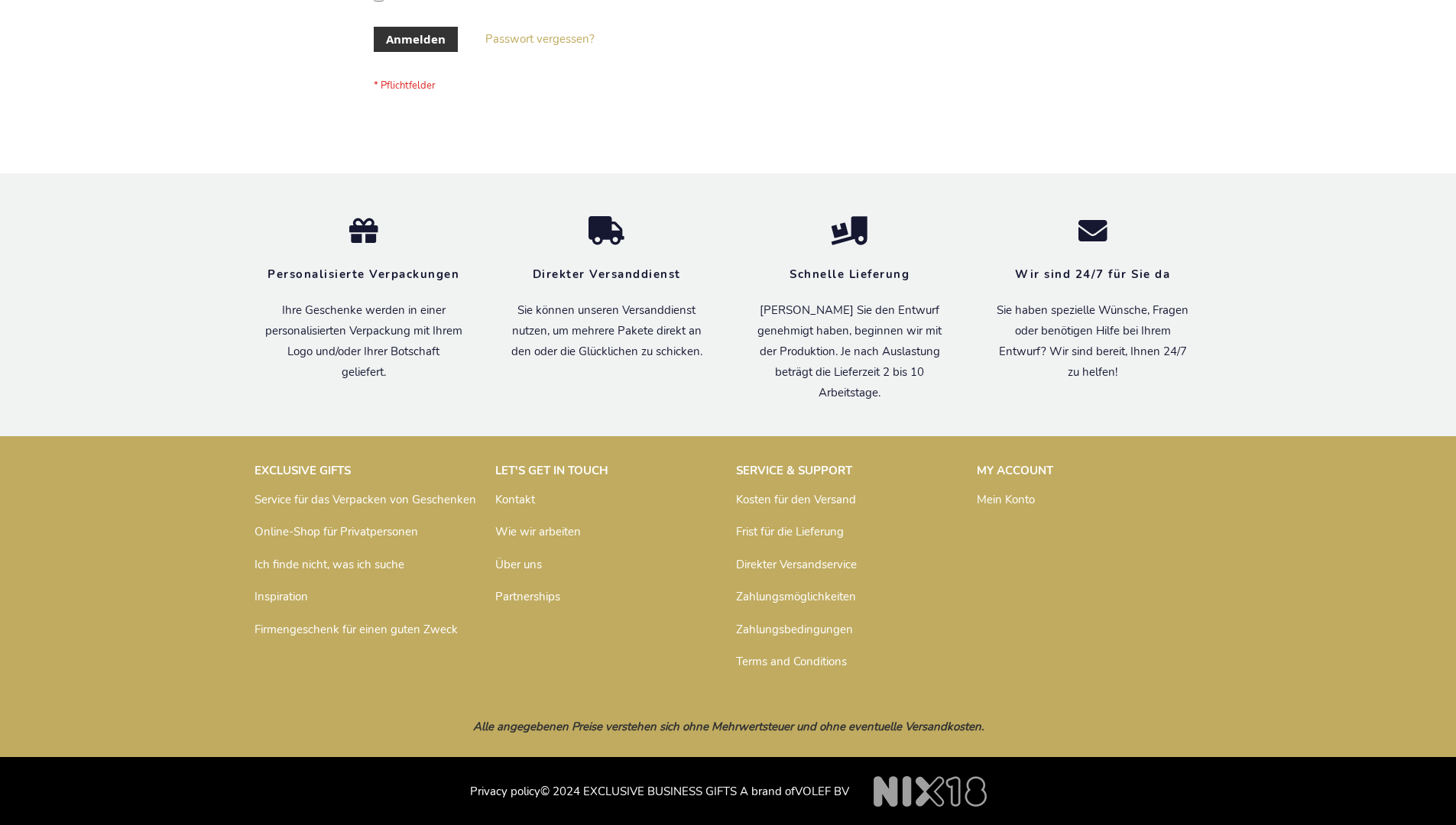
scroll to position [512, 0]
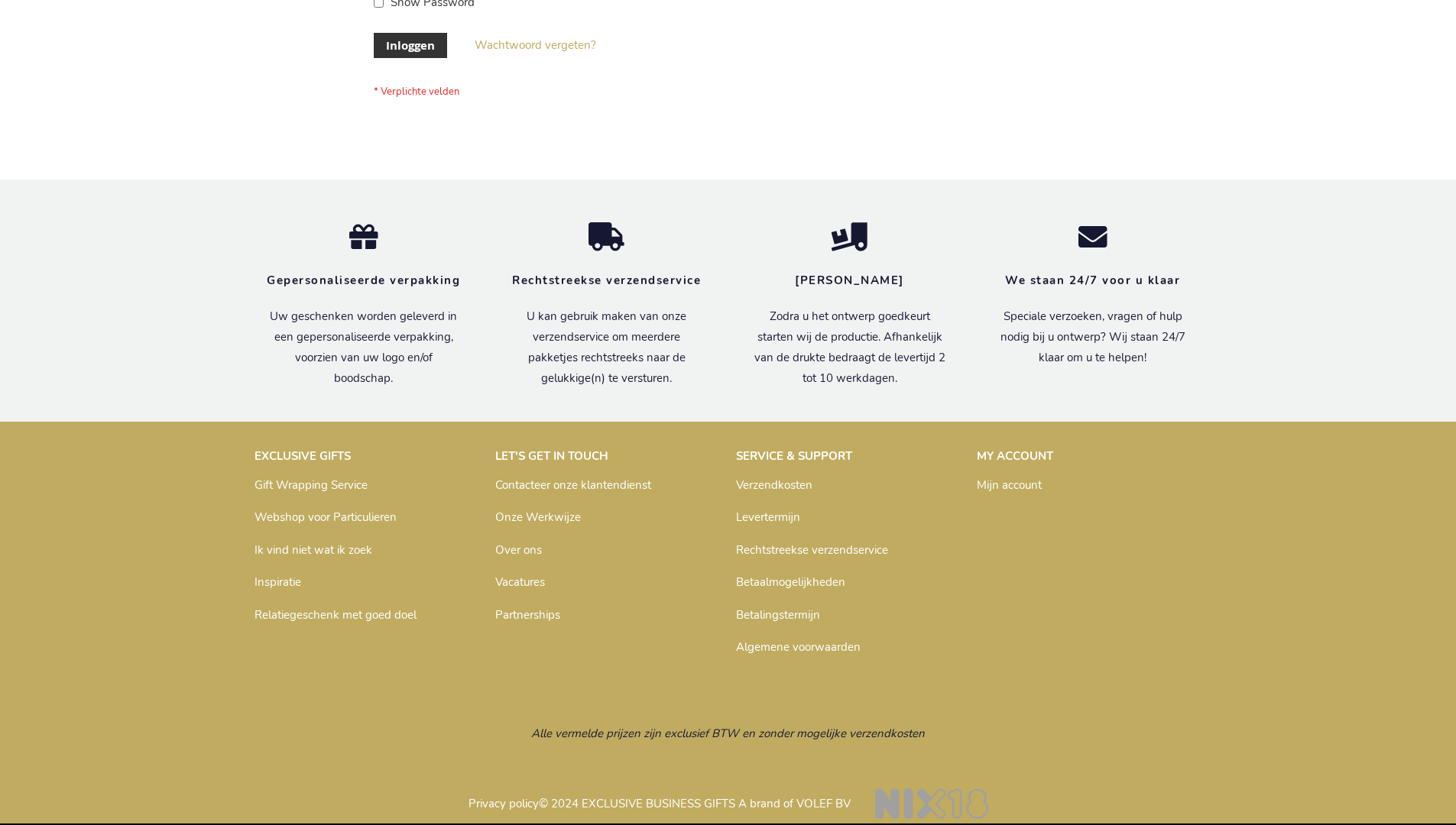
scroll to position [519, 0]
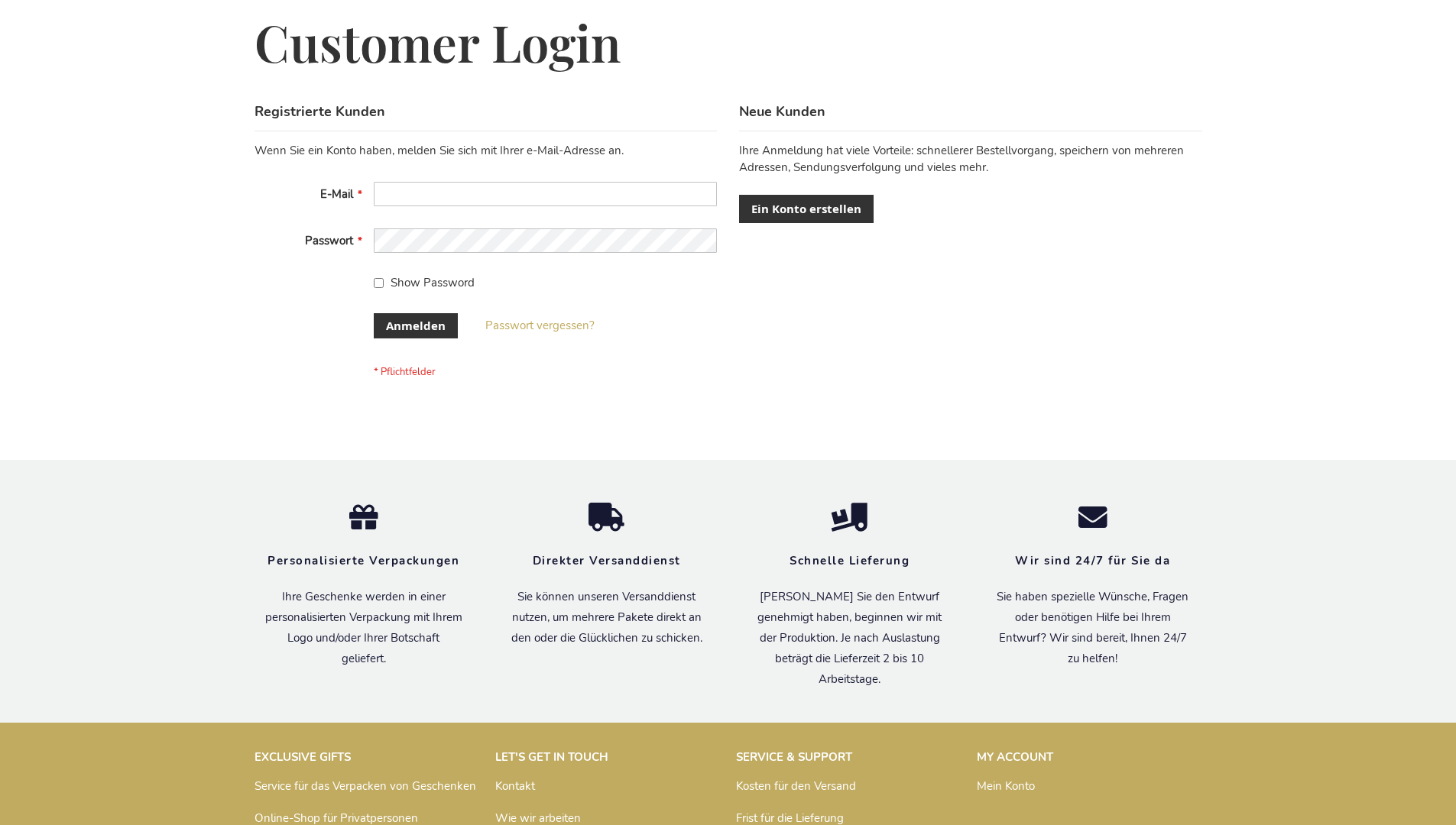
scroll to position [512, 0]
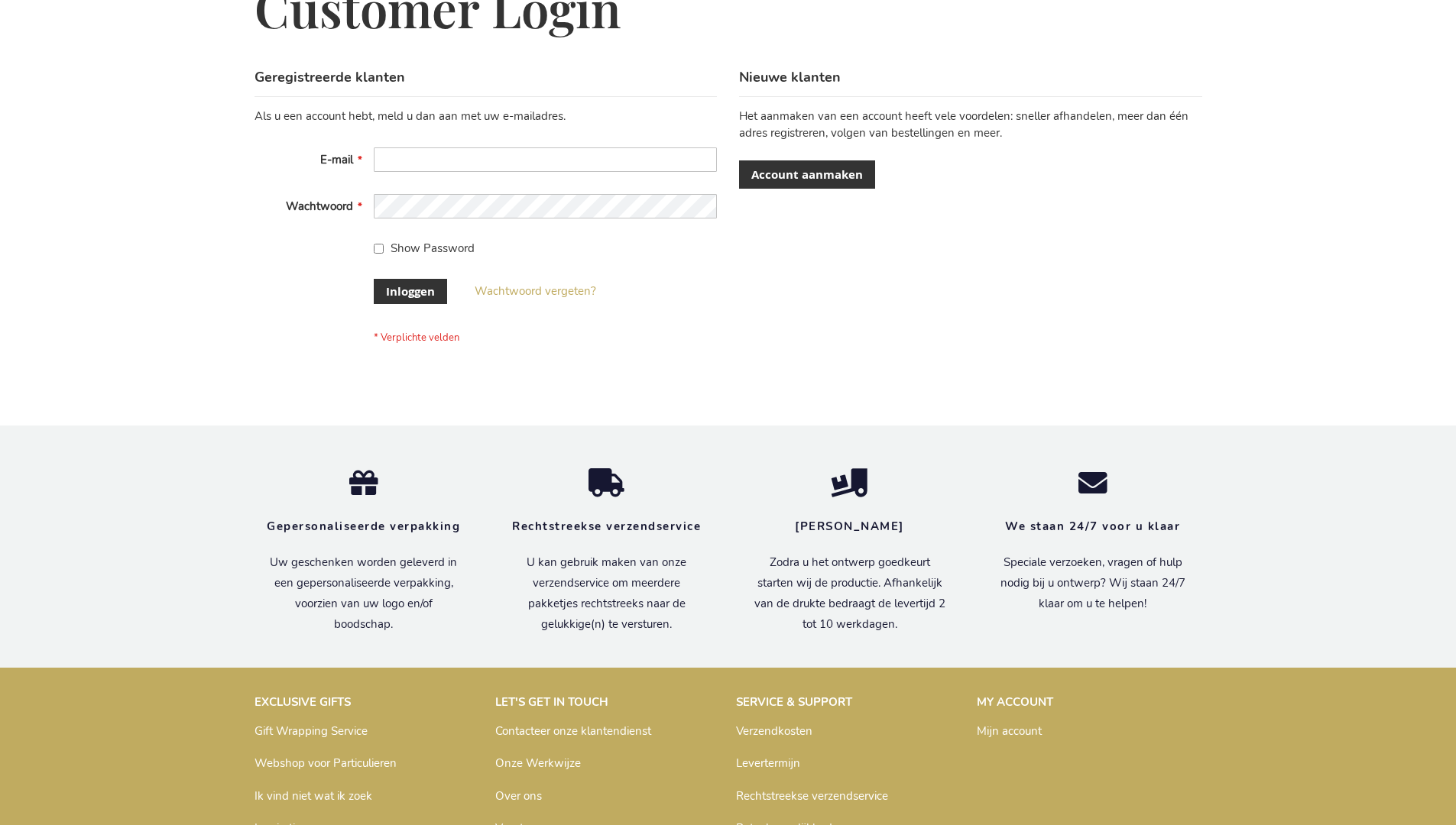
scroll to position [519, 0]
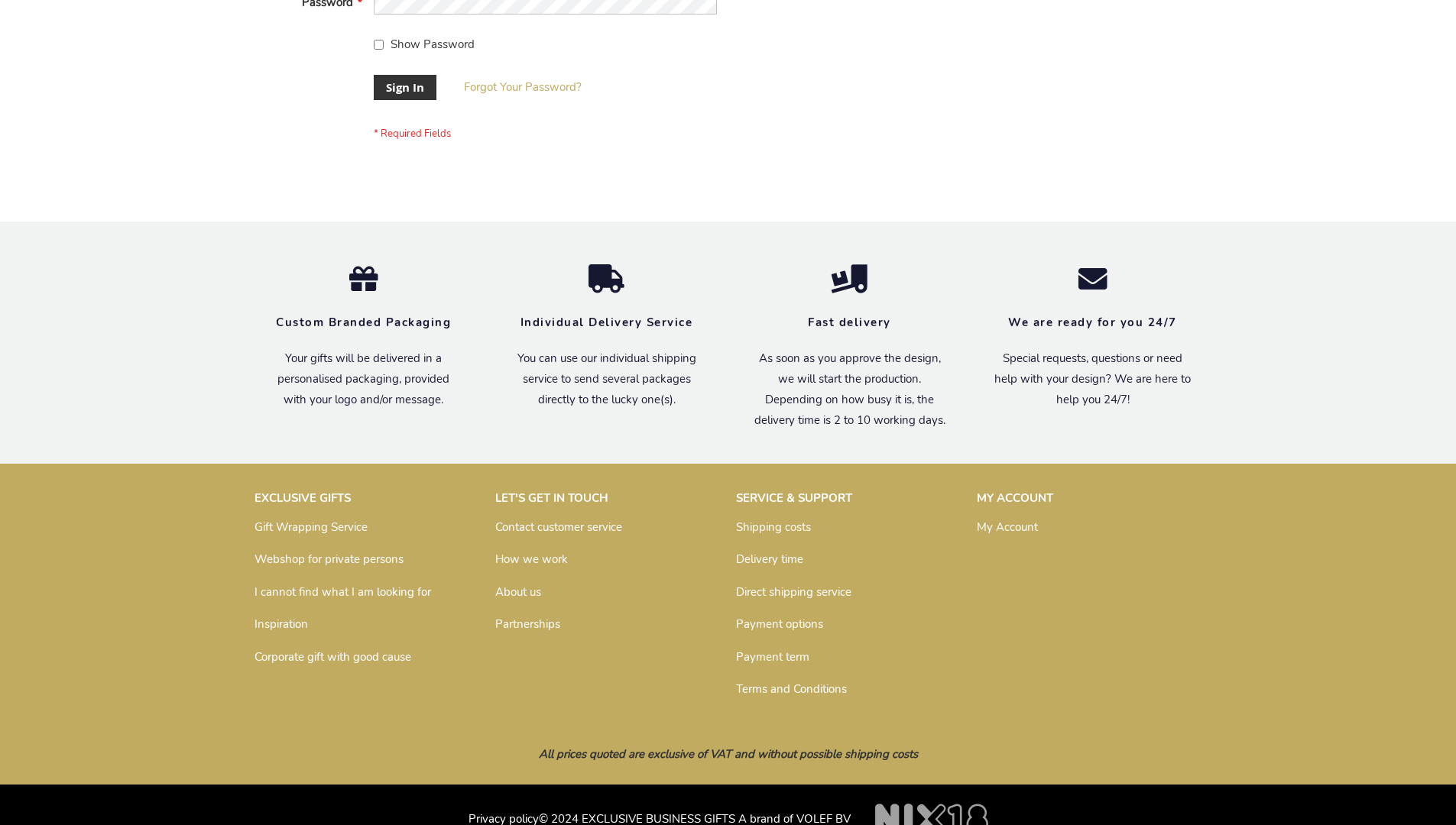
scroll to position [491, 0]
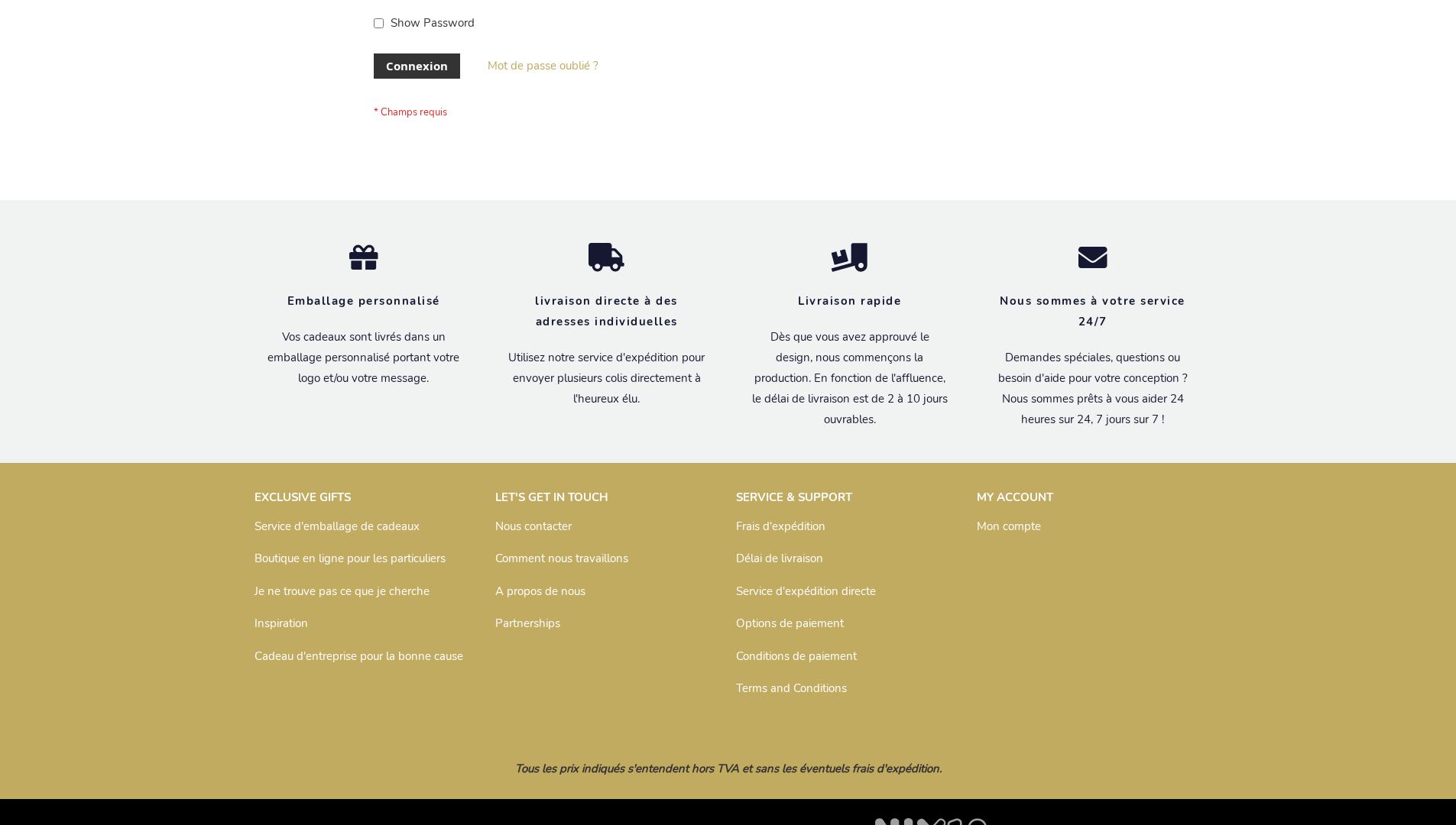
scroll to position [527, 0]
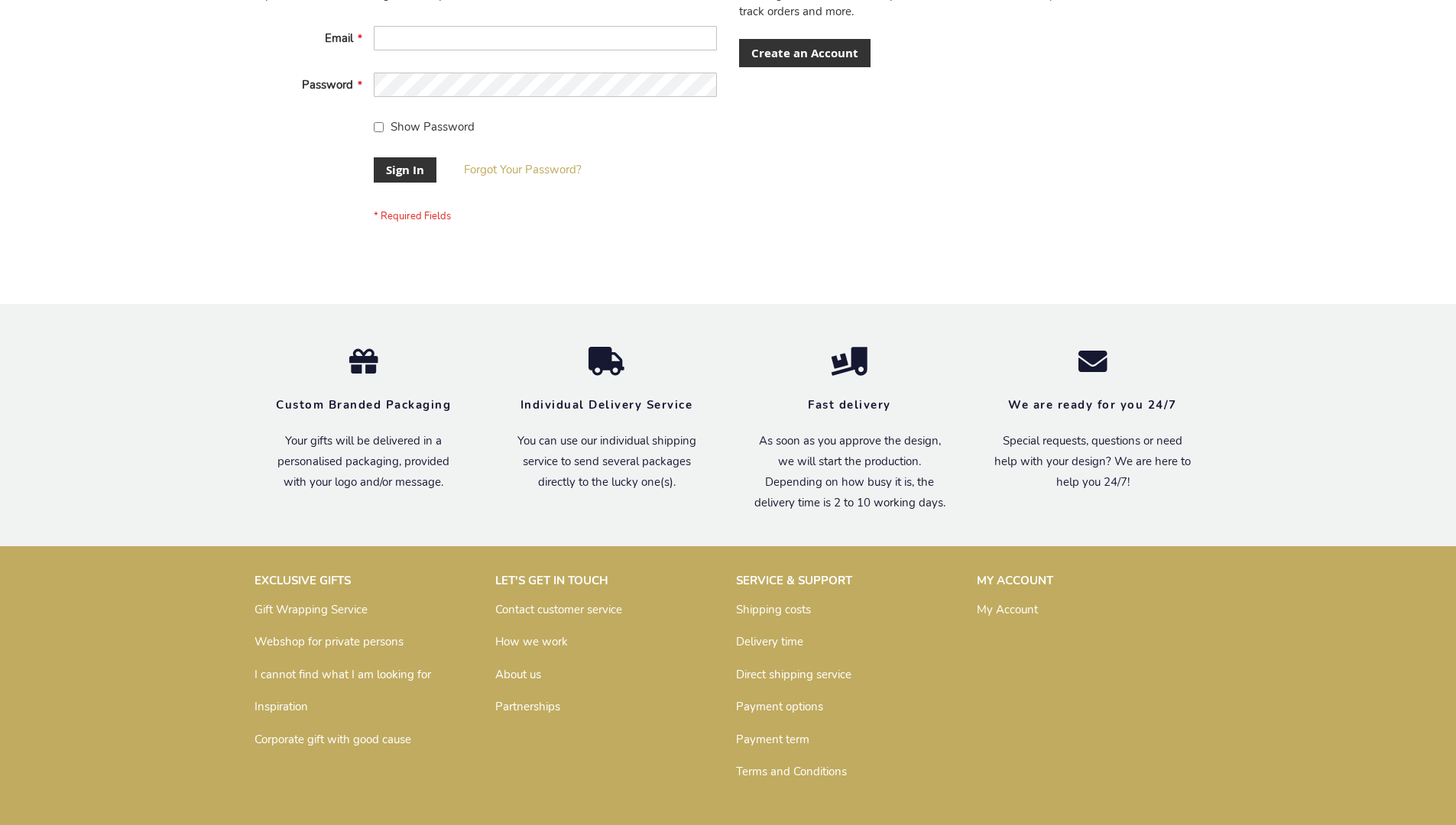
scroll to position [491, 0]
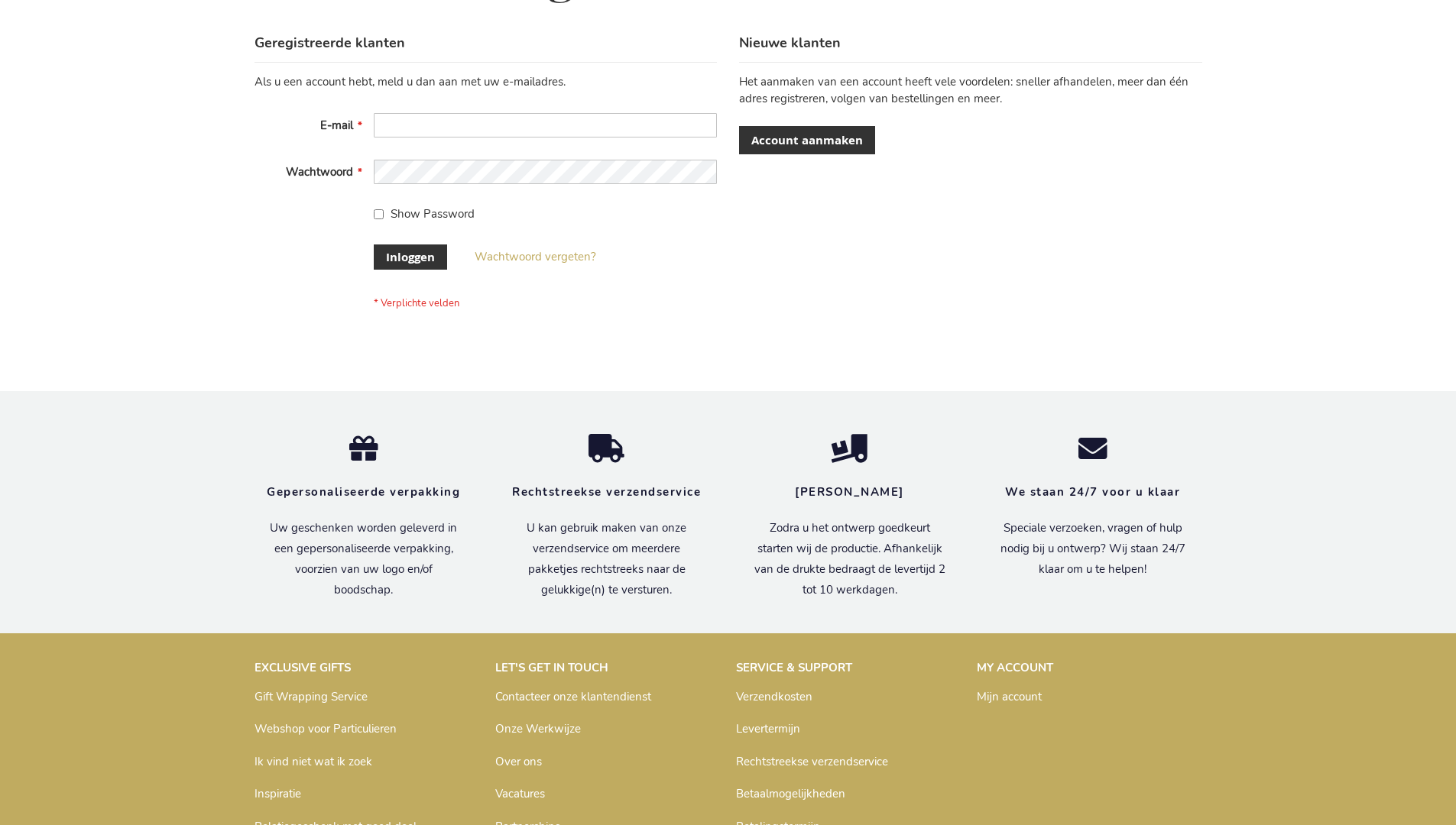
scroll to position [519, 0]
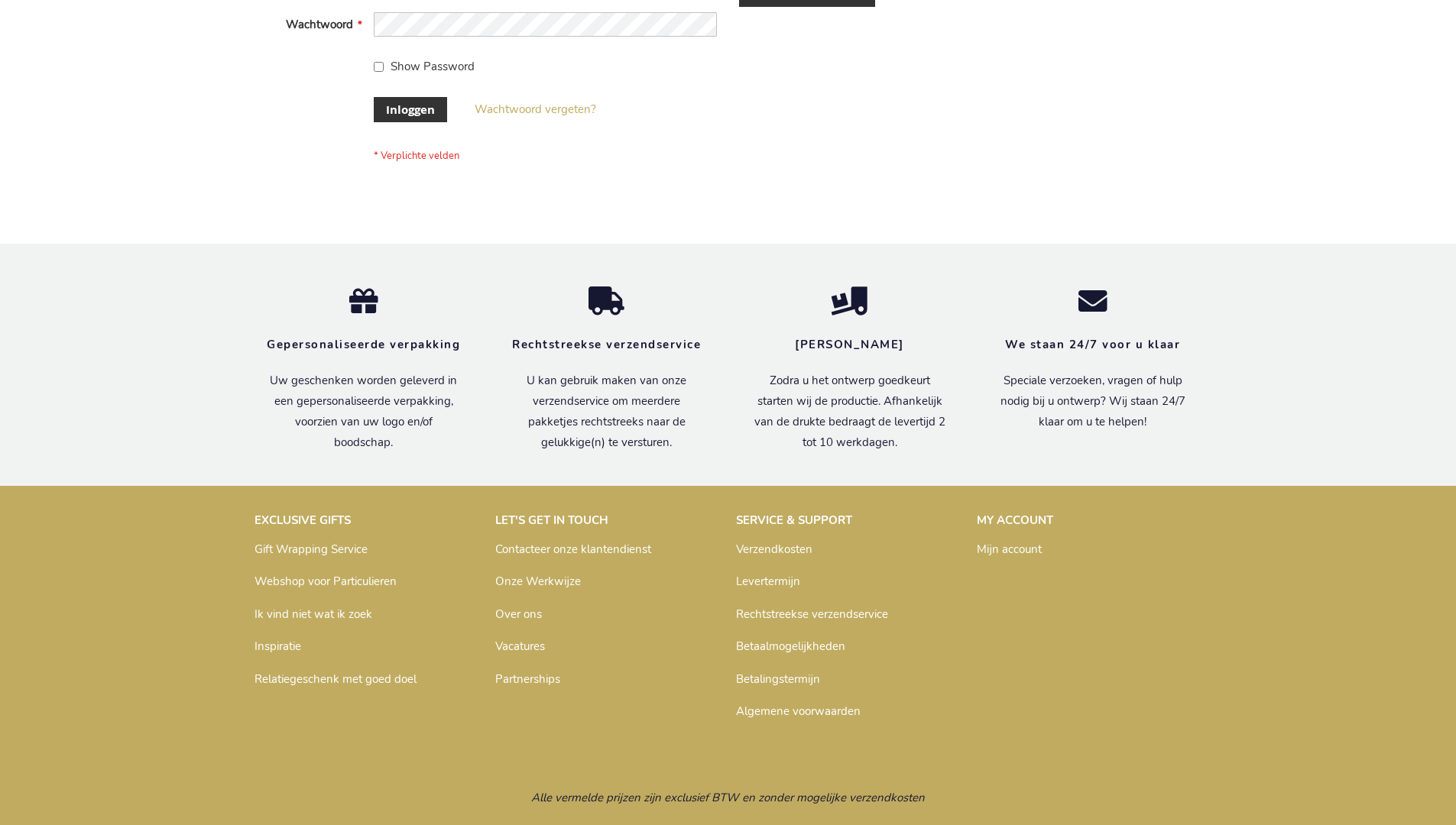
scroll to position [519, 0]
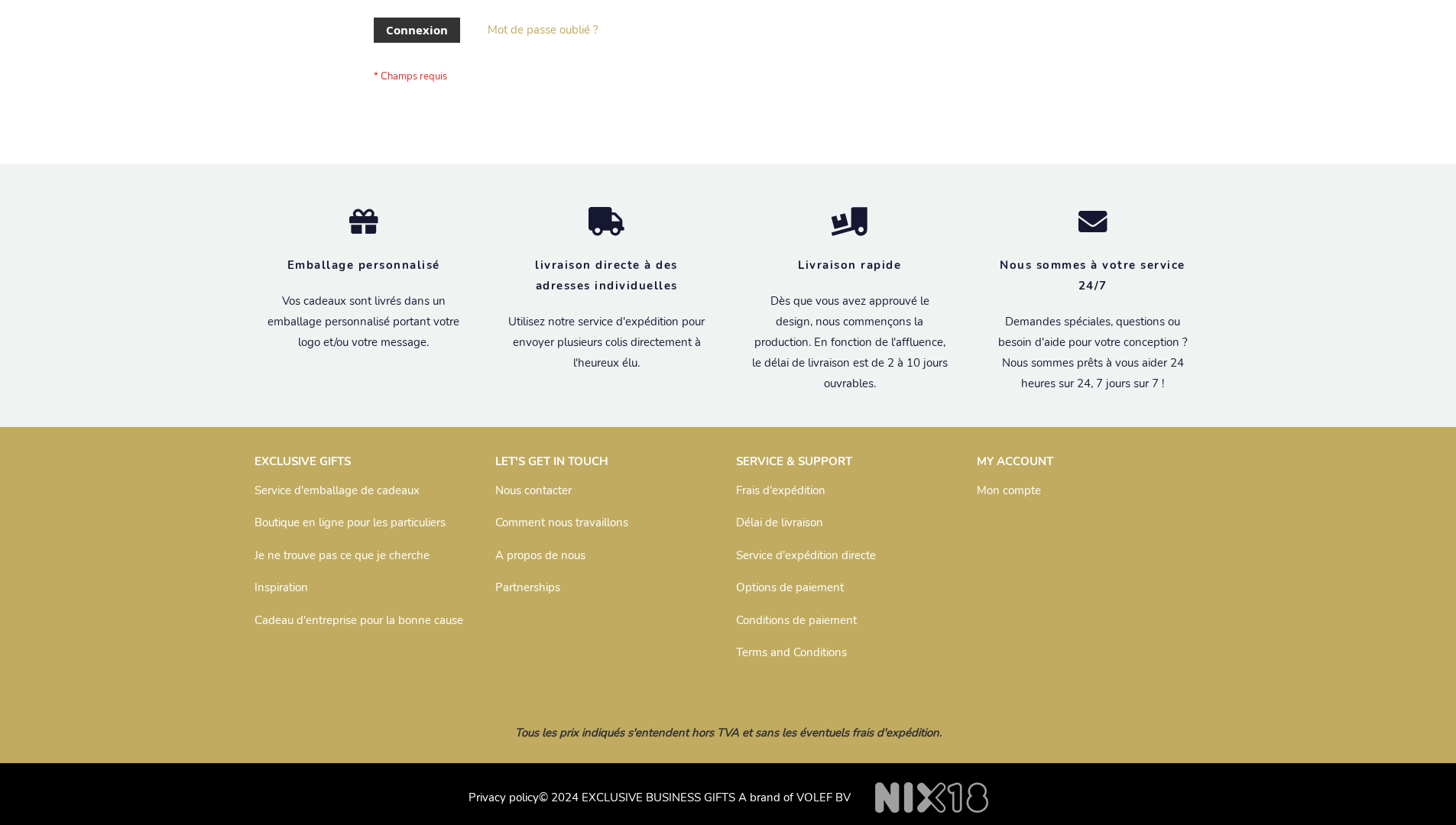
scroll to position [527, 0]
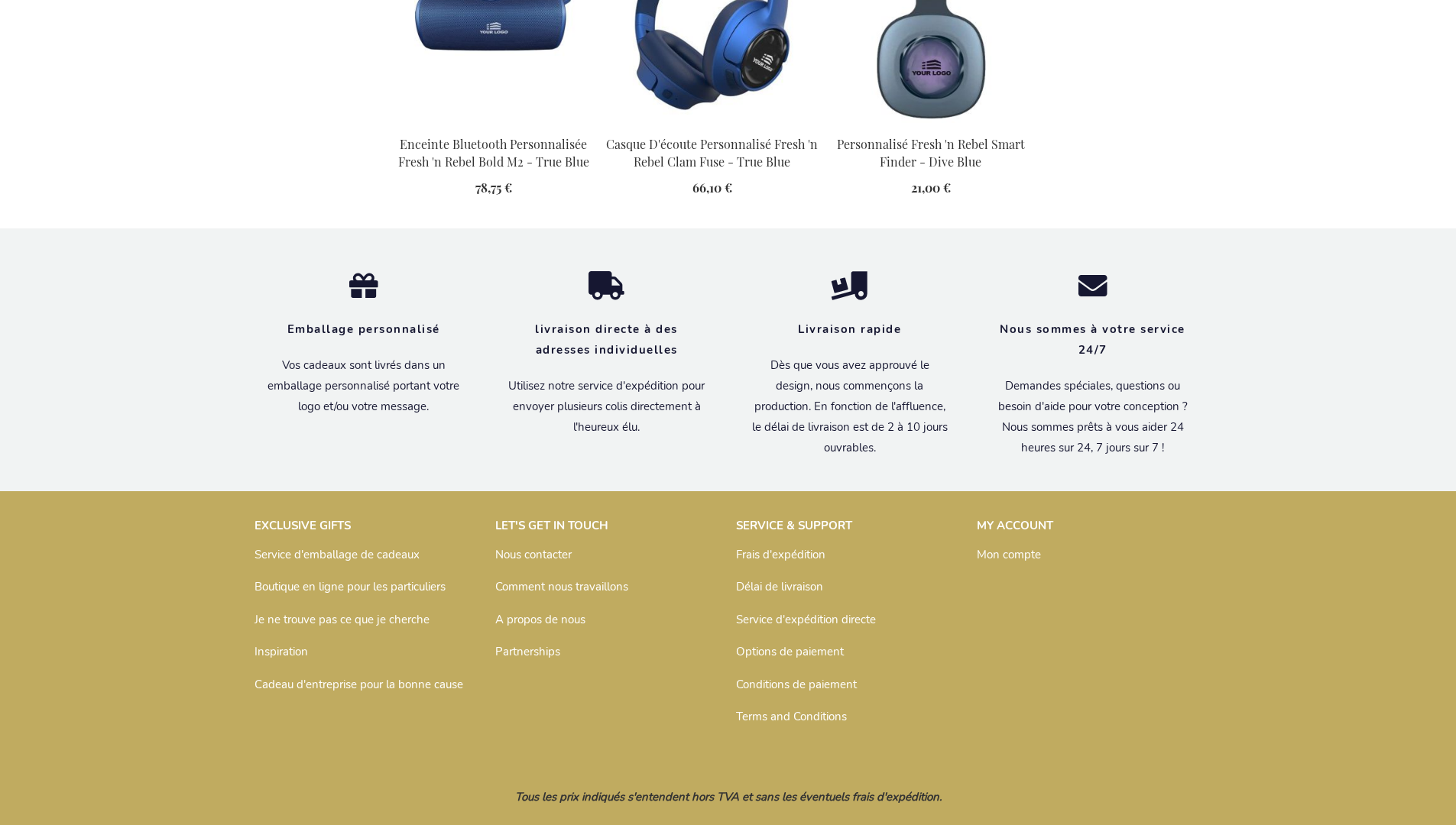
scroll to position [1757, 0]
